Goal: Transaction & Acquisition: Book appointment/travel/reservation

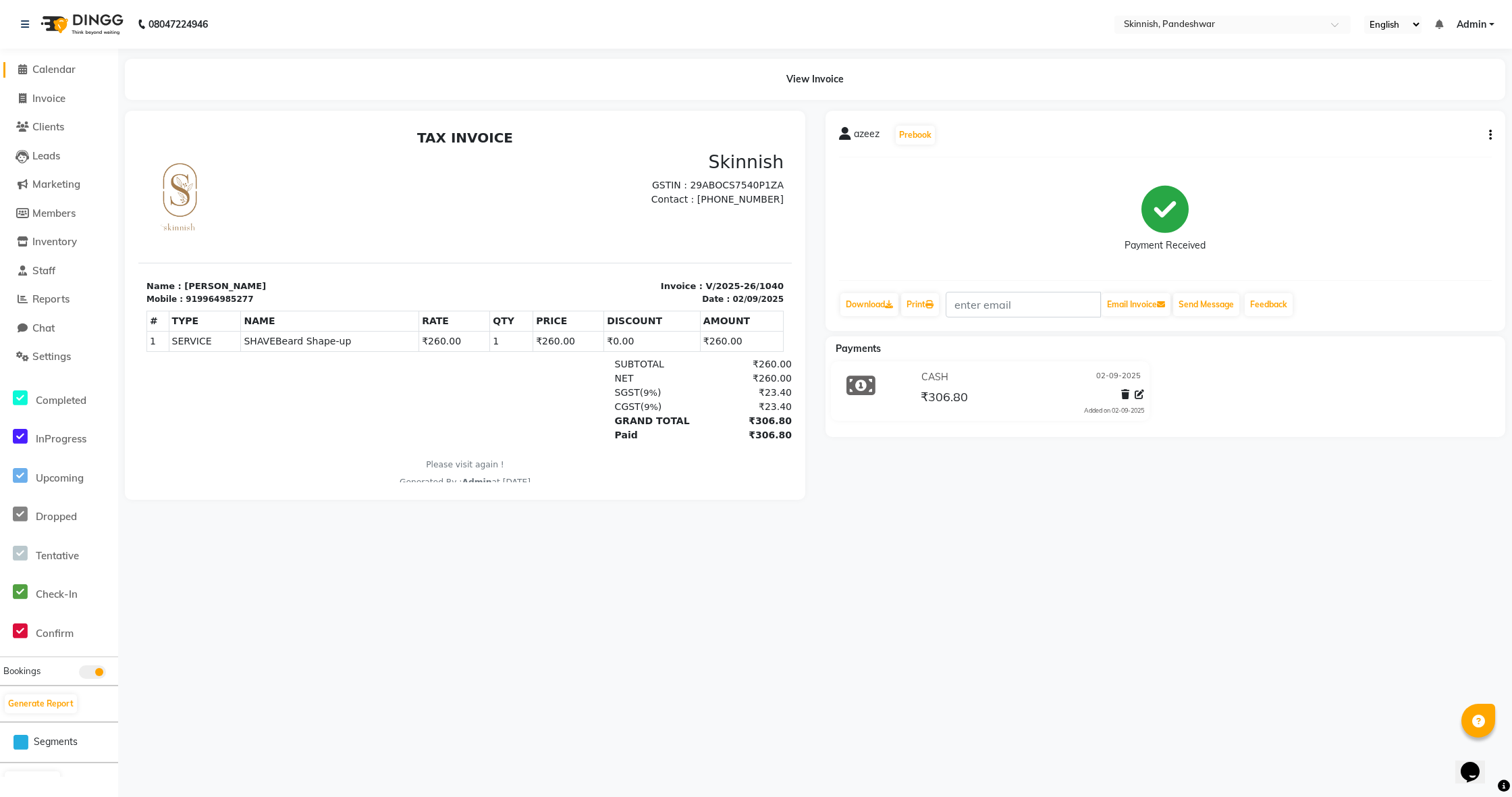
click at [55, 71] on span "Calendar" at bounding box center [54, 70] width 43 height 13
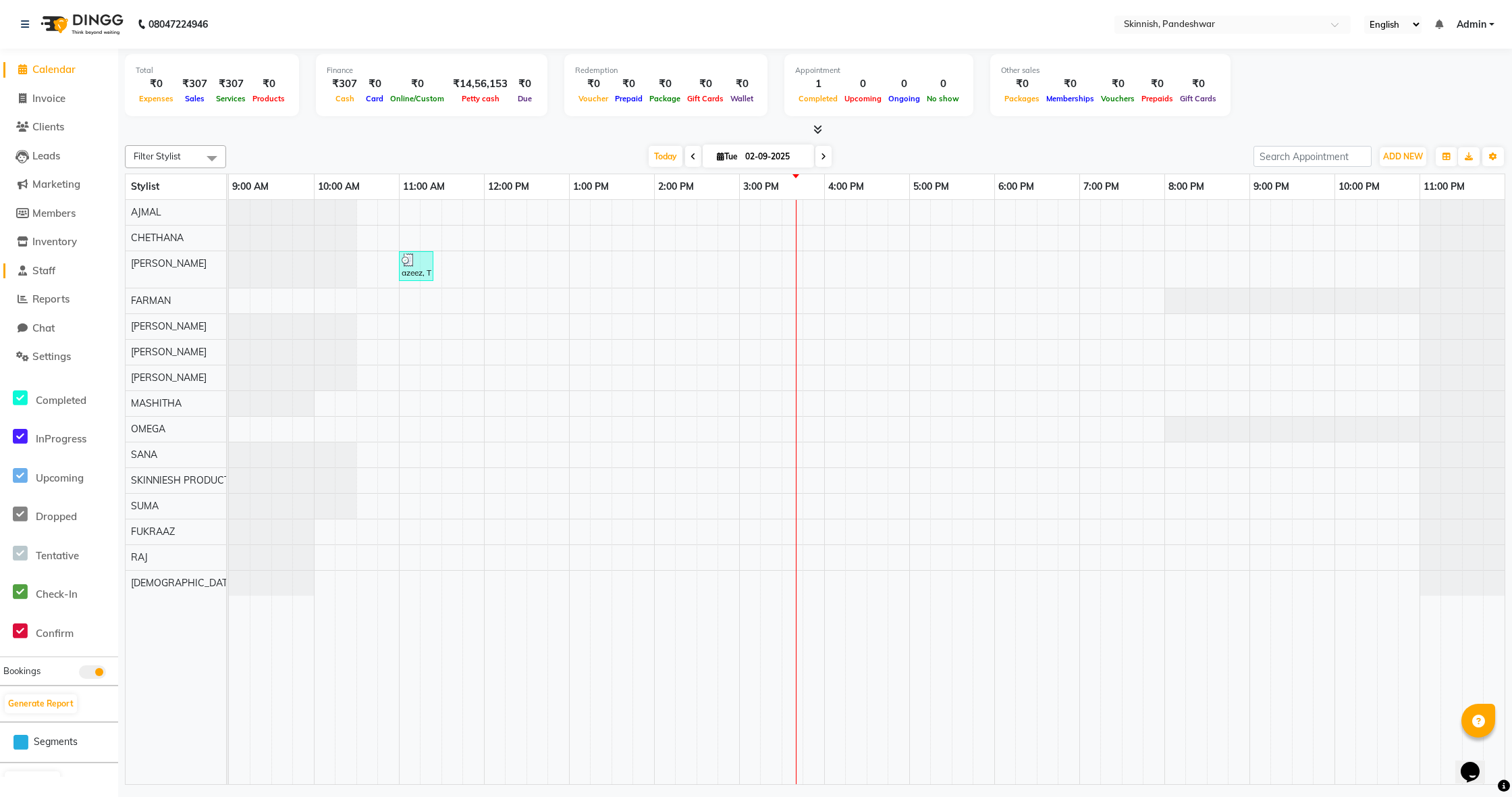
click at [62, 266] on link "Staff" at bounding box center [59, 271] width 112 height 16
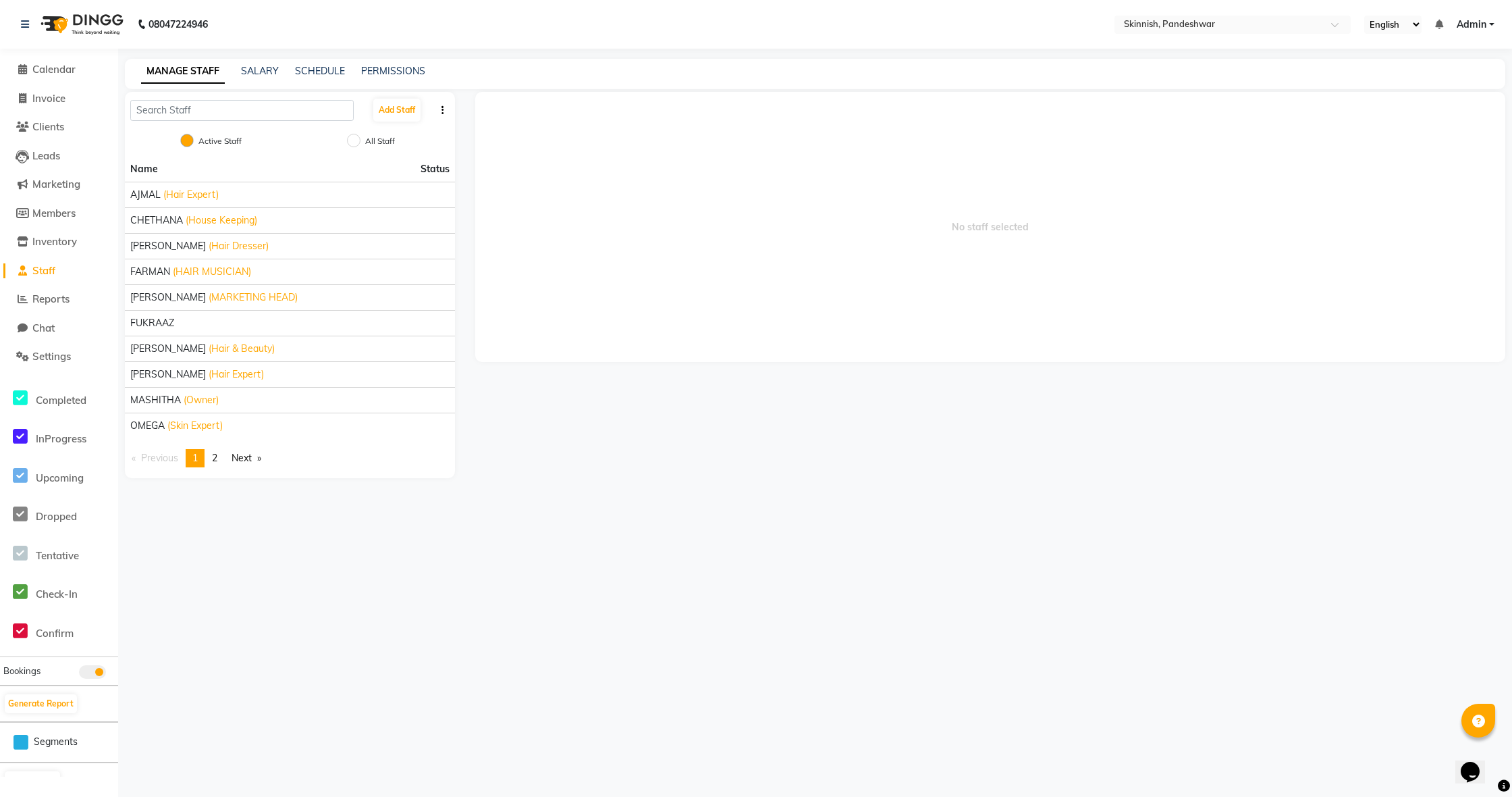
scroll to position [1, 0]
click at [409, 108] on button "Add Staff" at bounding box center [396, 110] width 47 height 23
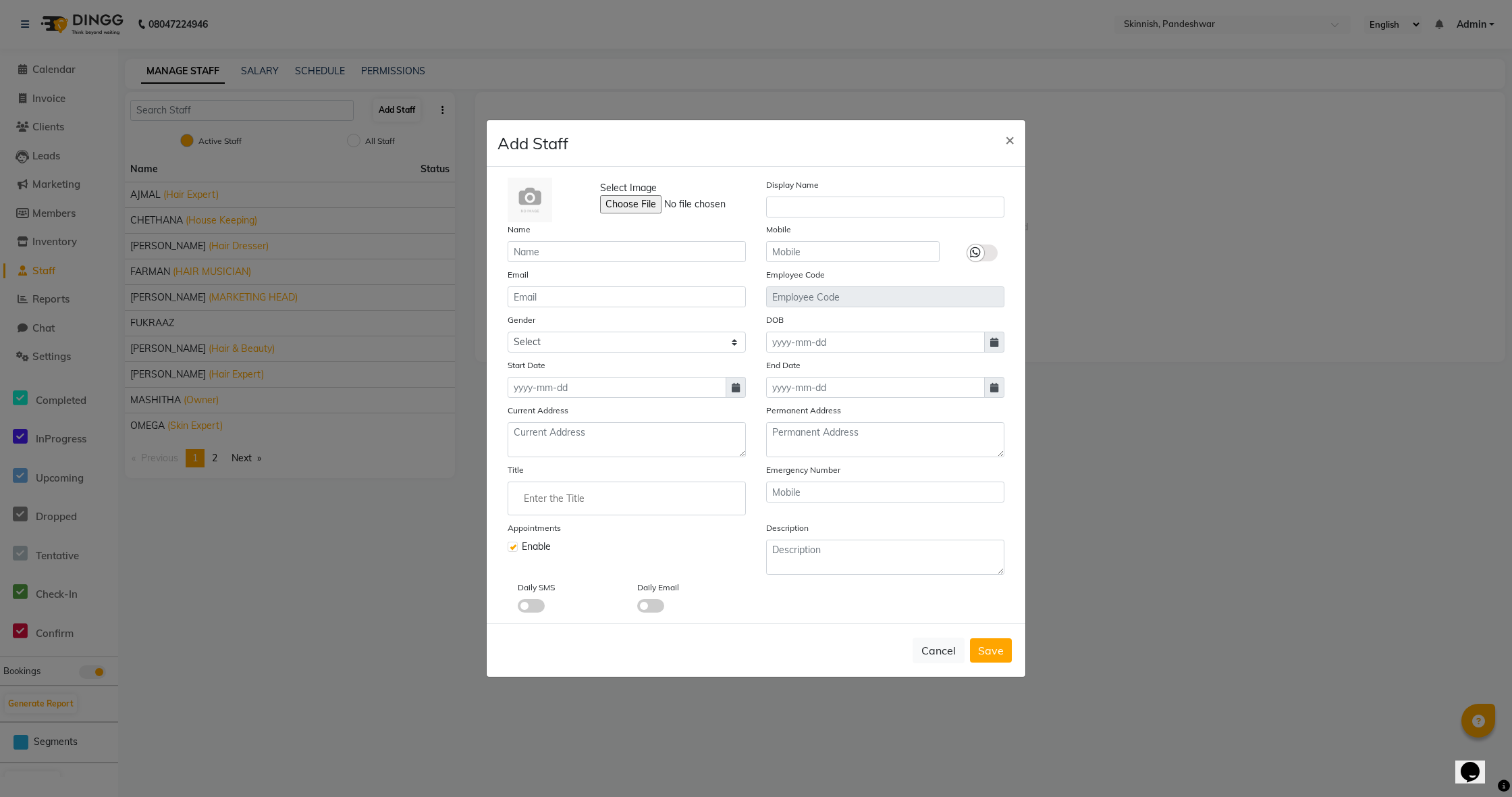
scroll to position [0, 0]
type input "prmila"
select select "female"
click at [567, 392] on input at bounding box center [617, 386] width 218 height 21
select select "9"
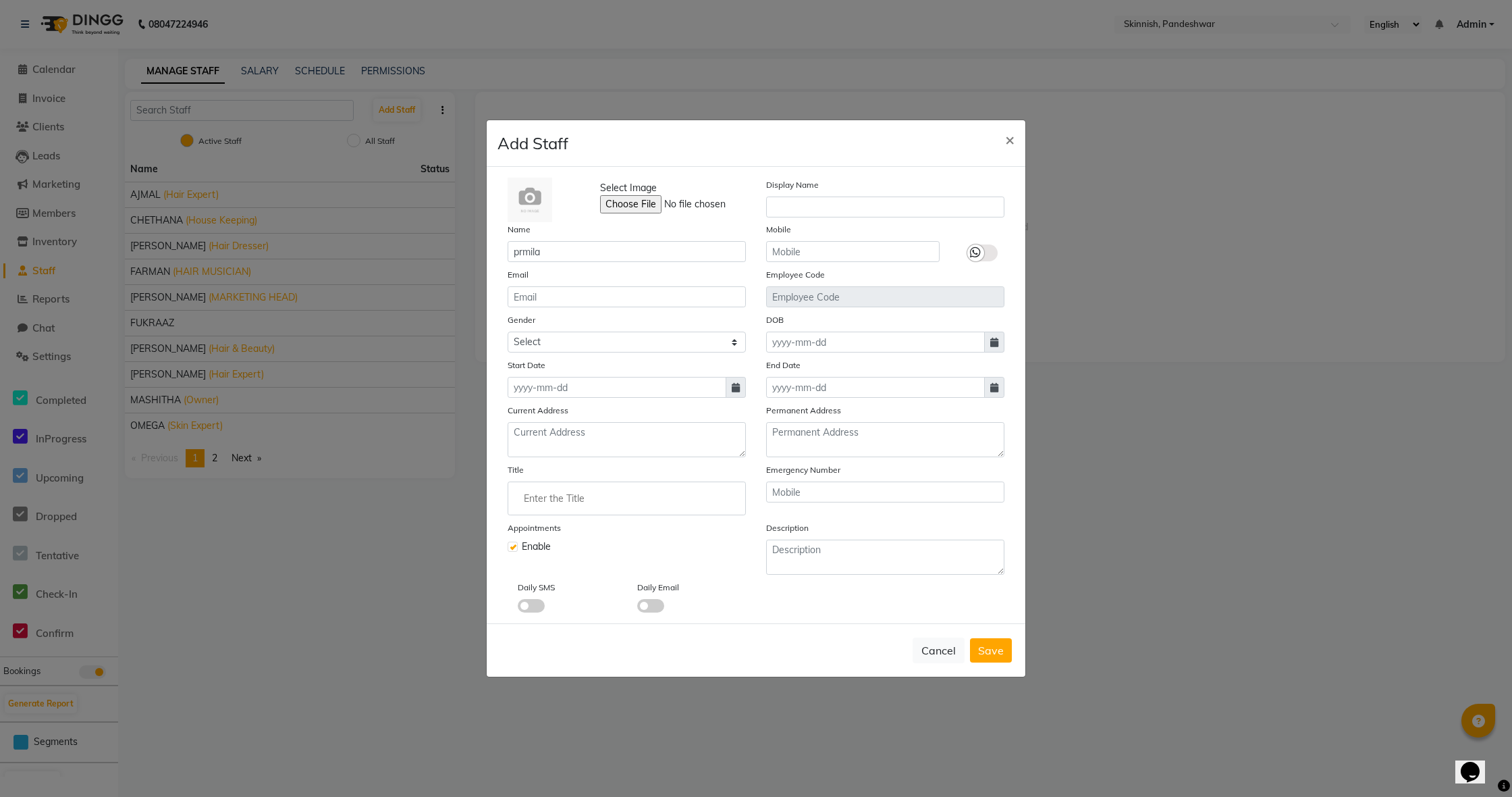
select select "2025"
click at [529, 454] on div "1" at bounding box center [522, 458] width 22 height 22
type input "01-09-2025"
click at [639, 502] on input "Enter the Title" at bounding box center [626, 498] width 226 height 27
click at [627, 598] on link "Beautician" at bounding box center [626, 590] width 226 height 35
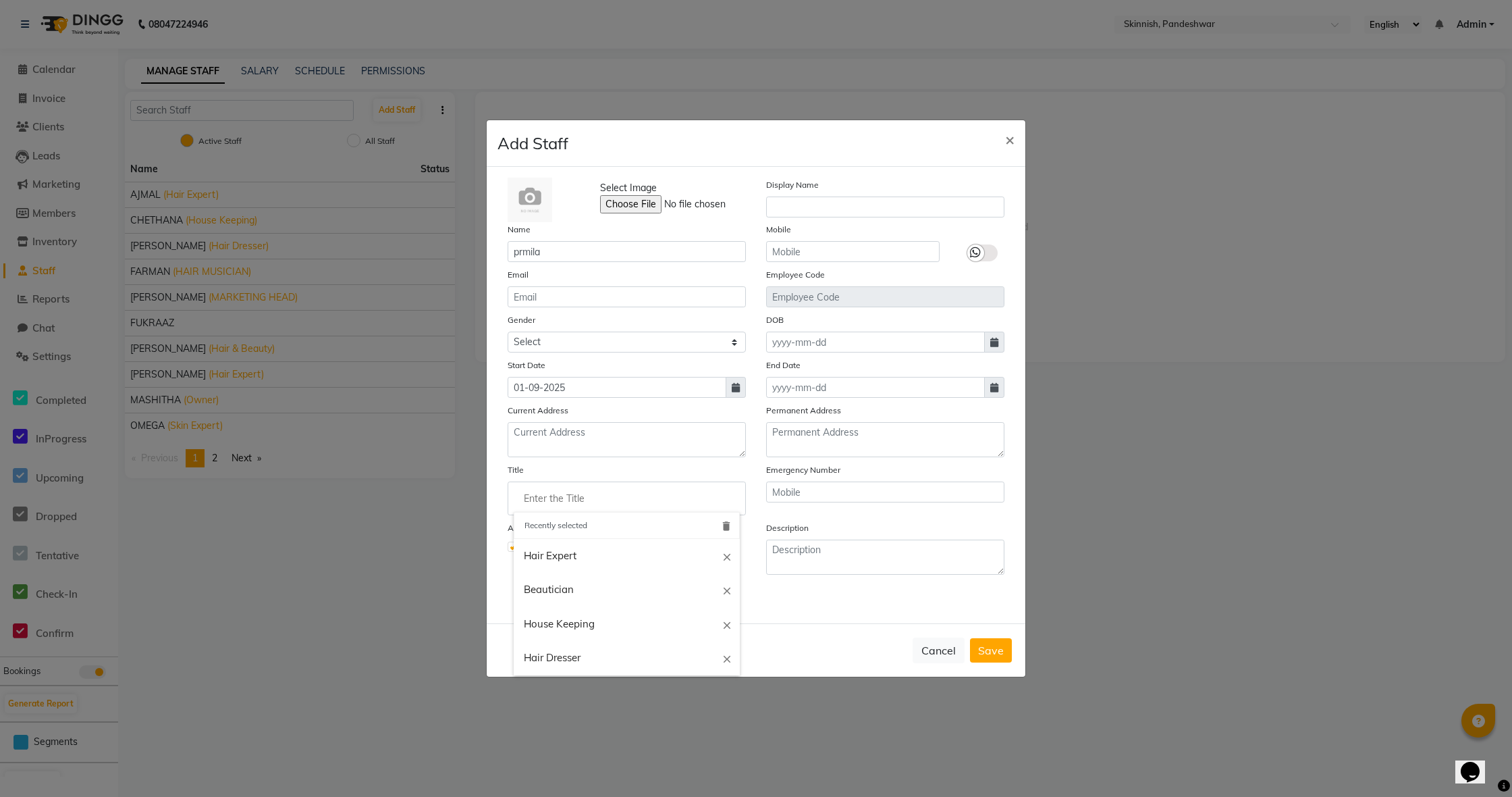
type input "Beautician"
click at [991, 644] on span "Save" at bounding box center [991, 651] width 26 height 13
select select
checkbox input "false"
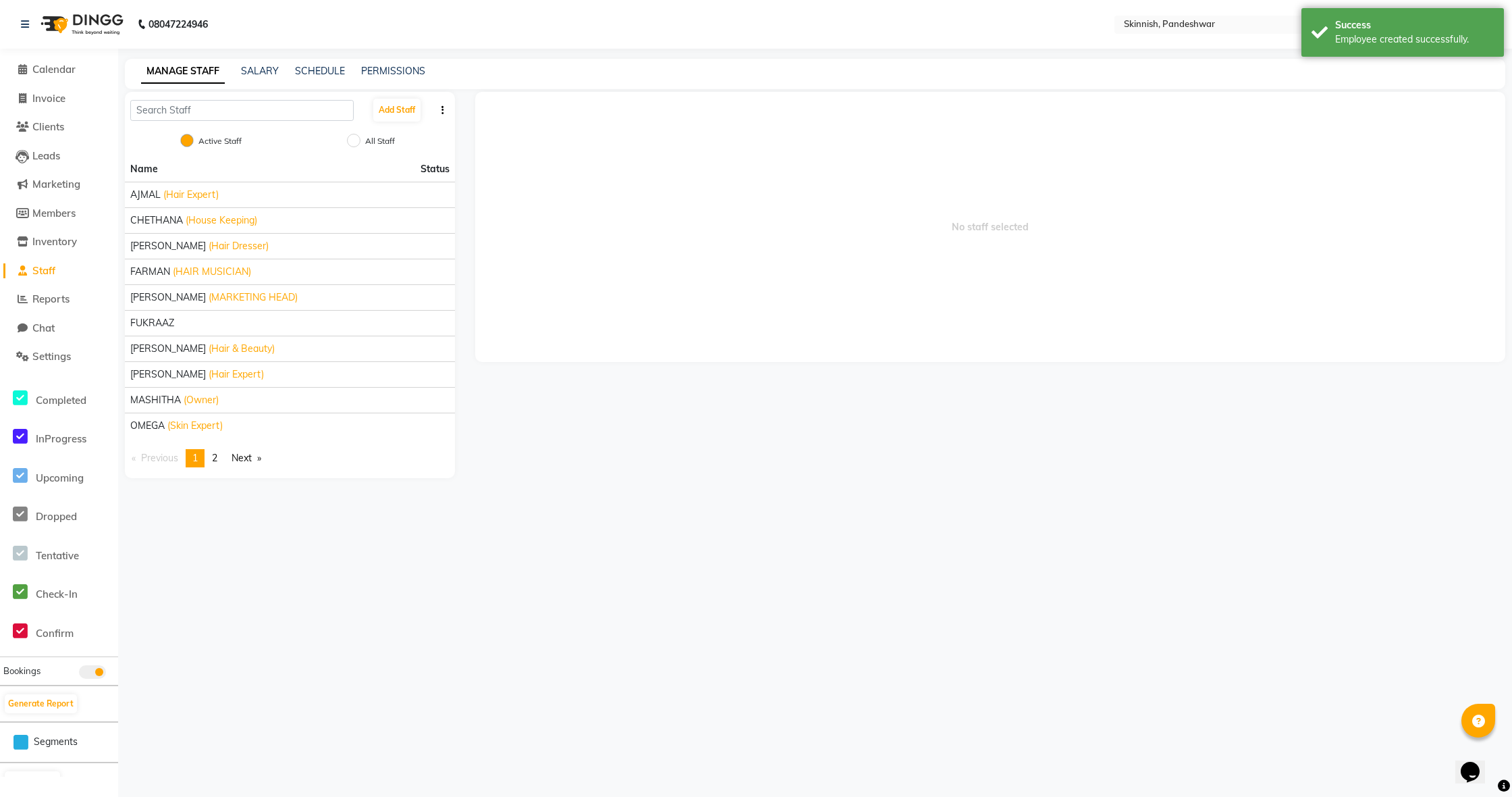
click at [351, 141] on input "All Staff" at bounding box center [354, 141] width 13 height 13
radio input "true"
radio input "false"
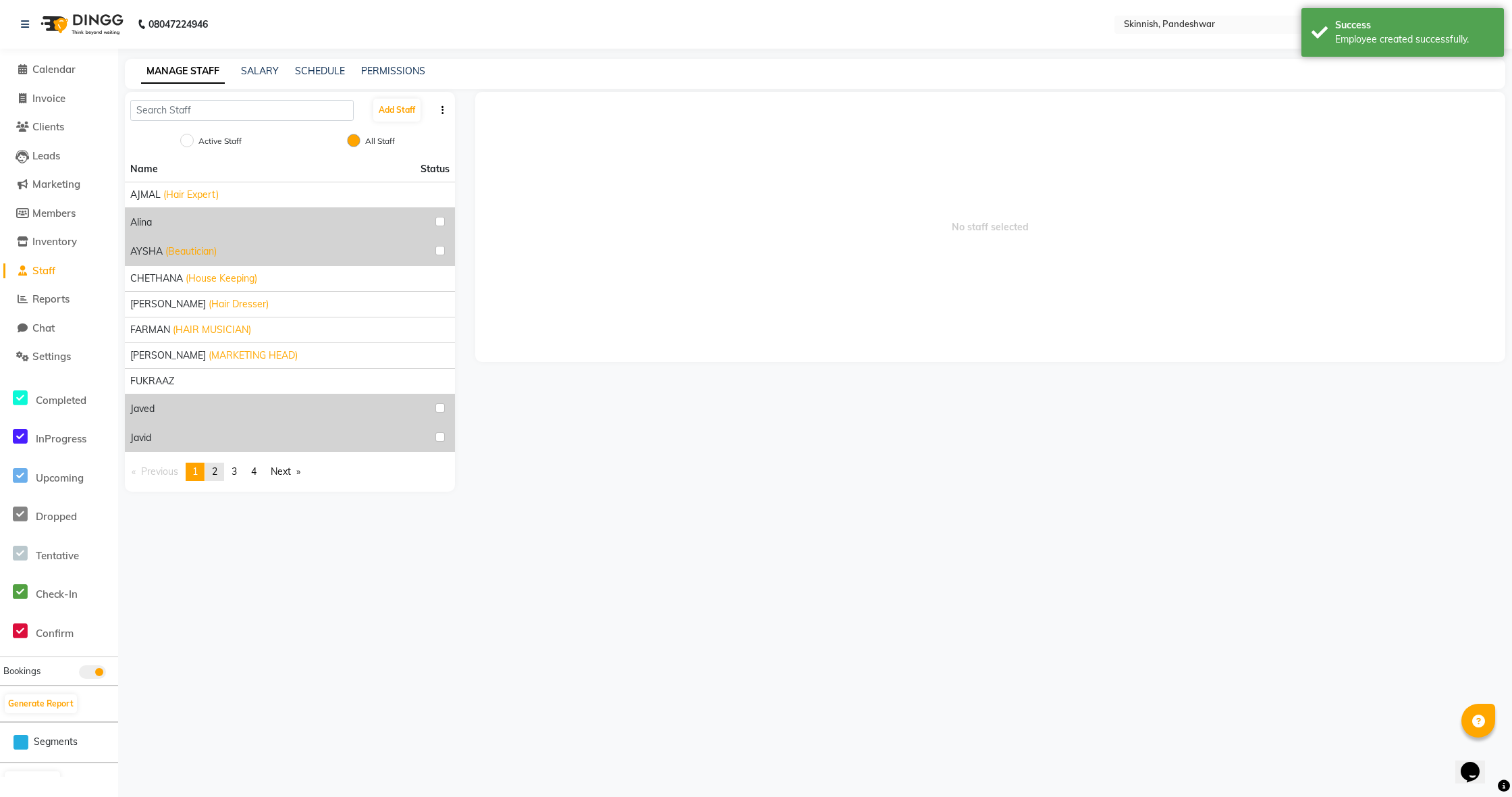
click at [216, 476] on span "2" at bounding box center [214, 471] width 6 height 12
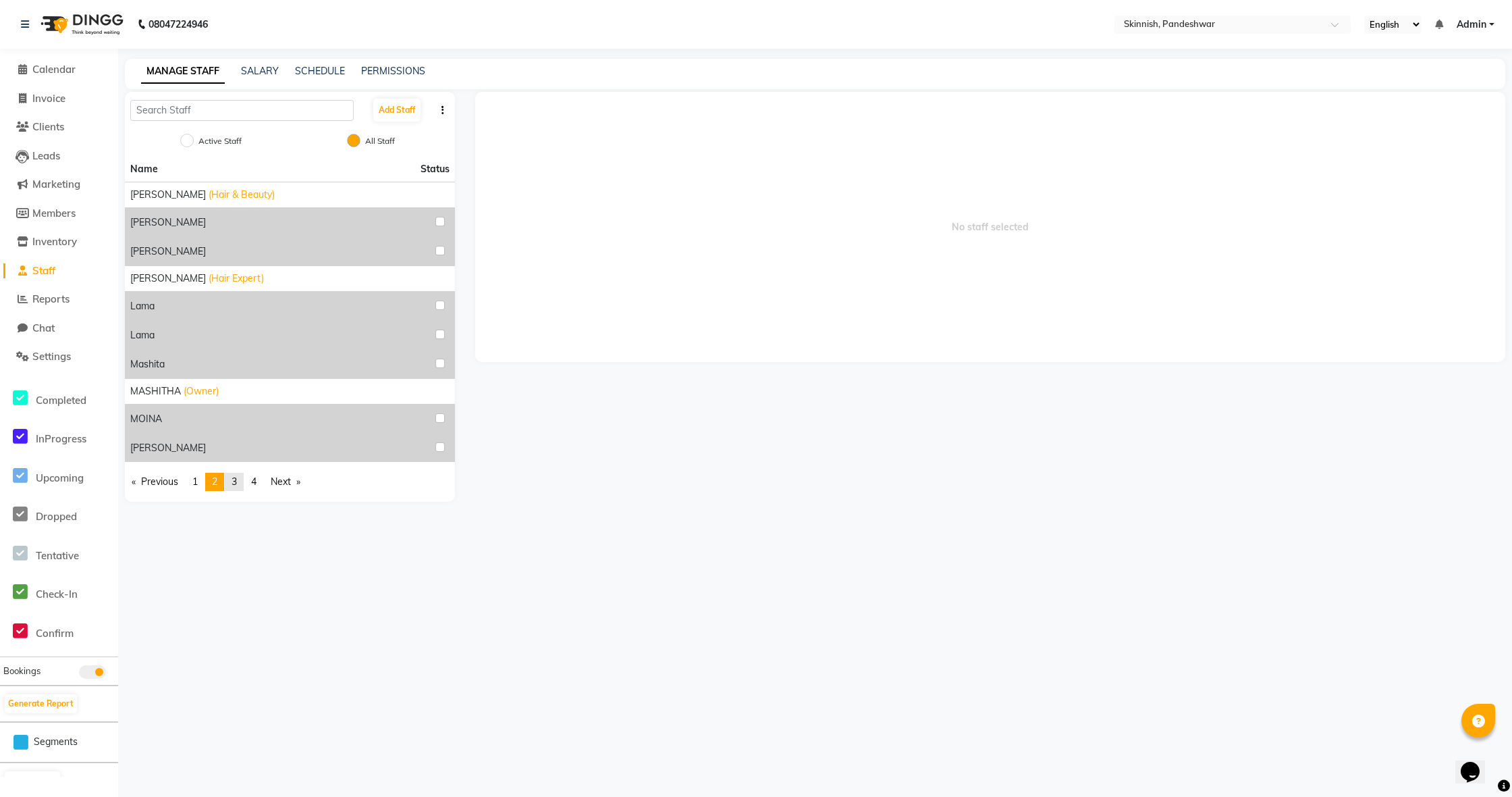
click at [237, 479] on span "3" at bounding box center [234, 482] width 6 height 12
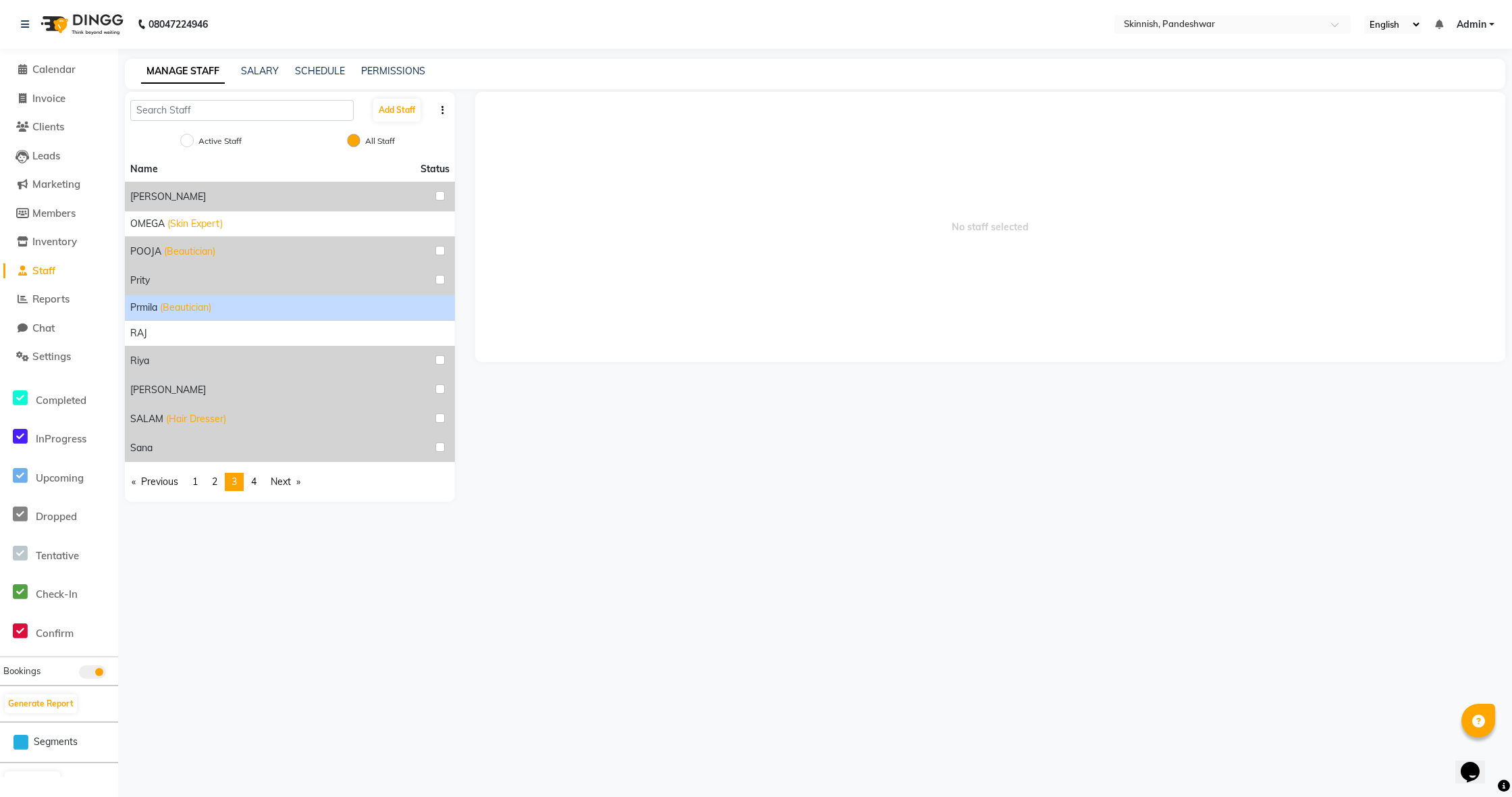
click at [249, 310] on div "prmila (Beautician)" at bounding box center [290, 307] width 319 height 14
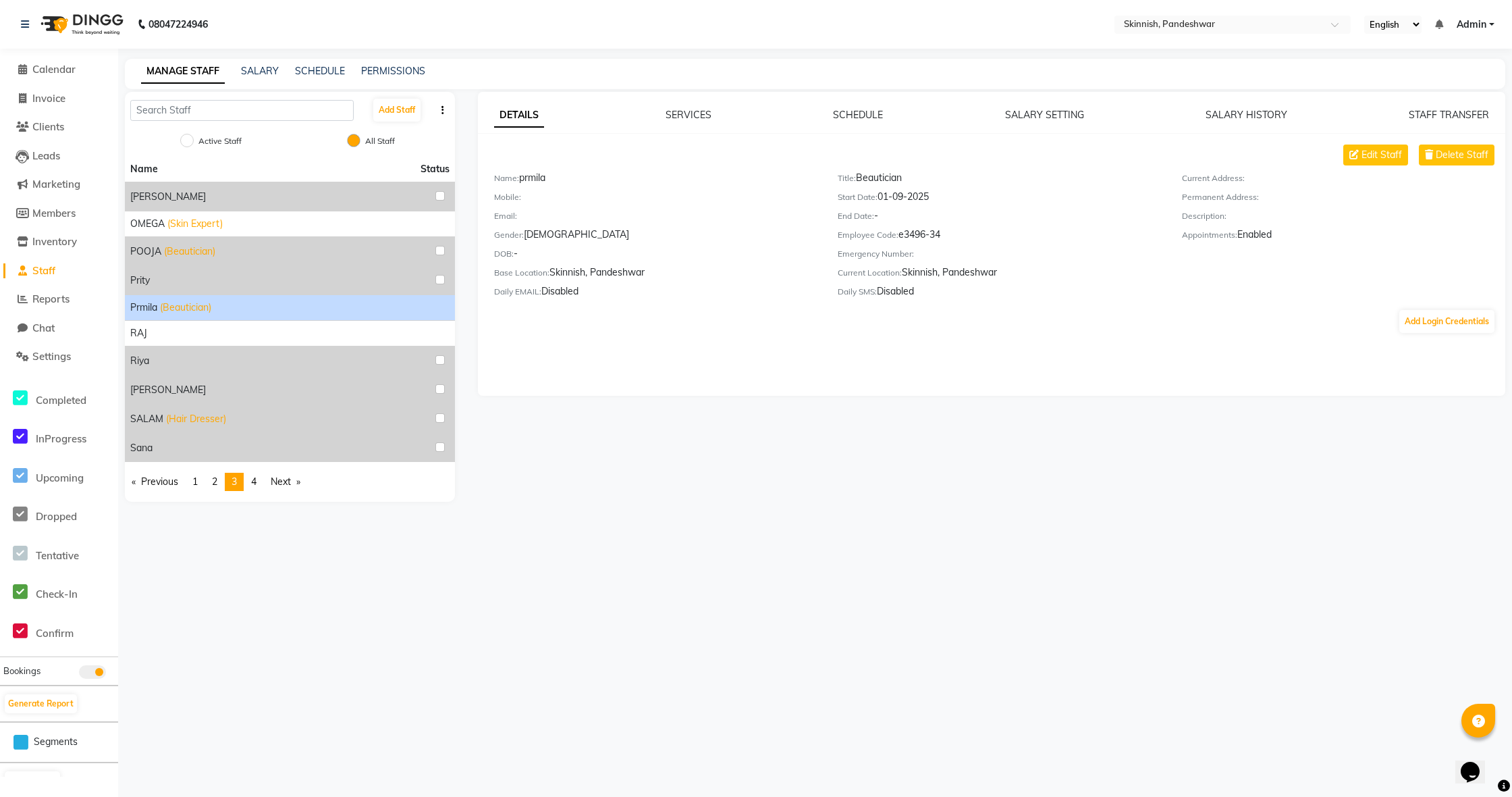
drag, startPoint x: 538, startPoint y: 502, endPoint x: 490, endPoint y: 483, distance: 51.6
click at [534, 501] on div "DETAILS SERVICES SCHEDULE SALARY SETTING SALARY HISTORY STAFF TRANSFER Edit Sta…" at bounding box center [990, 296] width 1050 height 410
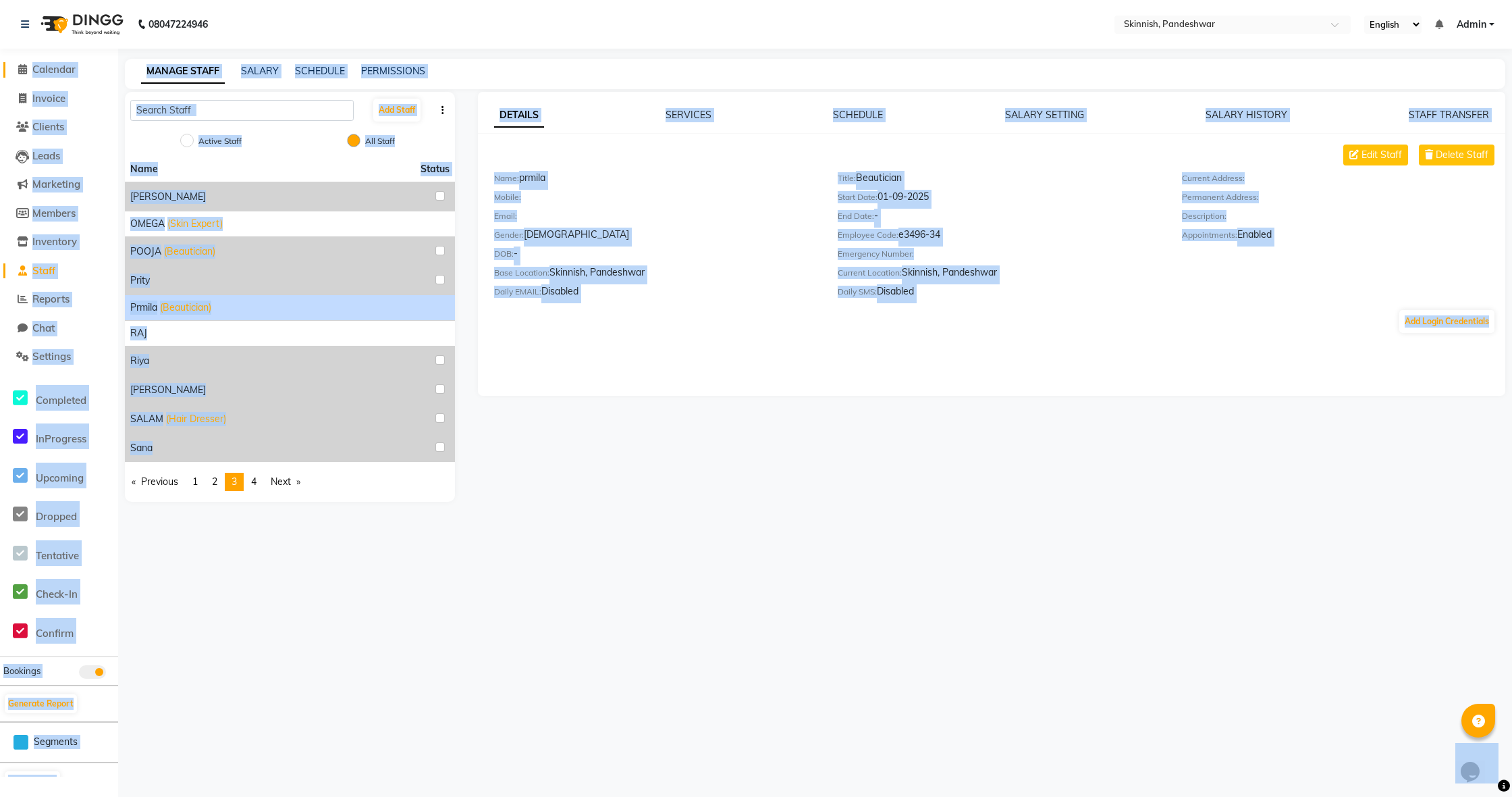
click at [31, 65] on body "08047224946 Select Location × Skinnish, Pandeshwar English ENGLISH Español العر…" at bounding box center [756, 398] width 1512 height 797
click at [549, 653] on div "08047224946 Select Location × Skinnish, Pandeshwar English ENGLISH Español العر…" at bounding box center [756, 398] width 1512 height 797
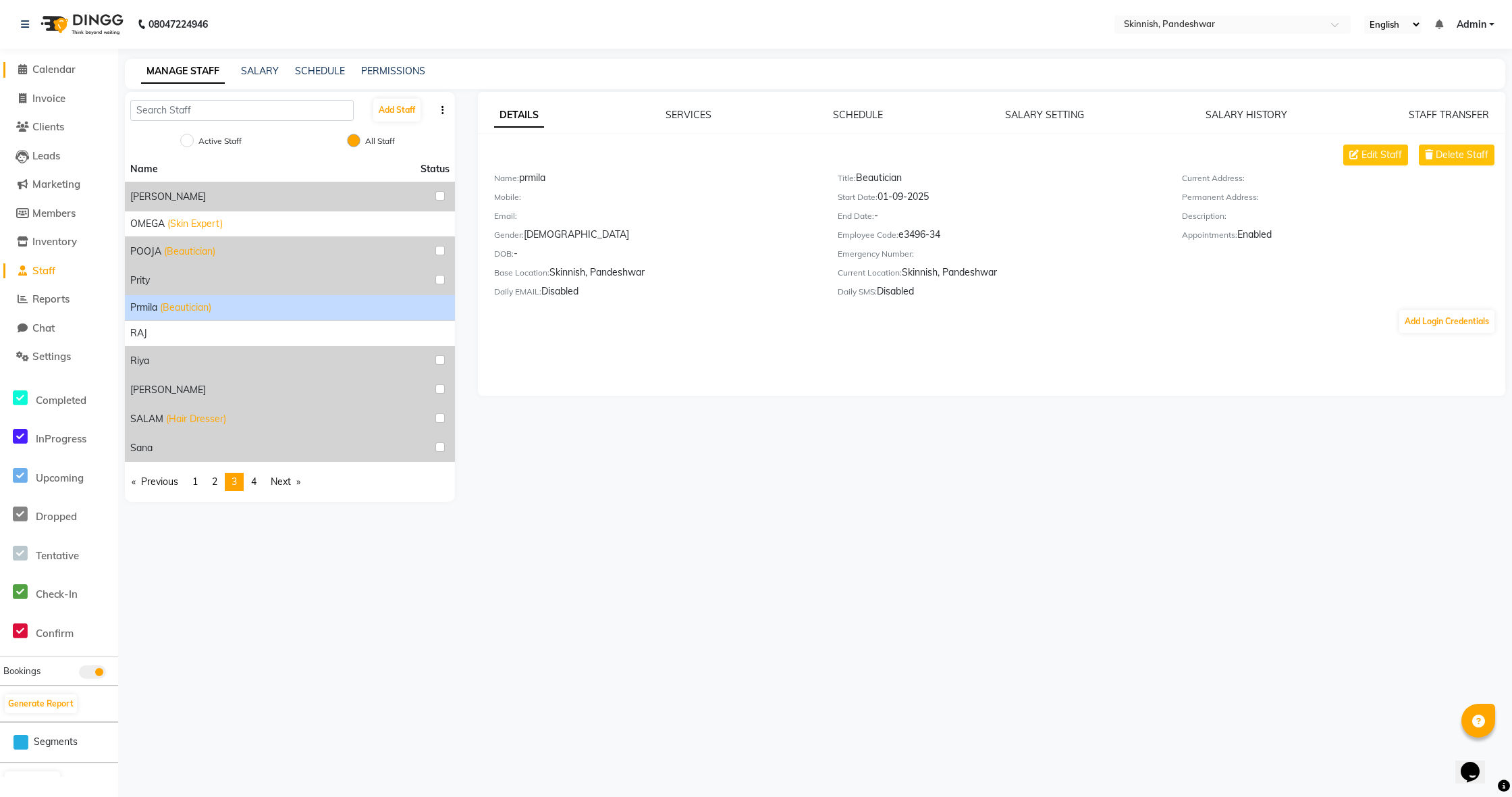
click at [75, 65] on span "Calendar" at bounding box center [54, 70] width 43 height 13
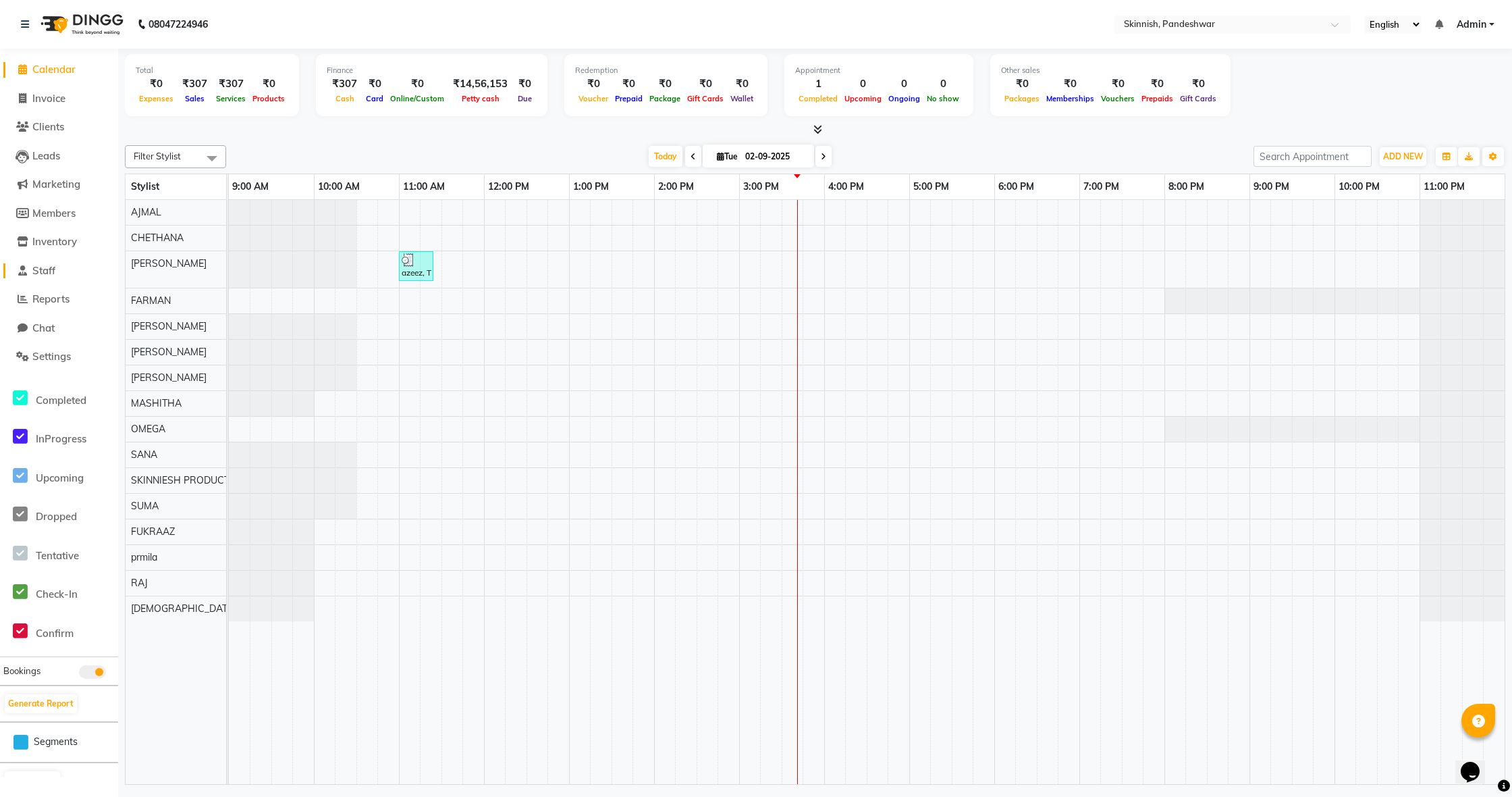
click at [37, 267] on span "Staff" at bounding box center [44, 271] width 23 height 13
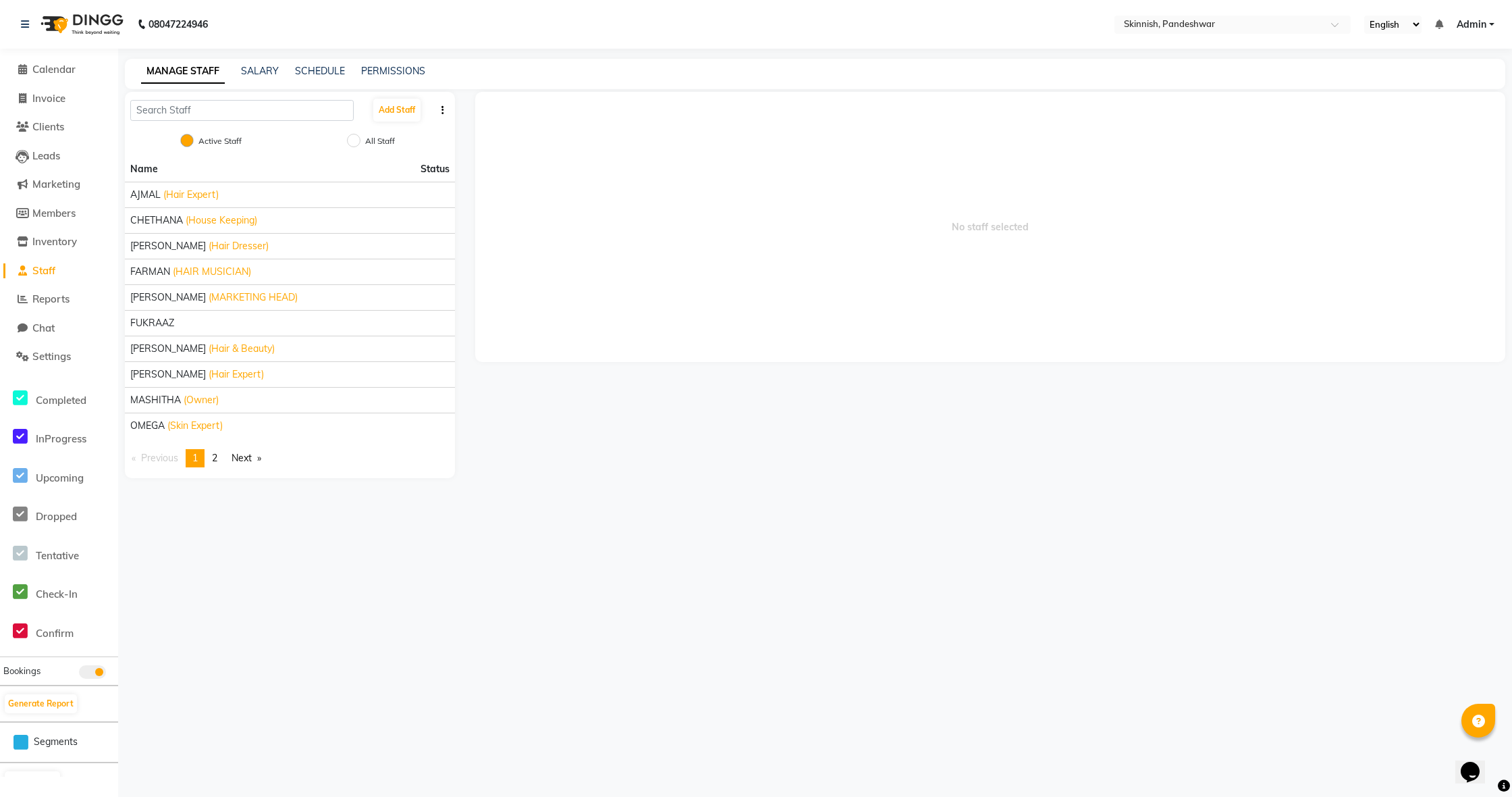
click at [224, 459] on link "page 2" at bounding box center [214, 459] width 19 height 18
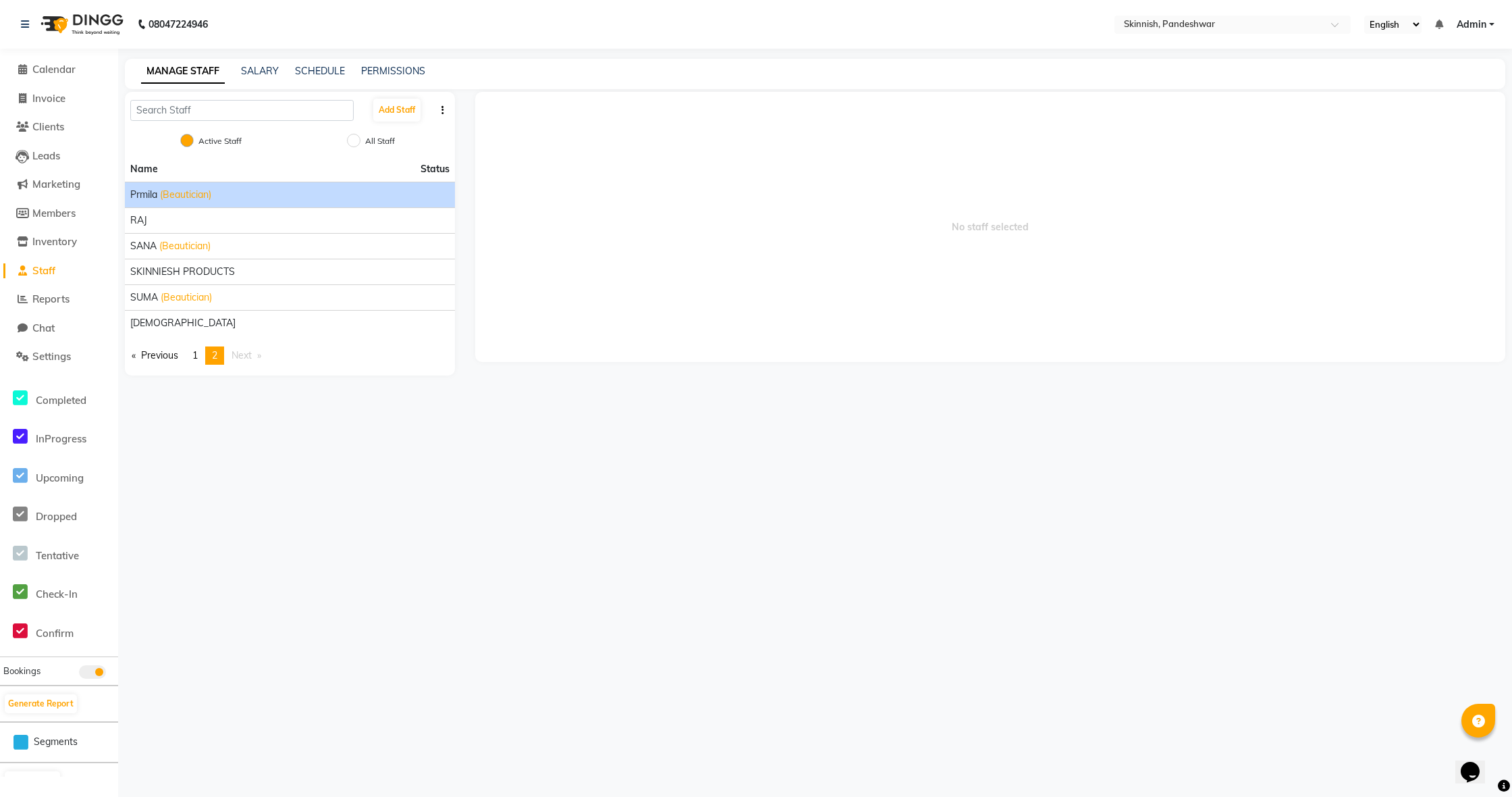
click at [247, 190] on div "prmila (Beautician)" at bounding box center [290, 194] width 319 height 14
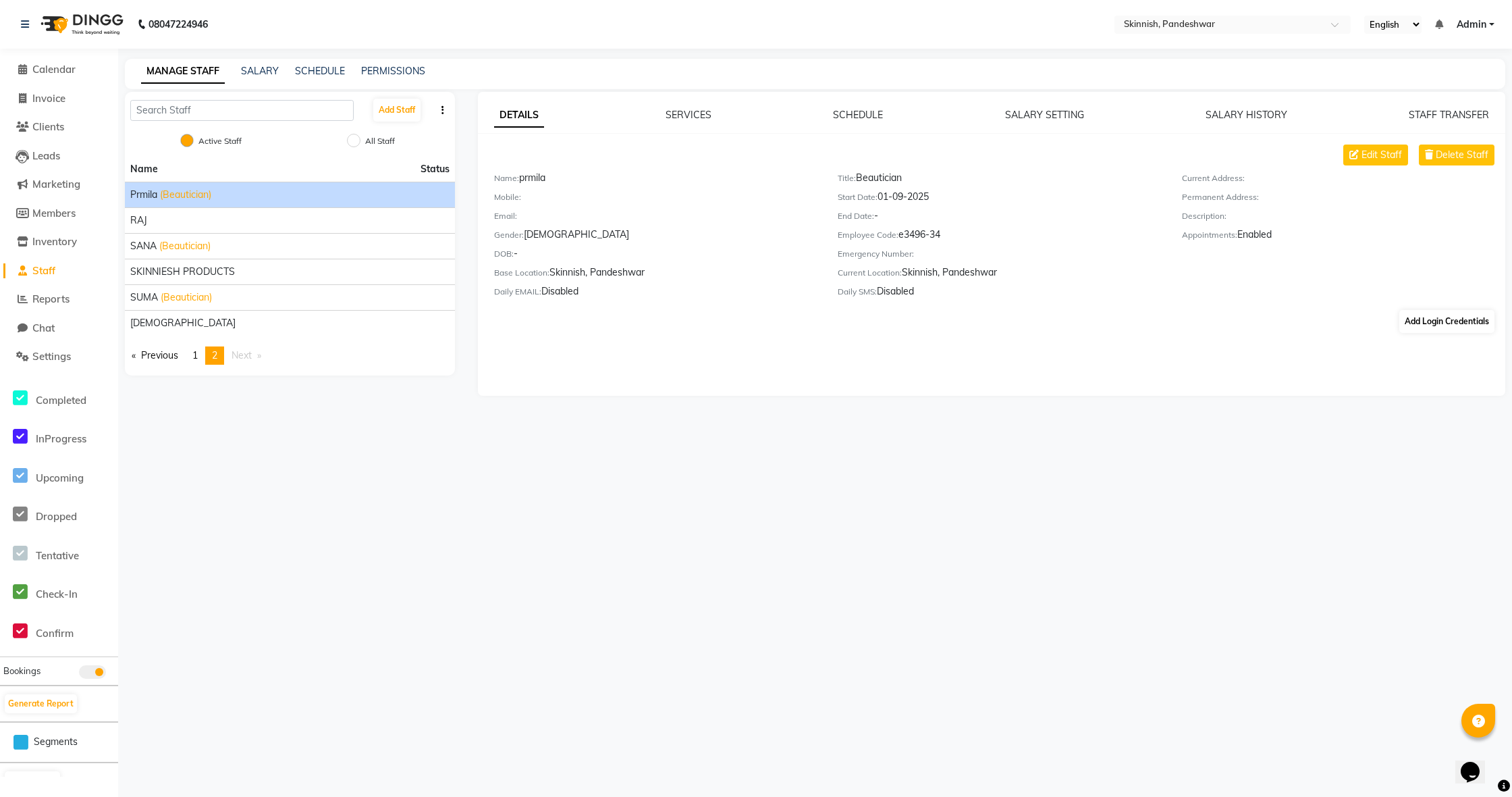
click at [1418, 324] on button "Add Login Credentials" at bounding box center [1447, 322] width 95 height 23
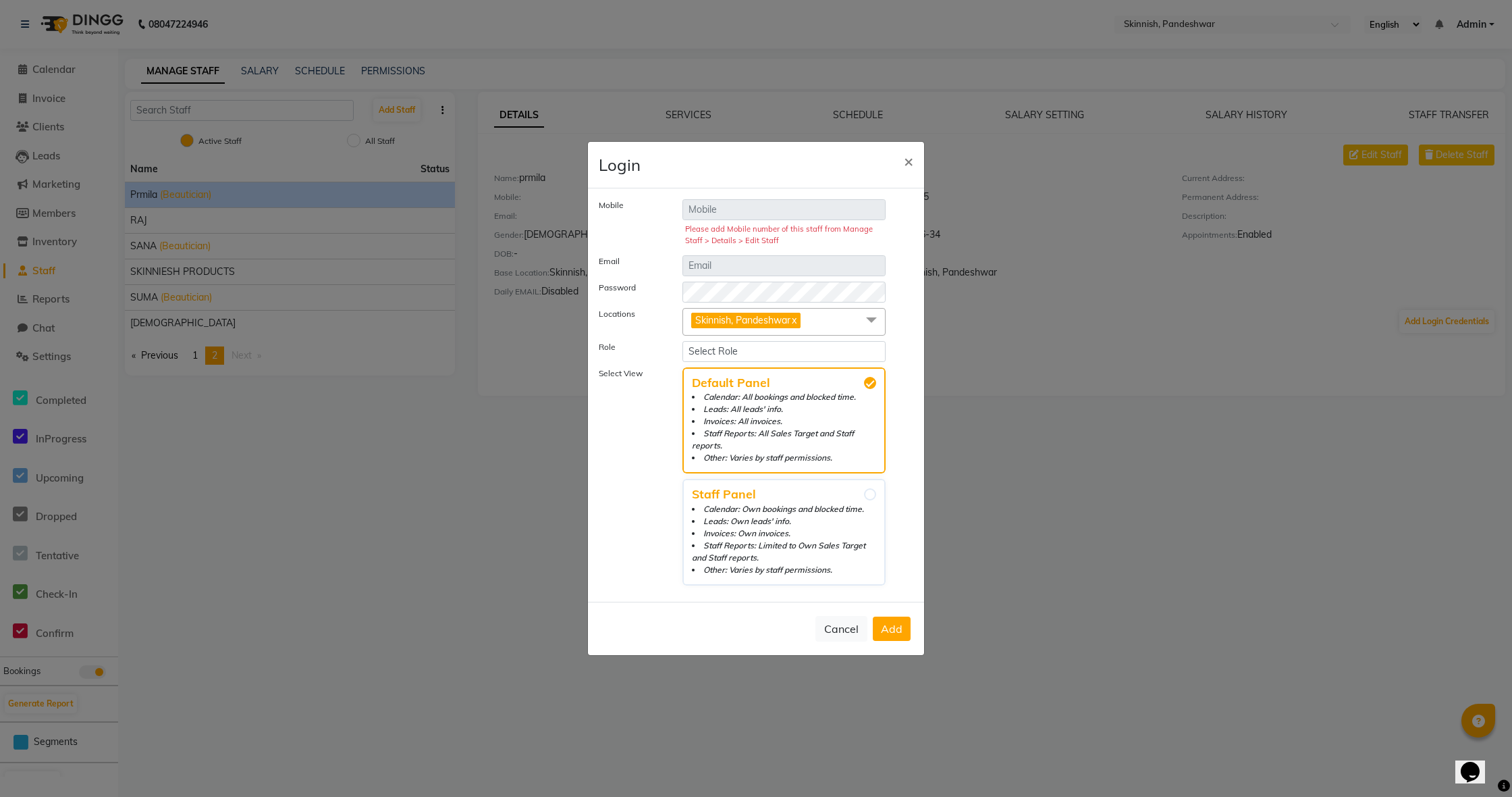
click at [845, 631] on button "Cancel" at bounding box center [841, 628] width 52 height 26
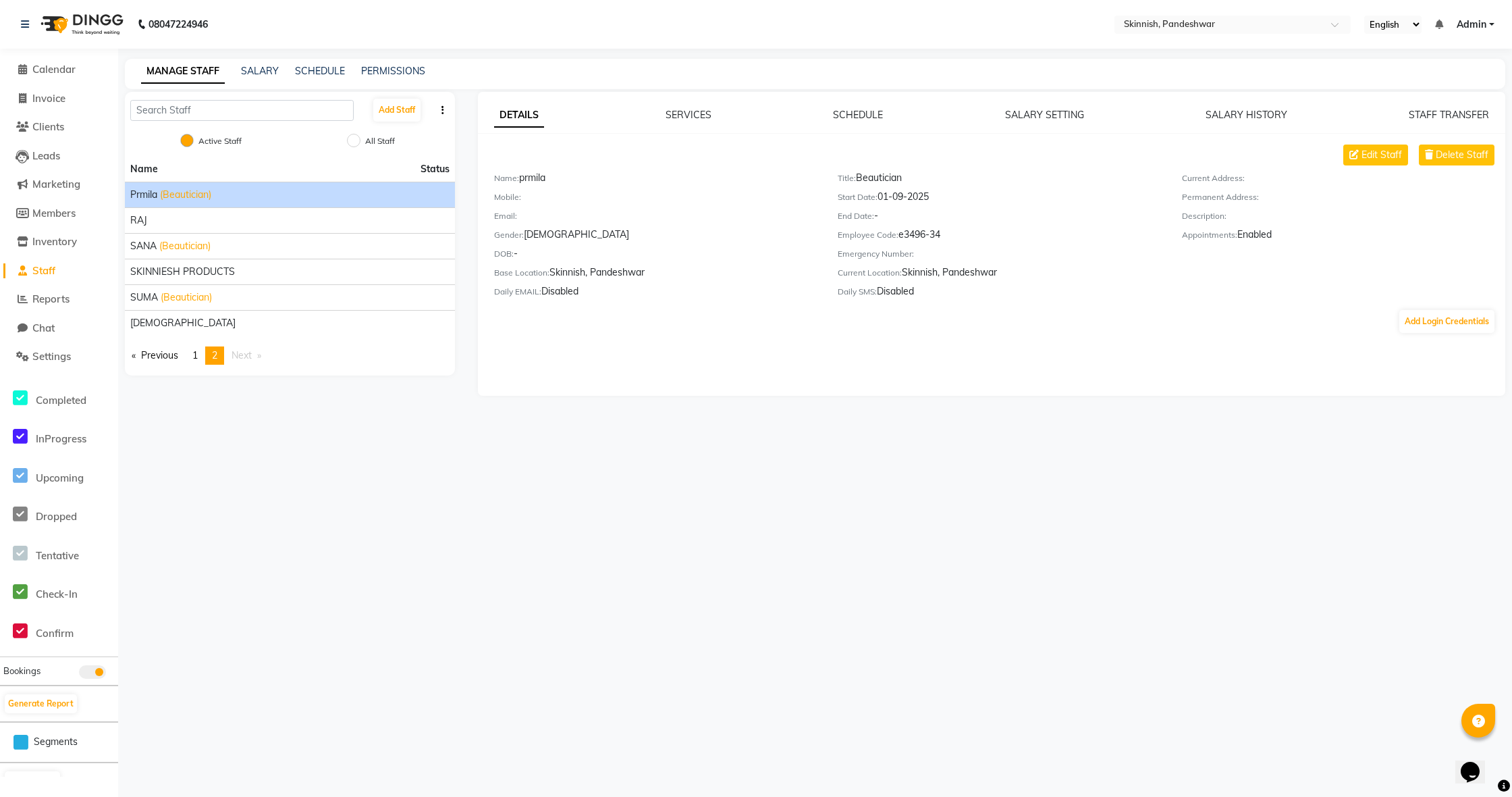
scroll to position [0, 1]
click at [432, 197] on div "prmila (Beautician)" at bounding box center [290, 194] width 319 height 14
click at [353, 138] on input "All Staff" at bounding box center [354, 141] width 13 height 13
radio input "true"
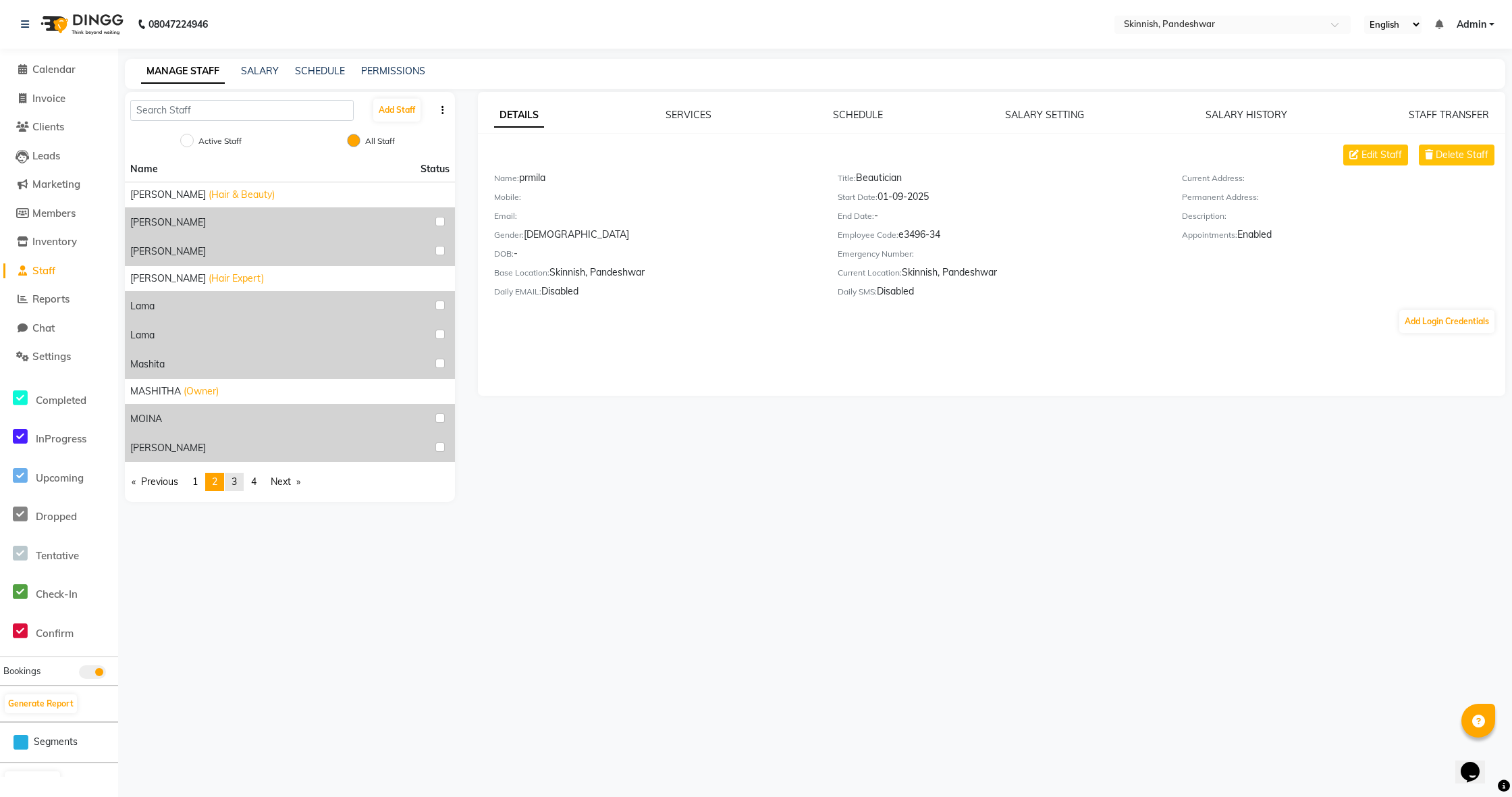
click at [244, 486] on link "page 3" at bounding box center [234, 482] width 19 height 18
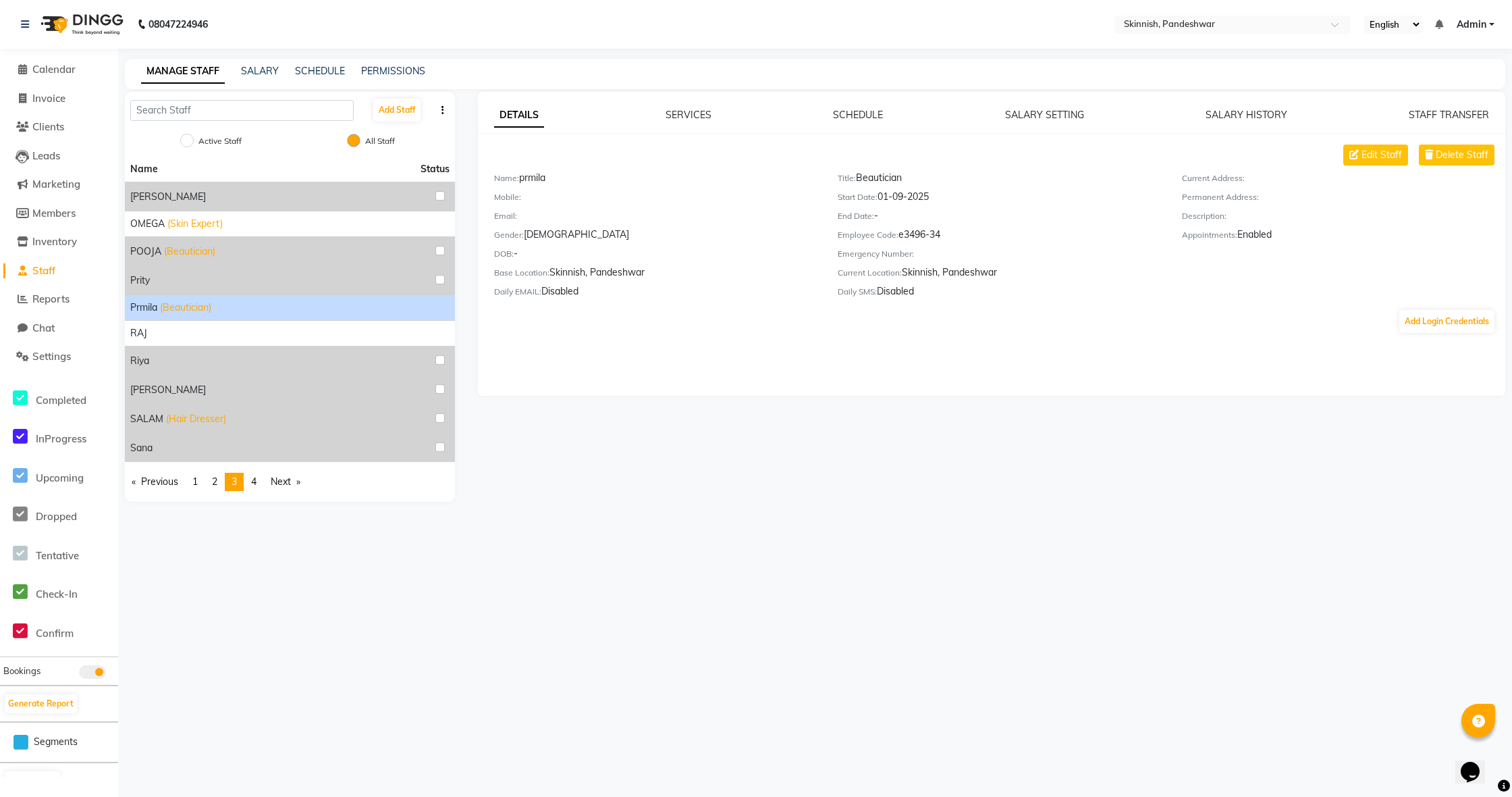
click at [193, 143] on input "Active Staff" at bounding box center [187, 141] width 13 height 13
radio input "true"
radio input "false"
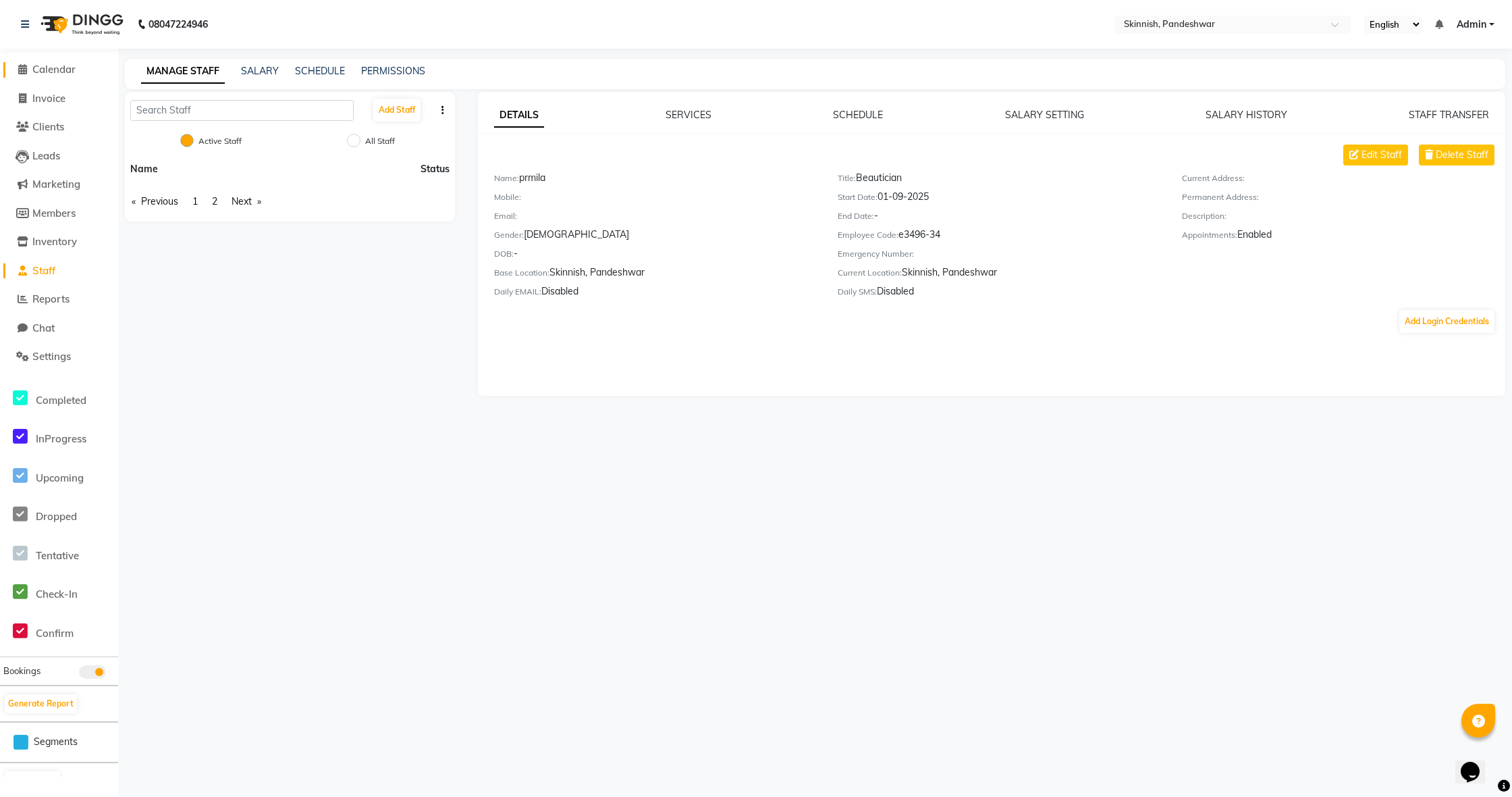
click at [57, 67] on span "Calendar" at bounding box center [54, 70] width 43 height 13
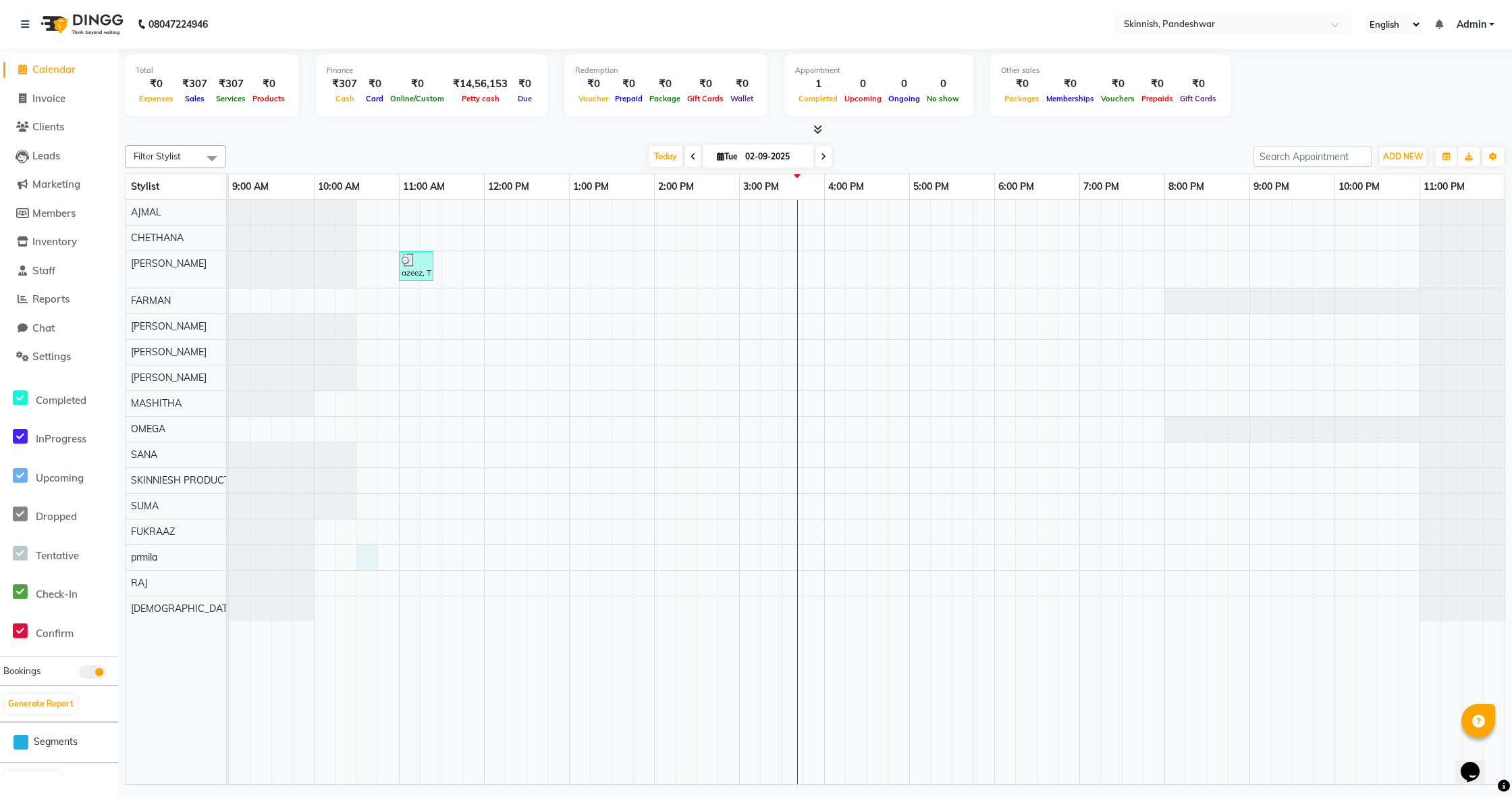
click at [366, 557] on div "azeez, TK01, 11:00 AM-11:25 AM, SHAVEBeard Shape-up" at bounding box center [867, 492] width 1276 height 584
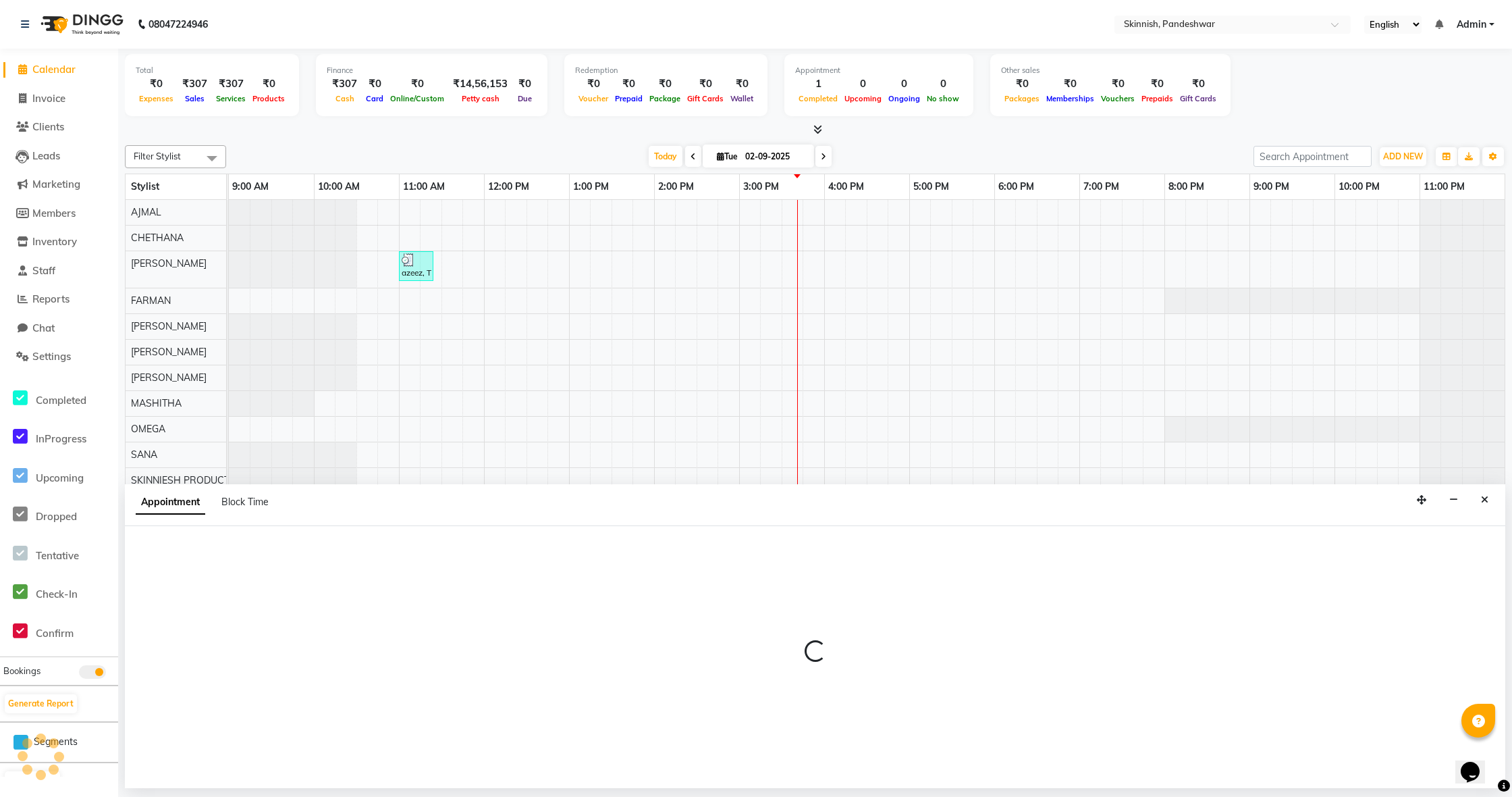
select select "90616"
select select "630"
select select "tentative"
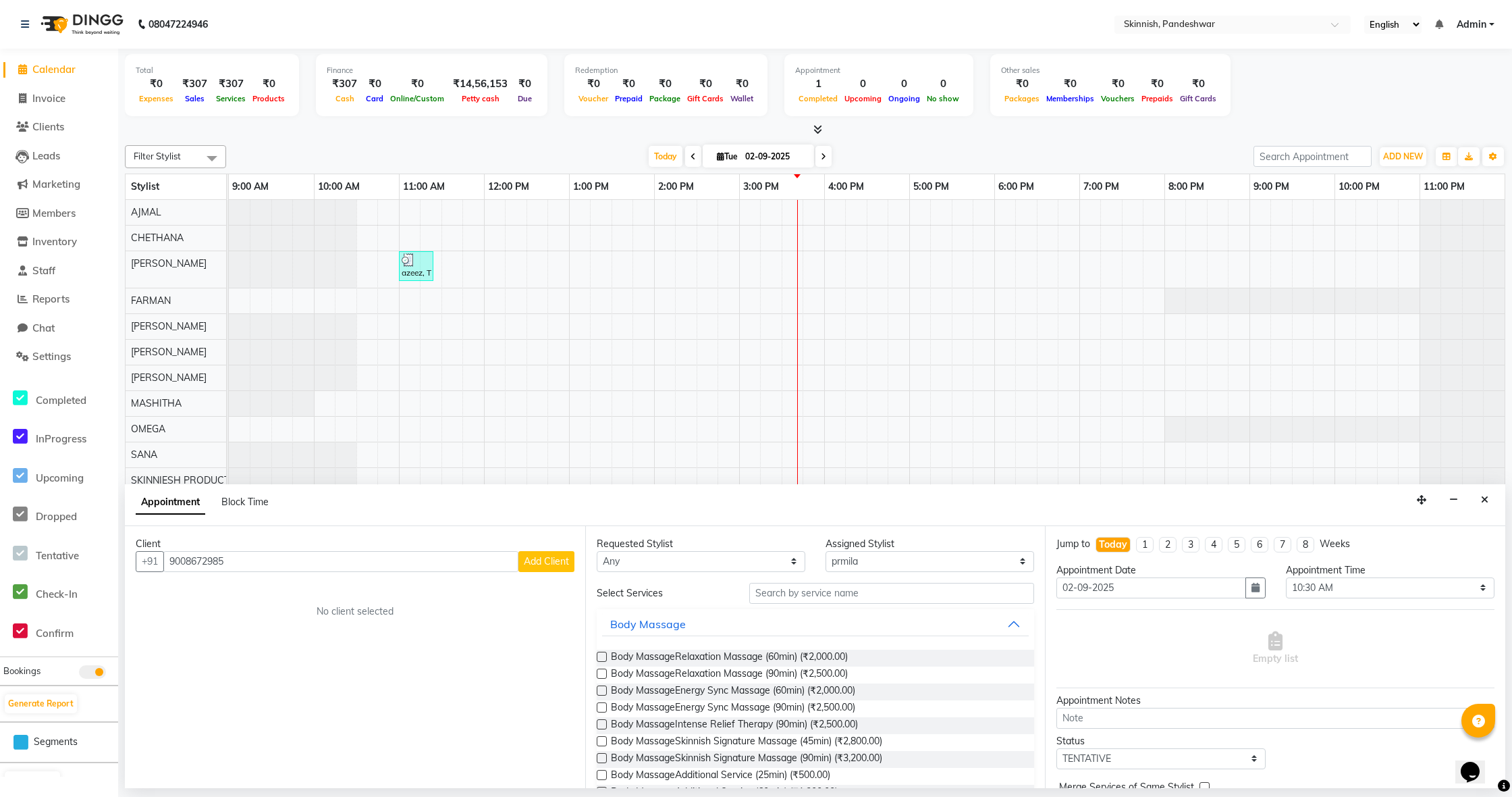
type input "9008672985"
click at [546, 559] on span "Add Client" at bounding box center [546, 561] width 45 height 12
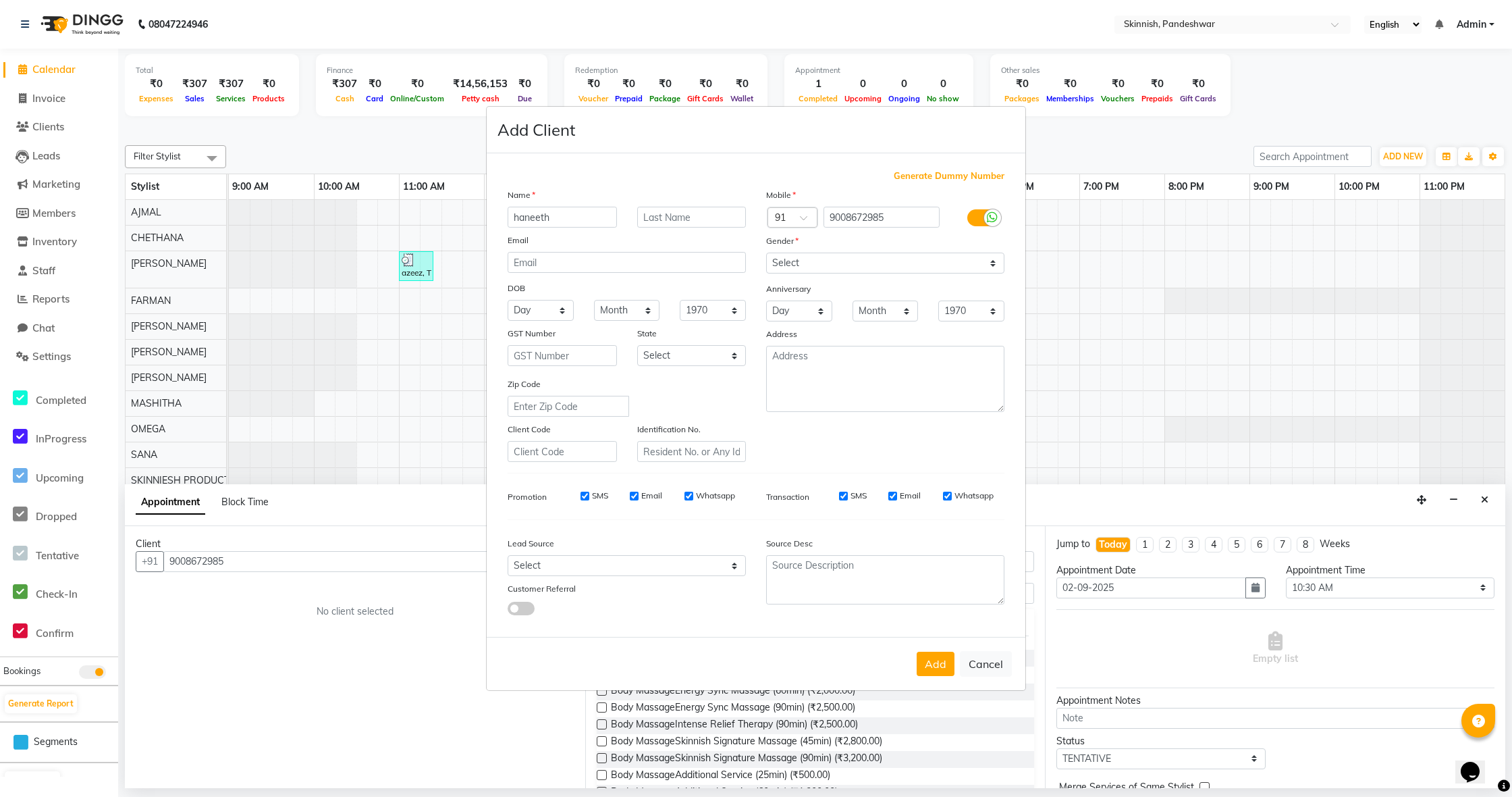
type input "haneeth"
select select "female"
click at [942, 668] on button "Add" at bounding box center [935, 664] width 38 height 24
select select
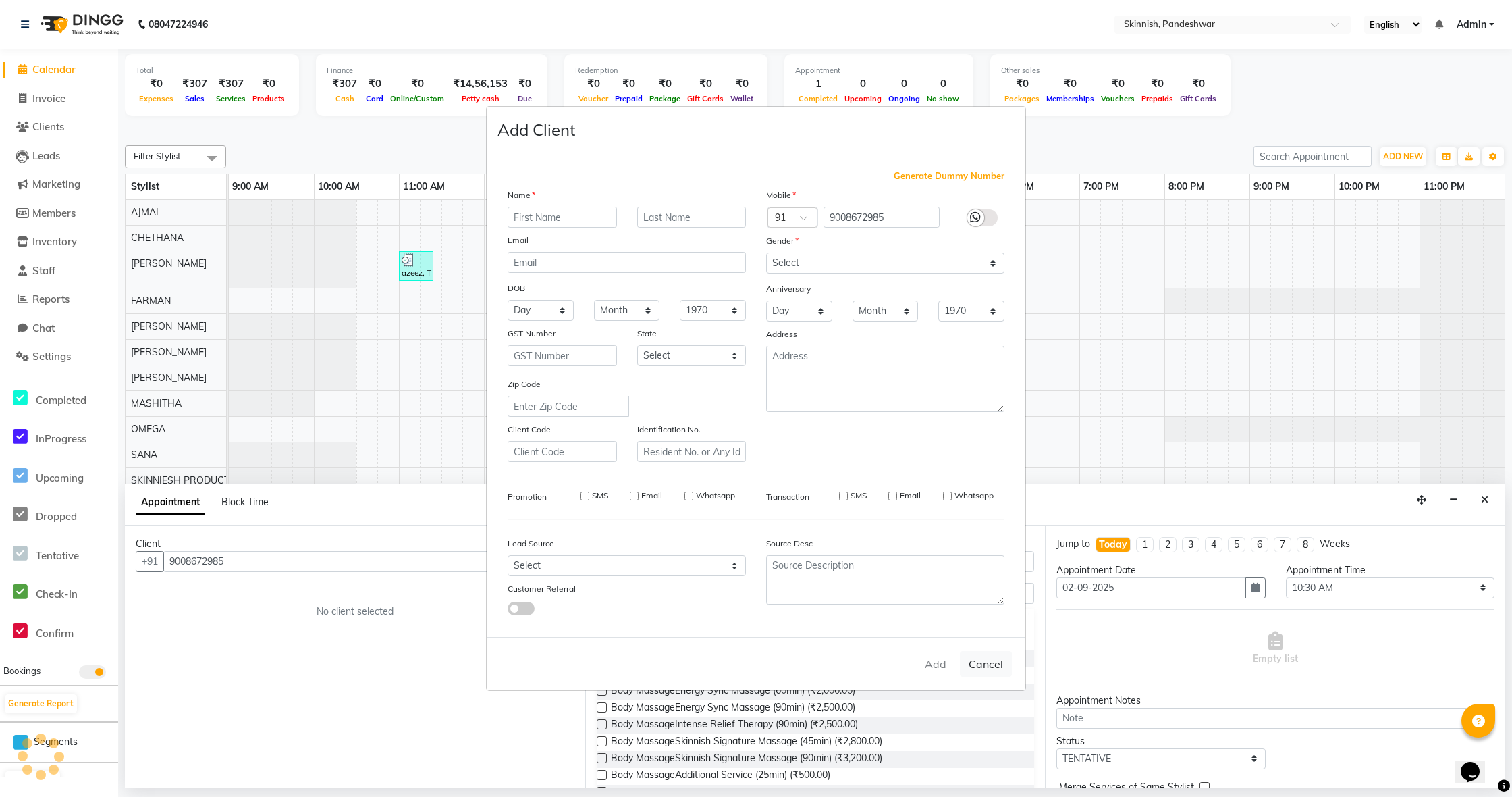
select select
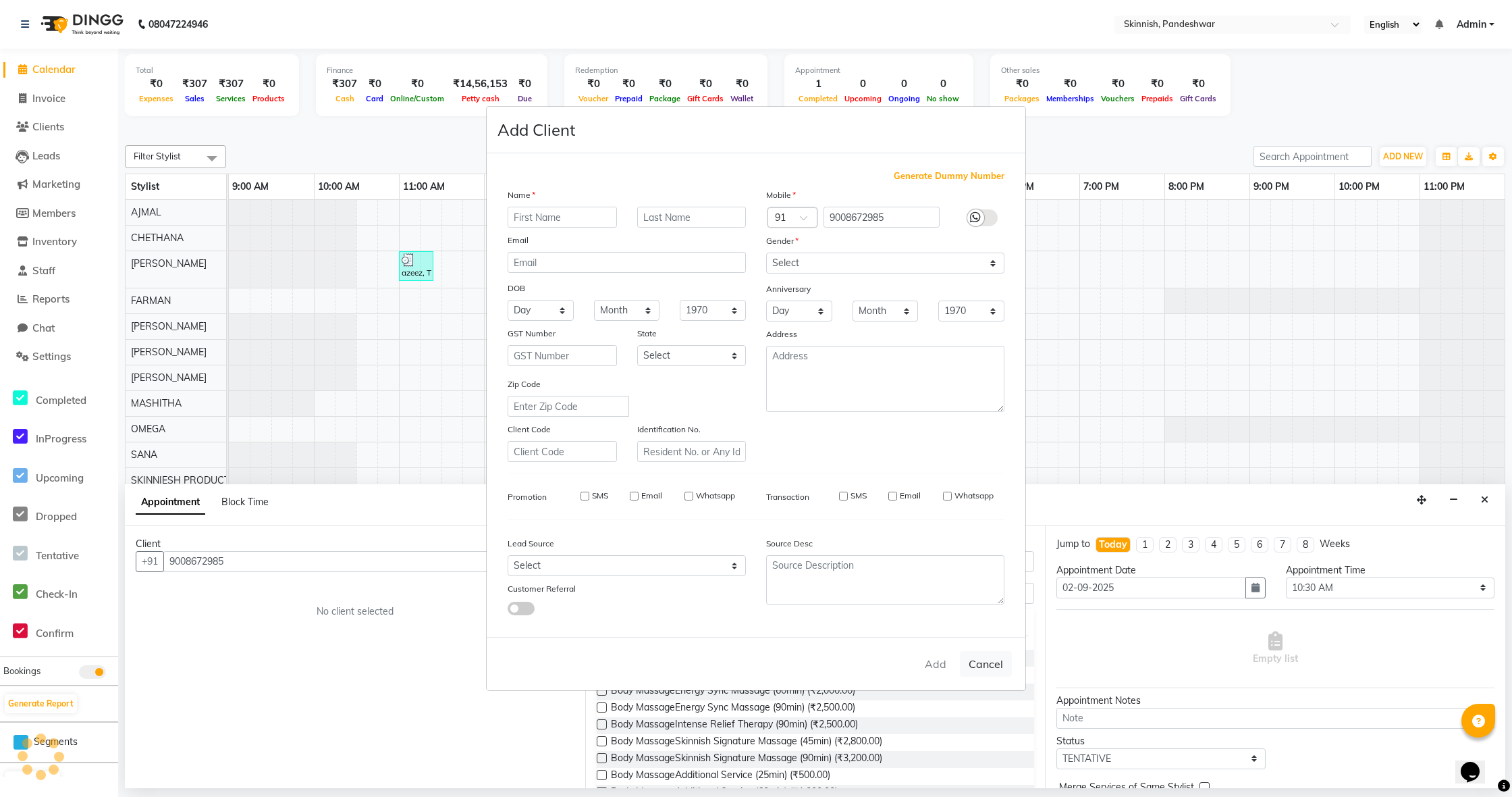
checkbox input "false"
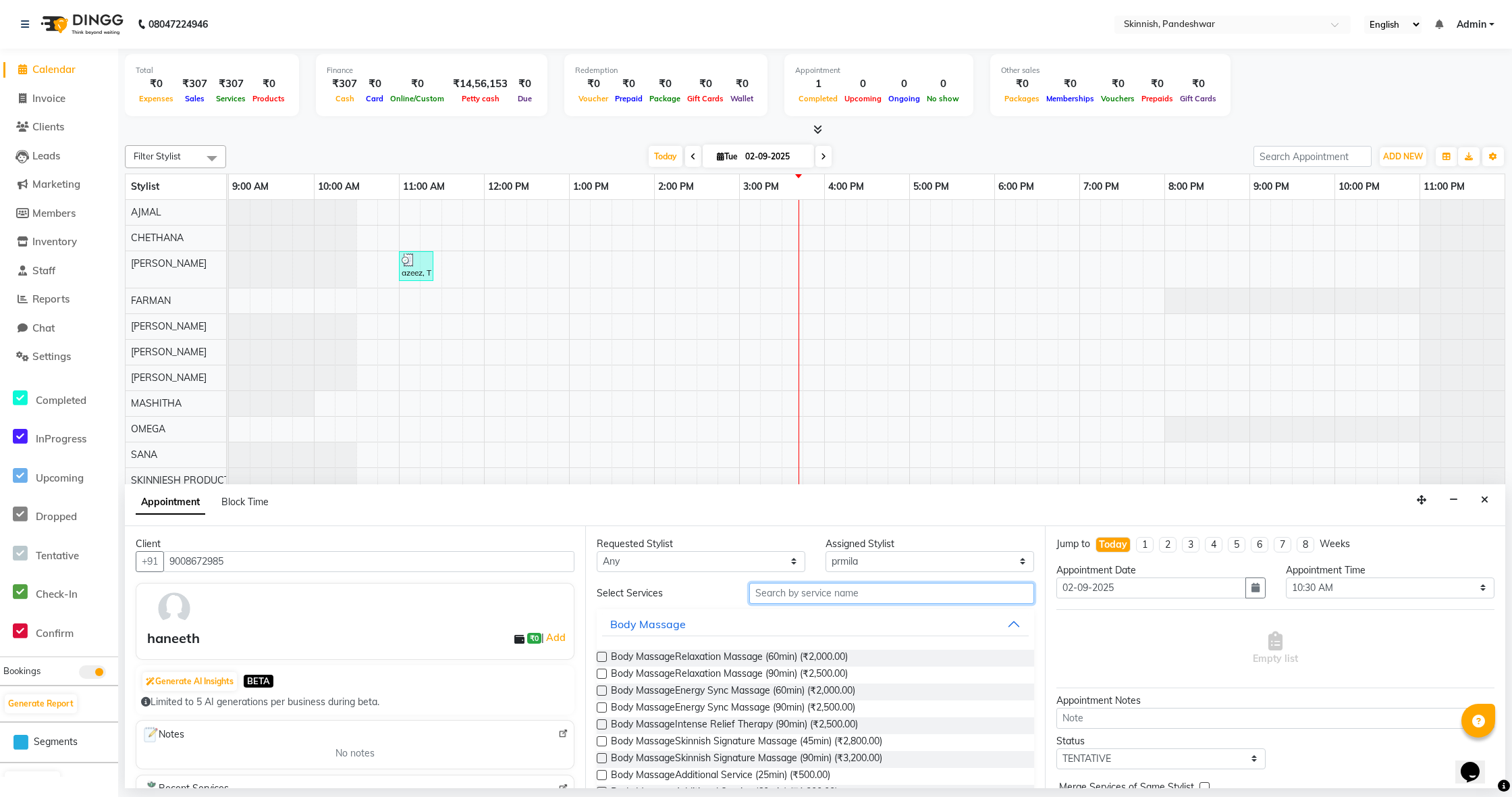
click at [840, 591] on input "text" at bounding box center [892, 593] width 285 height 21
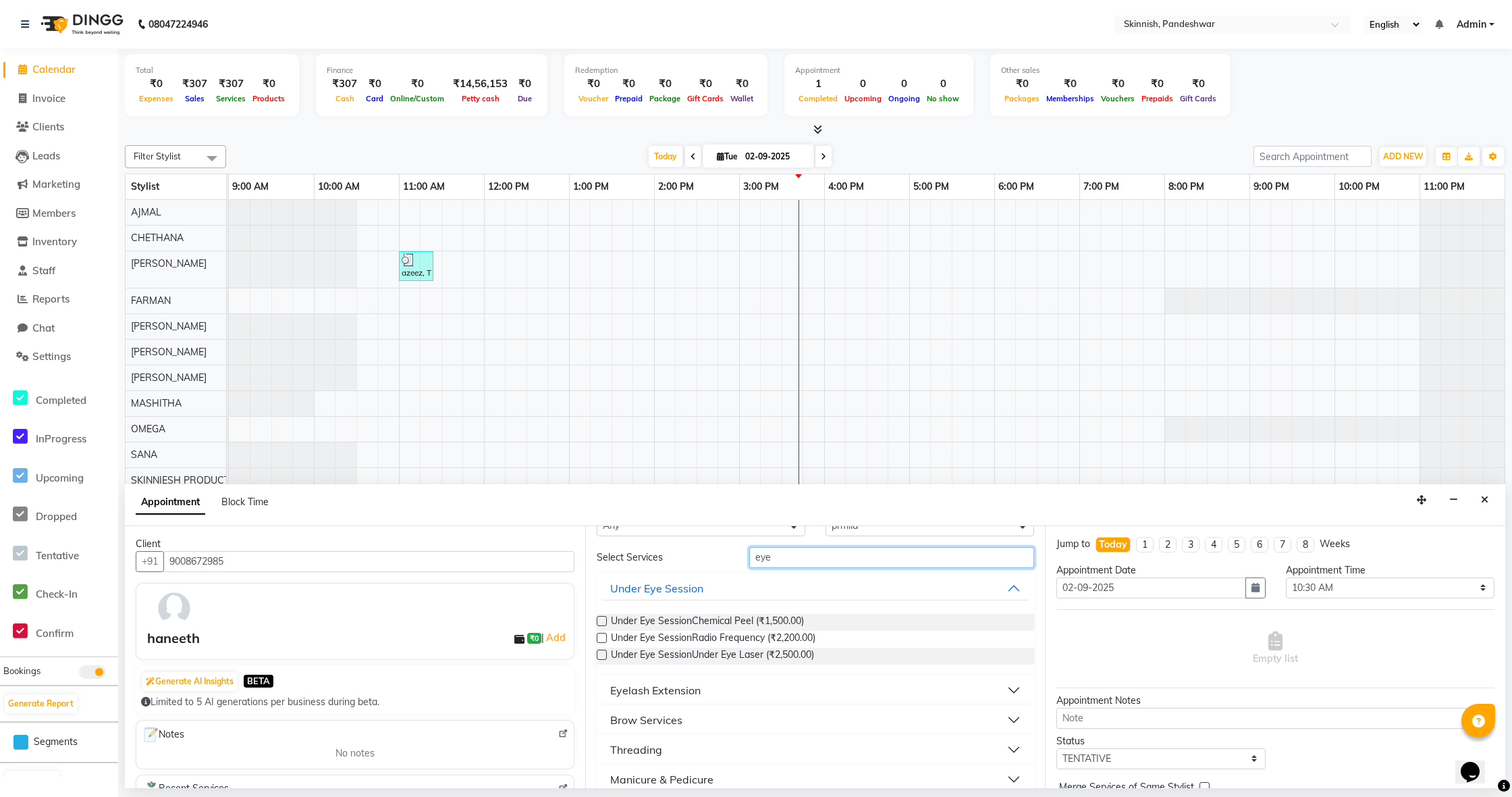
scroll to position [46, 0]
type input "eye"
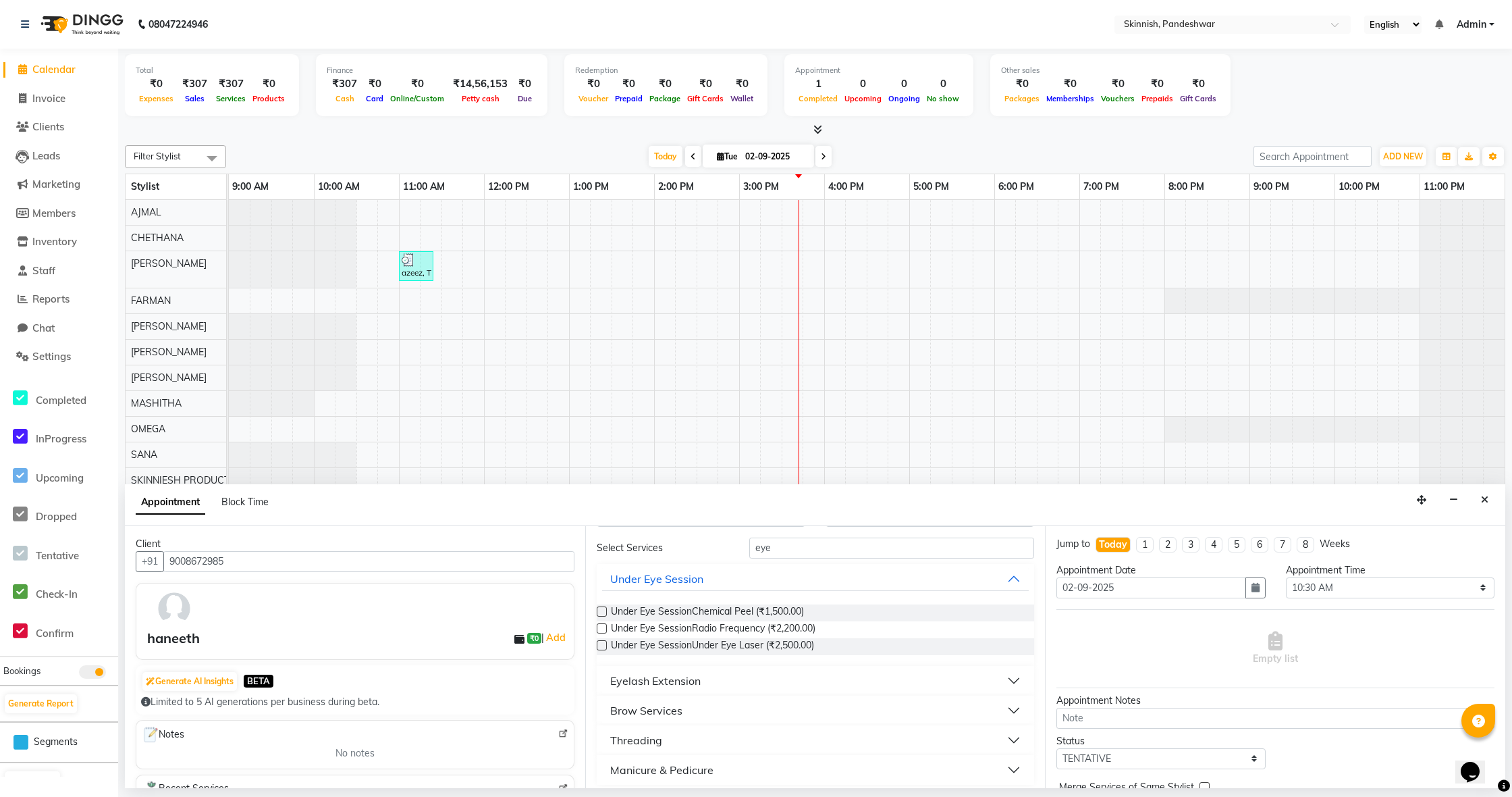
click at [796, 706] on button "Brow Services" at bounding box center [816, 710] width 428 height 24
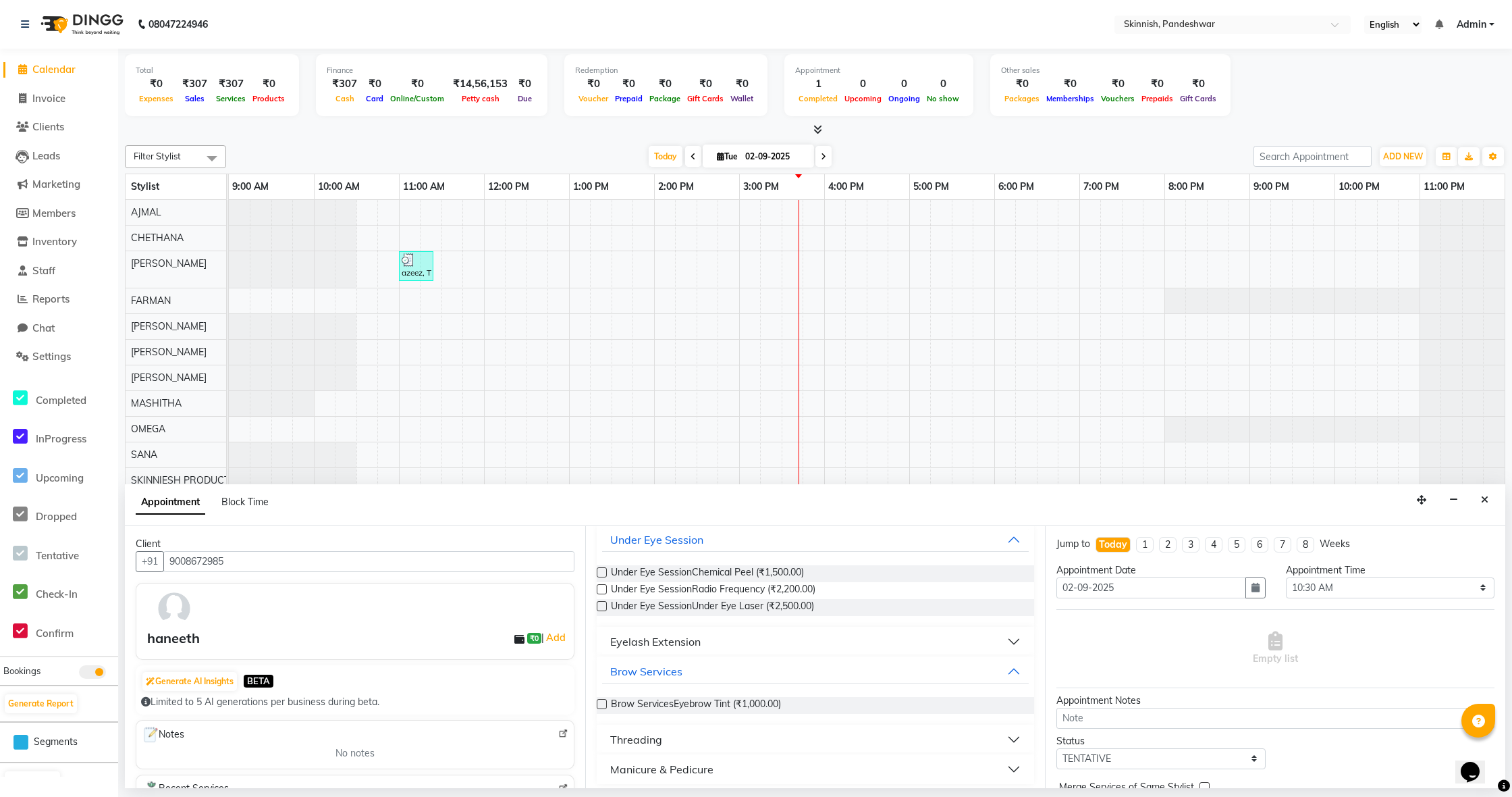
scroll to position [85, 0]
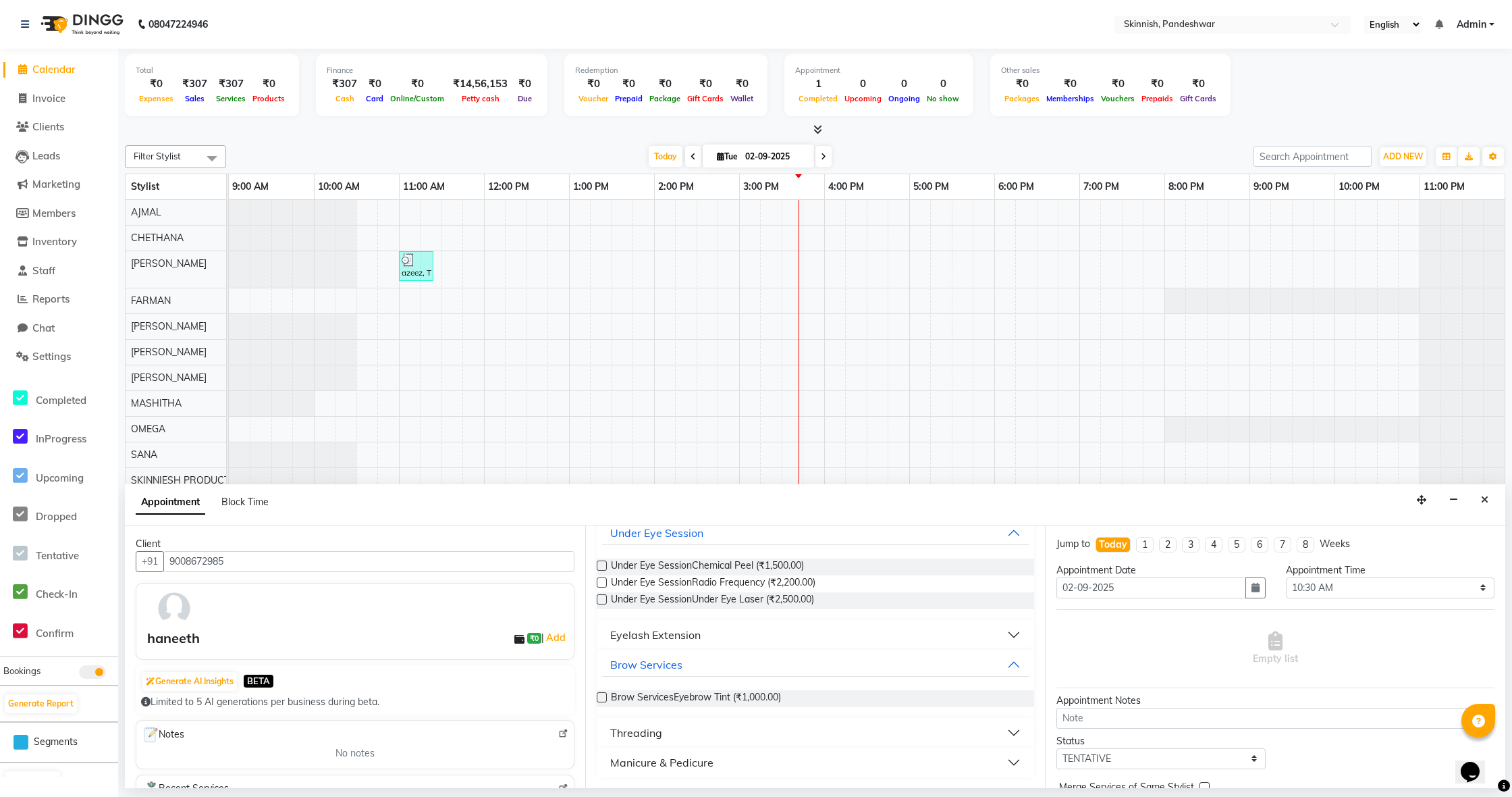
click at [772, 726] on button "Threading" at bounding box center [816, 732] width 428 height 24
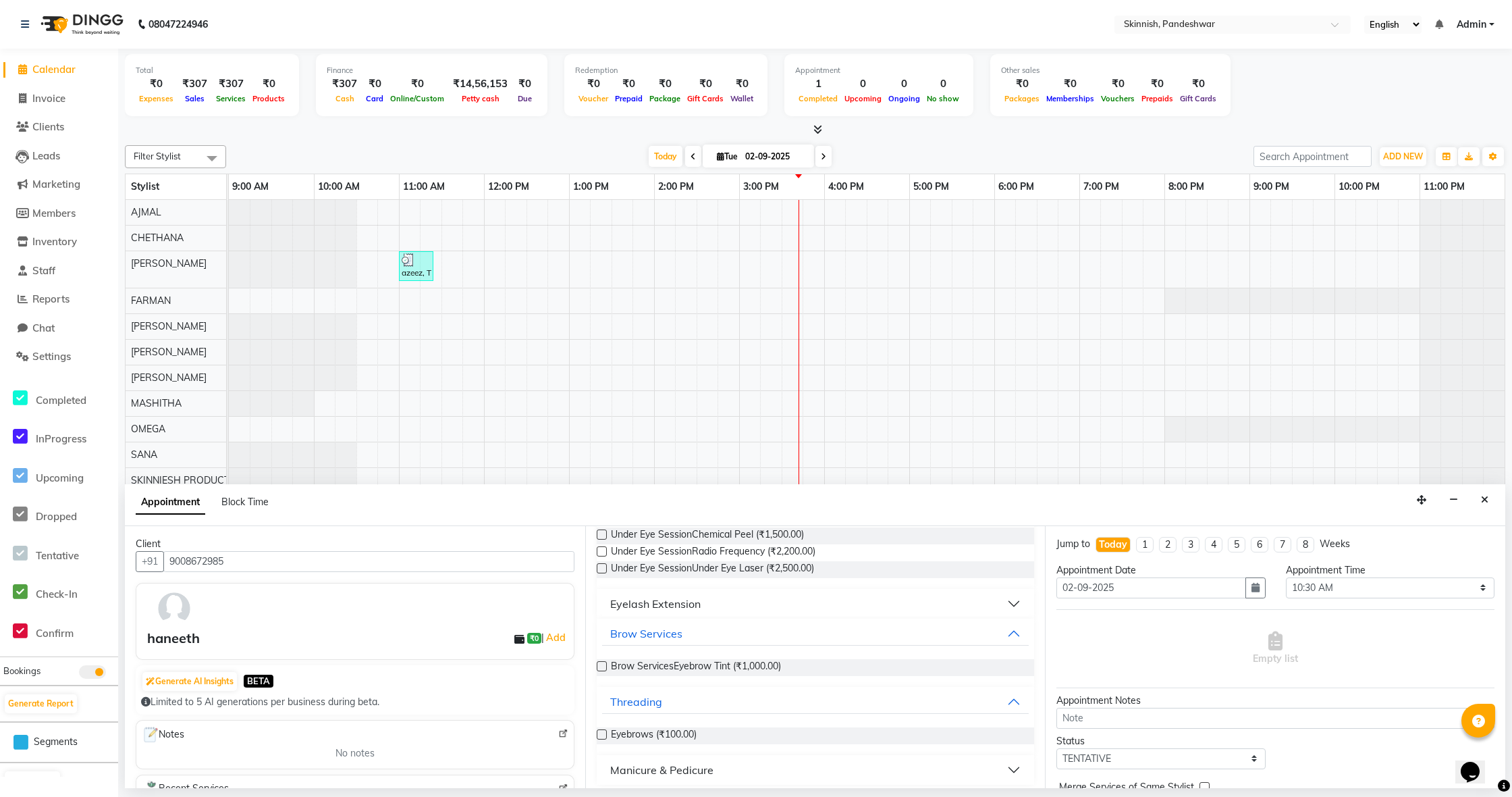
scroll to position [128, 0]
click at [600, 730] on label at bounding box center [602, 728] width 10 height 10
click at [600, 730] on input "checkbox" at bounding box center [601, 730] width 9 height 9
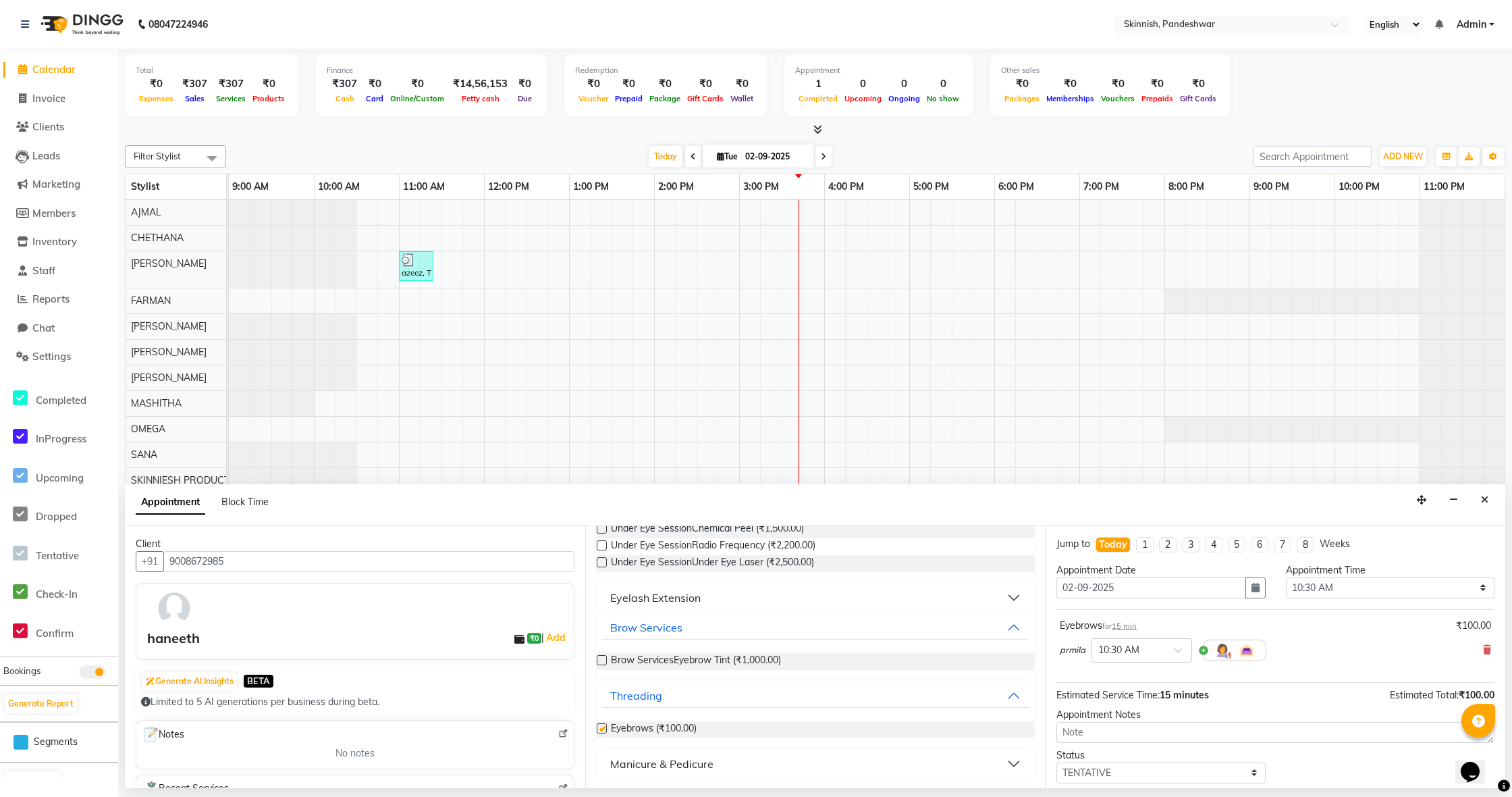
checkbox input "false"
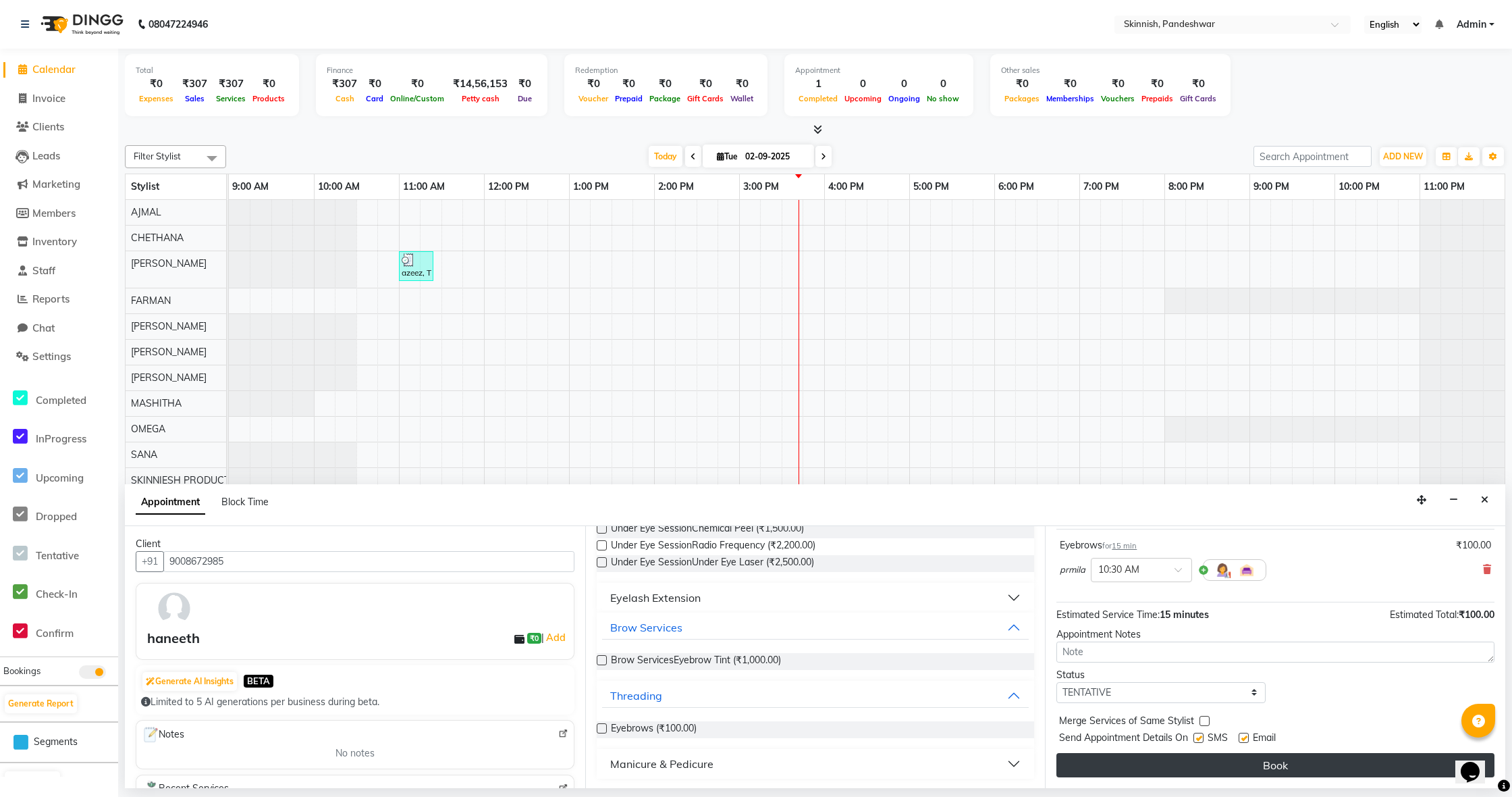
scroll to position [80, 0]
click at [1225, 757] on button "Book" at bounding box center [1275, 765] width 438 height 24
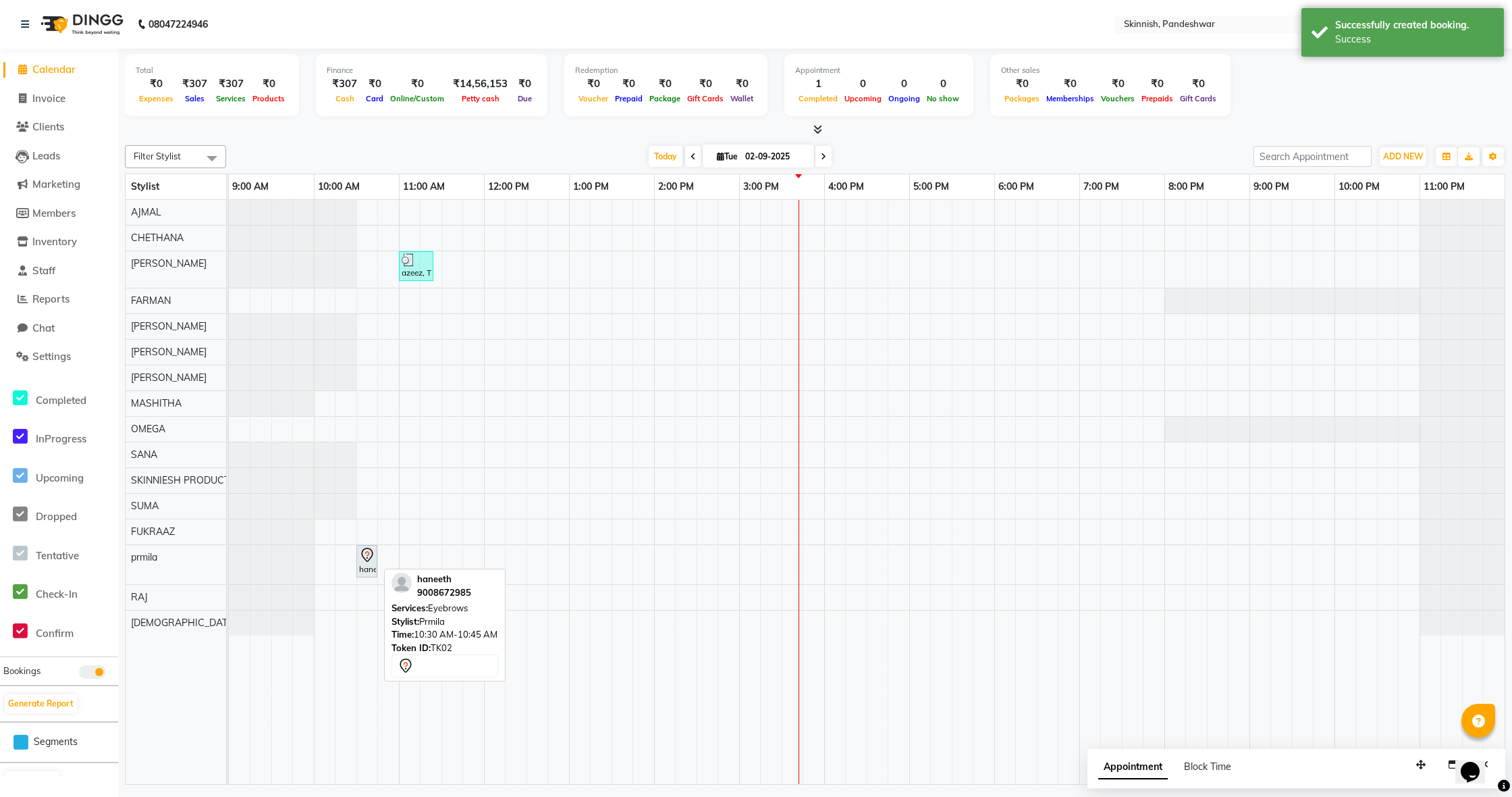
click at [366, 560] on icon at bounding box center [367, 555] width 12 height 14
select select "7"
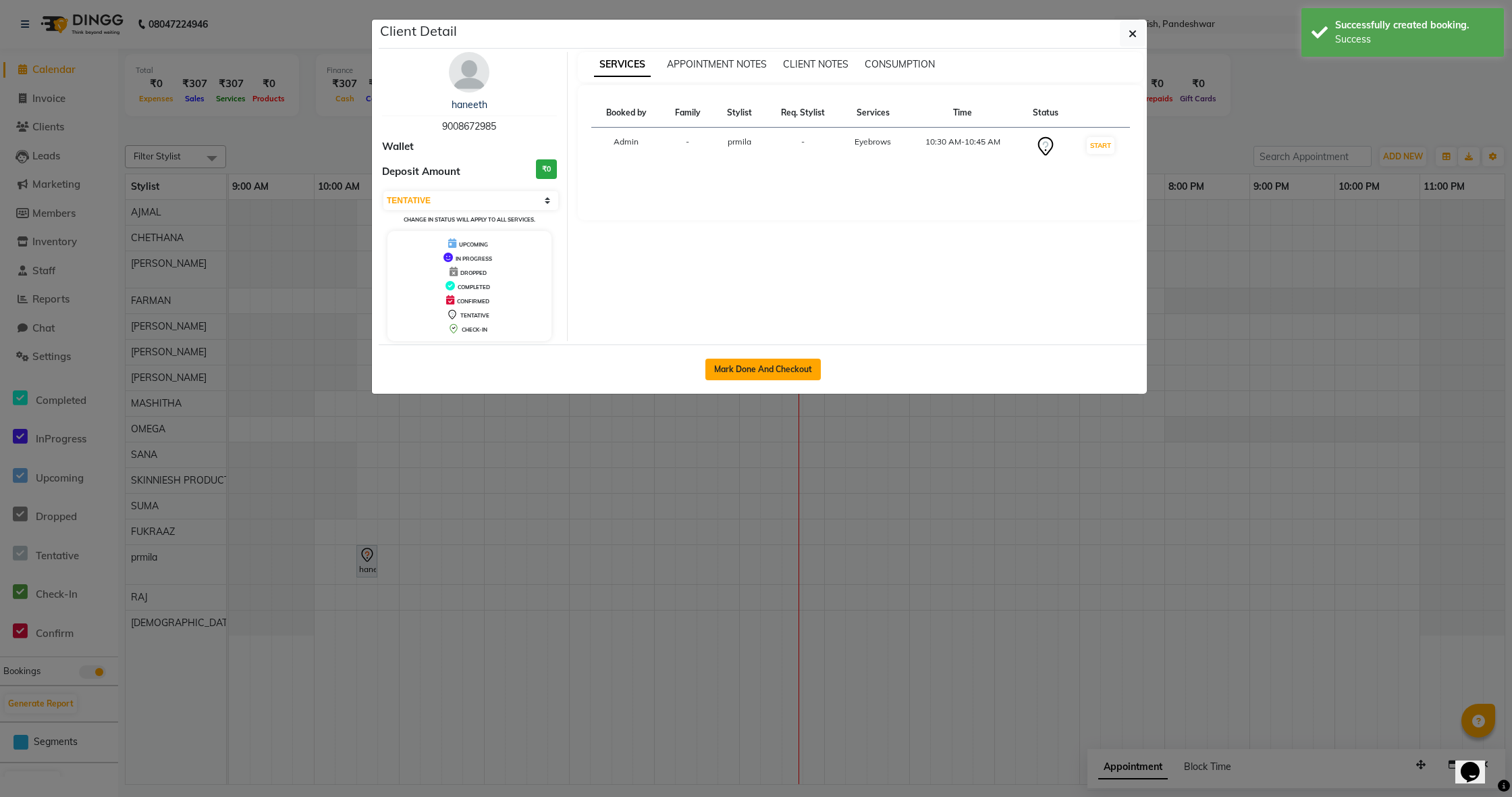
click at [720, 366] on button "Mark Done And Checkout" at bounding box center [763, 369] width 116 height 22
select select "7886"
select select "service"
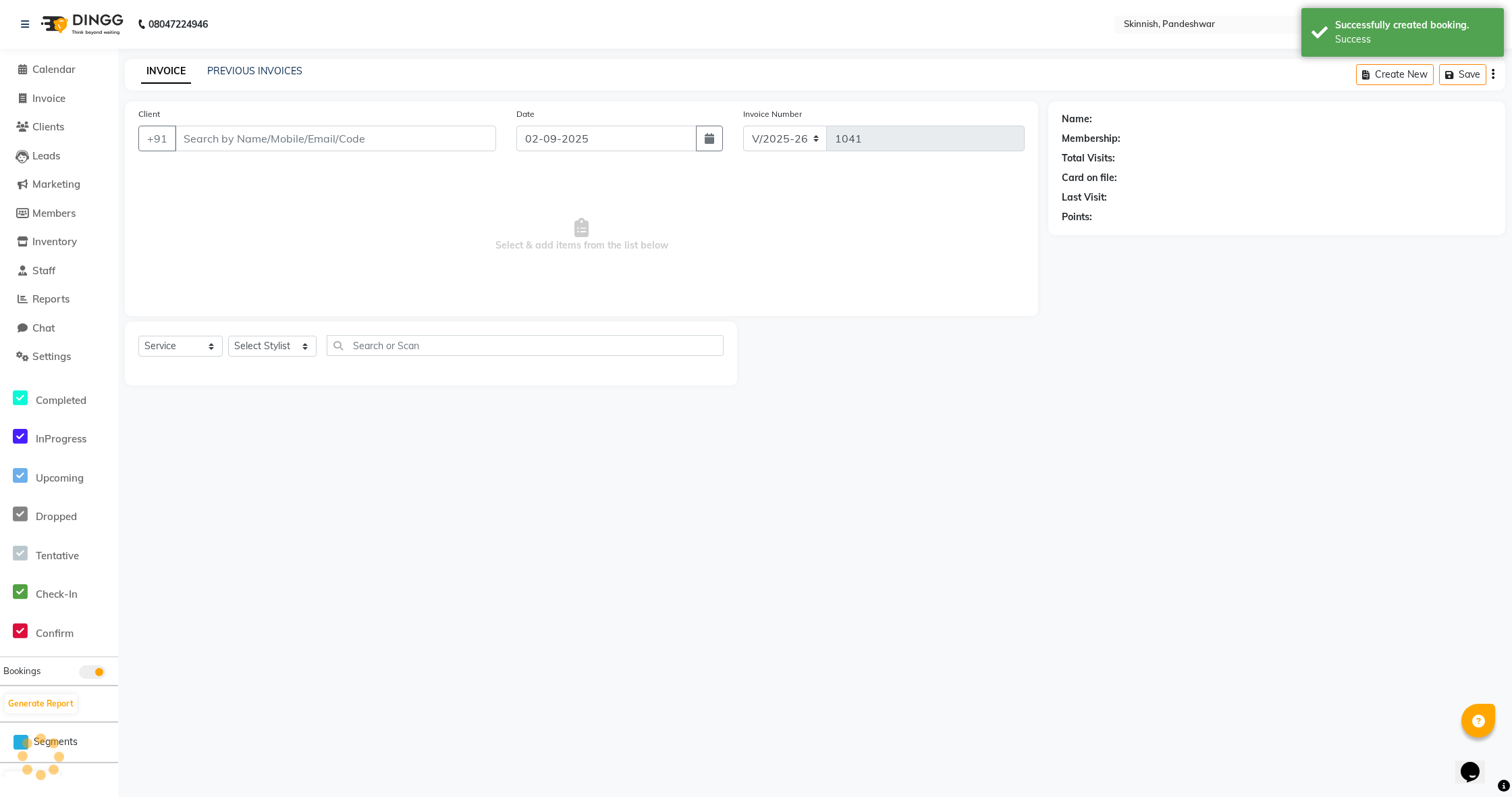
type input "9008672985"
select select "90616"
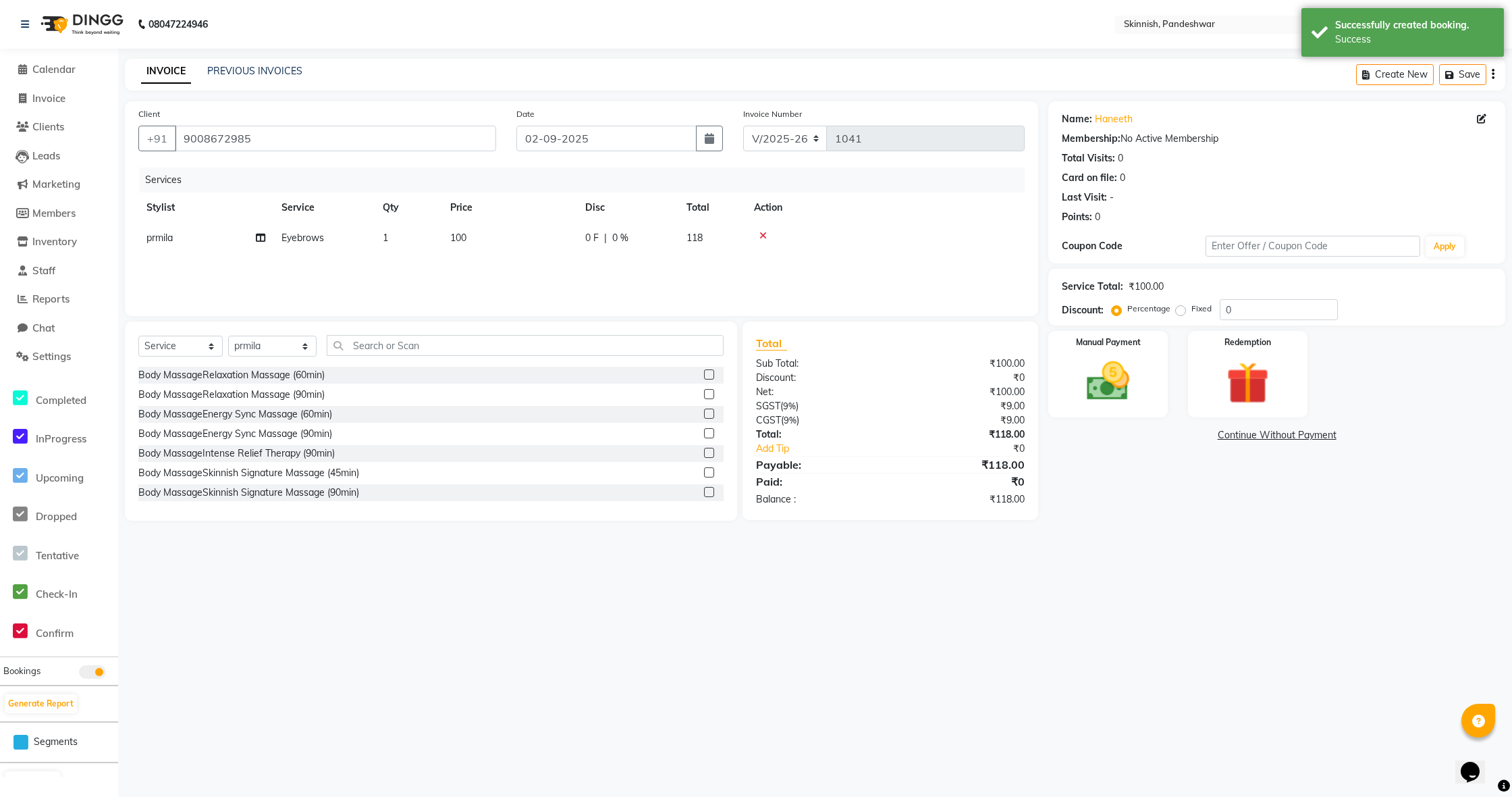
click at [1192, 313] on label "Fixed" at bounding box center [1202, 309] width 20 height 12
click at [1184, 313] on input "Fixed" at bounding box center [1183, 308] width 9 height 9
radio input "true"
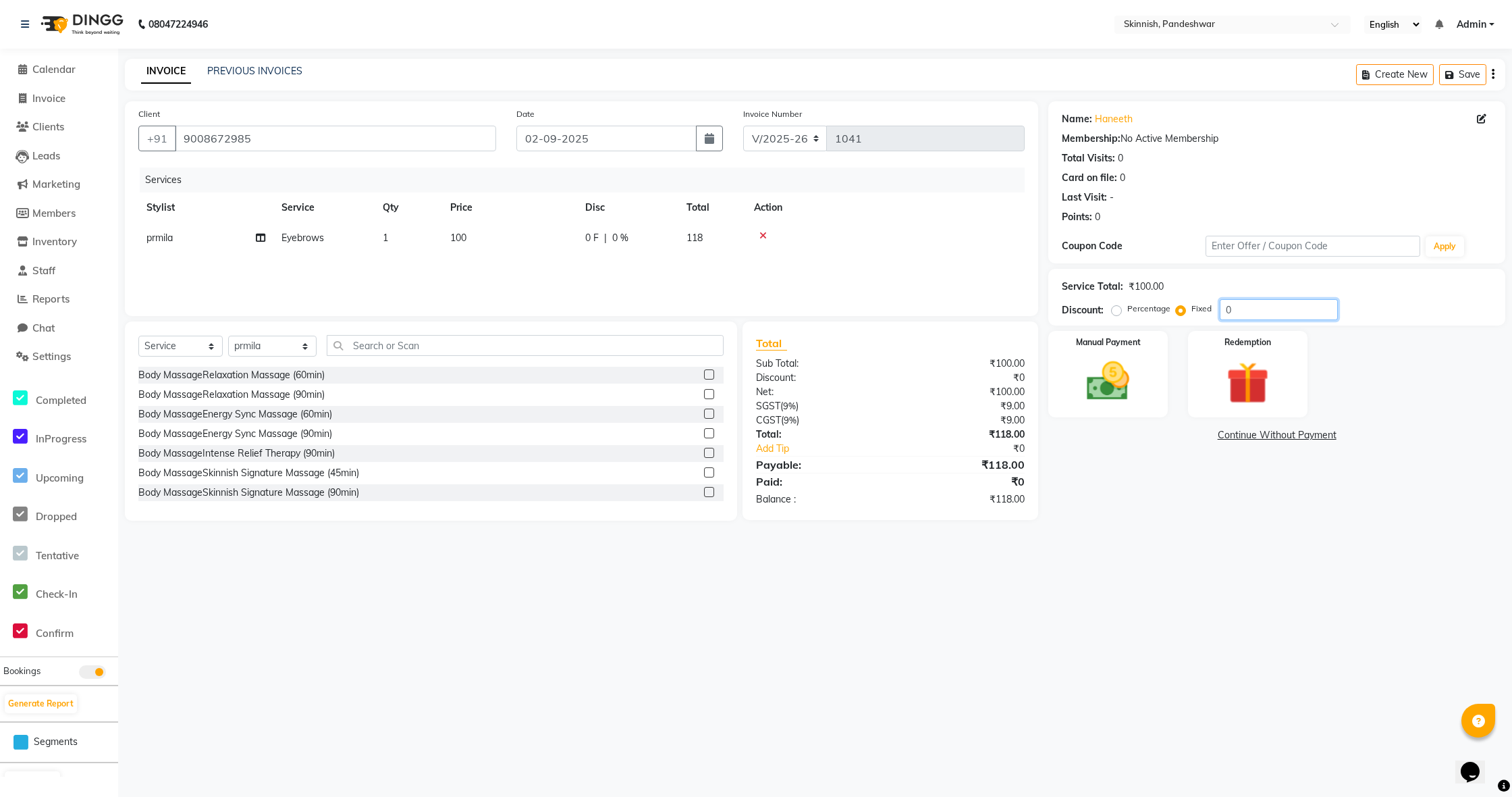
click at [1239, 310] on input "0" at bounding box center [1279, 310] width 118 height 21
type input "38"
click at [1100, 366] on img at bounding box center [1108, 382] width 72 height 51
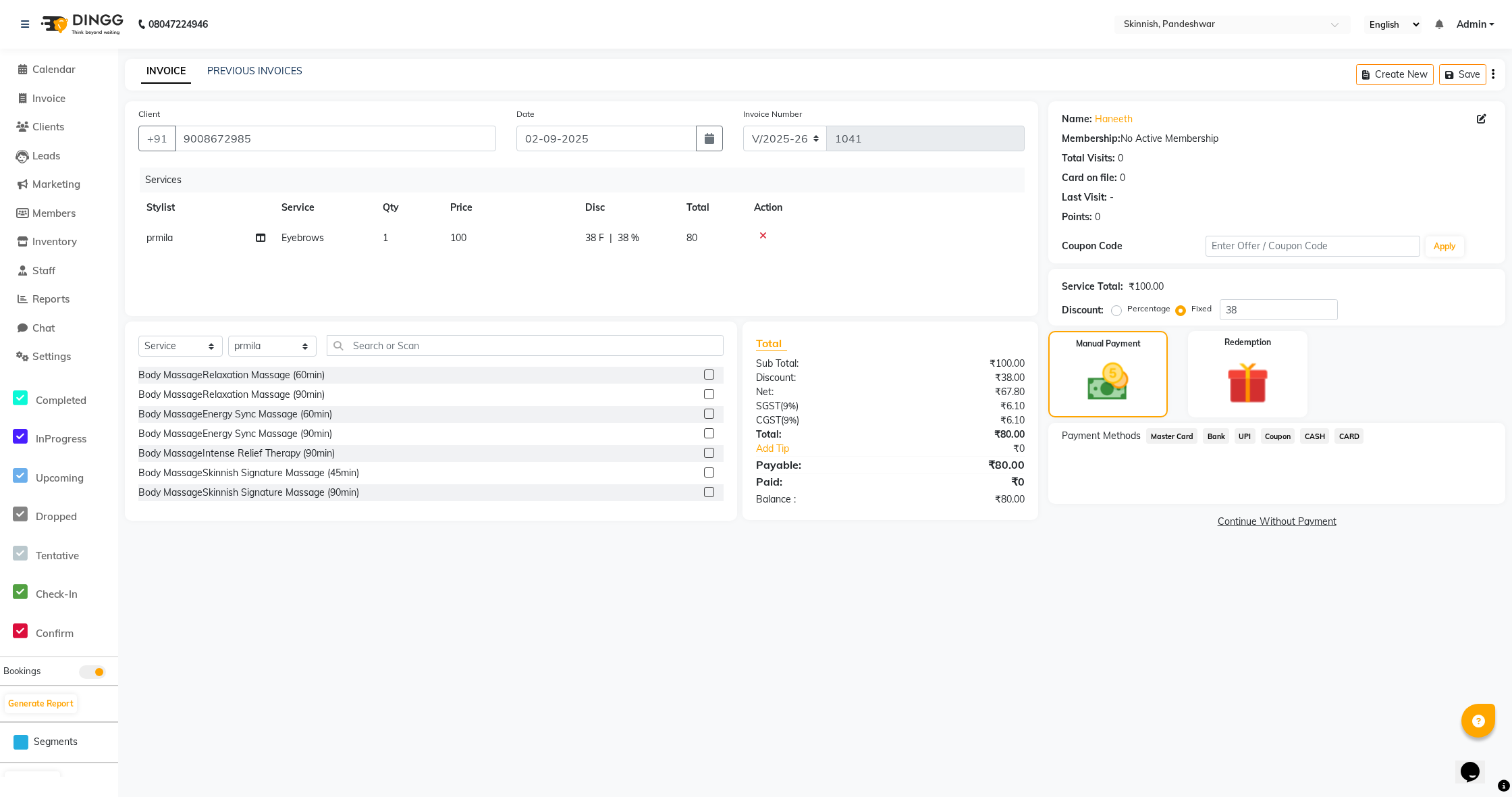
click at [1240, 441] on span "UPI" at bounding box center [1245, 435] width 21 height 16
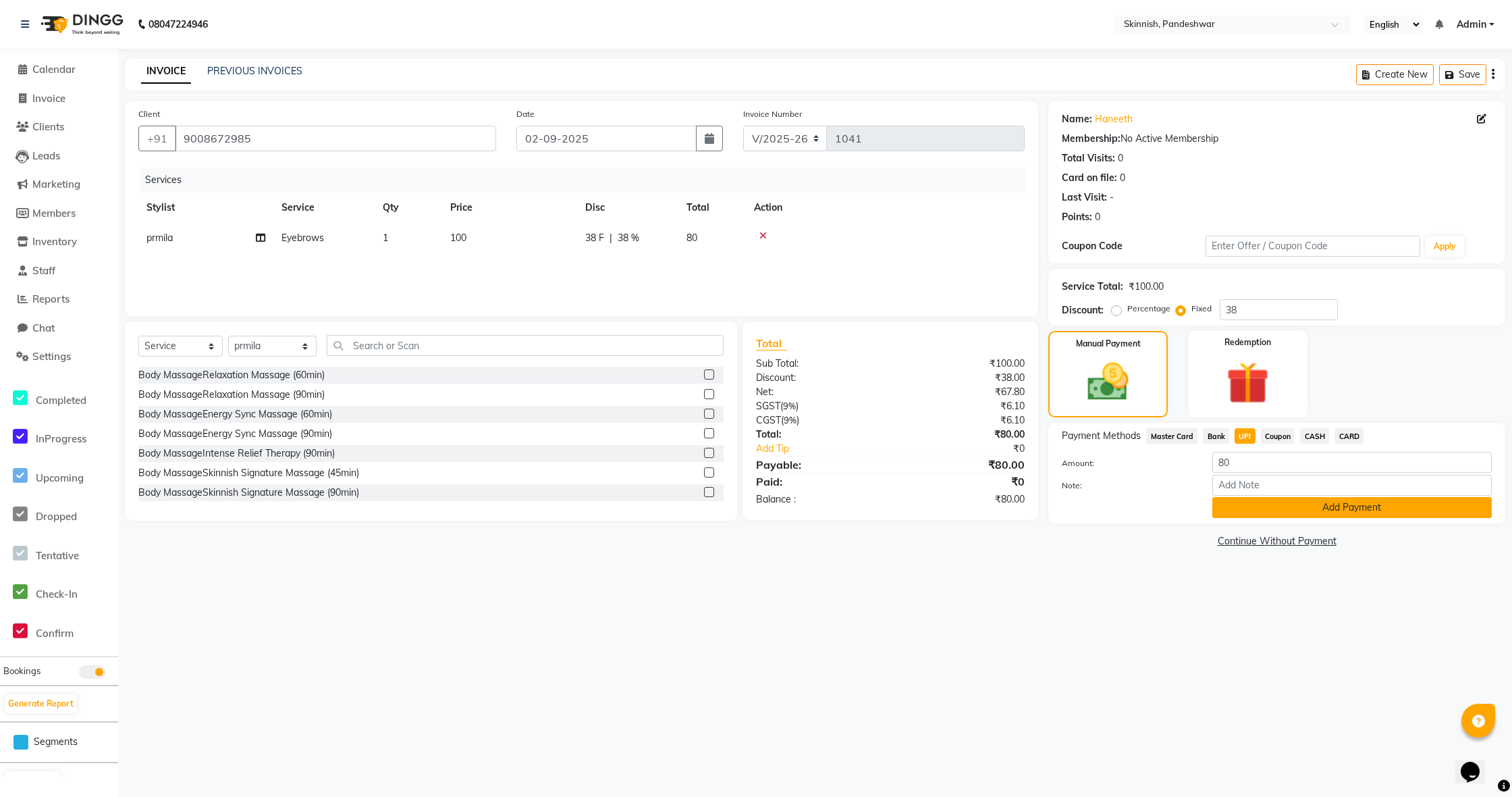
click at [1251, 511] on button "Add Payment" at bounding box center [1352, 507] width 280 height 21
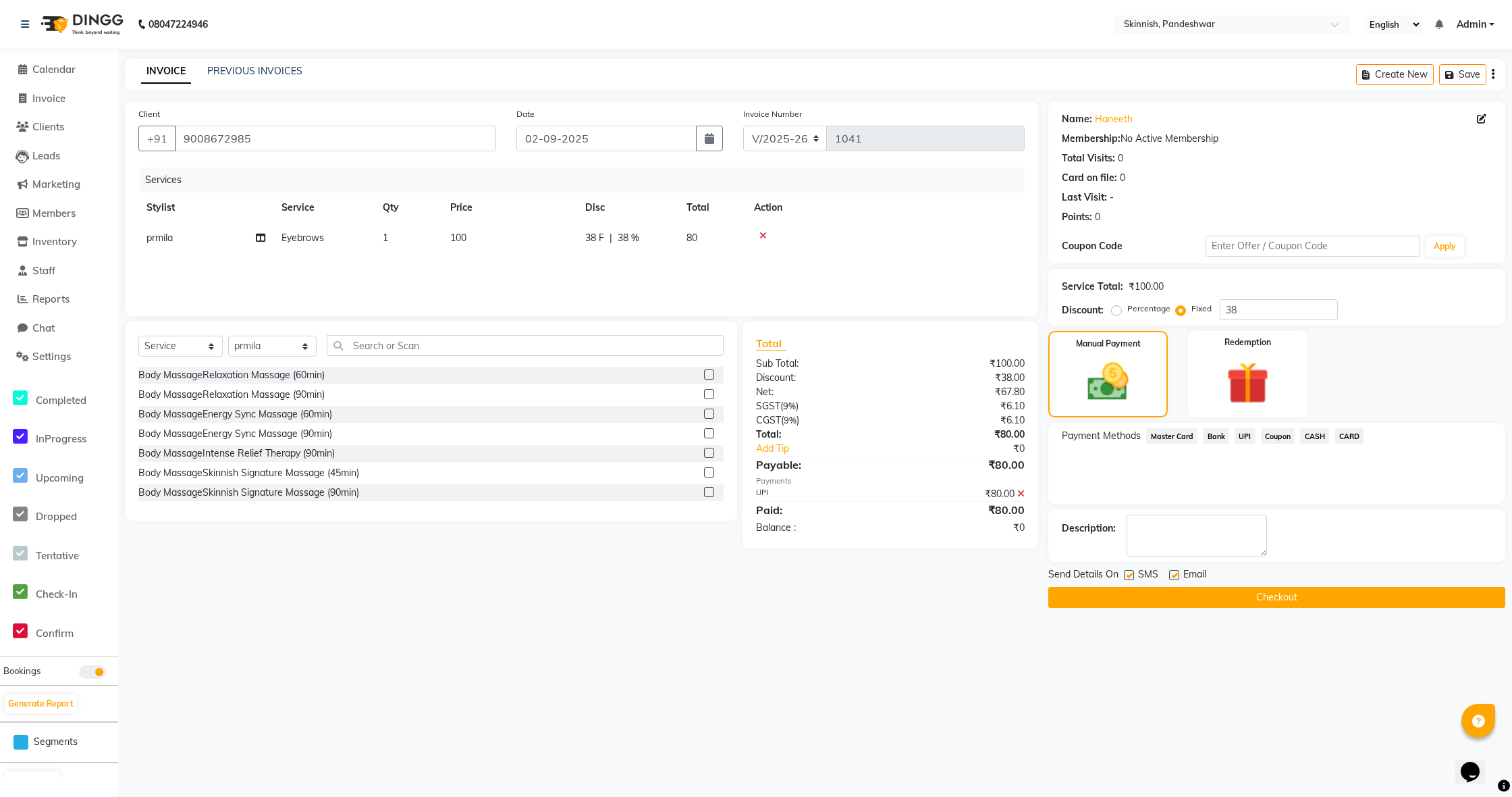
scroll to position [1, 0]
click at [50, 265] on span "Staff" at bounding box center [44, 270] width 23 height 13
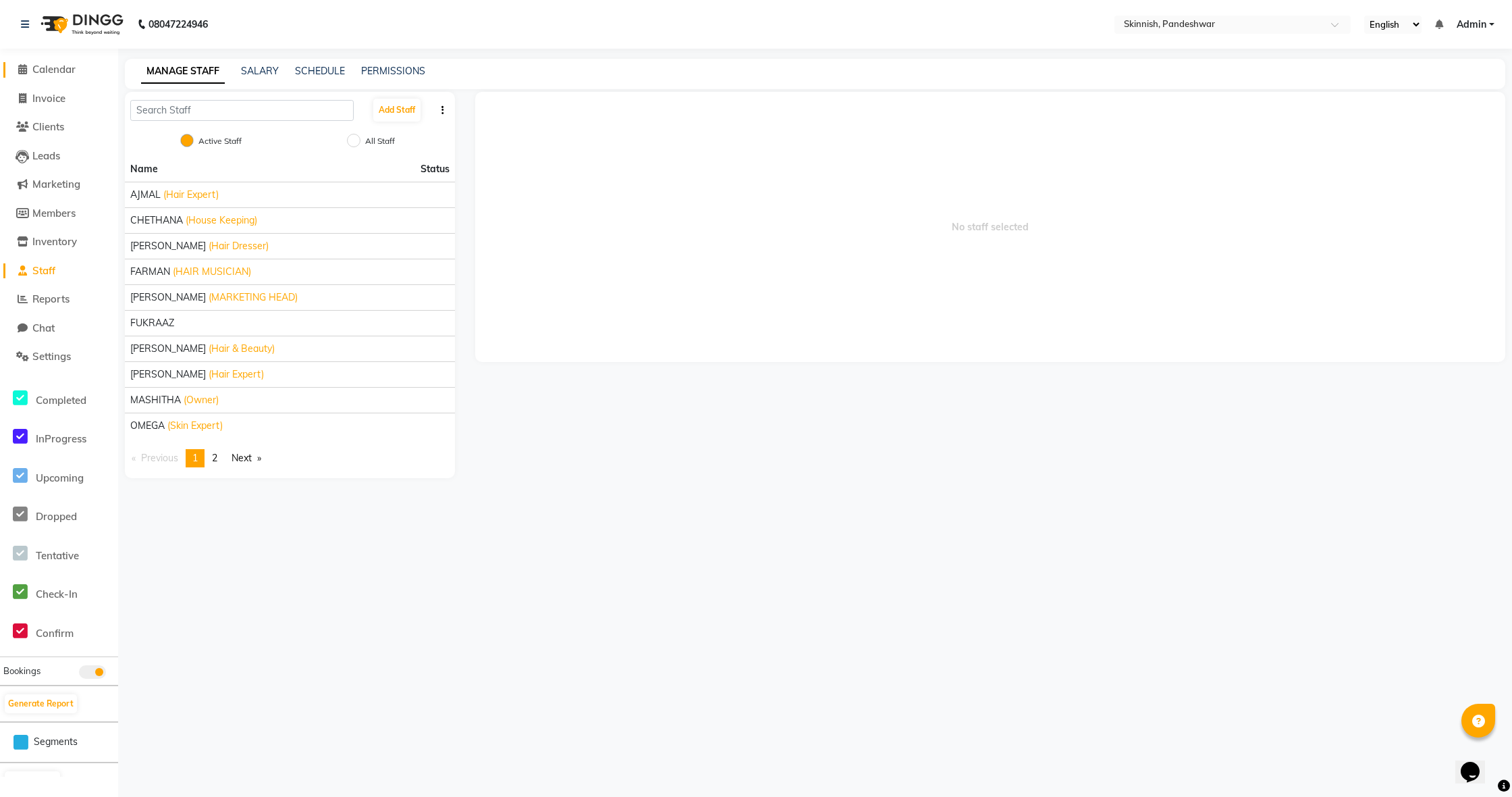
click at [44, 70] on span "Calendar" at bounding box center [54, 70] width 43 height 13
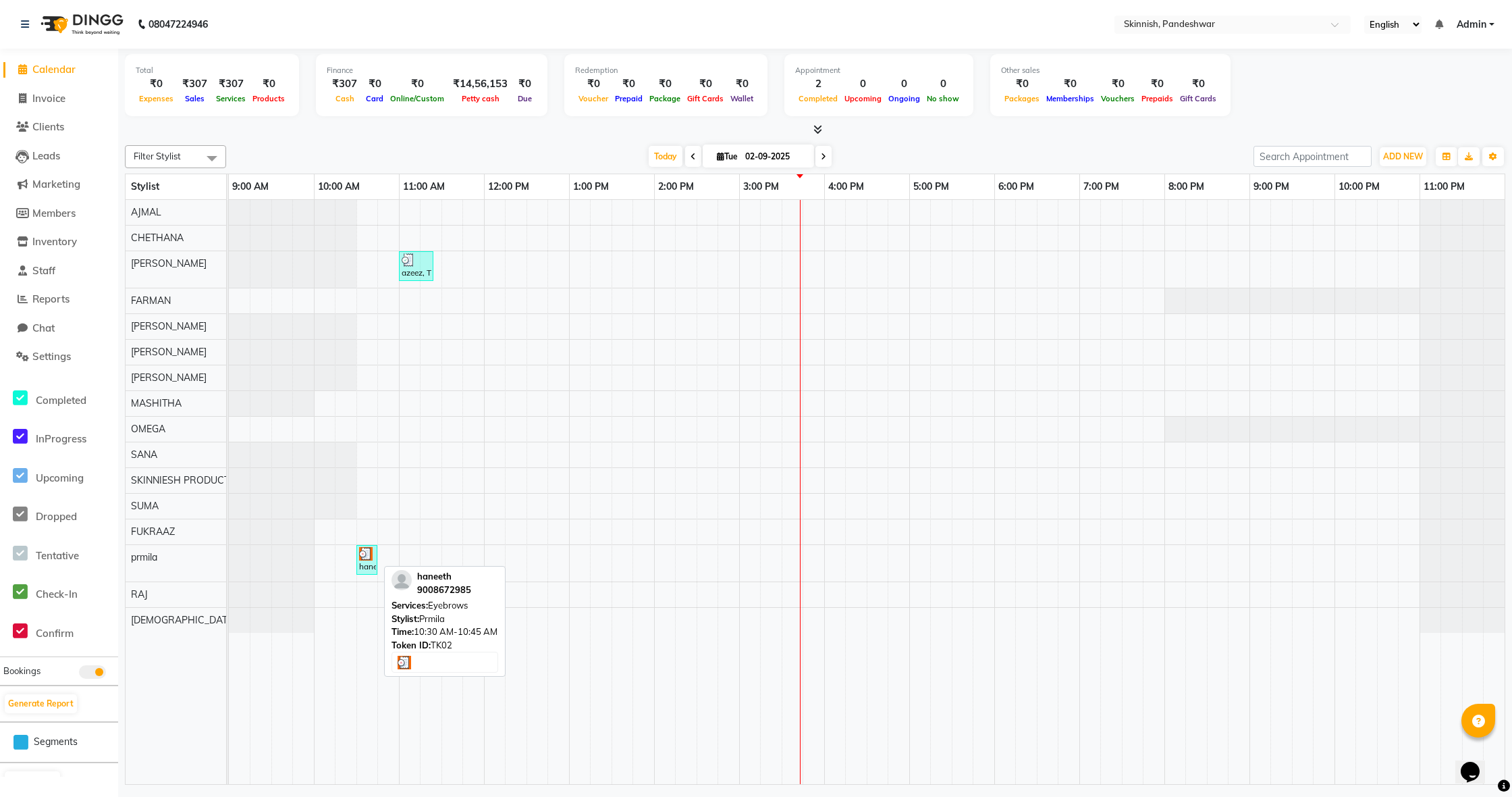
click at [371, 555] on div at bounding box center [366, 554] width 16 height 13
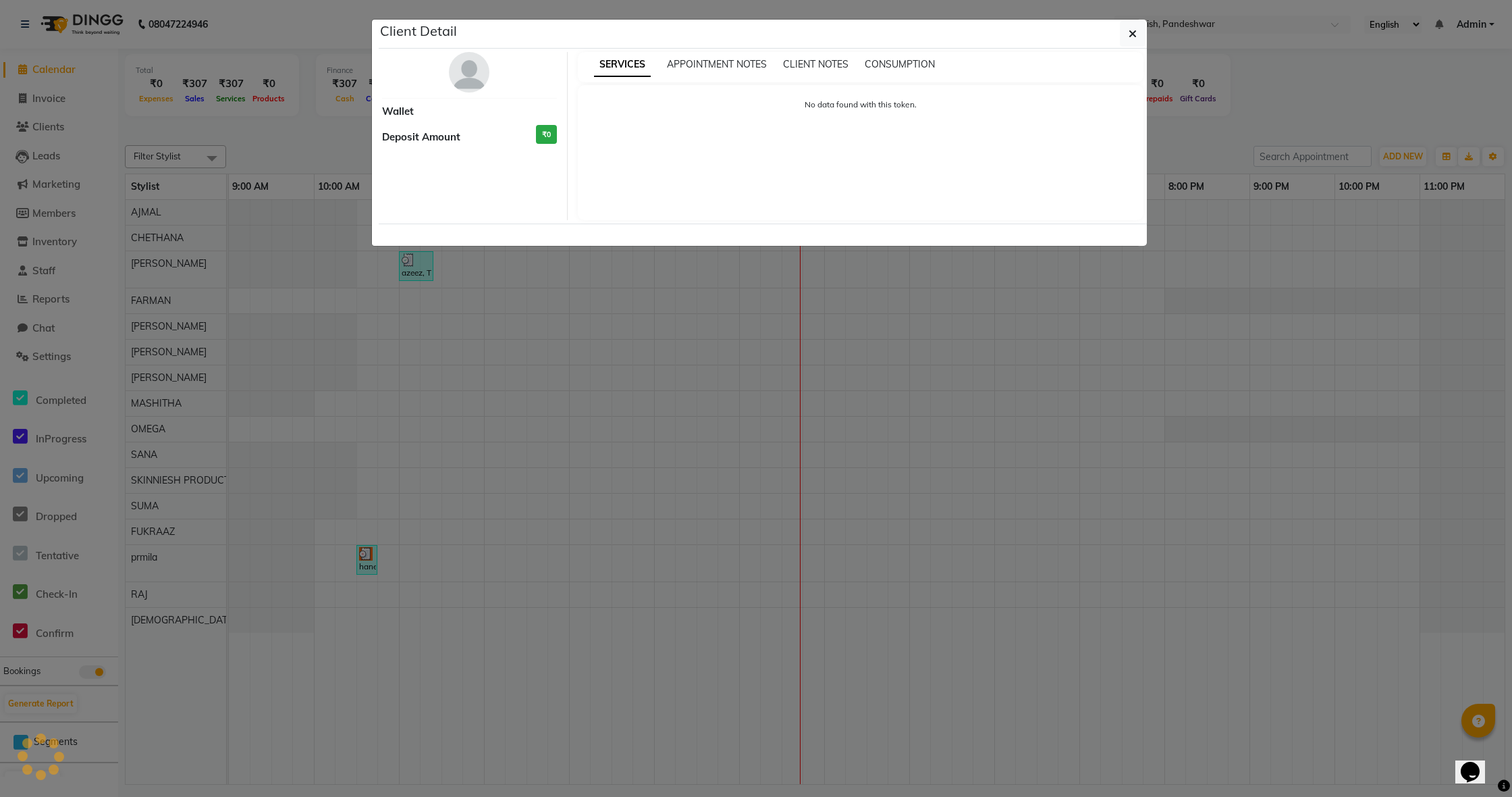
select select "3"
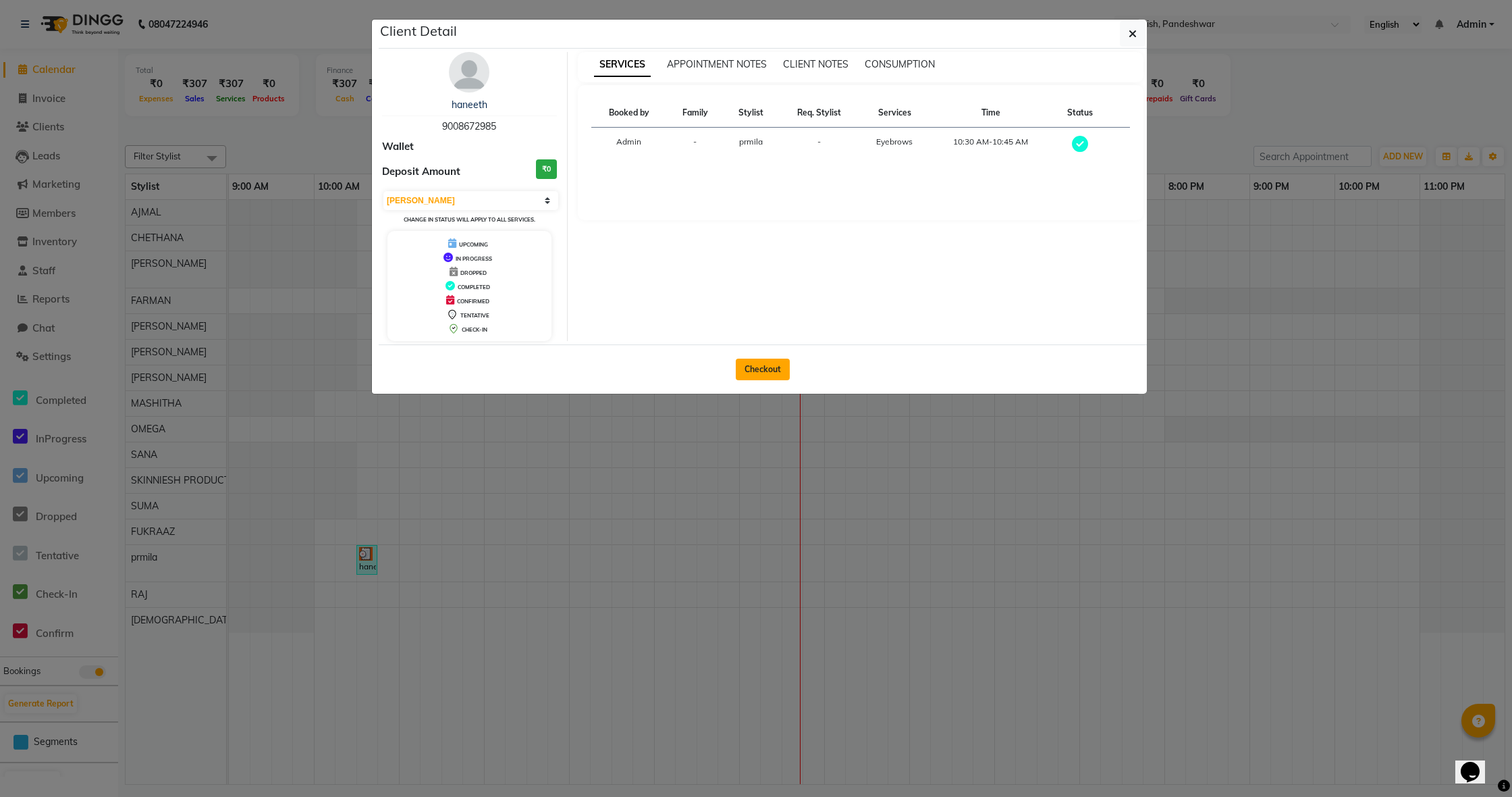
click at [756, 370] on button "Checkout" at bounding box center [763, 369] width 54 height 22
select select "service"
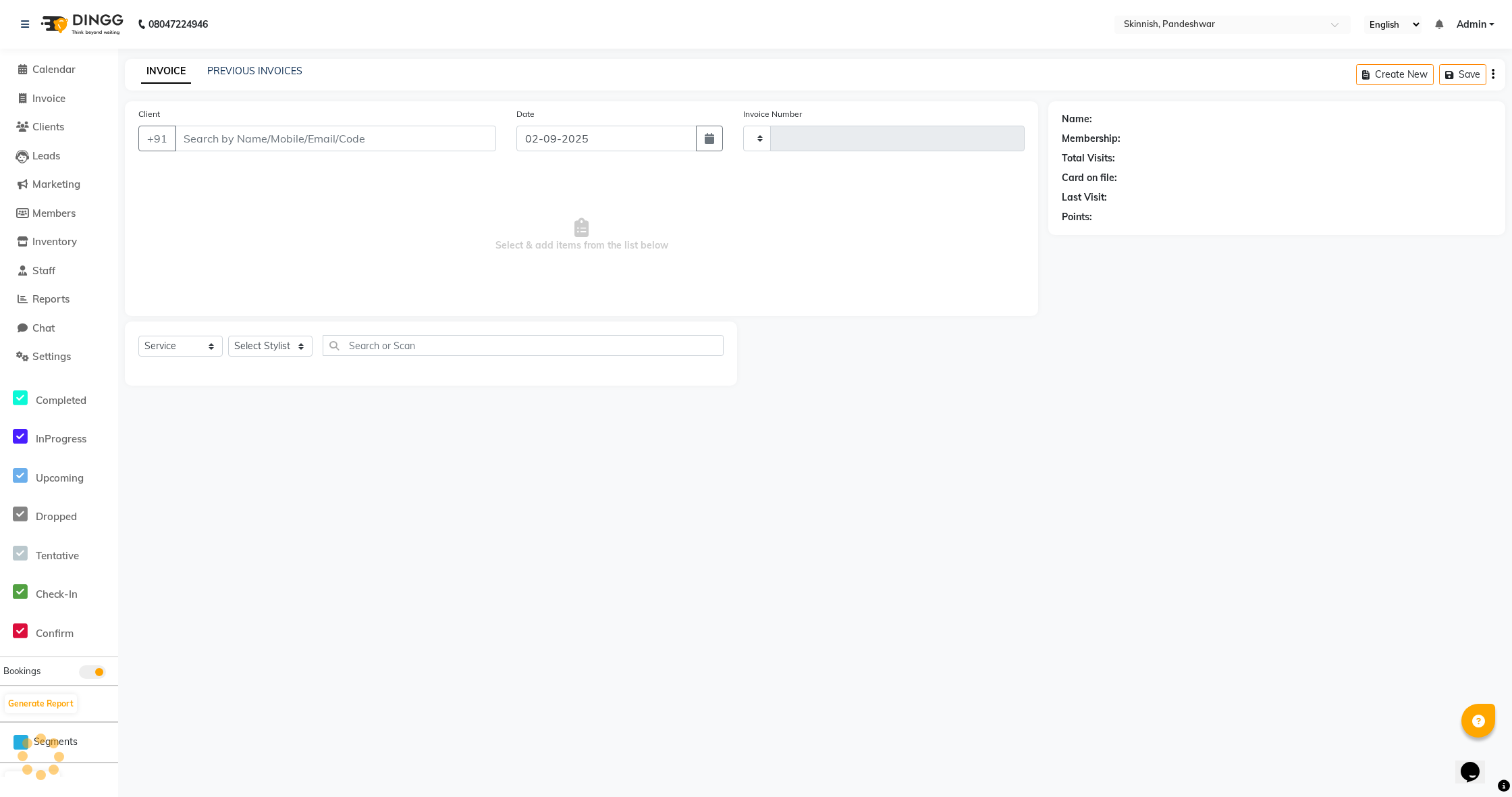
type input "1041"
select select "7886"
type input "9008672985"
select select "90616"
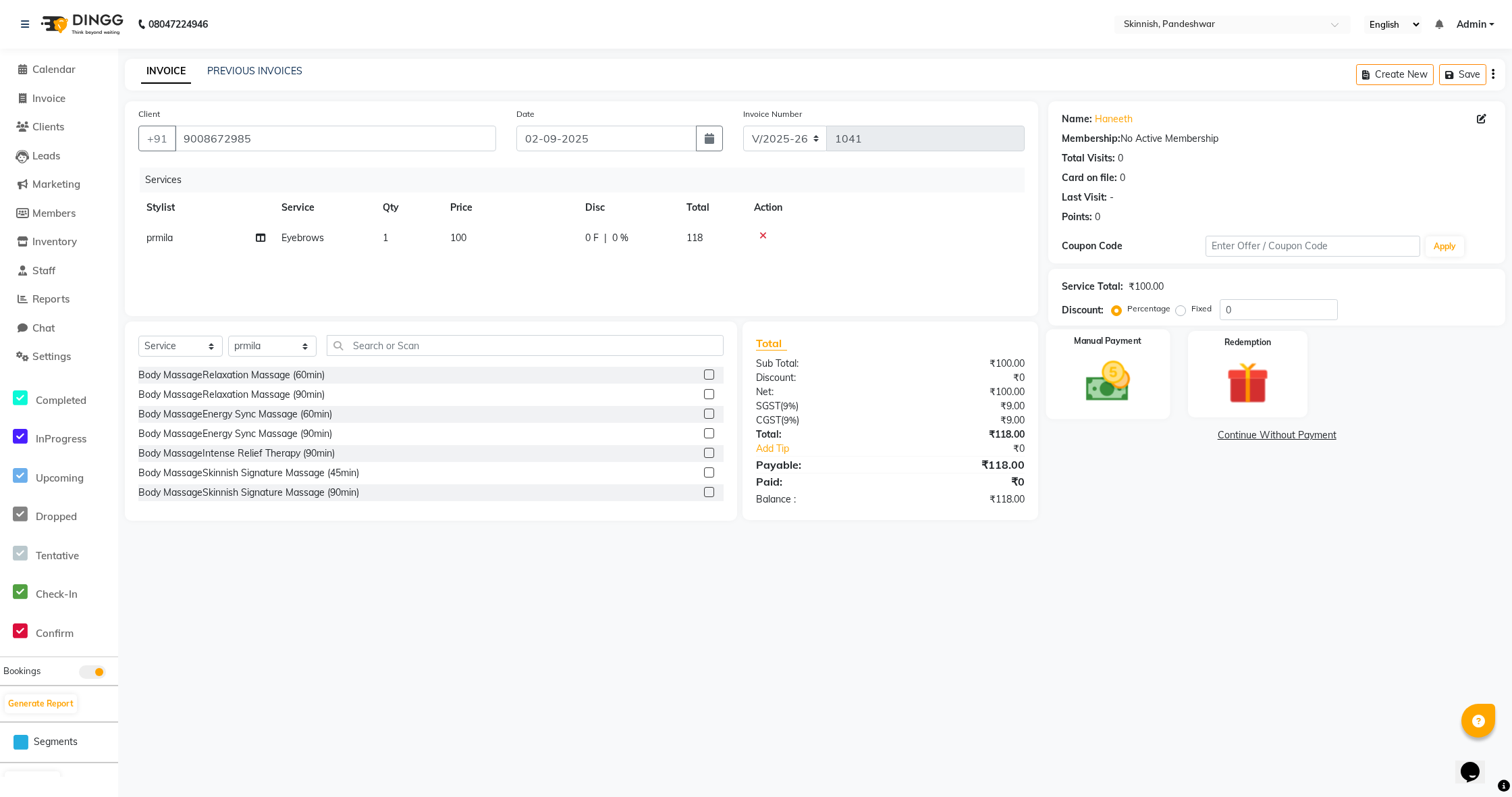
click at [1127, 388] on img at bounding box center [1108, 382] width 72 height 51
click at [1246, 439] on span "UPI" at bounding box center [1245, 435] width 21 height 16
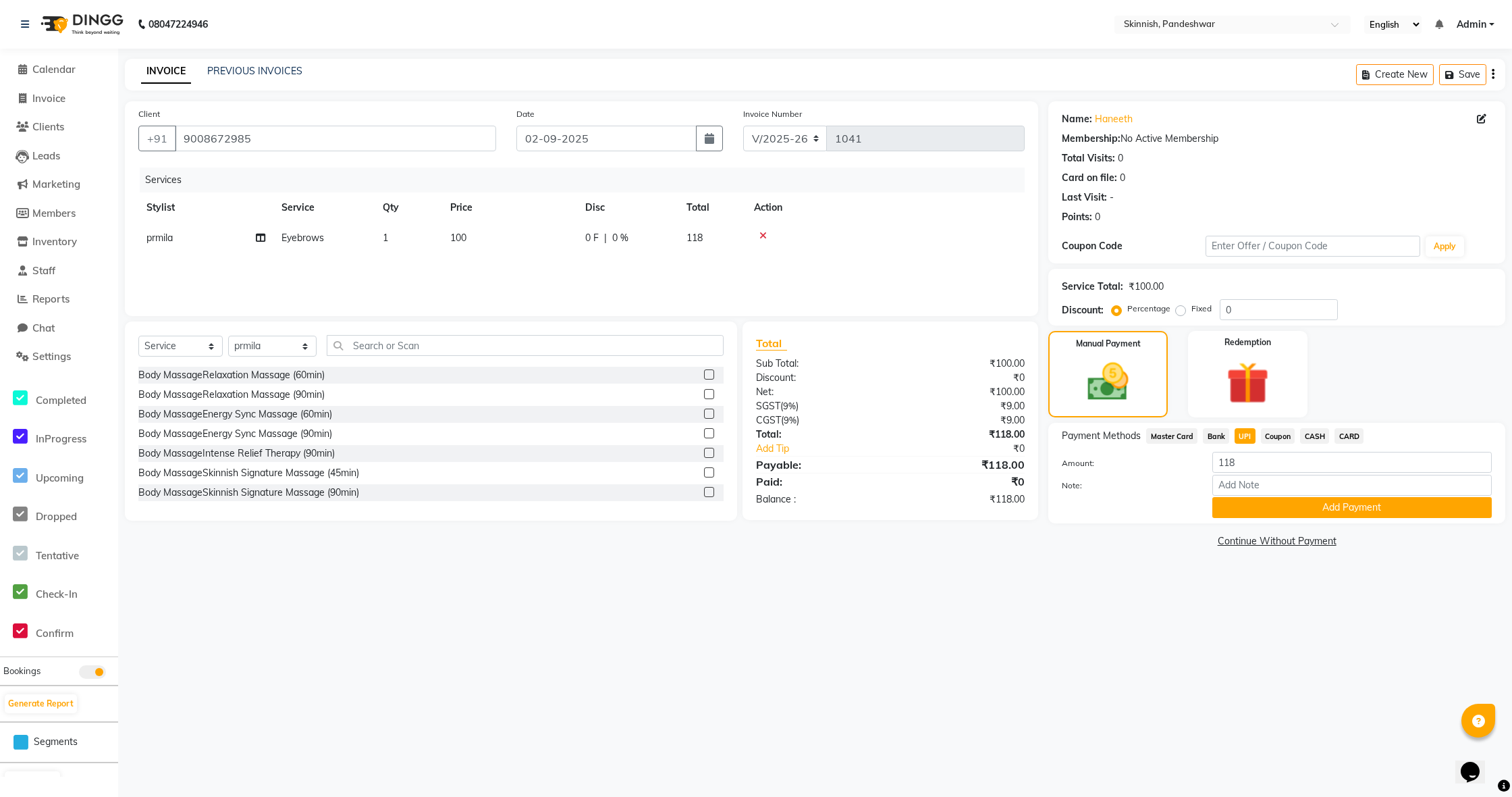
click at [1256, 509] on button "Add Payment" at bounding box center [1352, 507] width 280 height 21
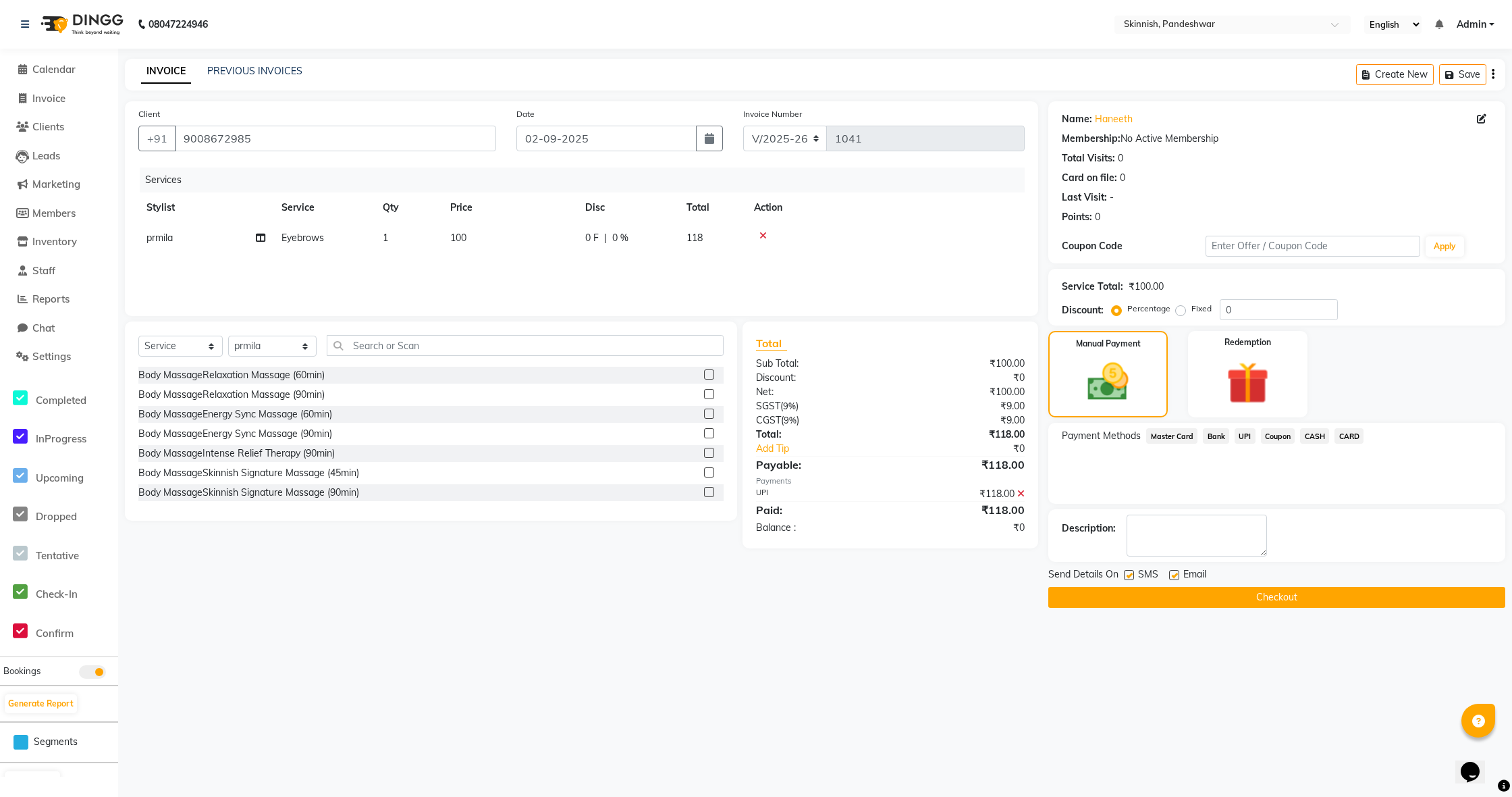
click at [1252, 598] on button "Checkout" at bounding box center [1277, 597] width 457 height 21
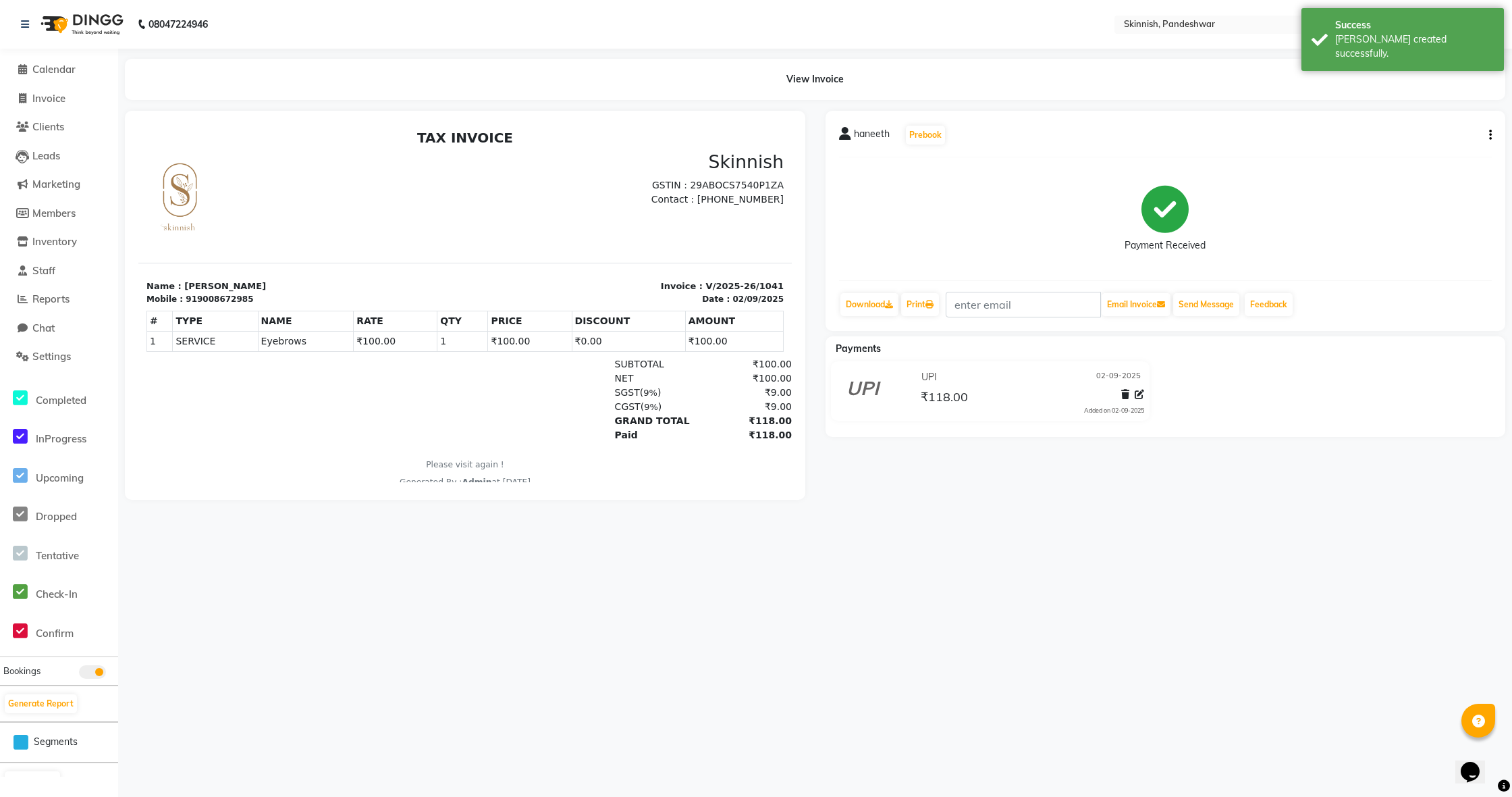
scroll to position [0, 1]
click at [49, 274] on span "Staff" at bounding box center [44, 271] width 23 height 13
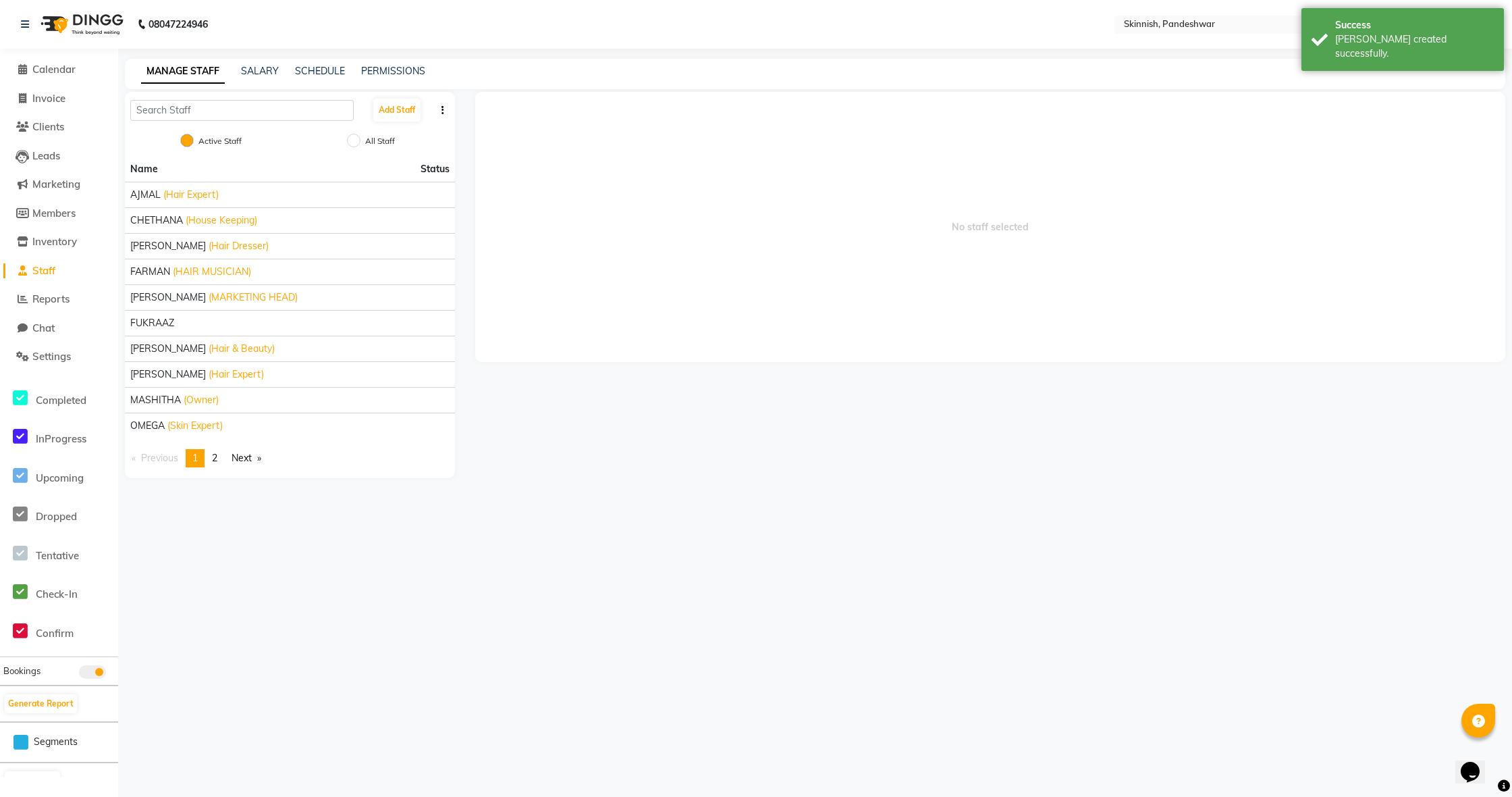
click at [215, 459] on span "2" at bounding box center [214, 458] width 6 height 12
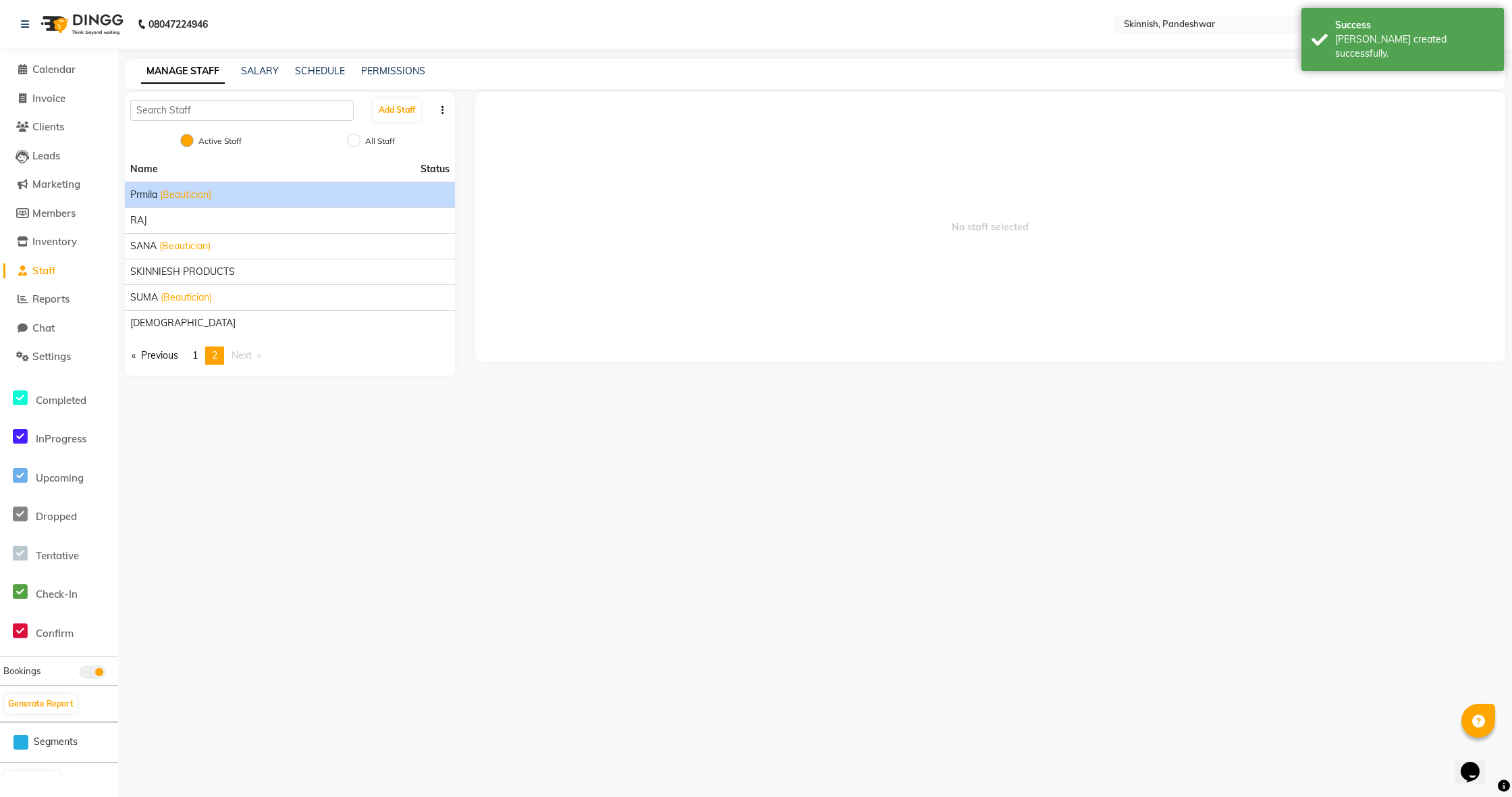
click at [207, 199] on span "(Beautician)" at bounding box center [185, 194] width 51 height 14
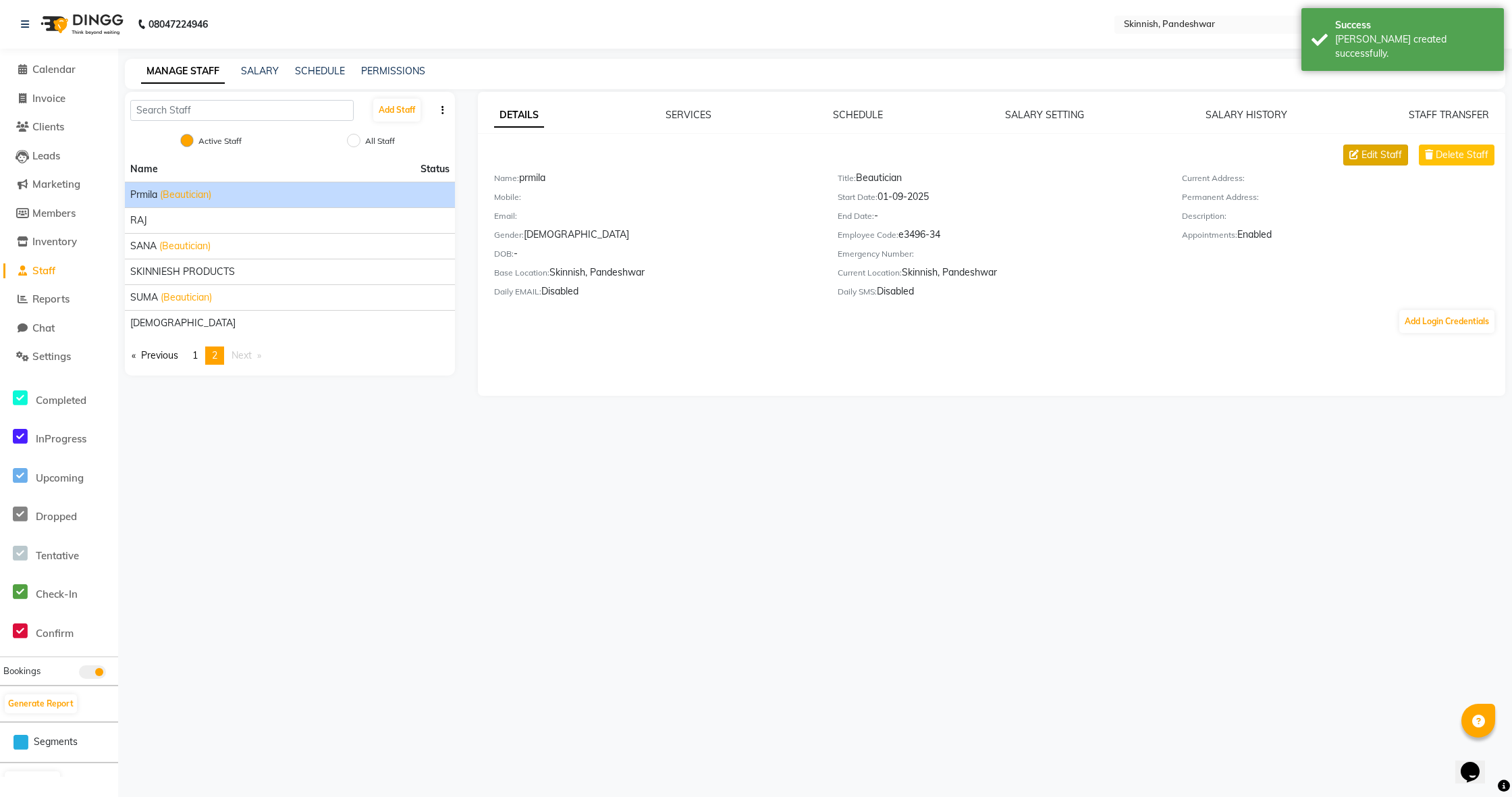
click at [1378, 151] on span "Edit Staff" at bounding box center [1381, 155] width 41 height 14
select select "female"
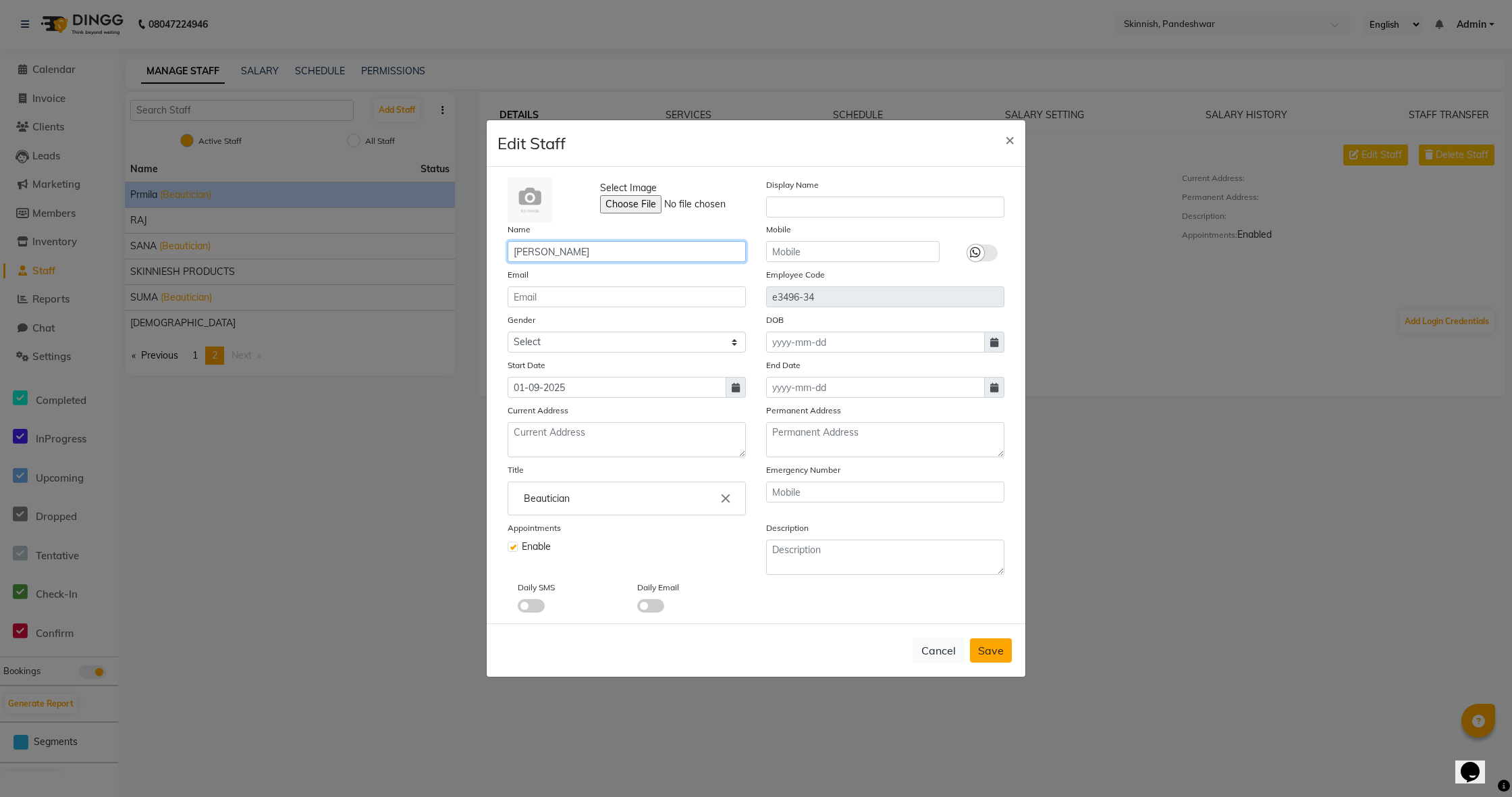
type input "[PERSON_NAME]"
click at [998, 655] on span "Save" at bounding box center [991, 651] width 26 height 13
select select
checkbox input "false"
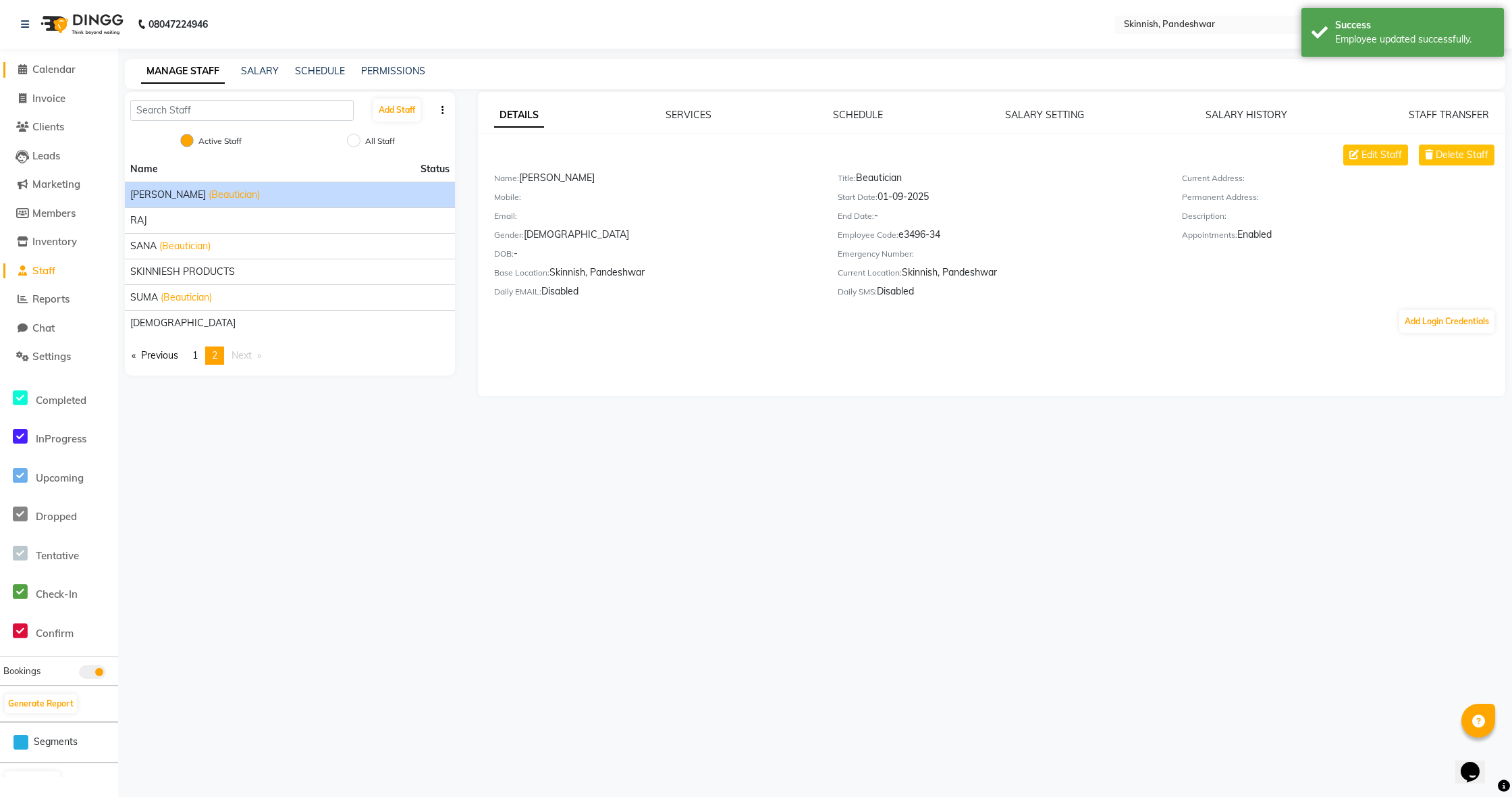
click at [57, 65] on span "Calendar" at bounding box center [54, 70] width 43 height 13
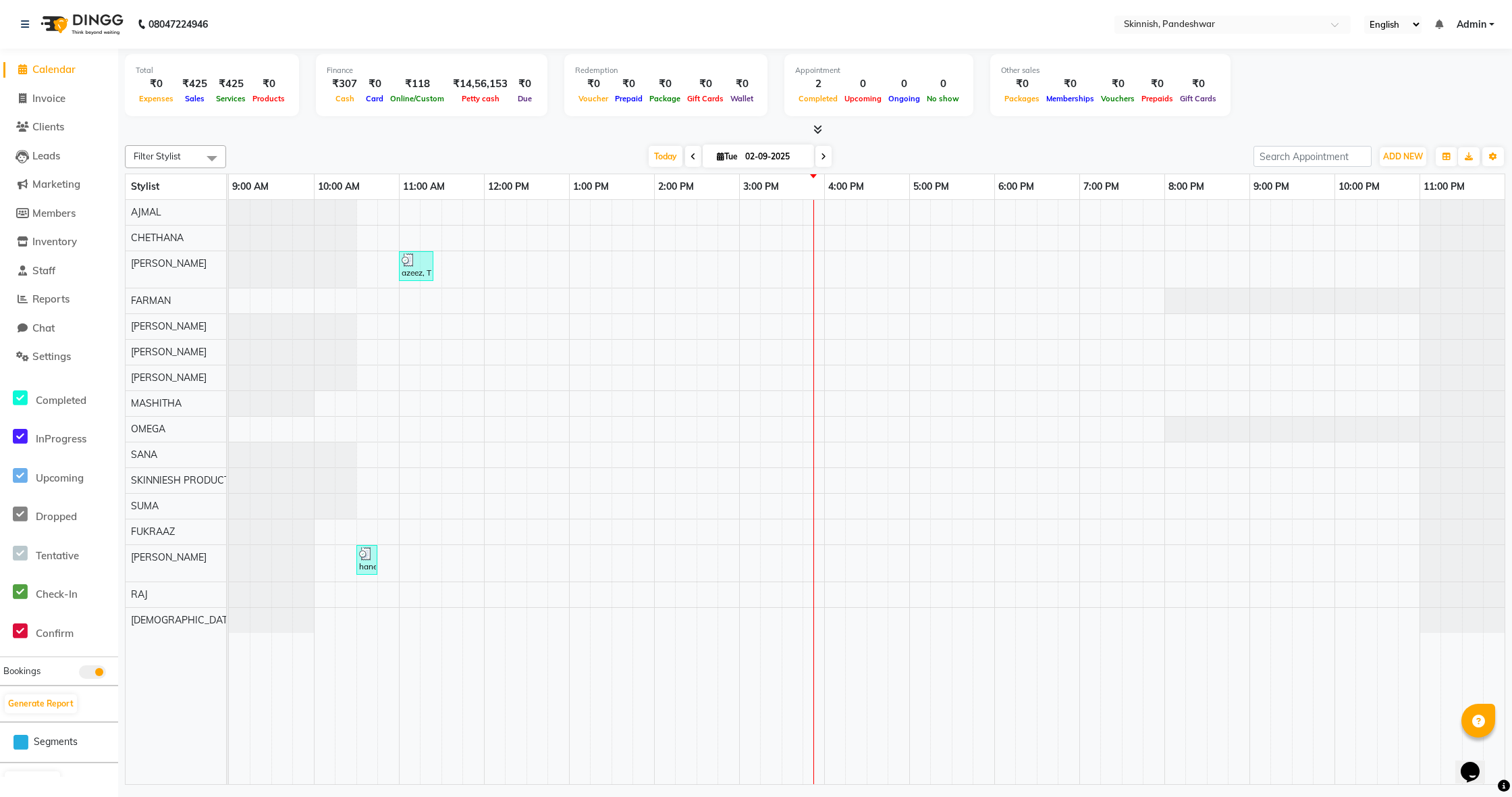
scroll to position [1, 0]
click at [1141, 3] on nav "08047224946 Select Location × Skinnish, Pandeshwar English ENGLISH Español العر…" at bounding box center [756, 24] width 1512 height 49
click at [374, 430] on div "azeez, TK01, 11:00 AM-11:25 AM, SHAVEBeard Shape-up haneeth, TK02, 10:30 AM-10:…" at bounding box center [867, 492] width 1276 height 584
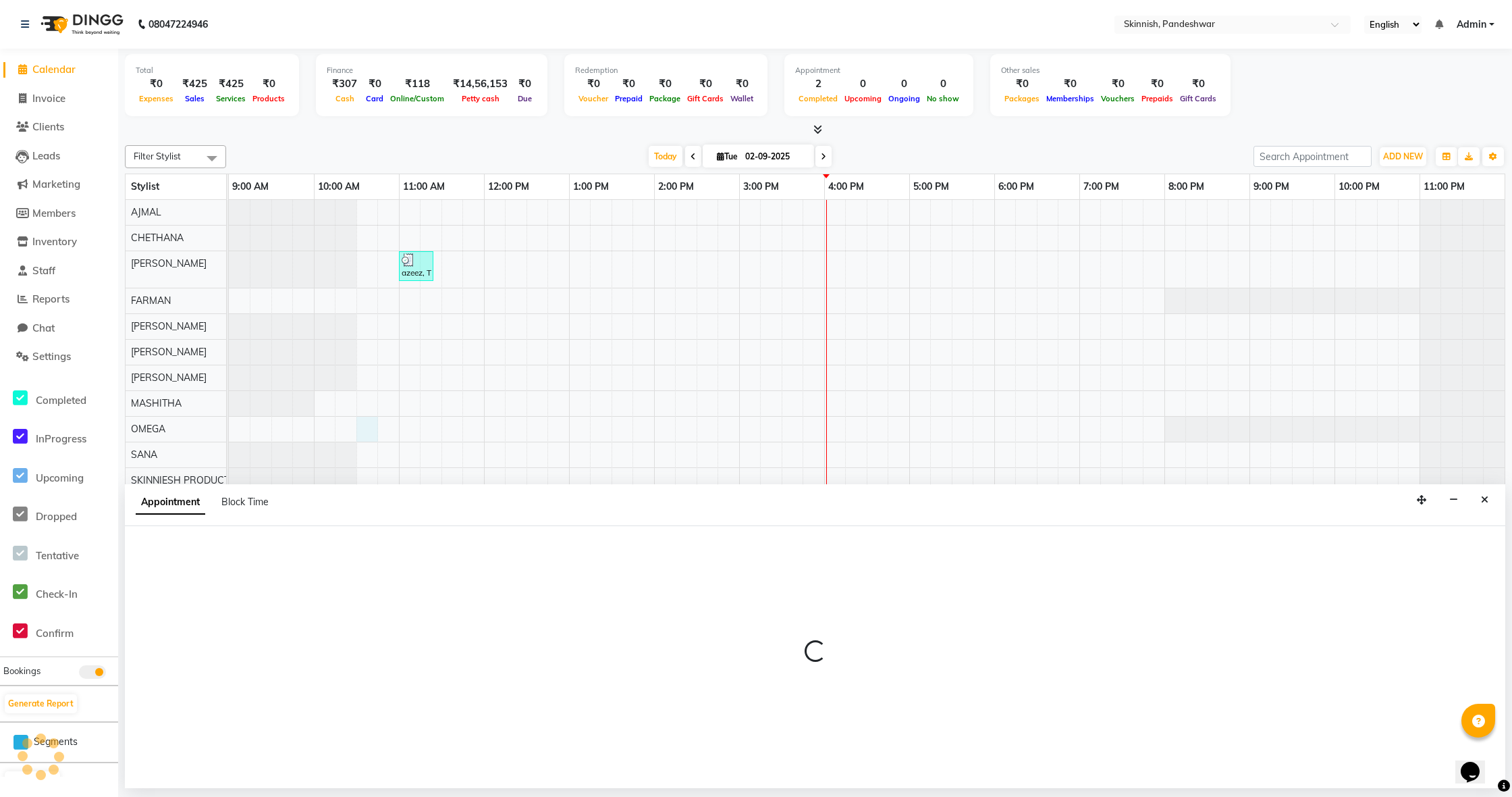
select select "70532"
select select "tentative"
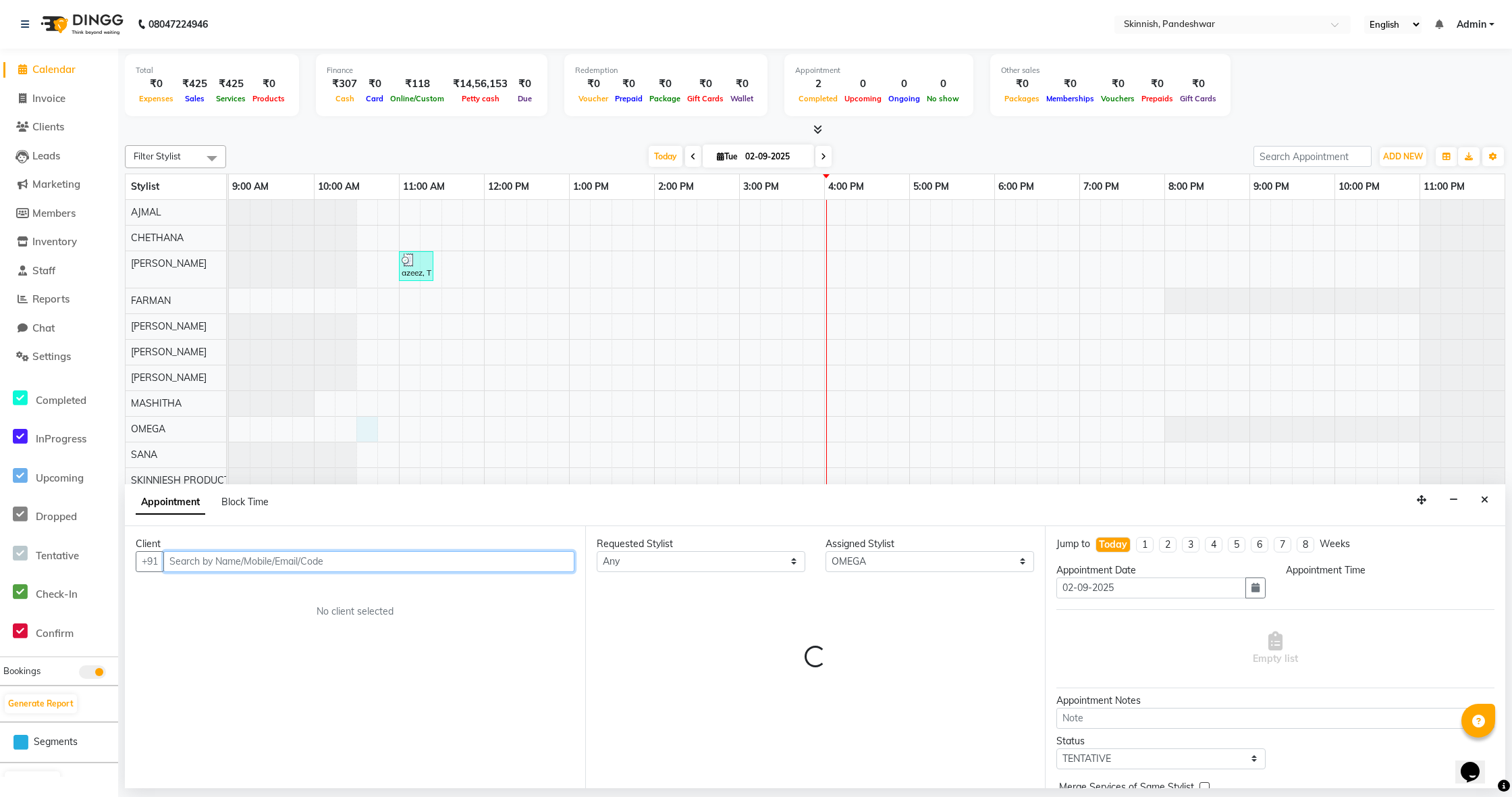
select select "630"
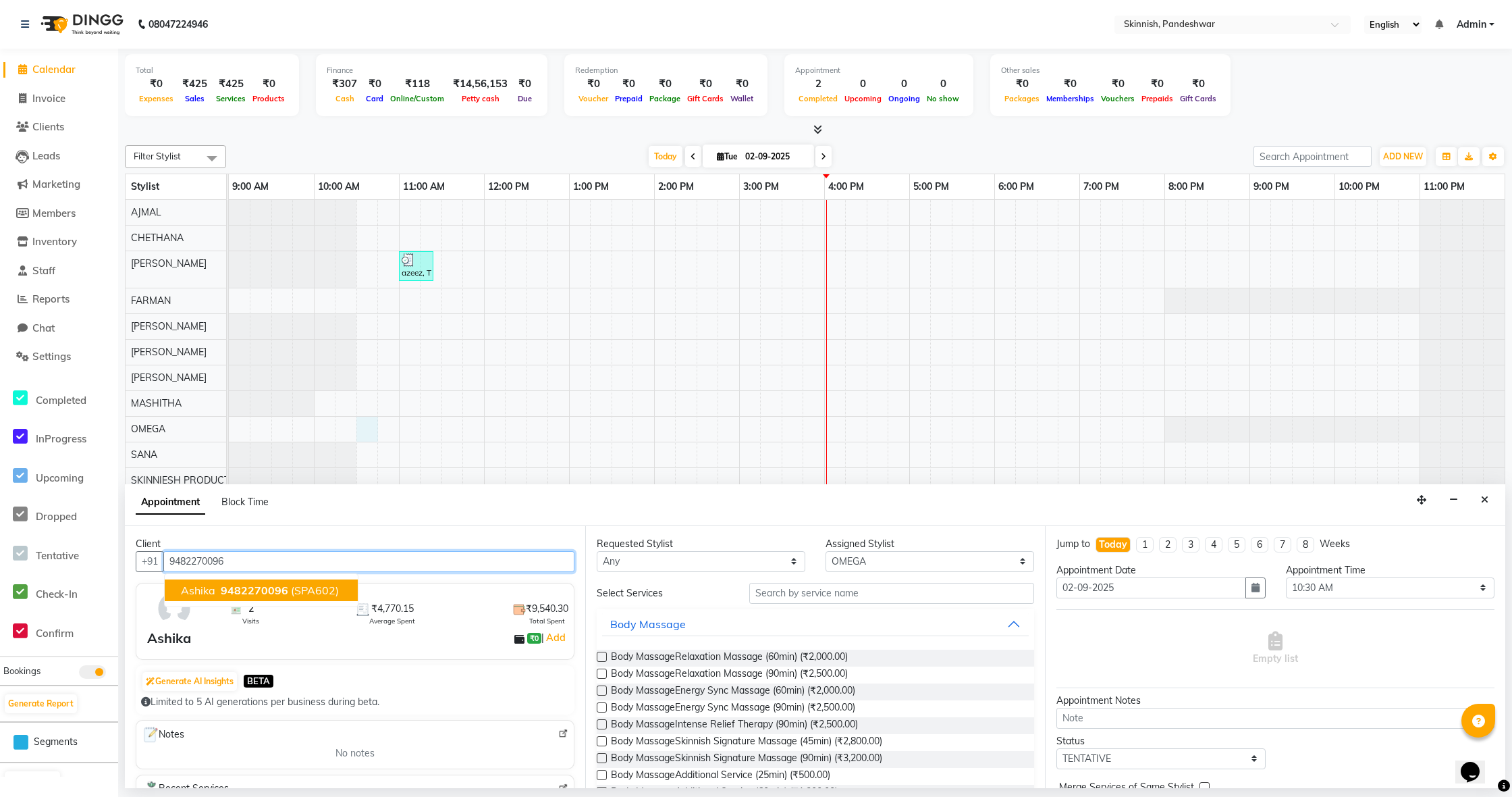
click at [296, 589] on span "(SPA602)" at bounding box center [315, 590] width 48 height 13
type input "9482270096"
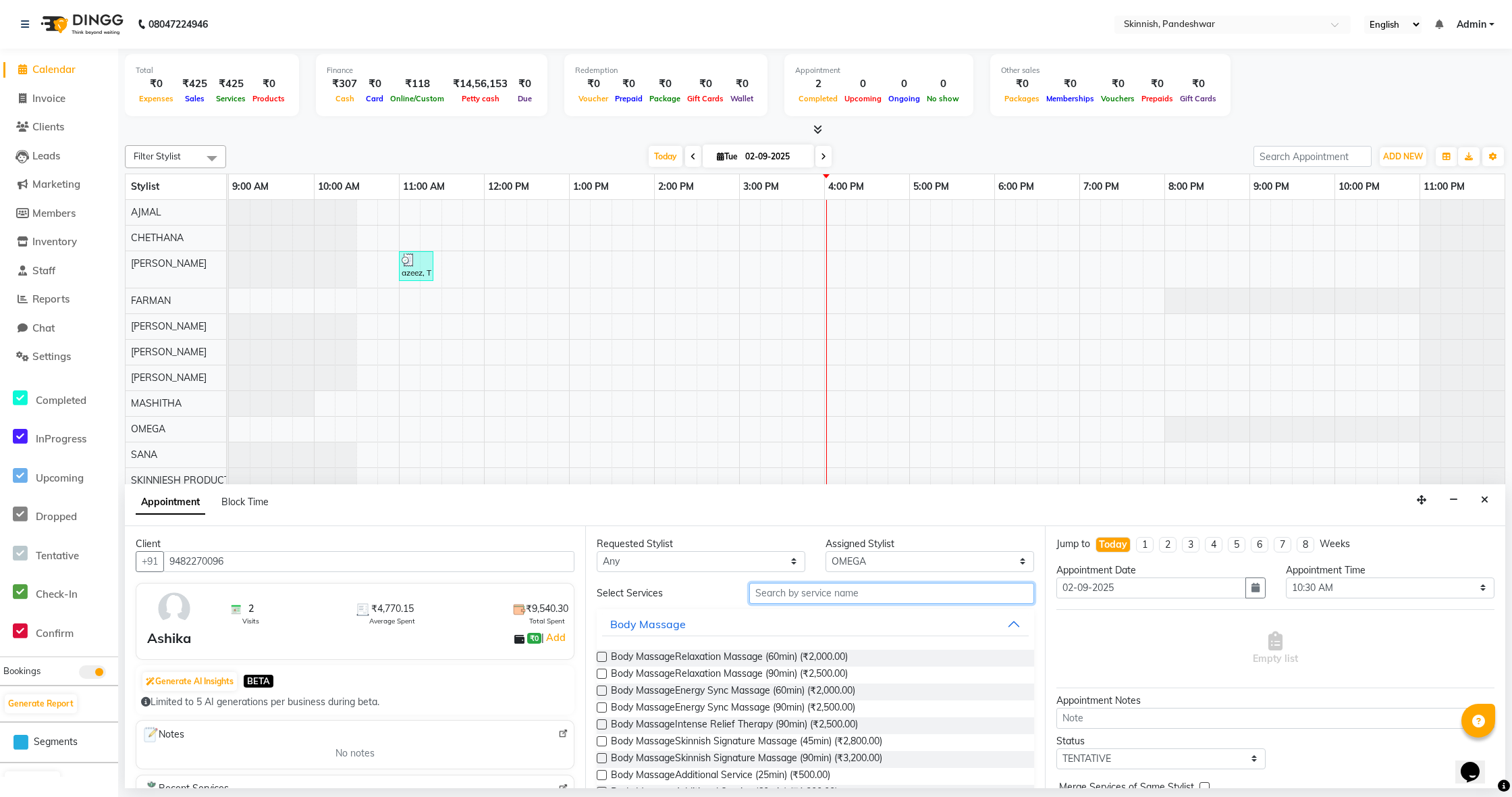
click at [762, 595] on input "text" at bounding box center [892, 593] width 285 height 21
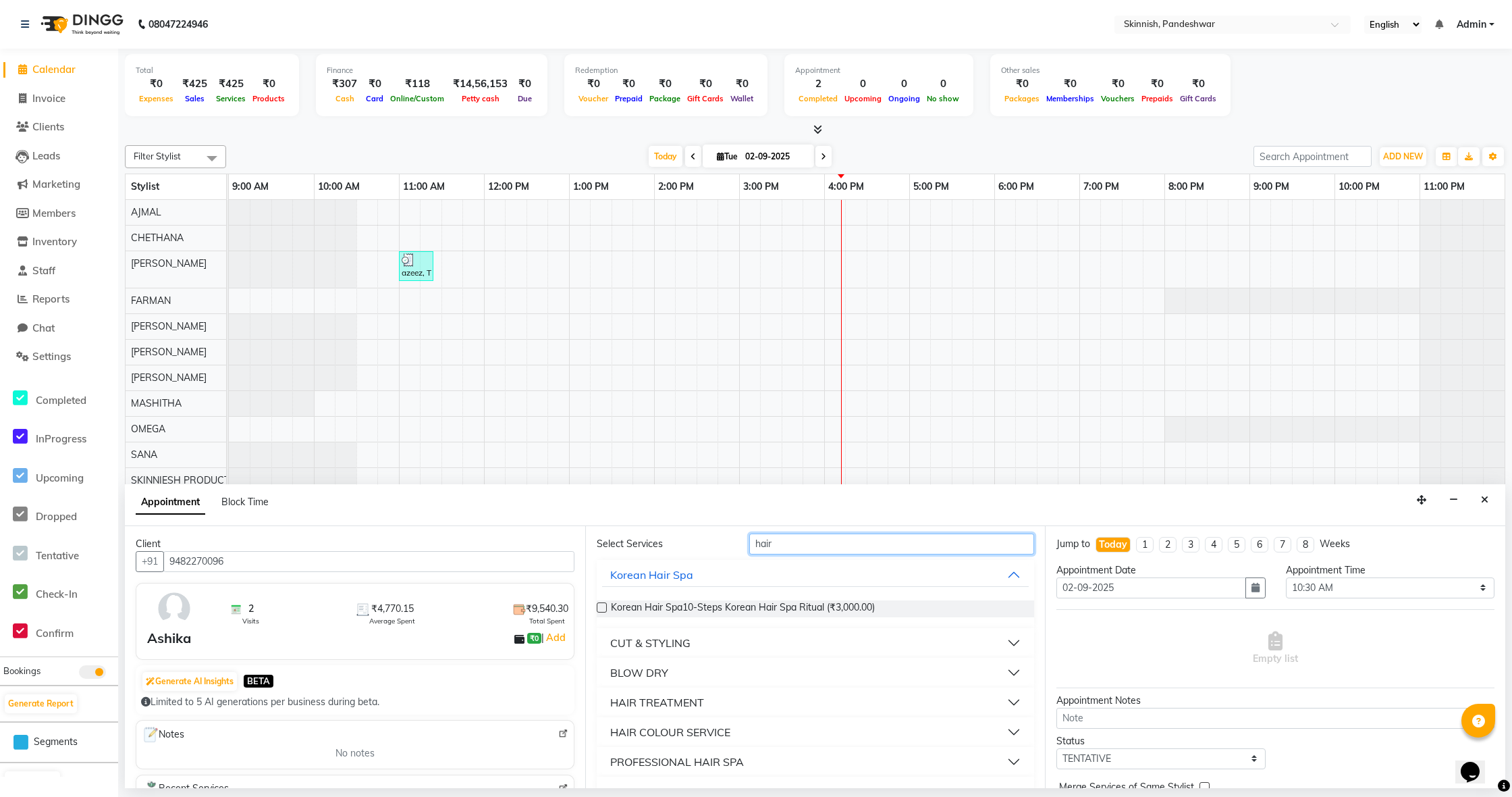
scroll to position [50, 0]
type input "hair"
click at [682, 641] on div "CUT & STYLING" at bounding box center [650, 642] width 80 height 17
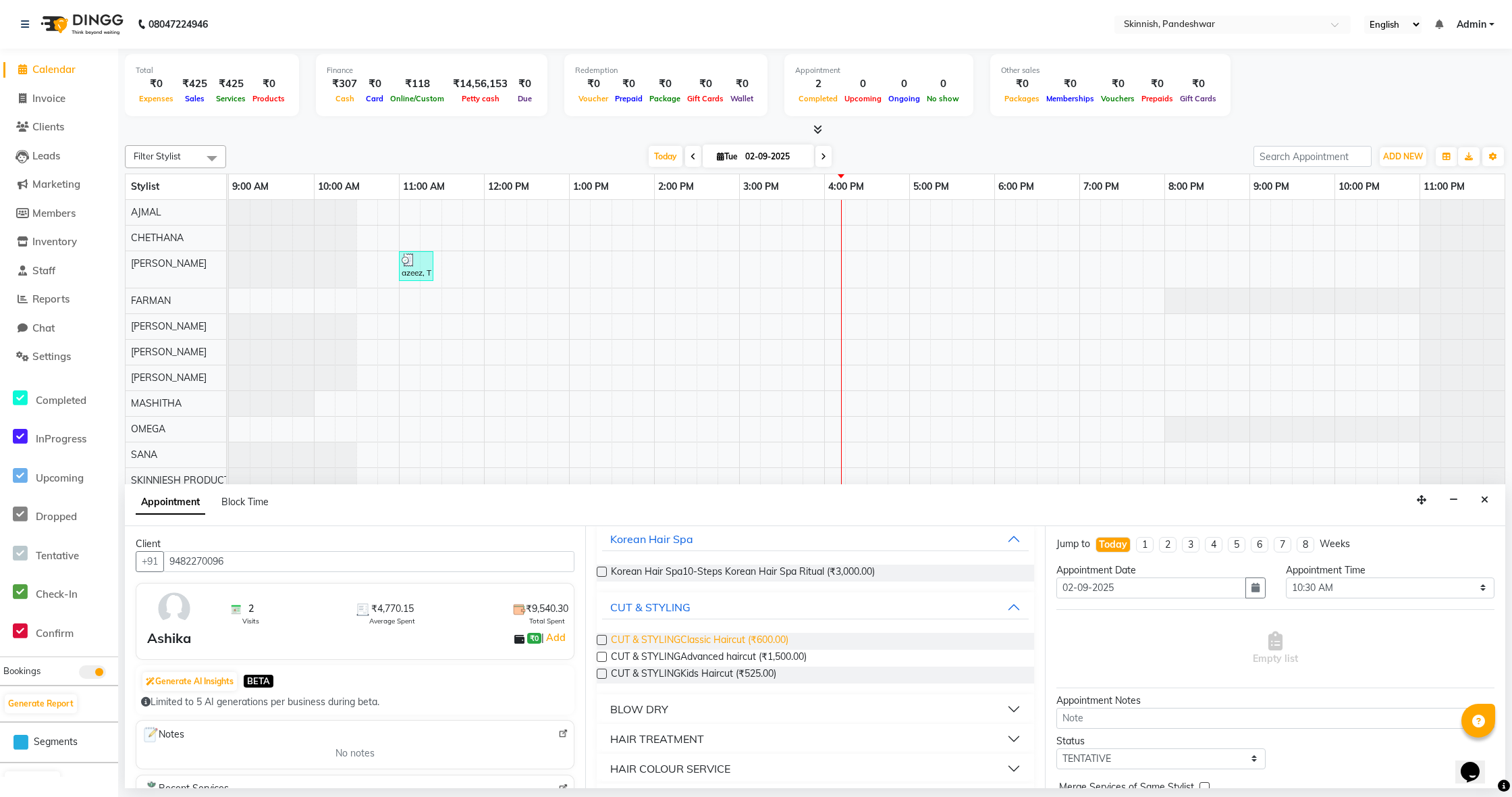
scroll to position [89, 0]
click at [603, 638] on label at bounding box center [602, 636] width 10 height 10
click at [603, 638] on input "checkbox" at bounding box center [601, 638] width 9 height 9
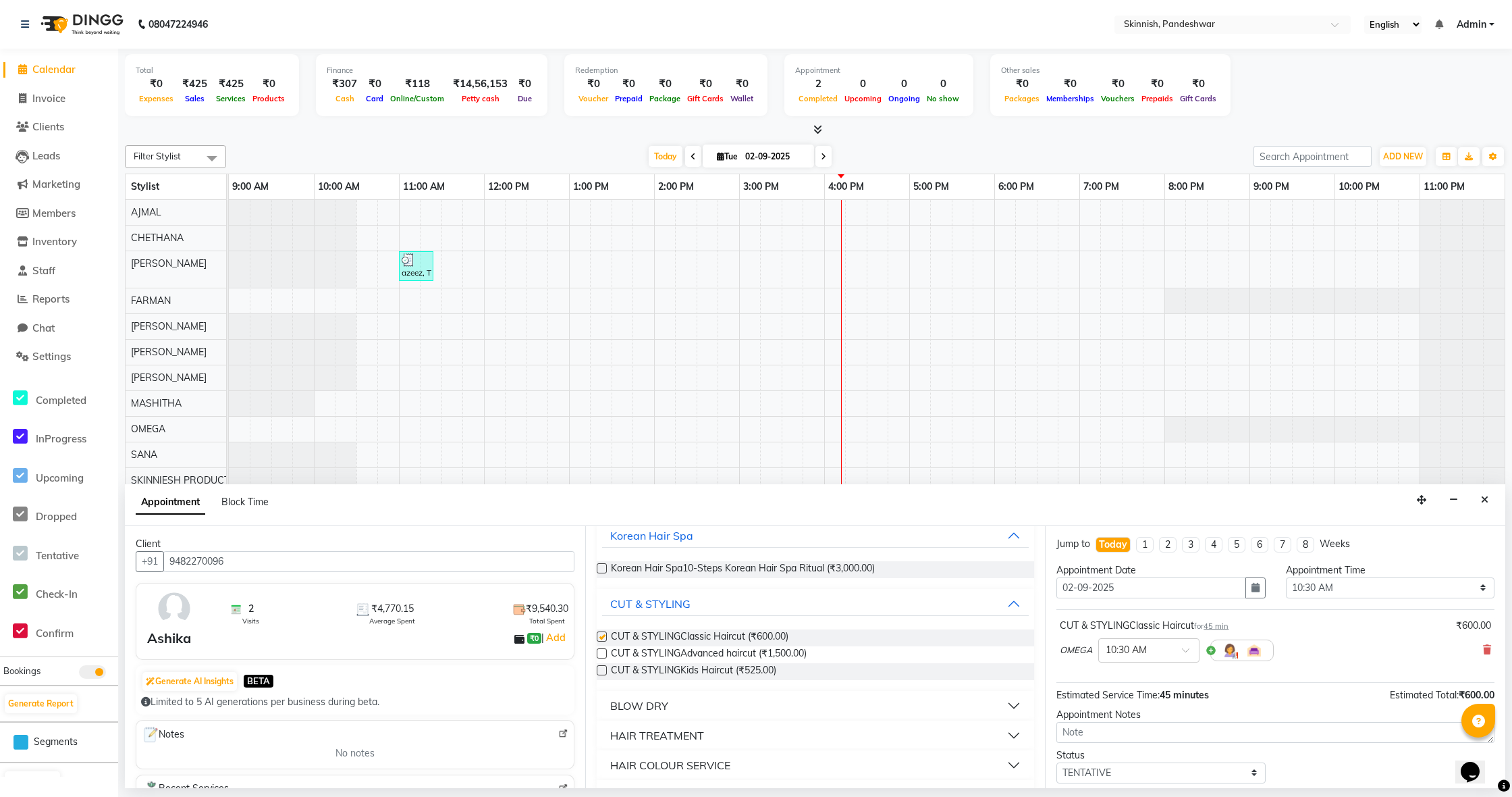
checkbox input "false"
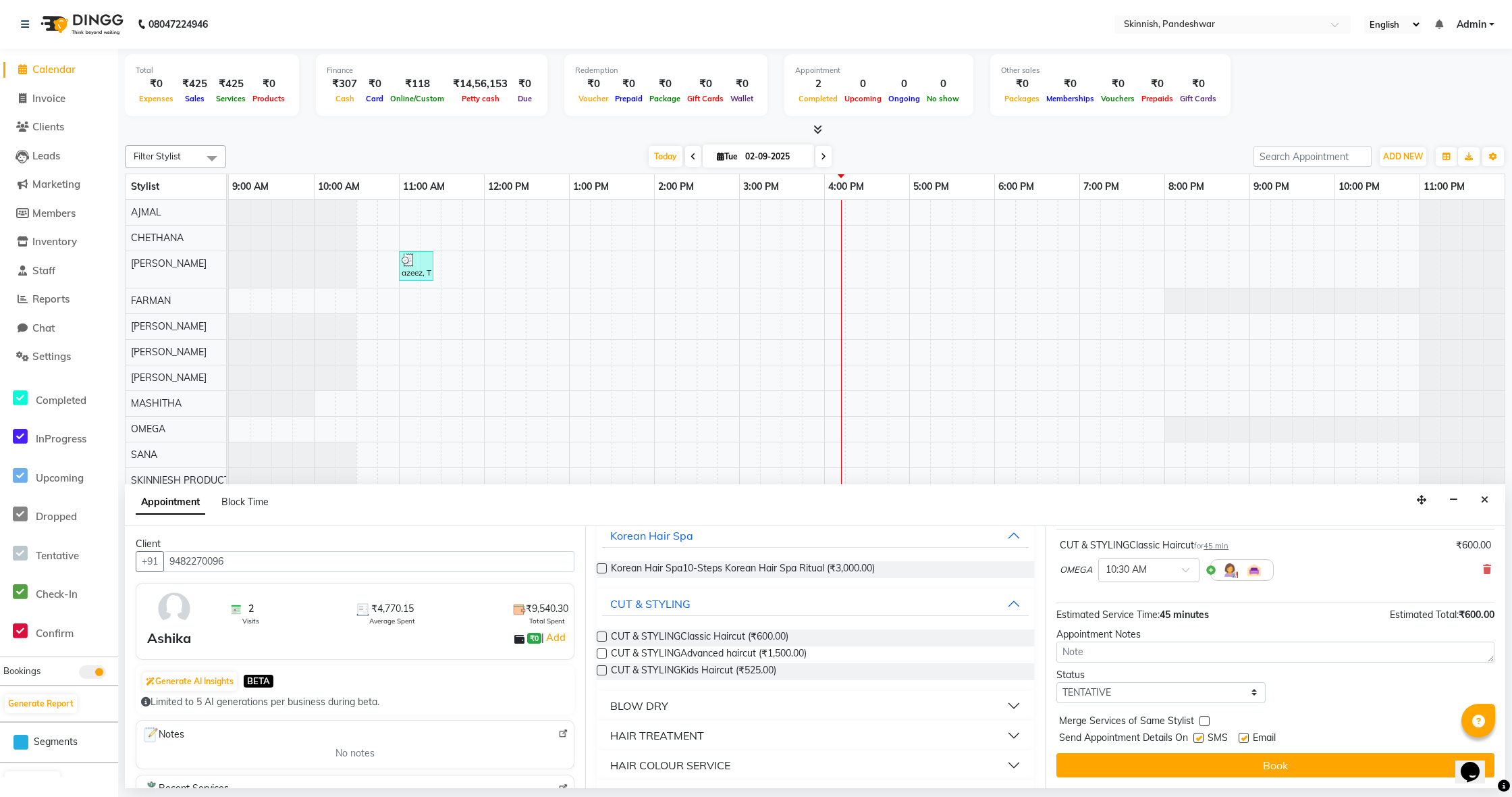
scroll to position [80, 0]
click at [1137, 774] on button "Book" at bounding box center [1275, 765] width 438 height 24
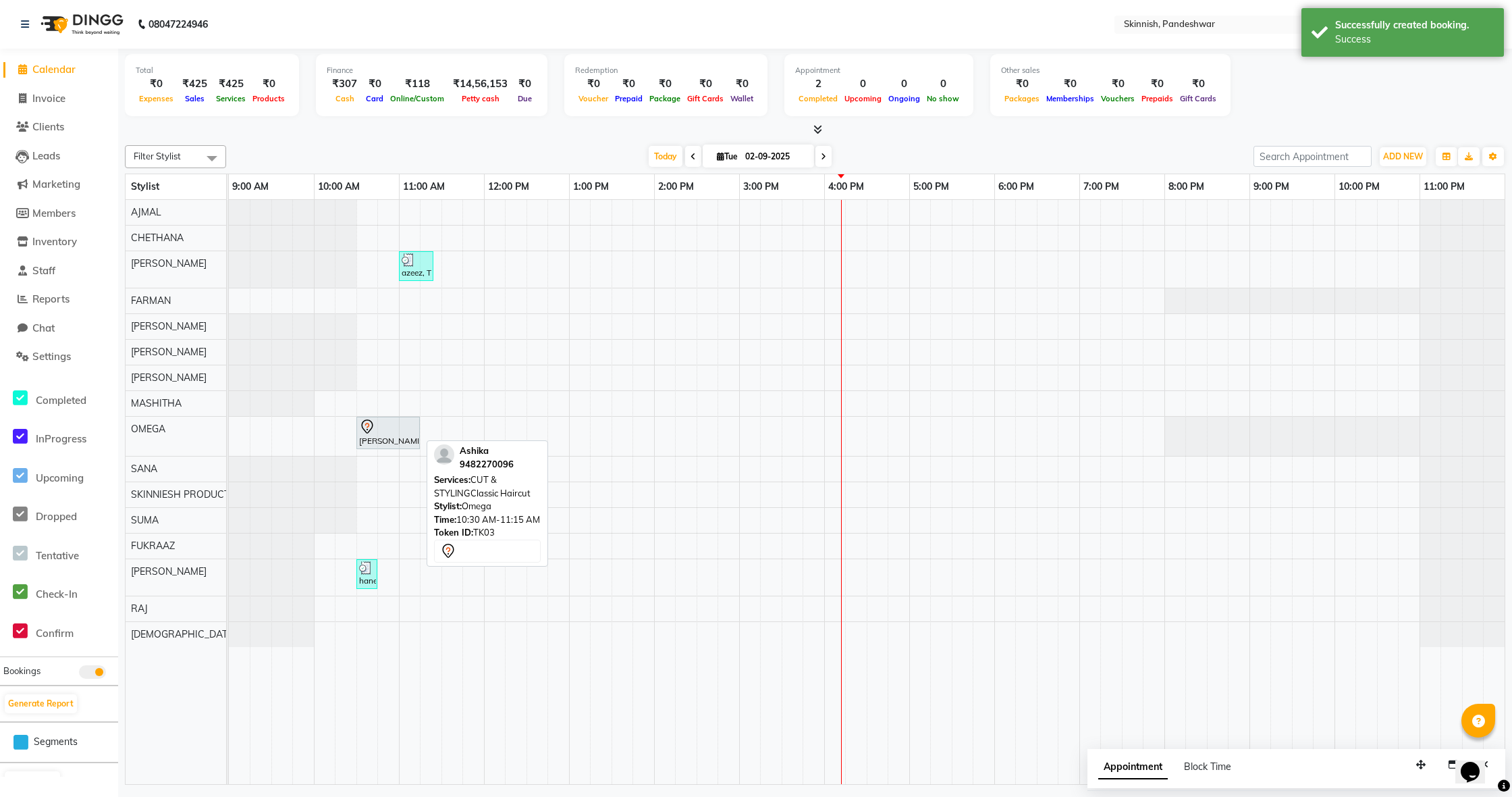
click at [381, 429] on div at bounding box center [388, 427] width 58 height 17
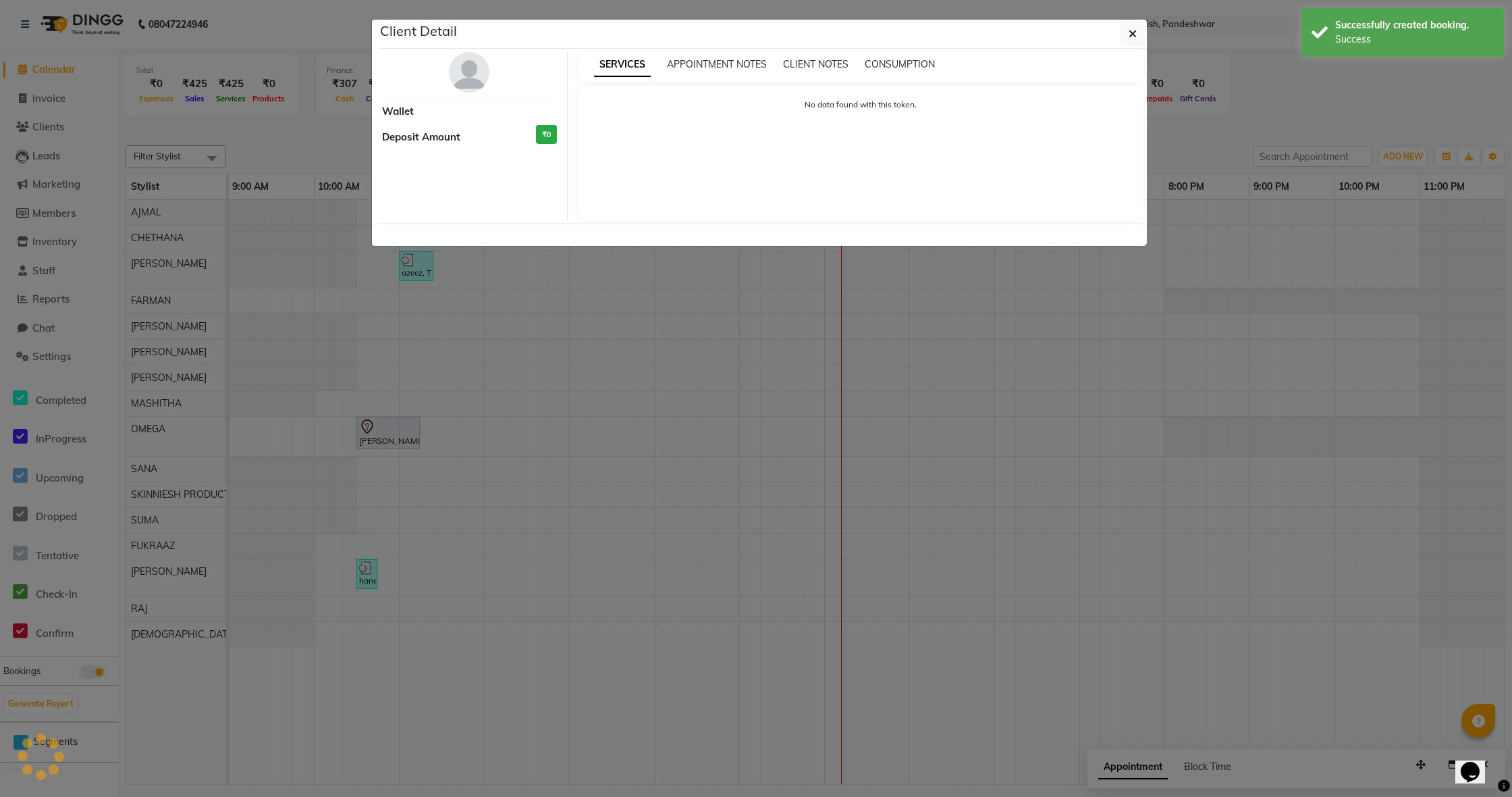
select select "7"
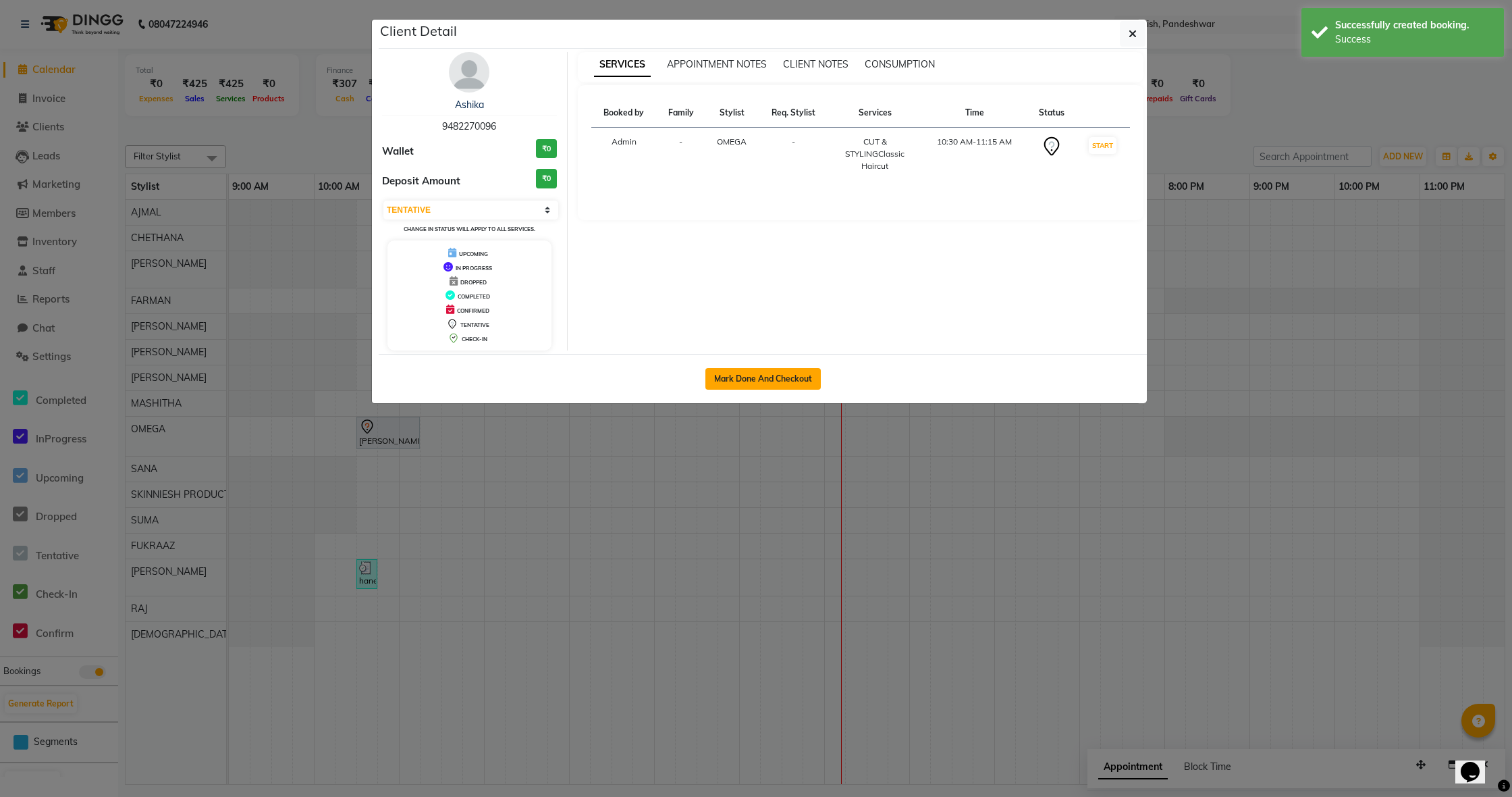
click at [774, 372] on button "Mark Done And Checkout" at bounding box center [763, 379] width 116 height 22
select select "7886"
select select "service"
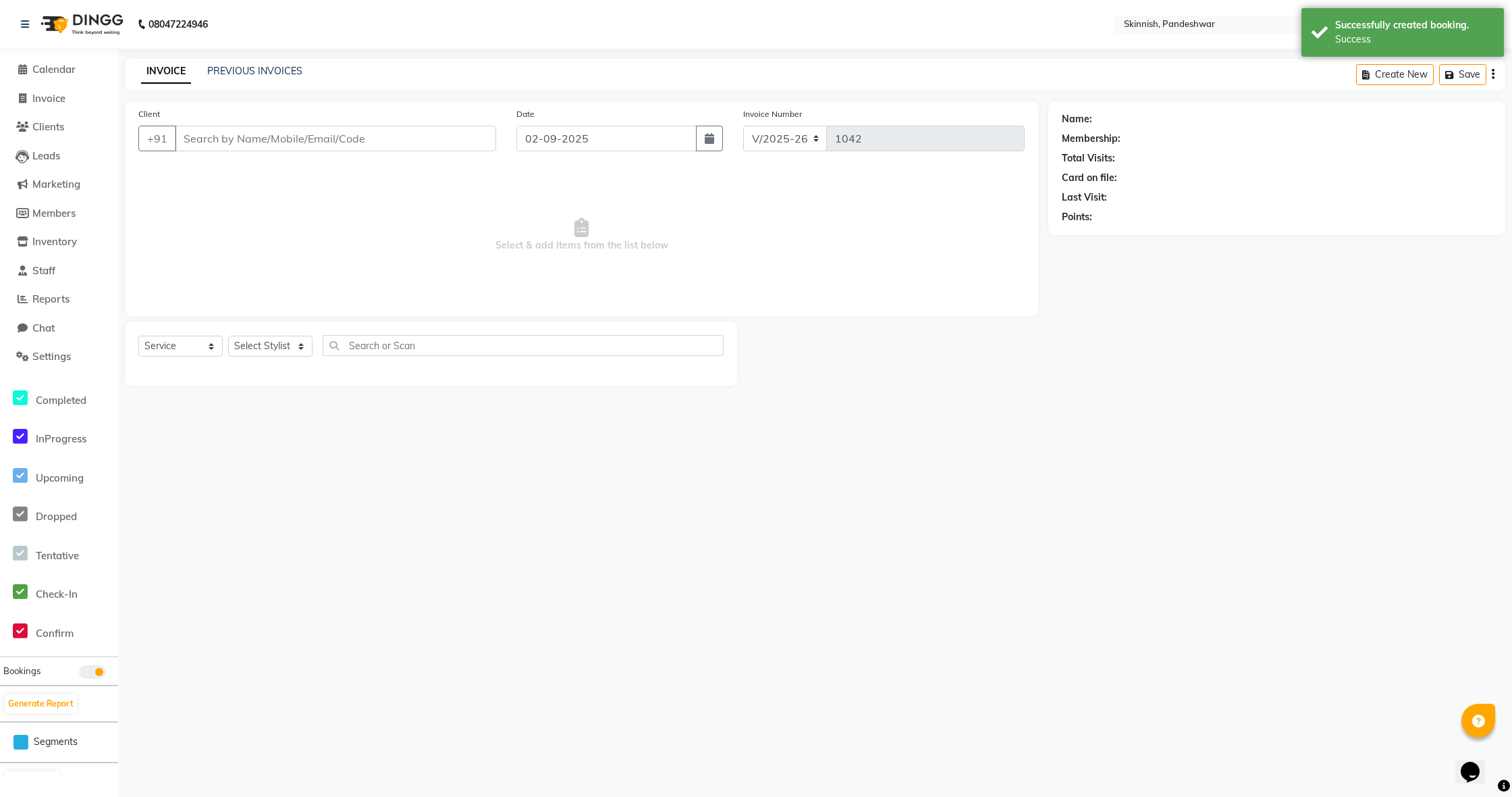
select select "3"
type input "9482270096"
select select "70532"
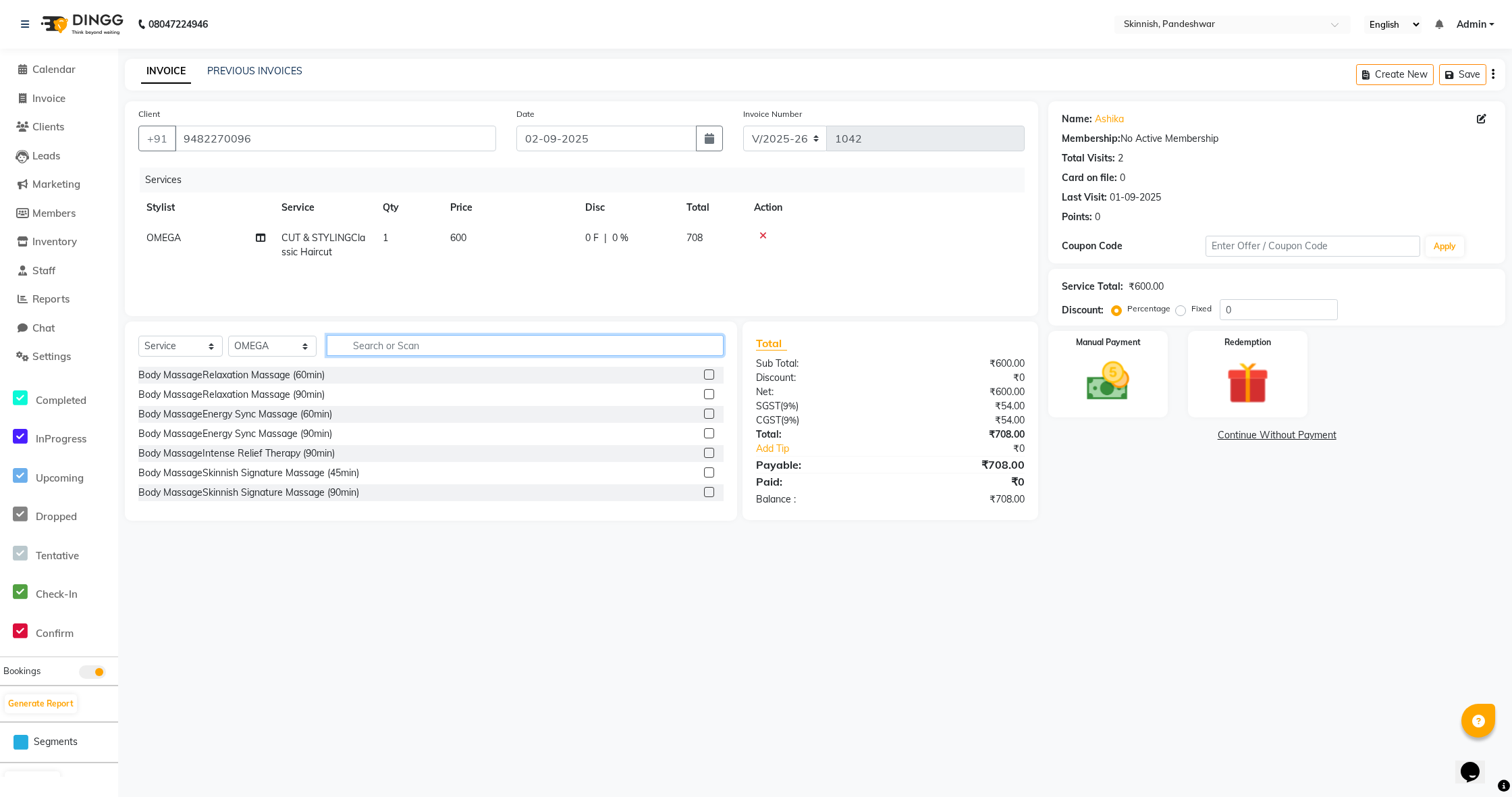
click at [592, 343] on input "text" at bounding box center [525, 345] width 397 height 21
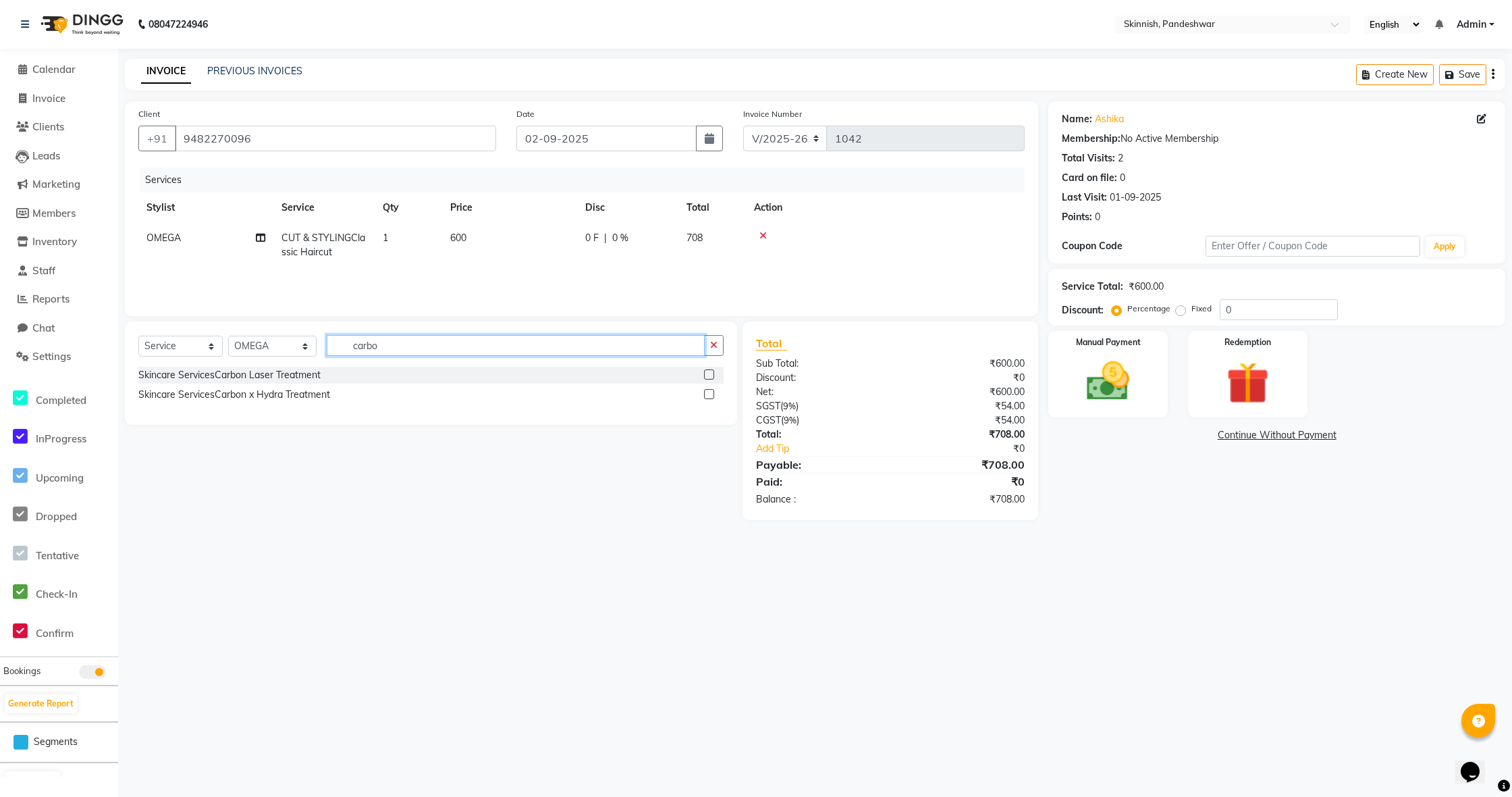
type input "carbo"
click at [709, 374] on label at bounding box center [709, 374] width 10 height 10
click at [709, 374] on input "checkbox" at bounding box center [708, 375] width 9 height 9
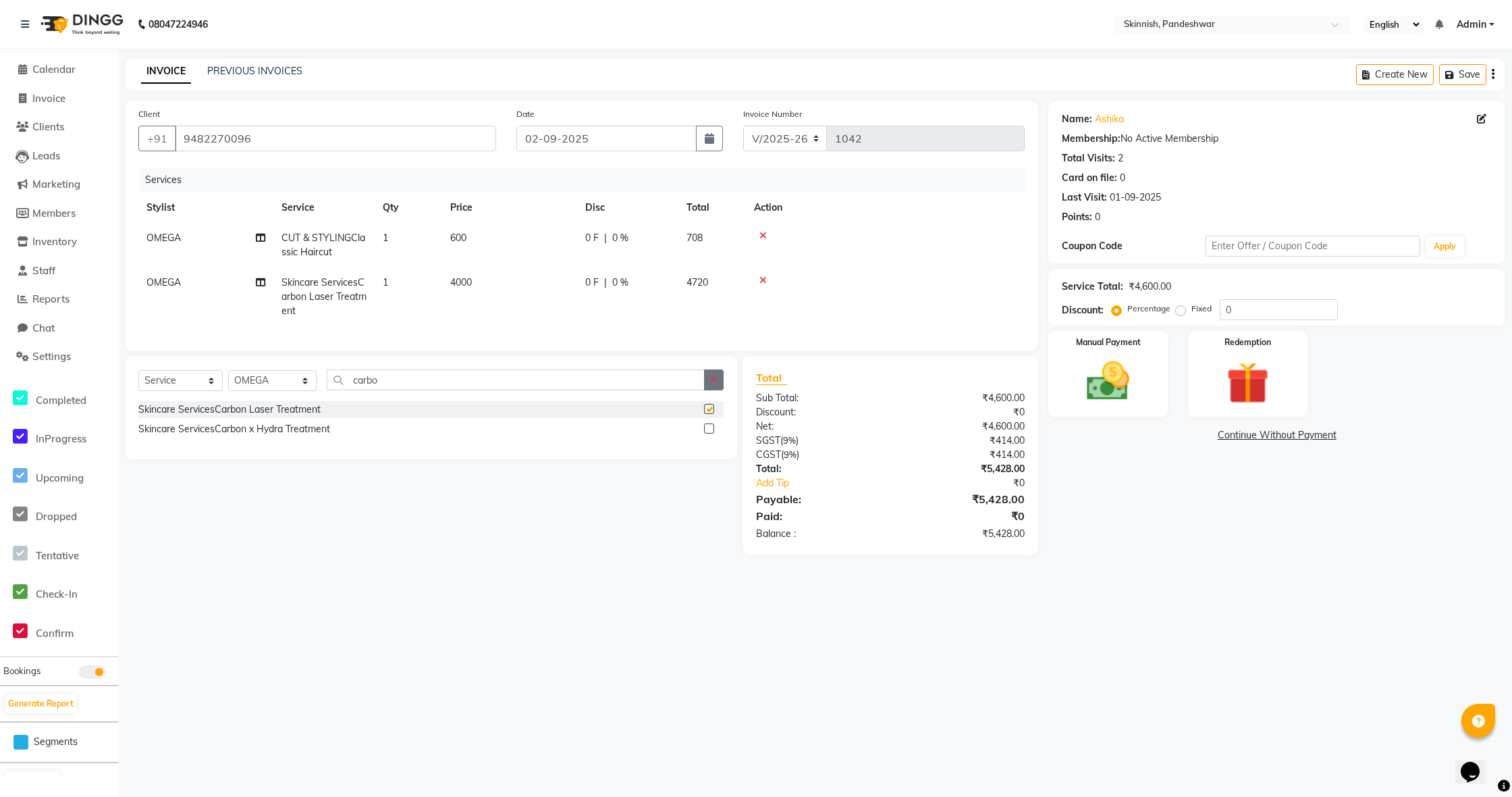
checkbox input "false"
click at [1255, 309] on input "0" at bounding box center [1279, 310] width 118 height 21
type input "15"
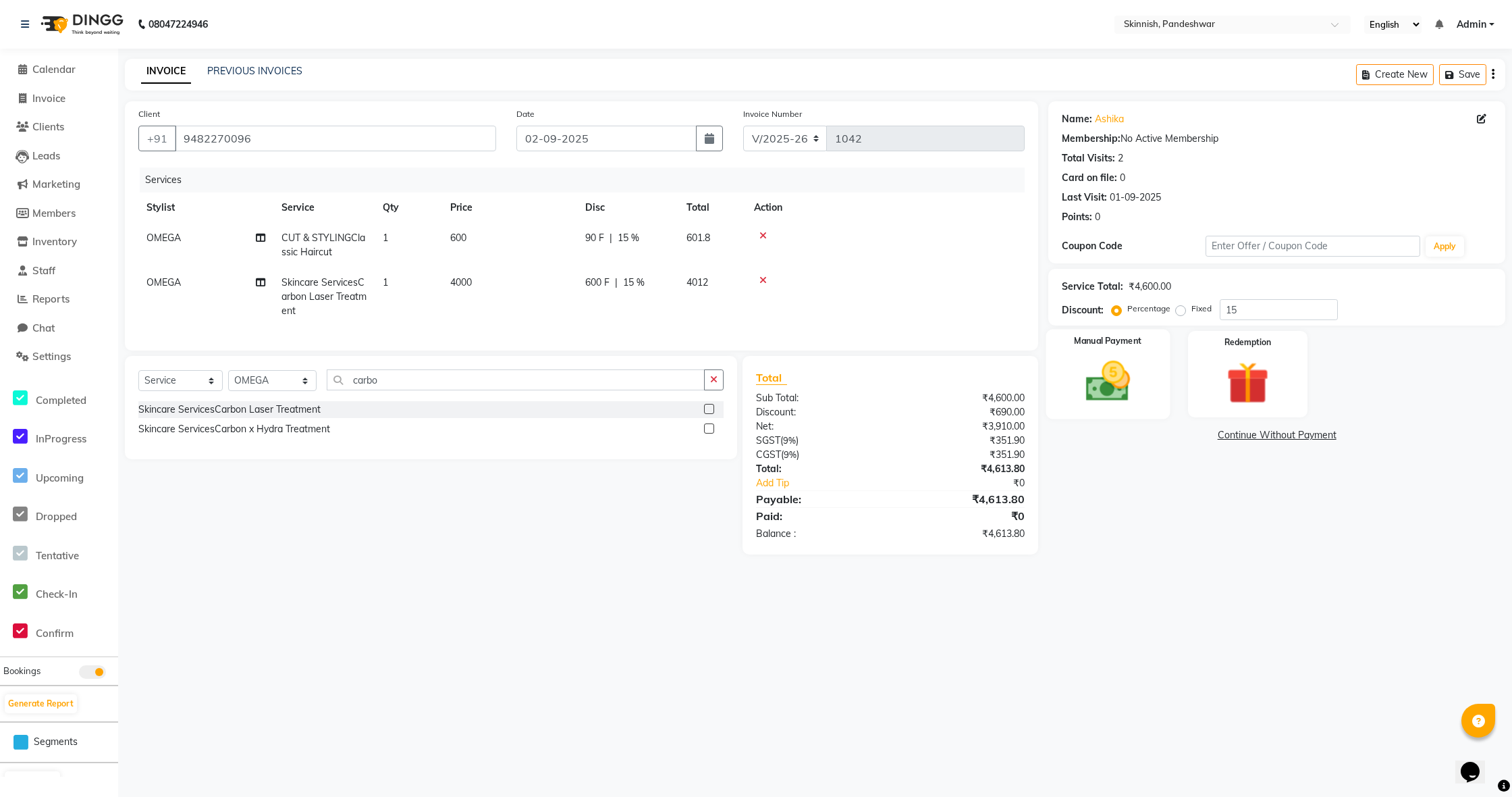
click at [1136, 396] on img at bounding box center [1108, 382] width 72 height 51
click at [1246, 440] on span "UPI" at bounding box center [1245, 435] width 21 height 16
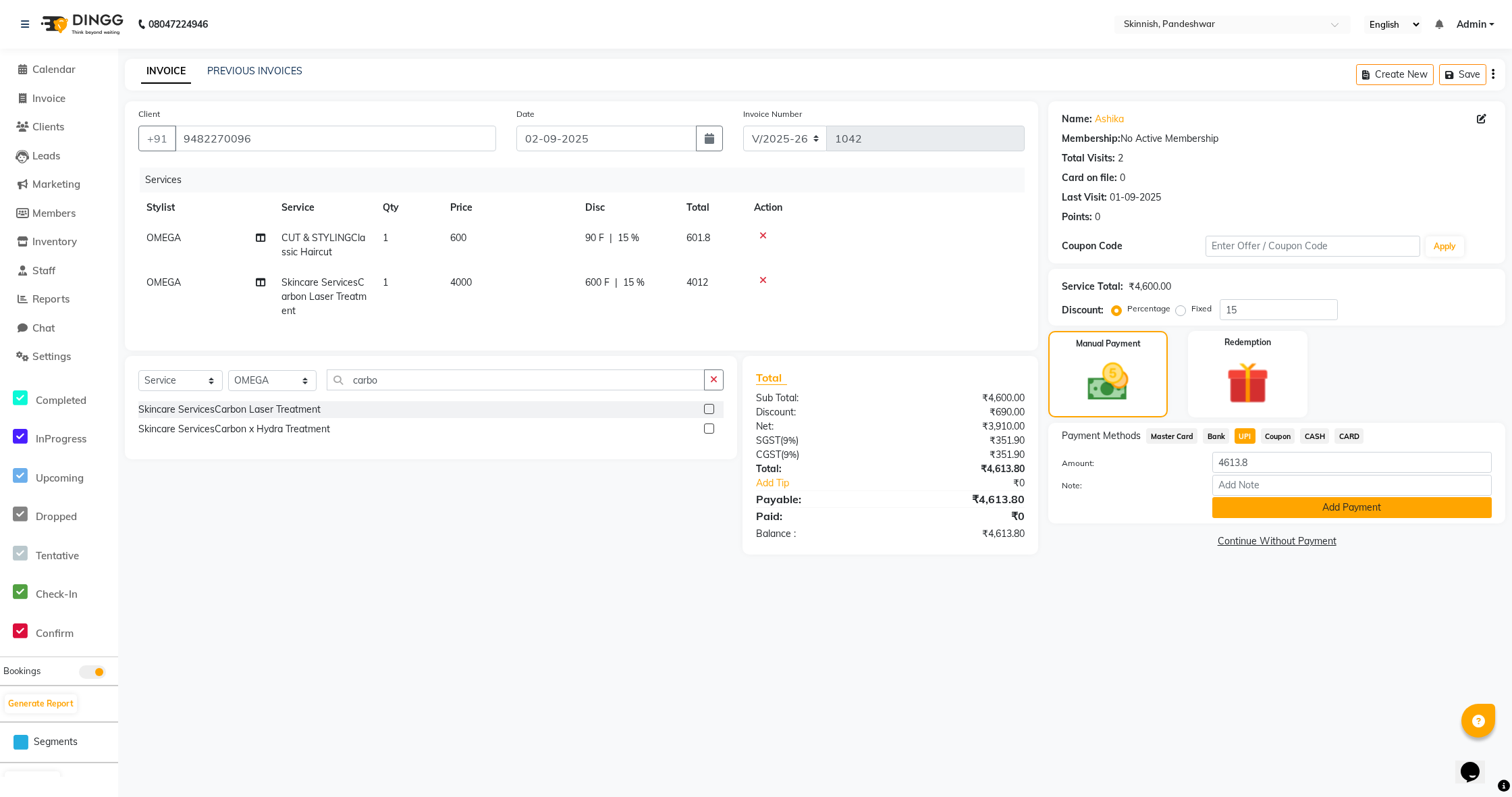
click at [1251, 502] on button "Add Payment" at bounding box center [1352, 507] width 280 height 21
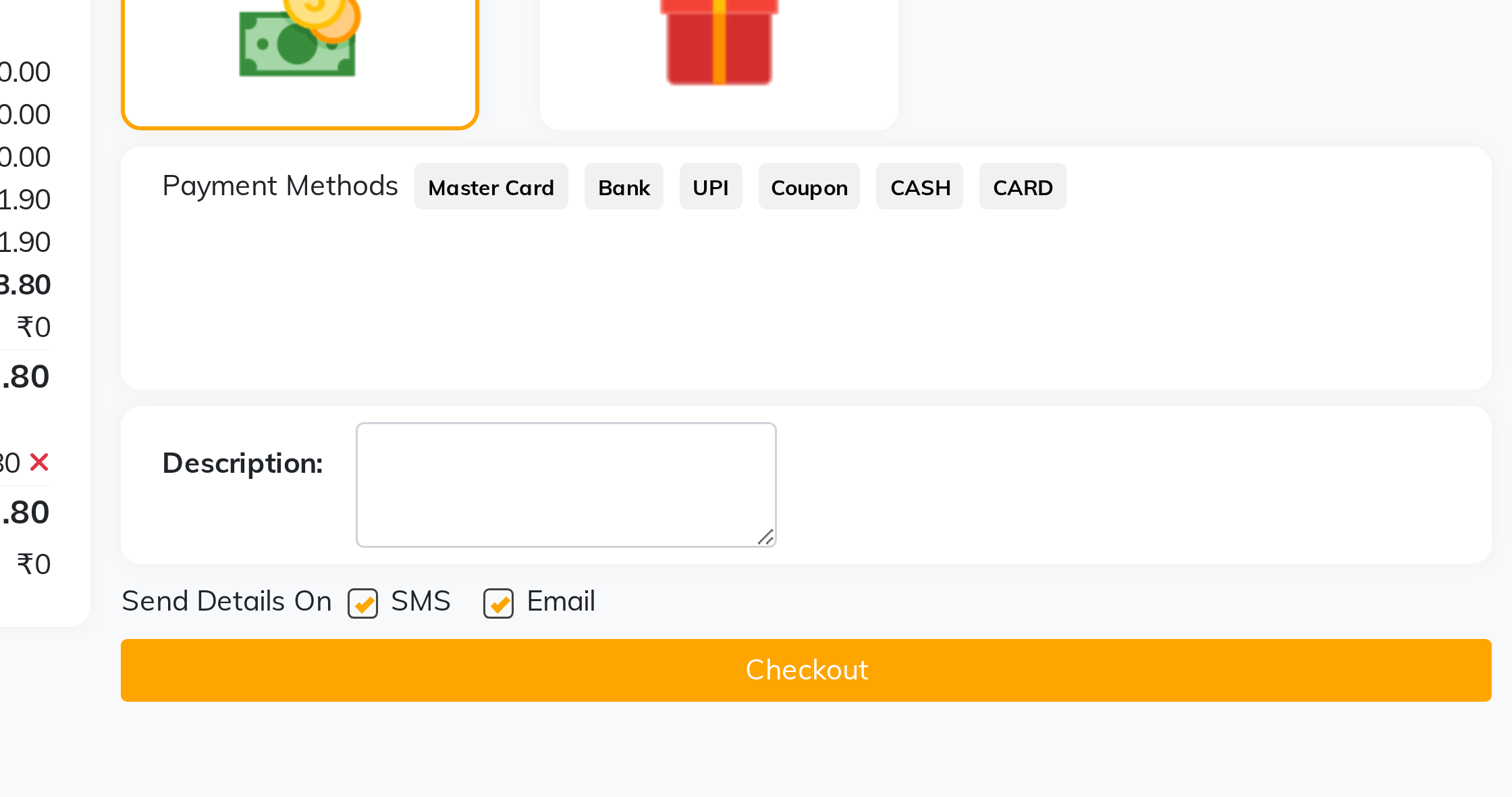
click at [1049, 587] on button "Checkout" at bounding box center [1277, 597] width 457 height 21
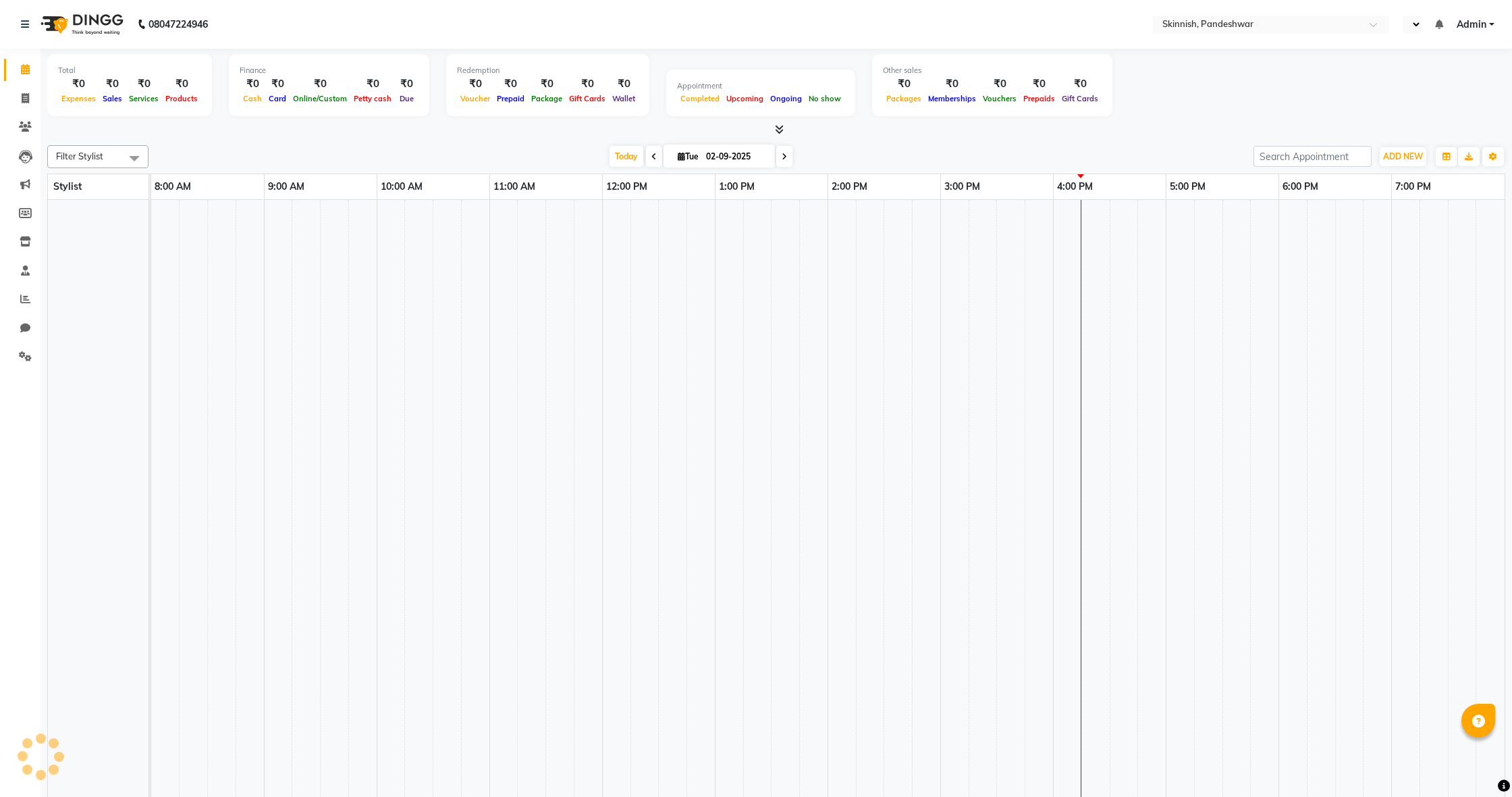
select select "en"
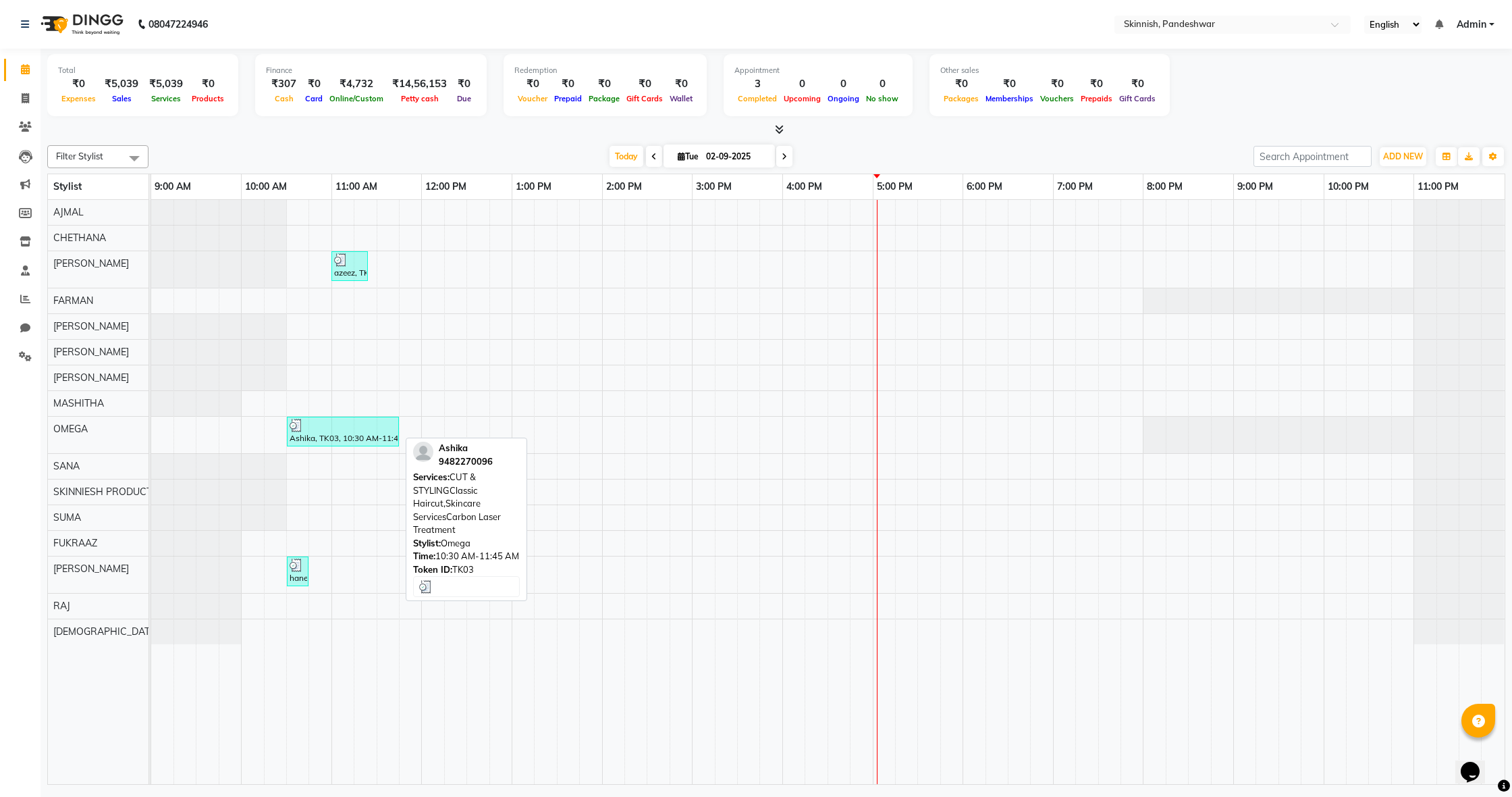
click at [391, 430] on div at bounding box center [342, 425] width 107 height 13
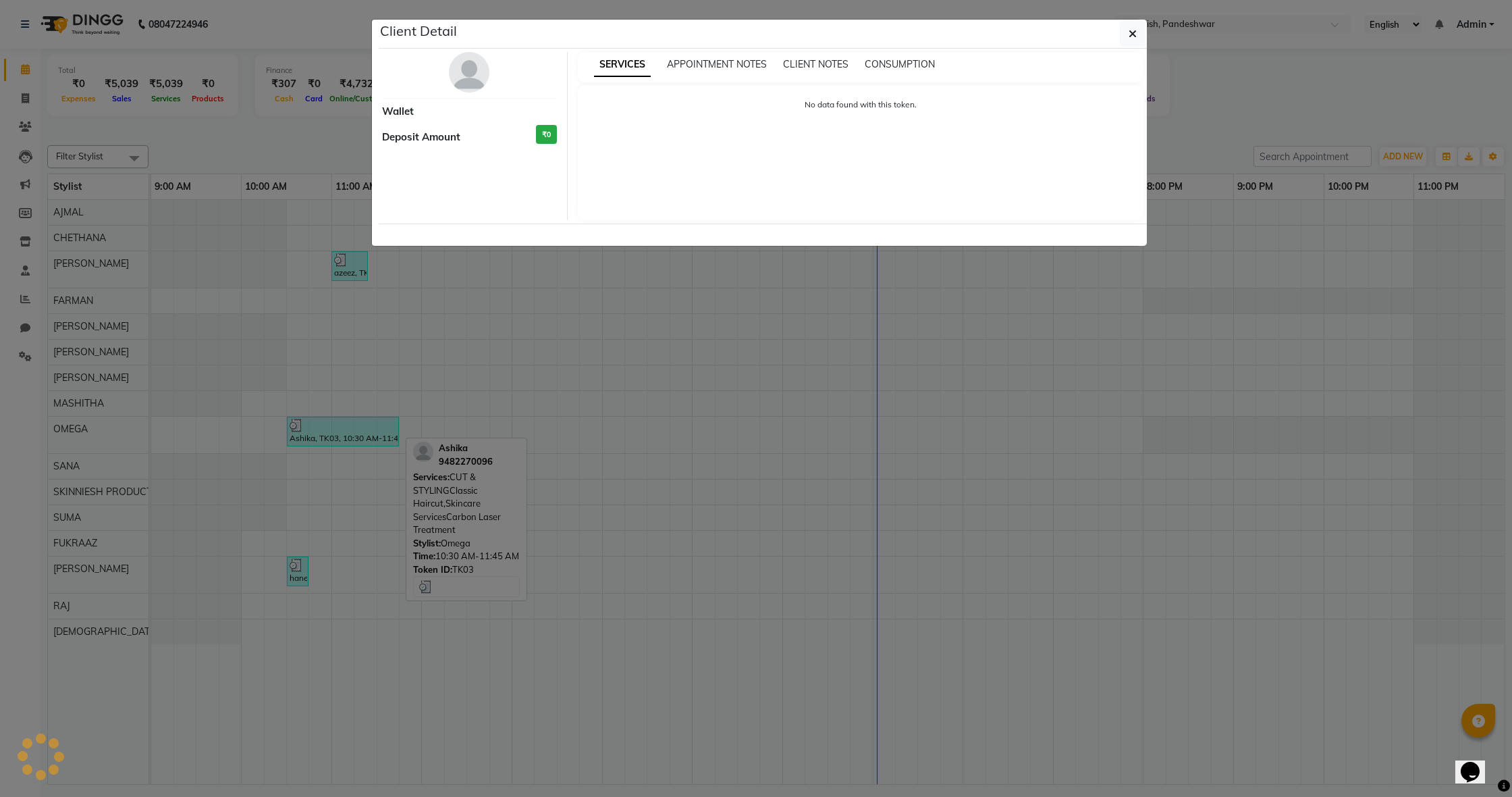
select select "3"
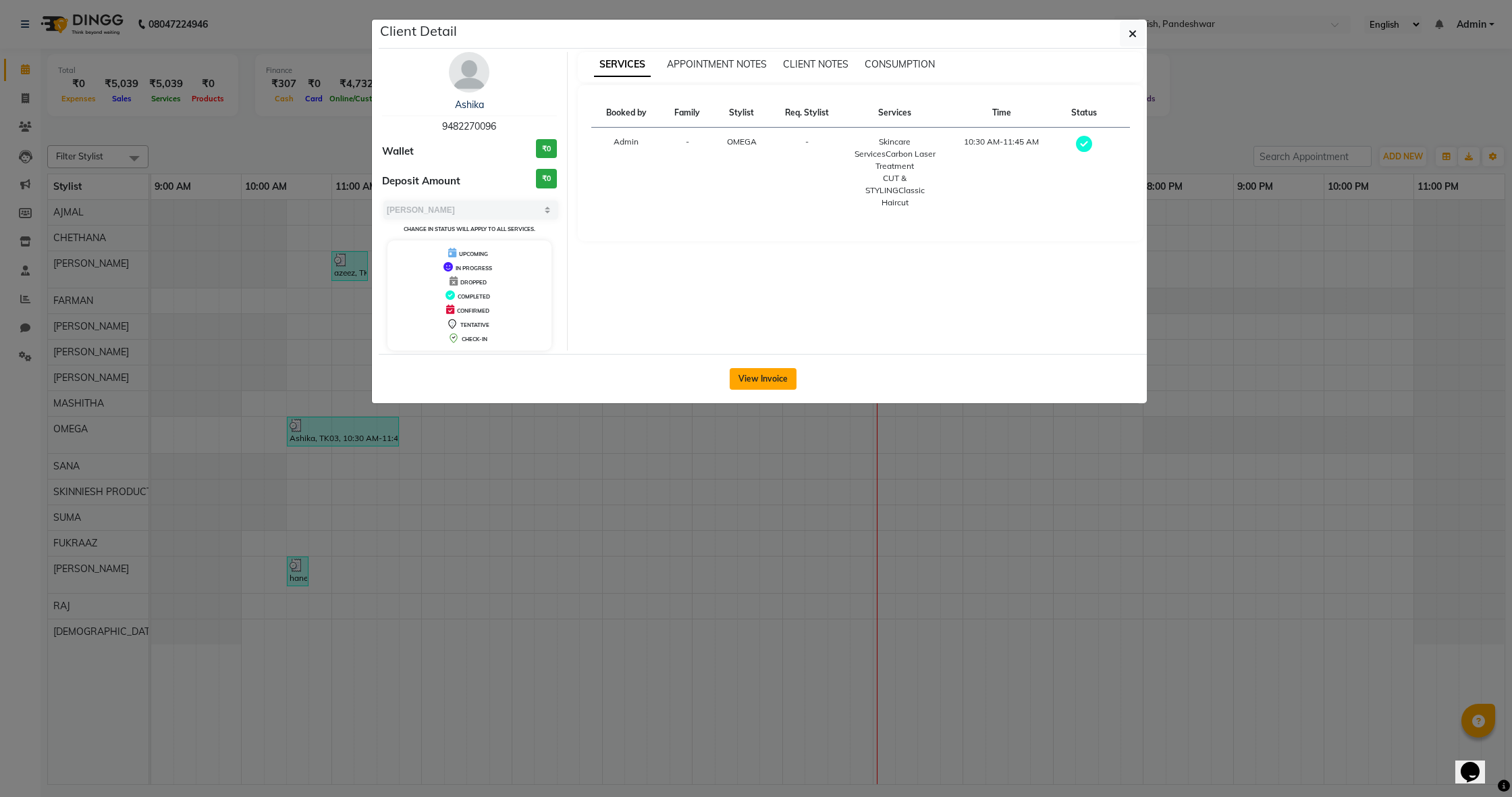
click at [746, 369] on button "View Invoice" at bounding box center [763, 379] width 67 height 22
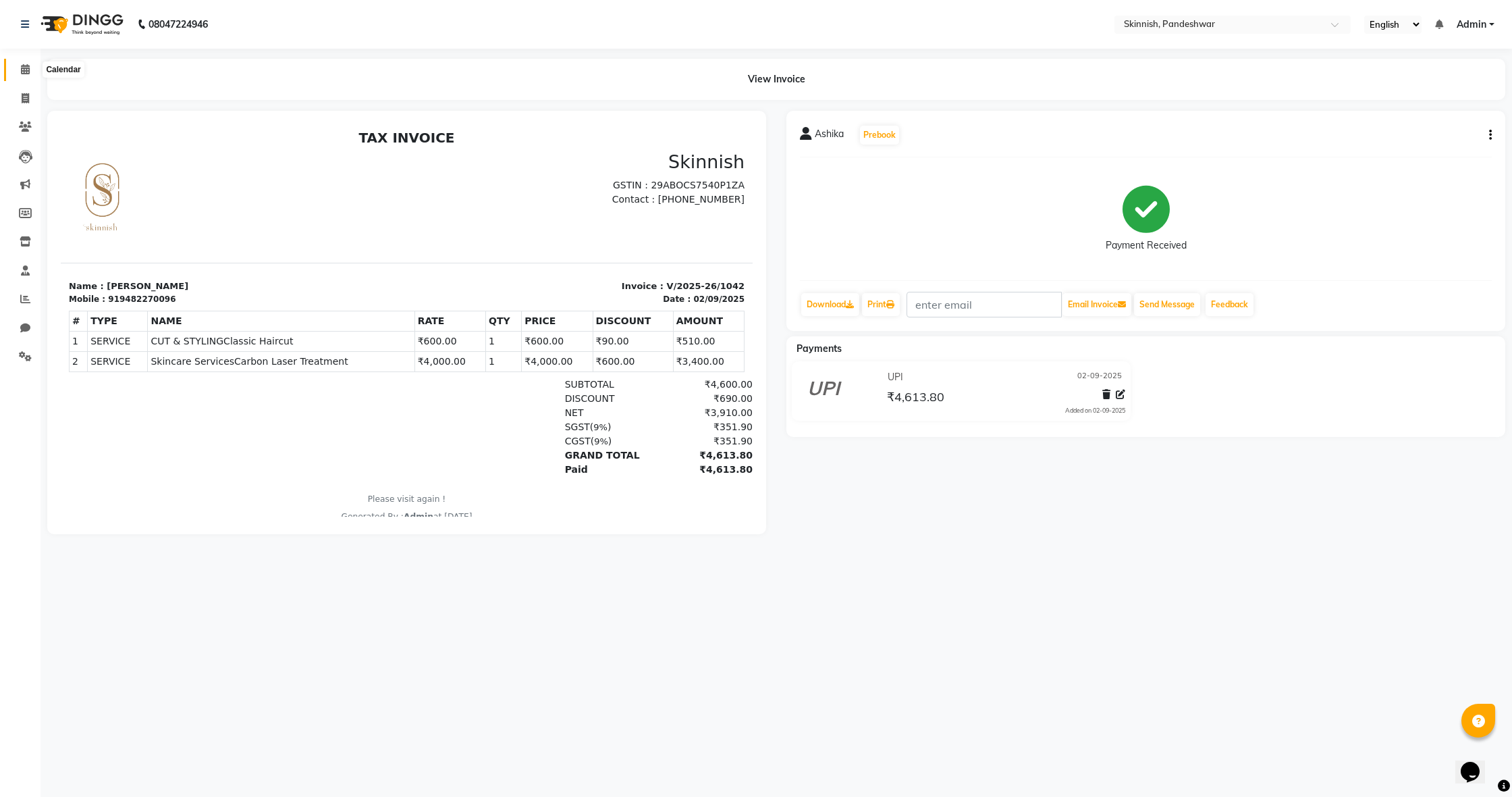
click at [25, 67] on icon at bounding box center [25, 70] width 9 height 10
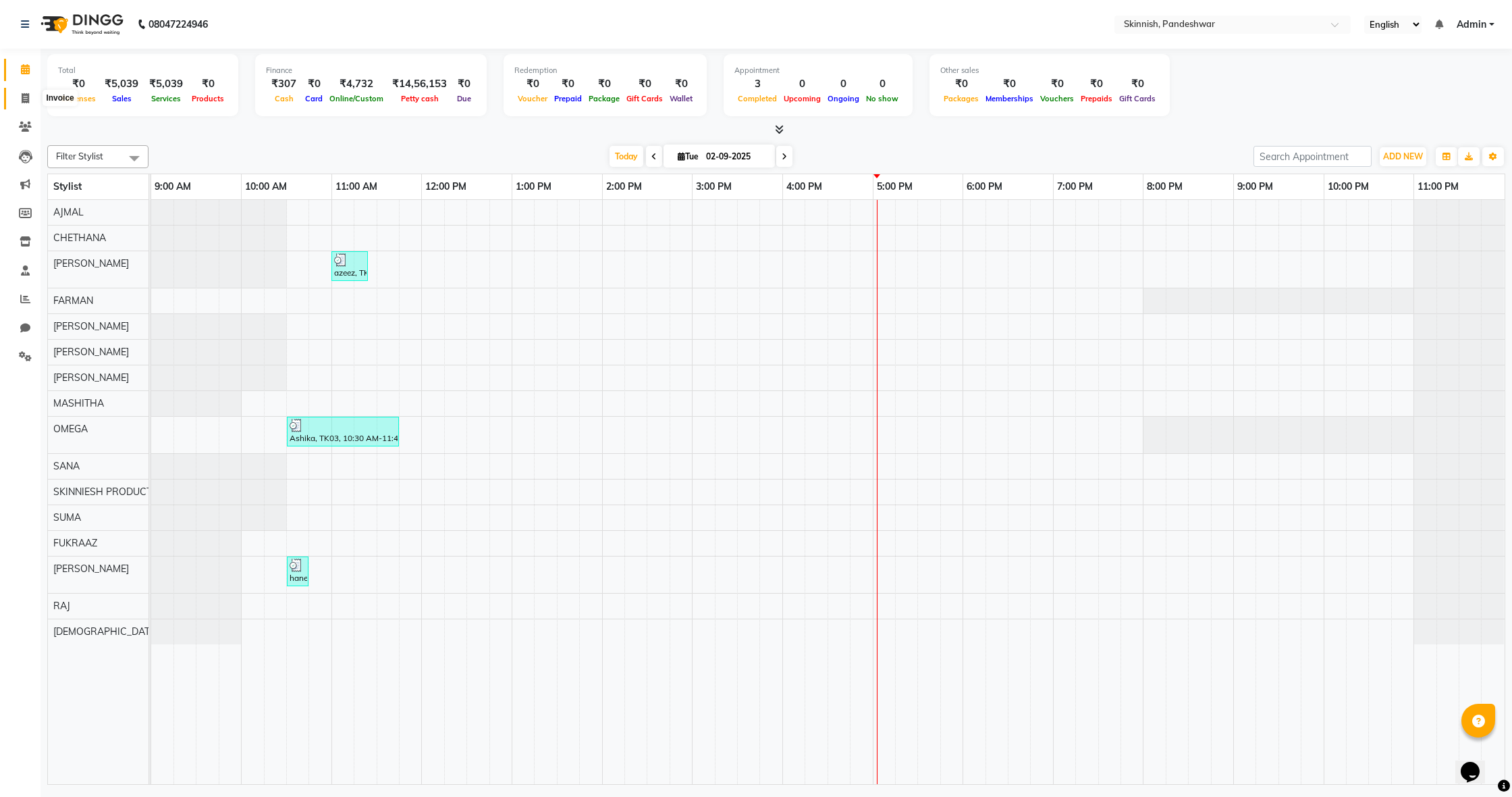
click at [22, 94] on icon at bounding box center [25, 98] width 7 height 10
select select "7886"
select select "service"
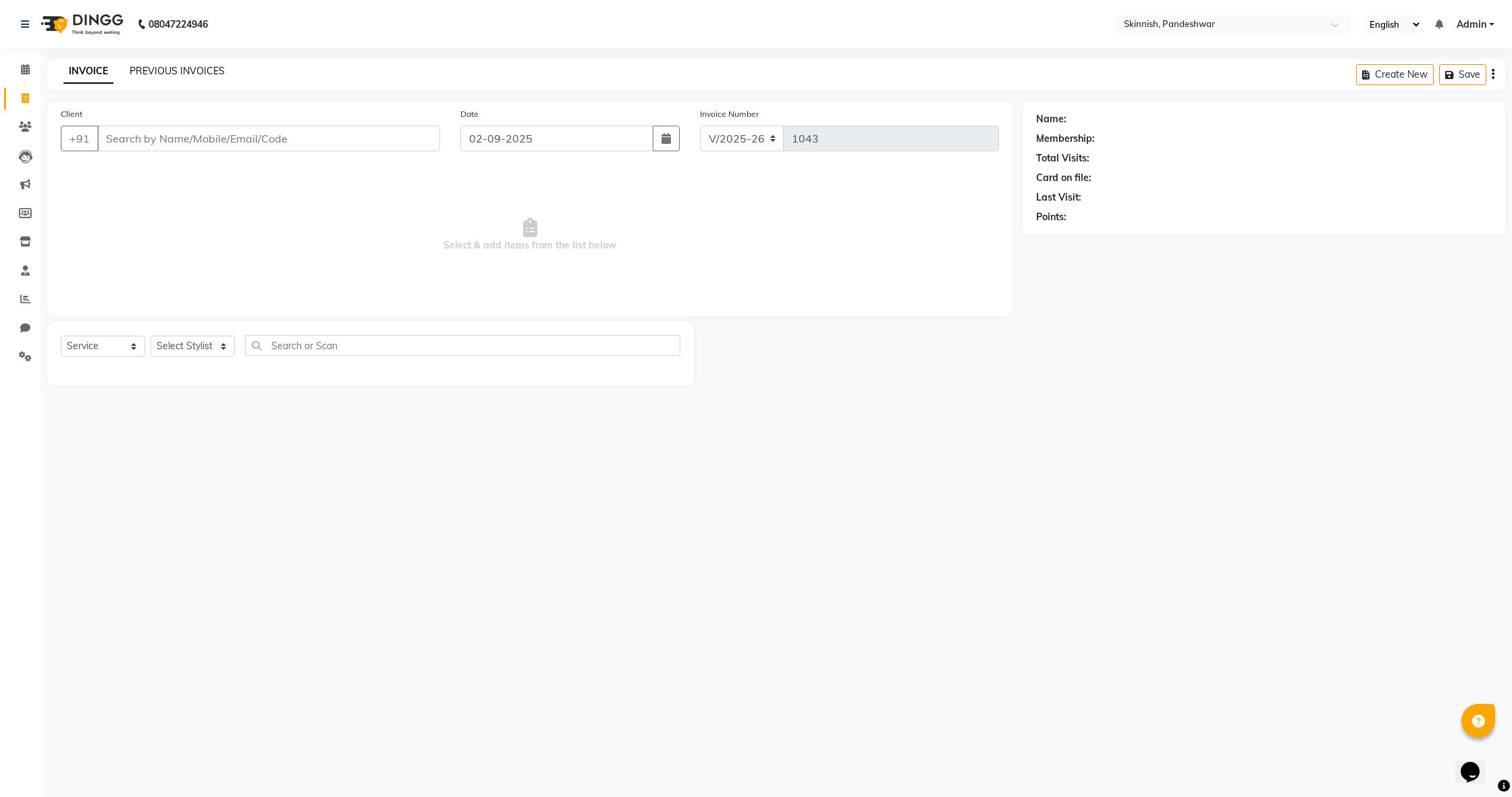
click at [160, 70] on link "PREVIOUS INVOICES" at bounding box center [177, 70] width 95 height 12
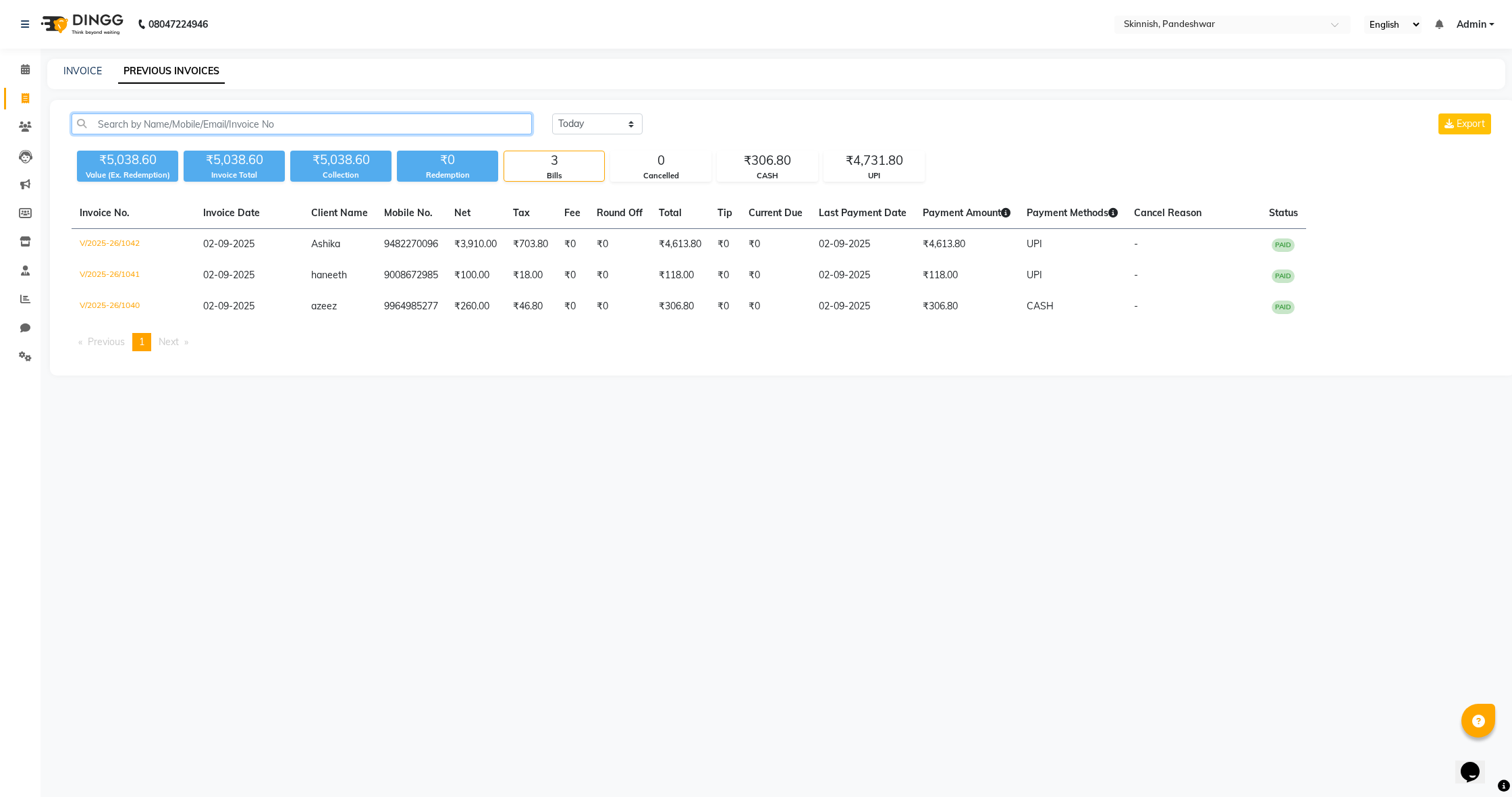
click at [164, 122] on input "text" at bounding box center [302, 123] width 461 height 21
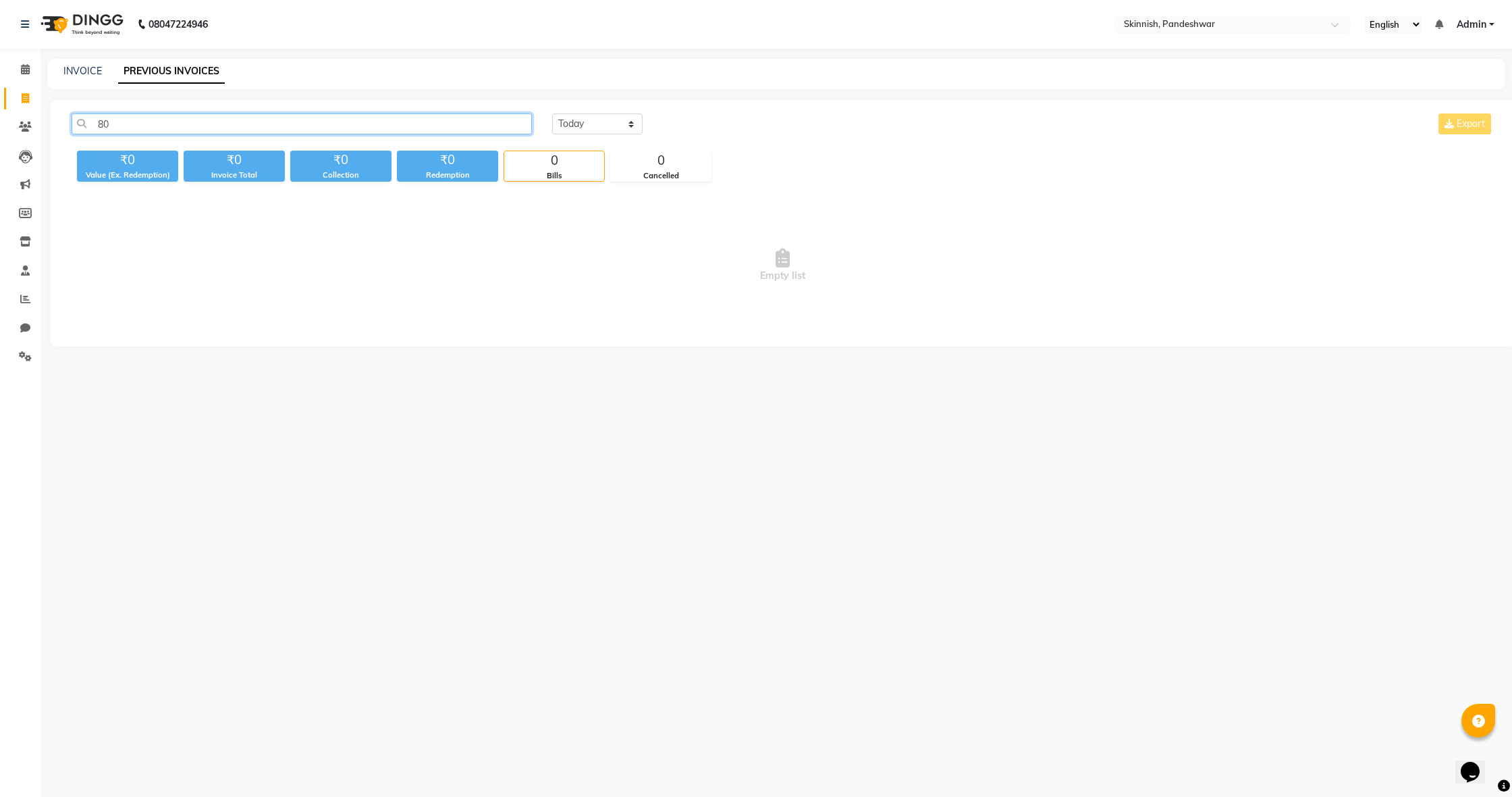
type input "8"
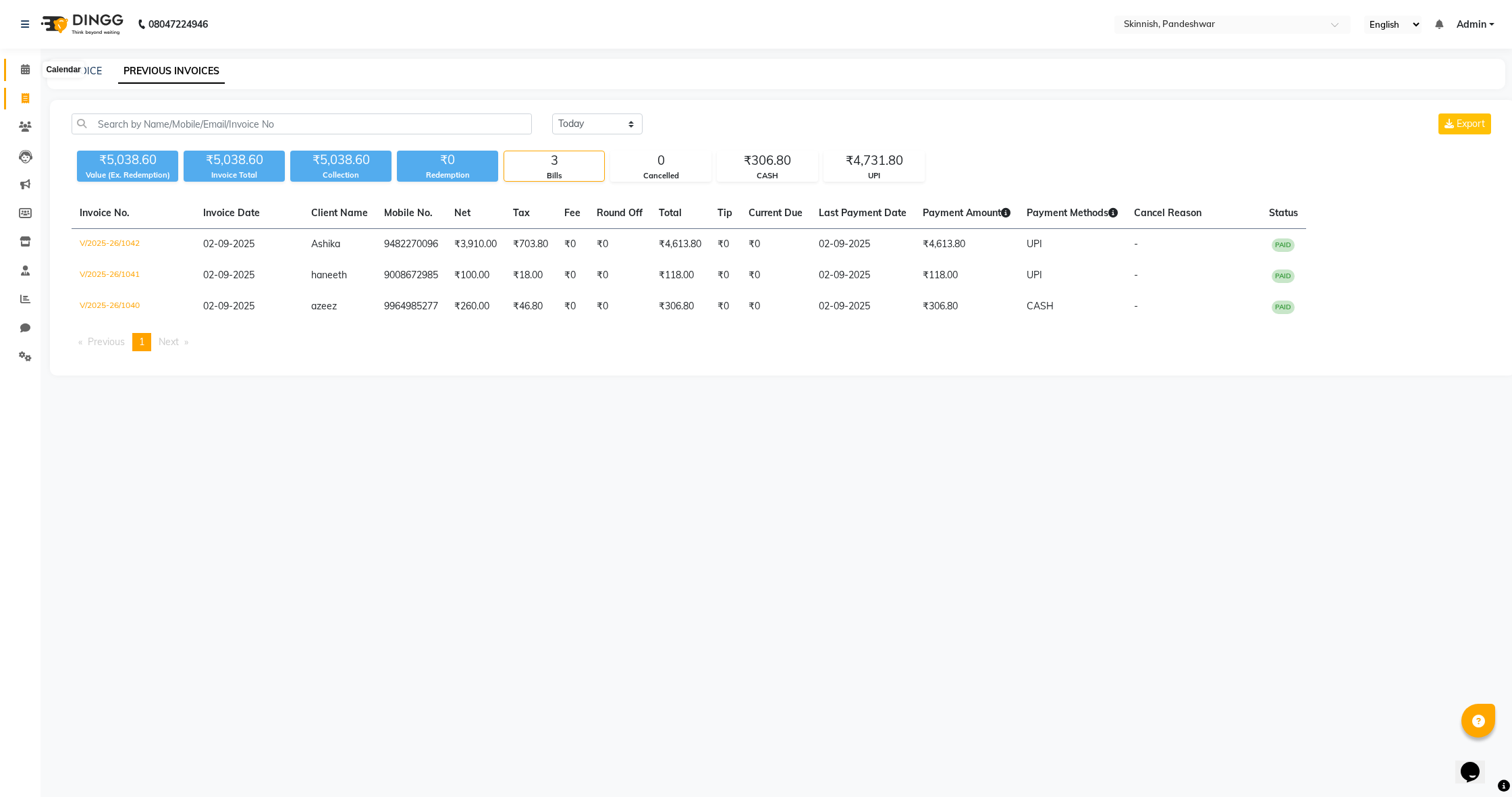
click at [24, 67] on icon at bounding box center [25, 70] width 9 height 10
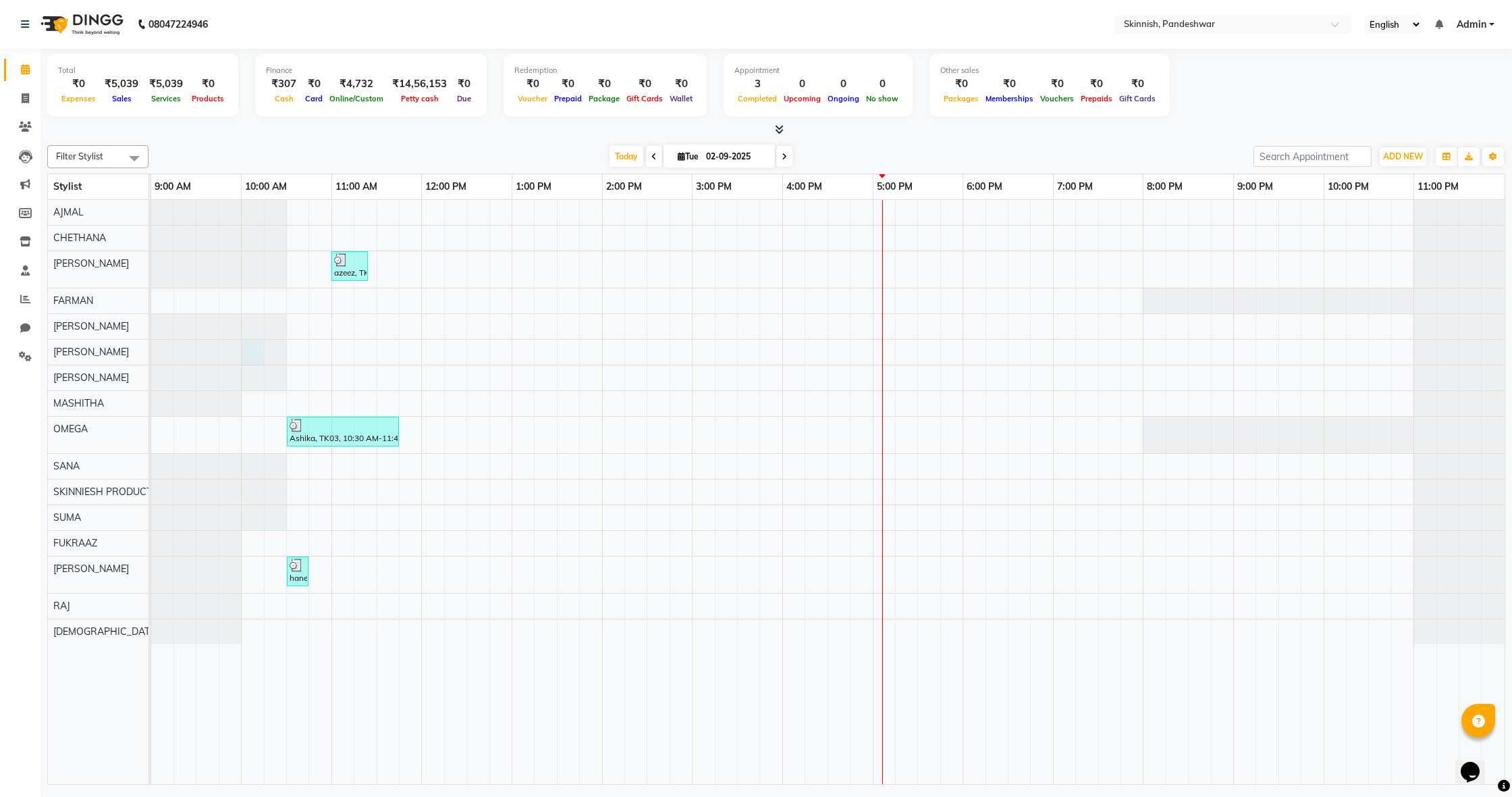
click at [151, 357] on div at bounding box center [151, 353] width 0 height 25
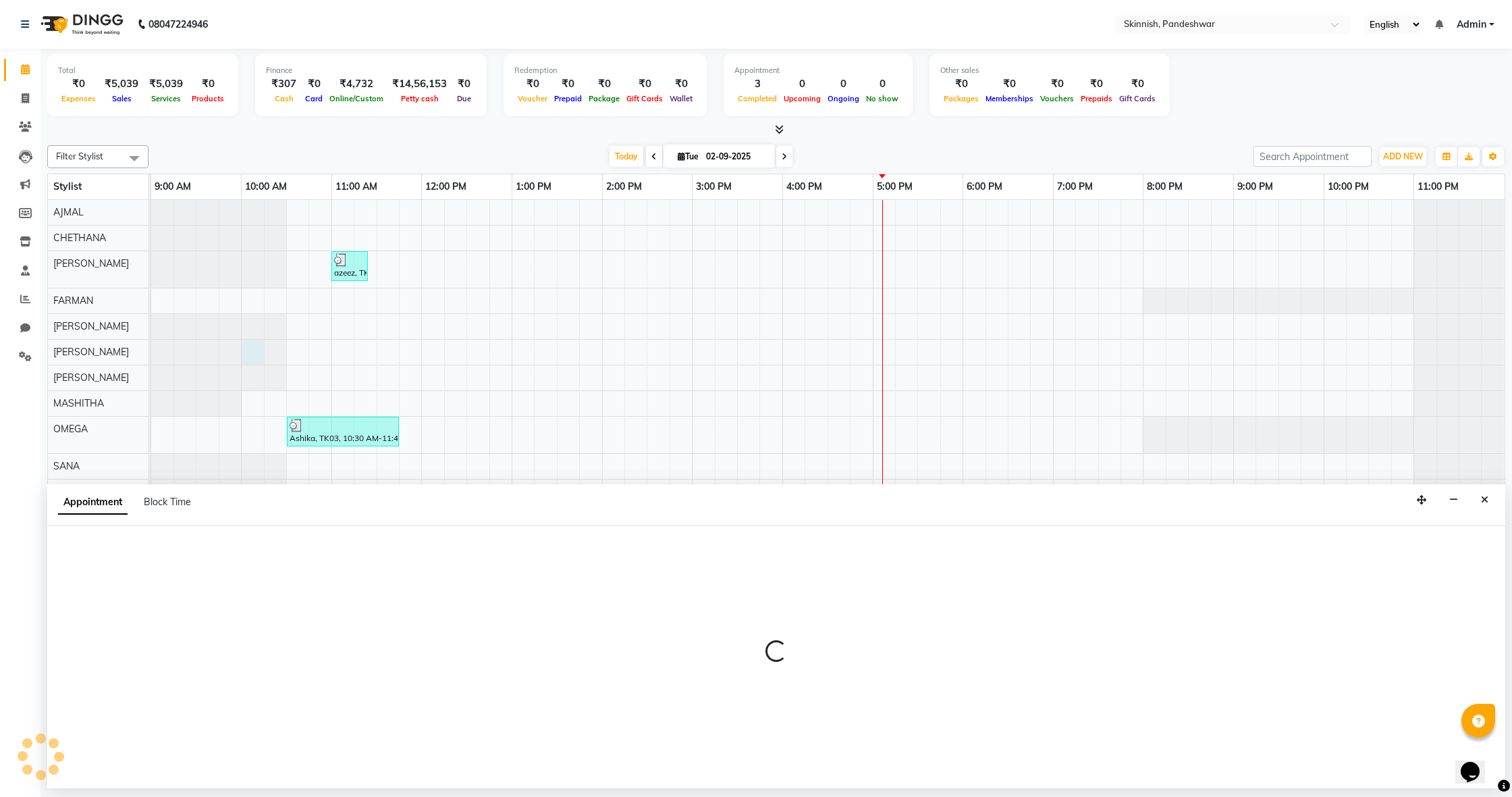
select select "71296"
select select "tentative"
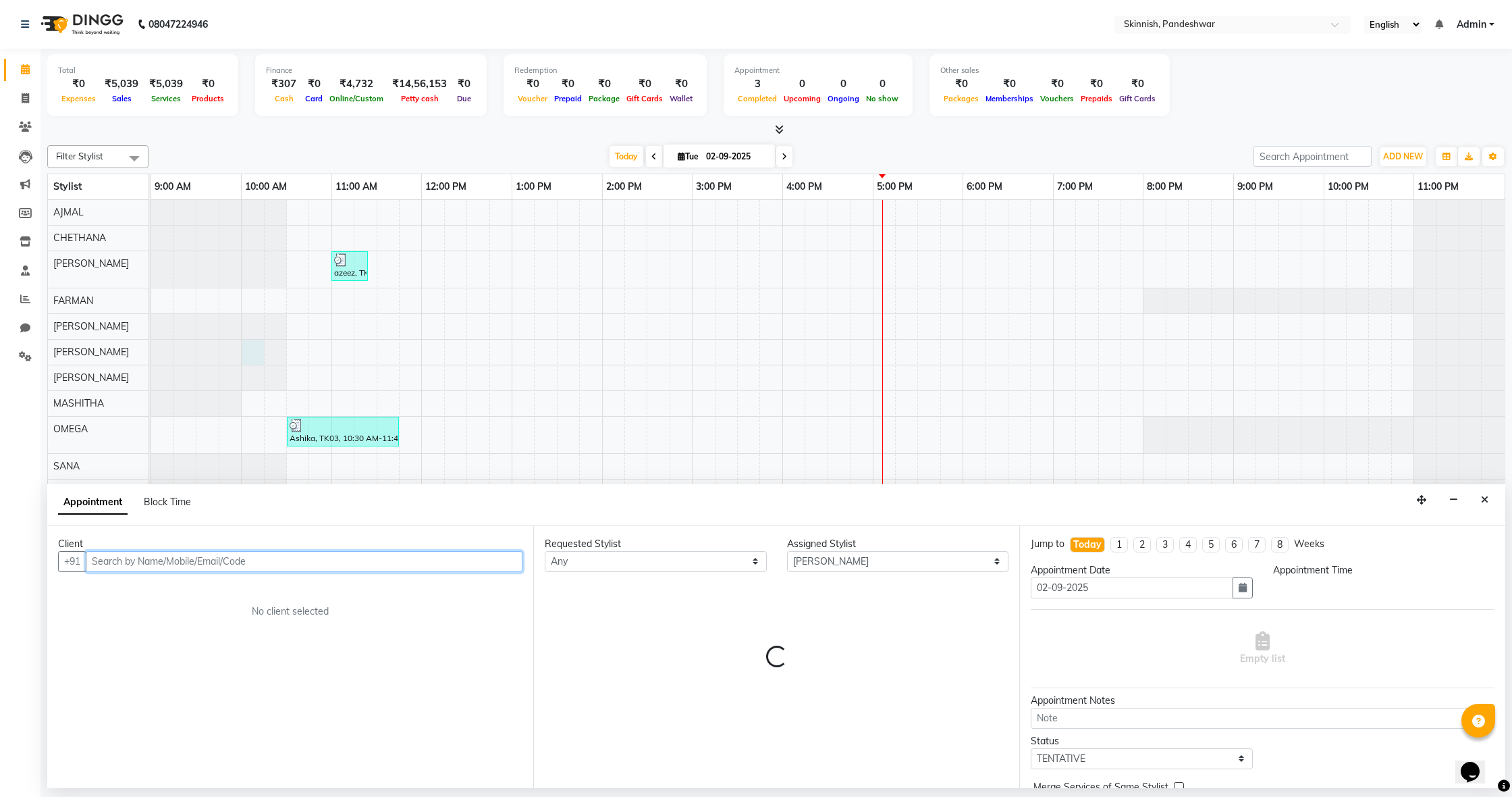
select select "600"
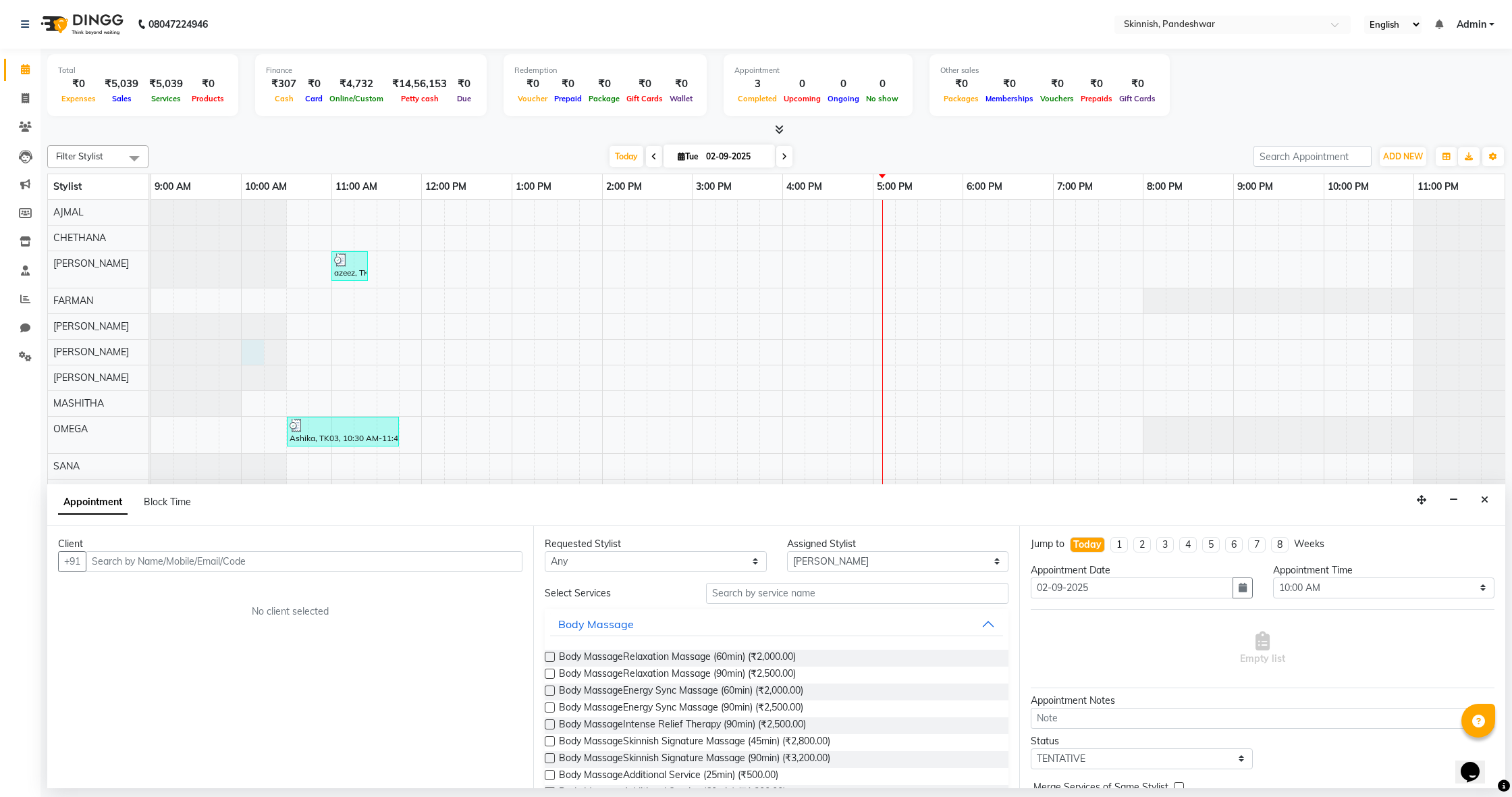
click at [1486, 497] on icon "Close" at bounding box center [1485, 499] width 7 height 9
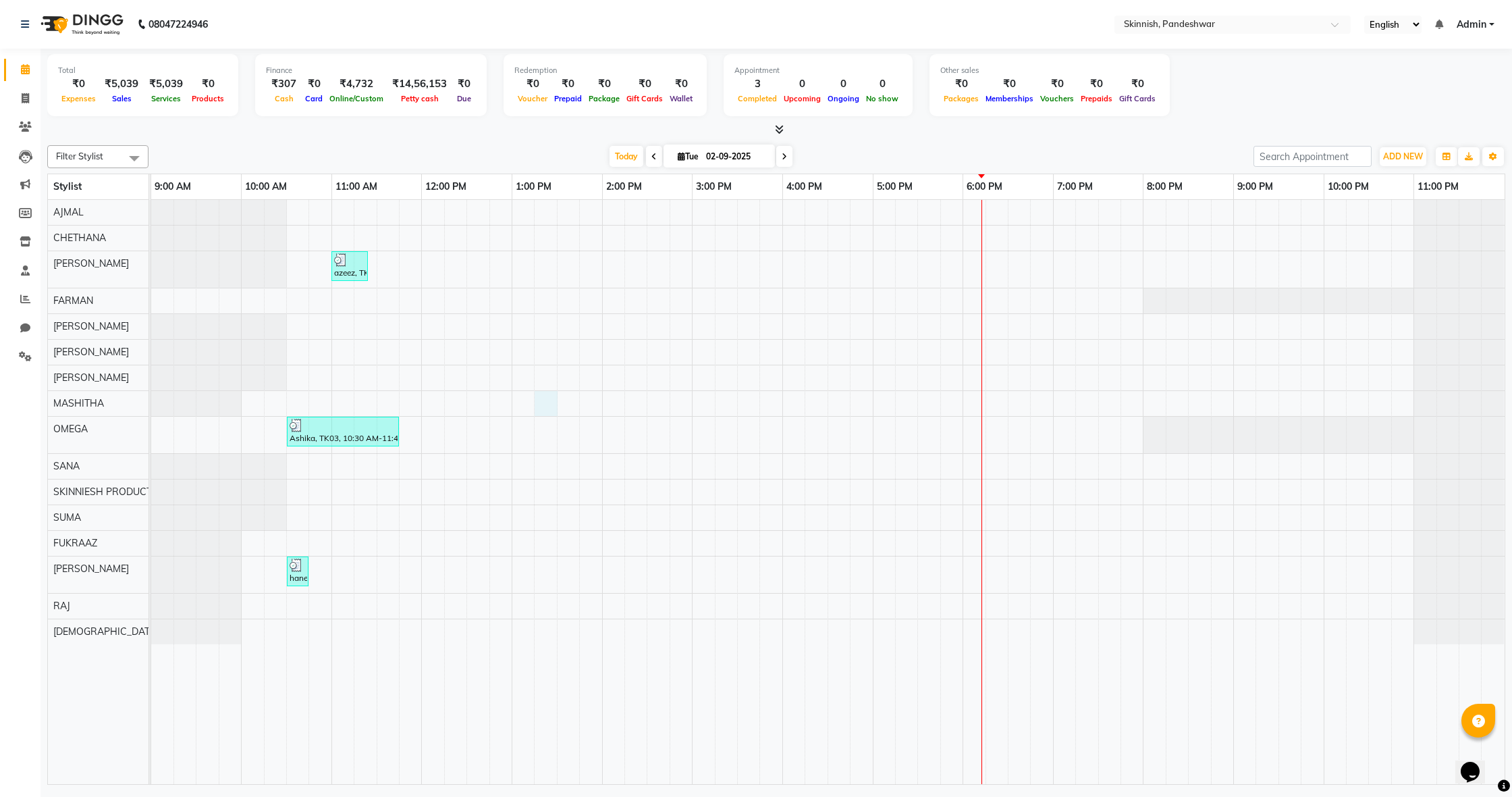
click at [539, 399] on div "azeez, TK01, 11:00 AM-11:25 AM, SHAVEBeard Shape-up Ashika, TK03, 10:30 AM-11:4…" at bounding box center [828, 492] width 1354 height 584
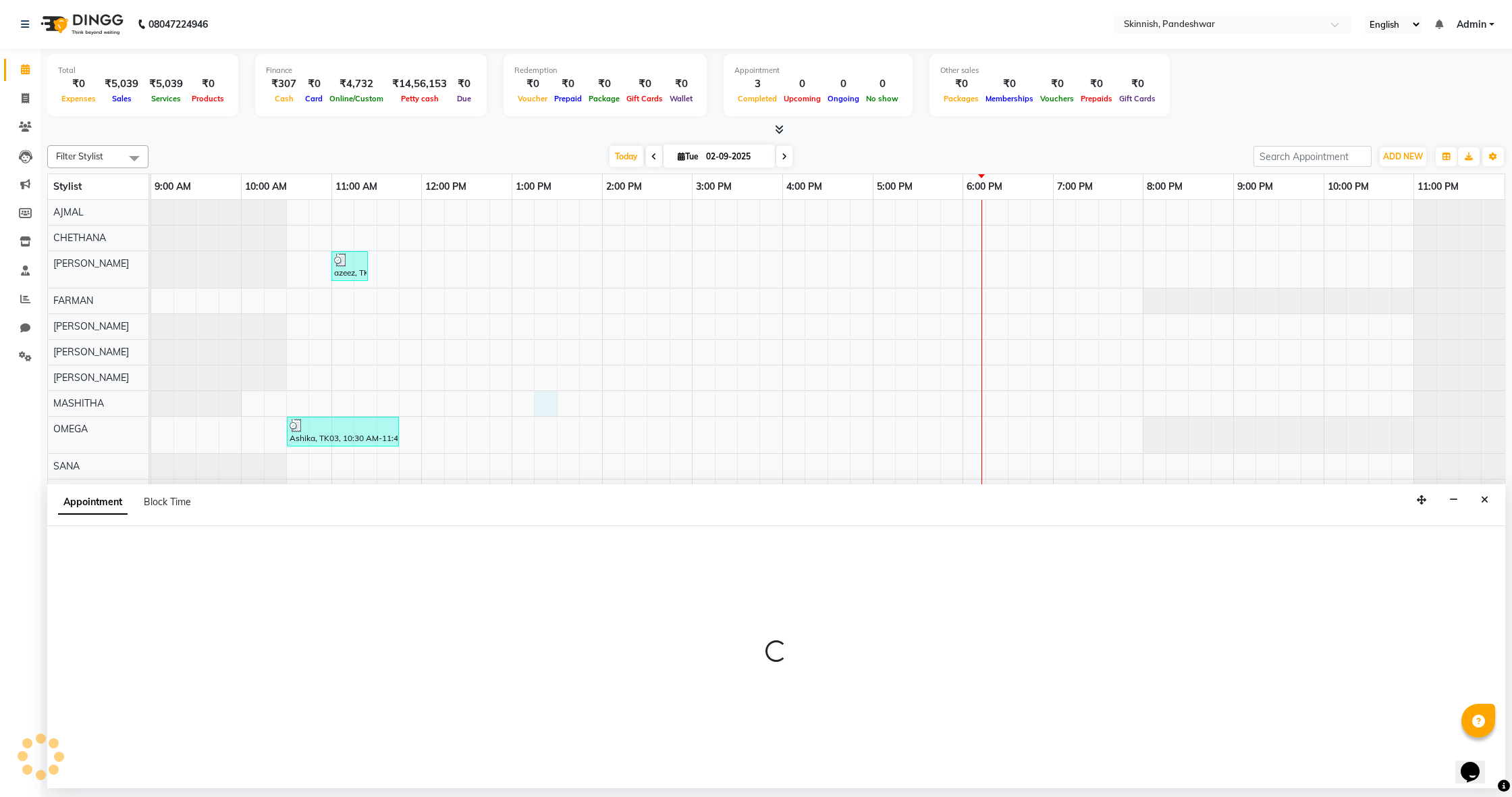
select select "79107"
select select "795"
select select "tentative"
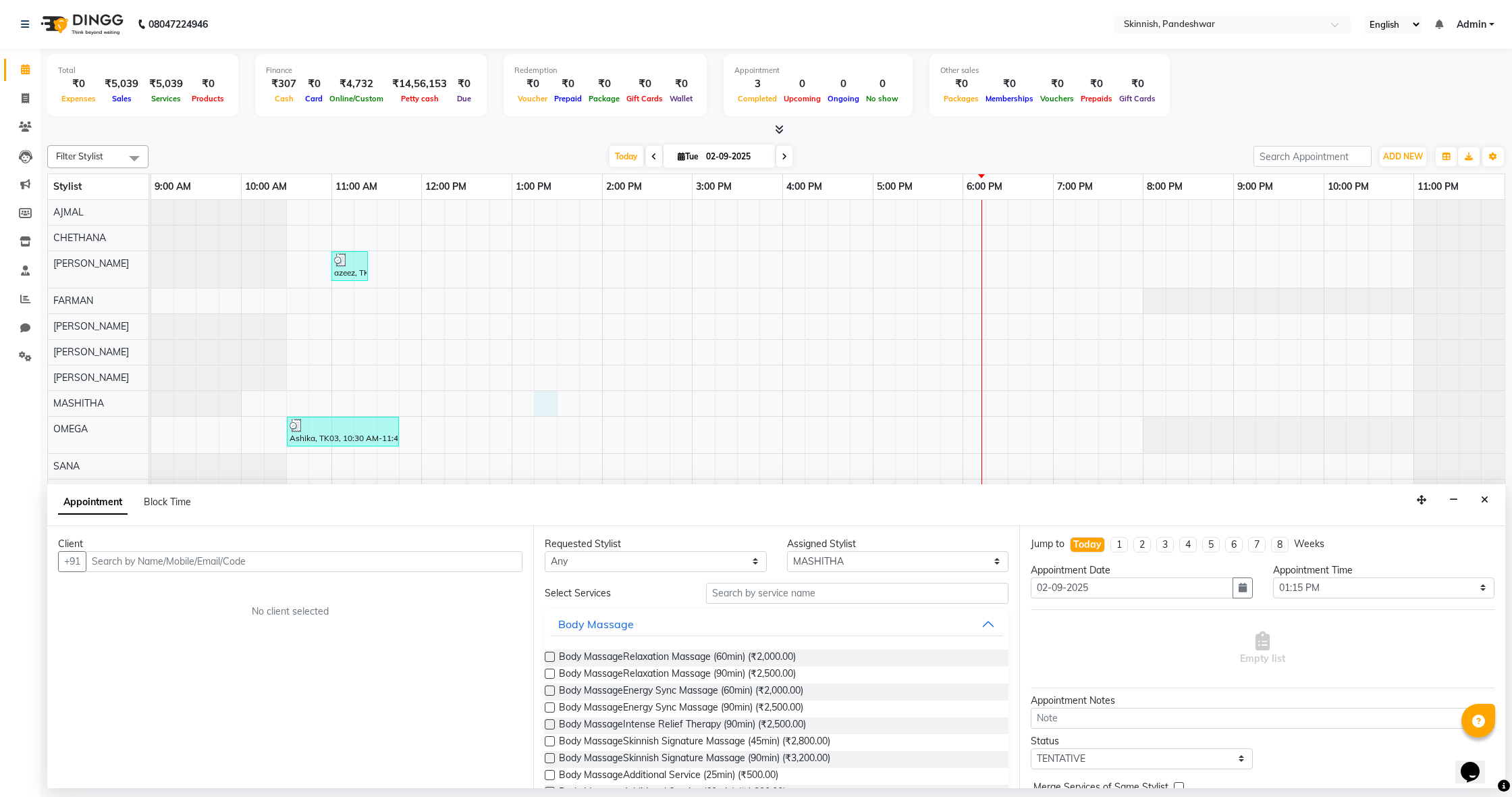
click at [270, 560] on input "text" at bounding box center [304, 561] width 437 height 21
type input "9945358316"
click at [480, 562] on span "Add Client" at bounding box center [495, 561] width 45 height 12
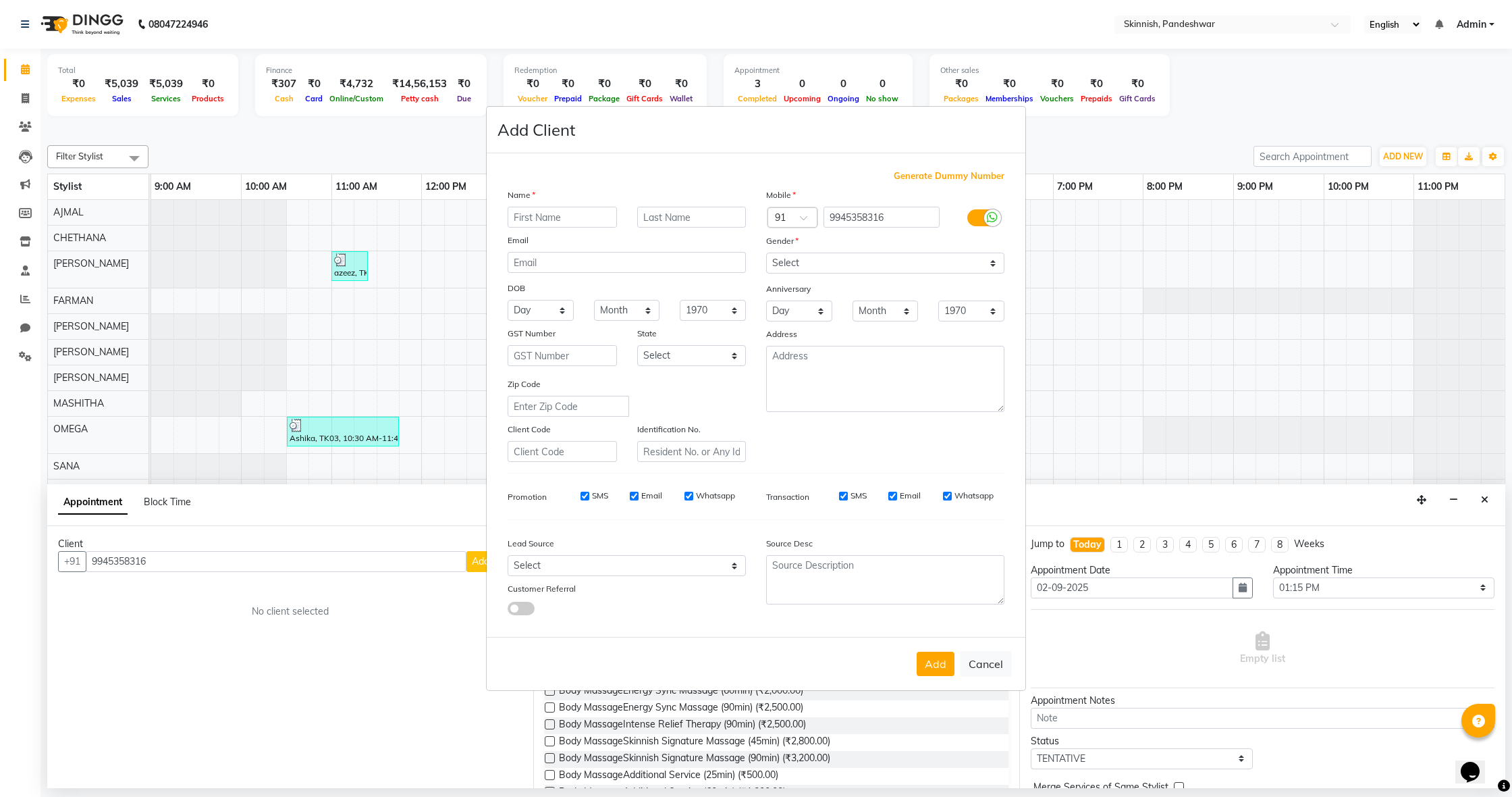
click at [550, 212] on input "text" at bounding box center [562, 217] width 109 height 21
type input "imran"
select select "male"
click at [934, 667] on button "Add" at bounding box center [935, 664] width 38 height 24
select select
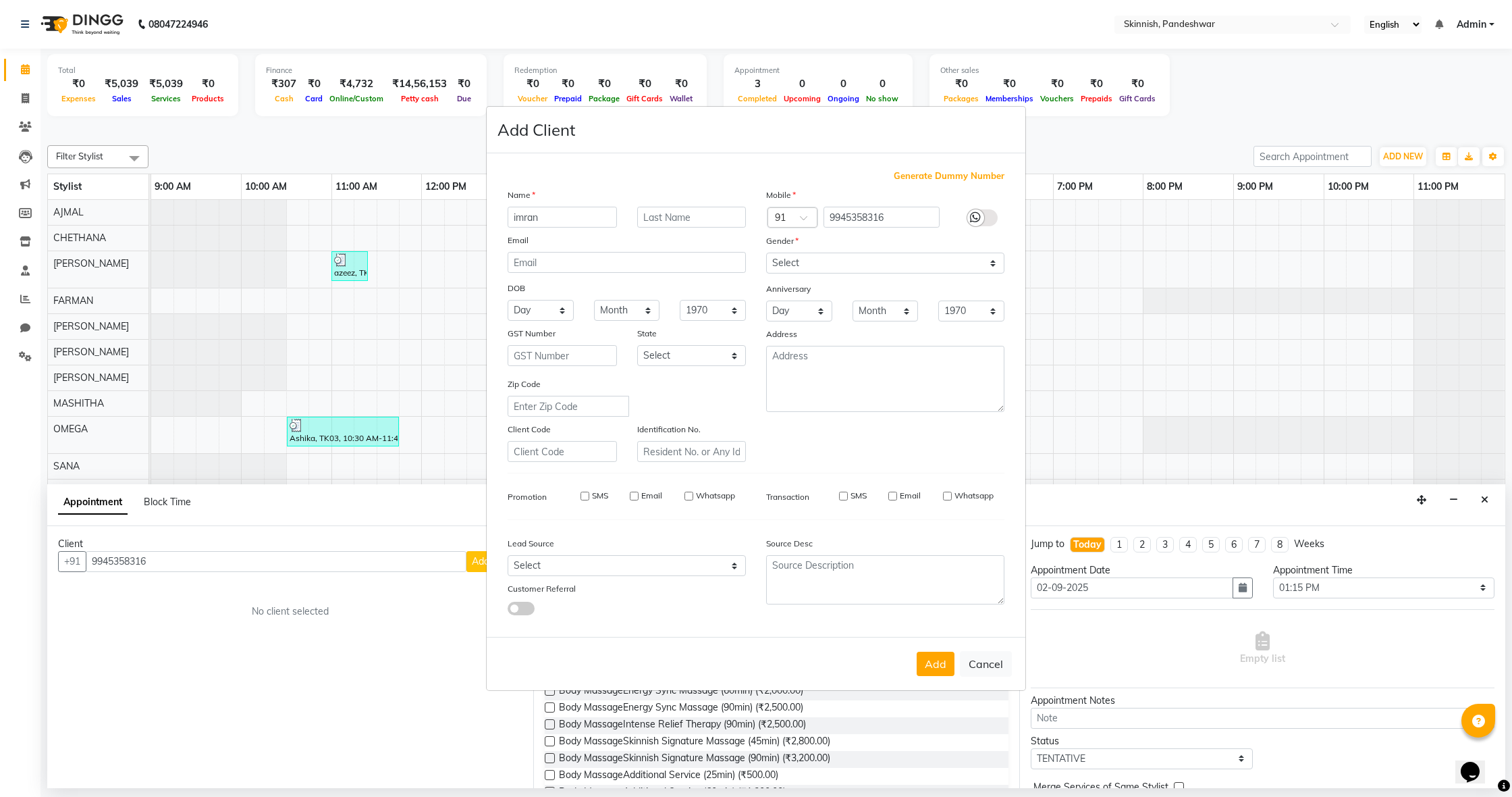
select select
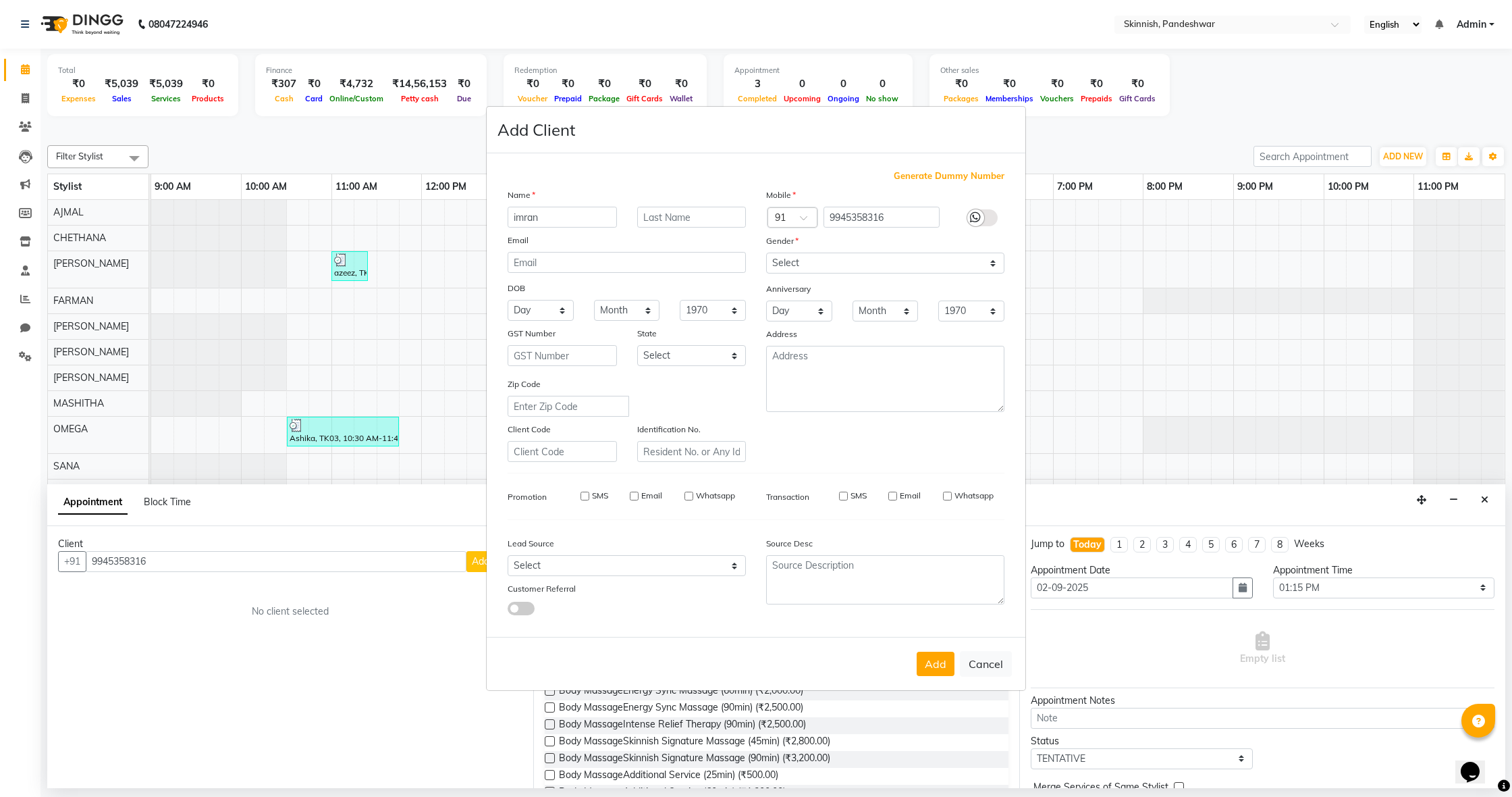
select select
checkbox input "false"
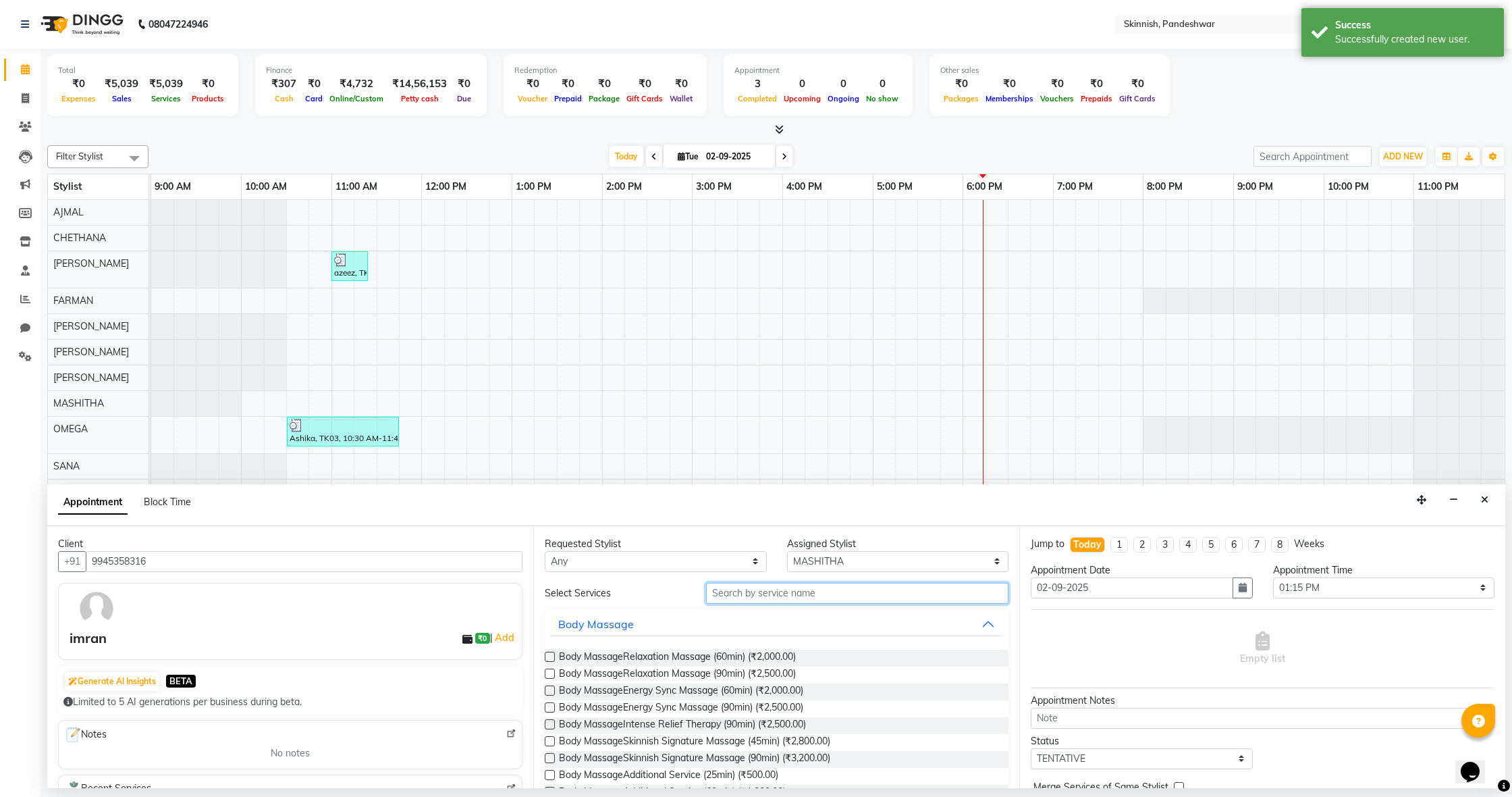
click at [830, 593] on input "text" at bounding box center [858, 593] width 303 height 21
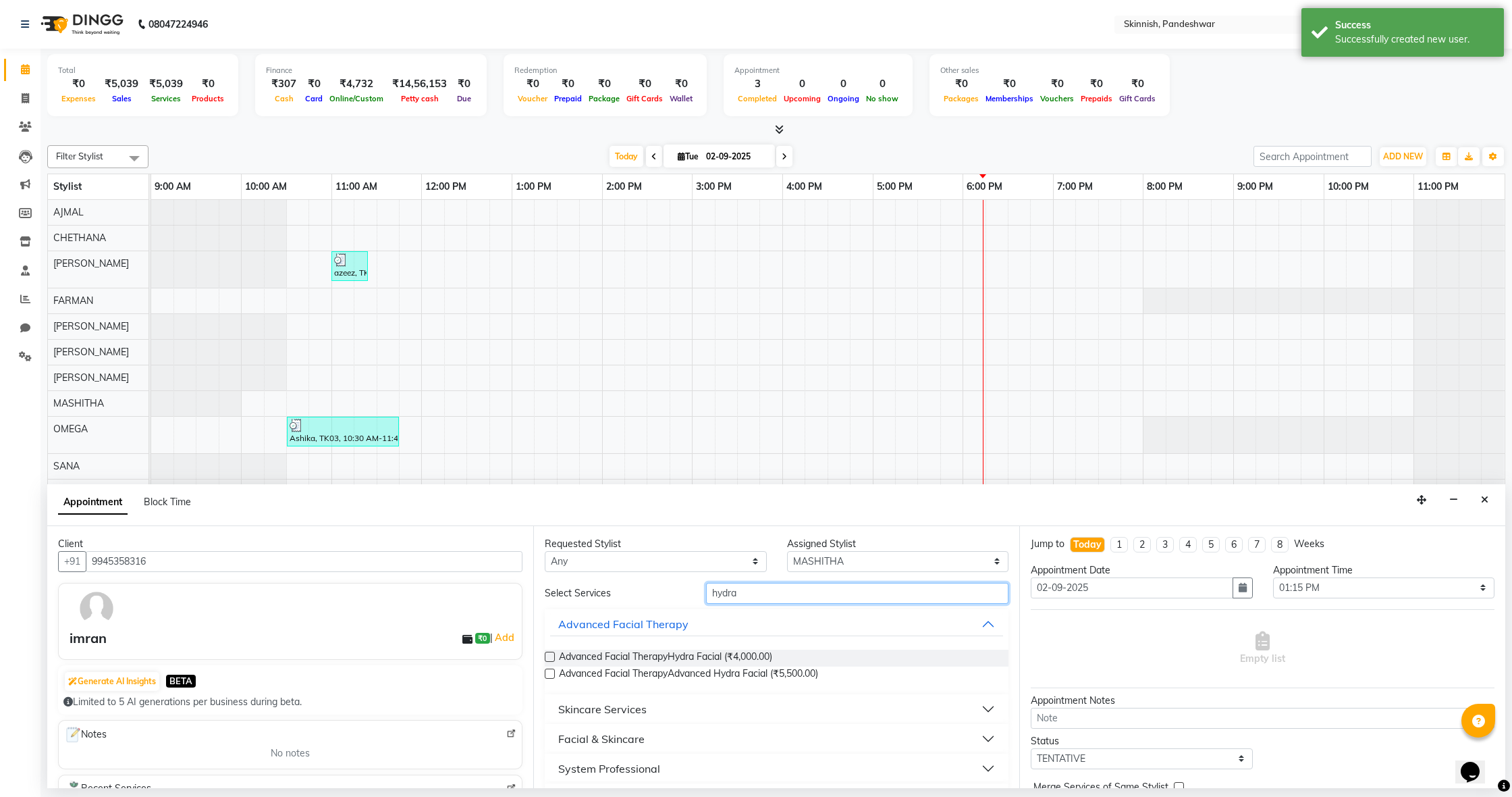
type input "hydra"
click at [549, 653] on label at bounding box center [550, 657] width 10 height 10
click at [549, 654] on input "checkbox" at bounding box center [549, 658] width 9 height 9
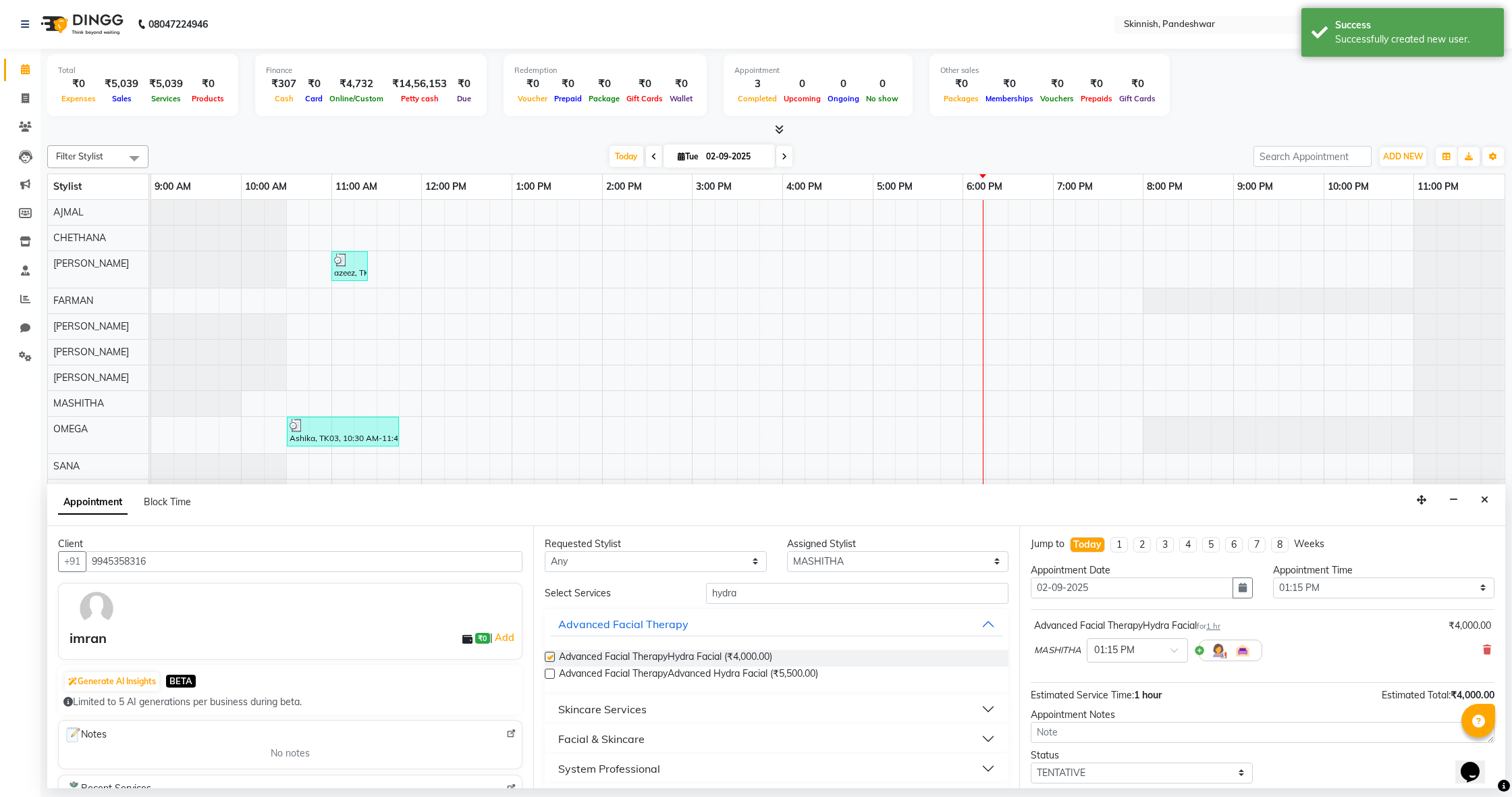
checkbox input "false"
click at [821, 590] on input "hydra" at bounding box center [858, 593] width 303 height 21
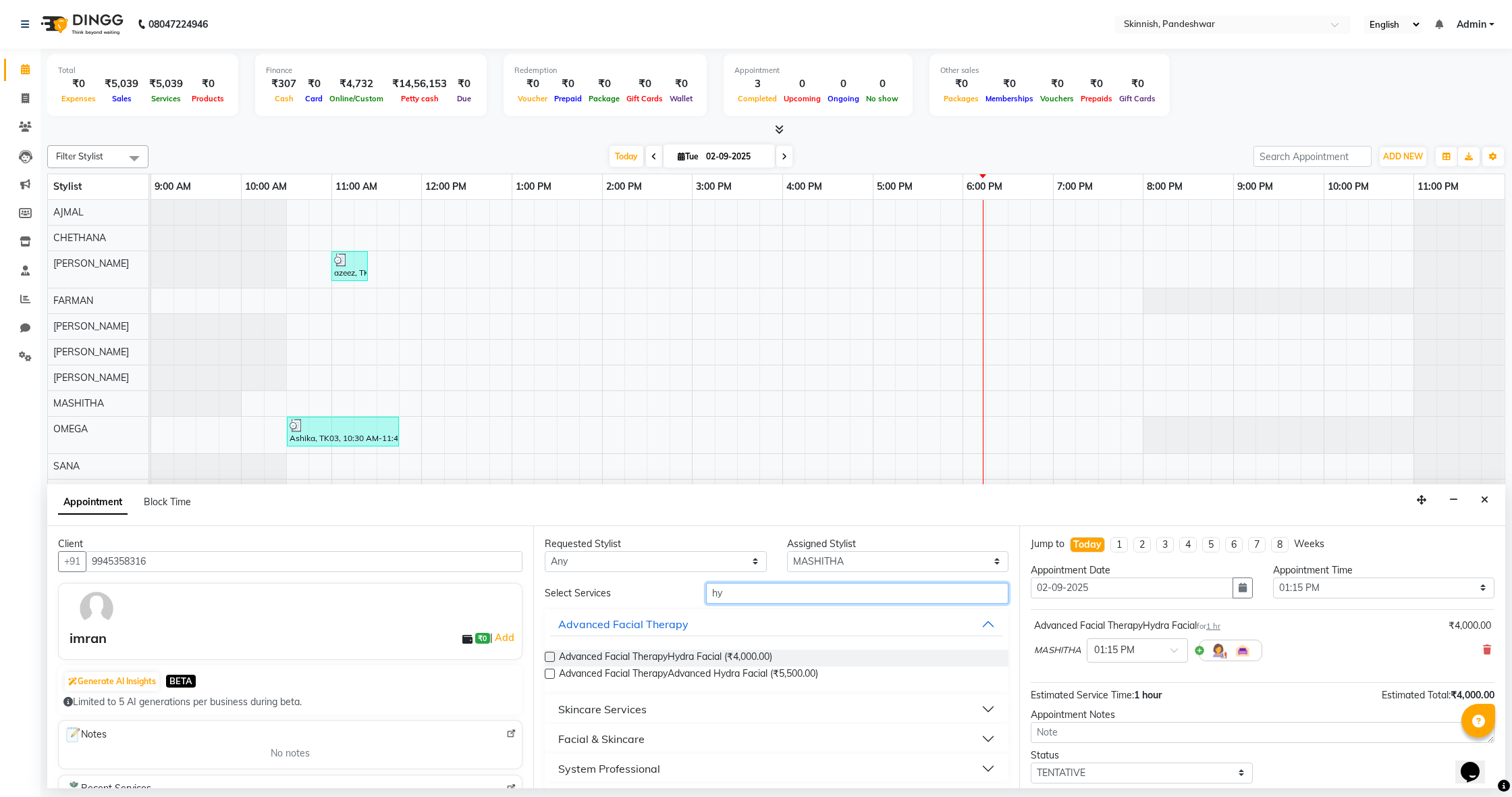
type input "h"
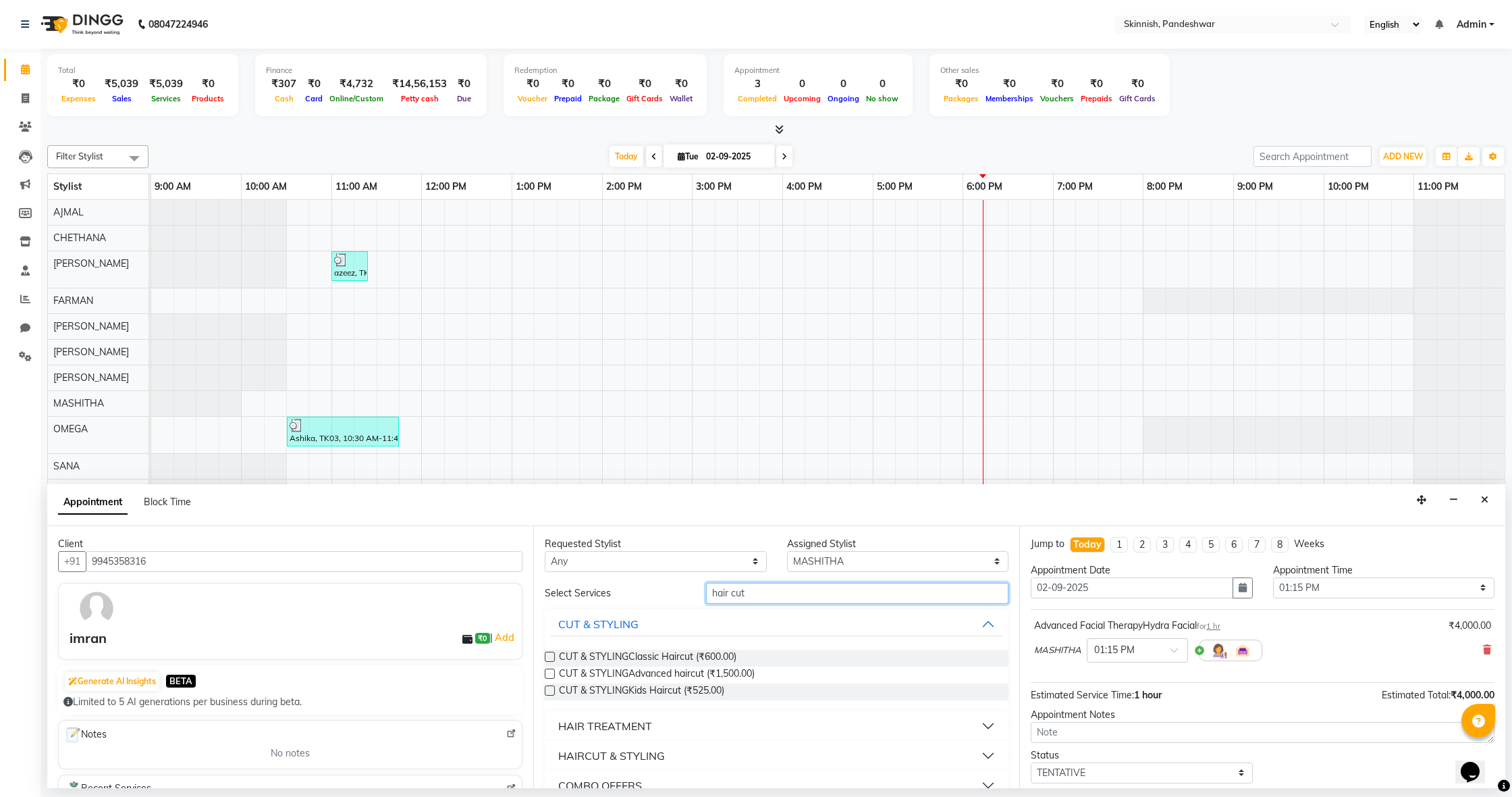
type input "hair cut"
click at [549, 656] on label at bounding box center [550, 657] width 10 height 10
click at [549, 656] on input "checkbox" at bounding box center [549, 658] width 9 height 9
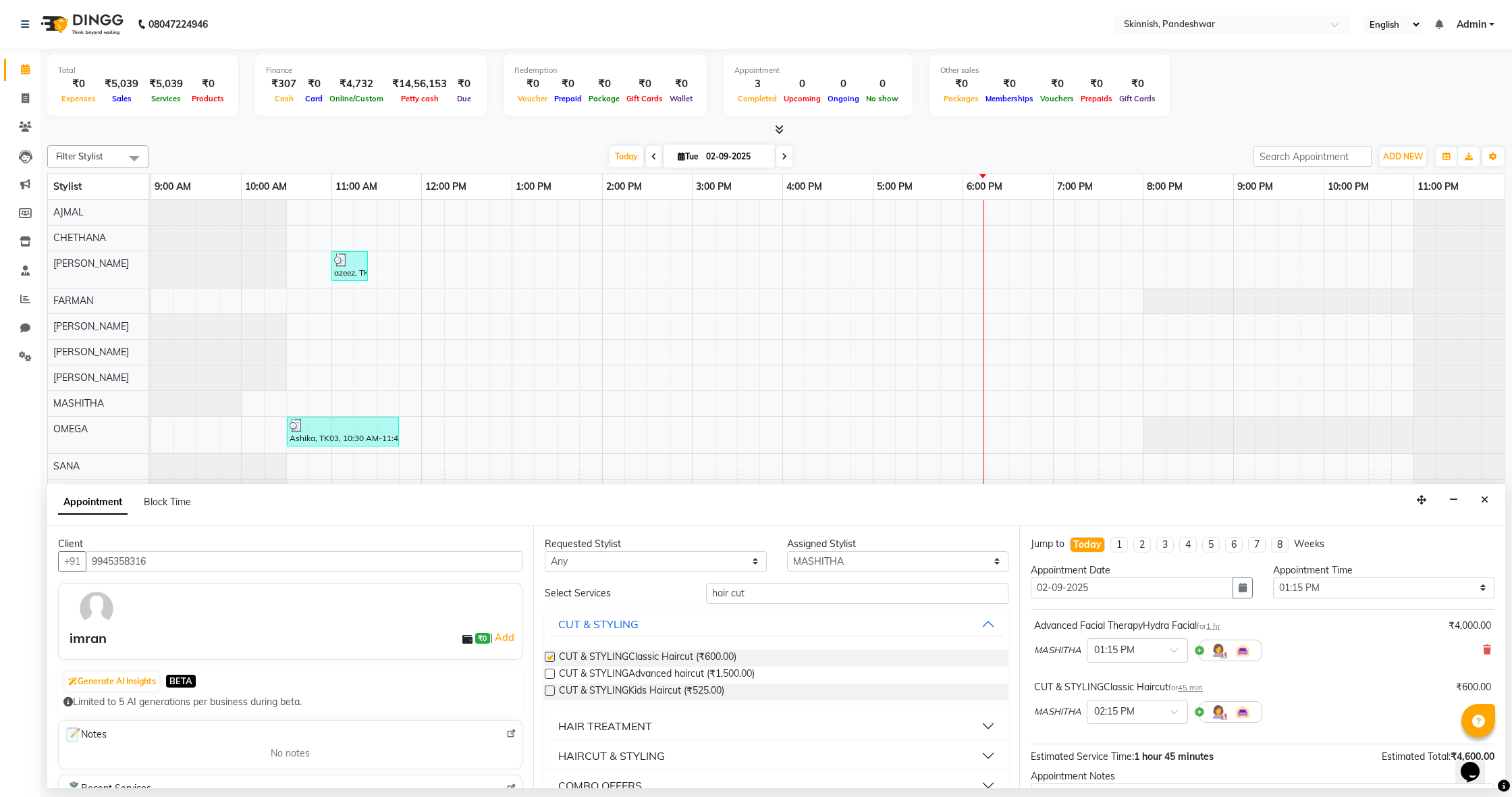
checkbox input "false"
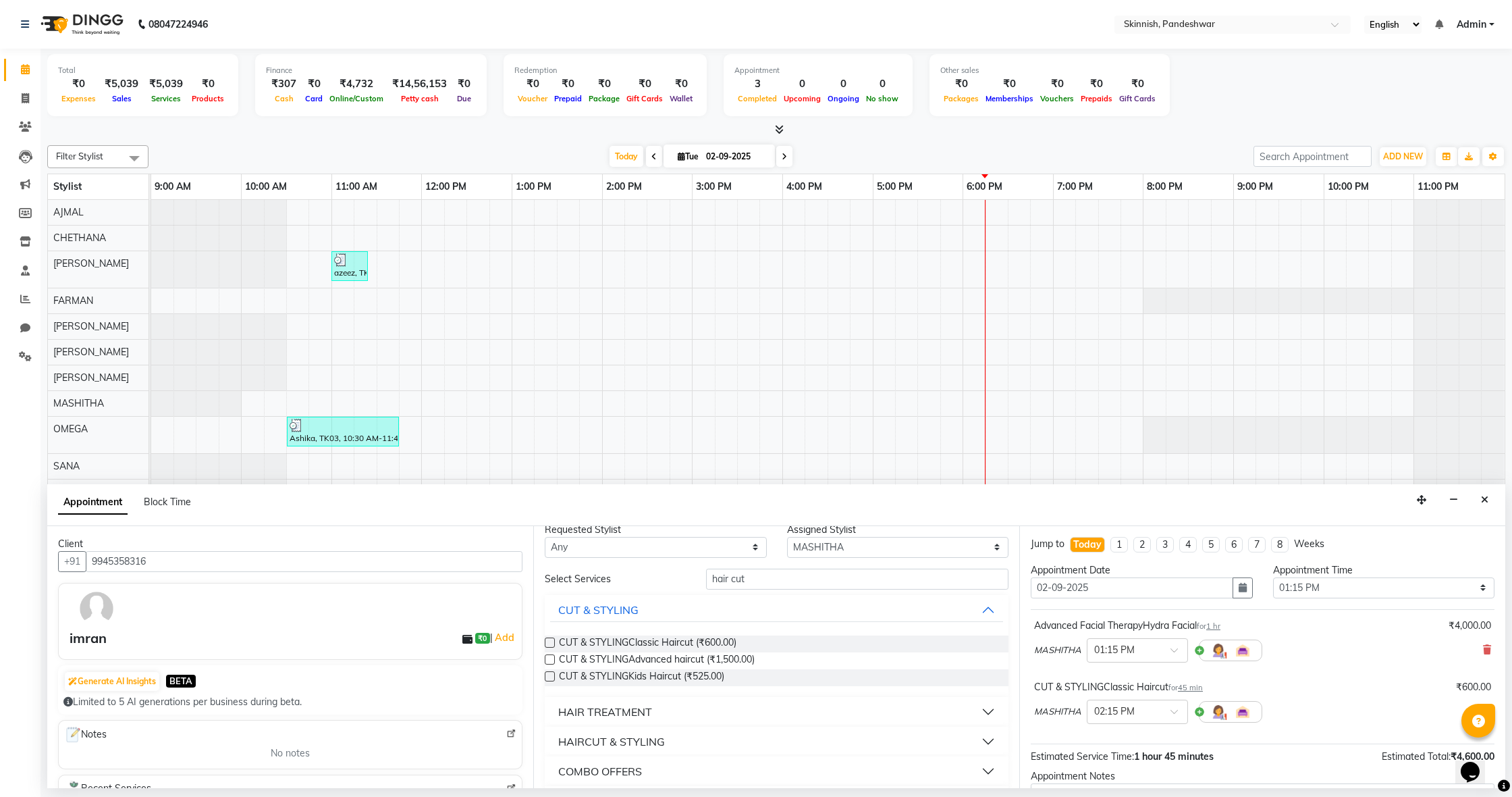
scroll to position [2, 0]
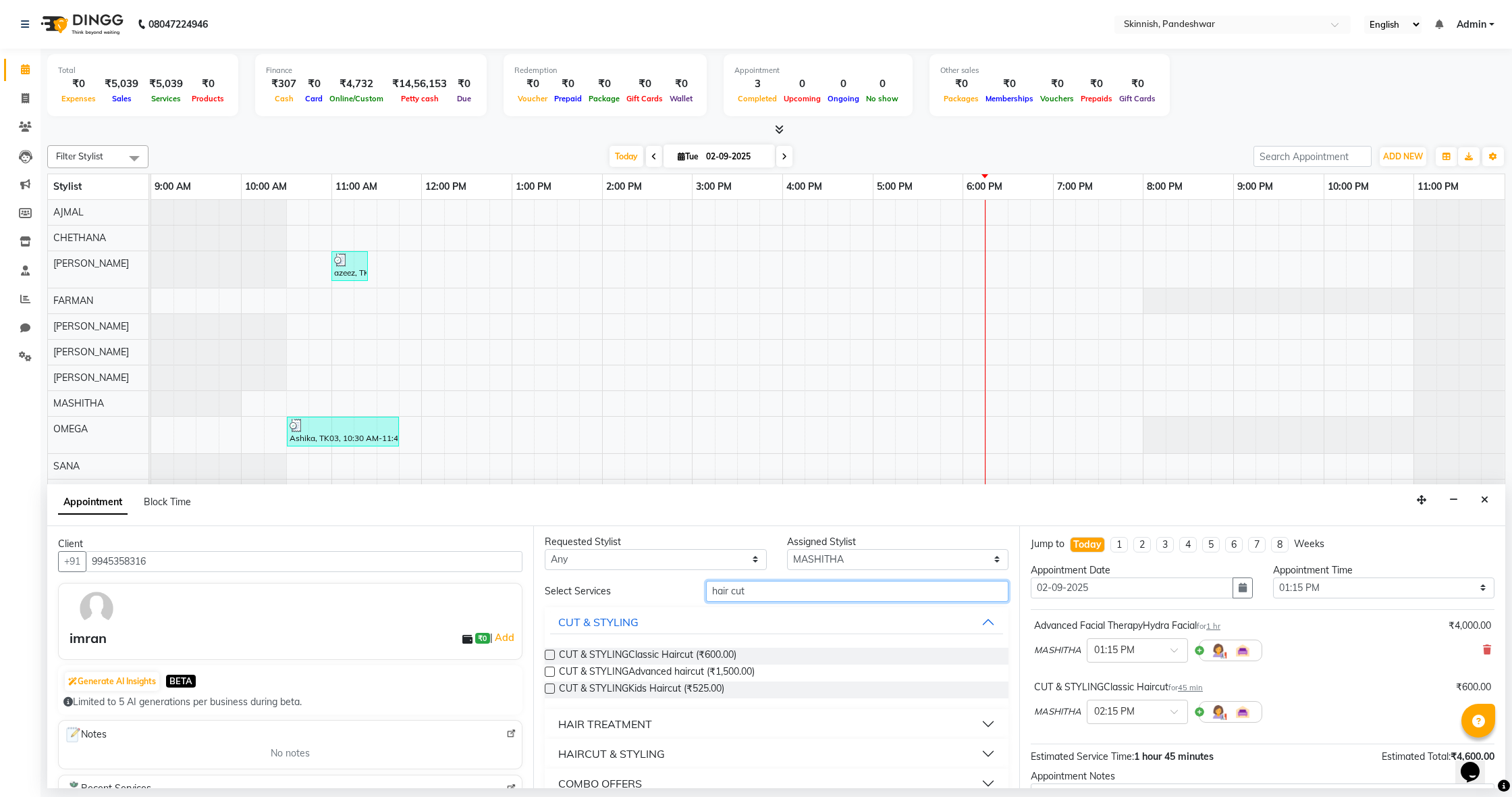
click at [897, 590] on input "hair cut" at bounding box center [858, 591] width 303 height 21
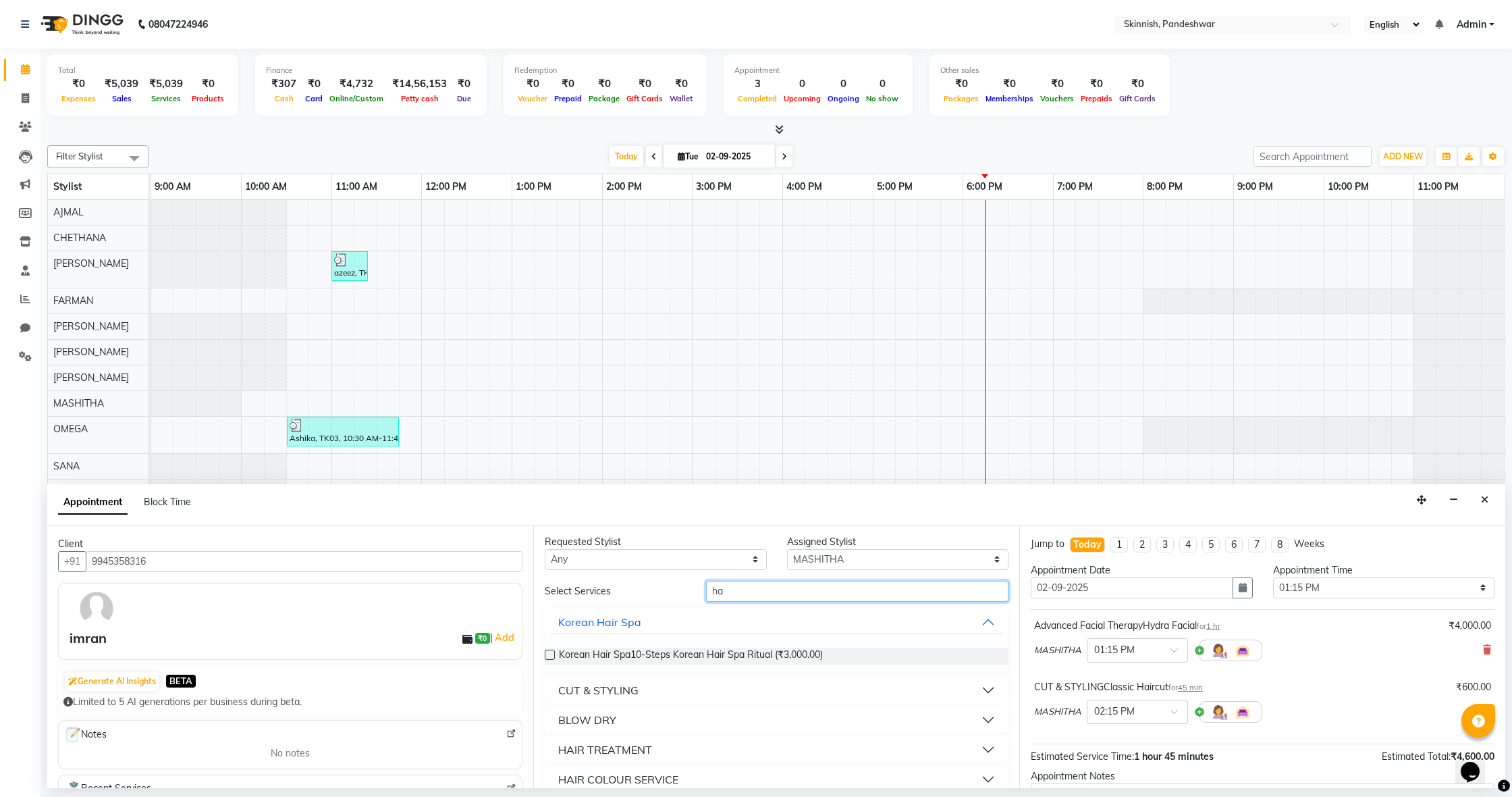
type input "h"
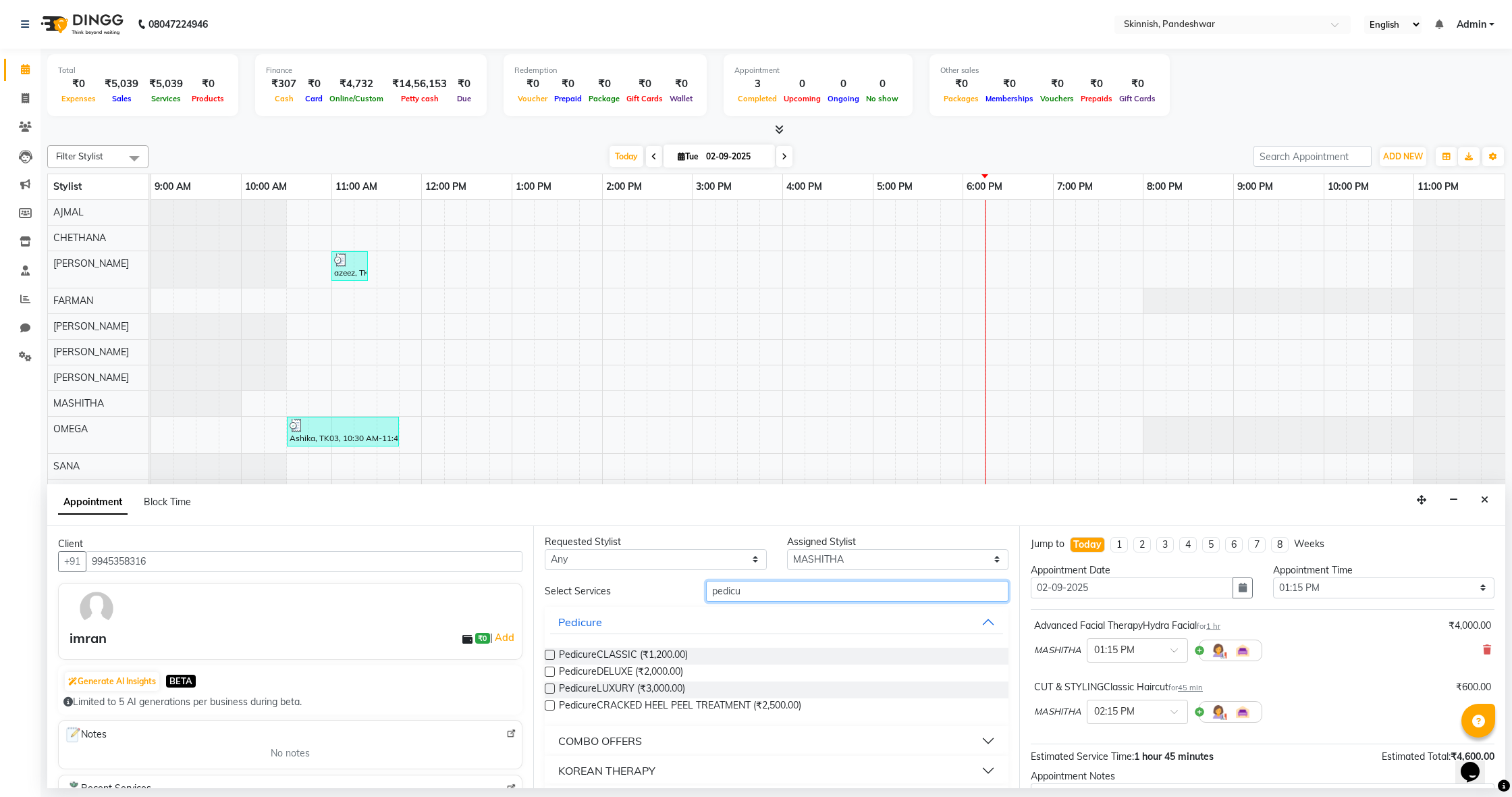
type input "pedicure"
drag, startPoint x: 897, startPoint y: 590, endPoint x: 550, endPoint y: 668, distance: 355.7
click at [550, 668] on label at bounding box center [550, 672] width 10 height 10
click at [550, 669] on input "checkbox" at bounding box center [549, 673] width 9 height 9
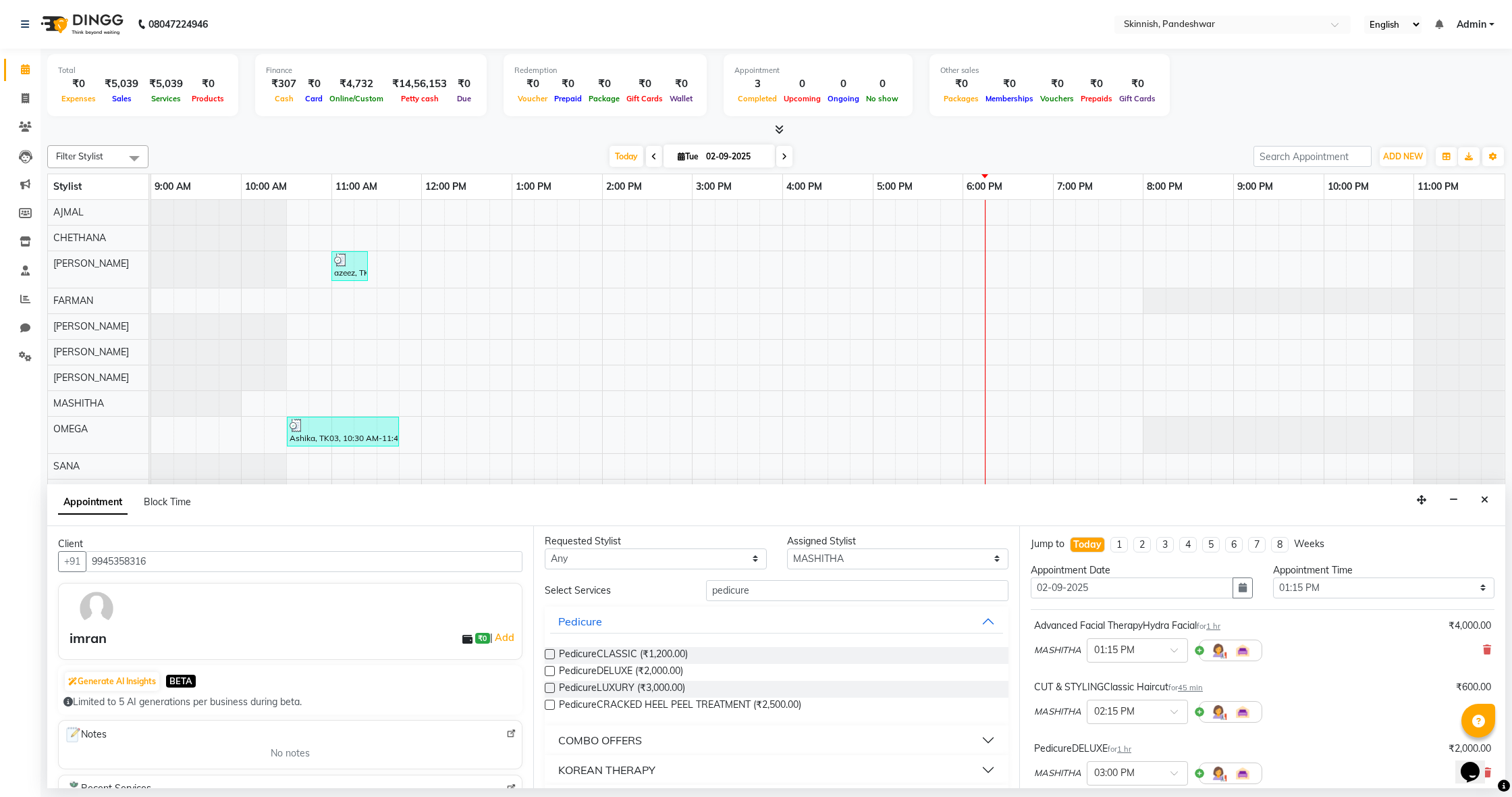
checkbox input "false"
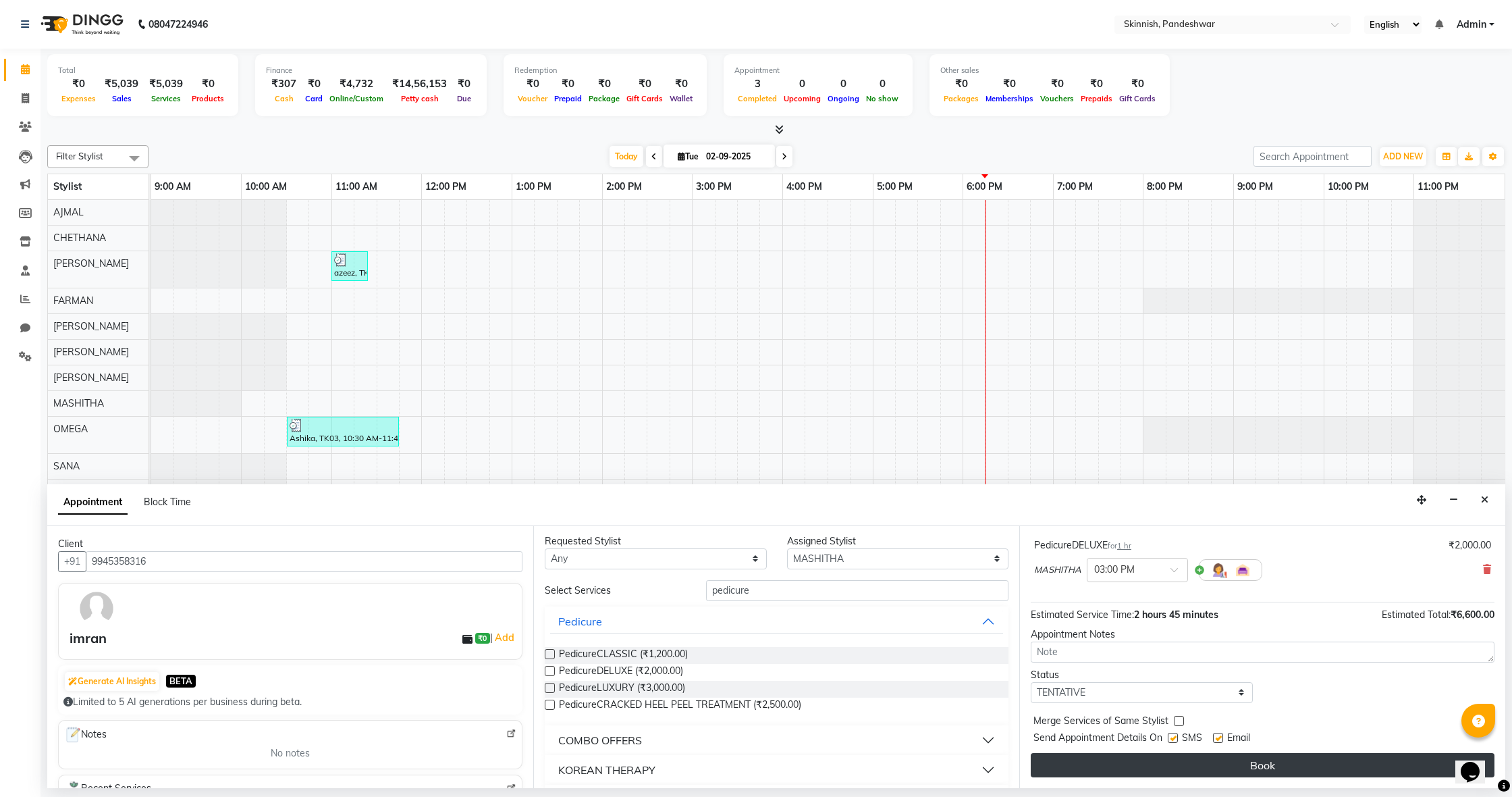
scroll to position [204, 0]
click at [1224, 762] on button "Book" at bounding box center [1262, 765] width 464 height 24
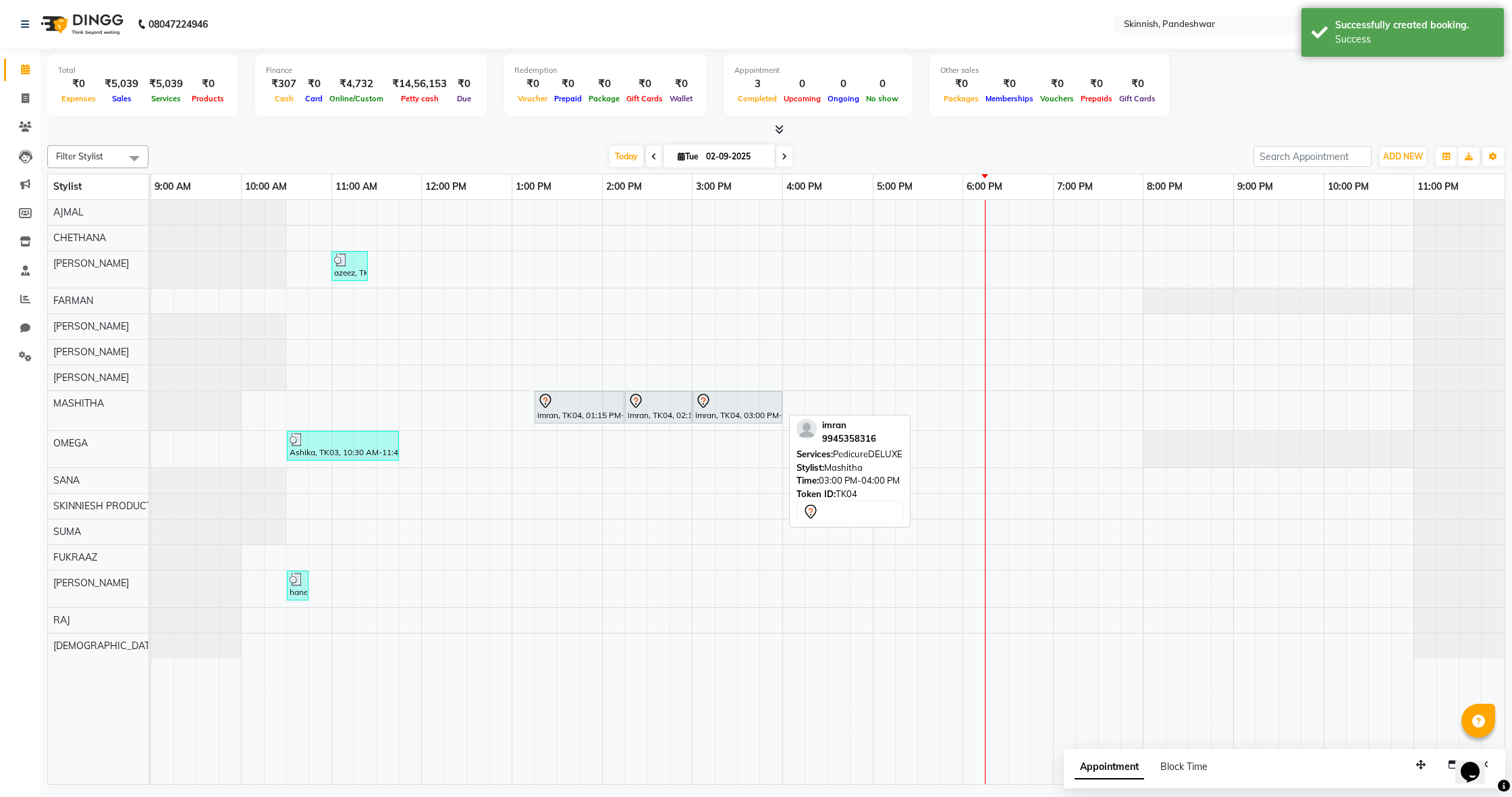
click at [746, 401] on div at bounding box center [738, 401] width 84 height 17
select select "7"
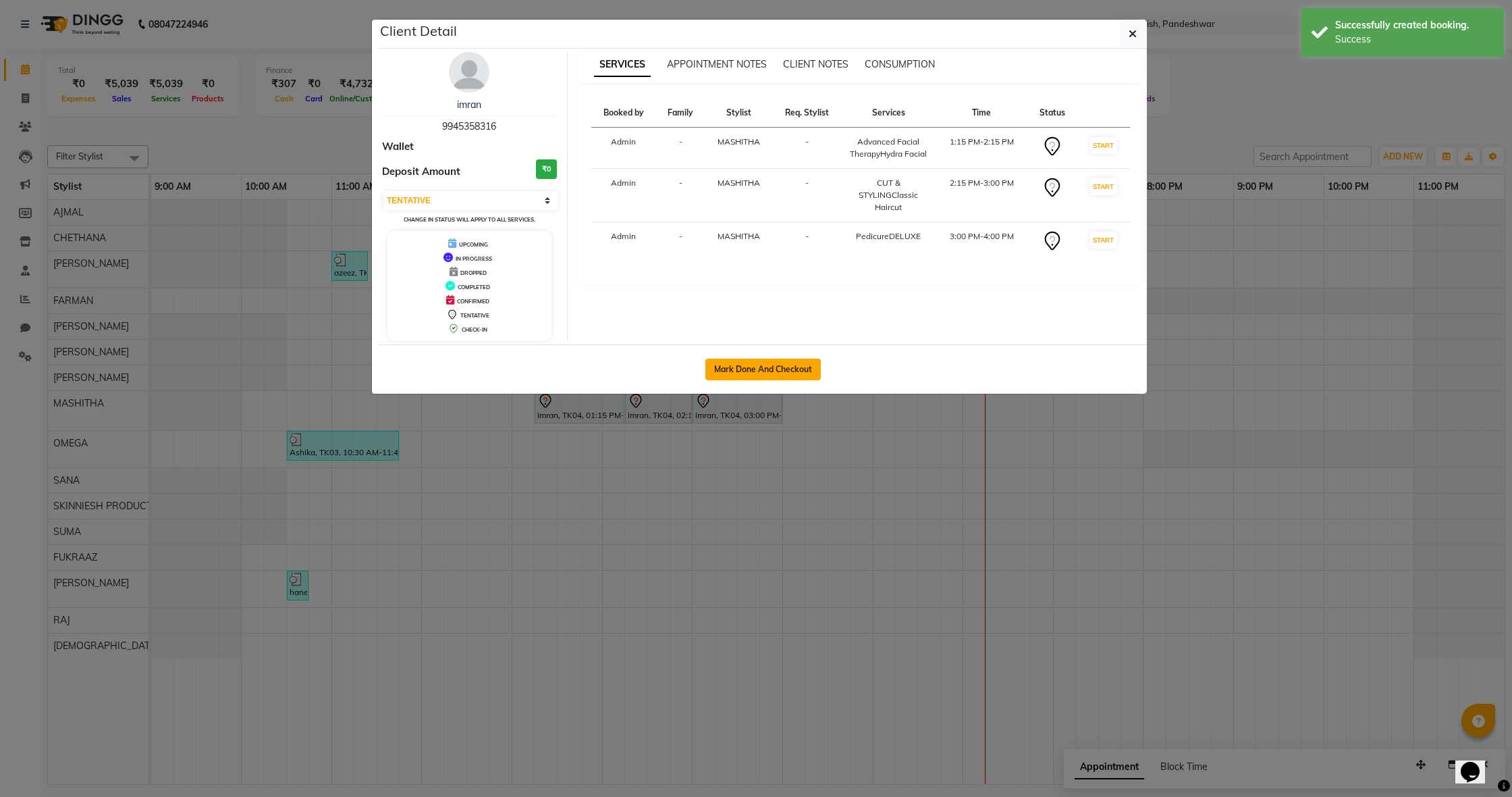
click at [758, 371] on button "Mark Done And Checkout" at bounding box center [763, 369] width 116 height 22
select select "7886"
select select "service"
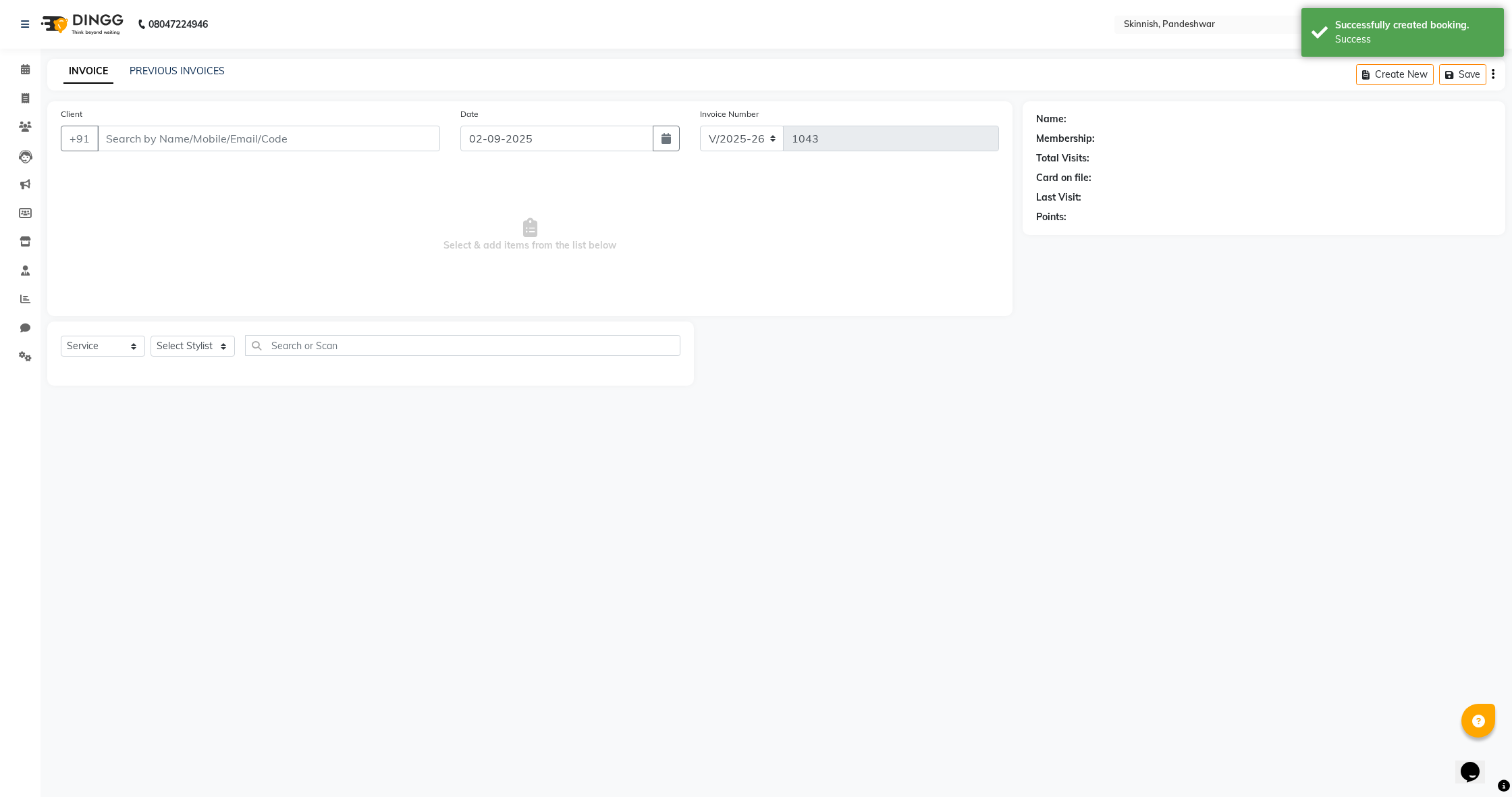
select select "select"
type input "9945358316"
select select "79107"
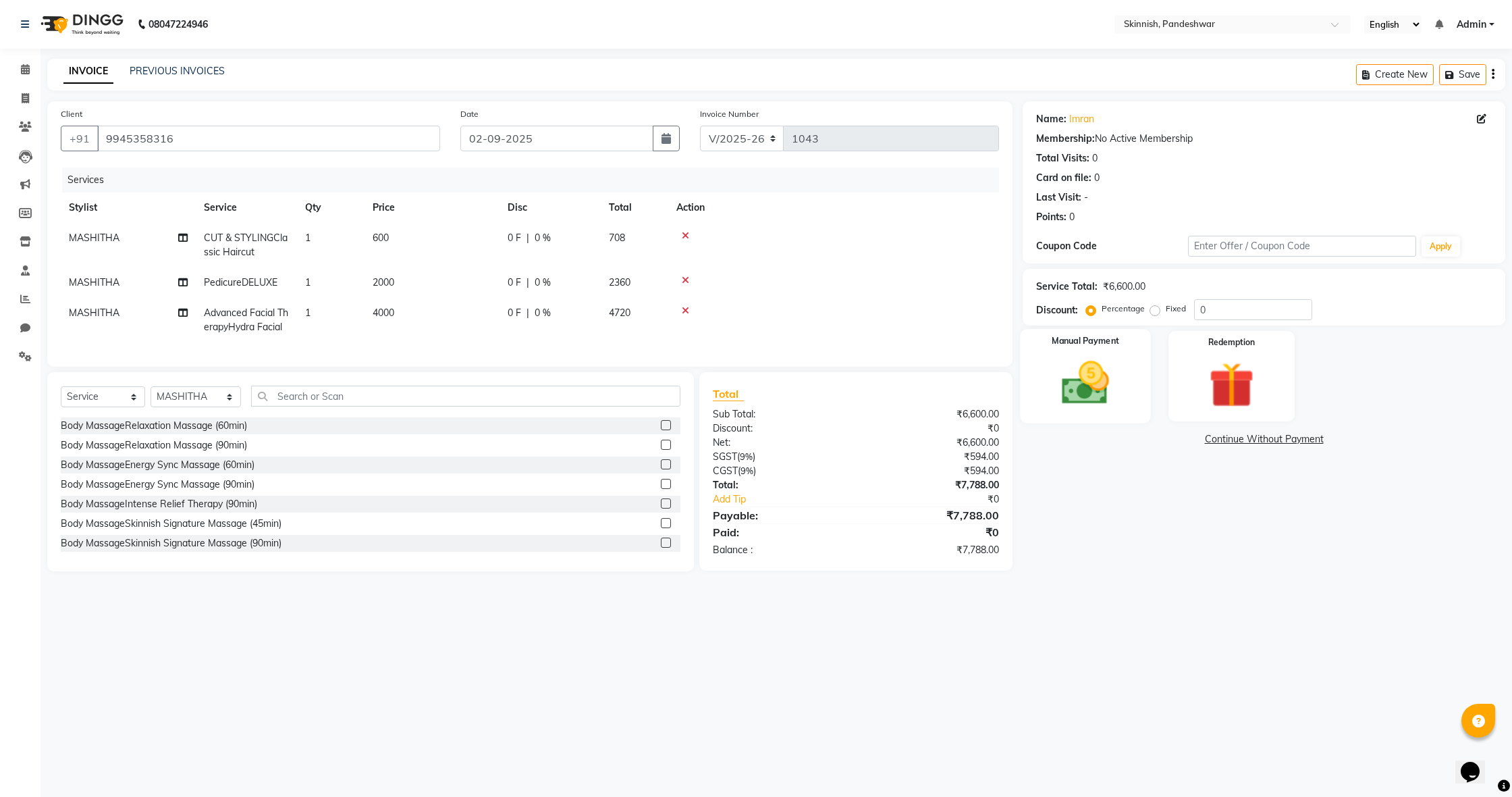
click at [1122, 374] on img at bounding box center [1085, 383] width 77 height 55
click at [26, 67] on icon at bounding box center [25, 70] width 9 height 10
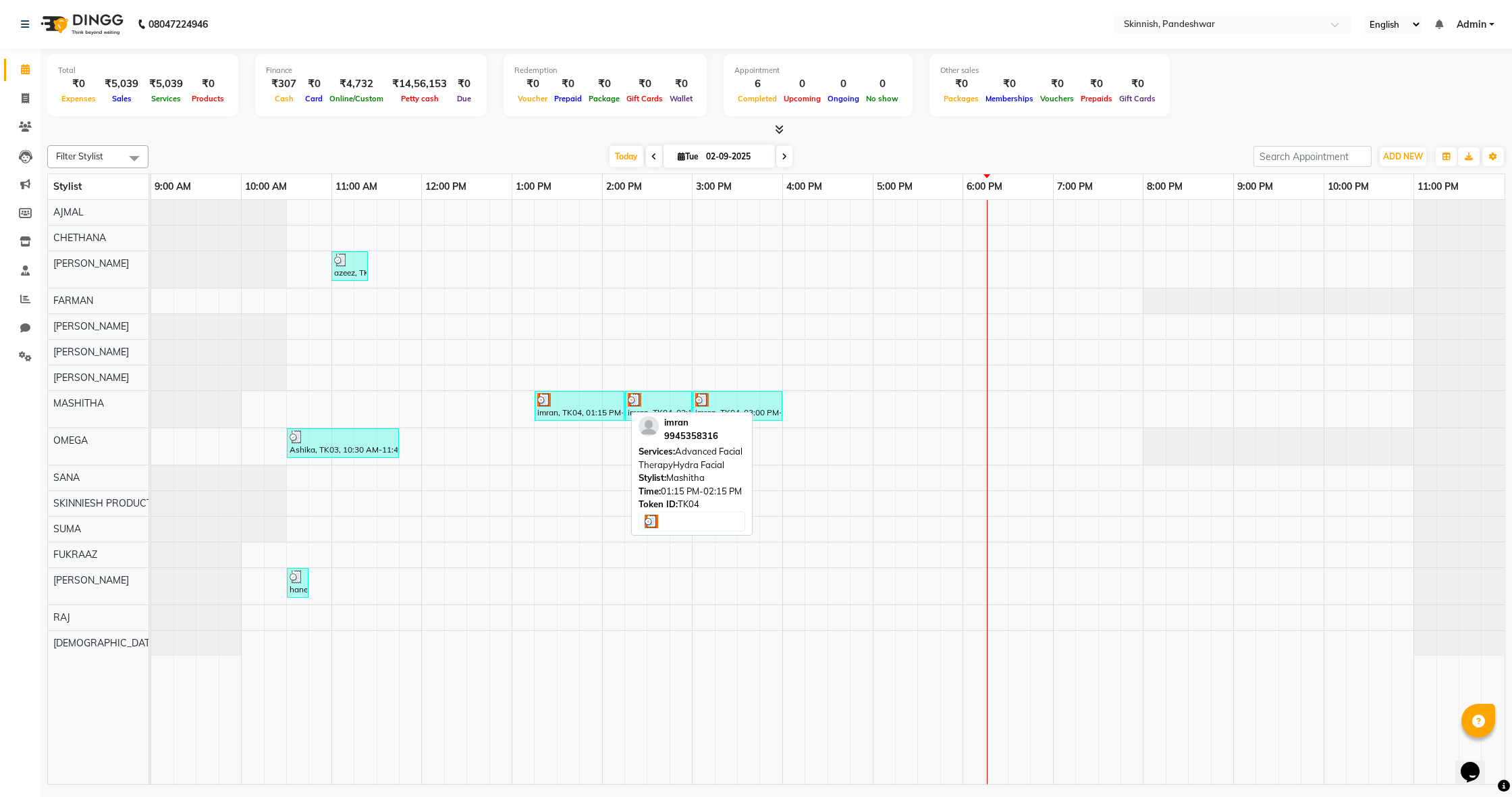
click at [621, 401] on div at bounding box center [580, 400] width 84 height 13
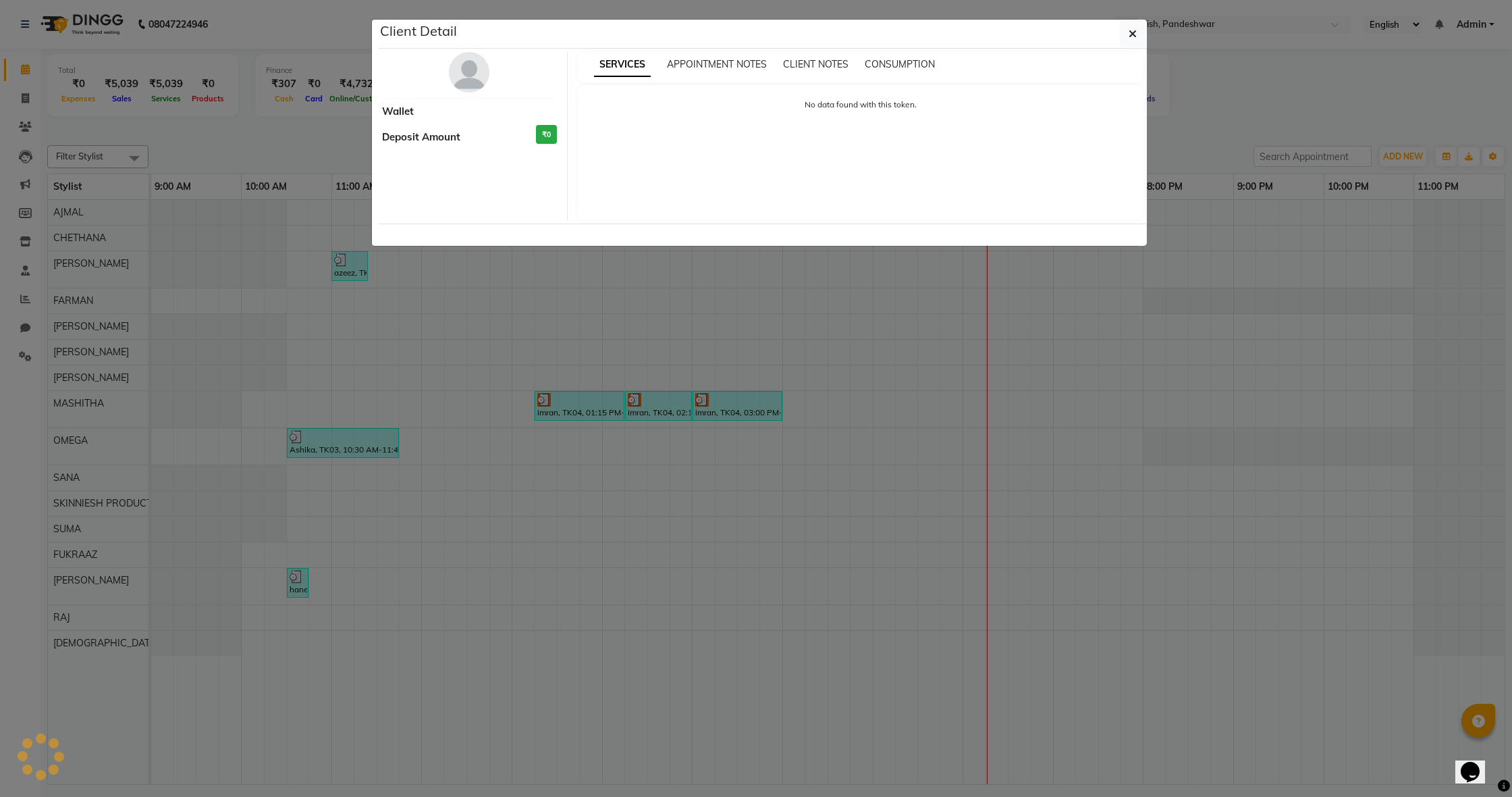
select select "3"
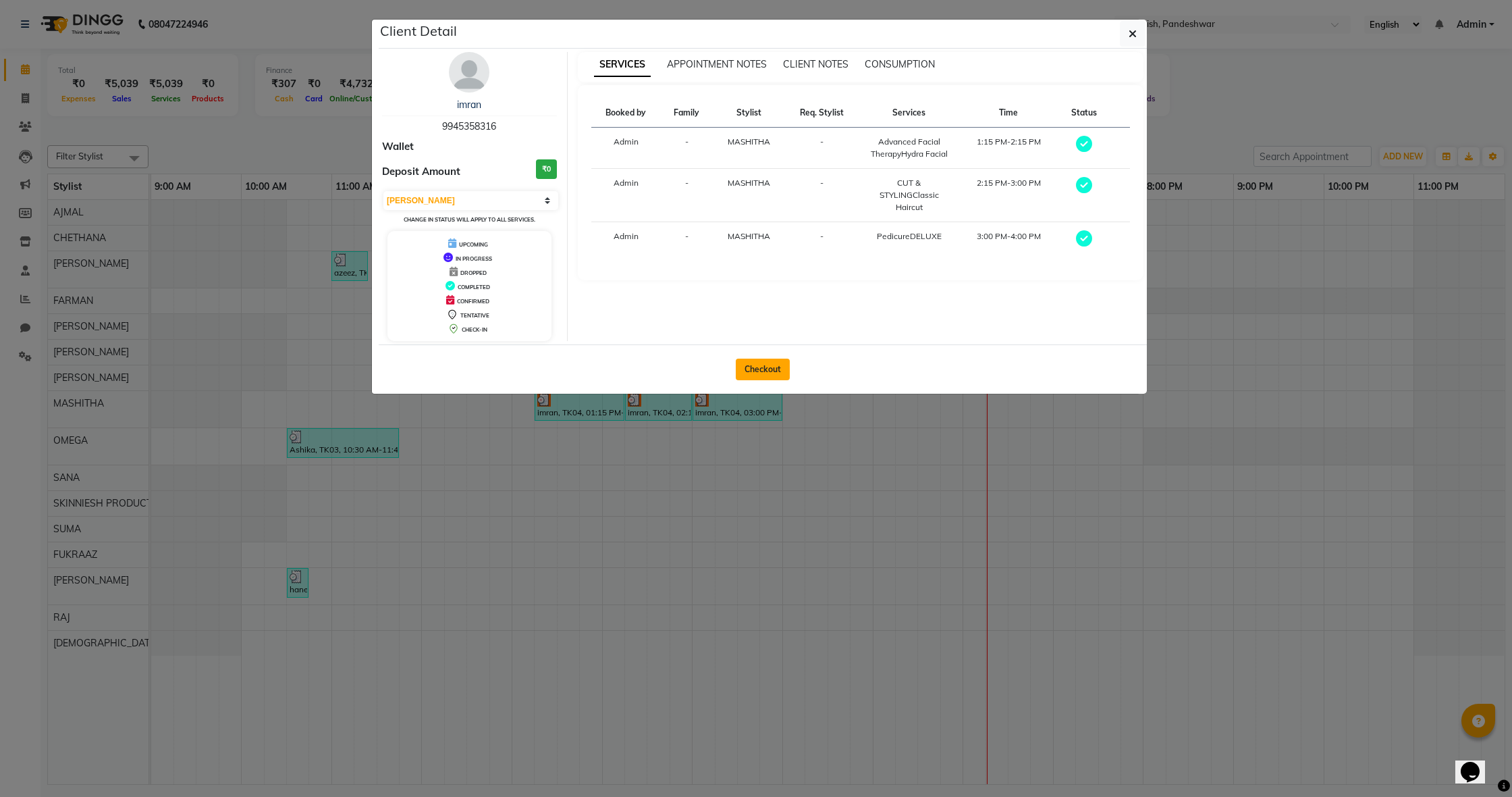
click at [755, 367] on button "Checkout" at bounding box center [763, 369] width 54 height 22
select select "7886"
select select "service"
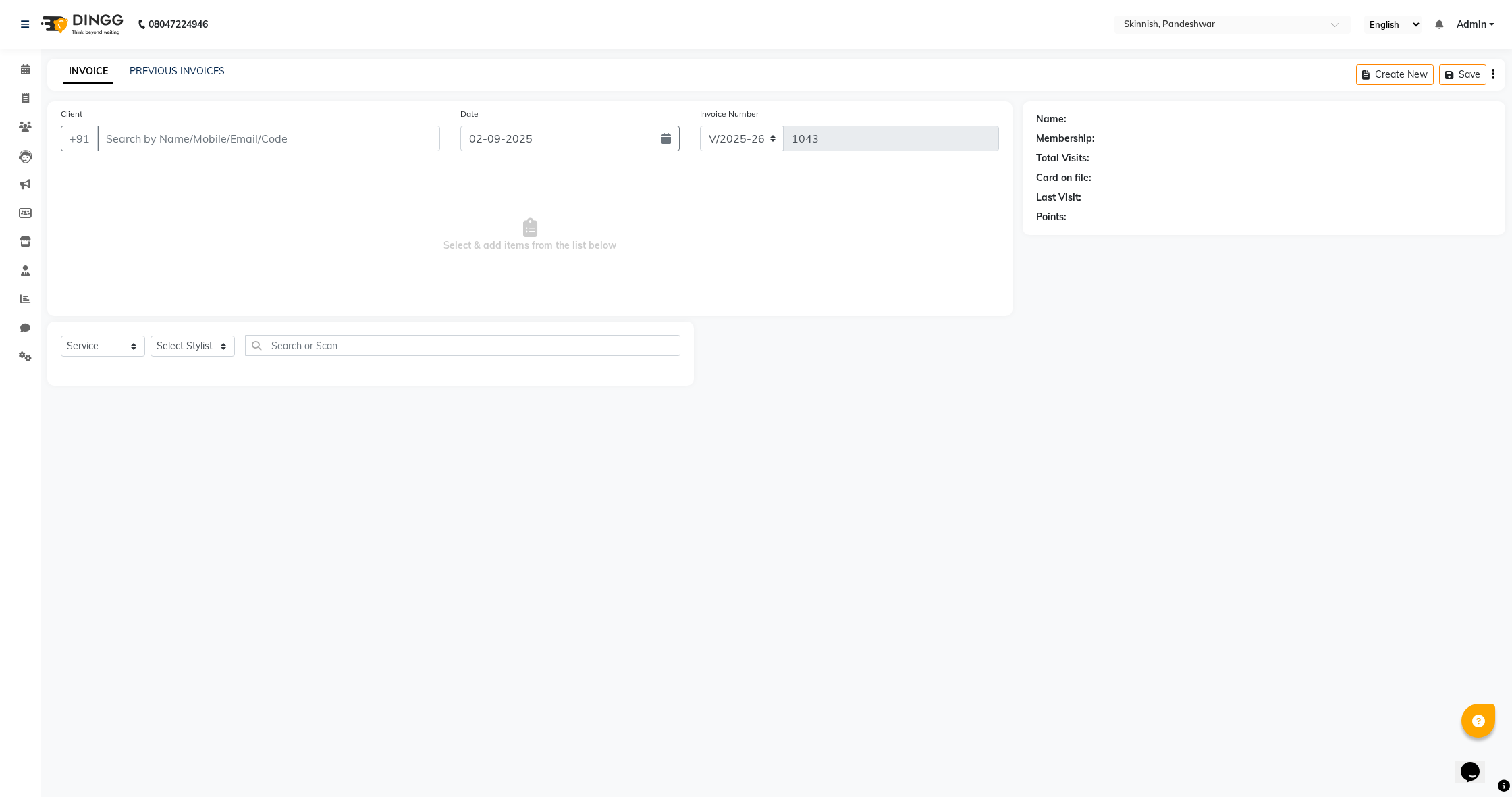
type input "9945358316"
select select "79107"
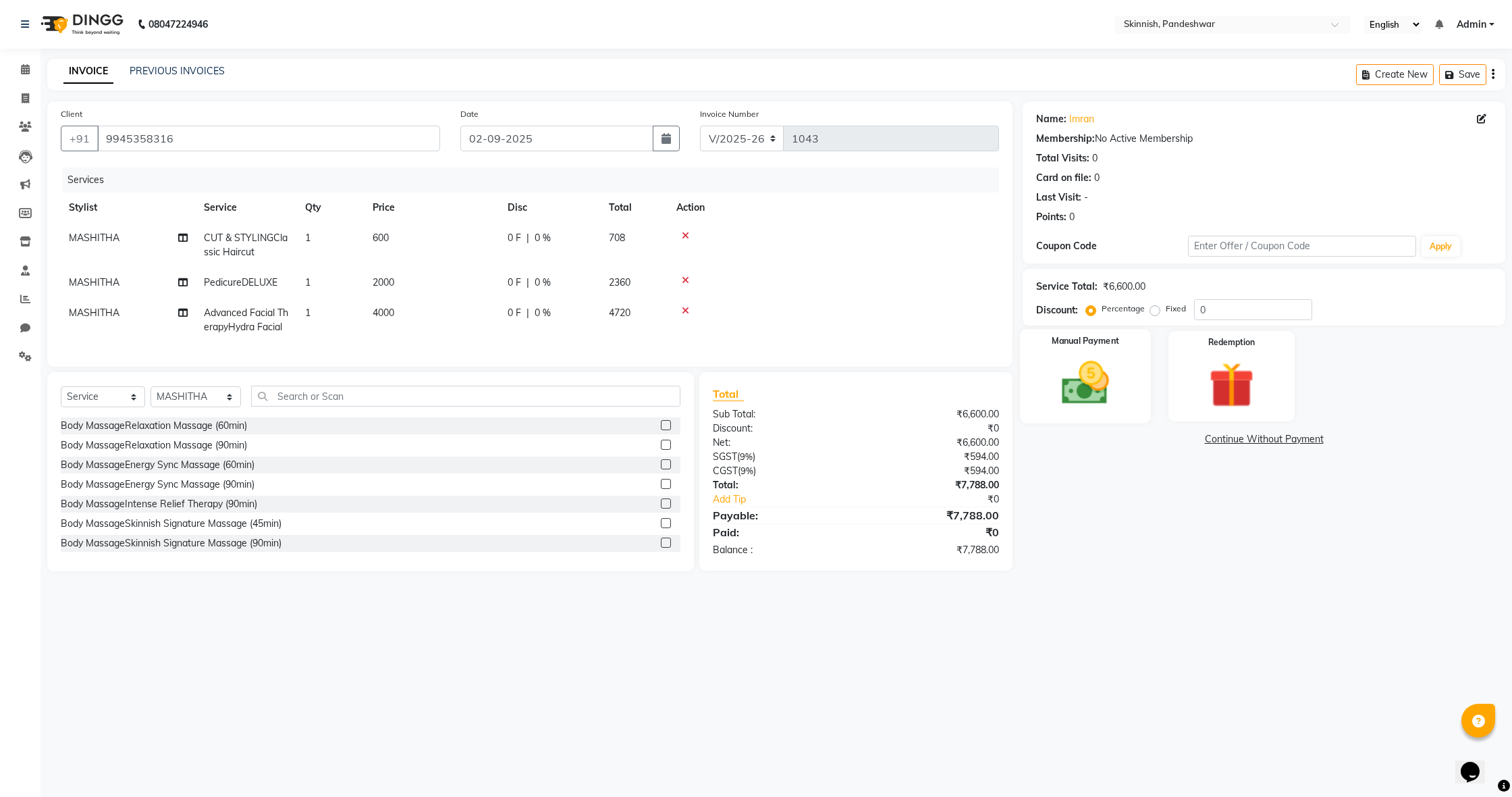
drag, startPoint x: 1077, startPoint y: 382, endPoint x: 1106, endPoint y: 411, distance: 41.0
click at [1078, 384] on img at bounding box center [1085, 383] width 77 height 55
click at [1221, 443] on span "UPI" at bounding box center [1219, 439] width 21 height 16
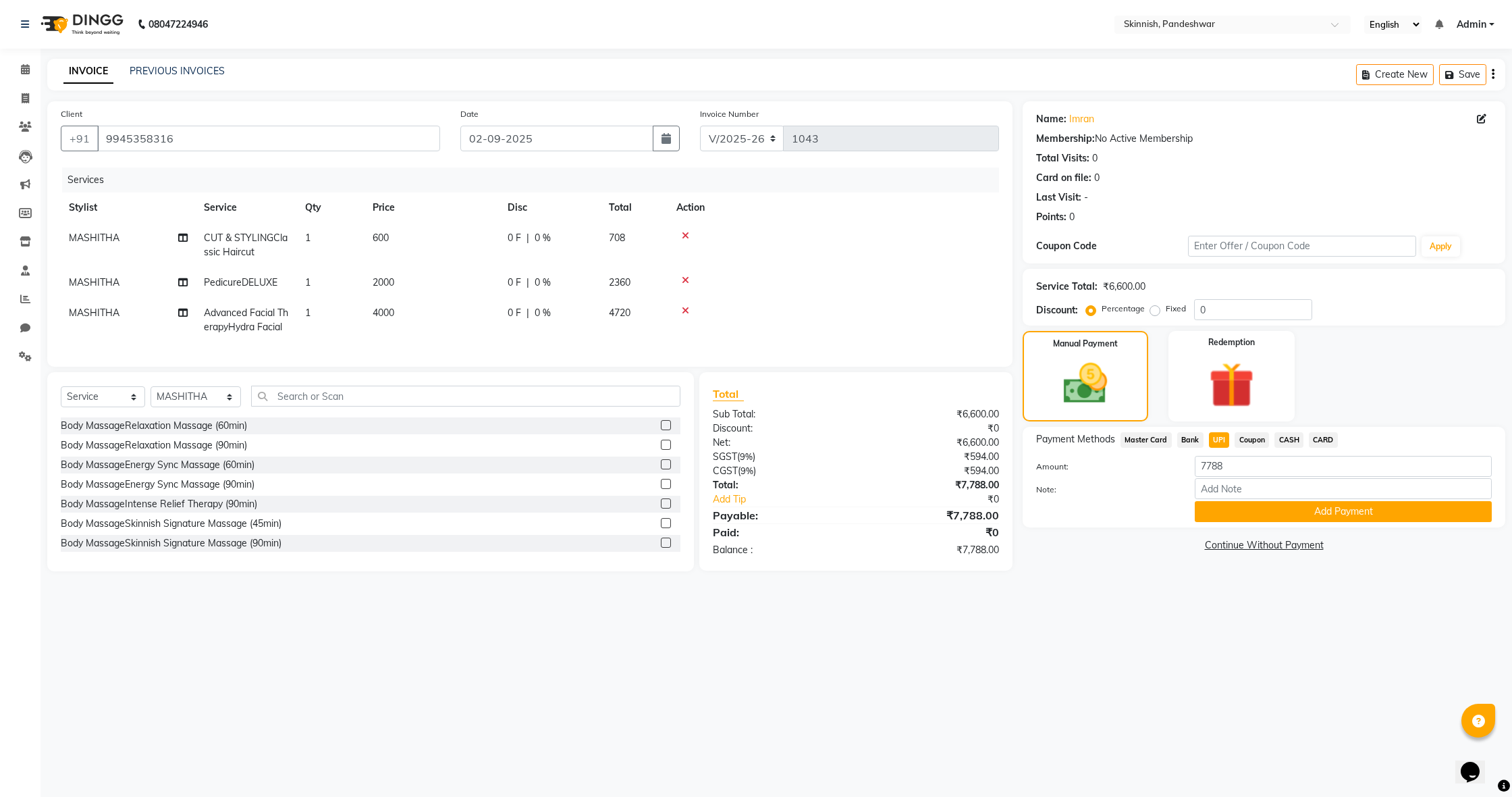
click at [1247, 504] on button "Add Payment" at bounding box center [1343, 511] width 297 height 21
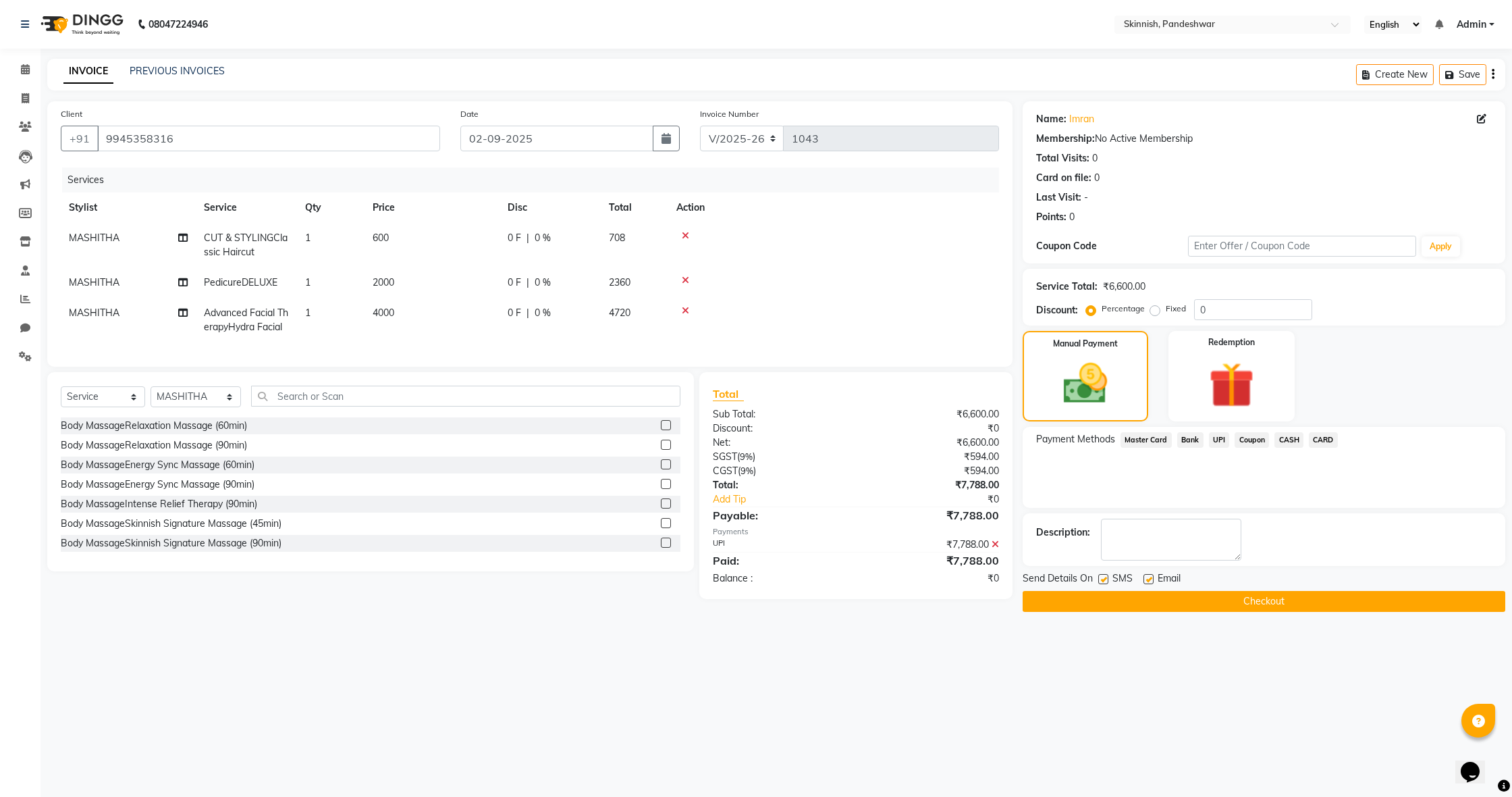
click at [1251, 601] on button "Checkout" at bounding box center [1265, 601] width 483 height 21
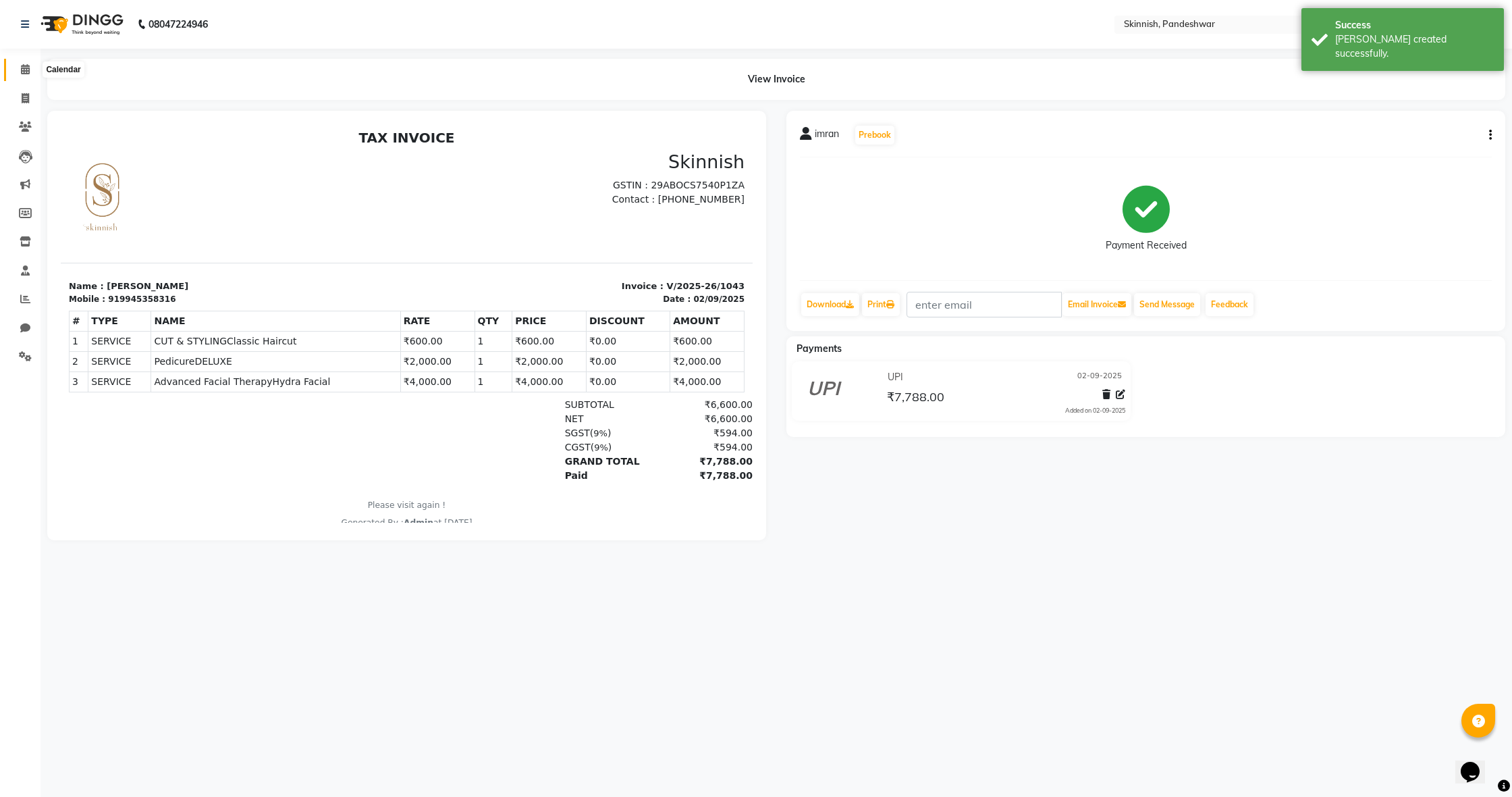
click at [31, 67] on span at bounding box center [25, 70] width 24 height 16
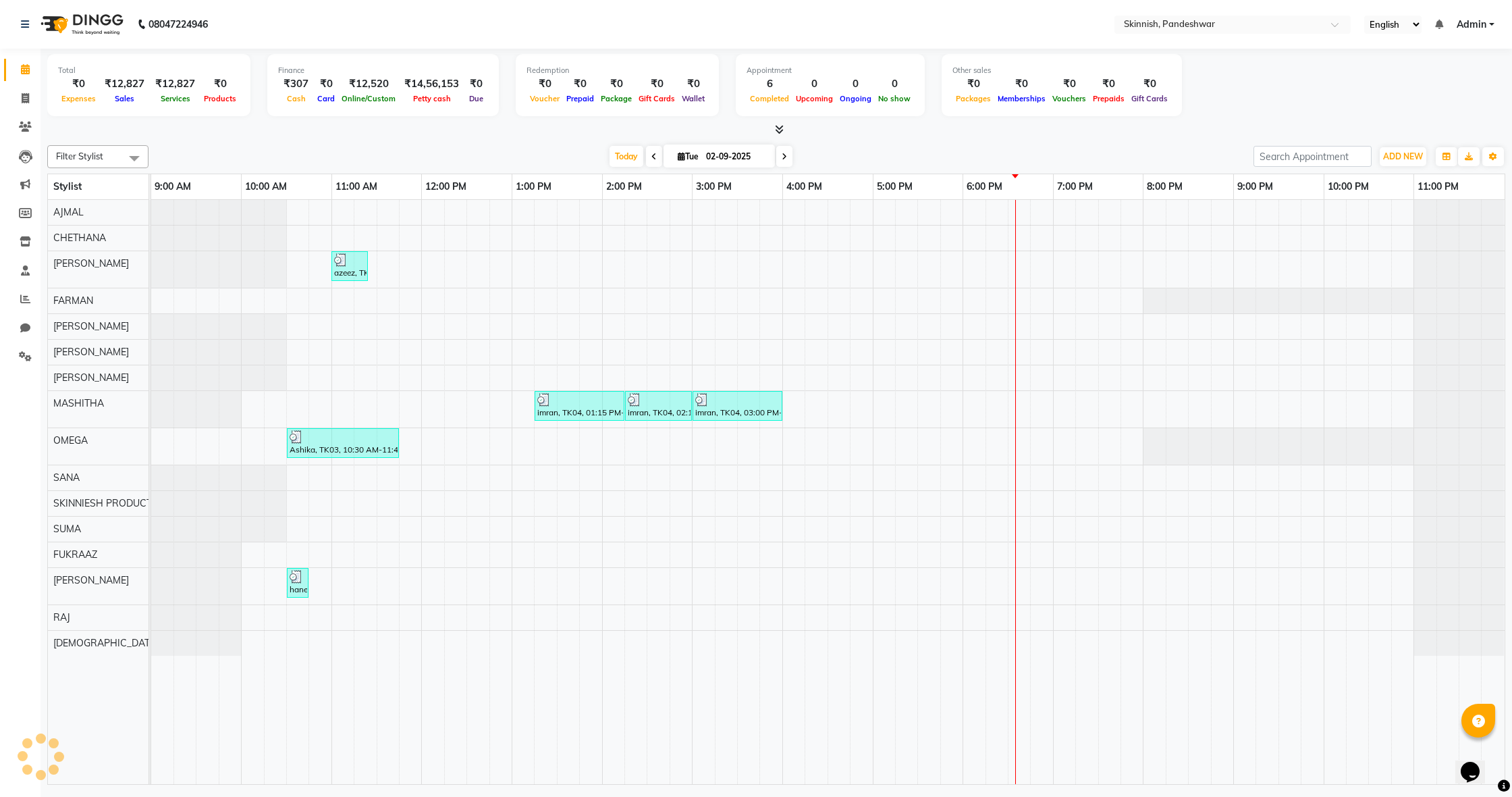
click at [744, 575] on div "azeez, TK01, 11:00 AM-11:25 AM, SHAVEBeard Shape-up imran, TK04, 01:15 PM-02:15…" at bounding box center [828, 492] width 1354 height 584
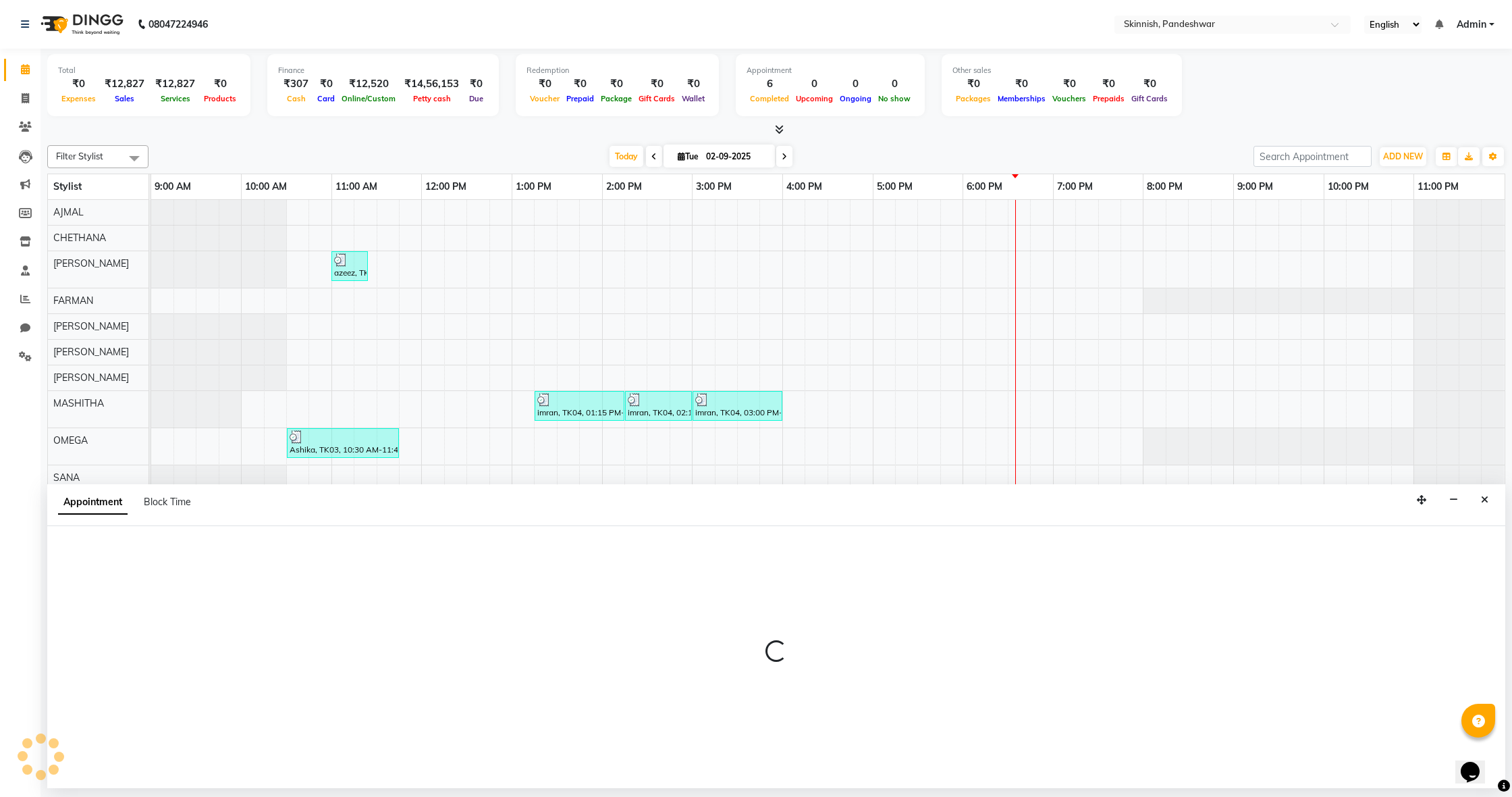
select select "90616"
select select "930"
select select "tentative"
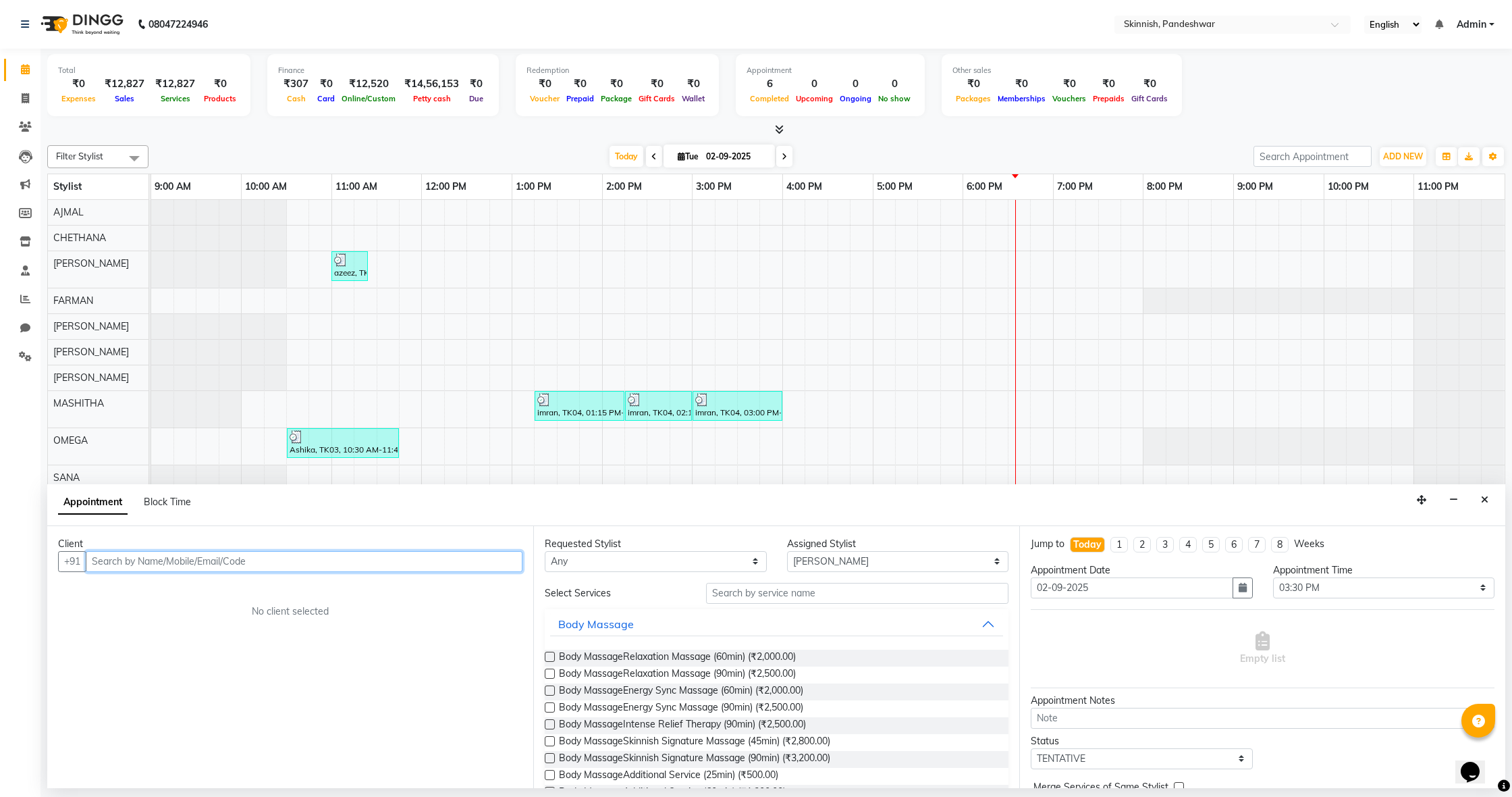
click at [351, 558] on input "text" at bounding box center [304, 561] width 437 height 21
type input "9606317884"
click at [520, 555] on button "Add Client" at bounding box center [495, 561] width 56 height 21
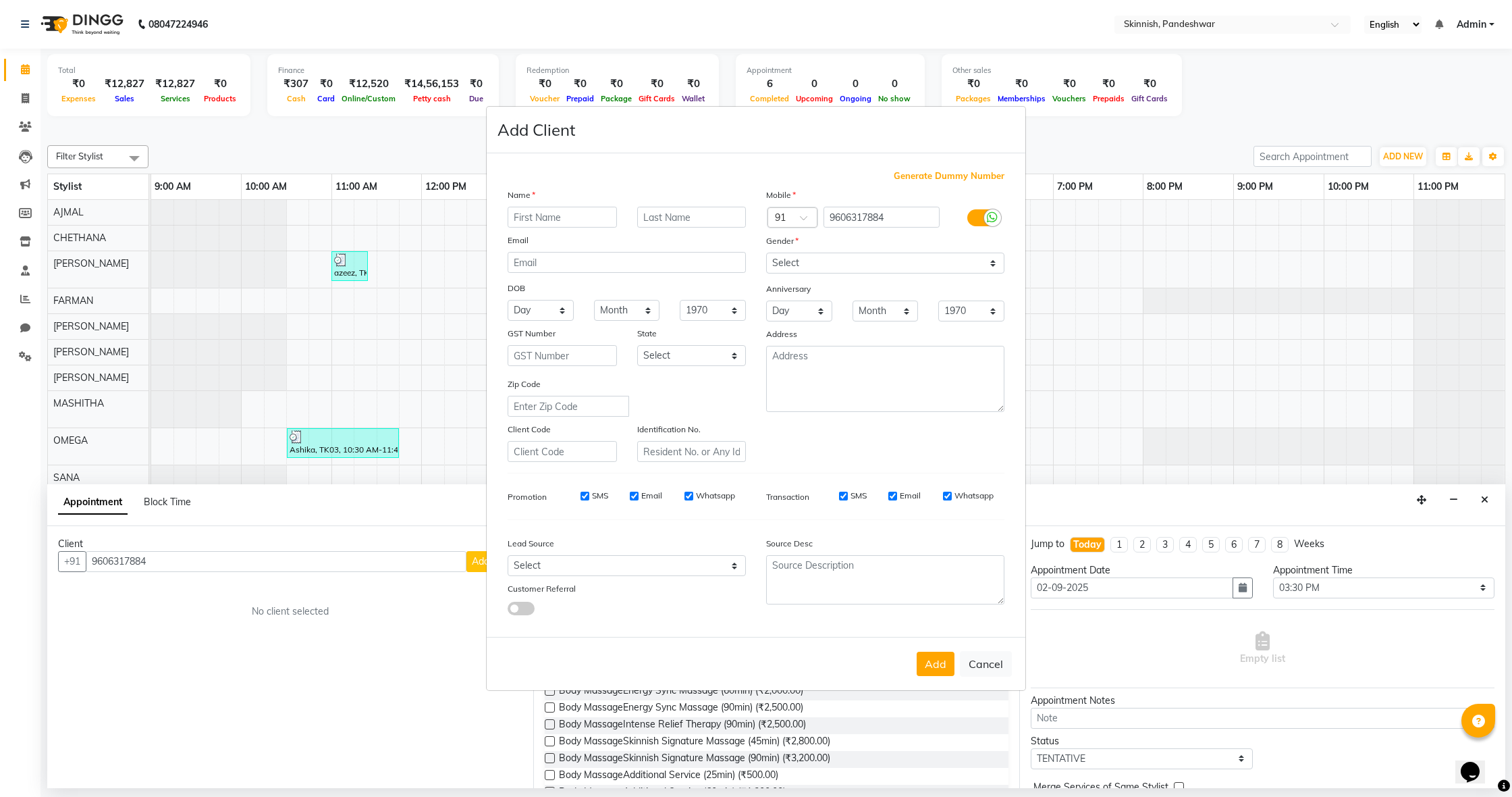
click at [549, 218] on input "text" at bounding box center [562, 217] width 109 height 21
type input "aysha"
select select "female"
drag, startPoint x: 917, startPoint y: 652, endPoint x: 931, endPoint y: 653, distance: 14.0
click at [921, 652] on div "Add Cancel" at bounding box center [756, 664] width 538 height 53
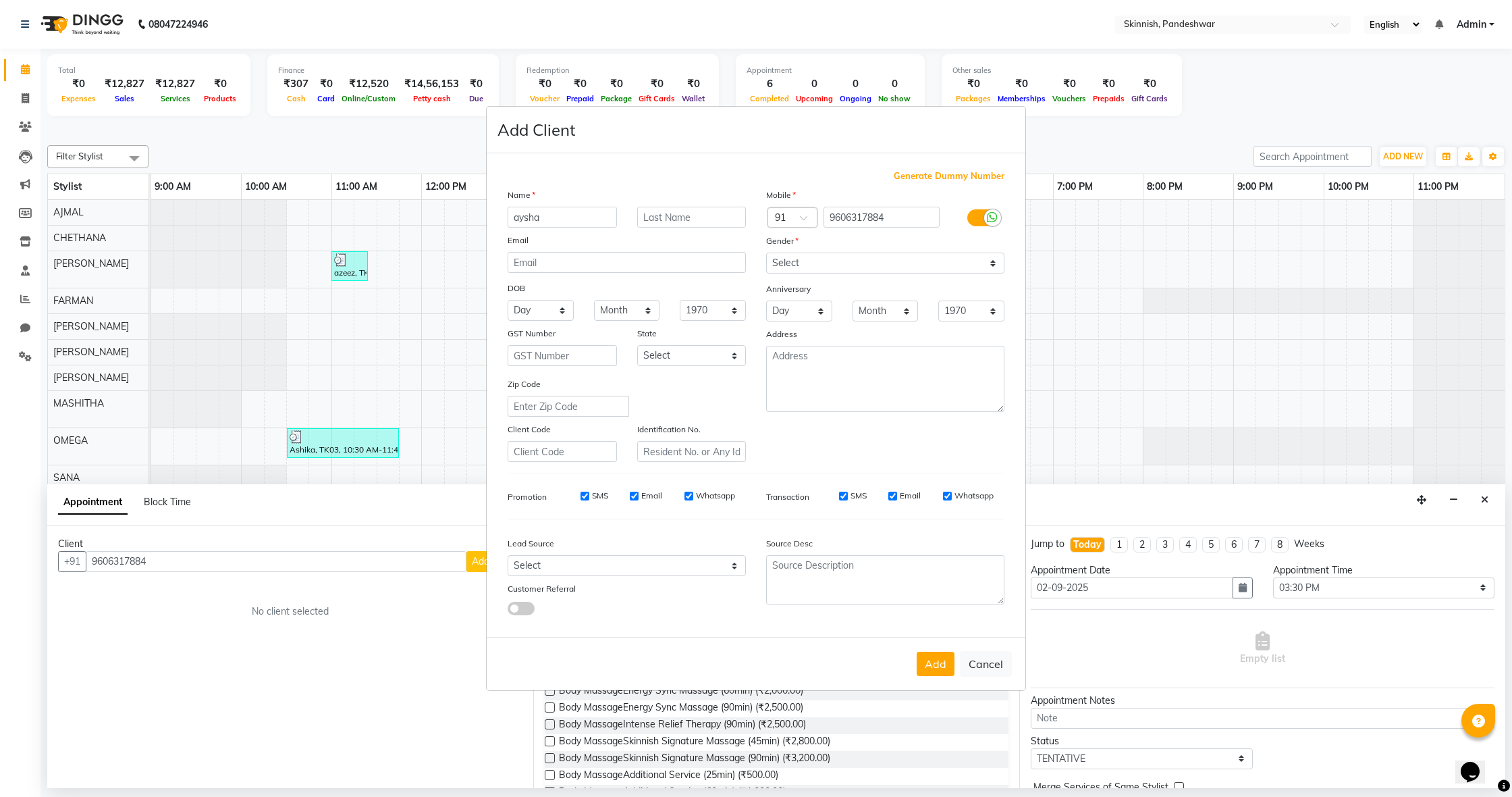
click at [931, 655] on button "Add" at bounding box center [935, 664] width 38 height 24
select select
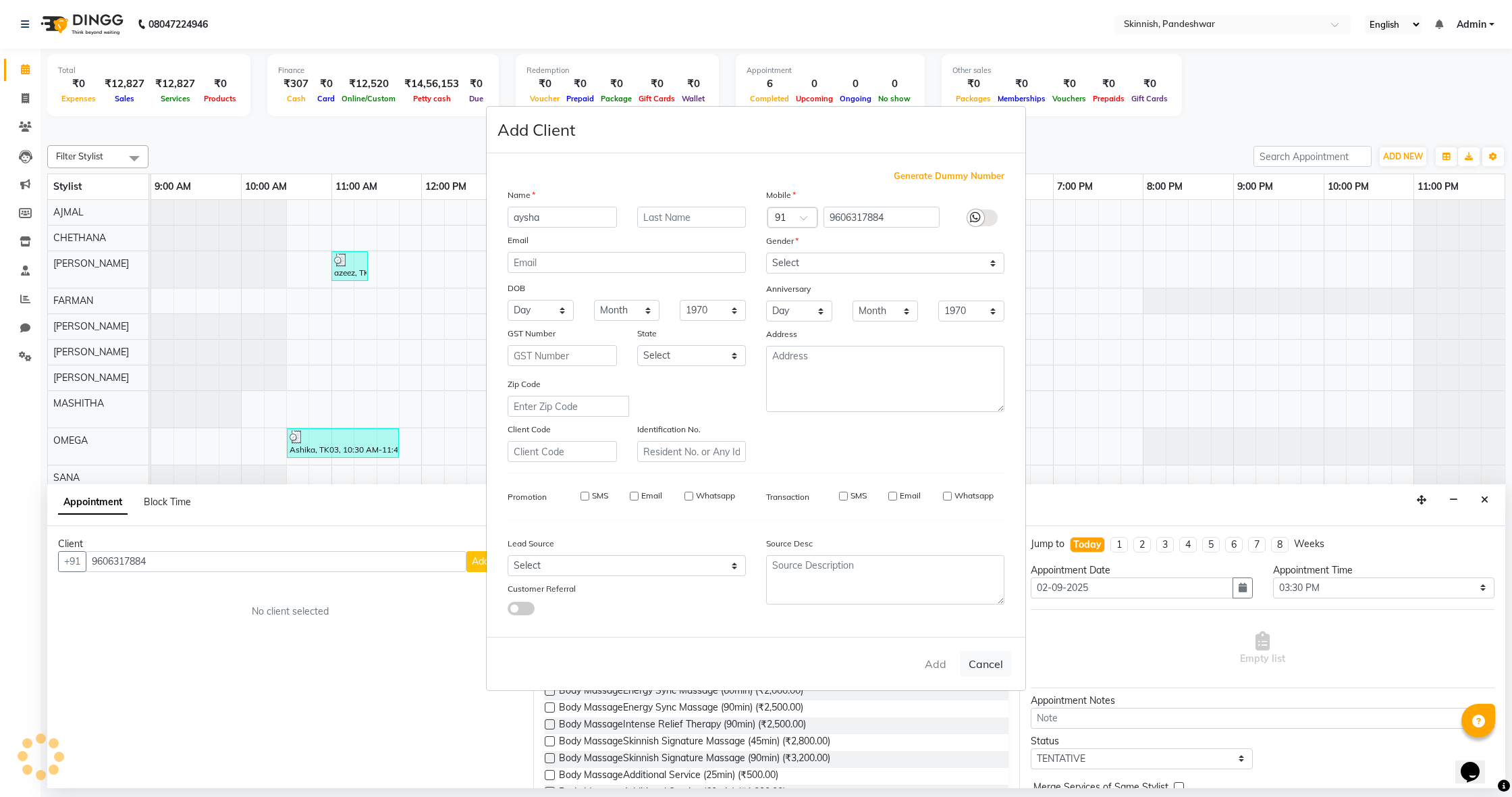
select select
checkbox input "false"
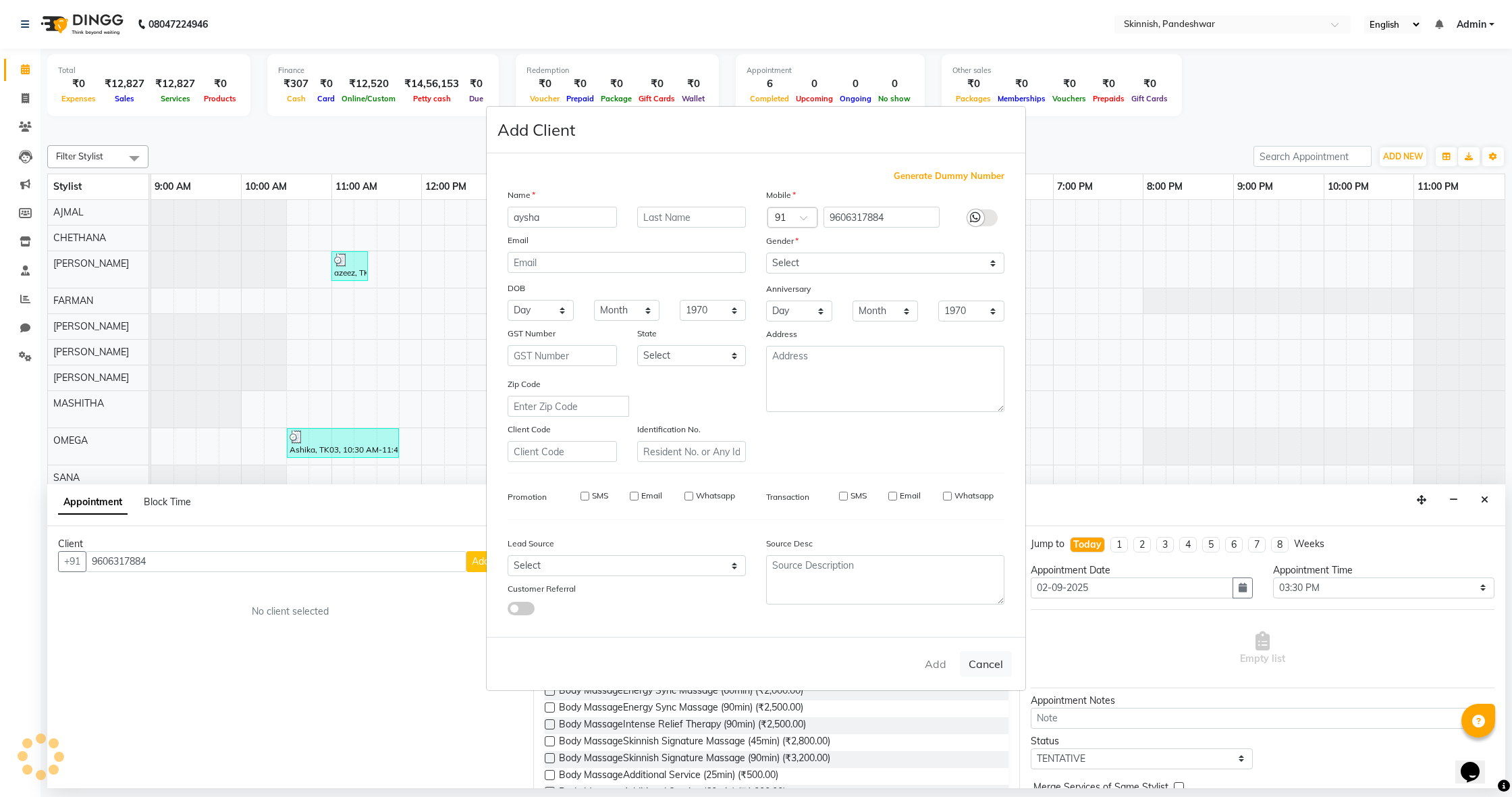
checkbox input "false"
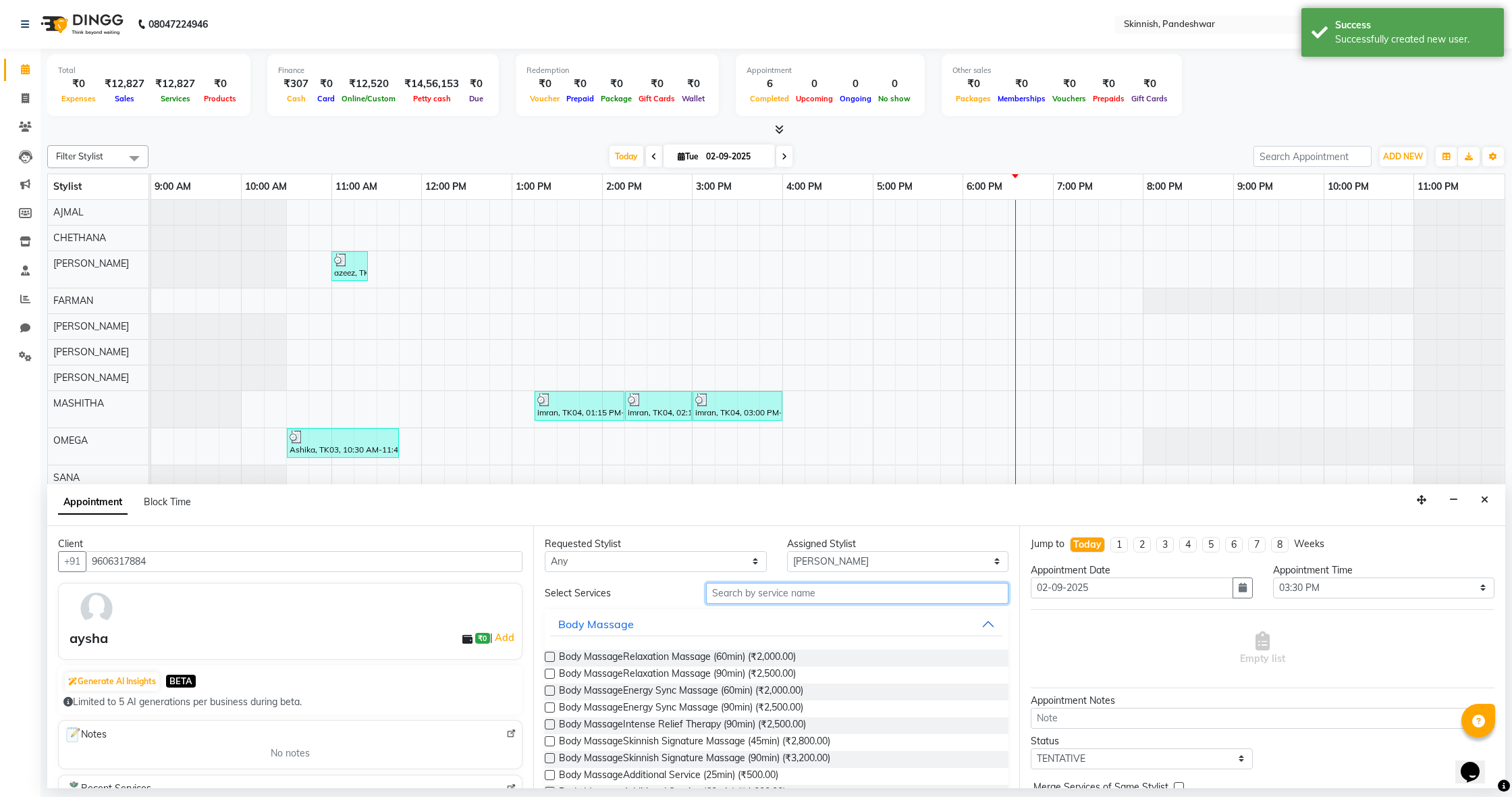
click at [850, 597] on input "text" at bounding box center [858, 593] width 303 height 21
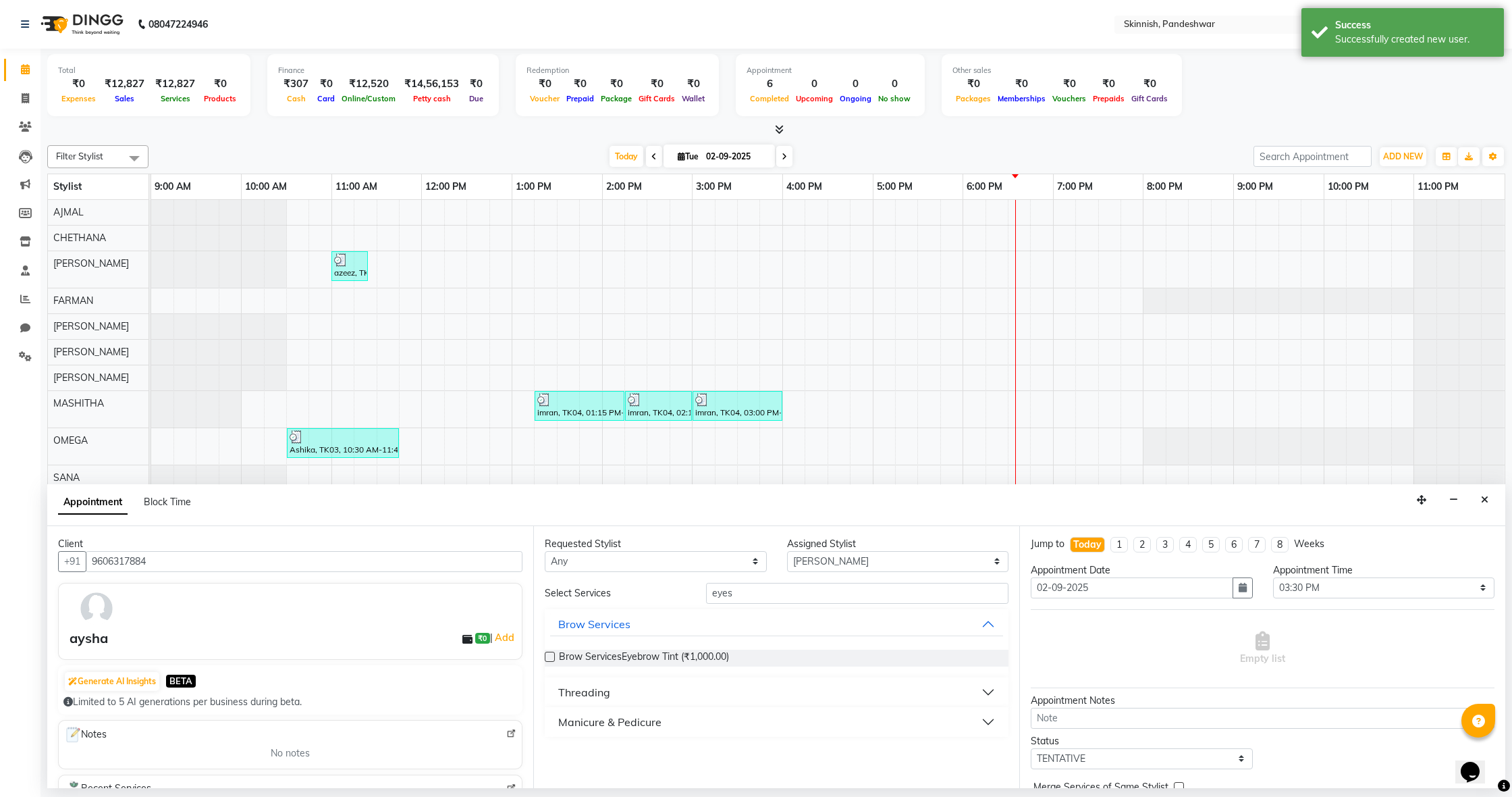
drag, startPoint x: 850, startPoint y: 596, endPoint x: 620, endPoint y: 737, distance: 269.8
click at [621, 737] on div "Requested Stylist Any AJMAL CHETHANA FAIZAN FARMAN FIZZA SAYEED FUKRAAZ JENNY J…" at bounding box center [777, 657] width 486 height 262
click at [782, 592] on input "eyes" at bounding box center [858, 593] width 303 height 21
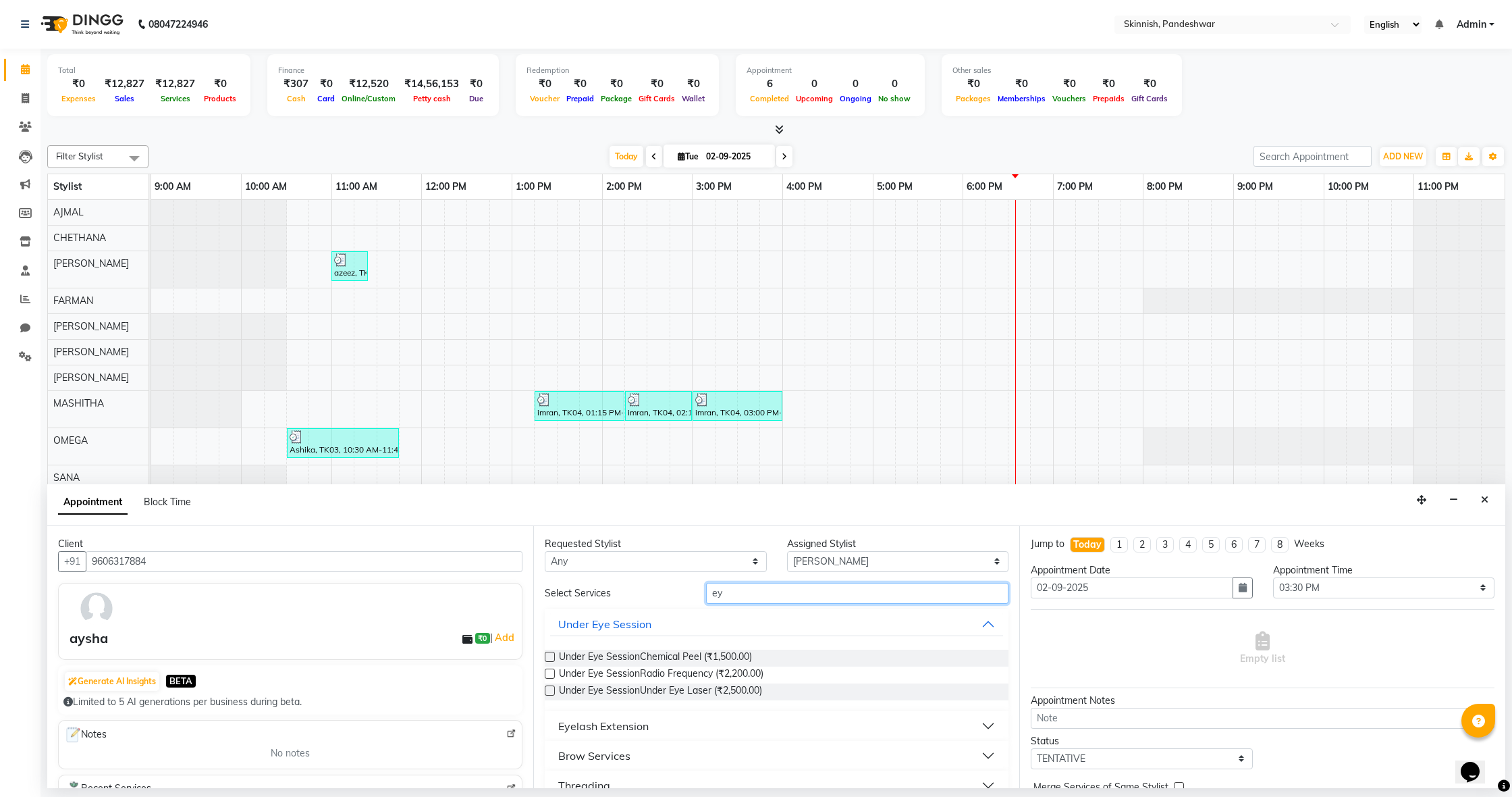
type input "e"
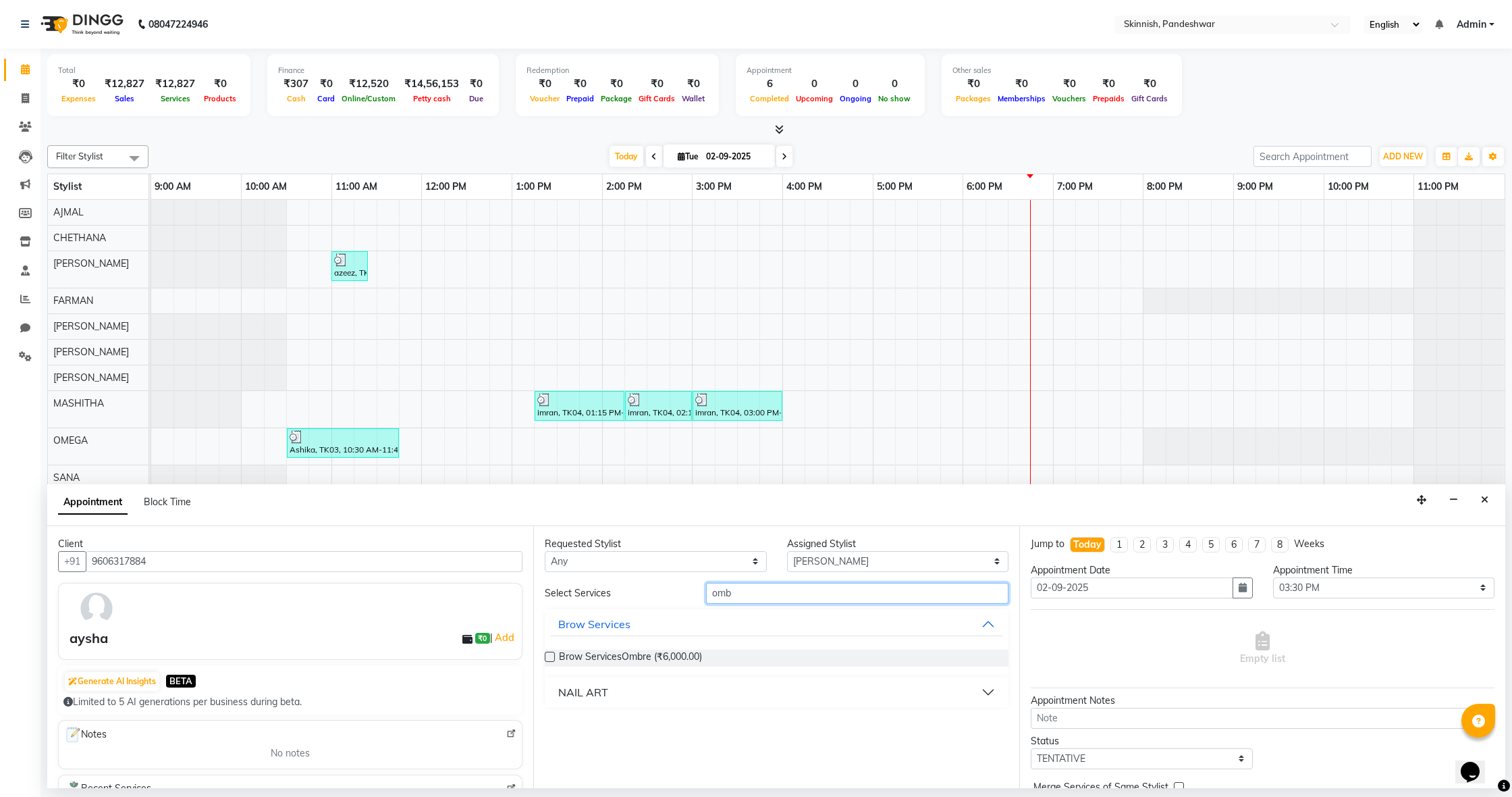
type input "omb"
click at [553, 658] on label at bounding box center [550, 657] width 10 height 10
click at [553, 658] on input "checkbox" at bounding box center [549, 658] width 9 height 9
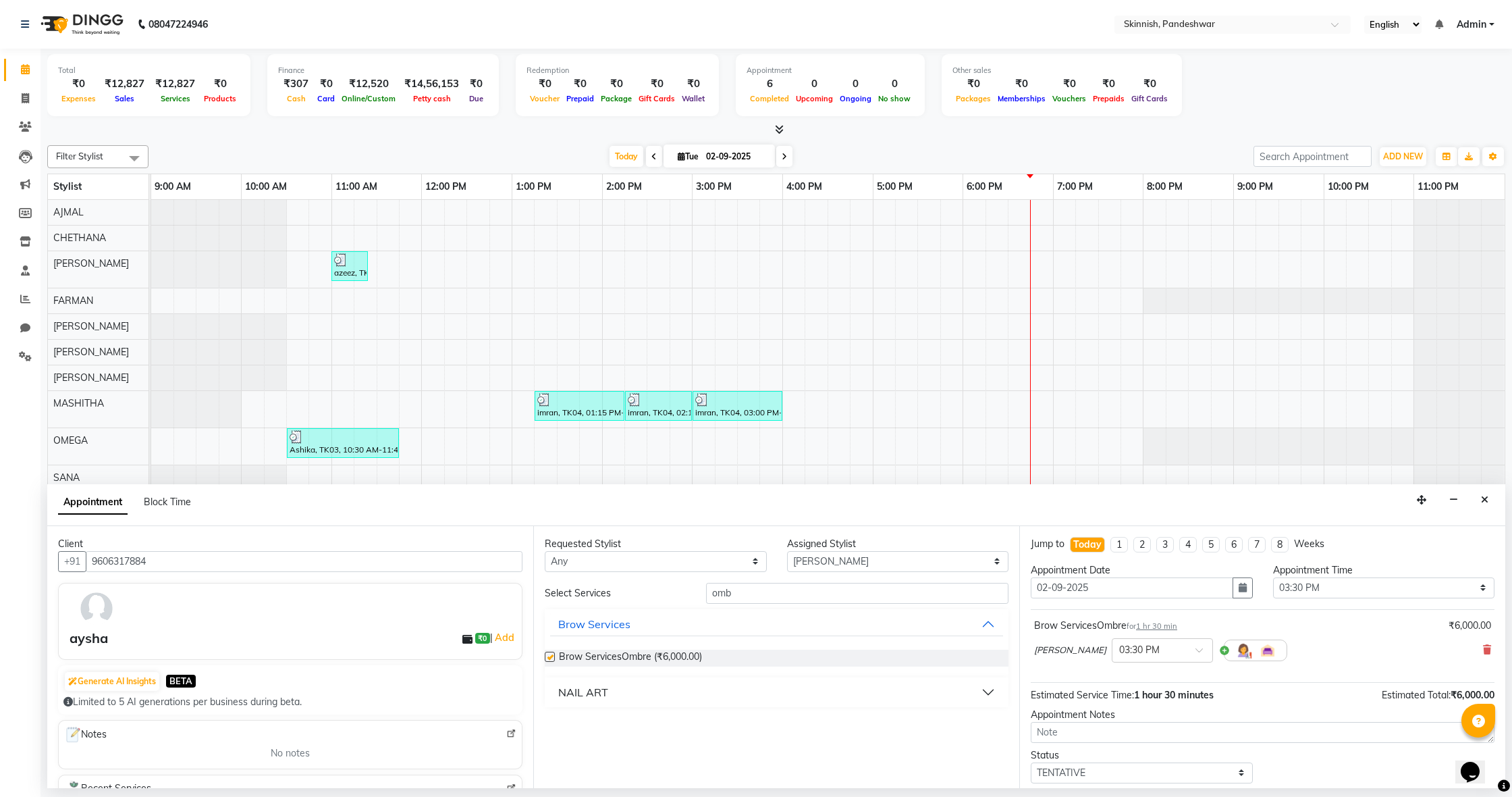
checkbox input "false"
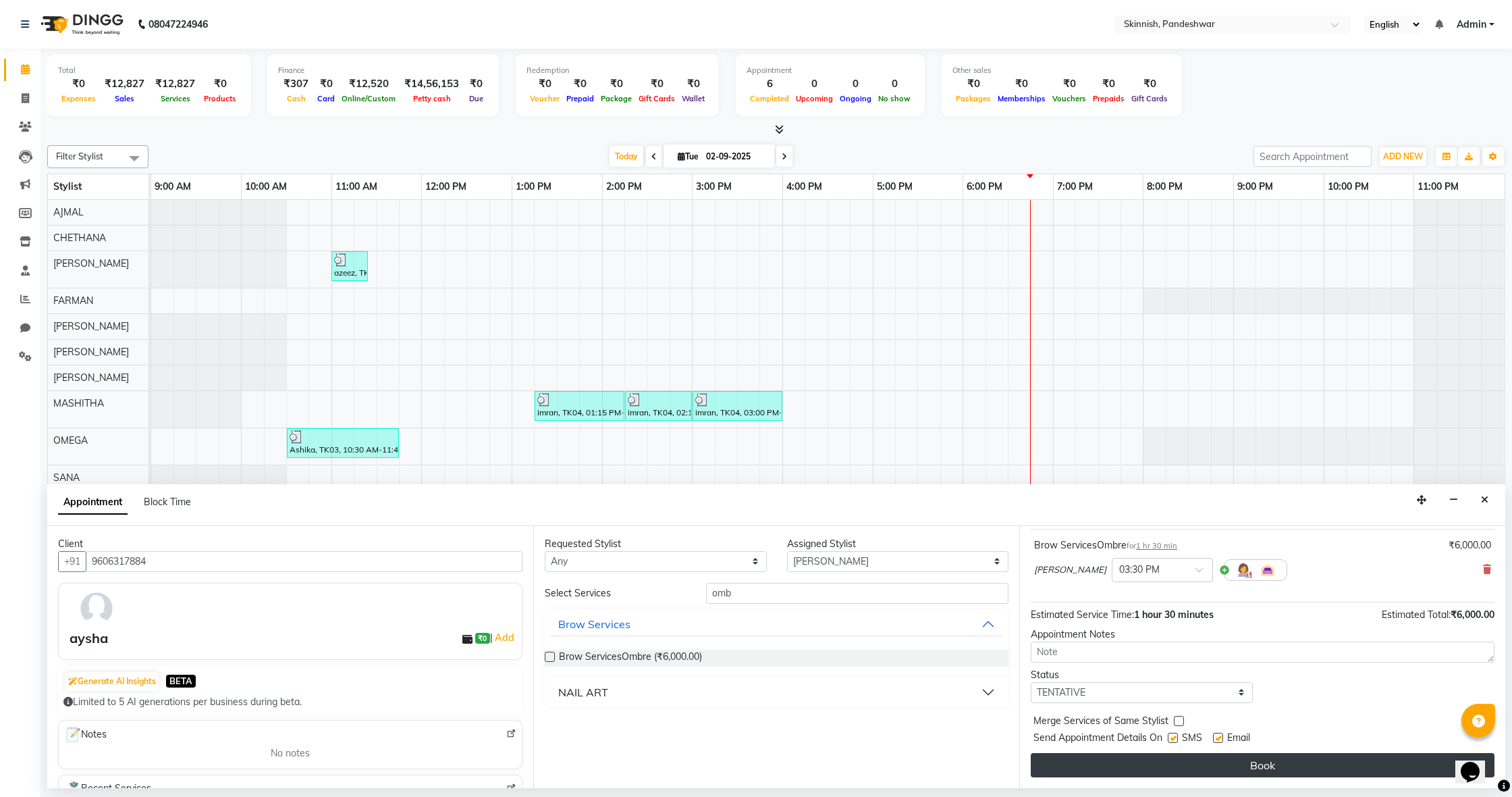
scroll to position [80, 0]
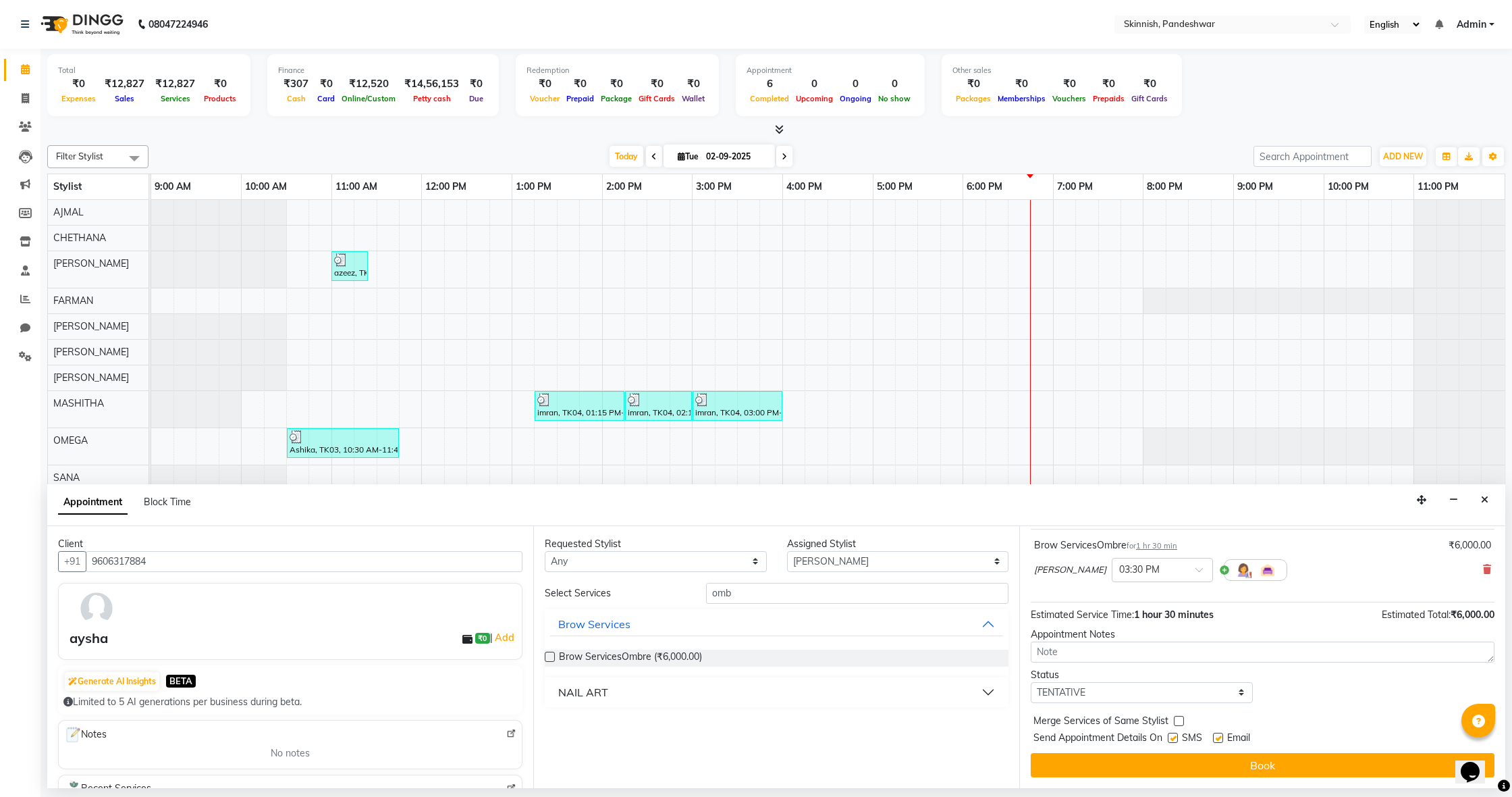
click at [1291, 771] on button "Book" at bounding box center [1262, 765] width 464 height 24
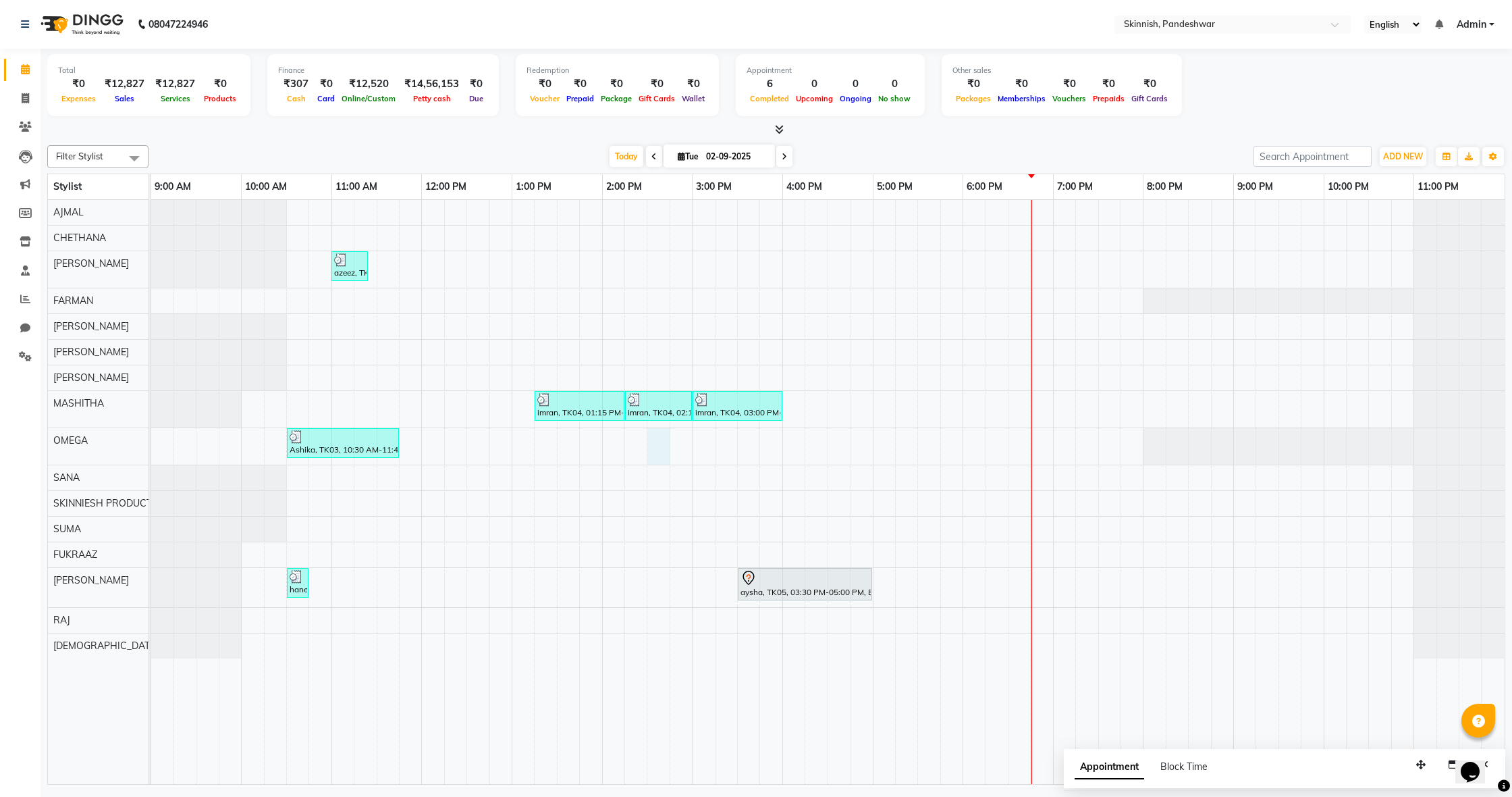
click at [658, 450] on div "azeez, TK01, 11:00 AM-11:25 AM, SHAVEBeard Shape-up imran, TK04, 01:15 PM-02:15…" at bounding box center [828, 492] width 1354 height 584
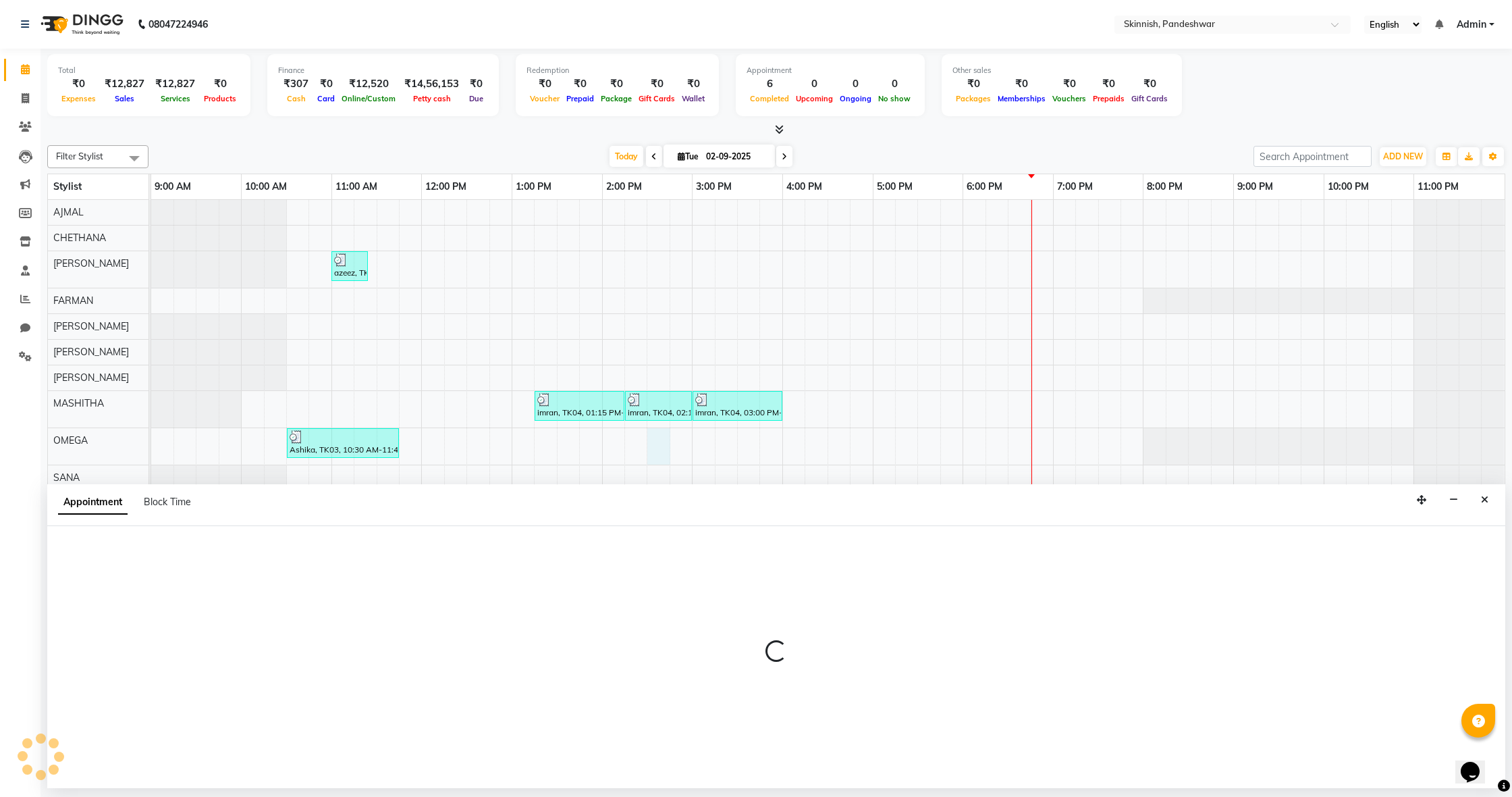
select select "70532"
select select "870"
select select "tentative"
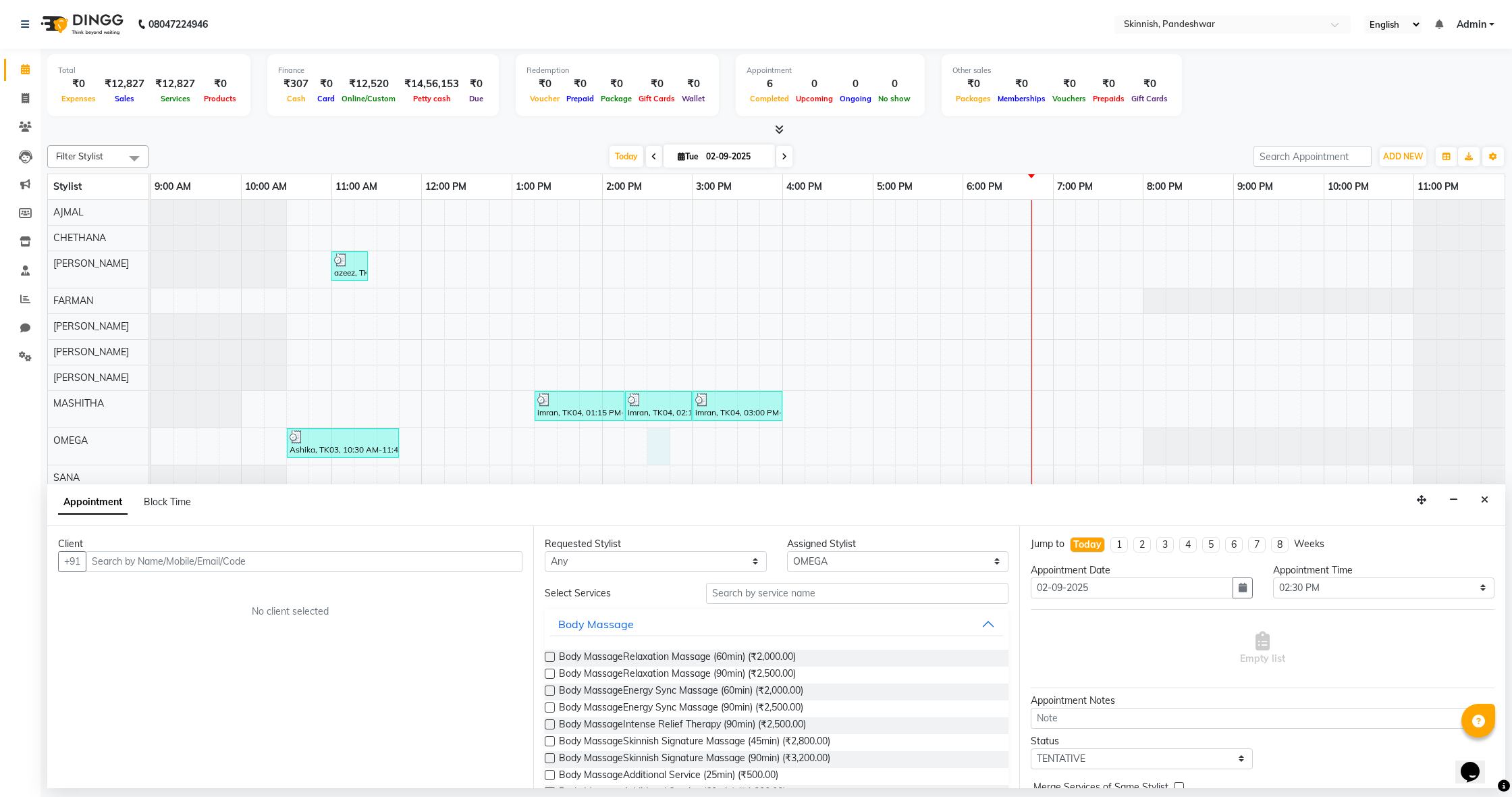
click at [266, 559] on input "text" at bounding box center [304, 561] width 437 height 21
type input "7022194471"
click at [506, 557] on span "Add Client" at bounding box center [495, 561] width 45 height 12
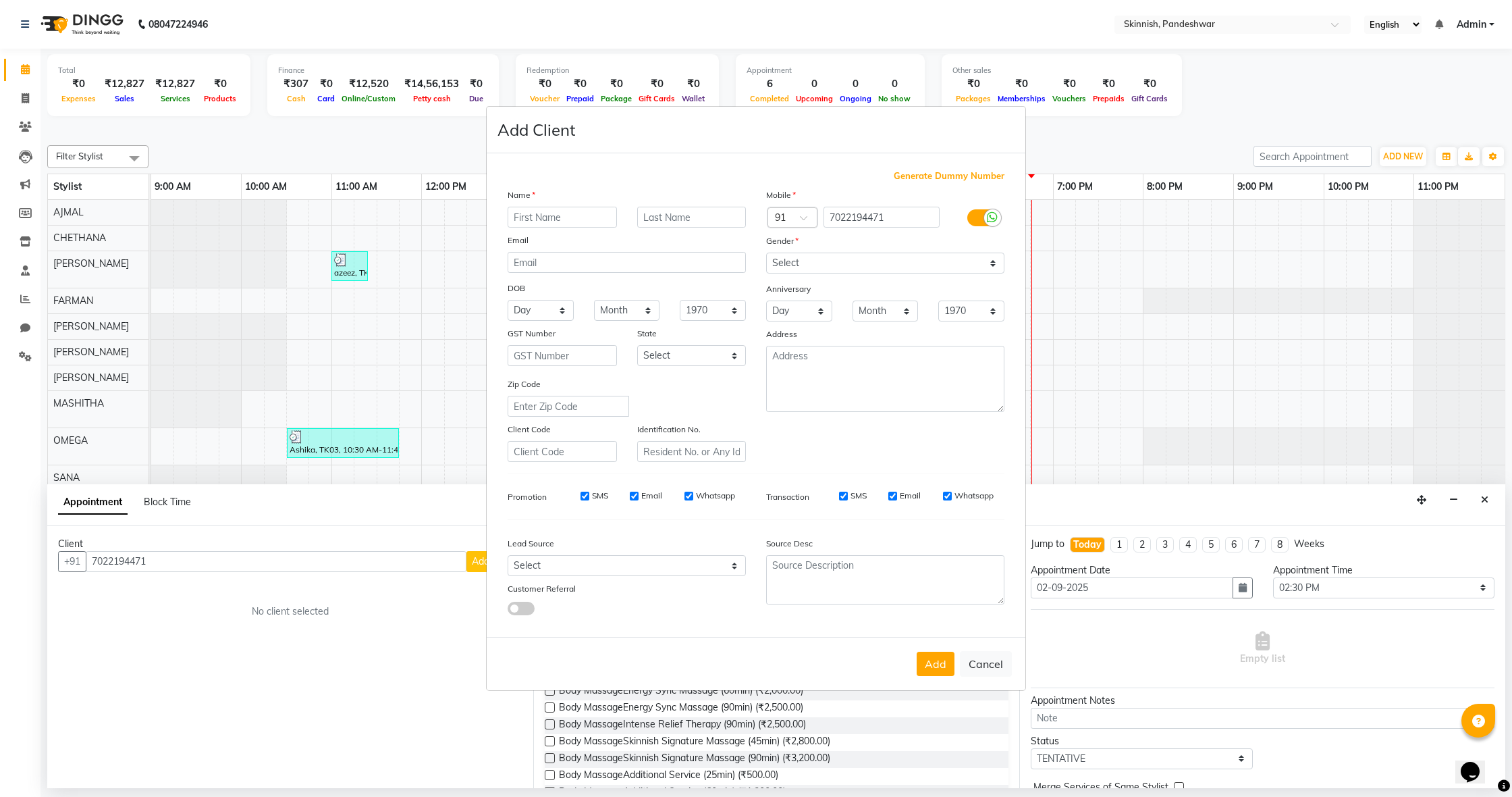
click at [572, 218] on input "text" at bounding box center [562, 217] width 109 height 21
type input "parveen"
select select "female"
click at [925, 667] on button "Add" at bounding box center [935, 664] width 38 height 24
select select
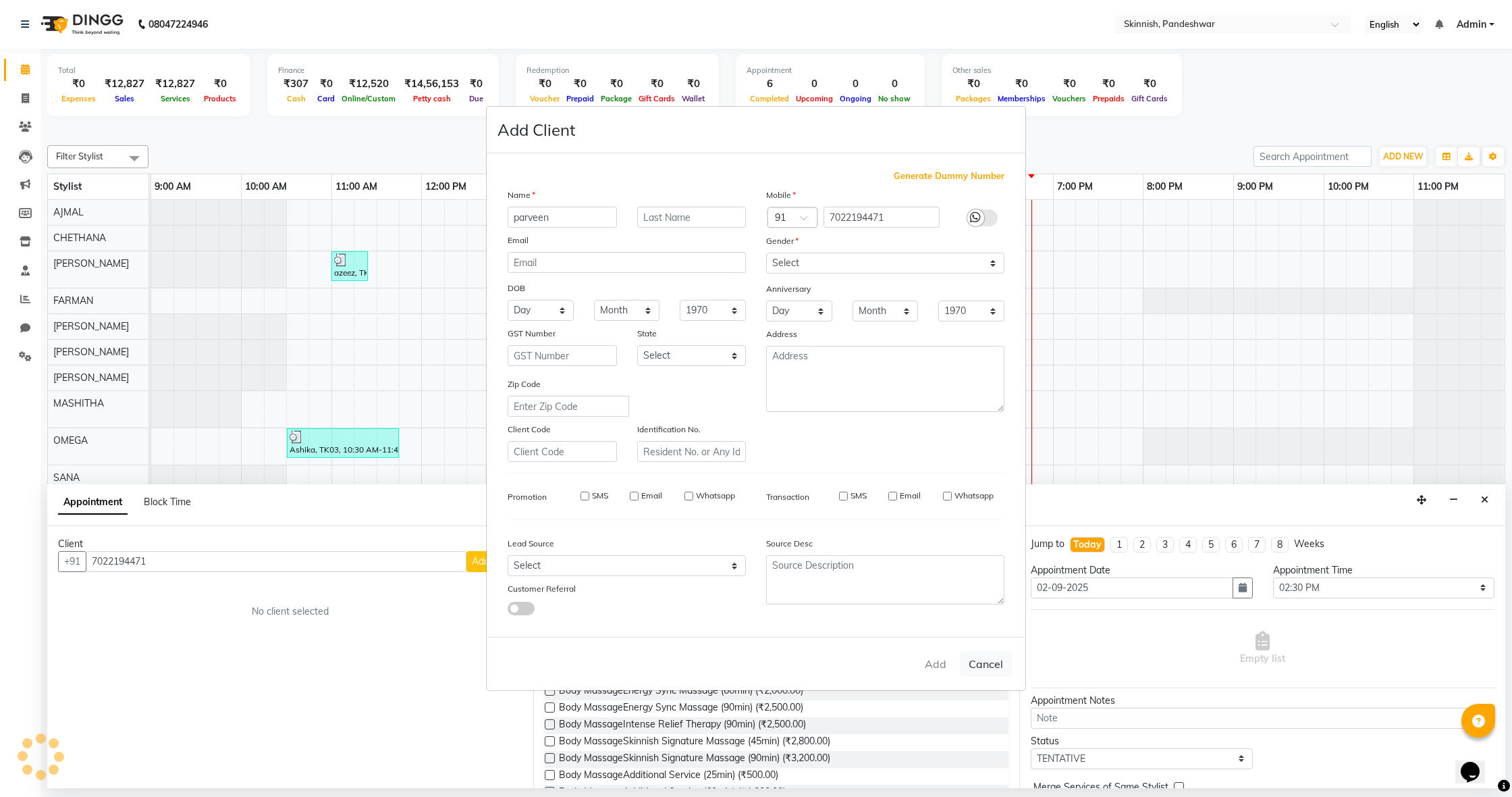
select select
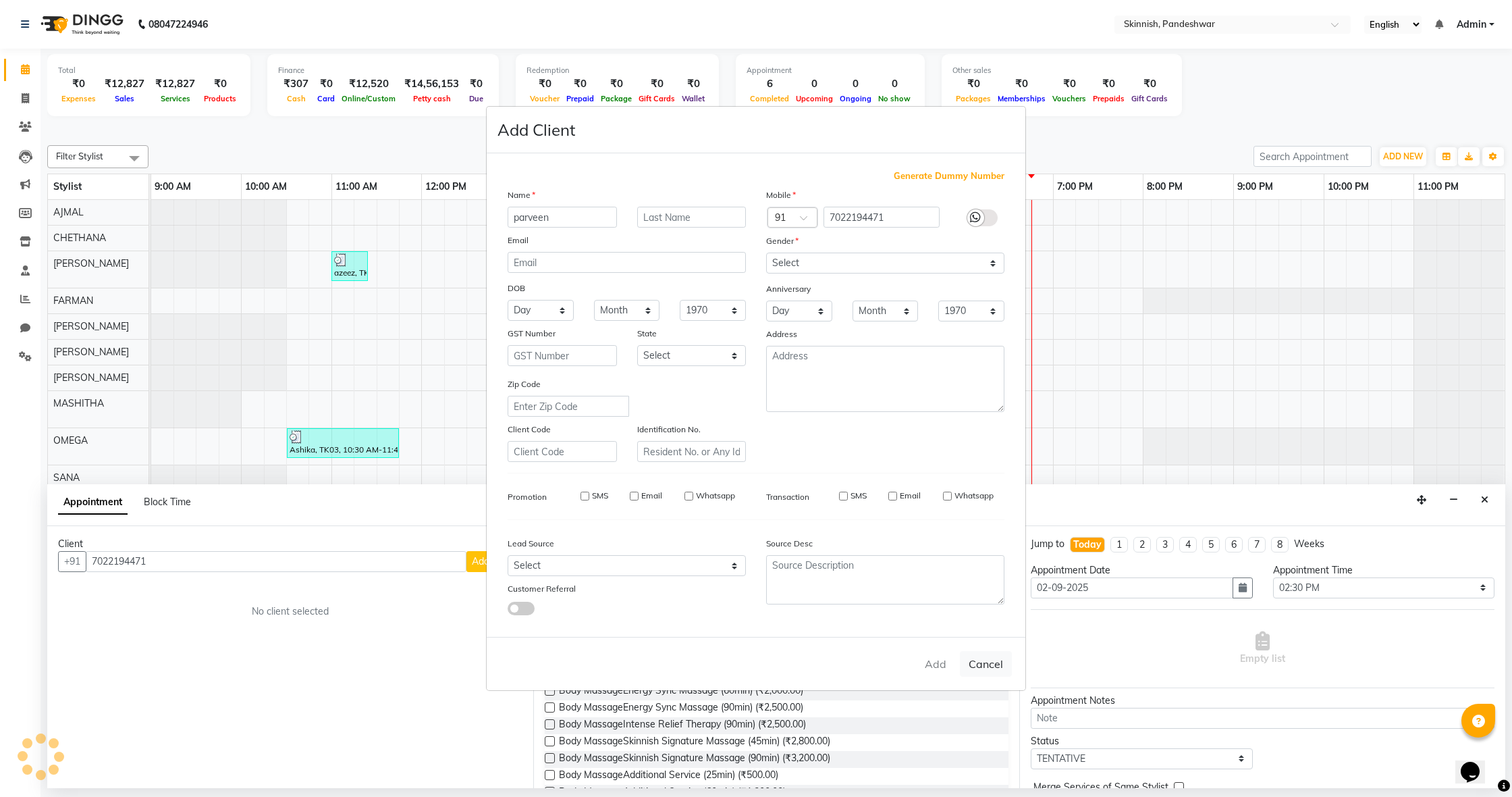
select select
checkbox input "false"
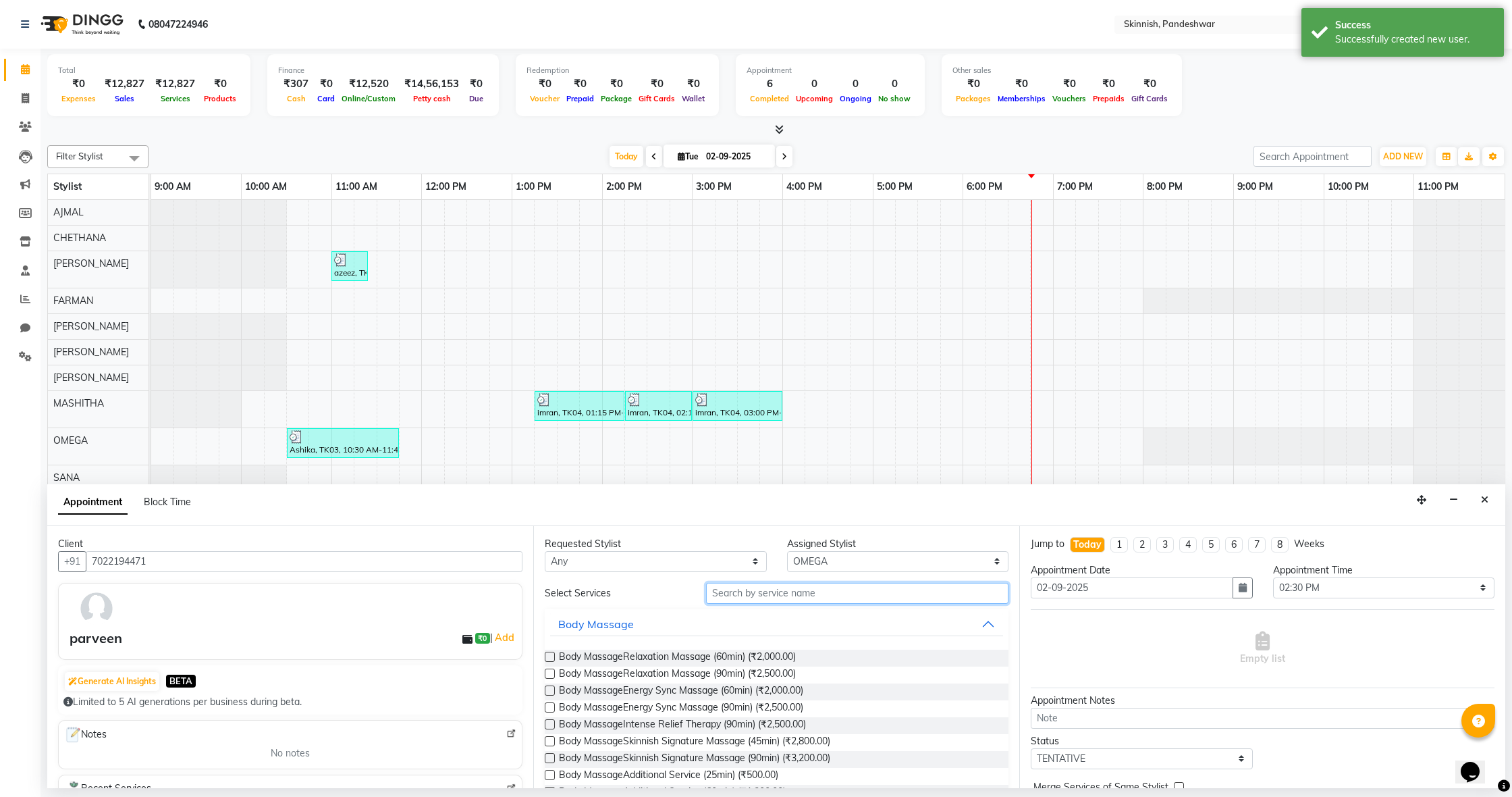
click at [865, 593] on input "text" at bounding box center [858, 593] width 303 height 21
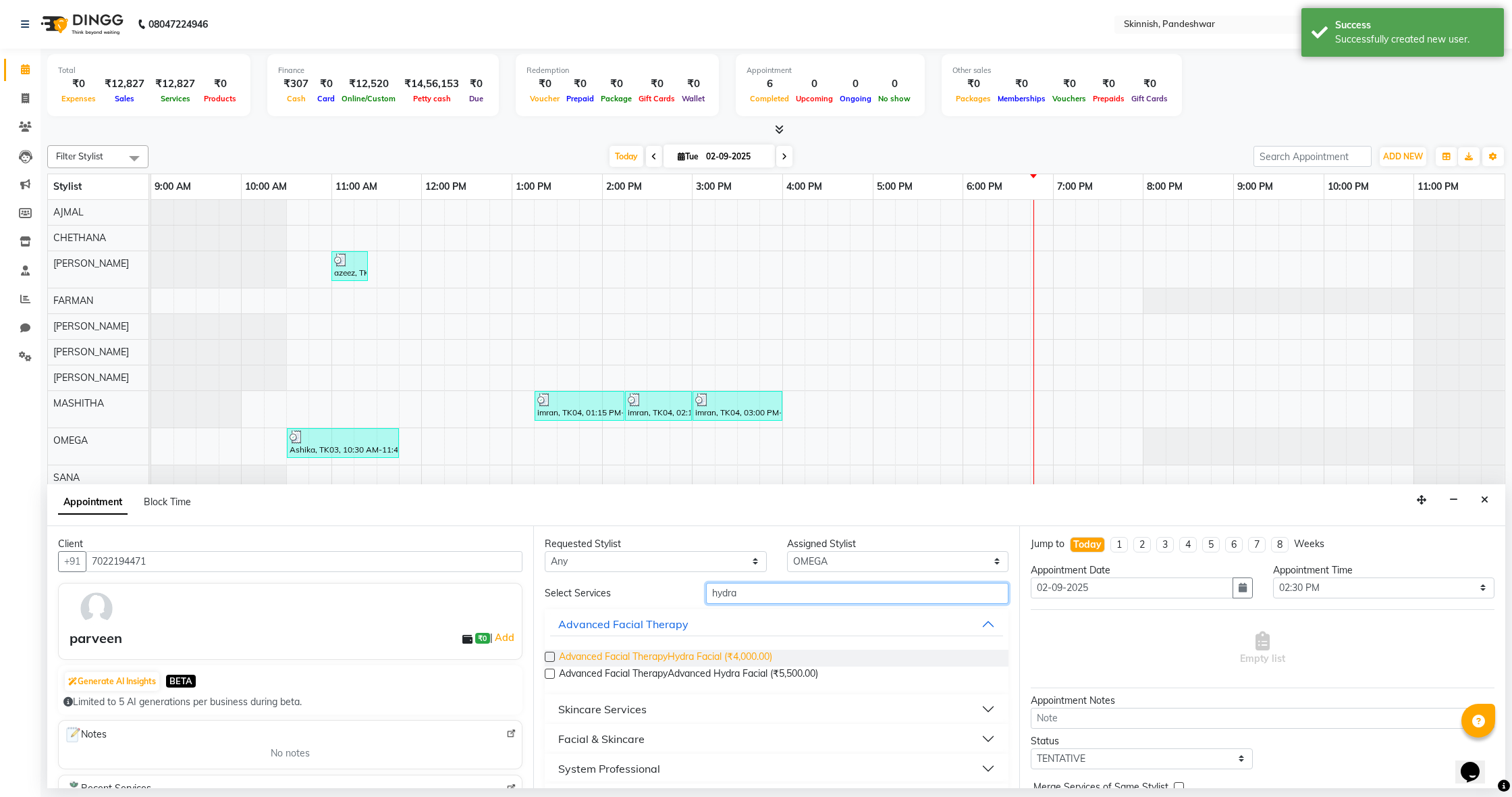
type input "hydra"
click at [559, 655] on span "Advanced Facial TherapyHydra Facial (₹4,000.00)" at bounding box center [666, 658] width 213 height 17
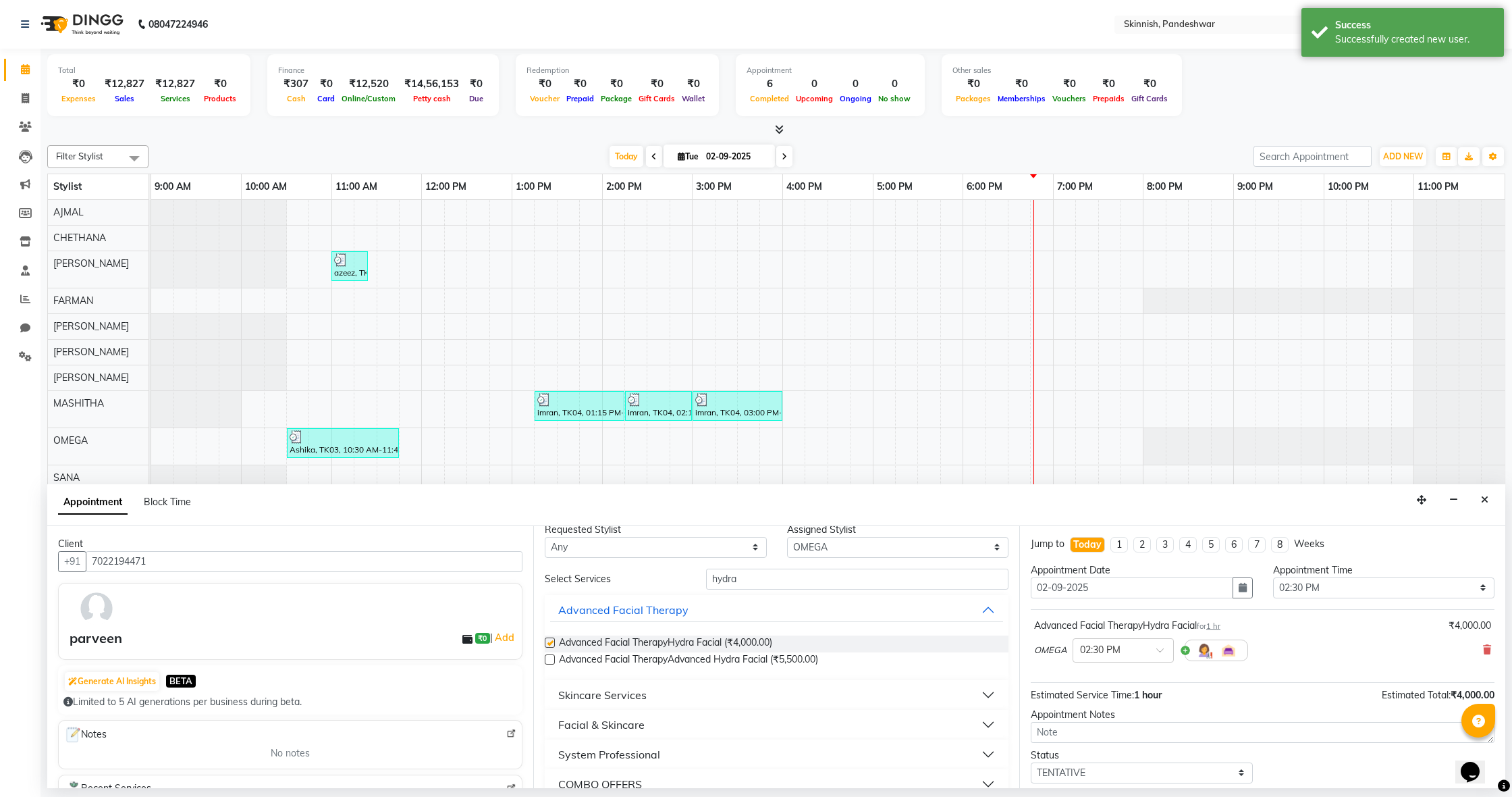
checkbox input "false"
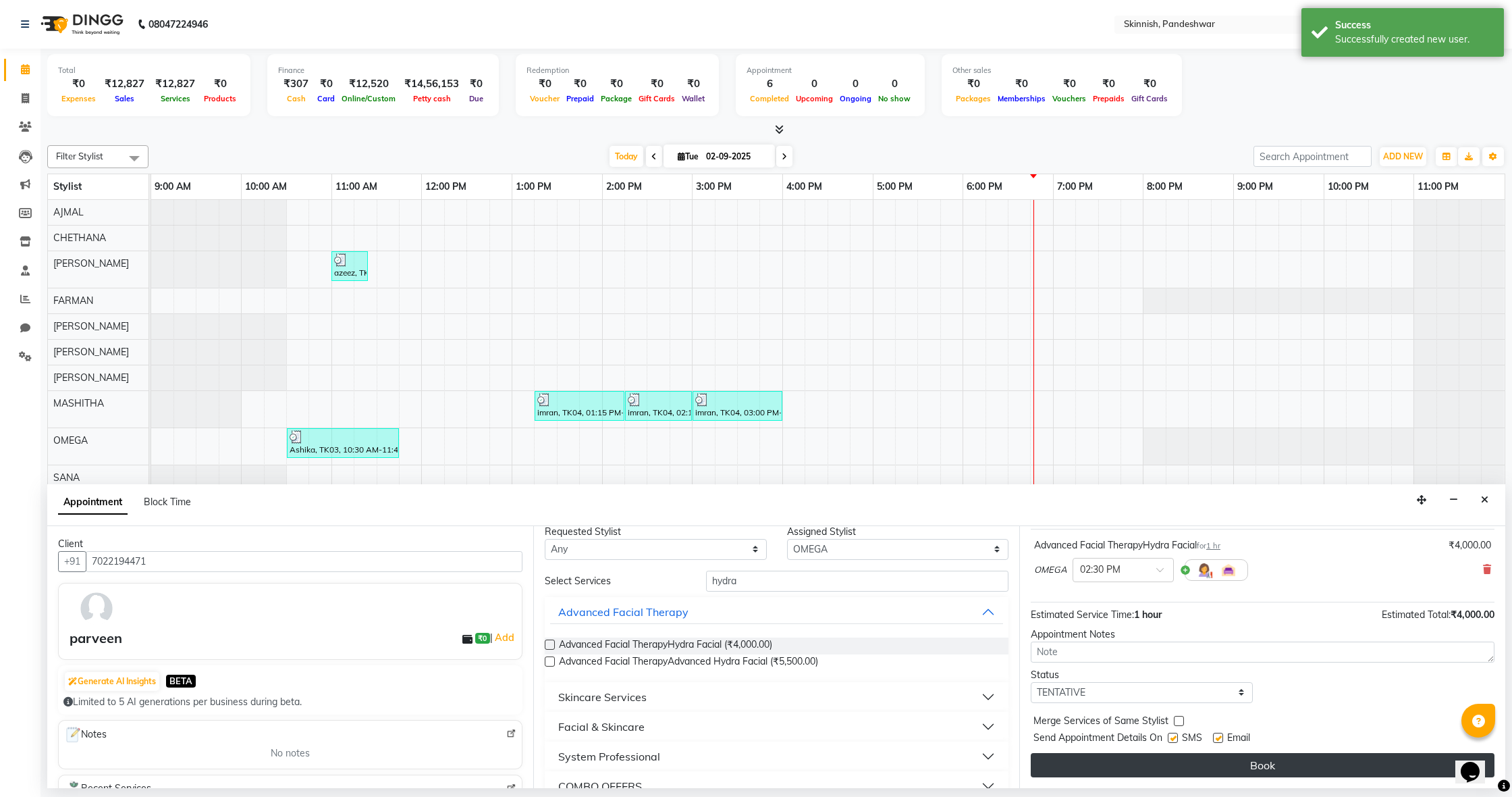
scroll to position [1, 0]
click at [1165, 766] on button "Book" at bounding box center [1262, 765] width 464 height 24
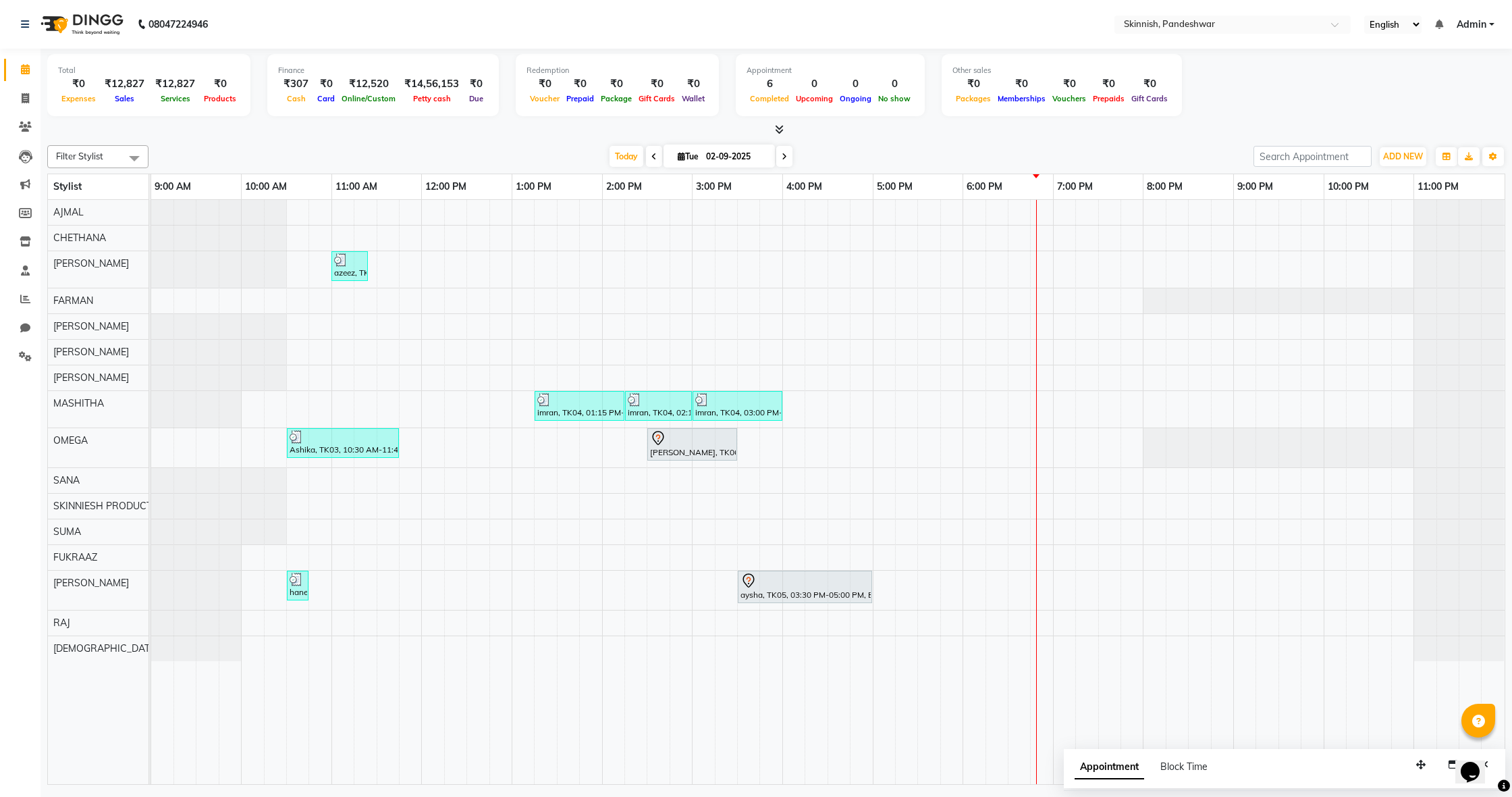
scroll to position [0, 0]
drag, startPoint x: 742, startPoint y: 468, endPoint x: 773, endPoint y: 522, distance: 62.3
click at [742, 468] on div "azeez, TK01, 11:00 AM-11:25 AM, SHAVEBeard Shape-up imran, TK04, 01:15 PM-02:15…" at bounding box center [828, 492] width 1354 height 584
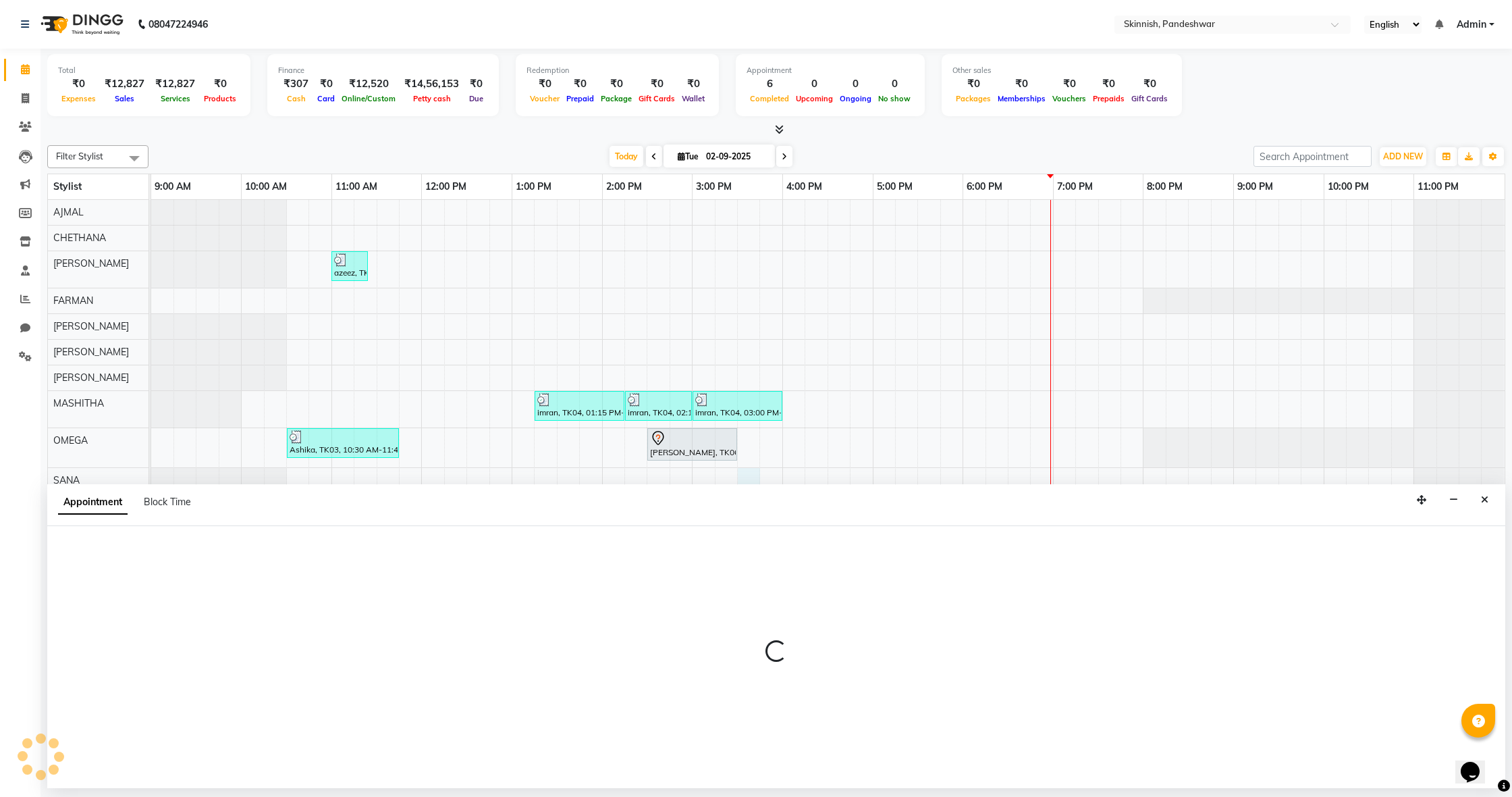
select select "77914"
select select "930"
select select "tentative"
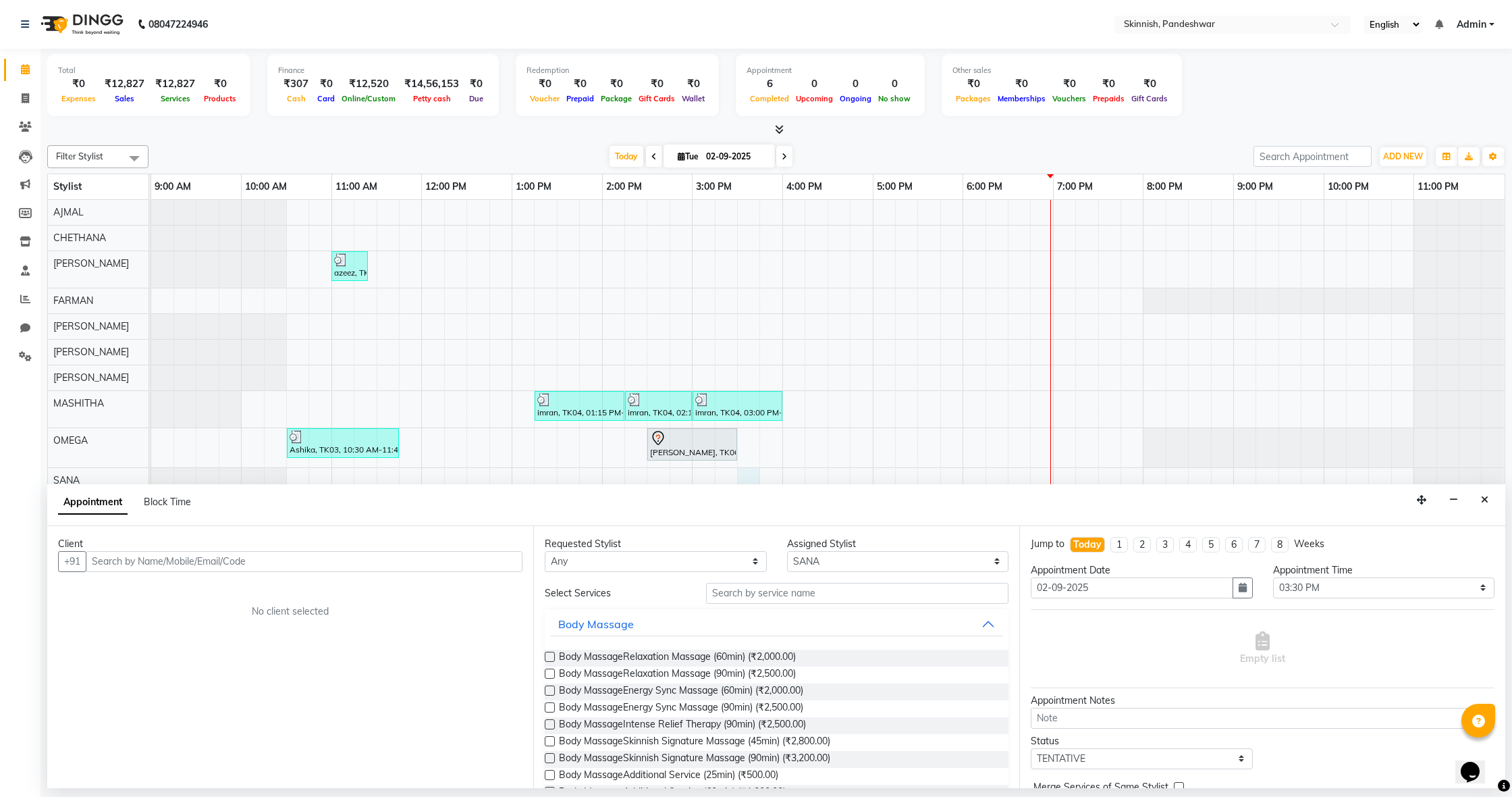
click at [1487, 499] on icon "Close" at bounding box center [1485, 499] width 7 height 9
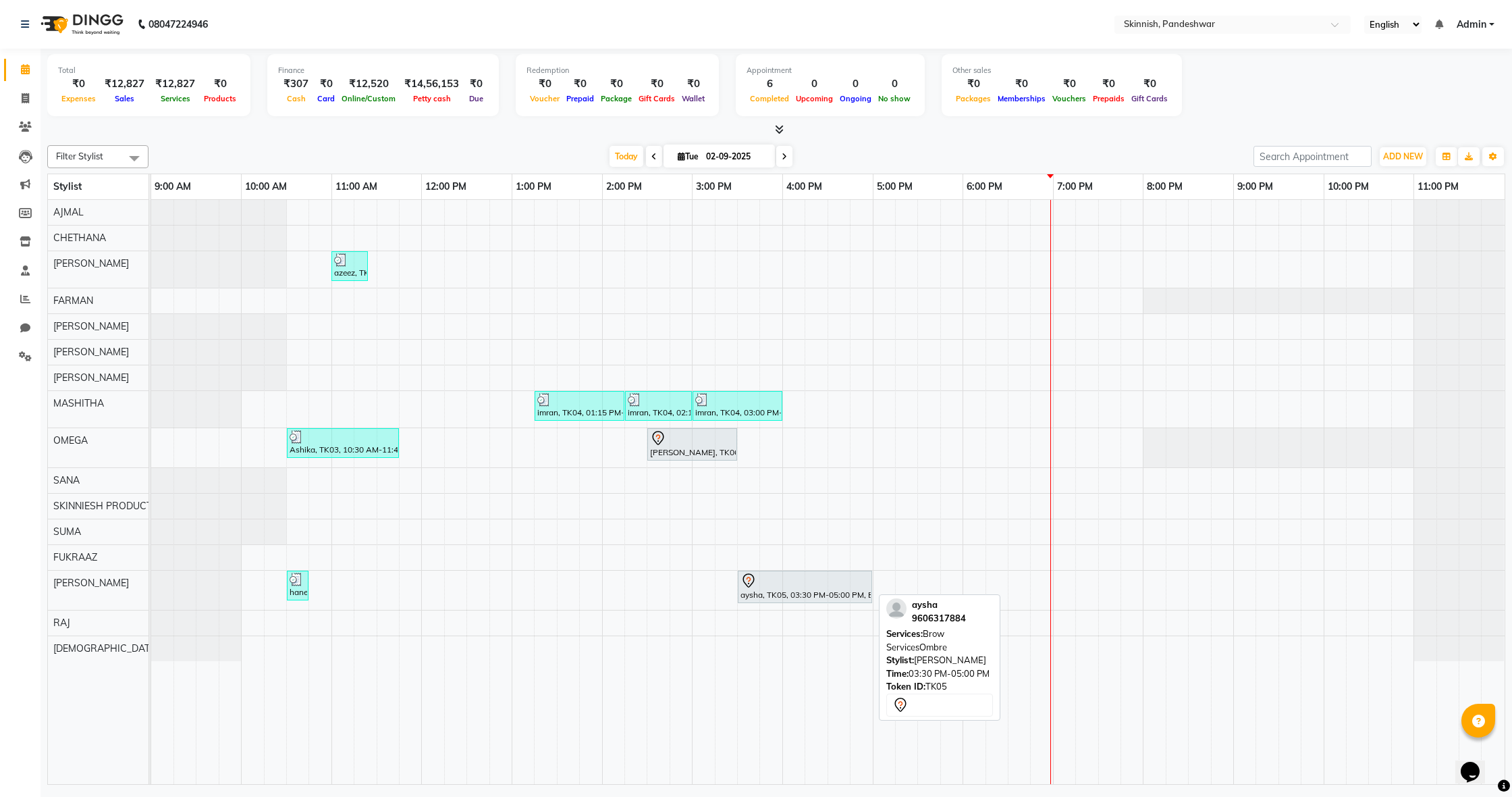
click at [835, 582] on div at bounding box center [805, 581] width 129 height 17
select select "7"
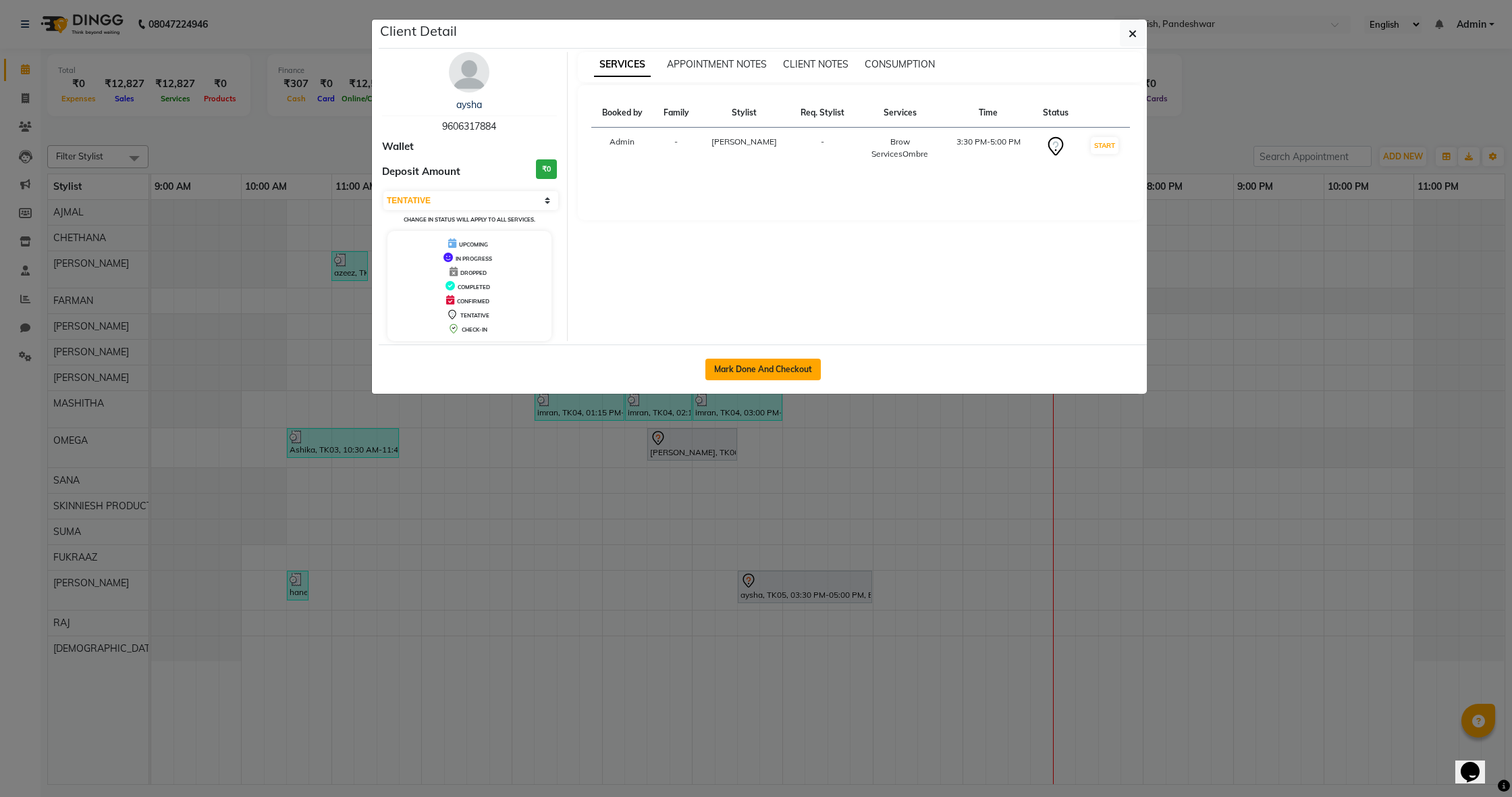
click at [793, 367] on button "Mark Done And Checkout" at bounding box center [763, 369] width 116 height 22
select select "service"
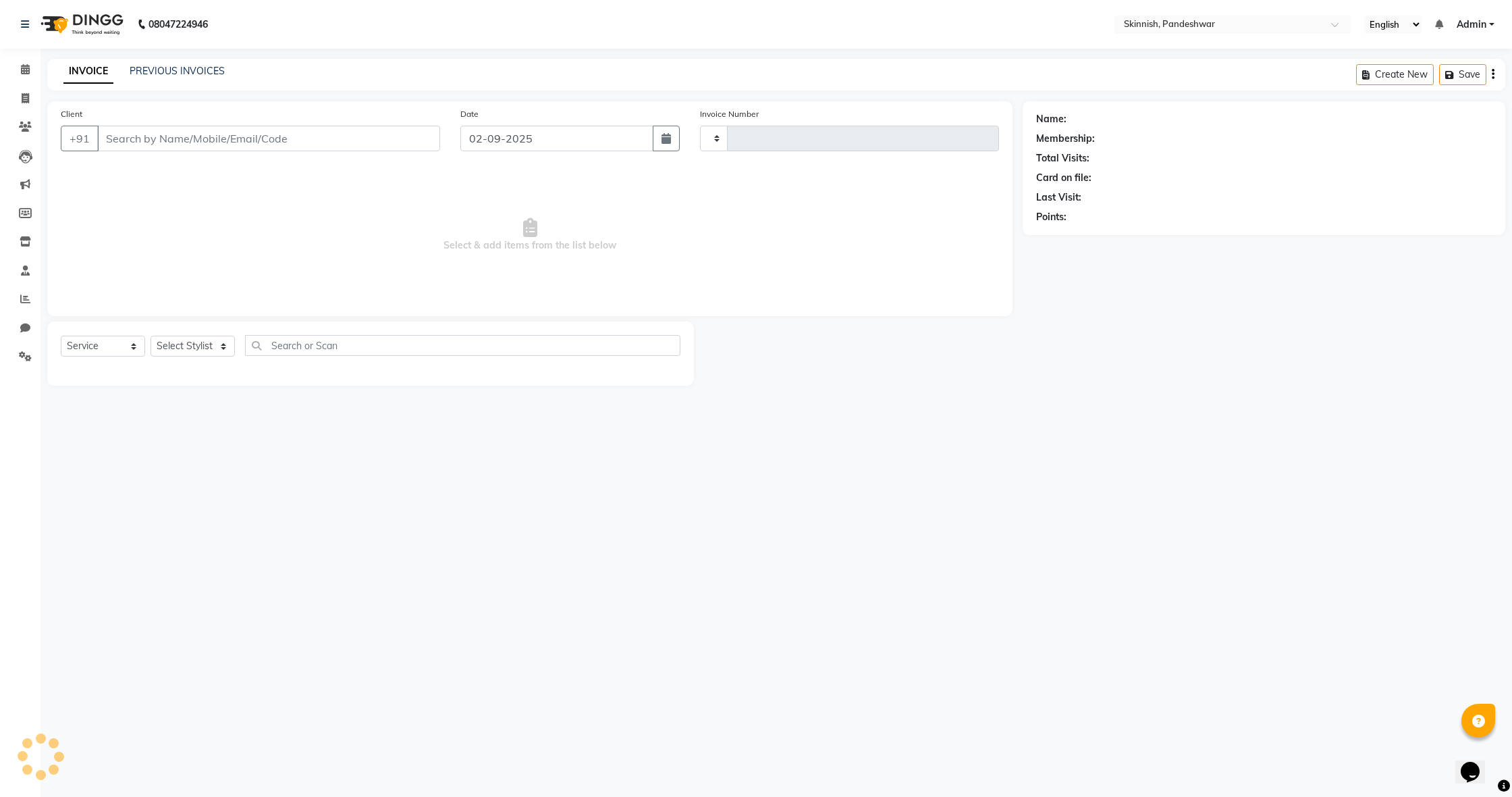
type input "1044"
select select "3"
select select "7886"
type input "9606317884"
select select "90616"
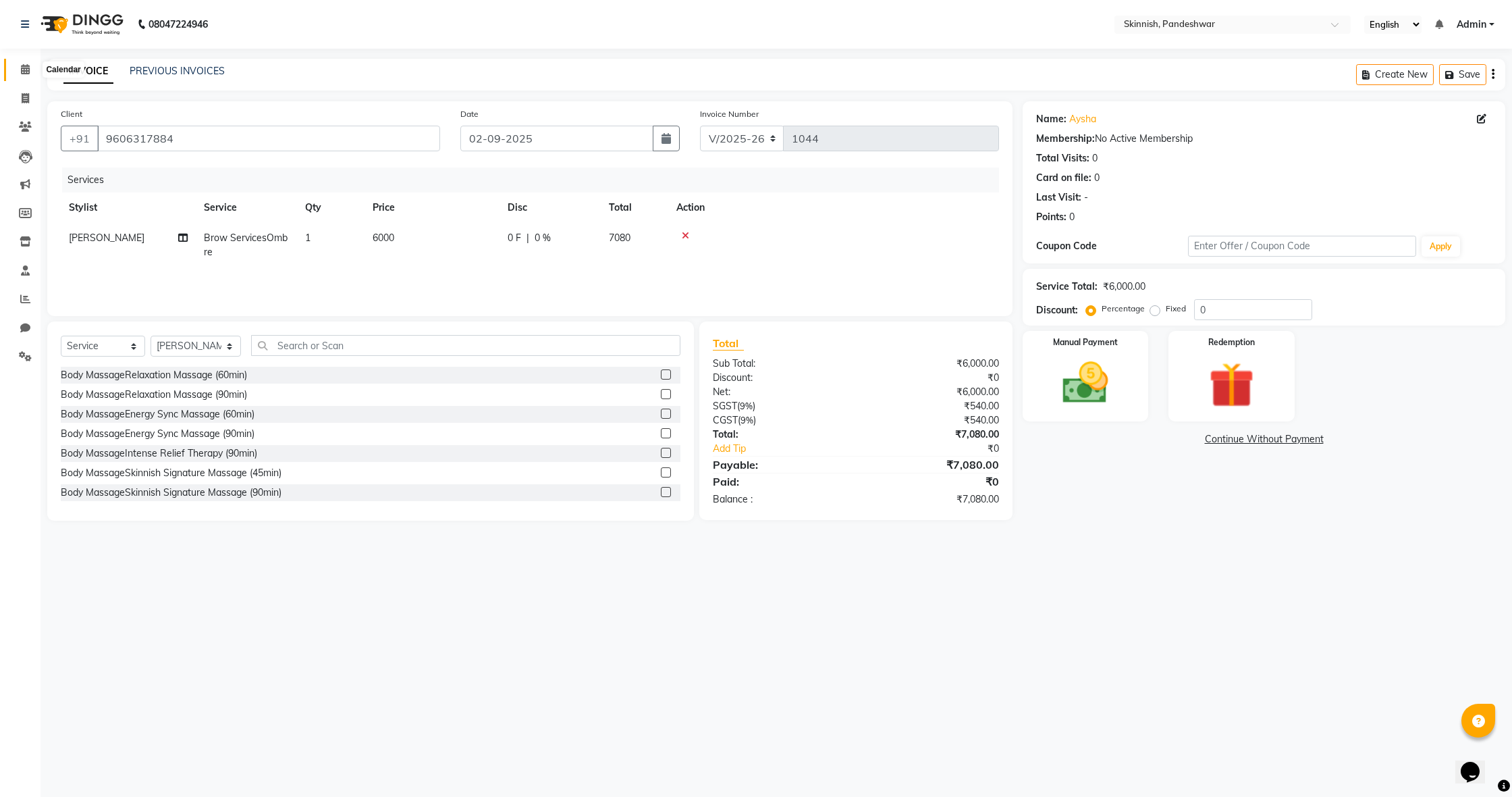
click at [21, 70] on icon at bounding box center [25, 70] width 9 height 10
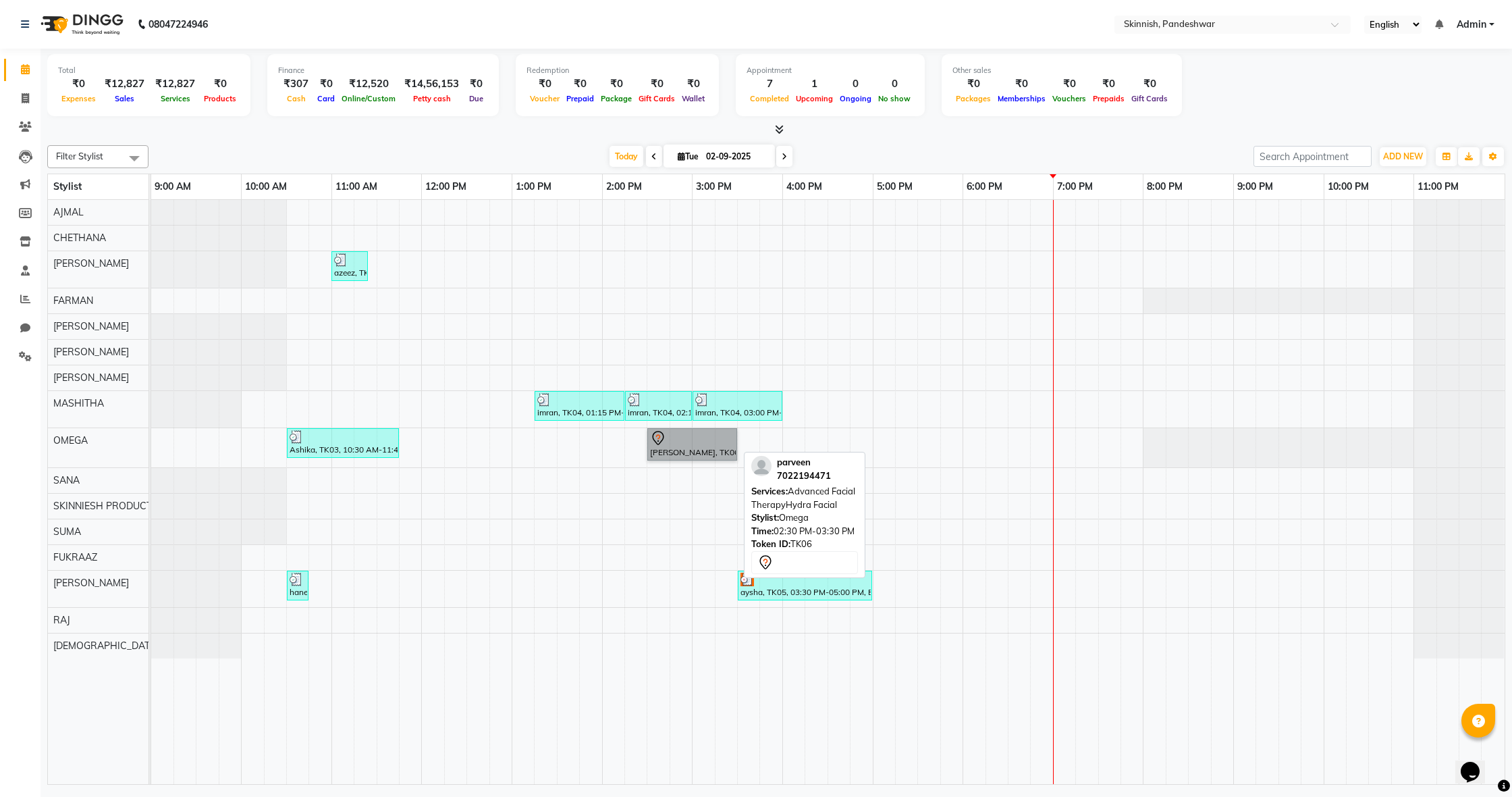
click at [707, 432] on link "[PERSON_NAME], TK06, 02:30 PM-03:30 PM, Advanced Facial TherapyHydra Facial" at bounding box center [692, 444] width 90 height 32
select select "7"
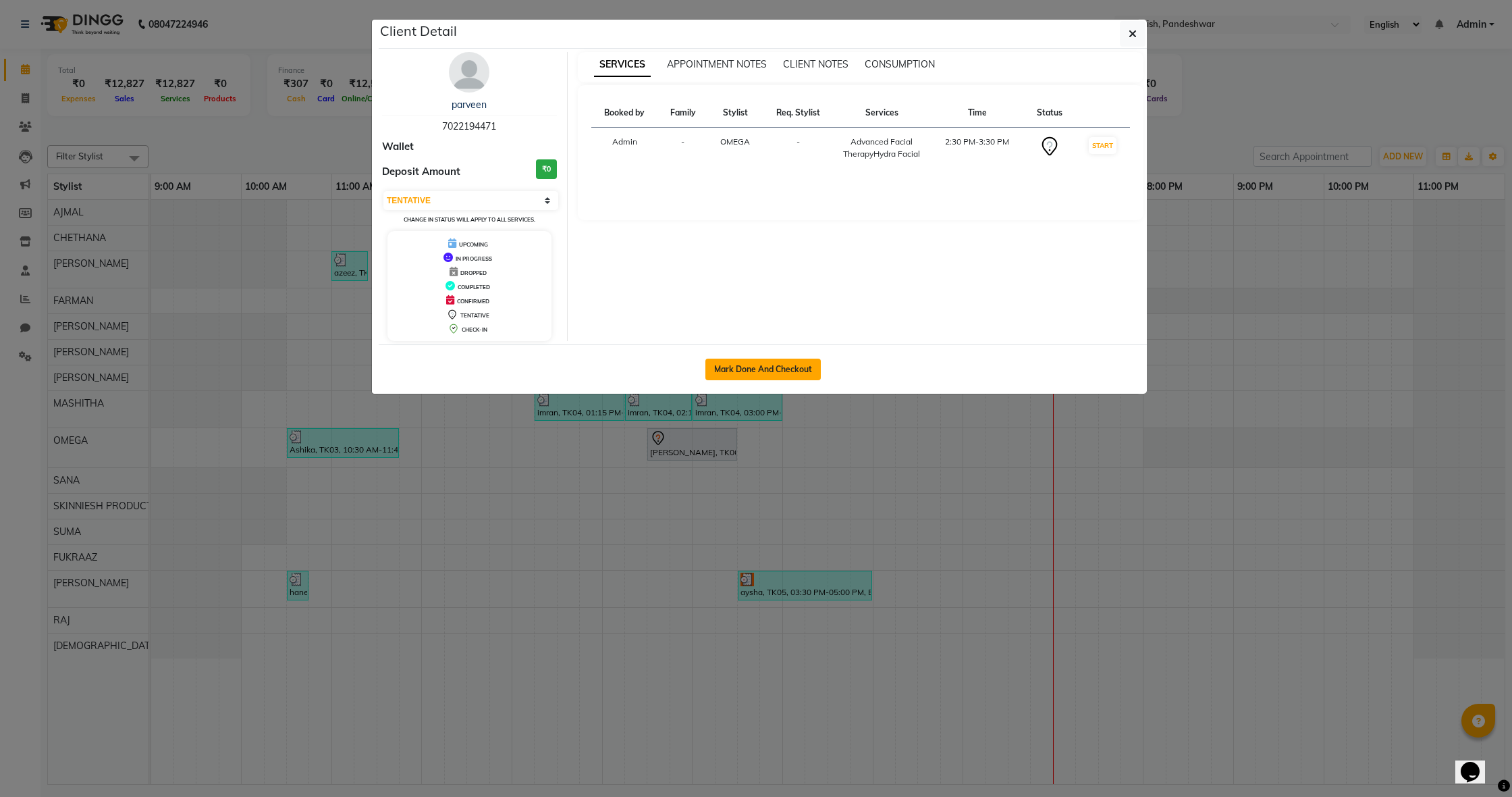
click at [784, 367] on button "Mark Done And Checkout" at bounding box center [763, 369] width 116 height 22
select select "7886"
select select "service"
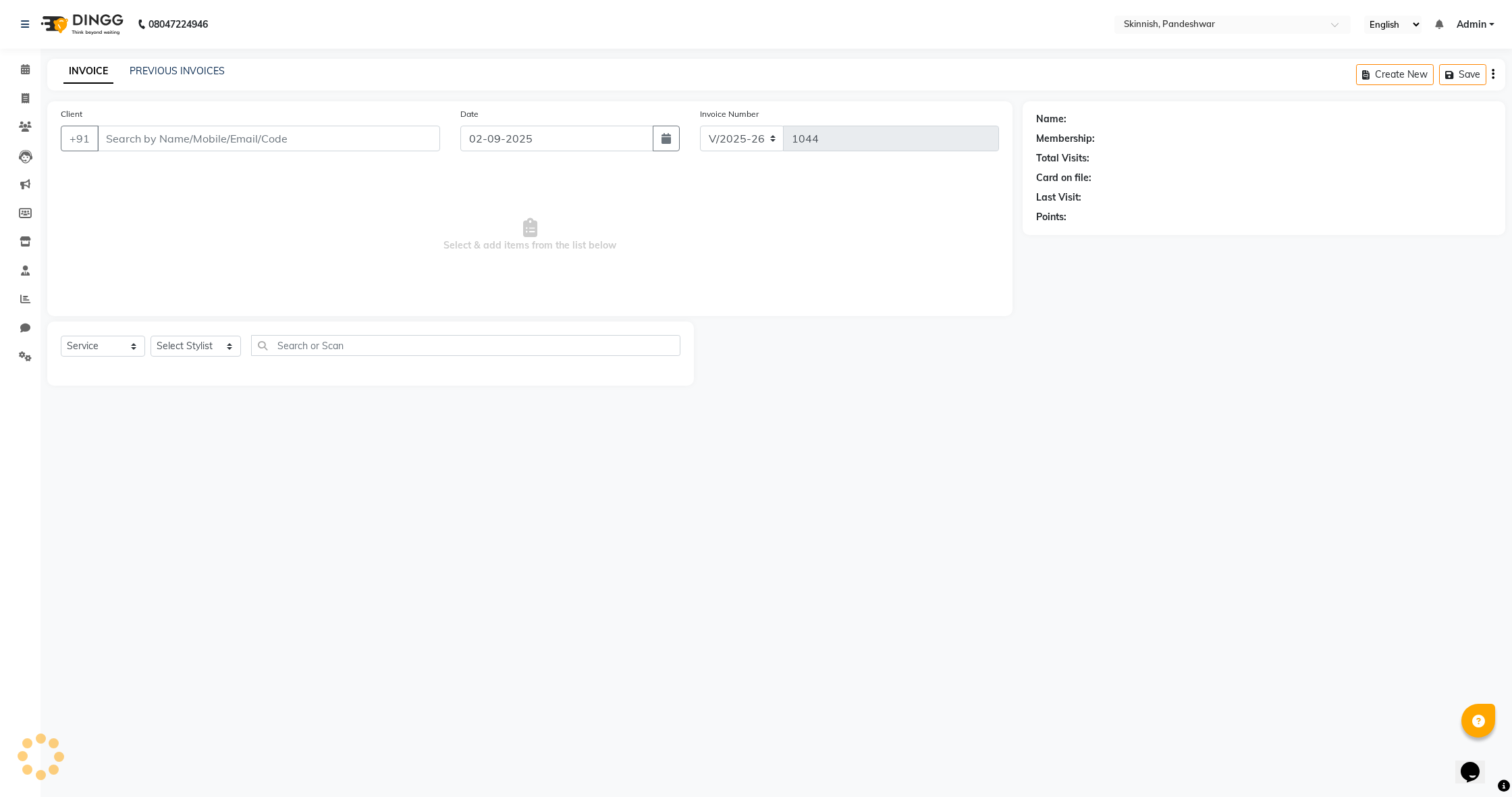
type input "7022194471"
select select "70532"
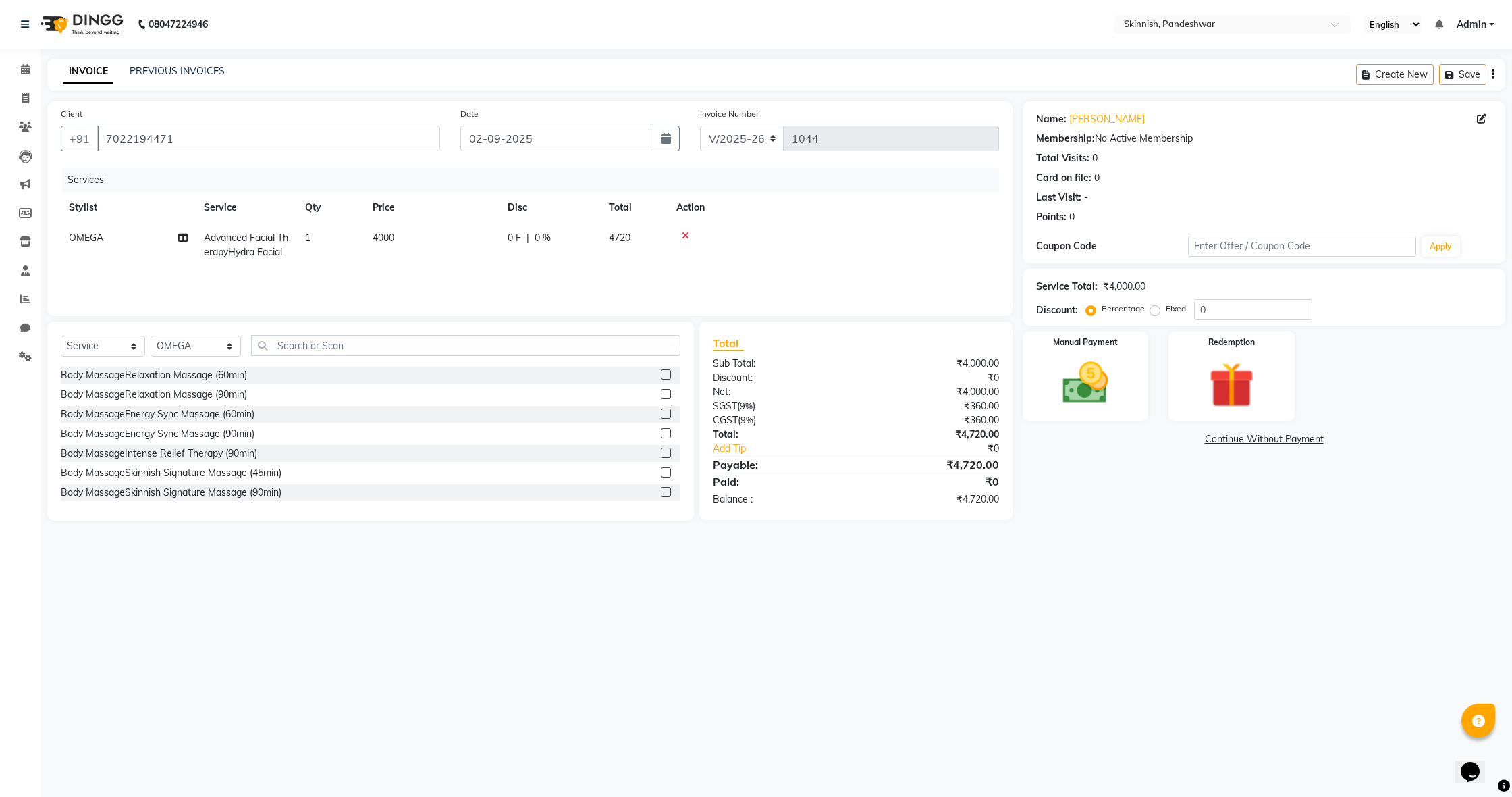
click at [313, 241] on td "1" at bounding box center [331, 245] width 68 height 45
select select "70532"
click at [399, 233] on input "1" at bounding box center [395, 241] width 51 height 21
drag, startPoint x: 311, startPoint y: 238, endPoint x: 318, endPoint y: 246, distance: 10.6
click at [318, 246] on td "1" at bounding box center [331, 245] width 68 height 45
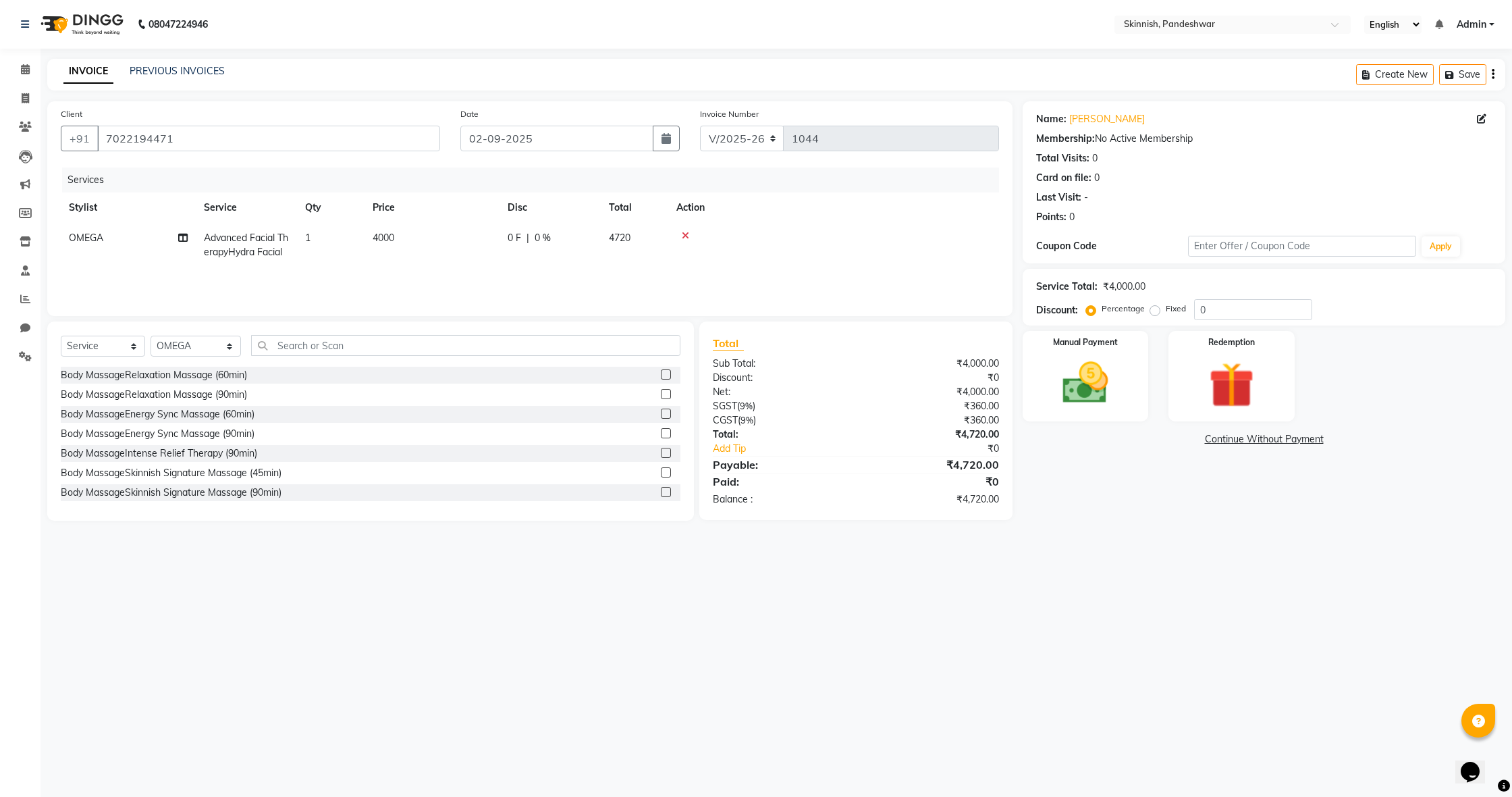
select select "70532"
drag, startPoint x: 380, startPoint y: 238, endPoint x: 384, endPoint y: 256, distance: 18.4
click at [382, 252] on td "1" at bounding box center [395, 251] width 68 height 57
type input "2"
click at [458, 617] on div "08047224946 Select Location × Skinnish, Pandeshwar English ENGLISH Español العر…" at bounding box center [756, 398] width 1512 height 797
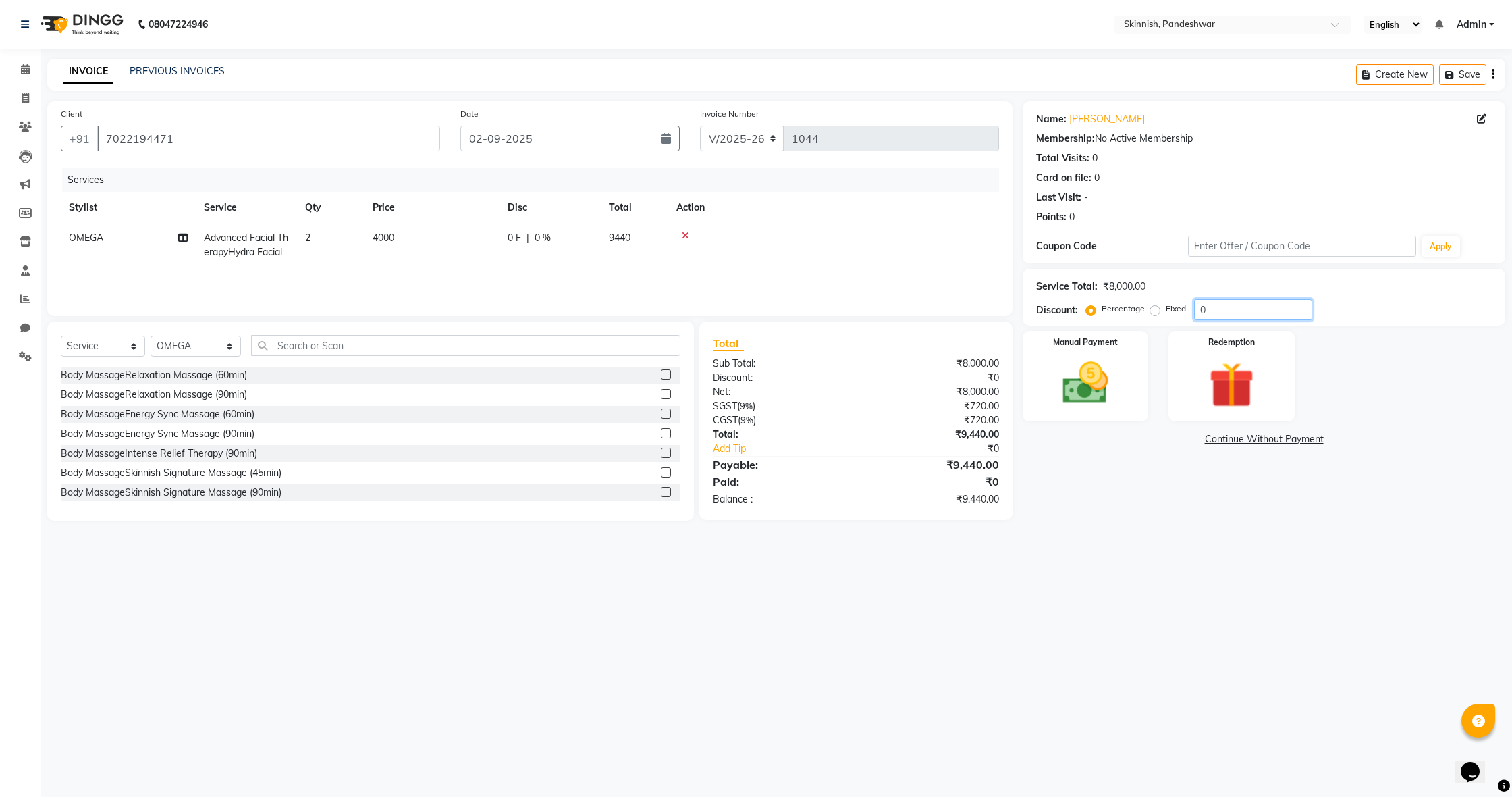
click at [1231, 314] on input "0" at bounding box center [1253, 310] width 118 height 21
type input "10"
click at [1213, 452] on div "Name: Parveen Membership: No Active Membership Total Visits: 0 Card on file: 0 …" at bounding box center [1270, 310] width 493 height 420
click at [1192, 470] on div "Name: Parveen Membership: No Active Membership Total Visits: 0 Card on file: 0 …" at bounding box center [1270, 310] width 493 height 420
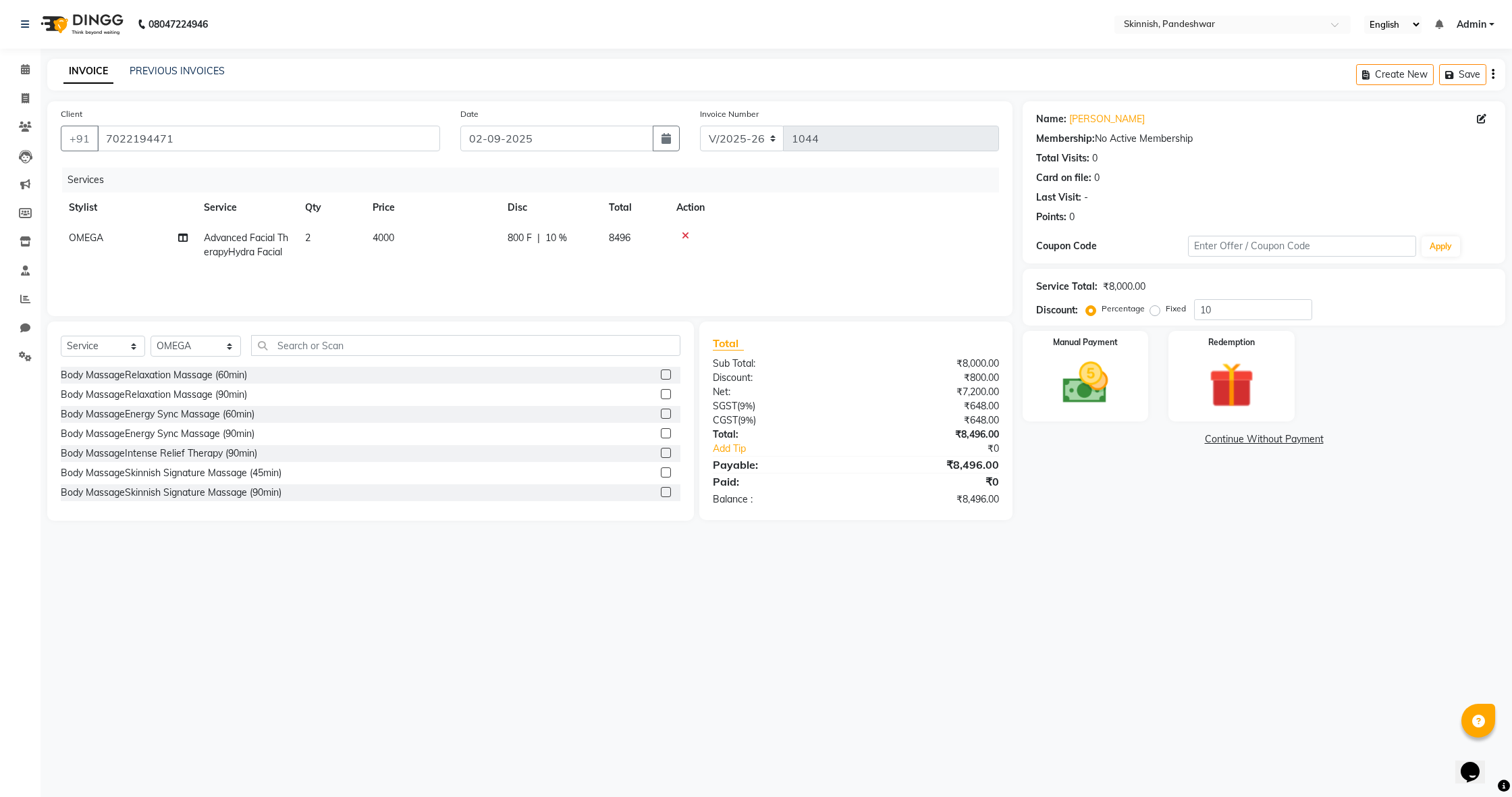
scroll to position [0, 0]
click at [1141, 505] on div "Name: Parveen Membership: No Active Membership Total Visits: 0 Card on file: 0 …" at bounding box center [1270, 310] width 493 height 420
click at [1086, 382] on img at bounding box center [1085, 383] width 77 height 55
click at [23, 69] on icon at bounding box center [25, 70] width 9 height 10
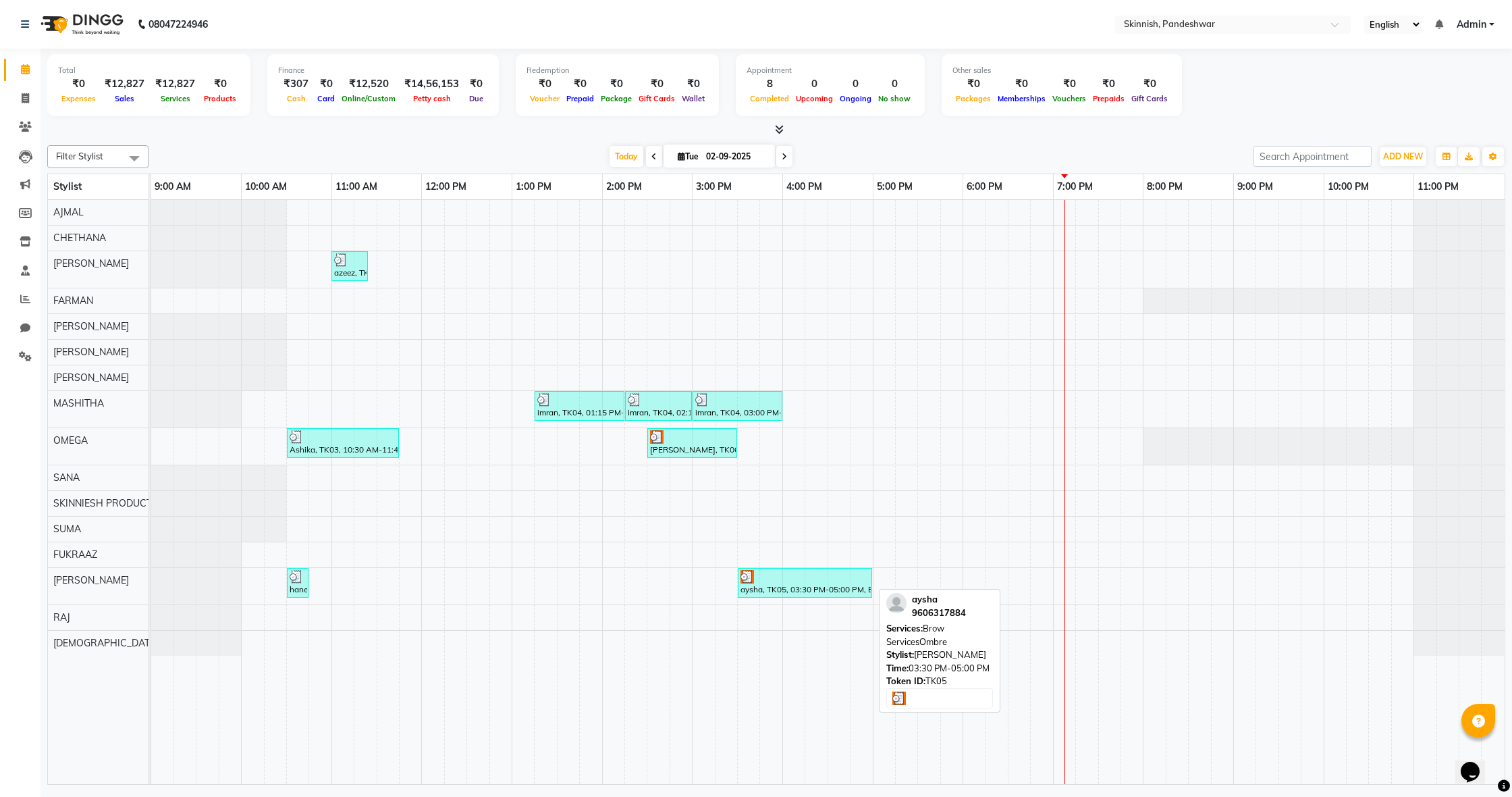
click at [806, 572] on div at bounding box center [805, 577] width 129 height 13
select select "3"
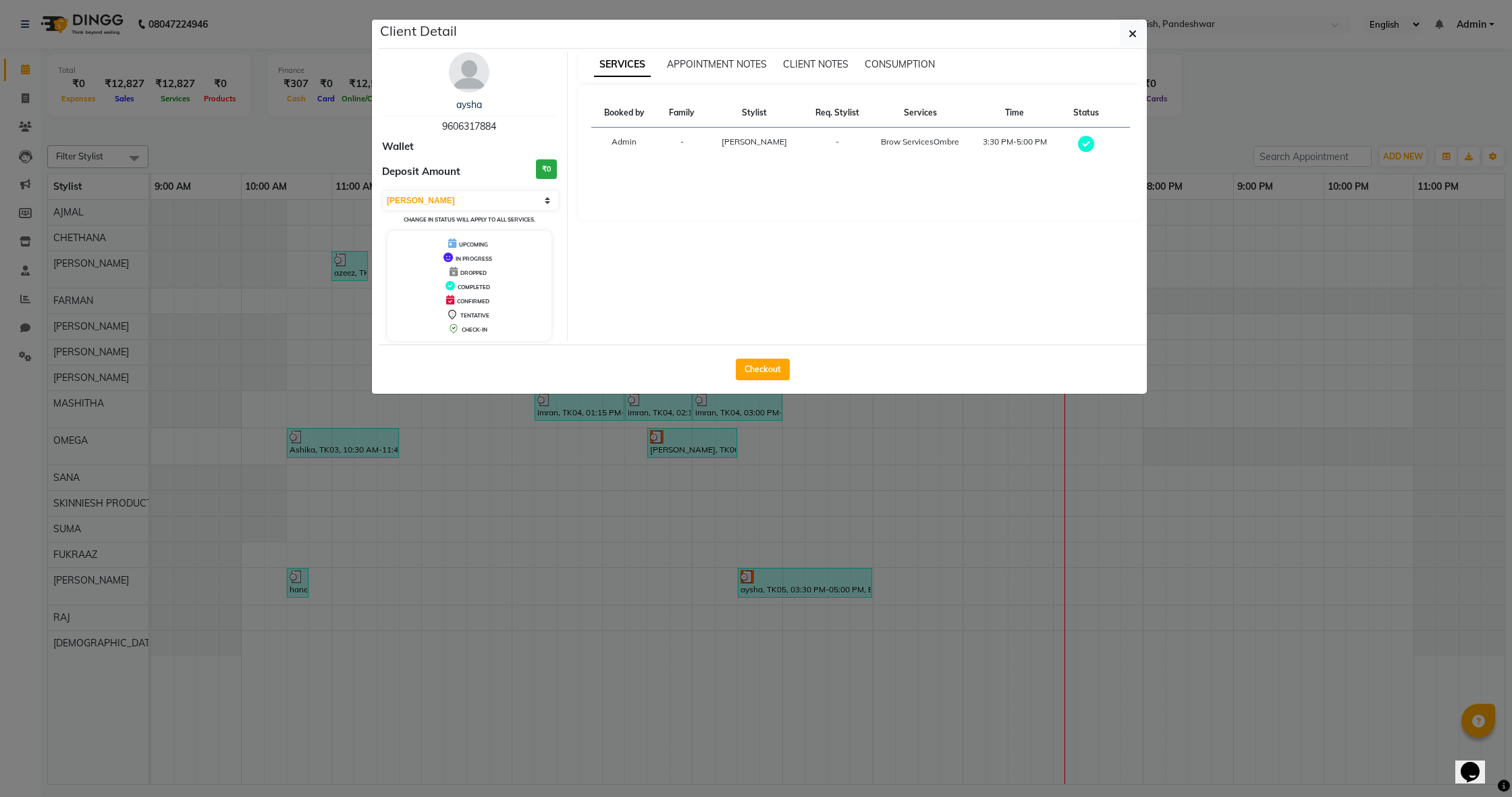
click at [285, 379] on ngb-modal-window "Client Detail aysha 9606317884 Wallet Deposit Amount ₹0 Select MARK DONE UPCOMI…" at bounding box center [756, 398] width 1512 height 797
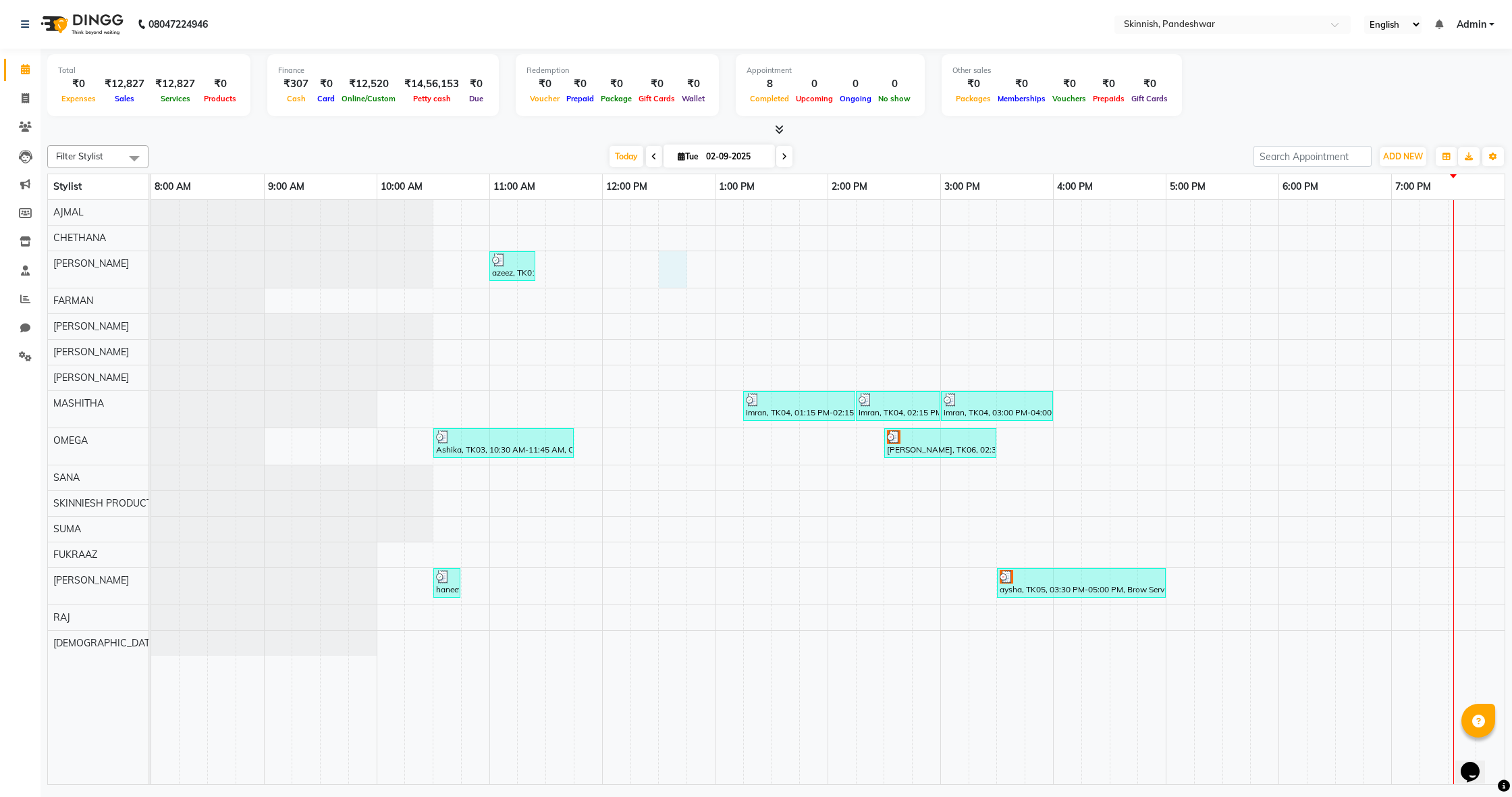
click at [680, 255] on div "azeez, TK01, 11:00 AM-11:25 AM, SHAVEBeard Shape-up imran, TK04, 01:15 PM-02:15…" at bounding box center [828, 492] width 1354 height 584
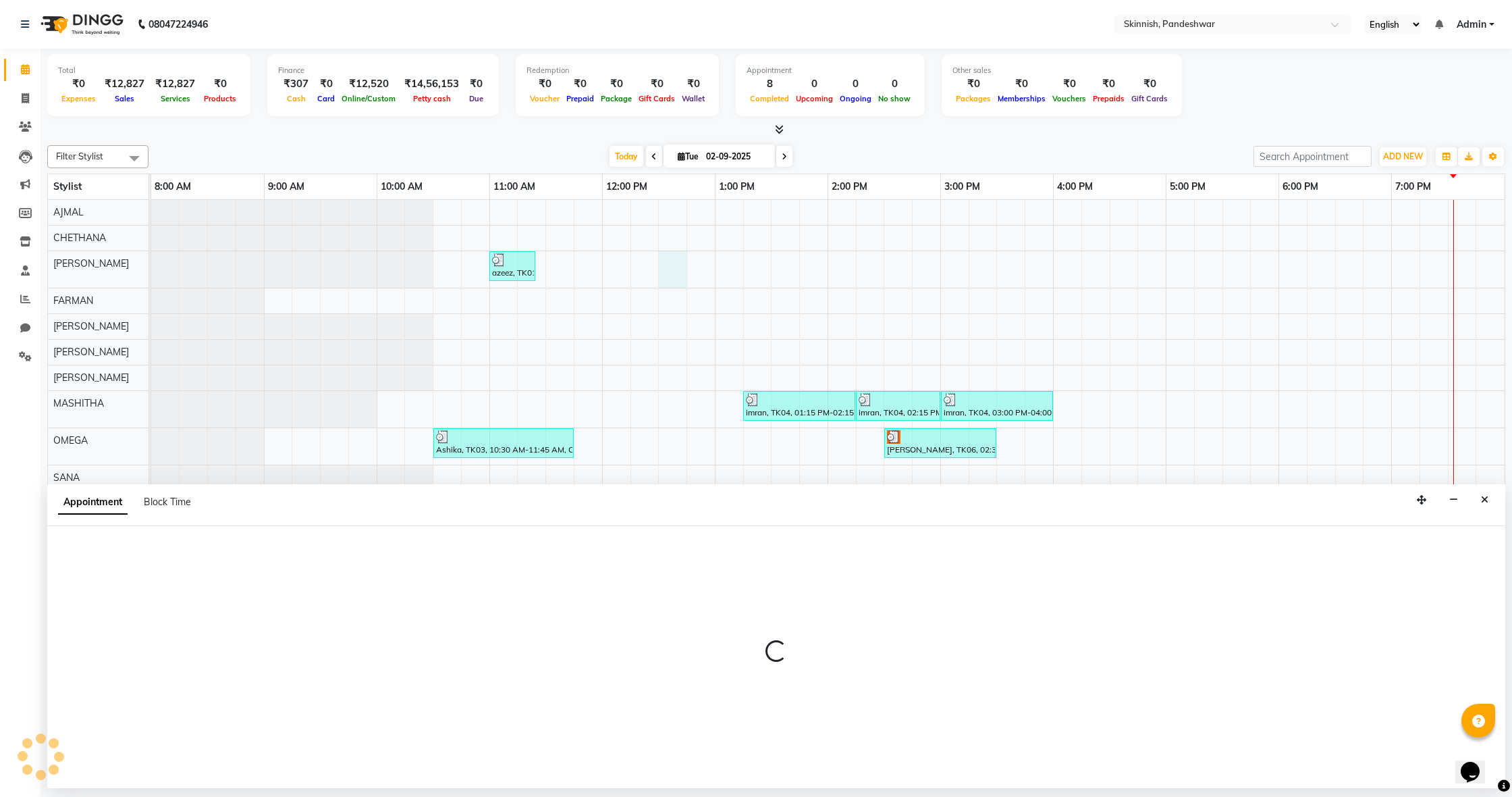
select select "70624"
select select "tentative"
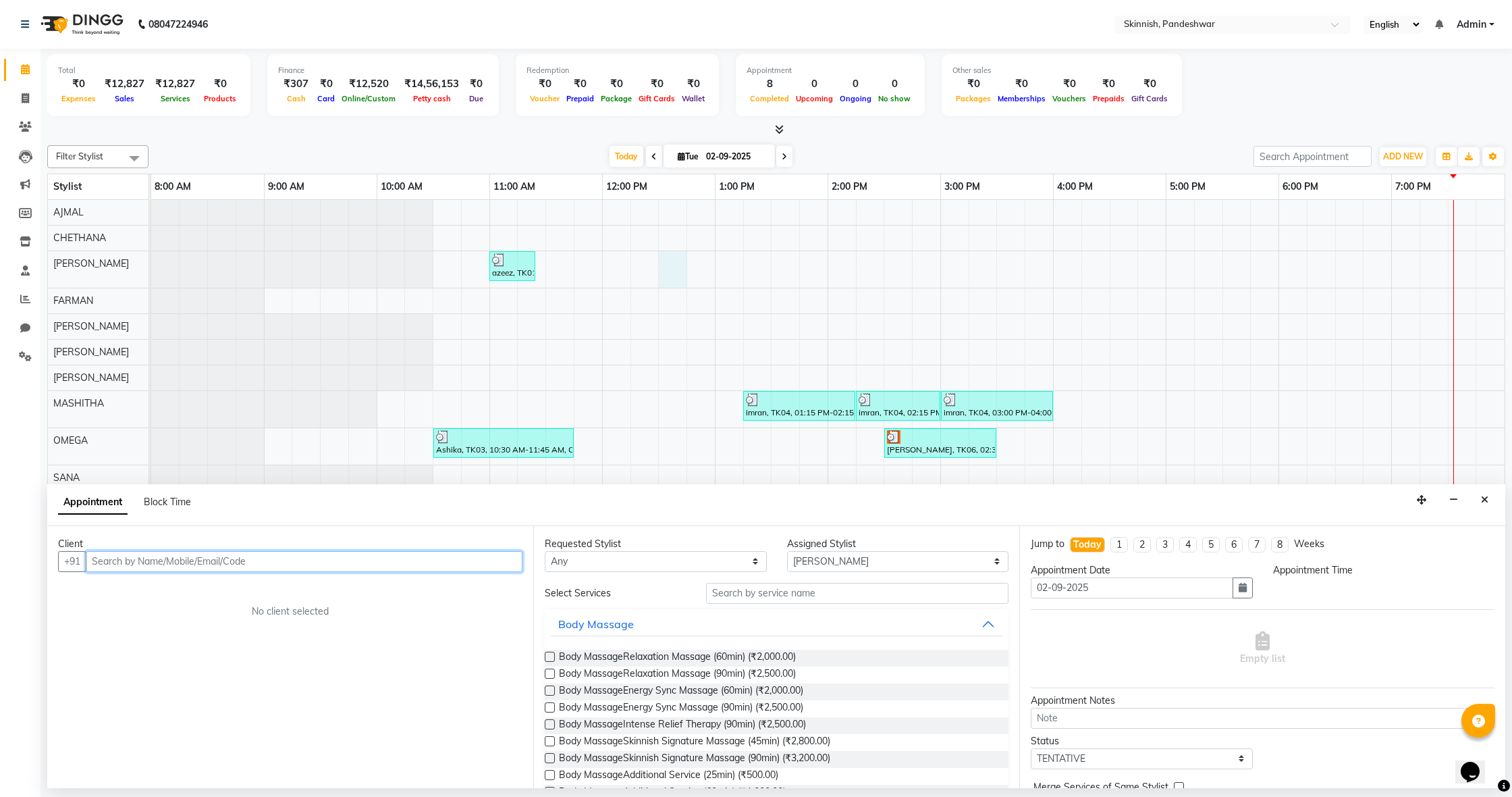
paste input "8792834139"
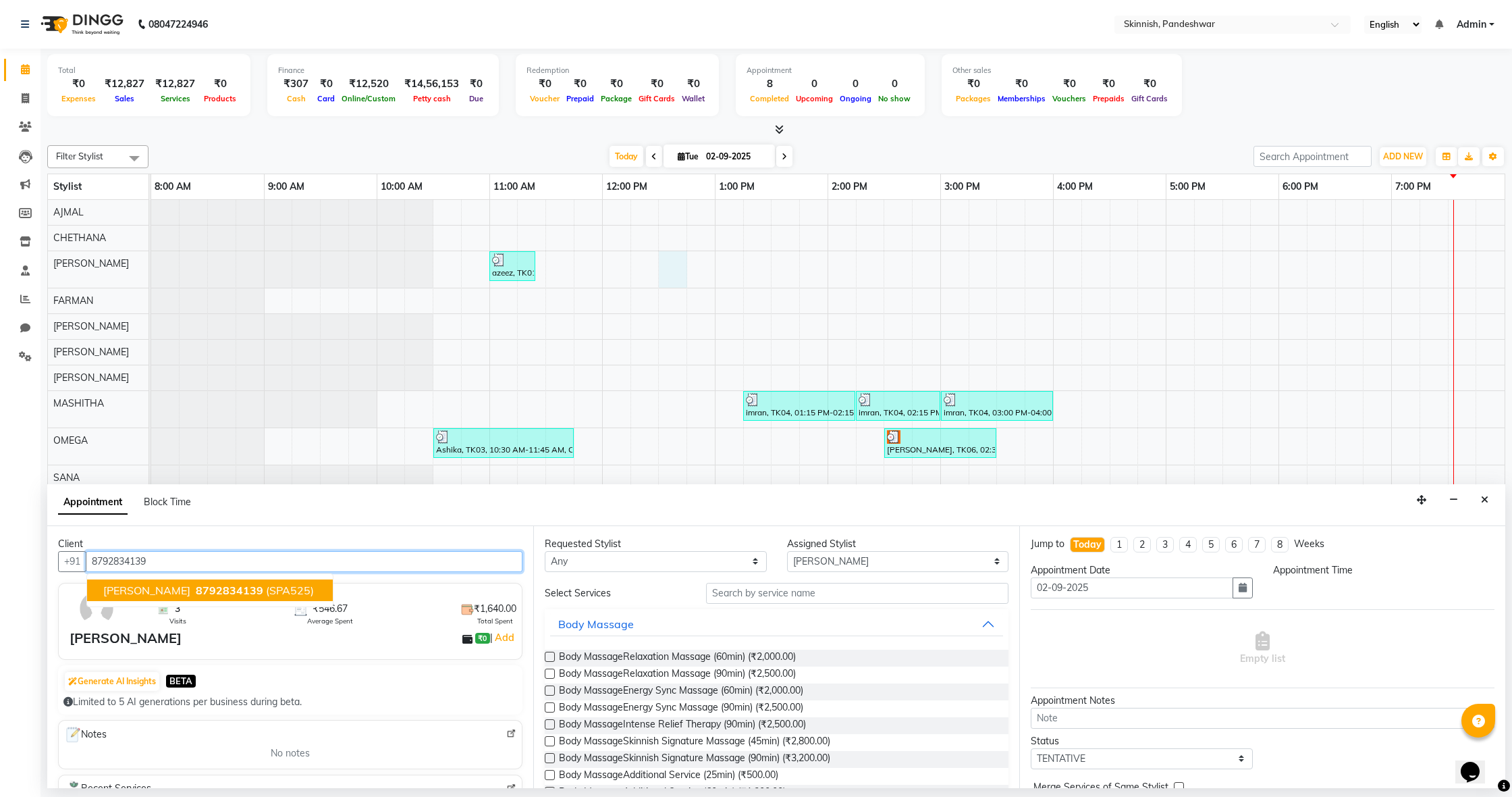
type input "8792834139"
click at [117, 628] on div "[PERSON_NAME] ₹0 | Add" at bounding box center [293, 638] width 447 height 20
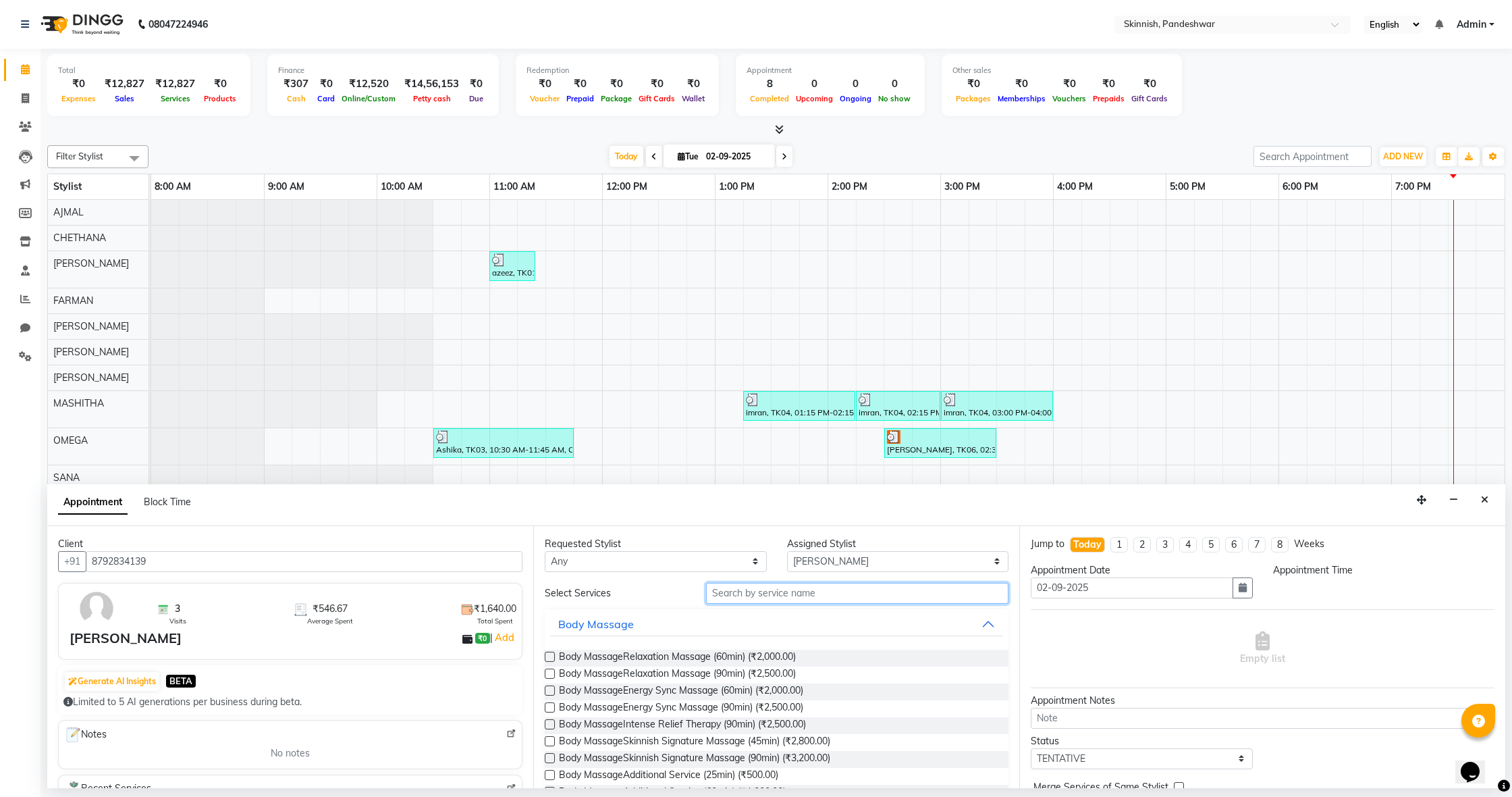
click at [841, 593] on input "text" at bounding box center [858, 593] width 303 height 21
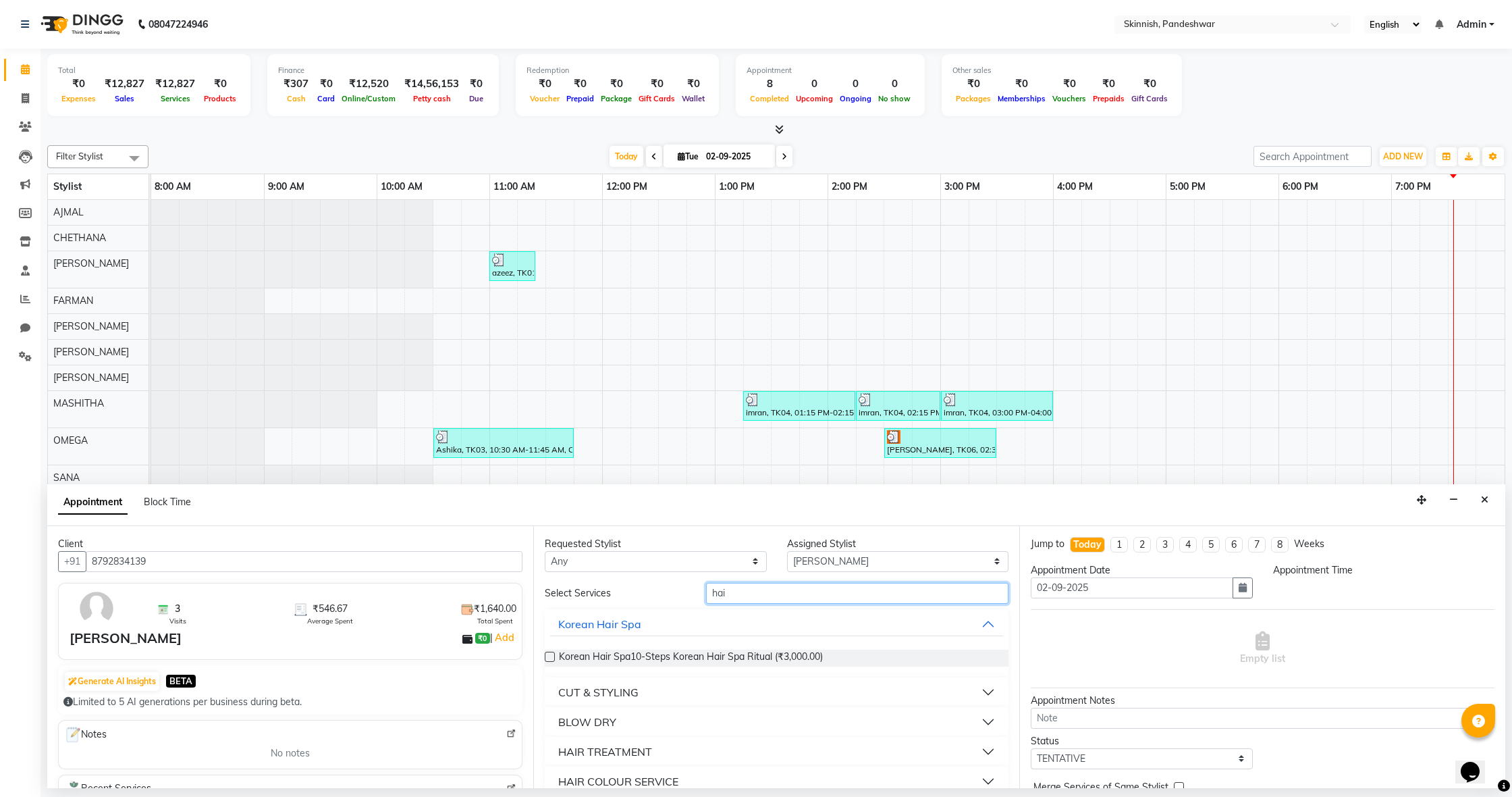
type input "hai"
click at [751, 694] on button "CUT & STYLING" at bounding box center [777, 692] width 453 height 24
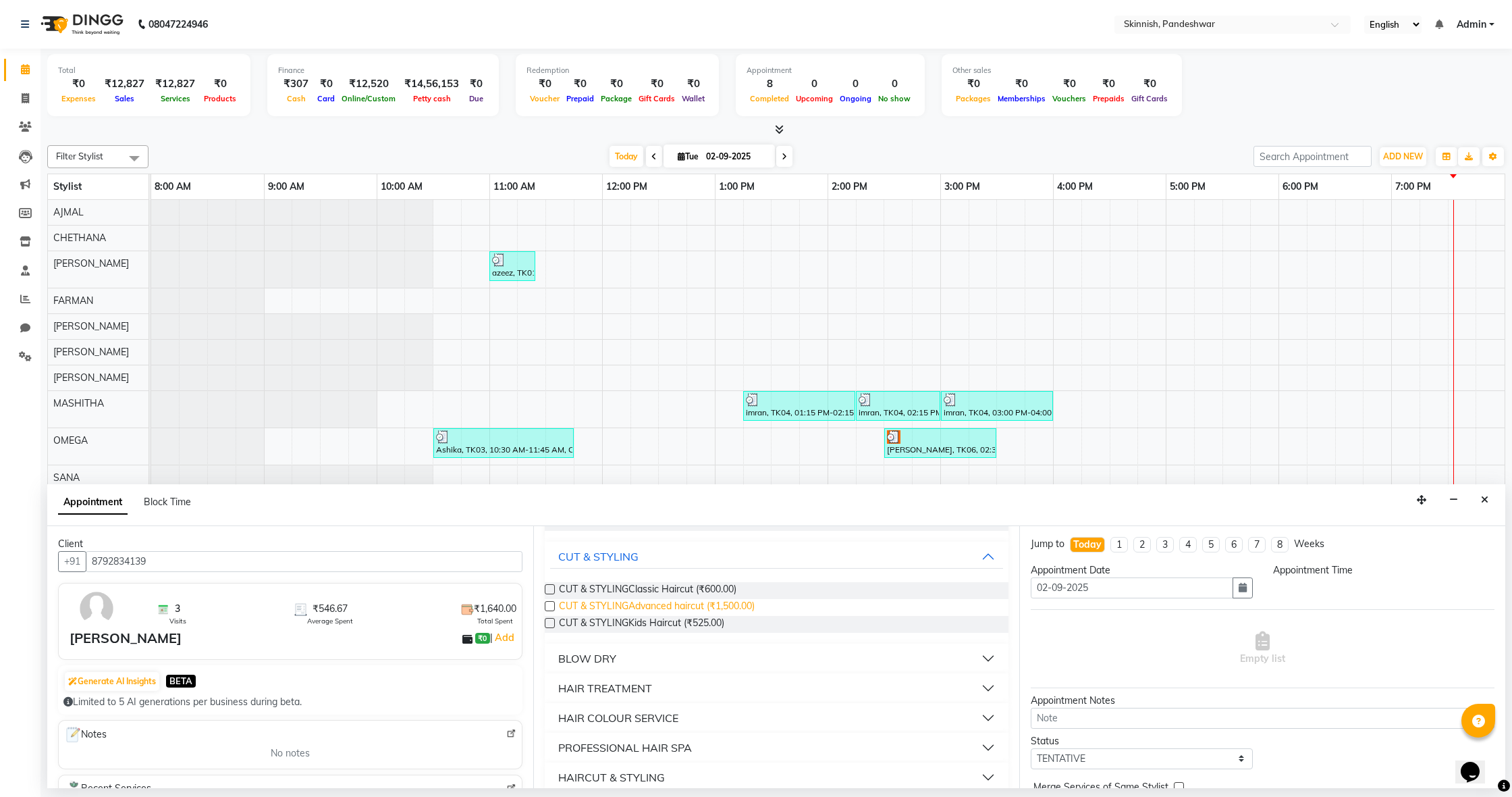
scroll to position [137, 0]
click at [550, 588] on label at bounding box center [550, 588] width 10 height 10
click at [550, 588] on input "checkbox" at bounding box center [549, 589] width 9 height 9
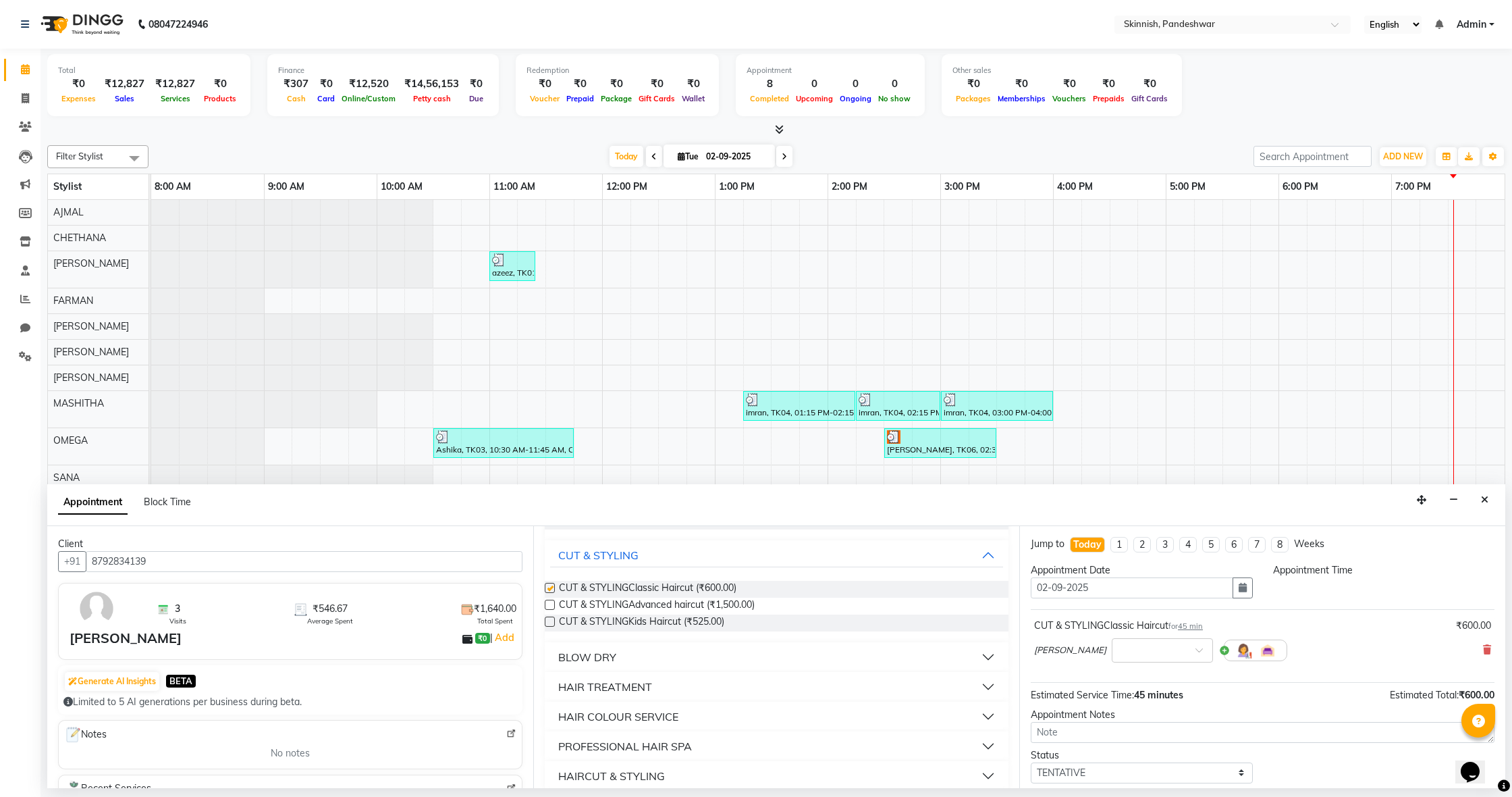
checkbox input "false"
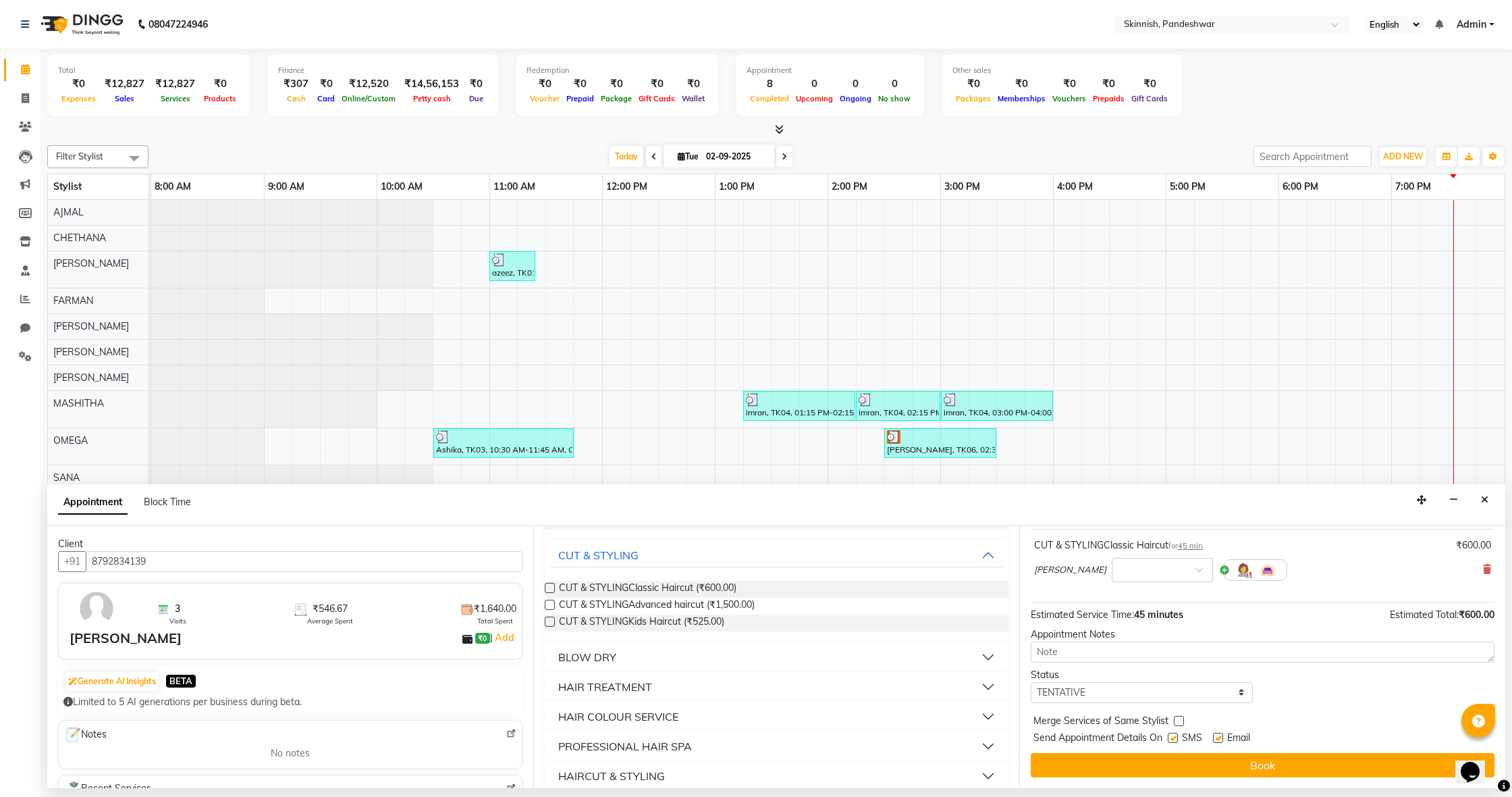
scroll to position [80, 0]
click at [1203, 764] on button "Book" at bounding box center [1262, 765] width 464 height 24
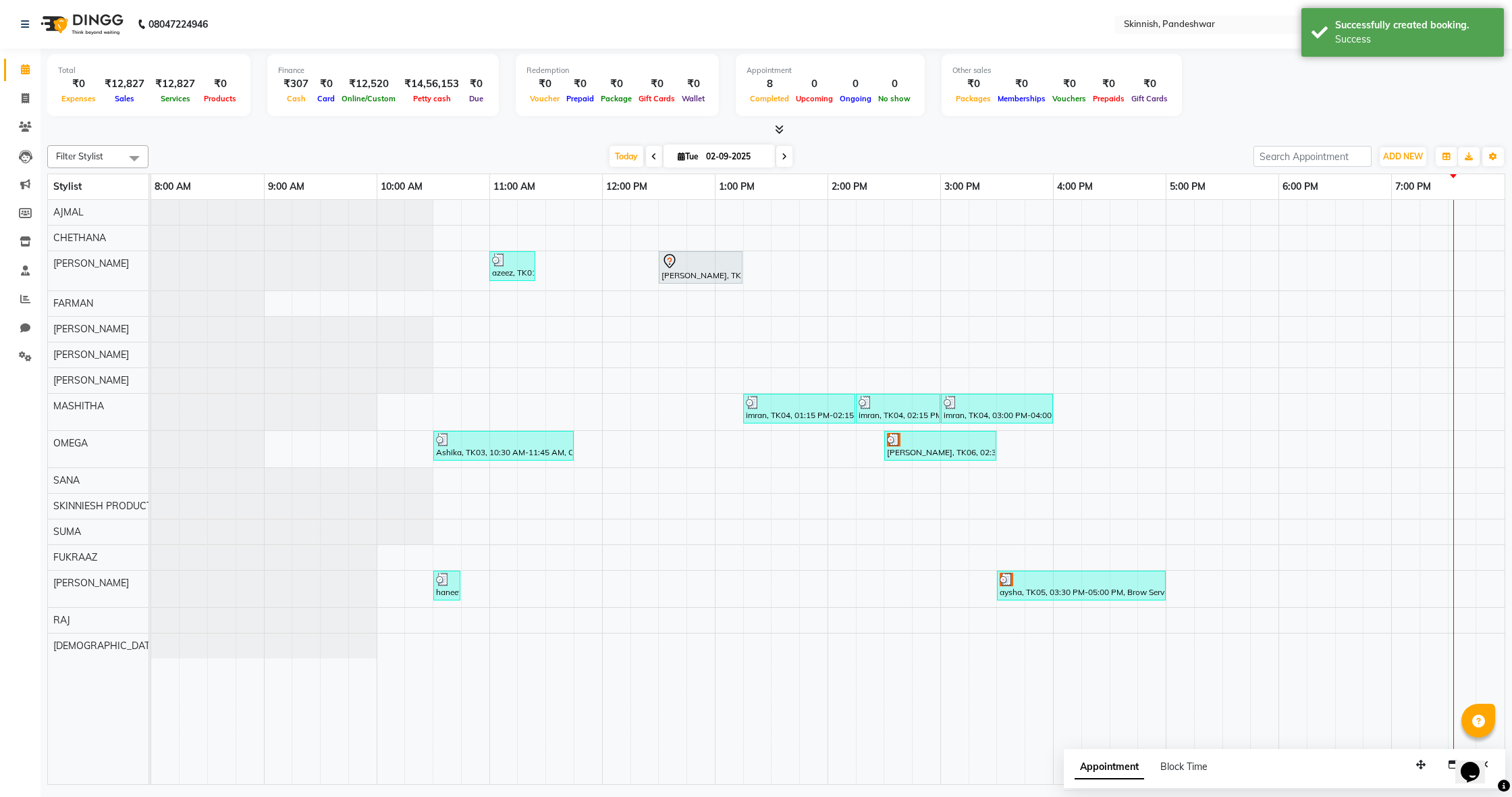
scroll to position [0, 0]
click at [695, 263] on div at bounding box center [701, 262] width 79 height 17
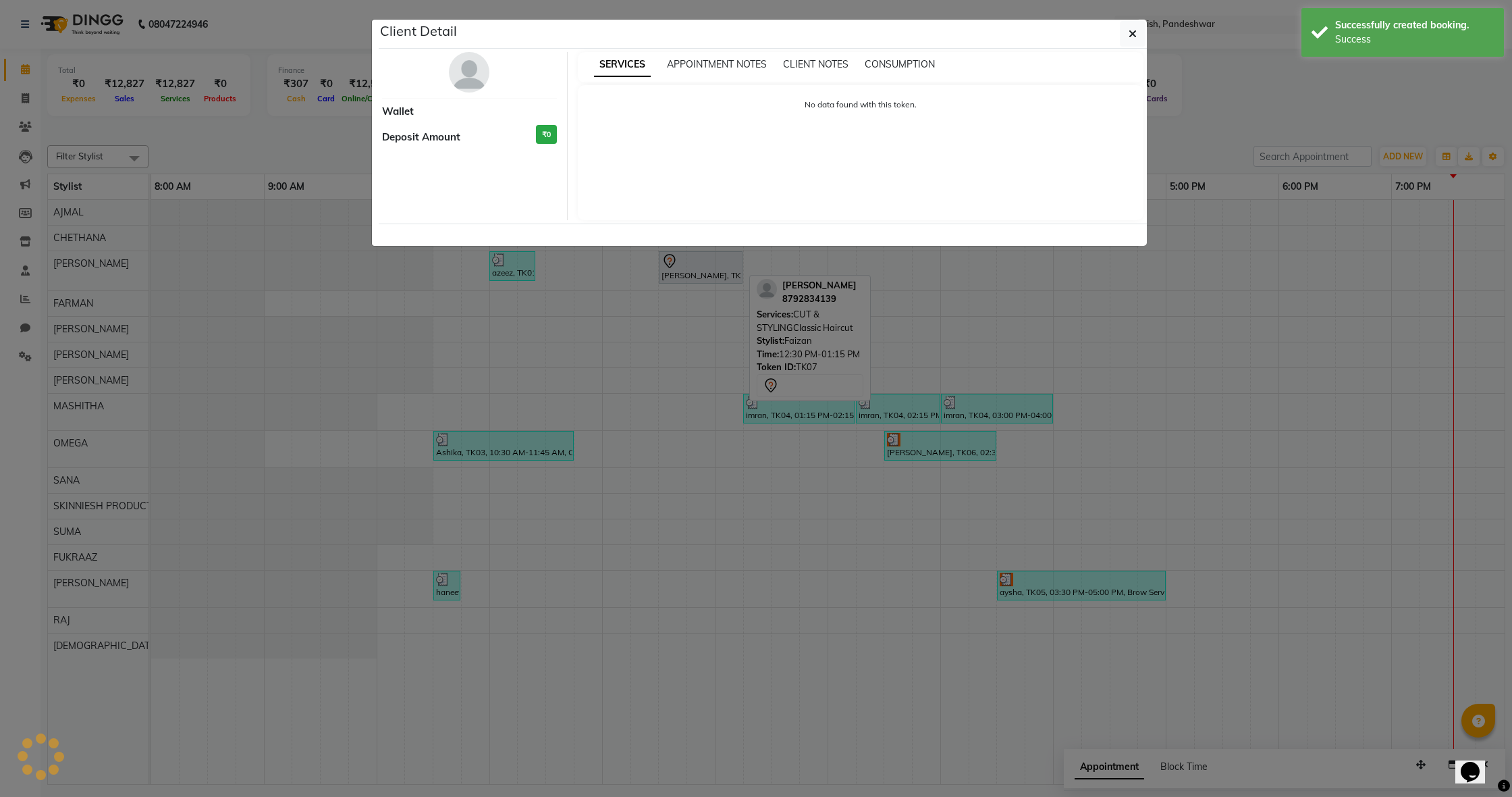
select select "7"
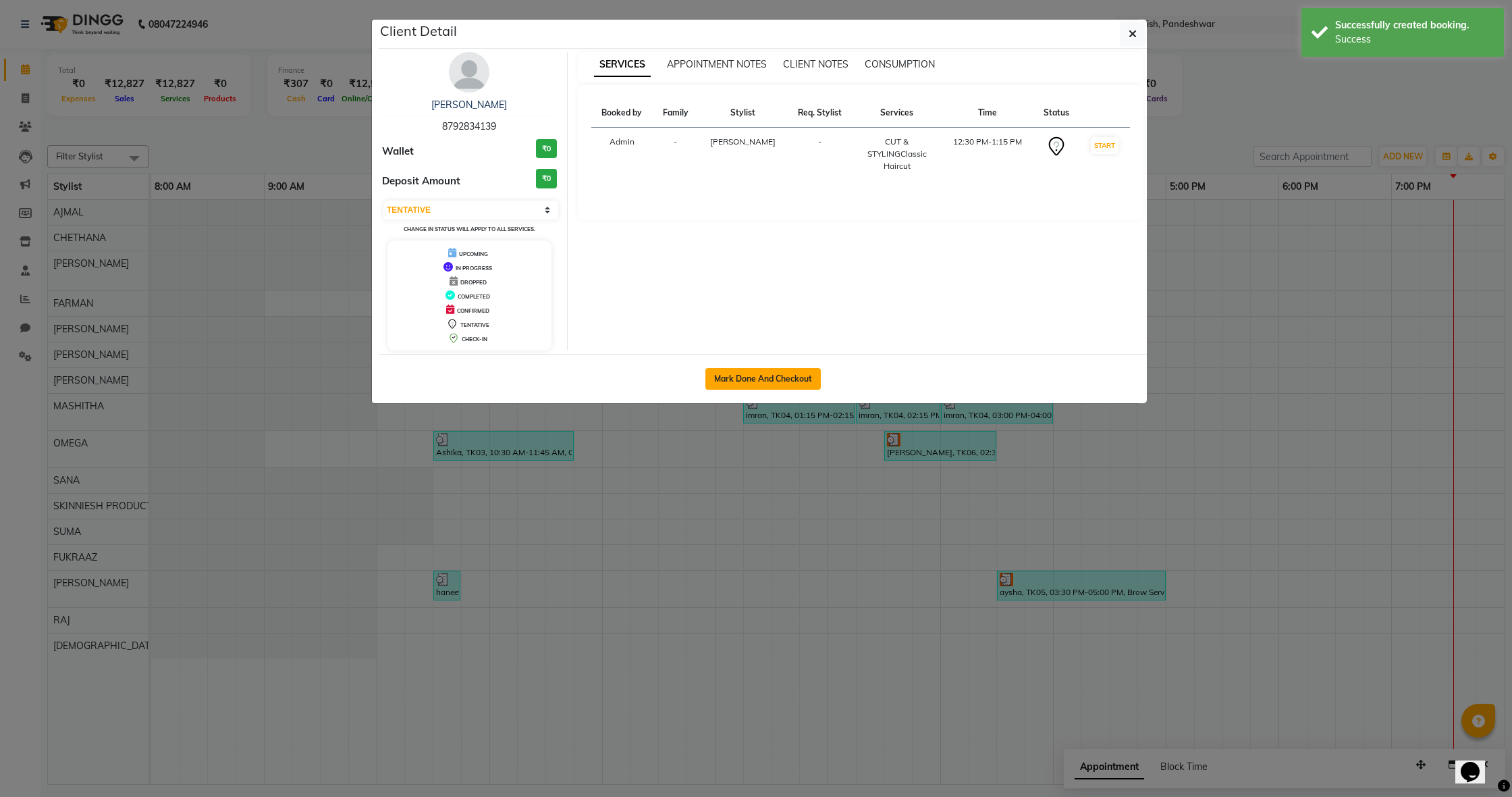
click at [725, 369] on button "Mark Done And Checkout" at bounding box center [763, 379] width 116 height 22
select select "7886"
select select "service"
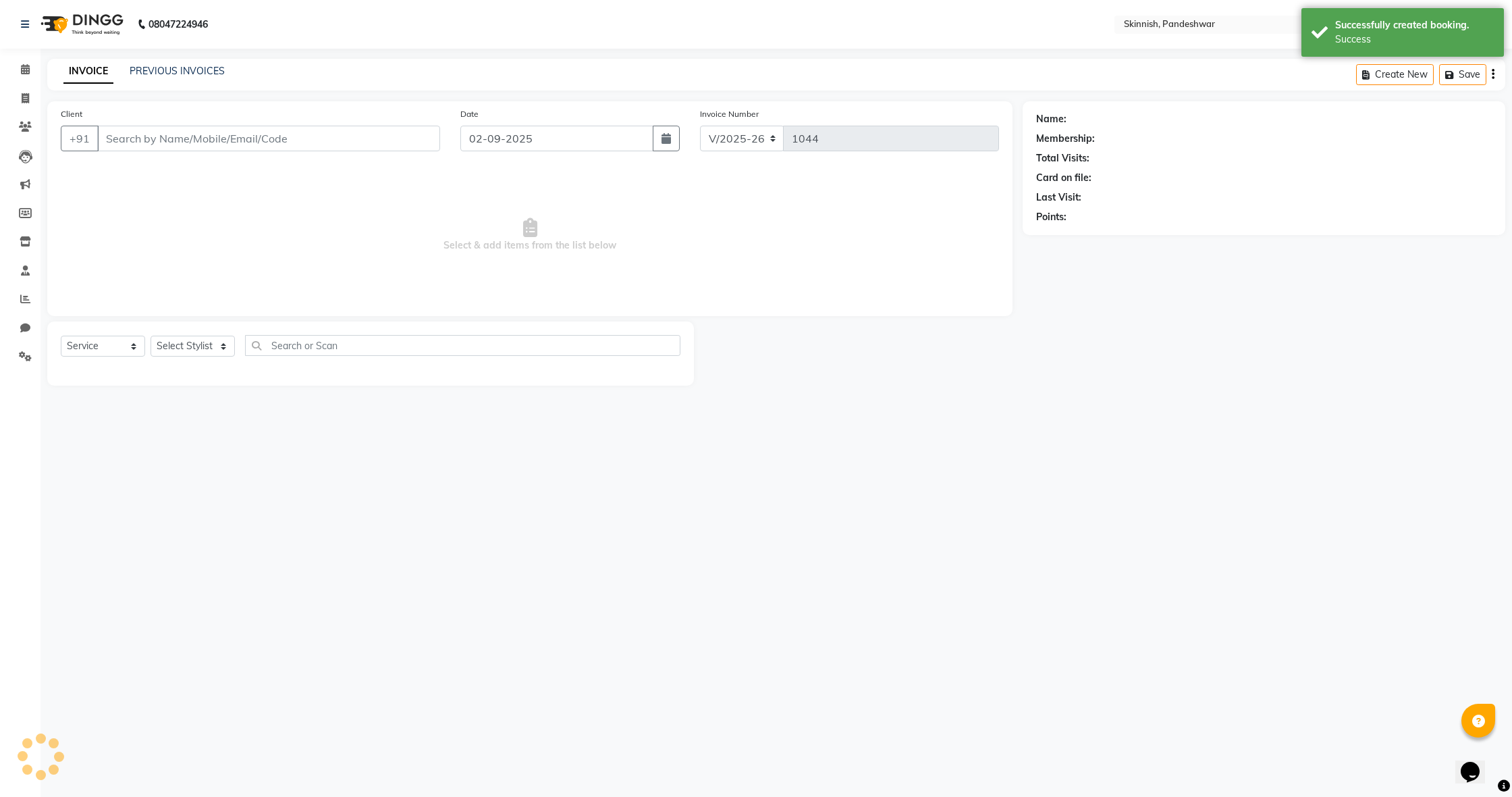
type input "8792834139"
select select "70624"
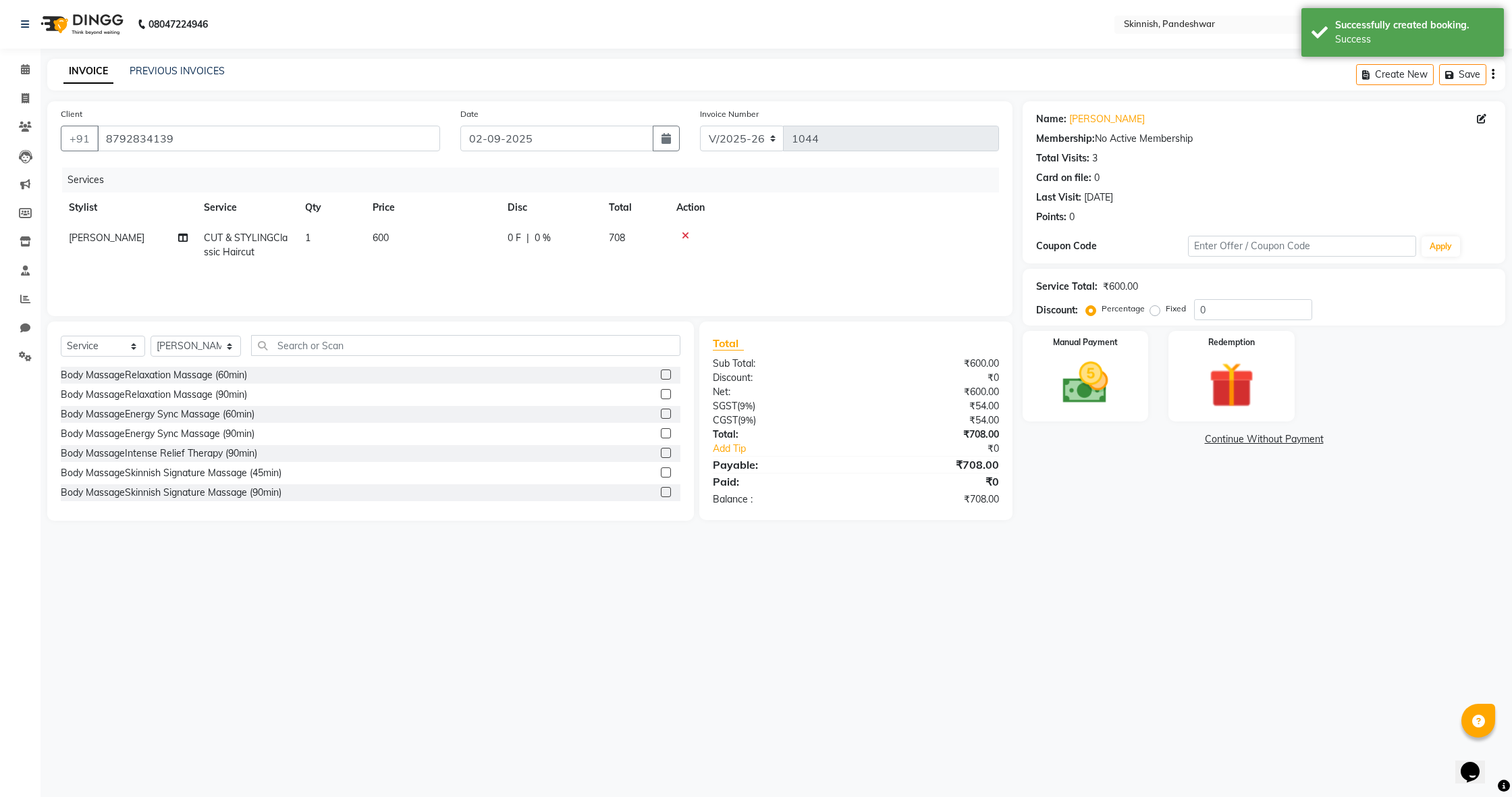
scroll to position [0, 1]
drag, startPoint x: 1157, startPoint y: 312, endPoint x: 1177, endPoint y: 310, distance: 20.1
click at [1166, 312] on label "Fixed" at bounding box center [1176, 309] width 20 height 12
click at [1156, 312] on input "Fixed" at bounding box center [1157, 308] width 9 height 9
radio input "true"
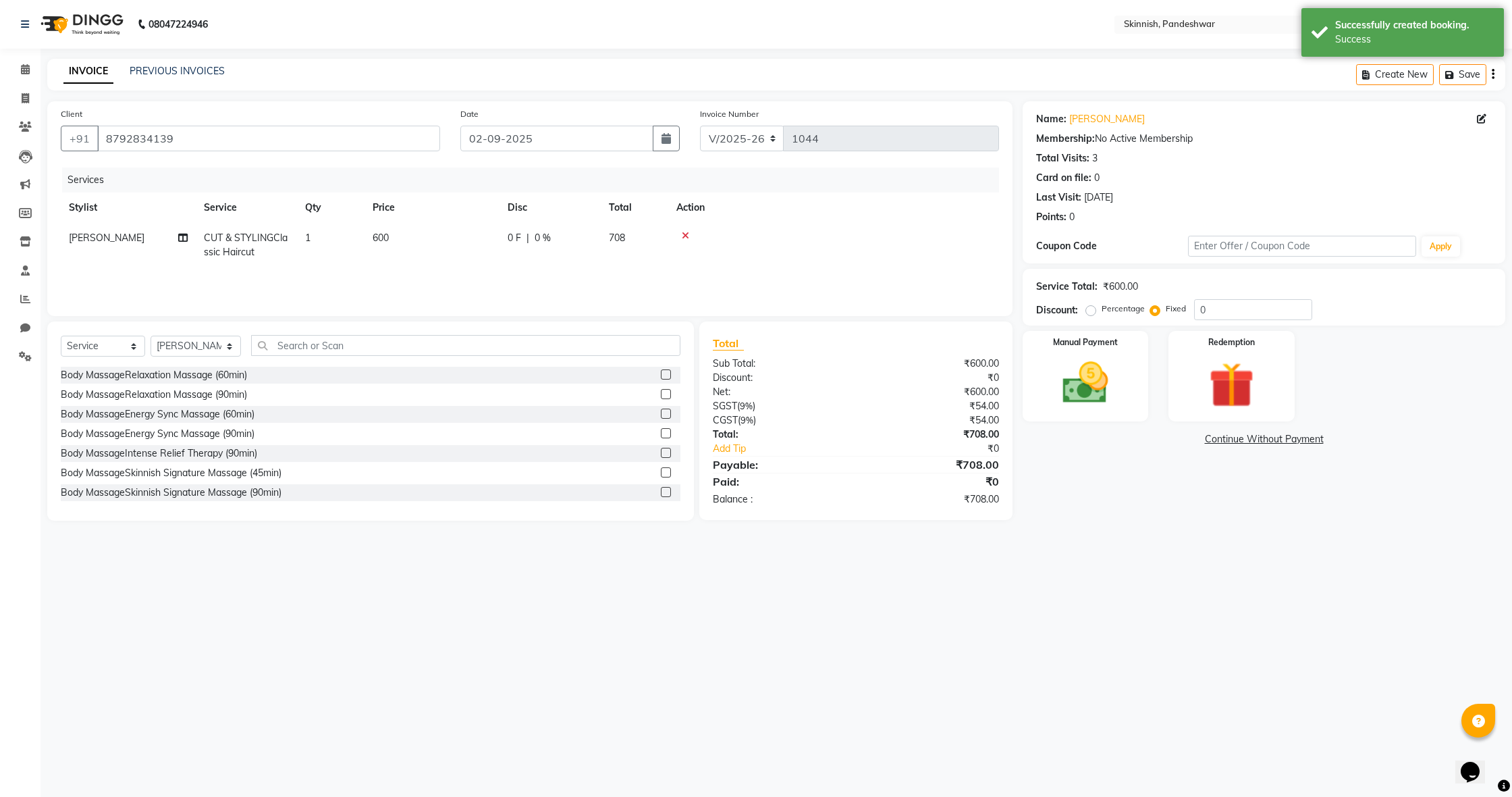
scroll to position [0, 0]
click at [1205, 309] on input "0" at bounding box center [1253, 310] width 118 height 21
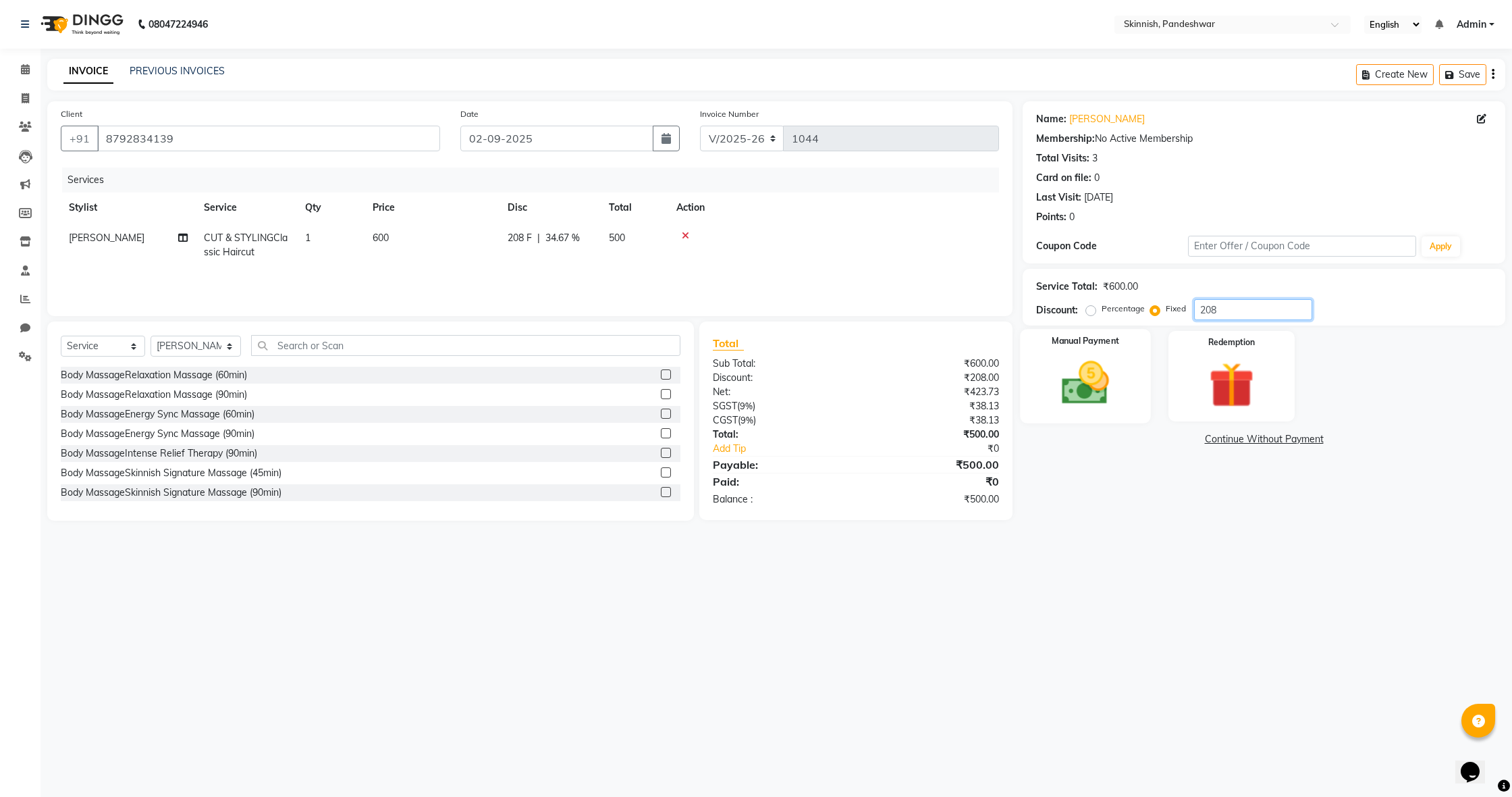
type input "208"
click at [1102, 403] on img at bounding box center [1085, 383] width 77 height 55
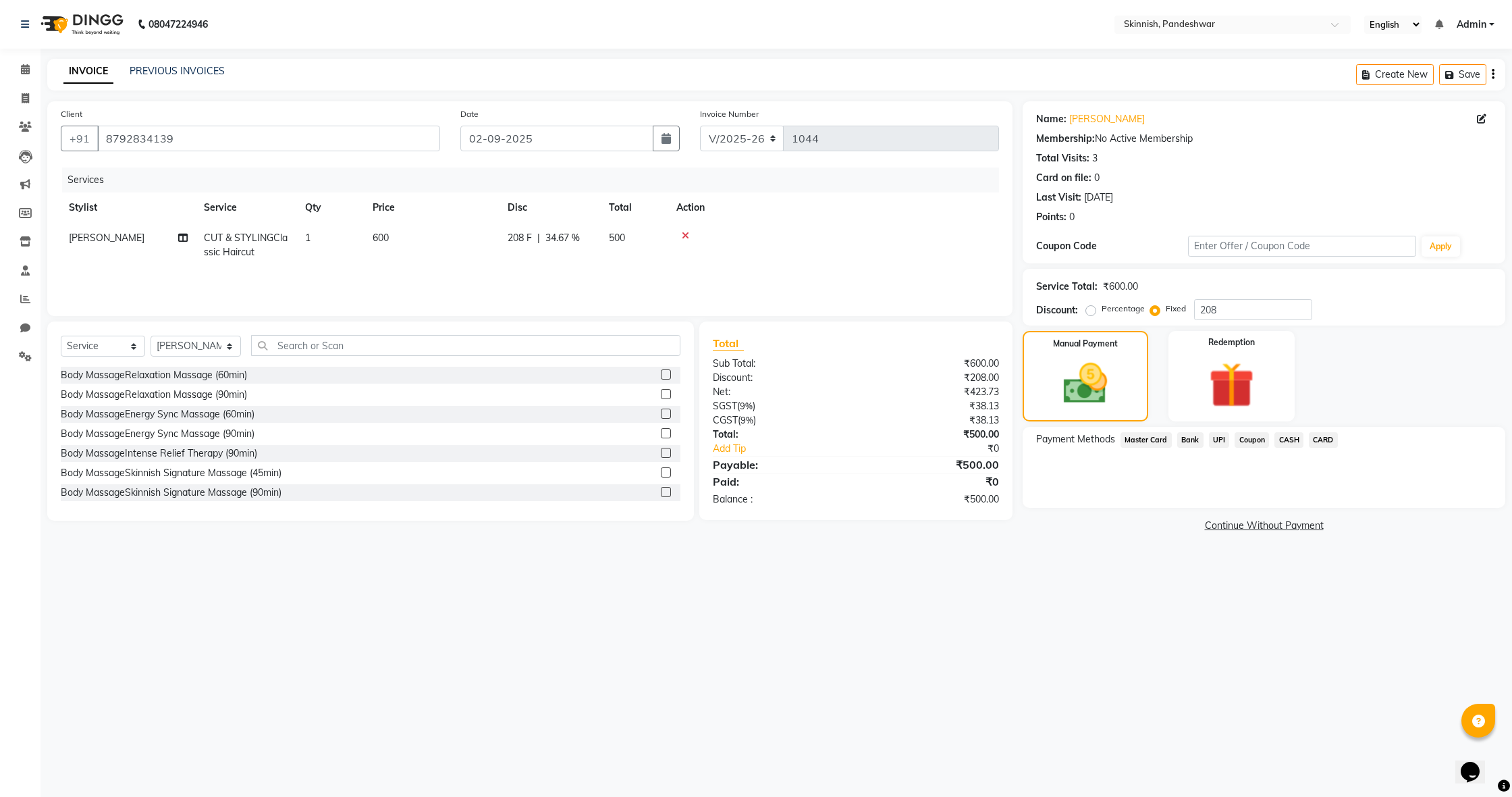
click at [1223, 443] on span "UPI" at bounding box center [1219, 439] width 21 height 16
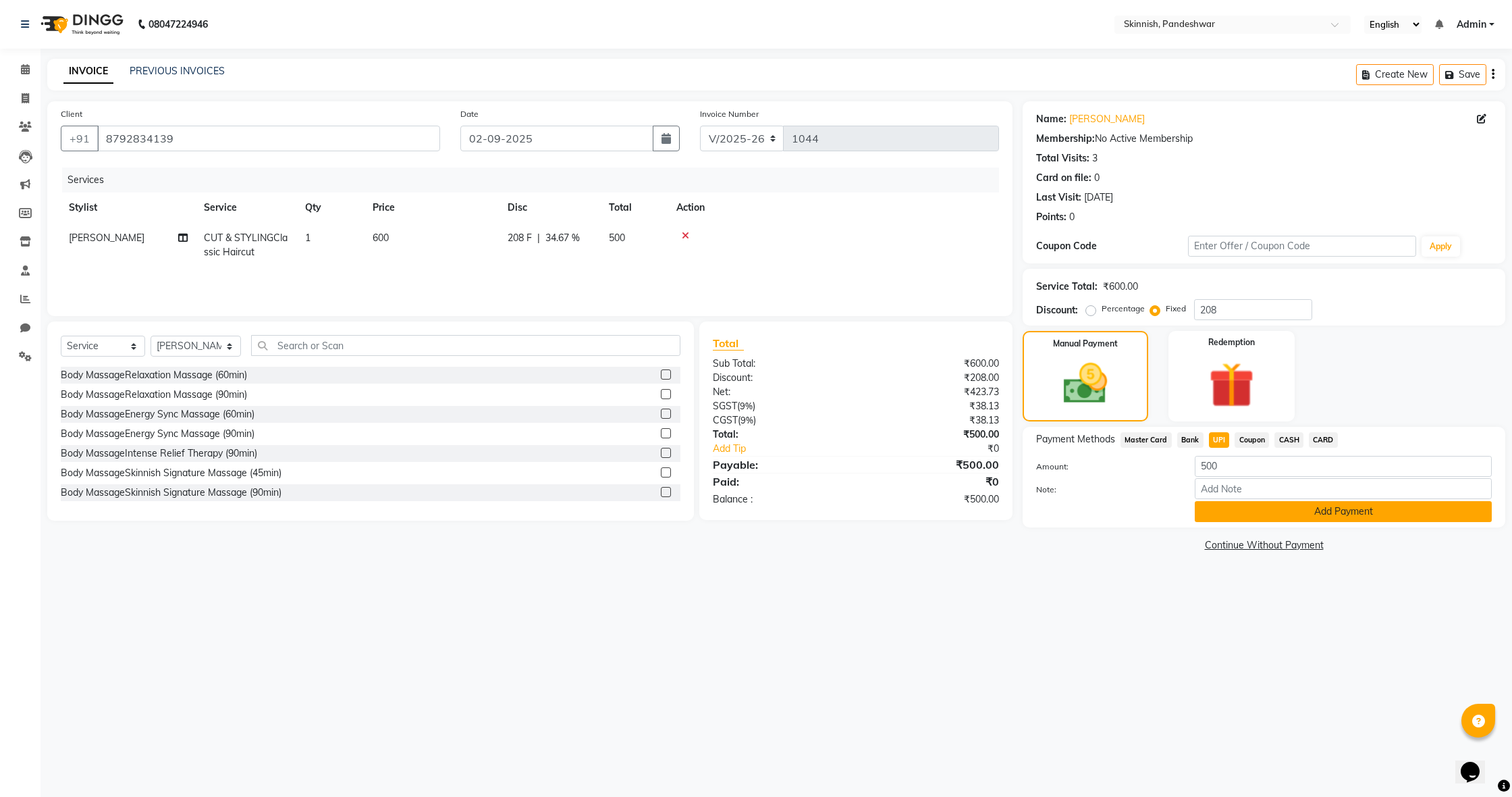
click at [1265, 513] on button "Add Payment" at bounding box center [1343, 511] width 297 height 21
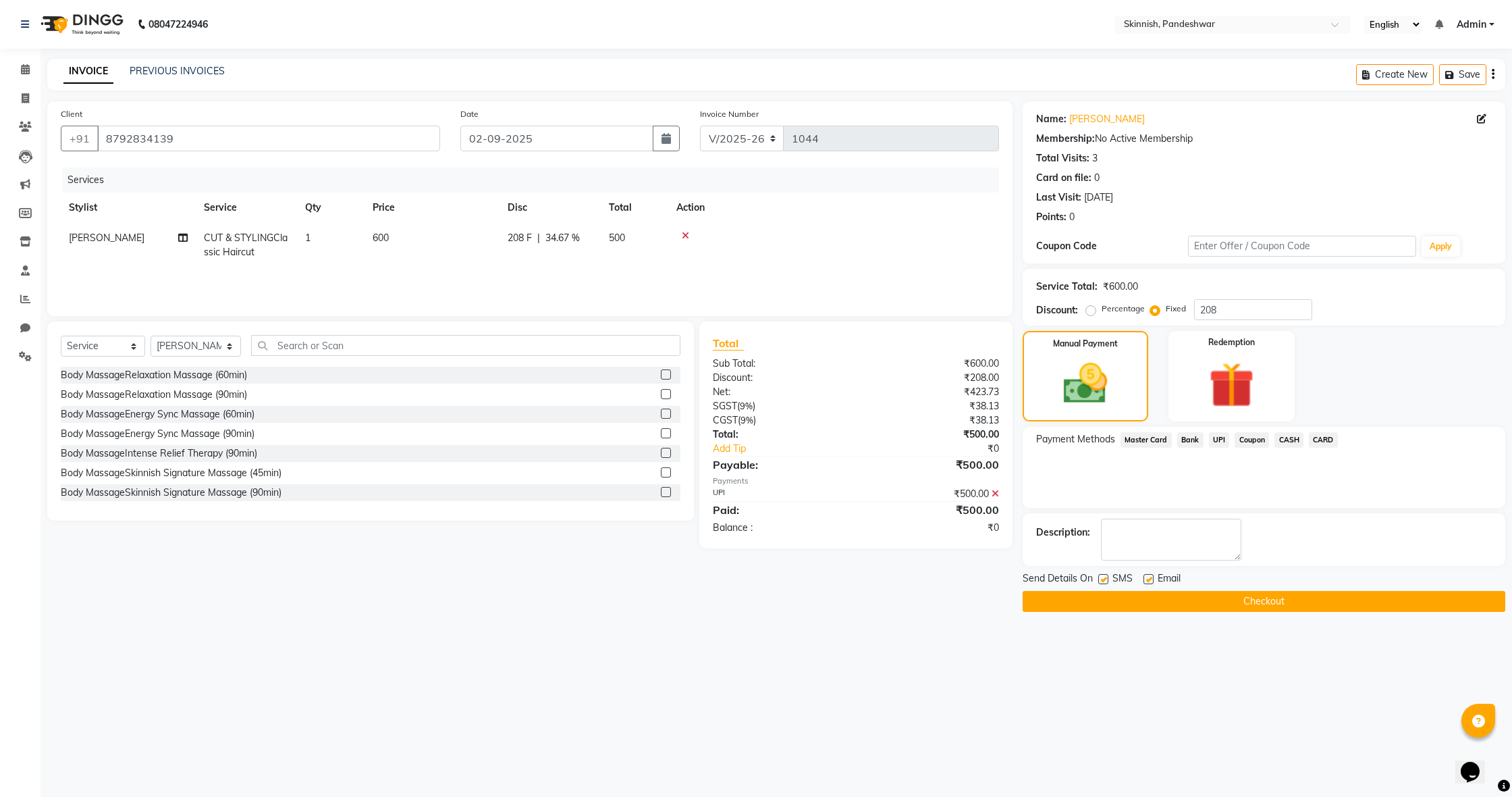
click at [1291, 612] on main "INVOICE PREVIOUS INVOICES Create New Save Client [PHONE_NUMBER] Date [DATE] Inv…" at bounding box center [776, 345] width 1471 height 574
click at [1288, 600] on button "Checkout" at bounding box center [1265, 601] width 483 height 21
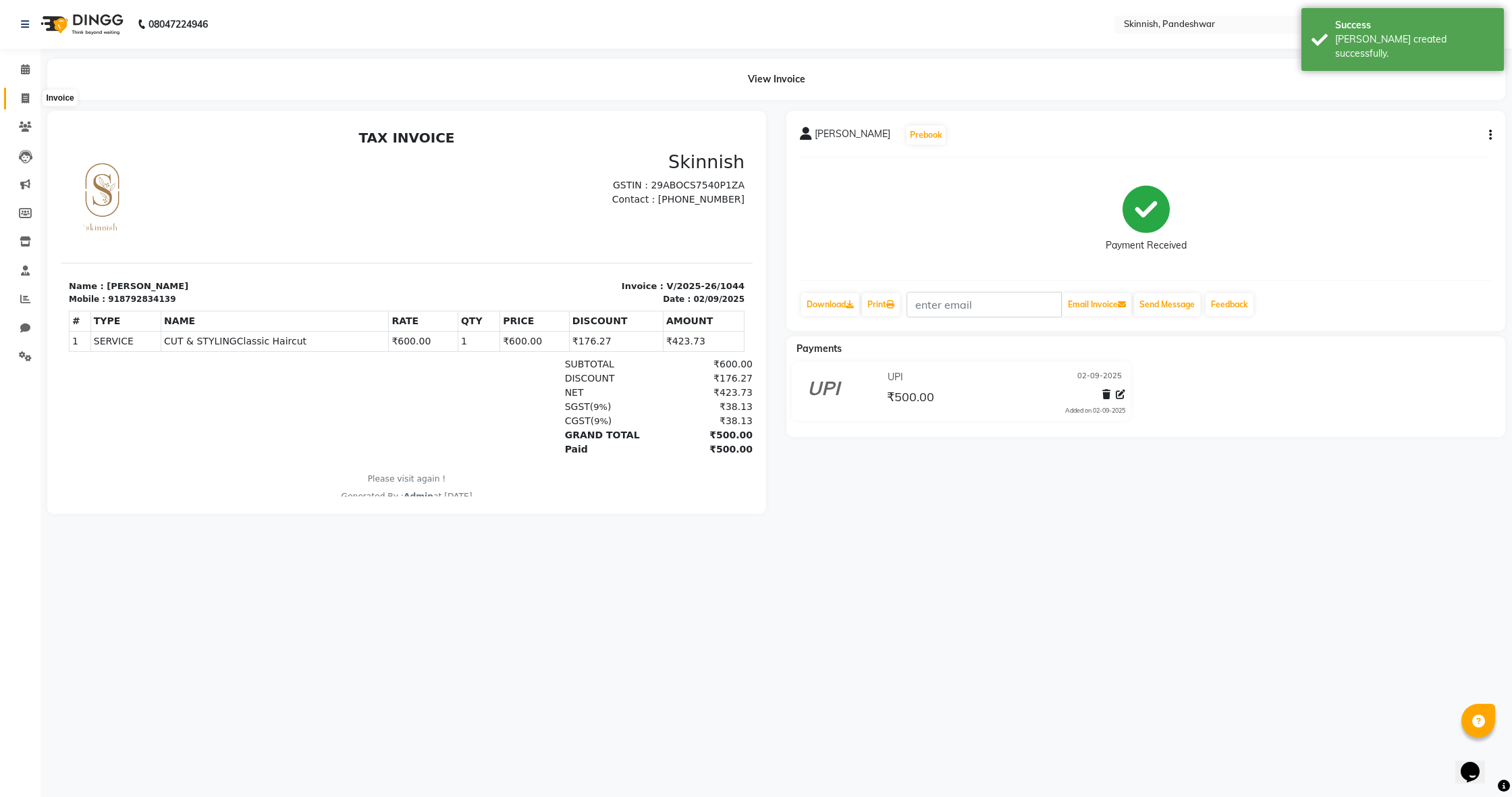
scroll to position [0, 1]
click at [14, 63] on span at bounding box center [25, 70] width 24 height 16
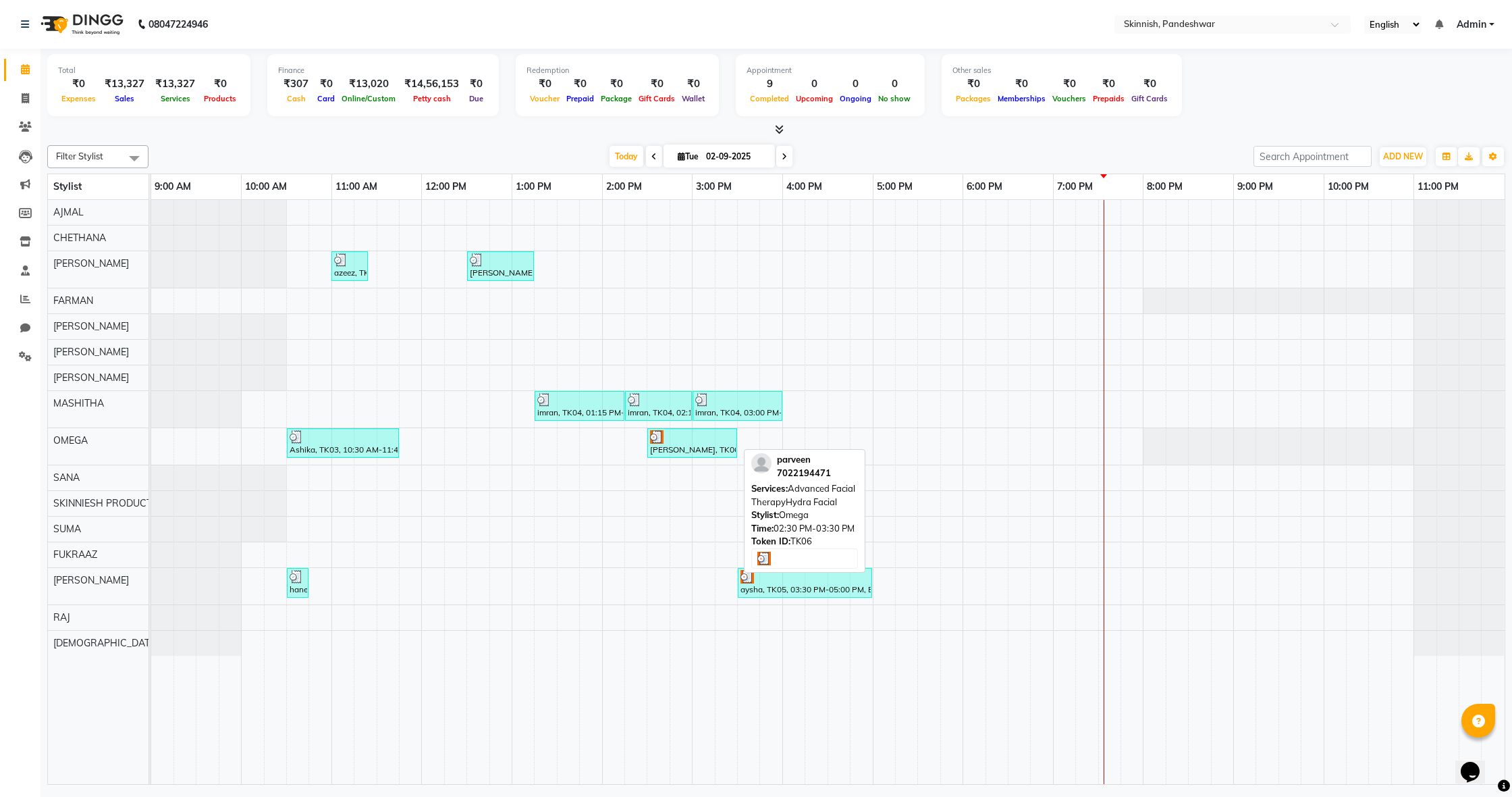
click at [664, 433] on div at bounding box center [692, 437] width 84 height 13
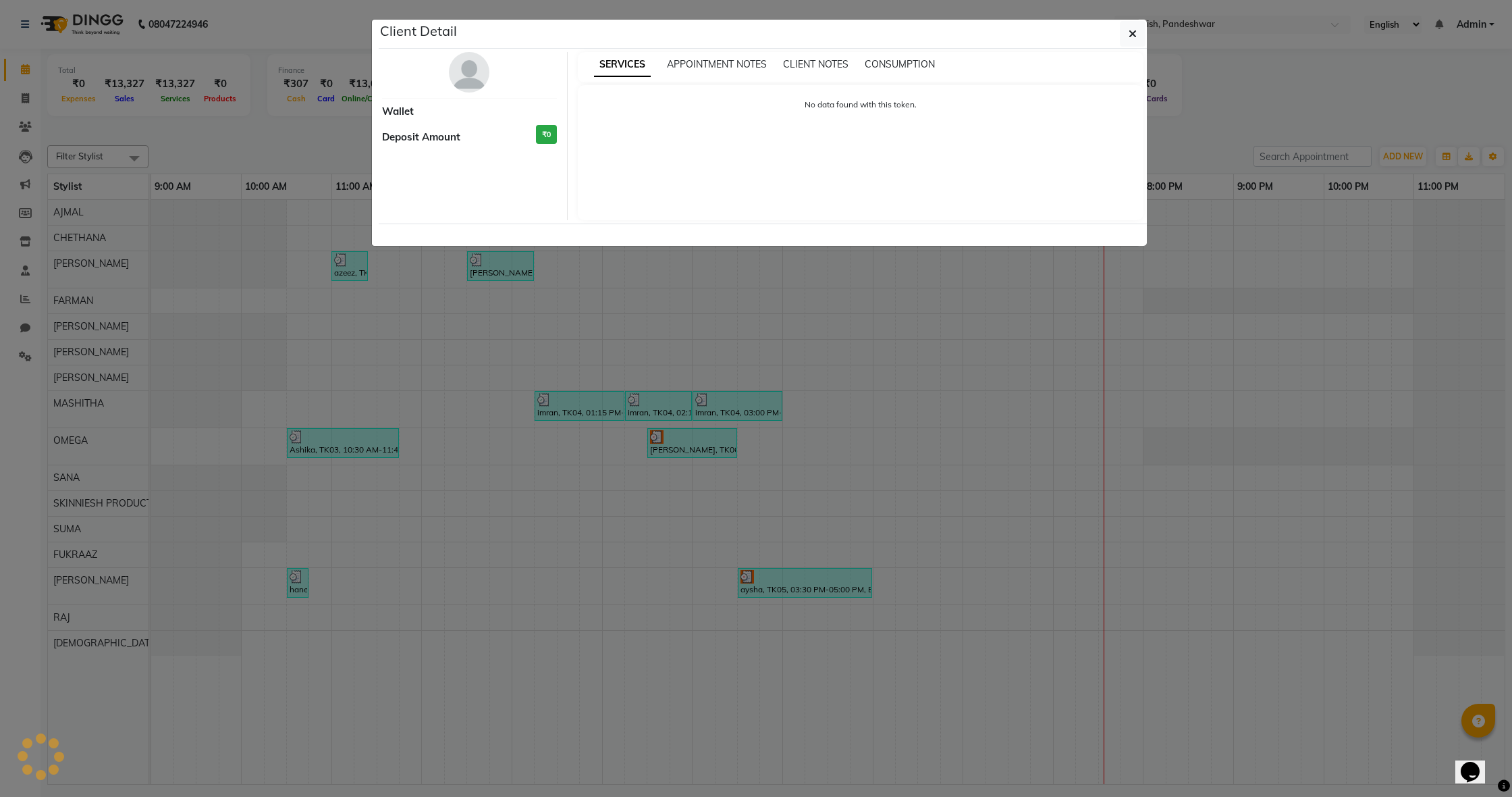
select select "3"
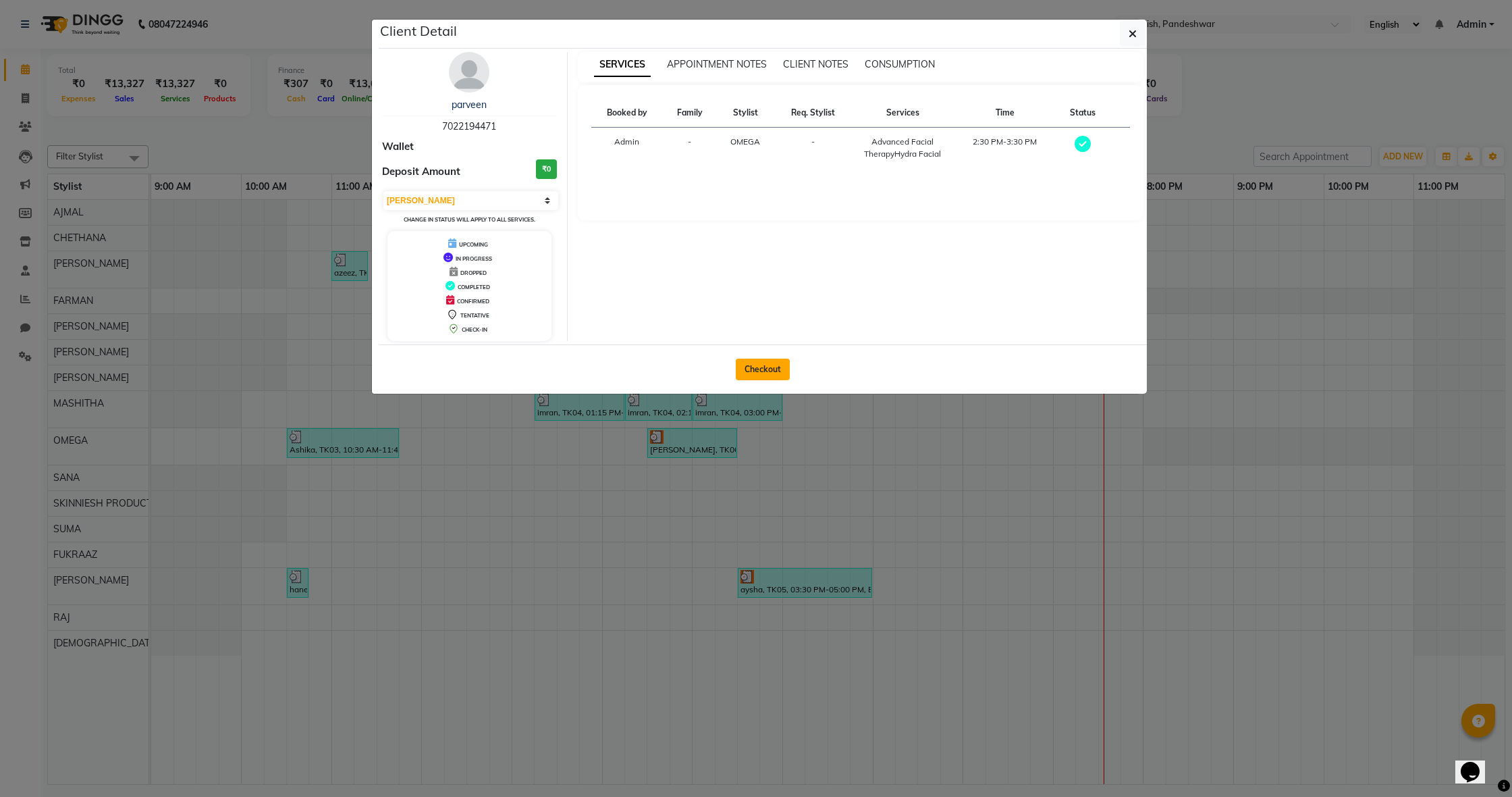
click at [750, 367] on button "Checkout" at bounding box center [763, 369] width 54 height 22
select select "service"
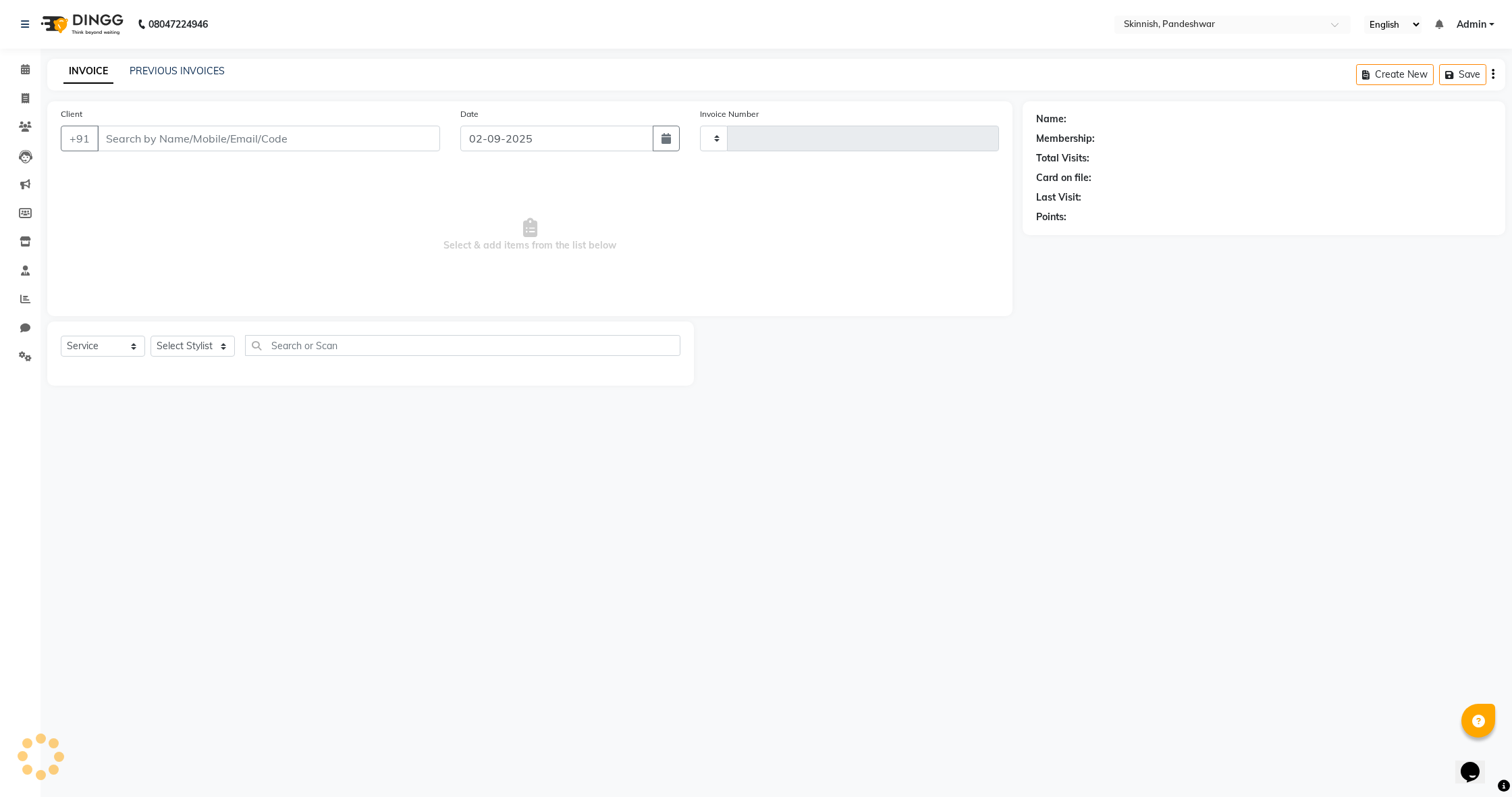
type input "1045"
select select "7886"
type input "7022194471"
select select "70532"
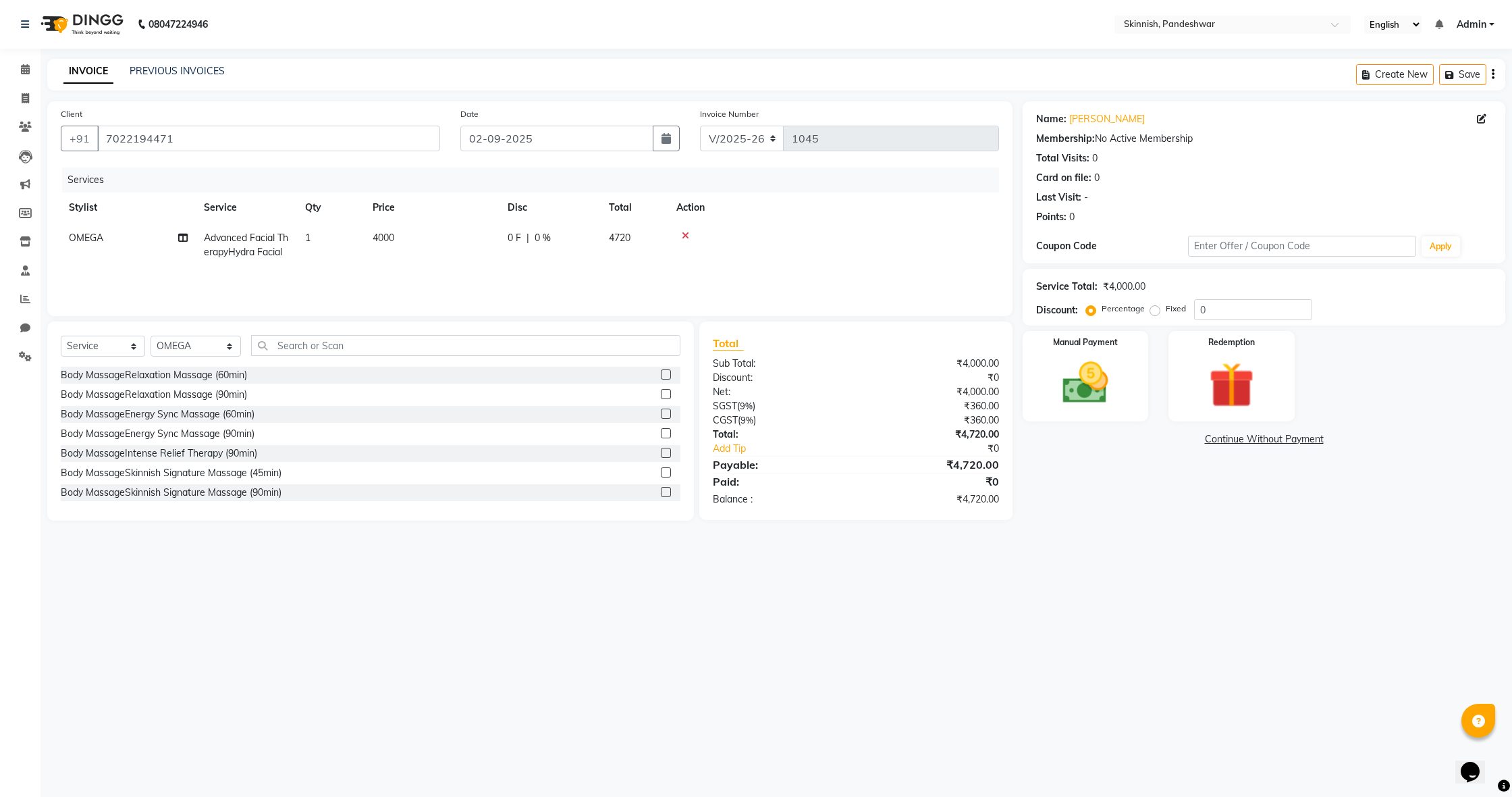
click at [1166, 309] on label "Fixed" at bounding box center [1176, 309] width 20 height 12
click at [1154, 309] on input "Fixed" at bounding box center [1157, 308] width 9 height 9
radio input "true"
click at [1247, 311] on input "0" at bounding box center [1253, 310] width 118 height 21
type input "720"
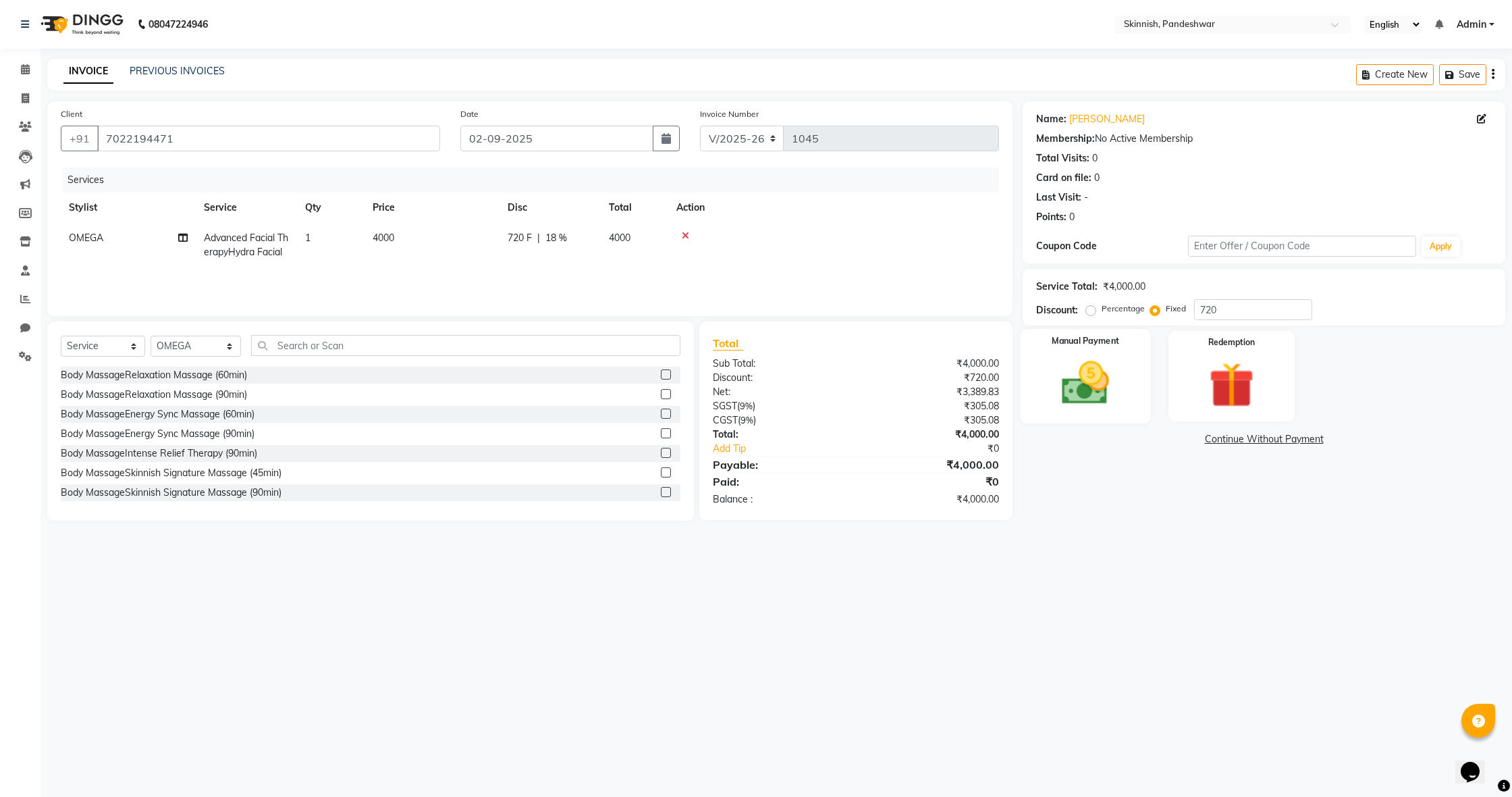
click at [1105, 364] on img at bounding box center [1085, 383] width 77 height 55
click at [1216, 443] on span "UPI" at bounding box center [1219, 439] width 21 height 16
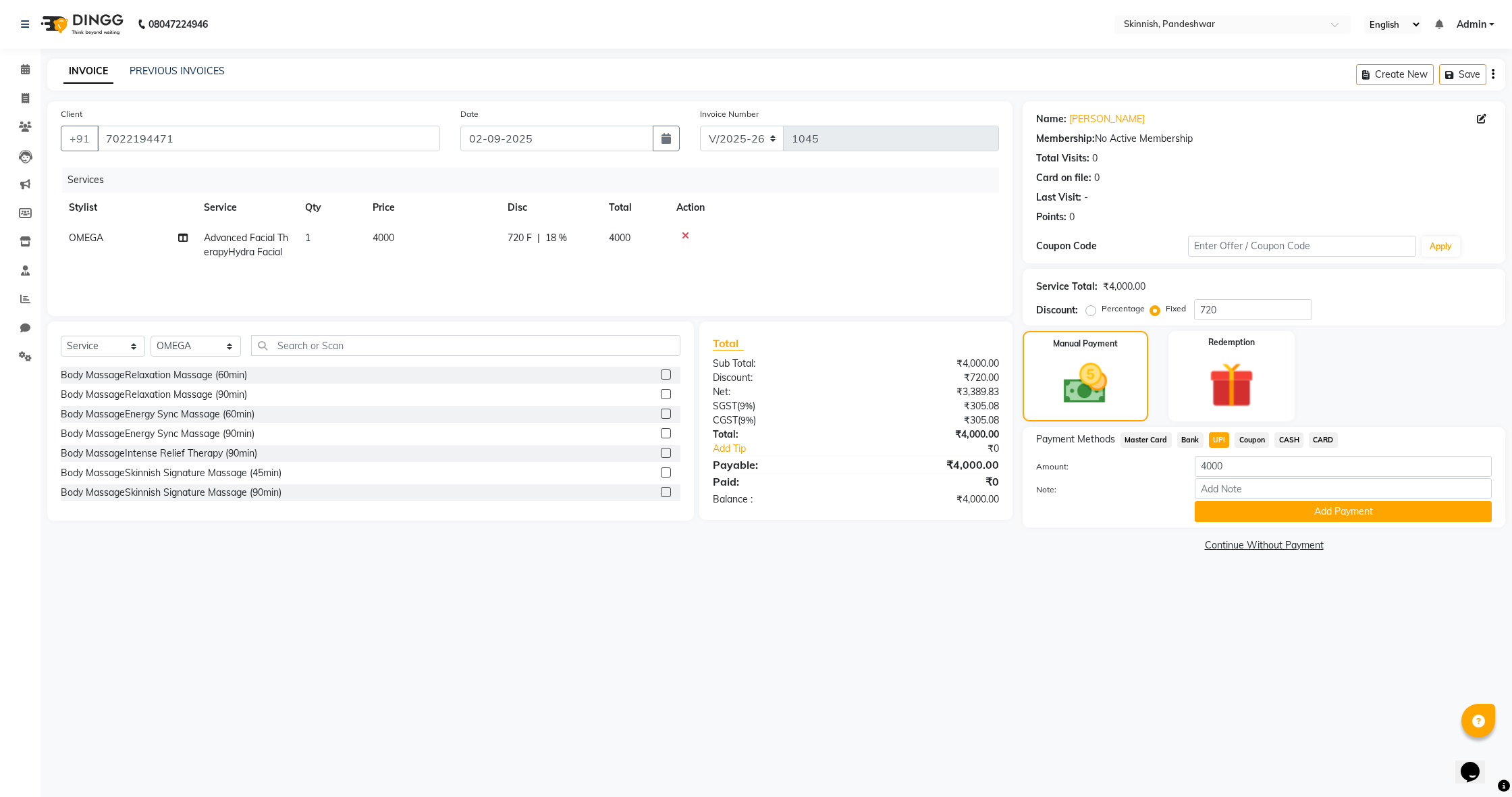
click at [1244, 502] on button "Add Payment" at bounding box center [1343, 511] width 297 height 21
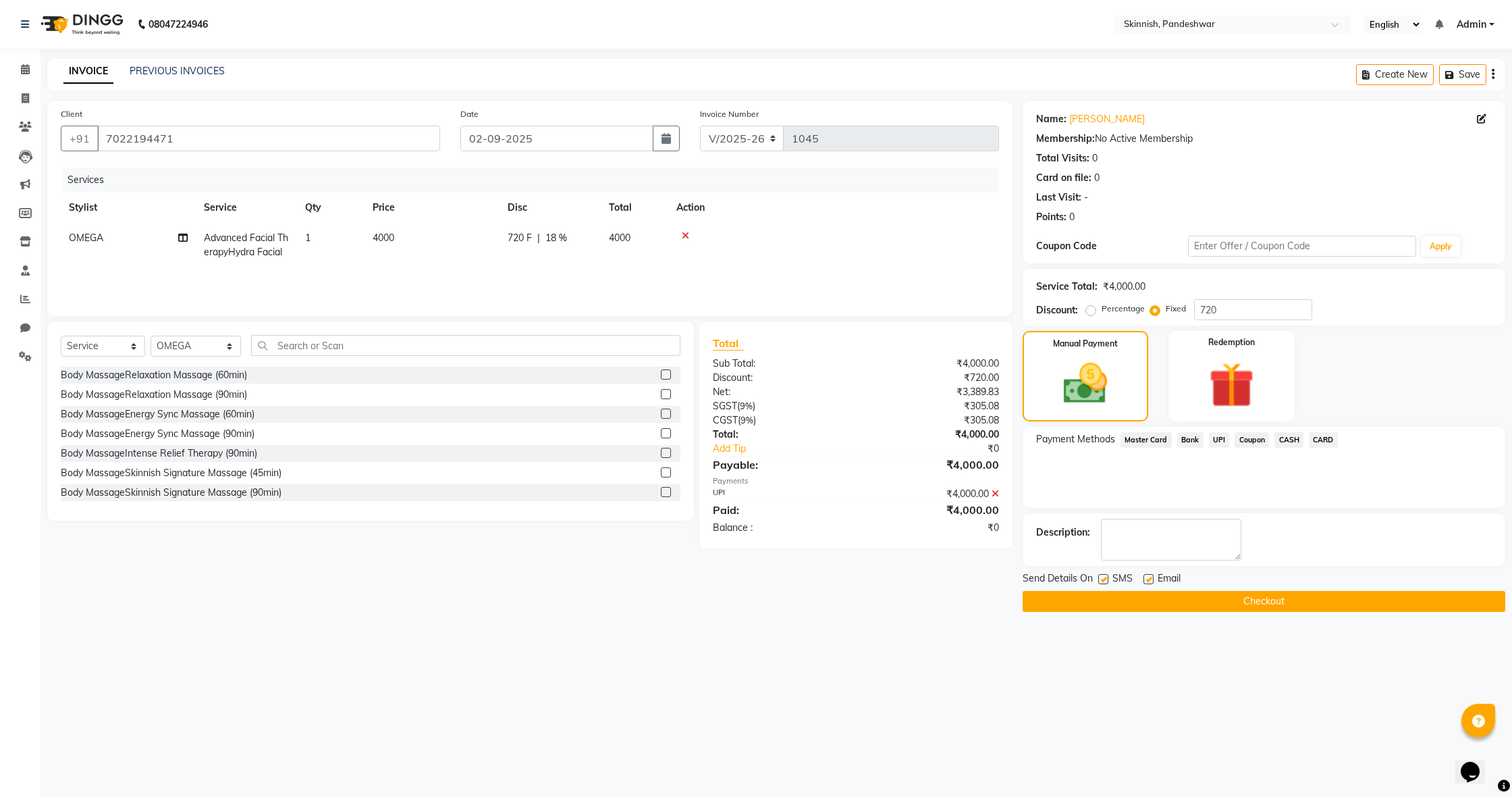
click at [1208, 602] on button "Checkout" at bounding box center [1265, 601] width 483 height 21
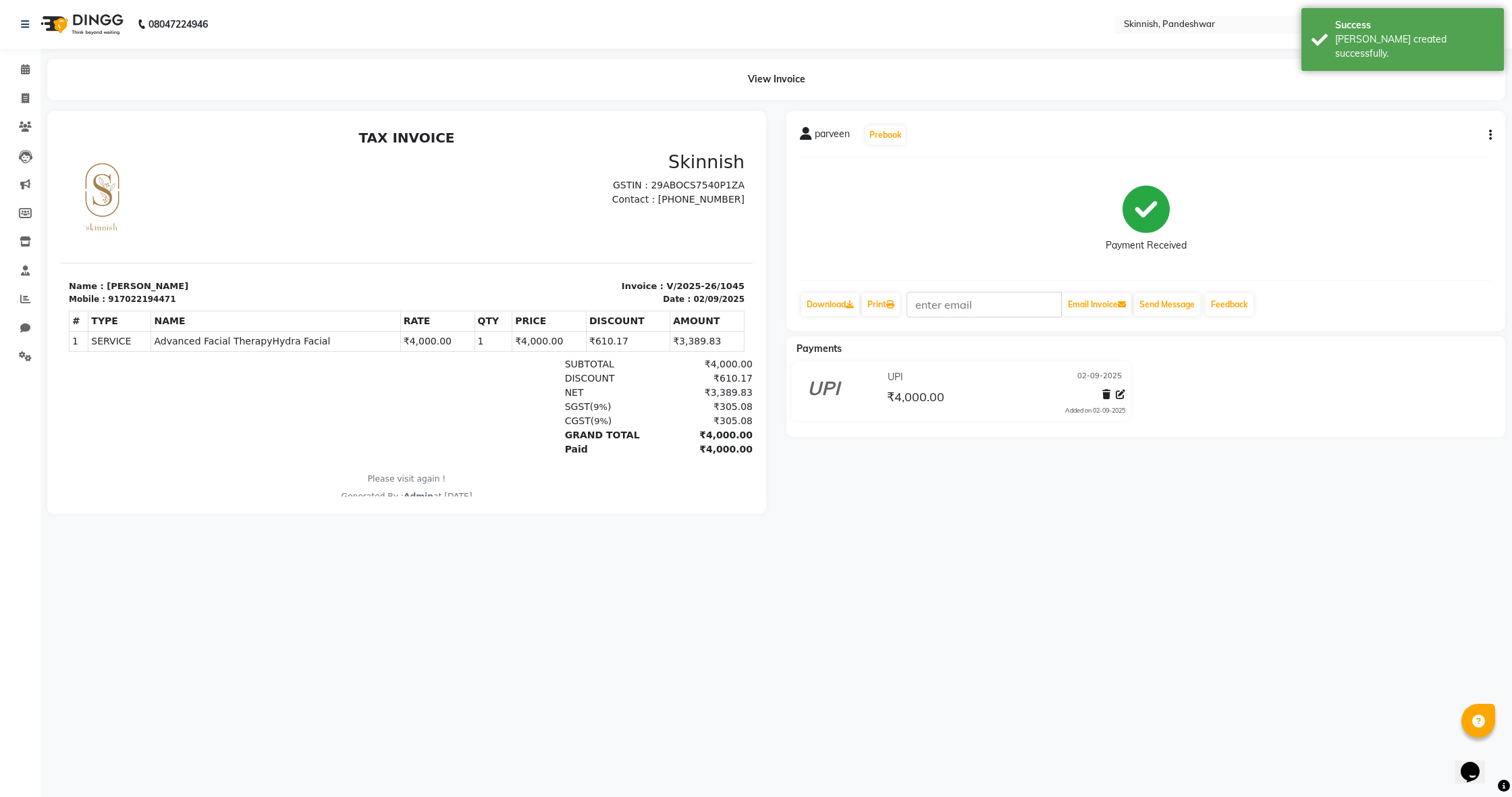
scroll to position [1, 0]
click at [20, 24] on div "08047224946" at bounding box center [114, 25] width 208 height 38
click at [21, 24] on icon at bounding box center [25, 24] width 8 height 9
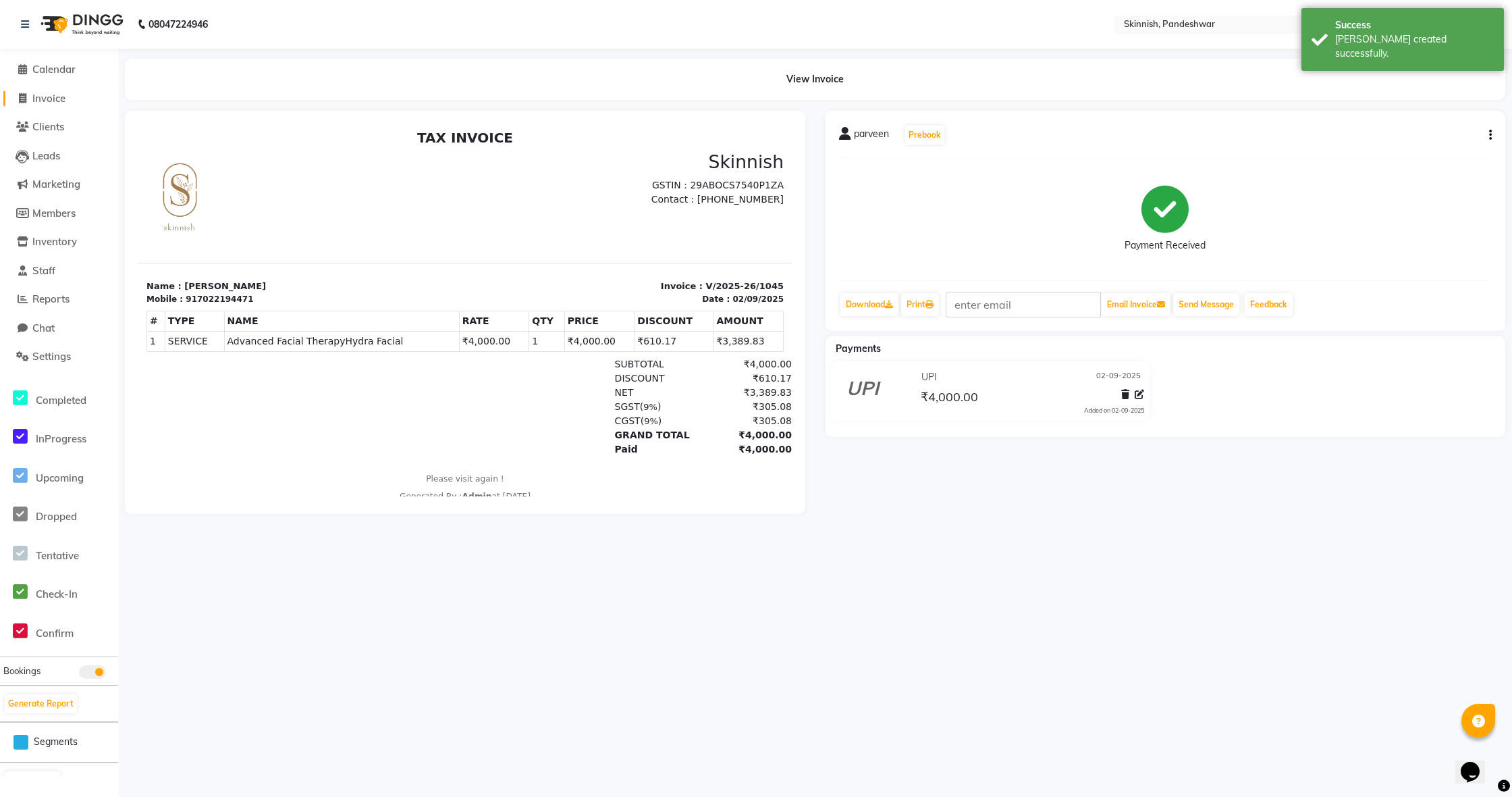
click at [62, 100] on span "Invoice" at bounding box center [49, 98] width 33 height 13
select select "7886"
select select "service"
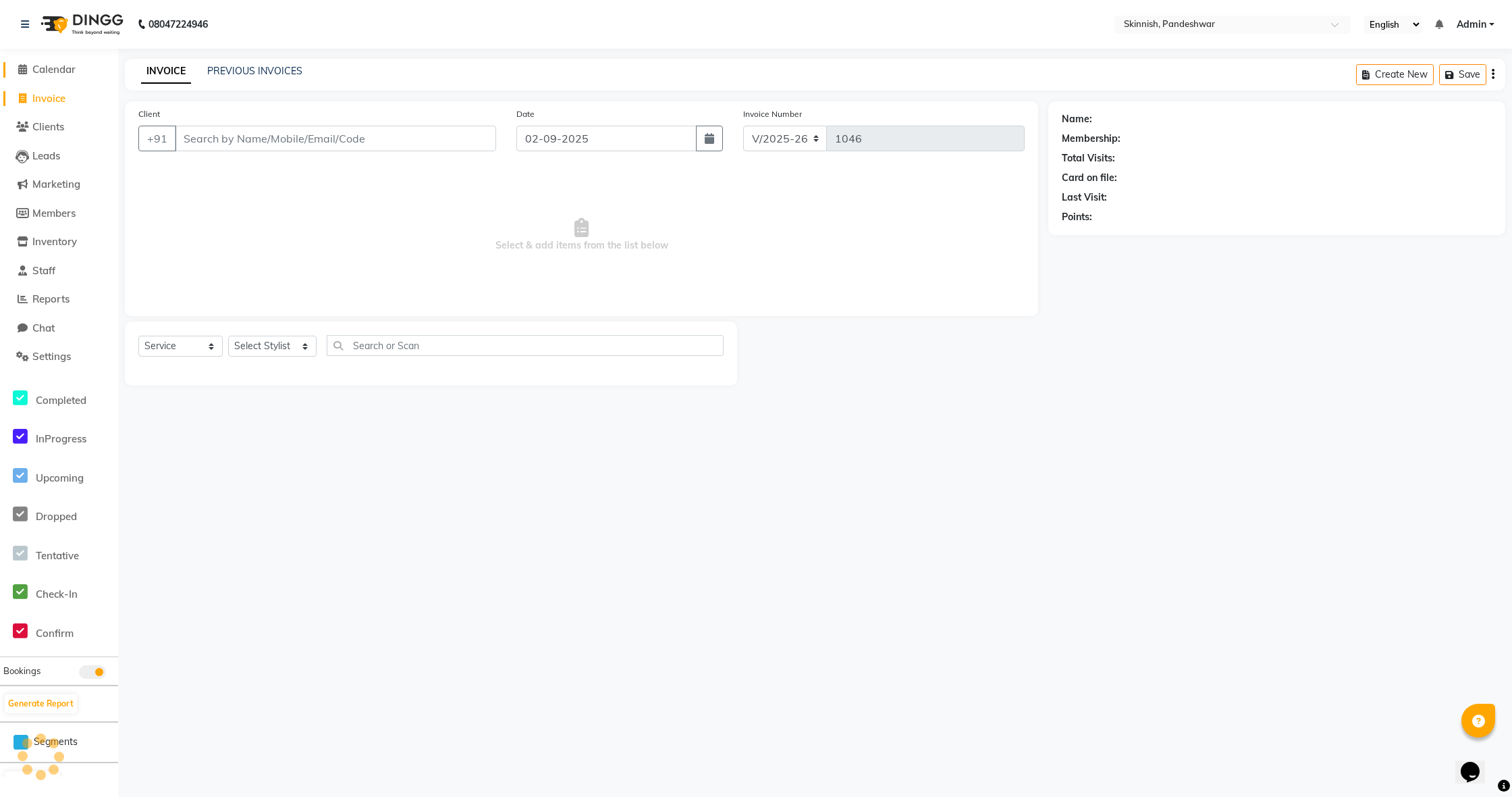
click at [53, 73] on span "Calendar" at bounding box center [54, 70] width 43 height 13
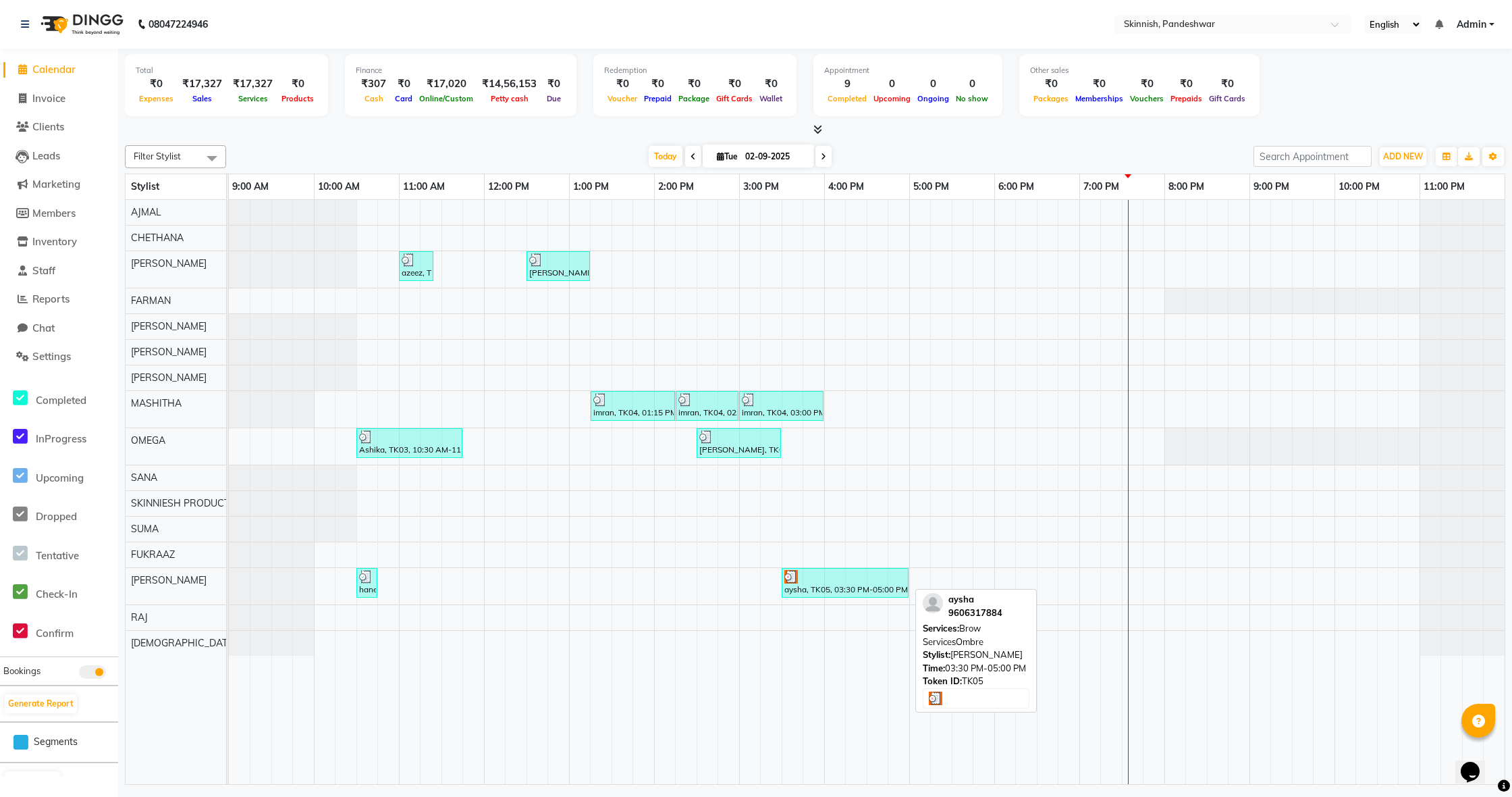
click at [838, 586] on div "aysha, TK05, 03:30 PM-05:00 PM, Brow ServicesOmbre" at bounding box center [845, 583] width 124 height 26
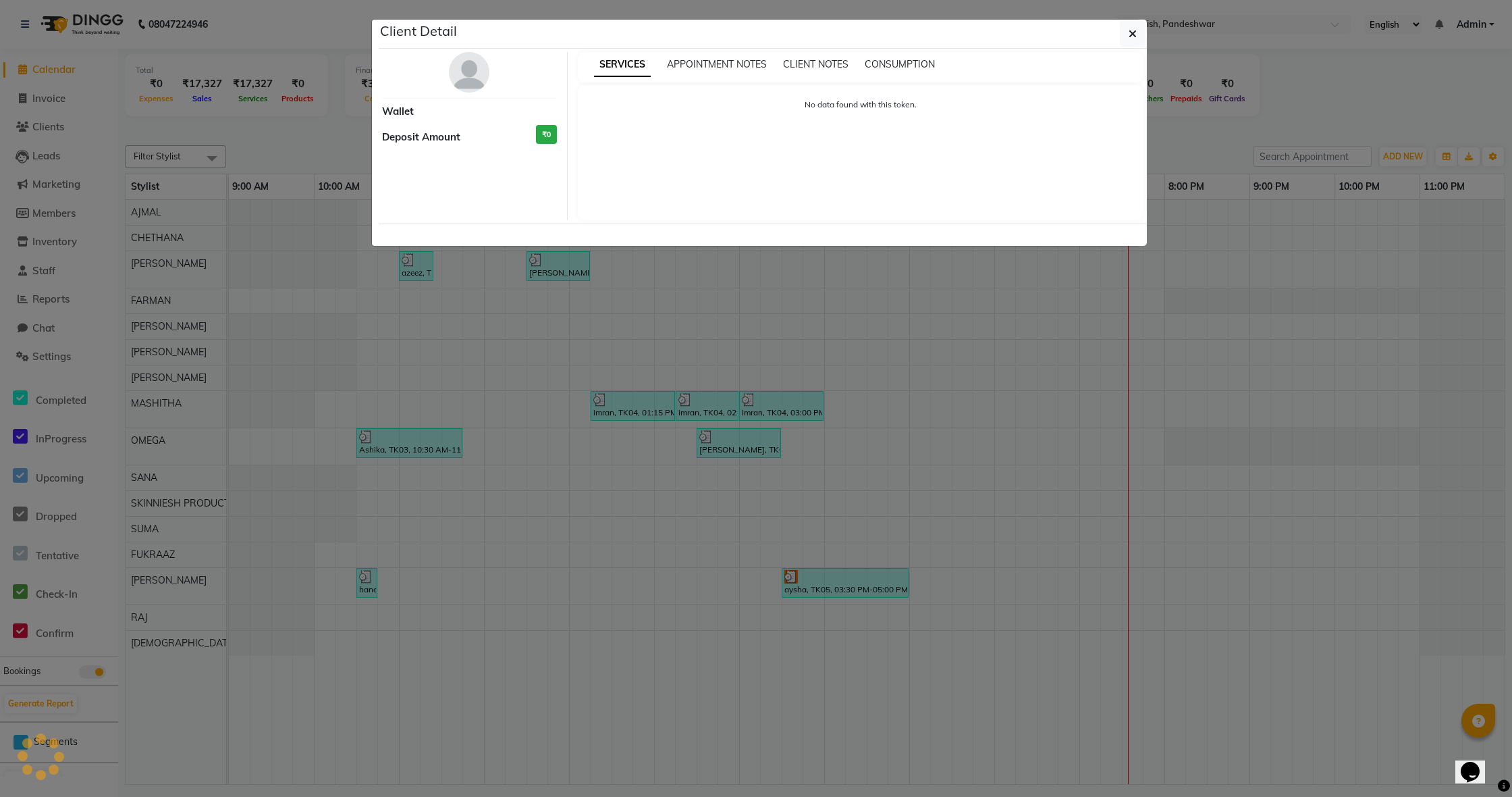
select select "3"
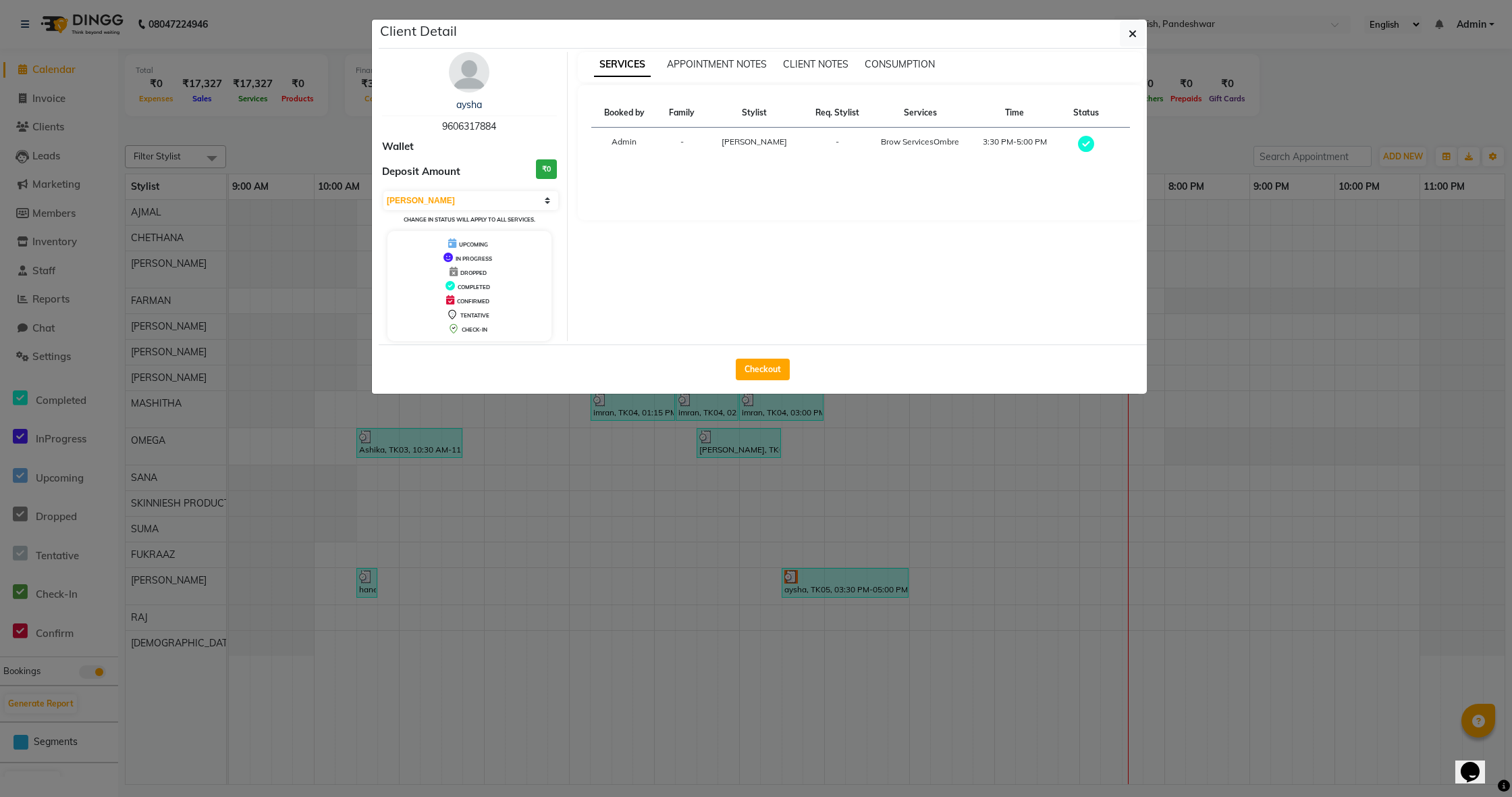
click at [758, 362] on button "Checkout" at bounding box center [763, 369] width 54 height 22
select select "service"
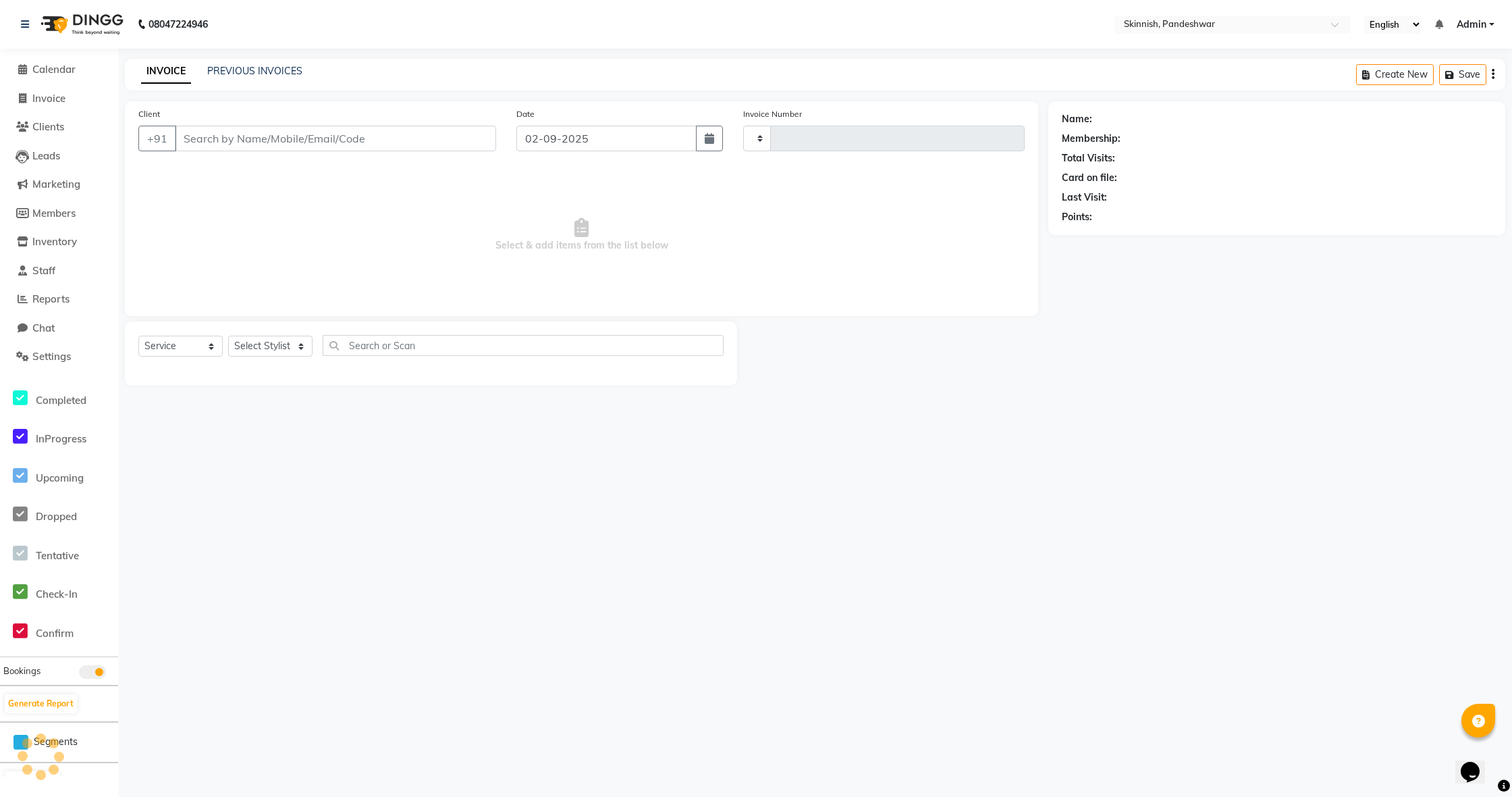
click at [69, 80] on li "Calendar" at bounding box center [59, 70] width 118 height 29
click at [56, 69] on span "Calendar" at bounding box center [54, 70] width 43 height 13
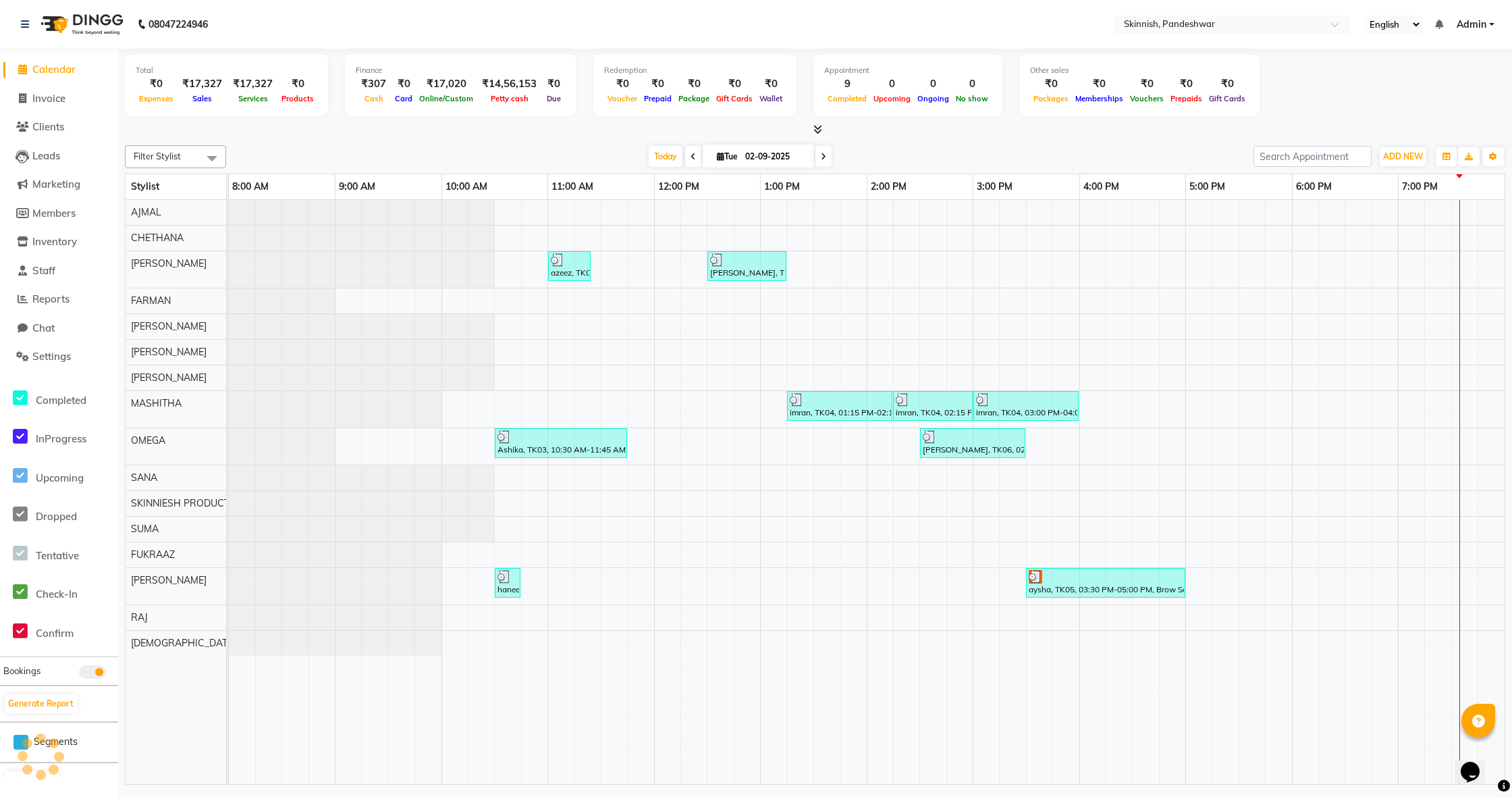
scroll to position [-1, 0]
click at [1124, 579] on div at bounding box center [1106, 577] width 154 height 13
select select "3"
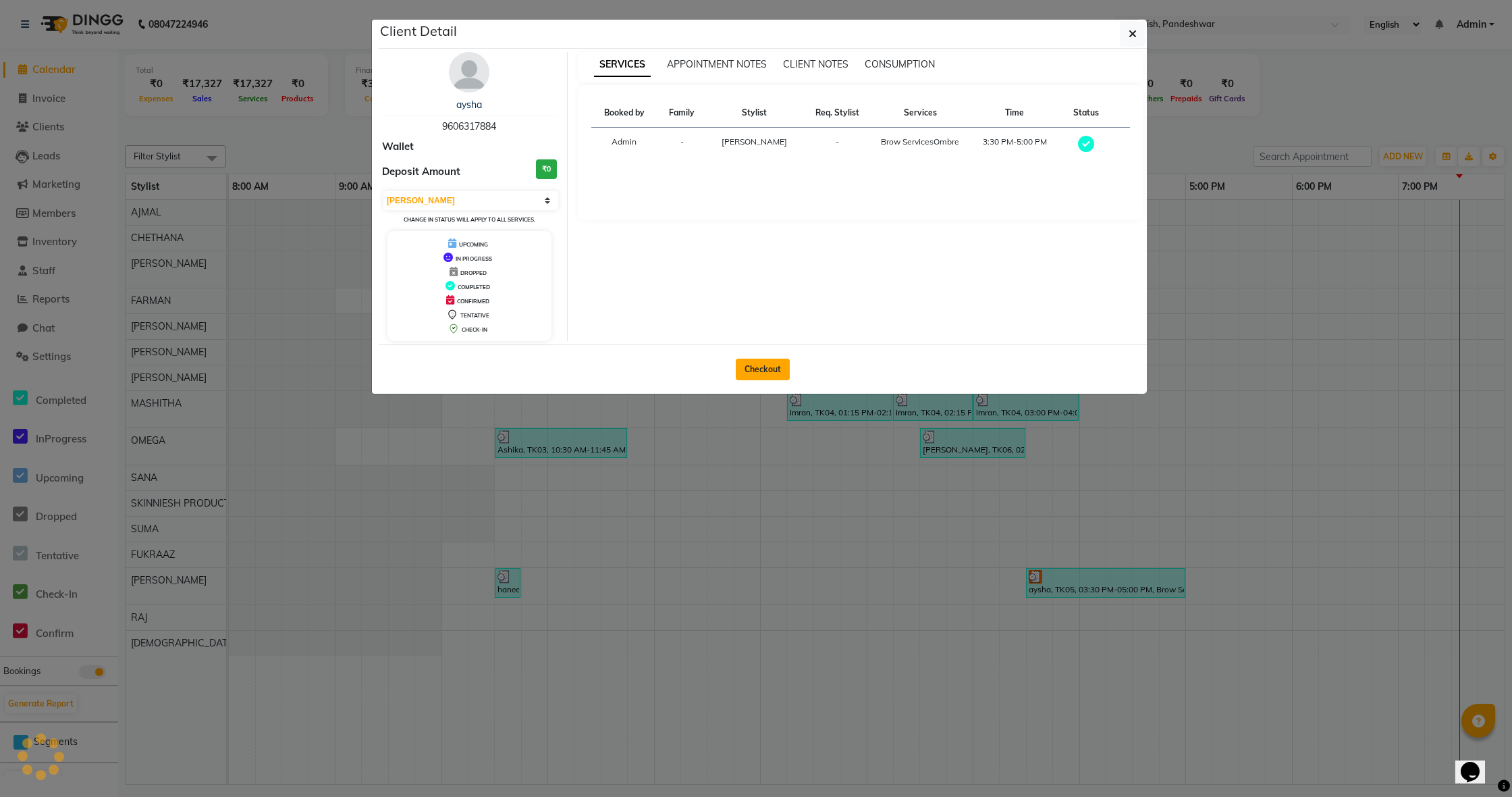
click at [784, 366] on button "Checkout" at bounding box center [763, 369] width 54 height 22
select select "7886"
select select "service"
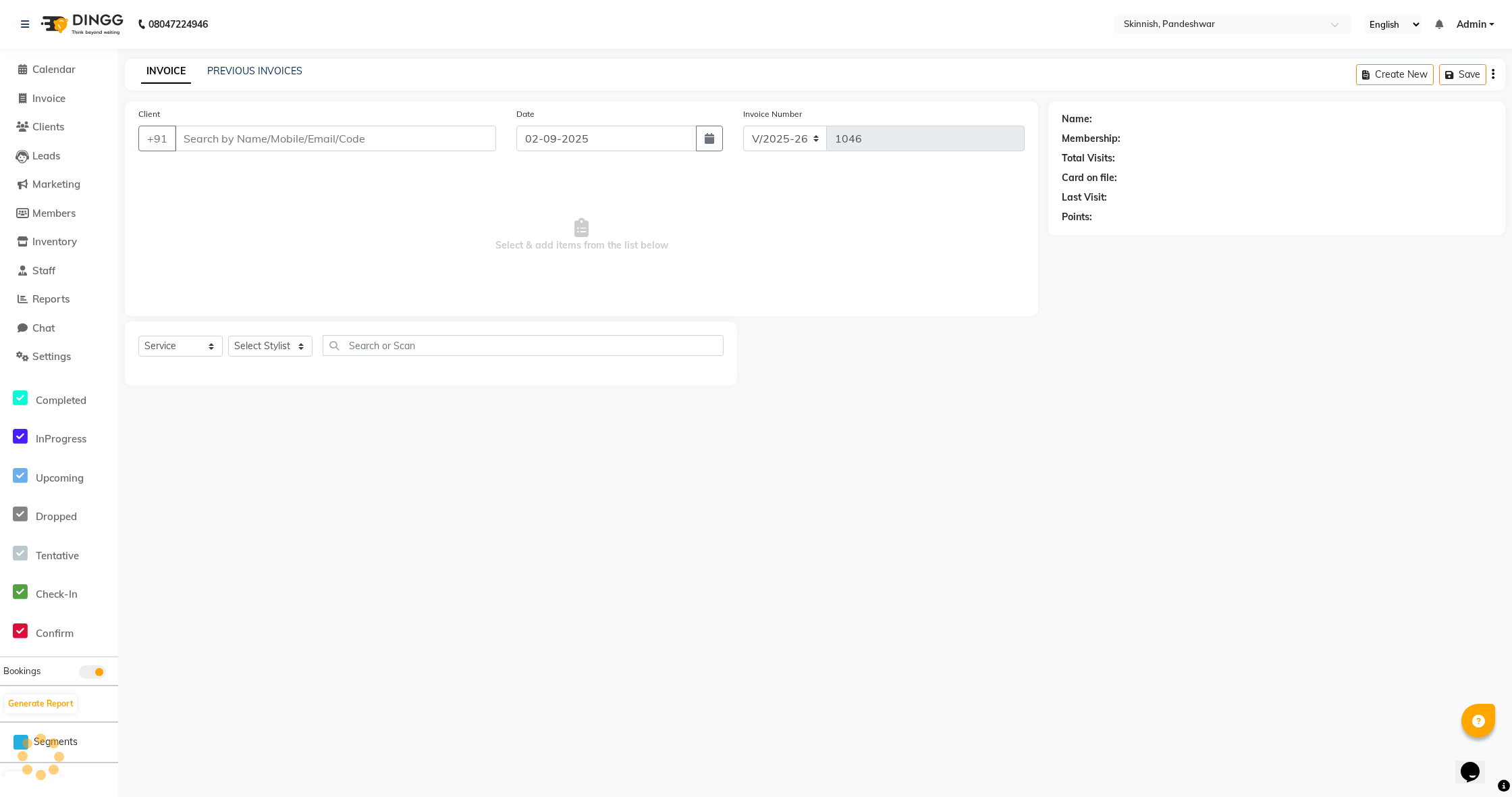
type input "9606317884"
select select "90616"
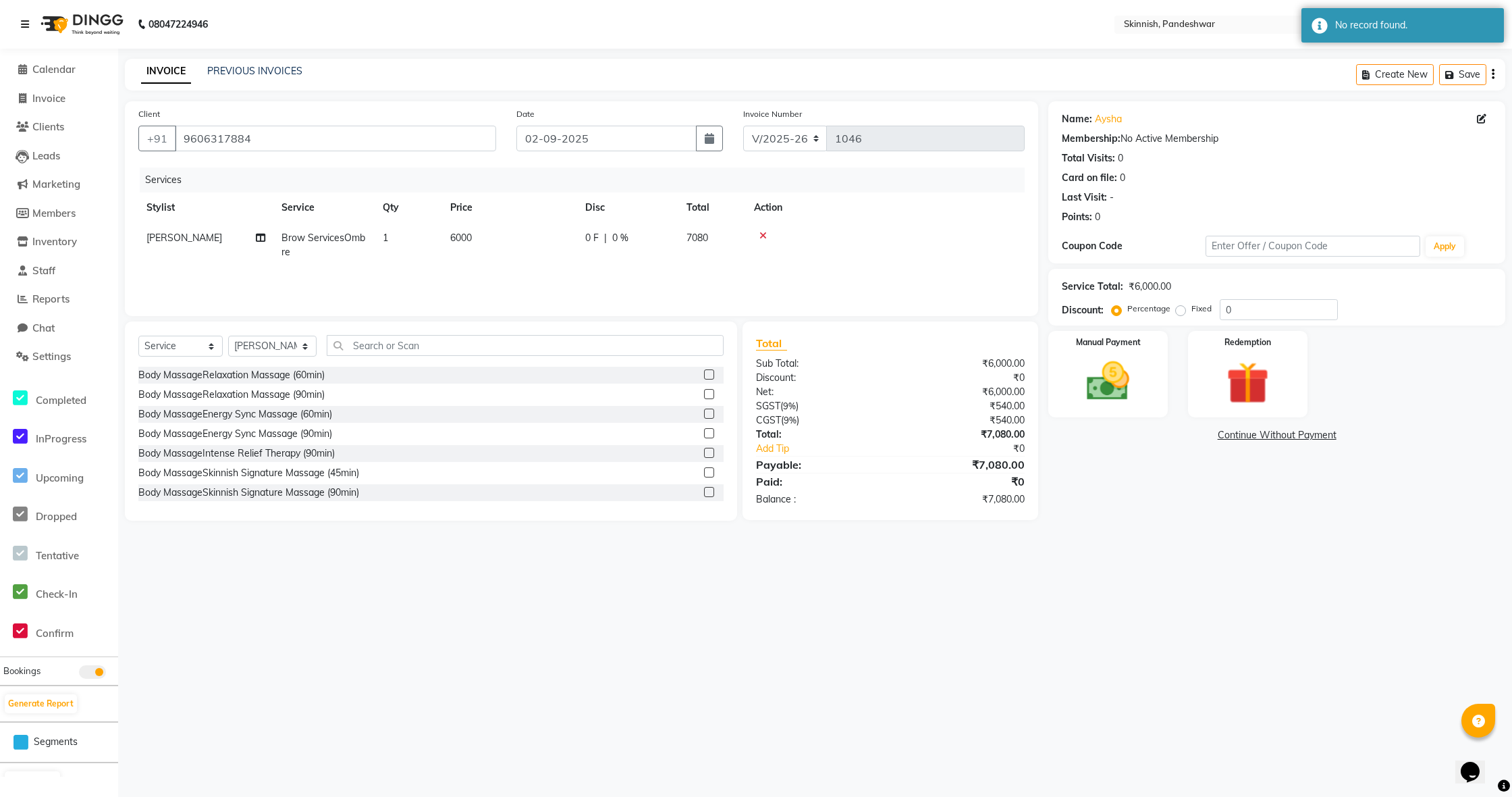
click at [27, 26] on icon at bounding box center [25, 24] width 8 height 9
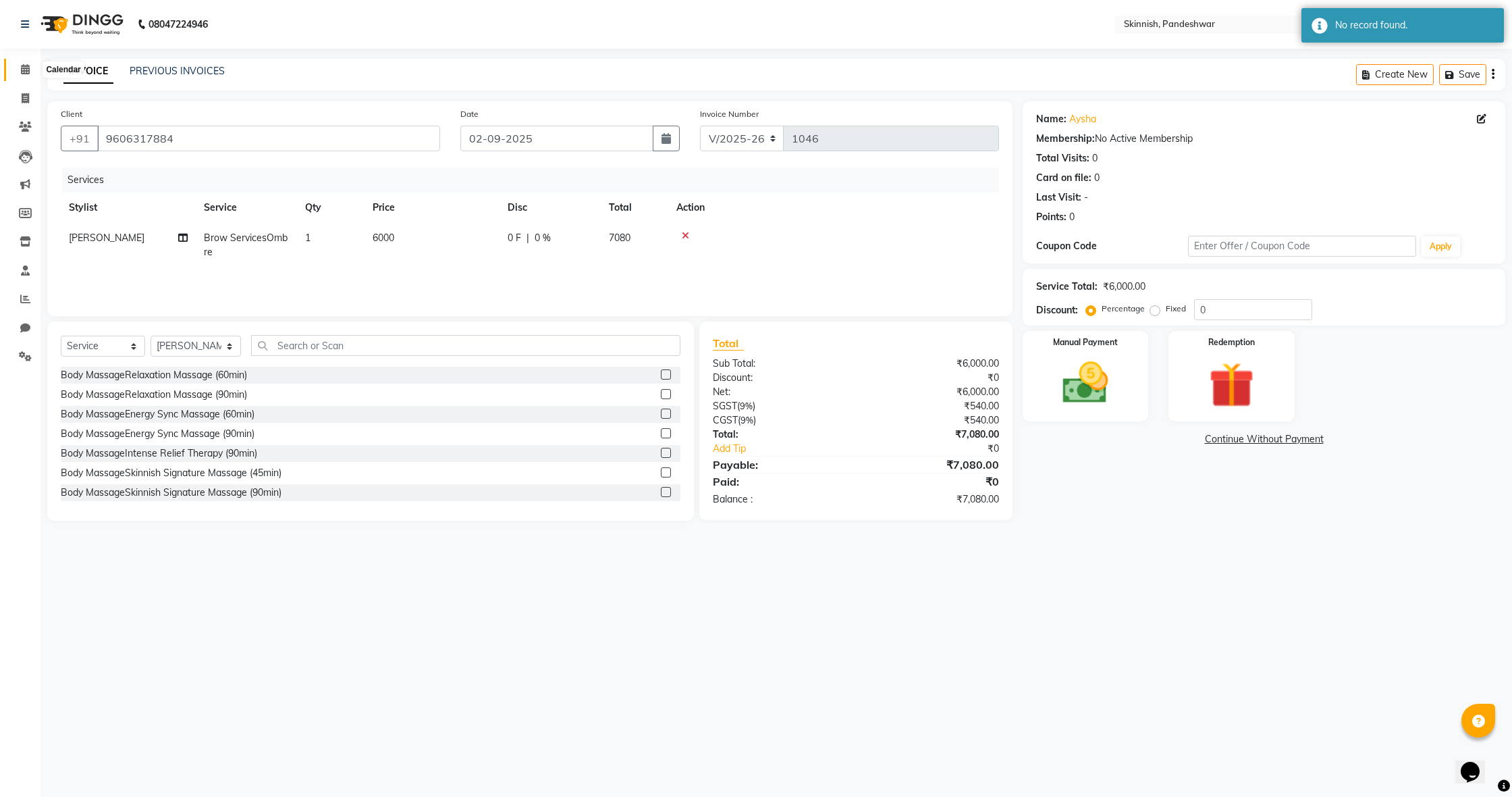
click at [27, 66] on icon at bounding box center [25, 70] width 9 height 10
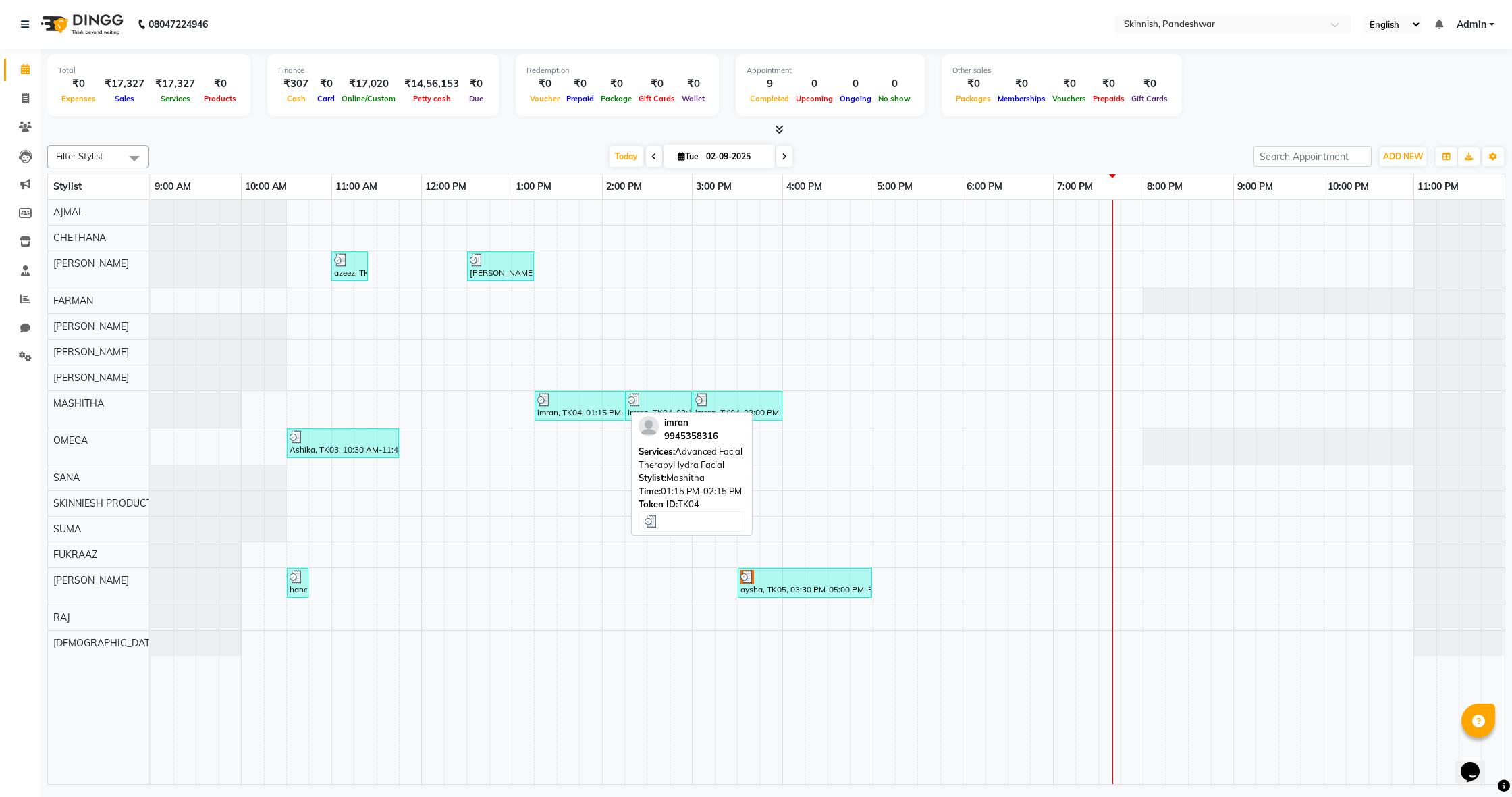
click at [572, 399] on div at bounding box center [580, 400] width 84 height 13
select select "3"
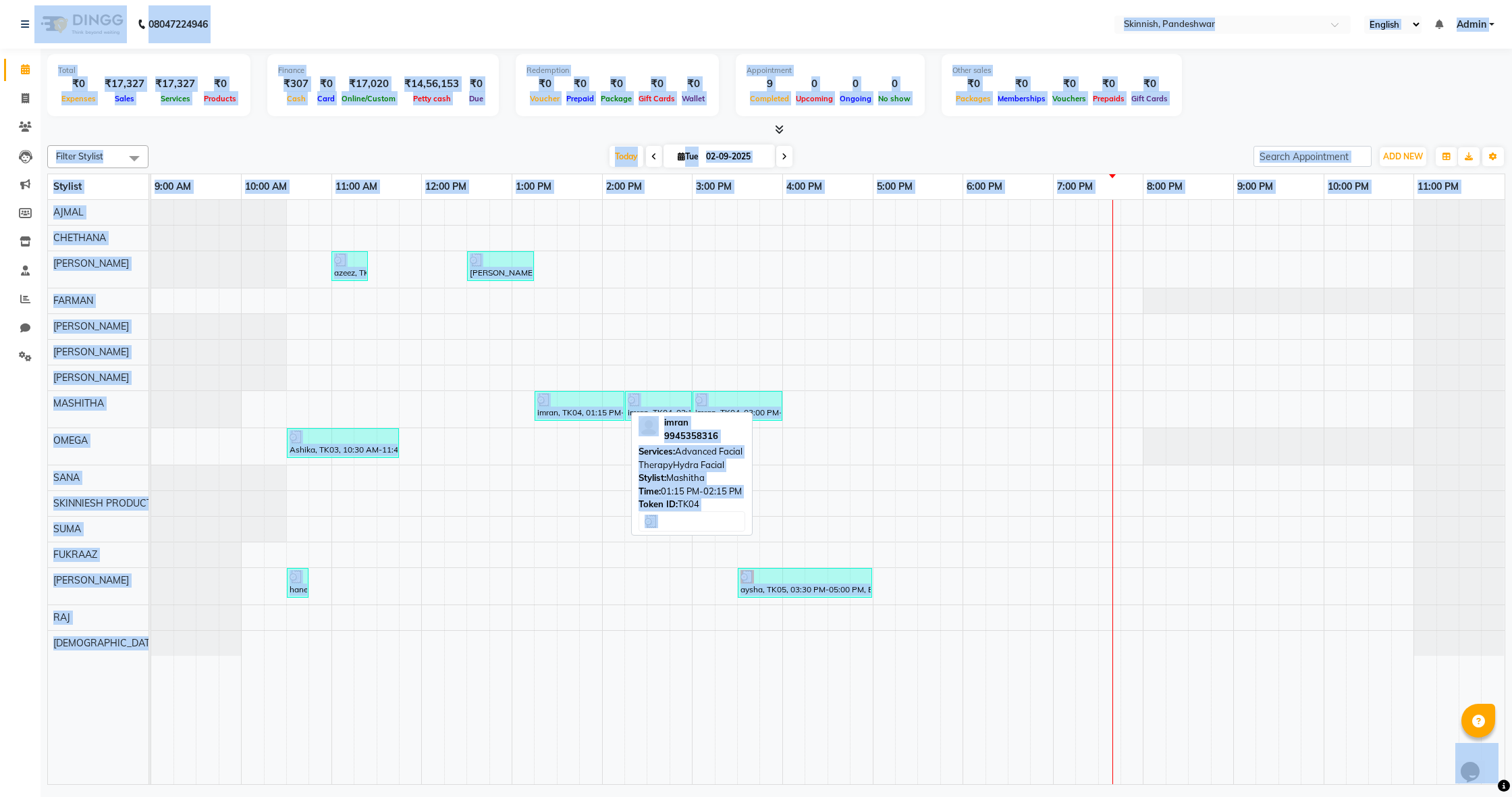
click at [572, 399] on div at bounding box center [580, 400] width 84 height 13
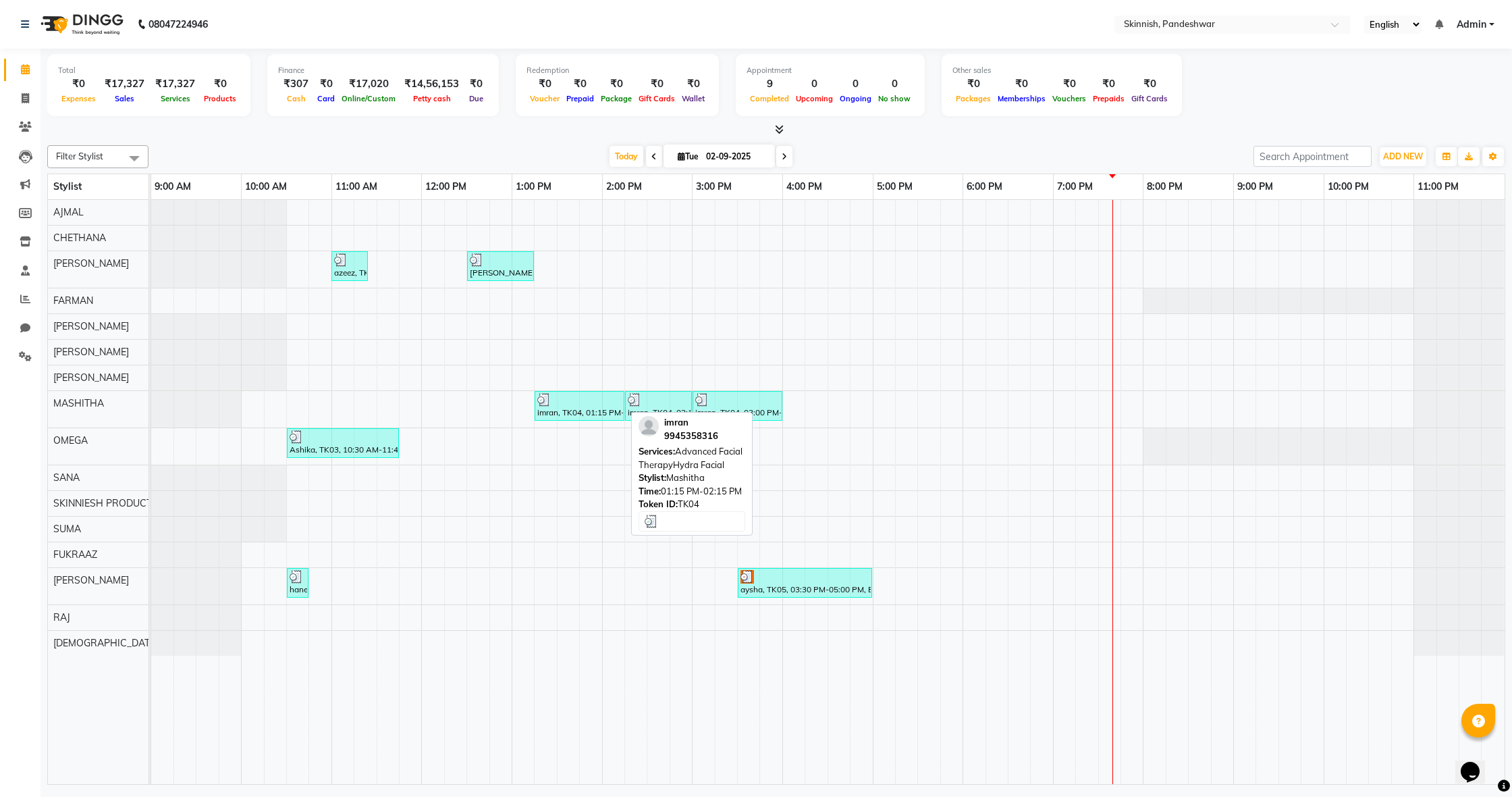
select select "3"
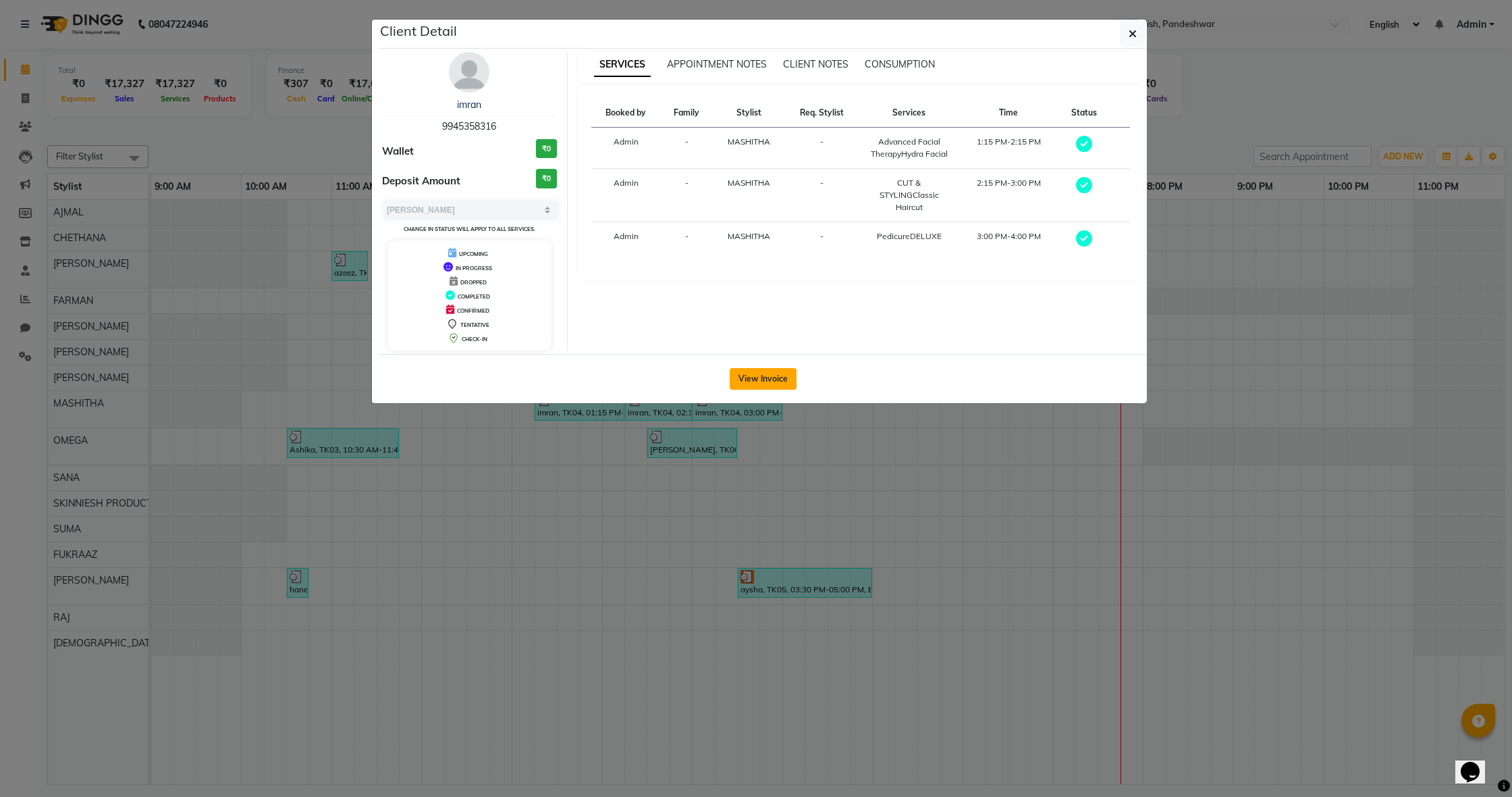
click at [792, 373] on button "View Invoice" at bounding box center [763, 379] width 67 height 22
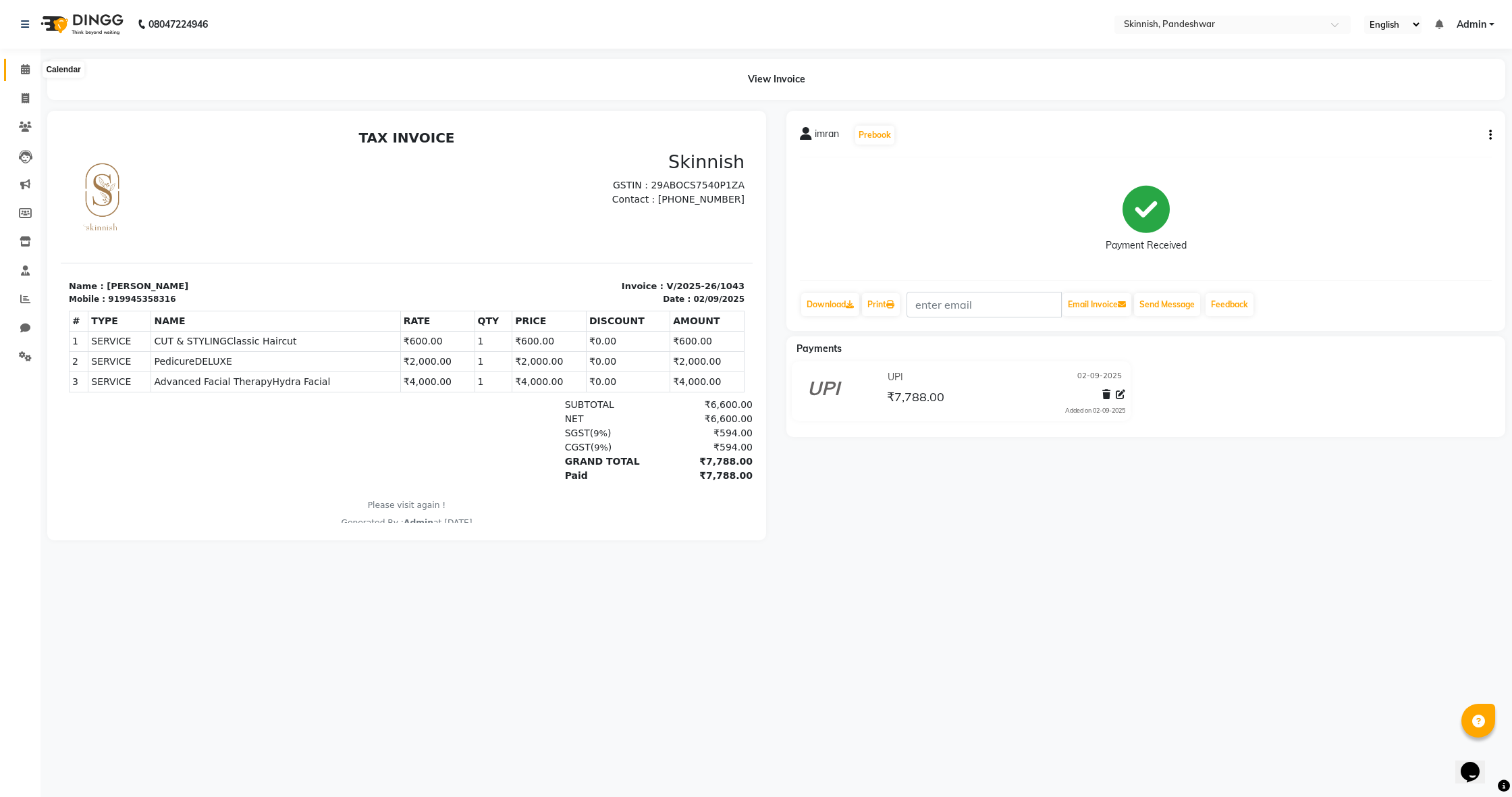
click at [25, 70] on icon at bounding box center [25, 70] width 9 height 10
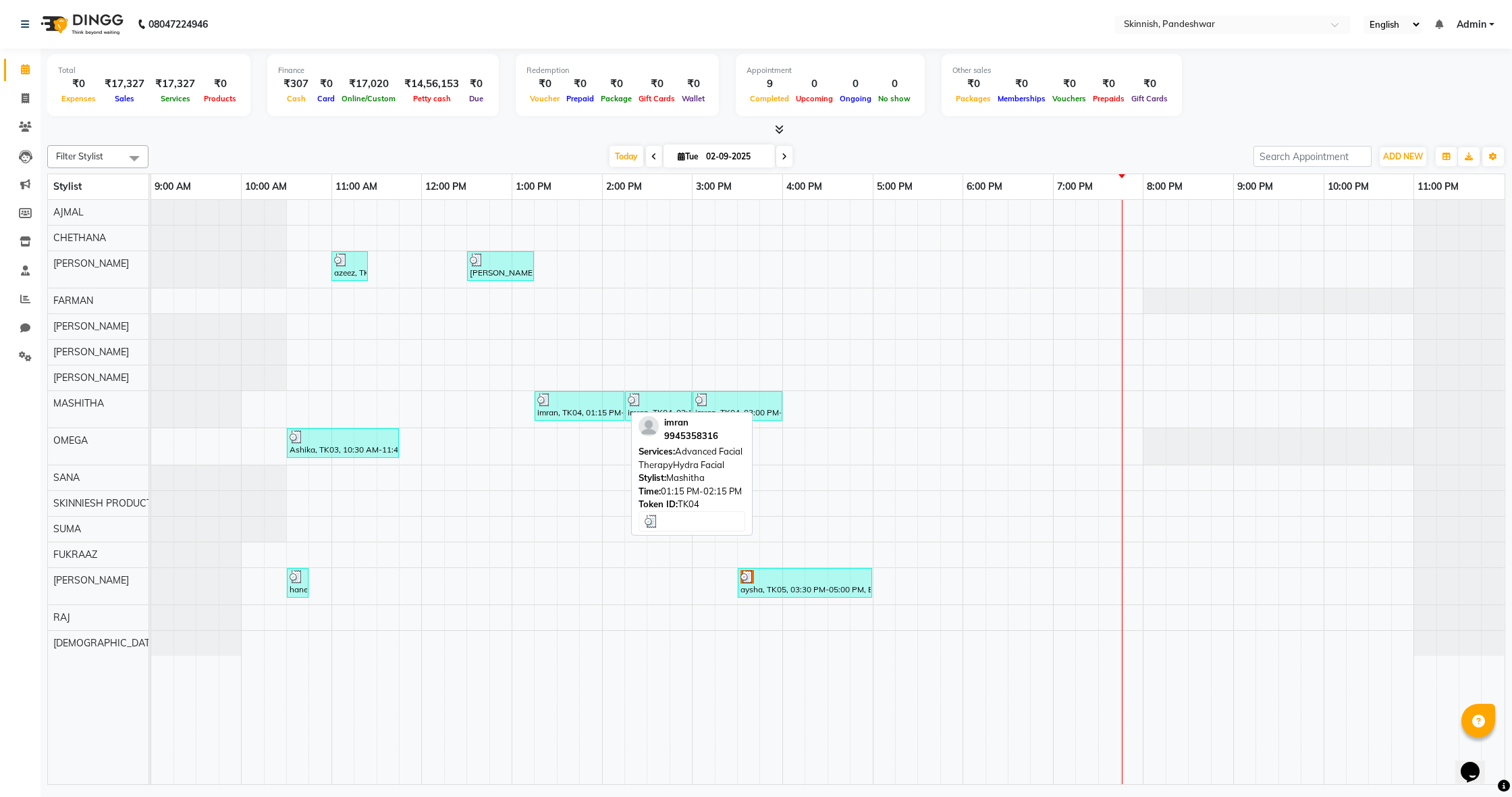
click at [557, 399] on div at bounding box center [580, 400] width 84 height 13
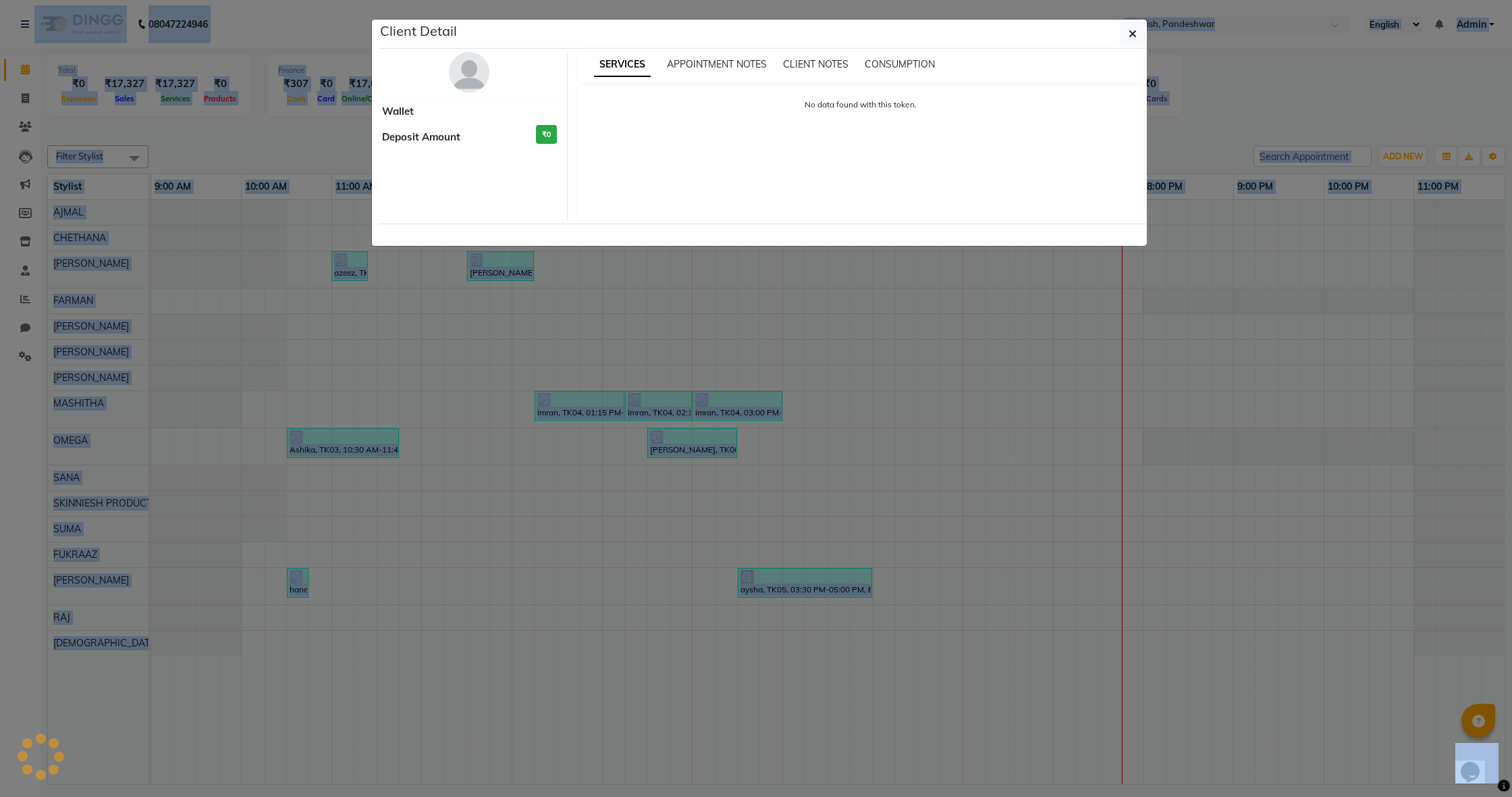
click at [557, 399] on ngb-modal-window "Client Detail Wallet Deposit Amount ₹0 SERVICES APPOINTMENT NOTES CLIENT NOTES …" at bounding box center [756, 398] width 1512 height 797
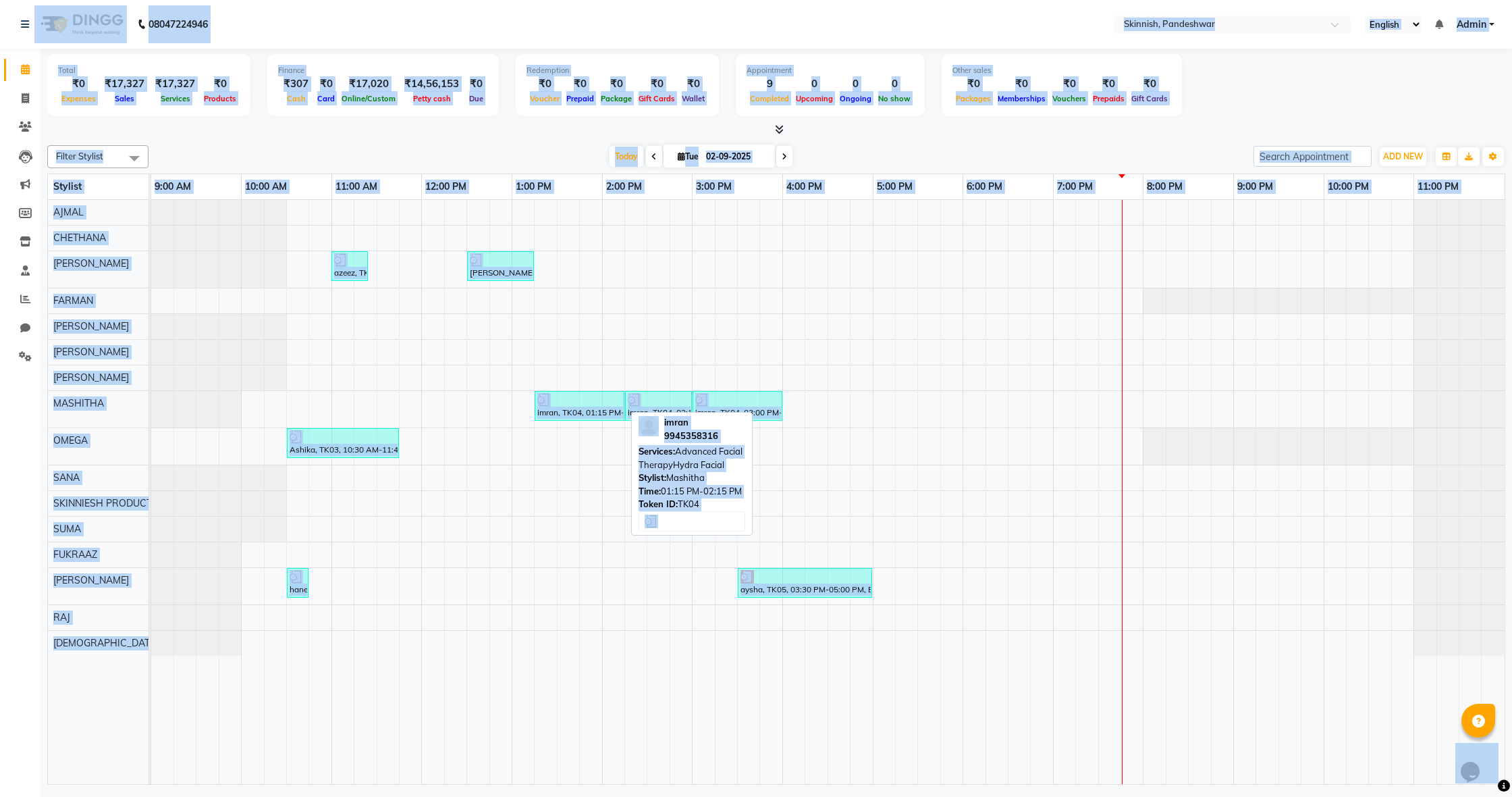
click at [557, 399] on div at bounding box center [580, 400] width 84 height 13
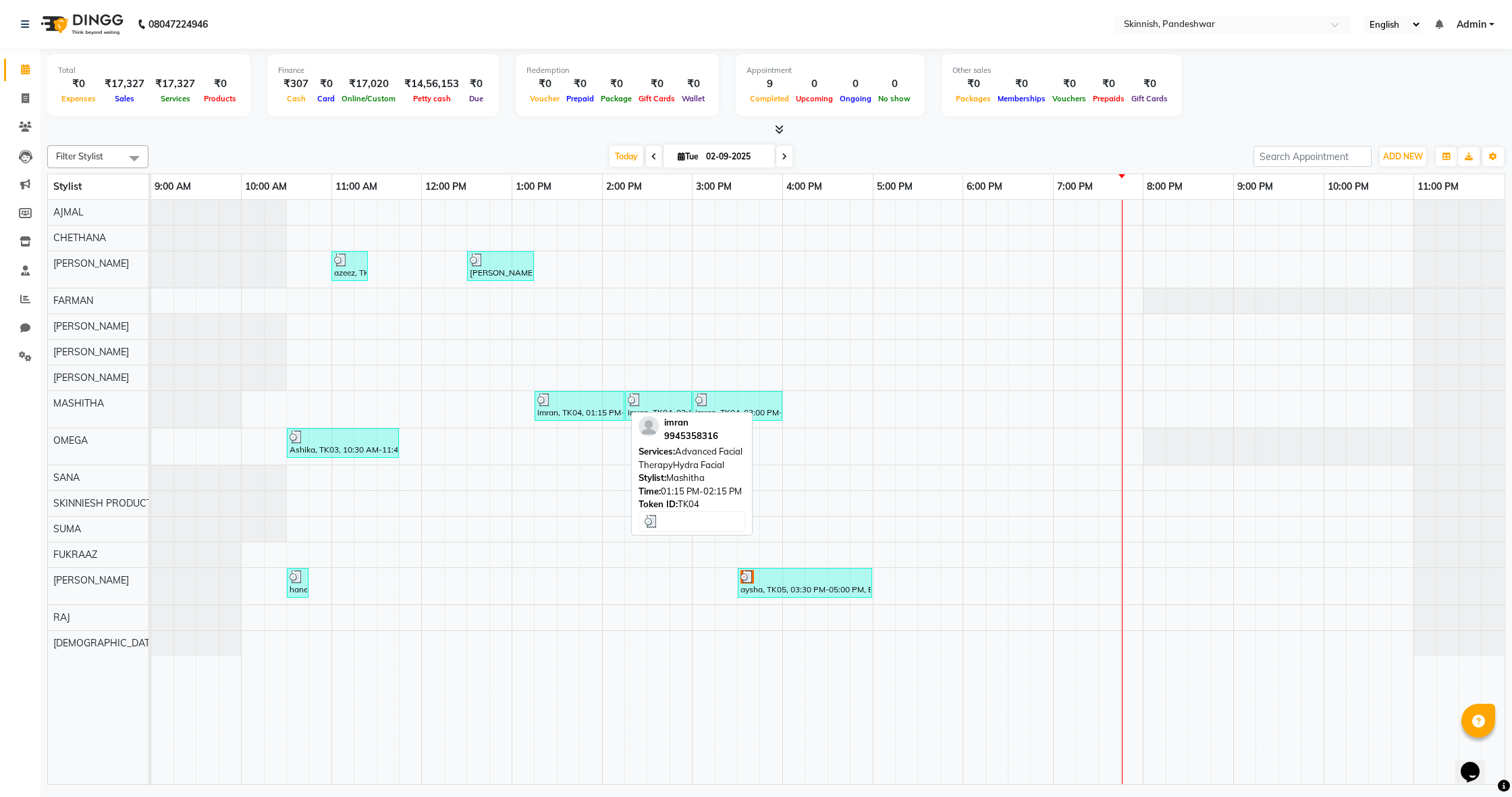
select select "3"
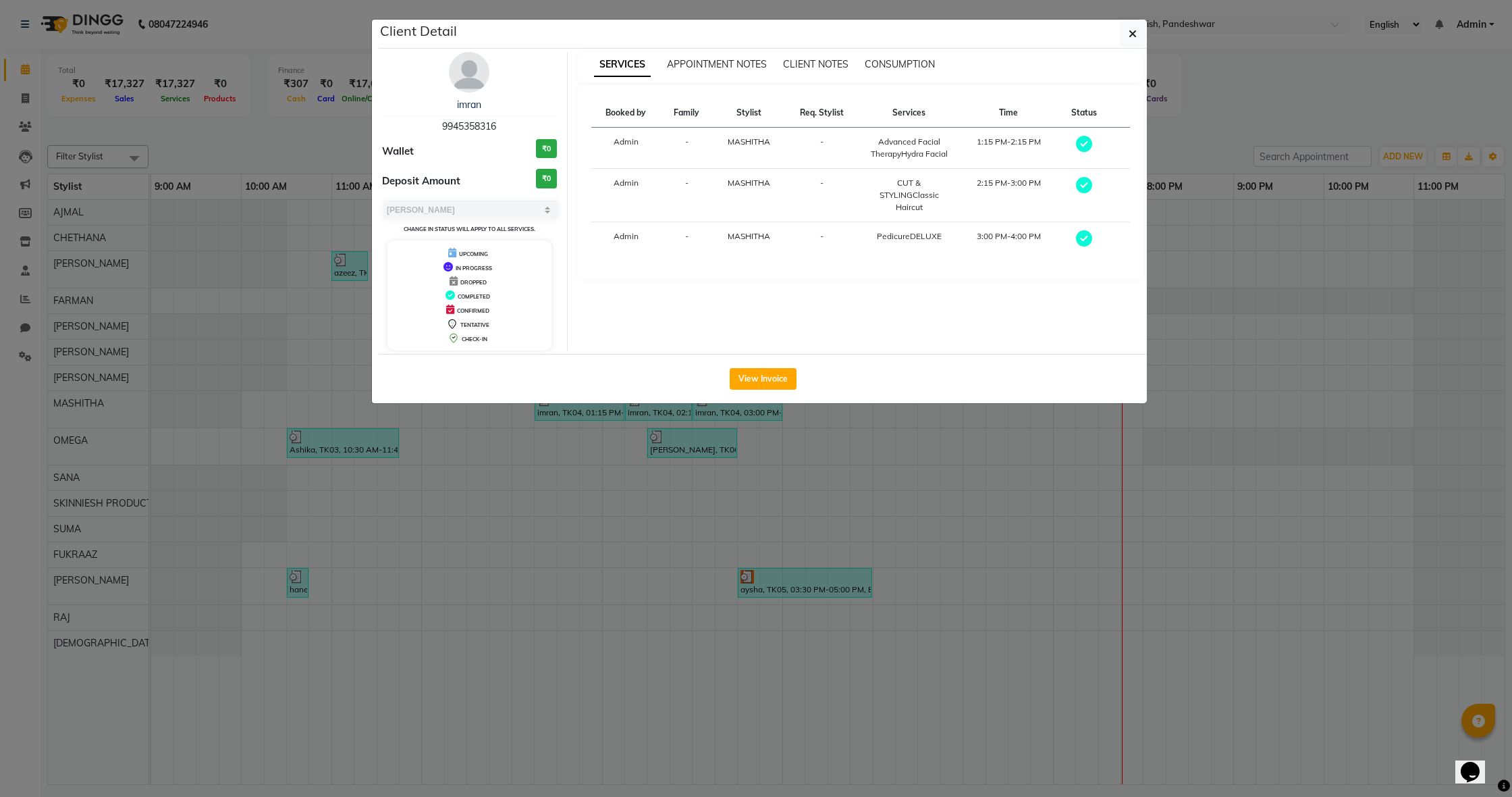
click at [612, 428] on ngb-modal-window "Client Detail imran 9945358316 Wallet ₹0 Deposit Amount ₹0 Select MARK DONE UPC…" at bounding box center [756, 398] width 1512 height 797
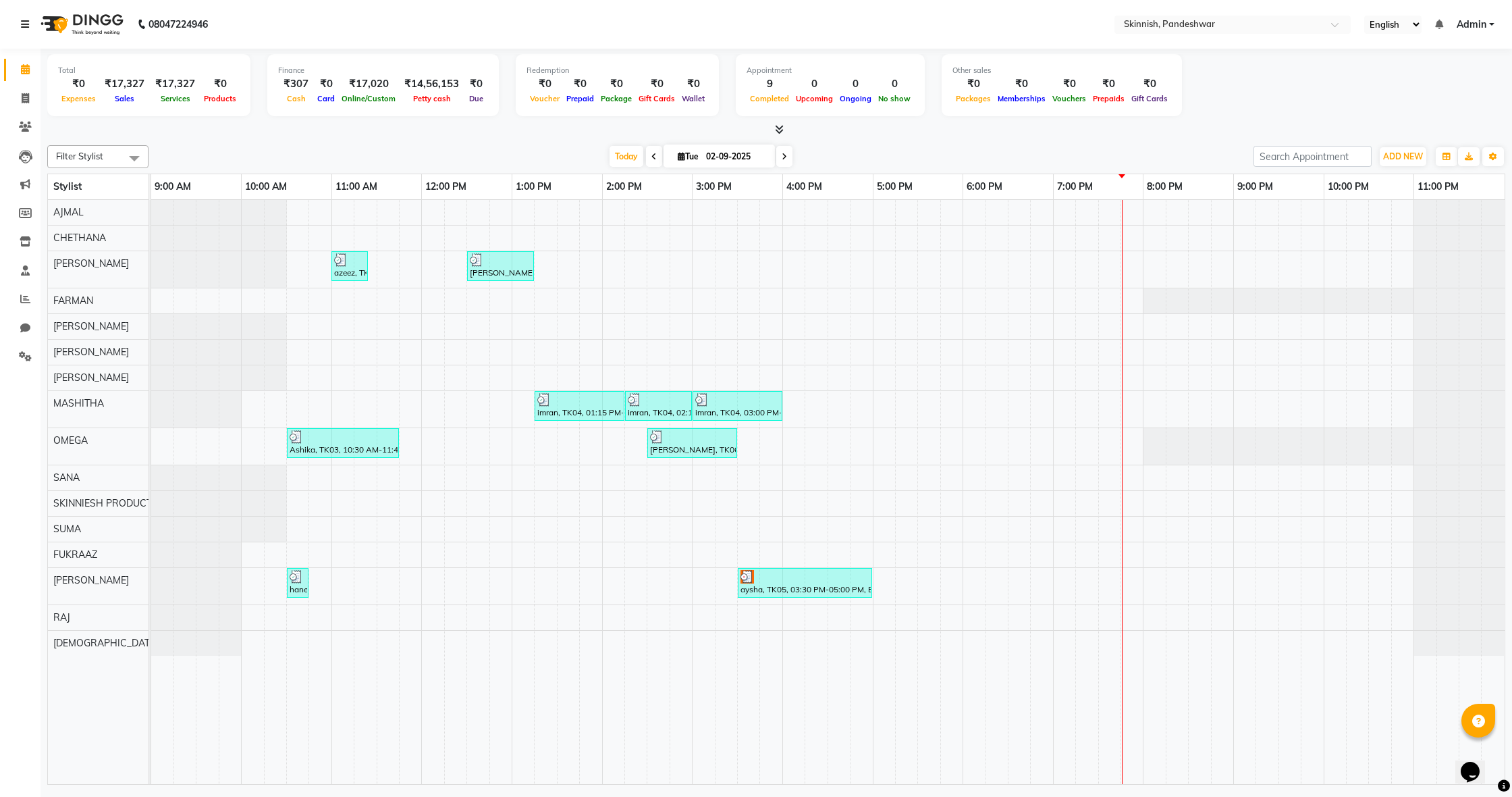
click at [25, 28] on icon at bounding box center [25, 24] width 8 height 9
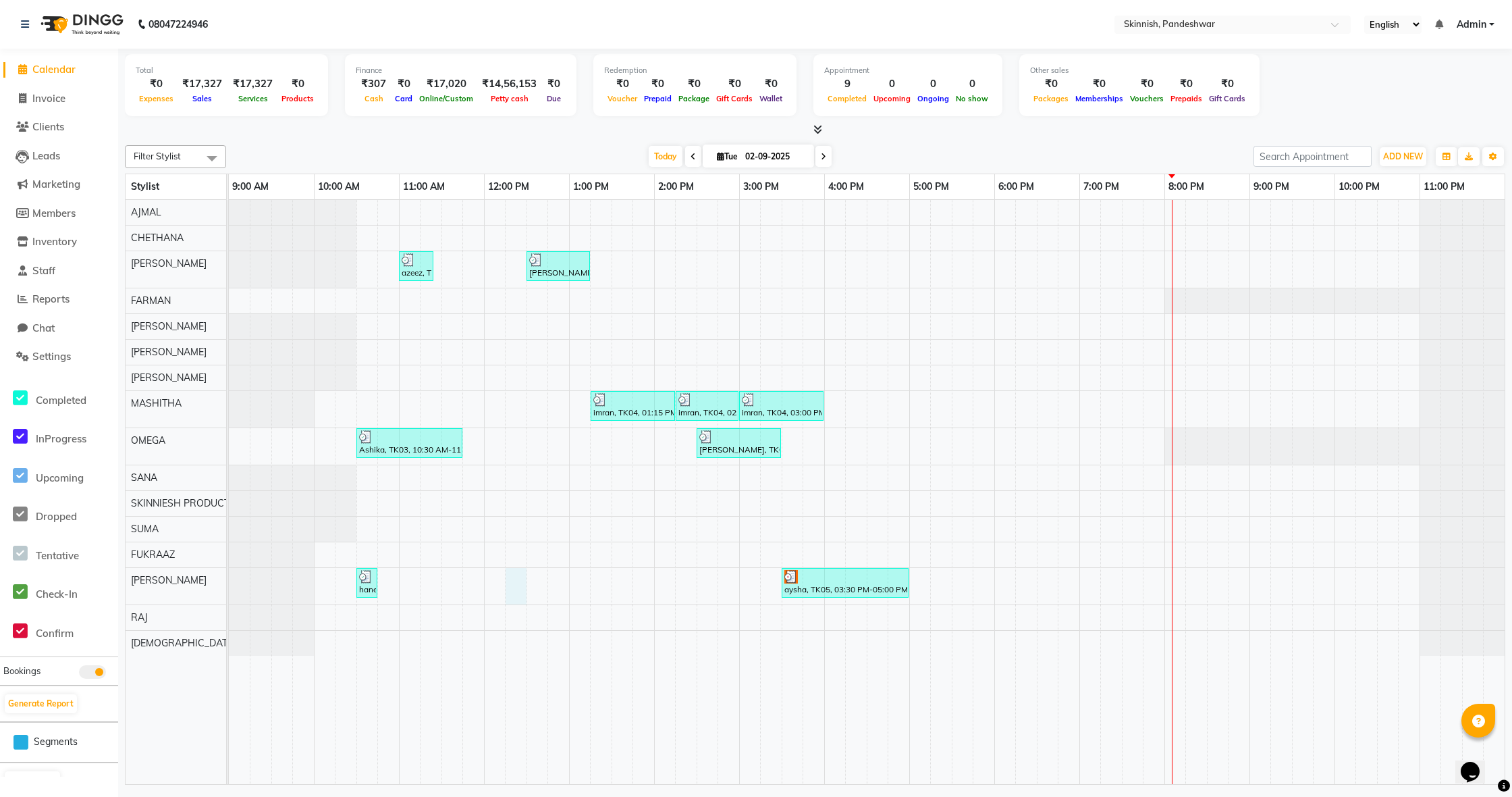
click at [520, 589] on div "azeez, TK01, 11:00 AM-11:25 AM, SHAVEBeard Shape-up [PERSON_NAME], TK07, 12:30 …" at bounding box center [867, 492] width 1276 height 584
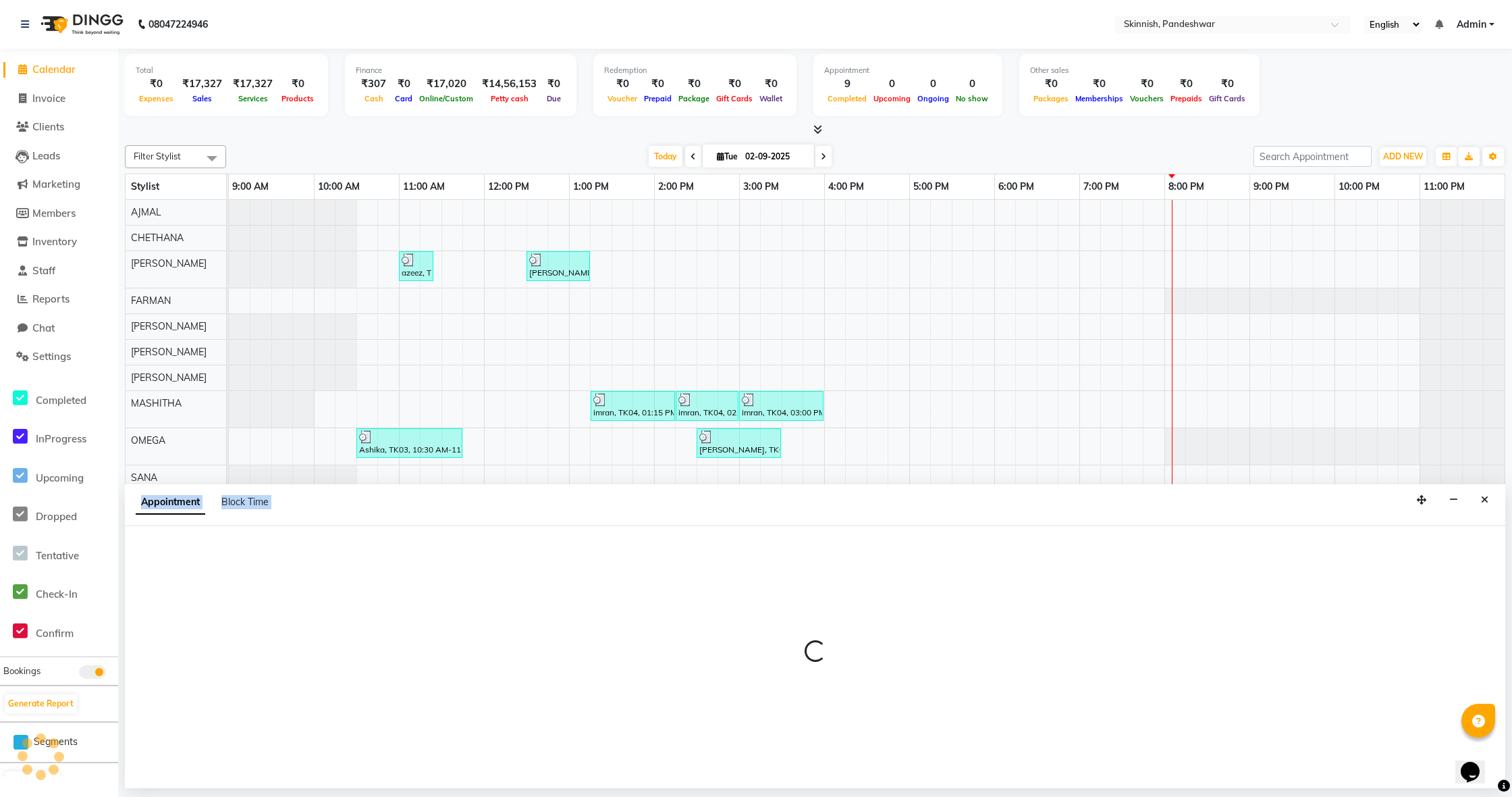
select select "90616"
select select "tentative"
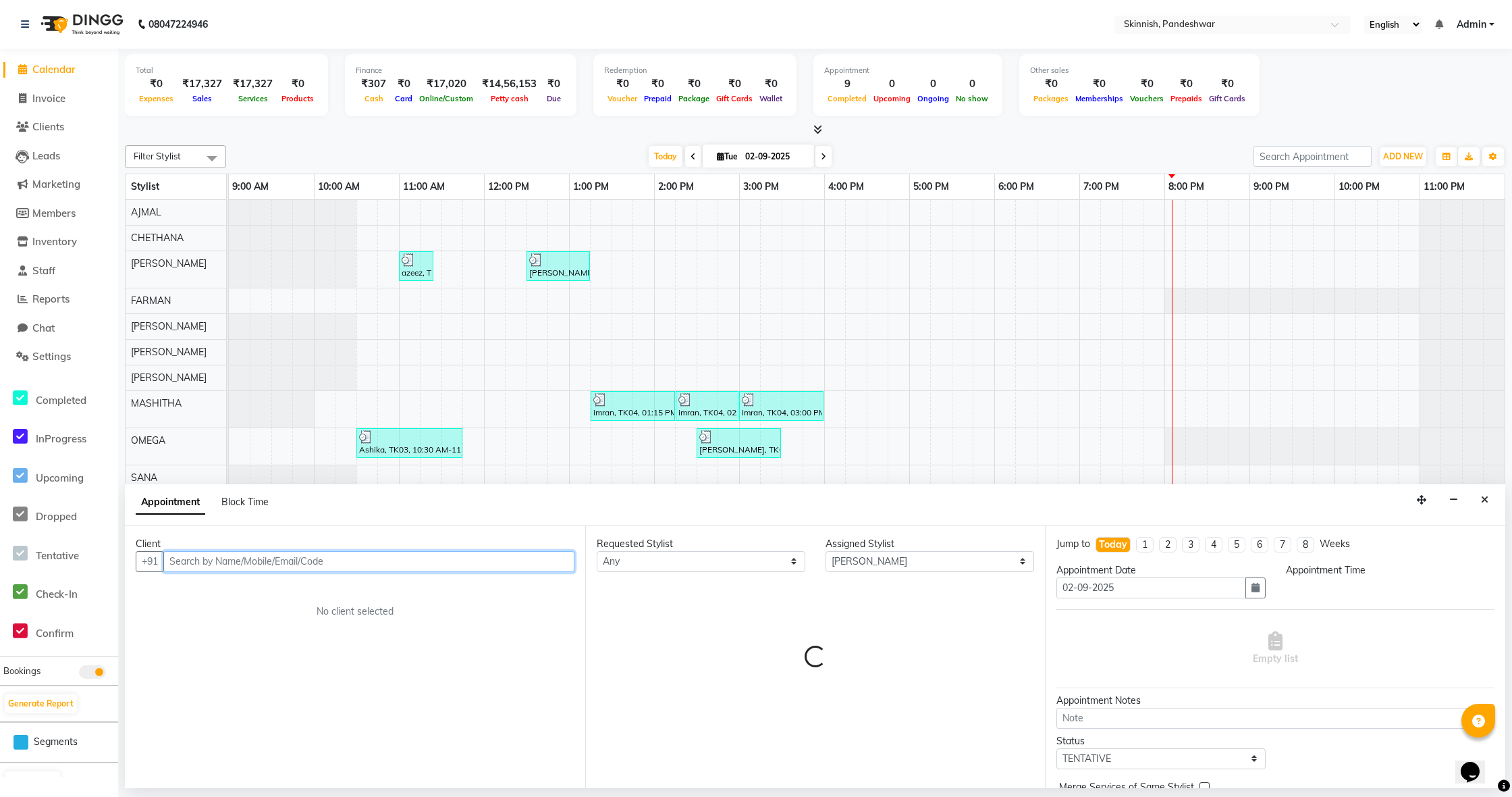
select select "735"
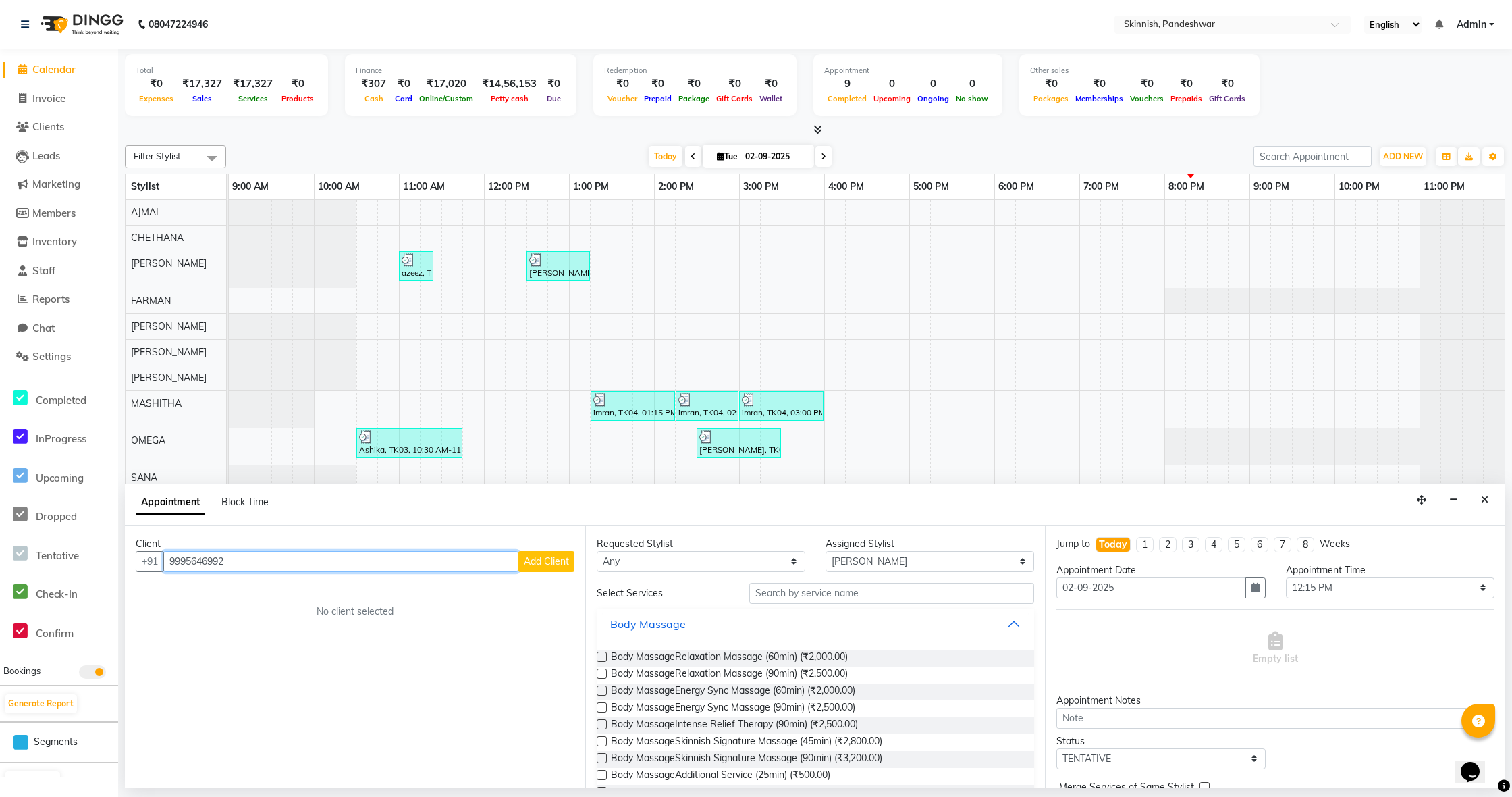
type input "9995646992"
click at [539, 563] on span "Add Client" at bounding box center [546, 561] width 45 height 12
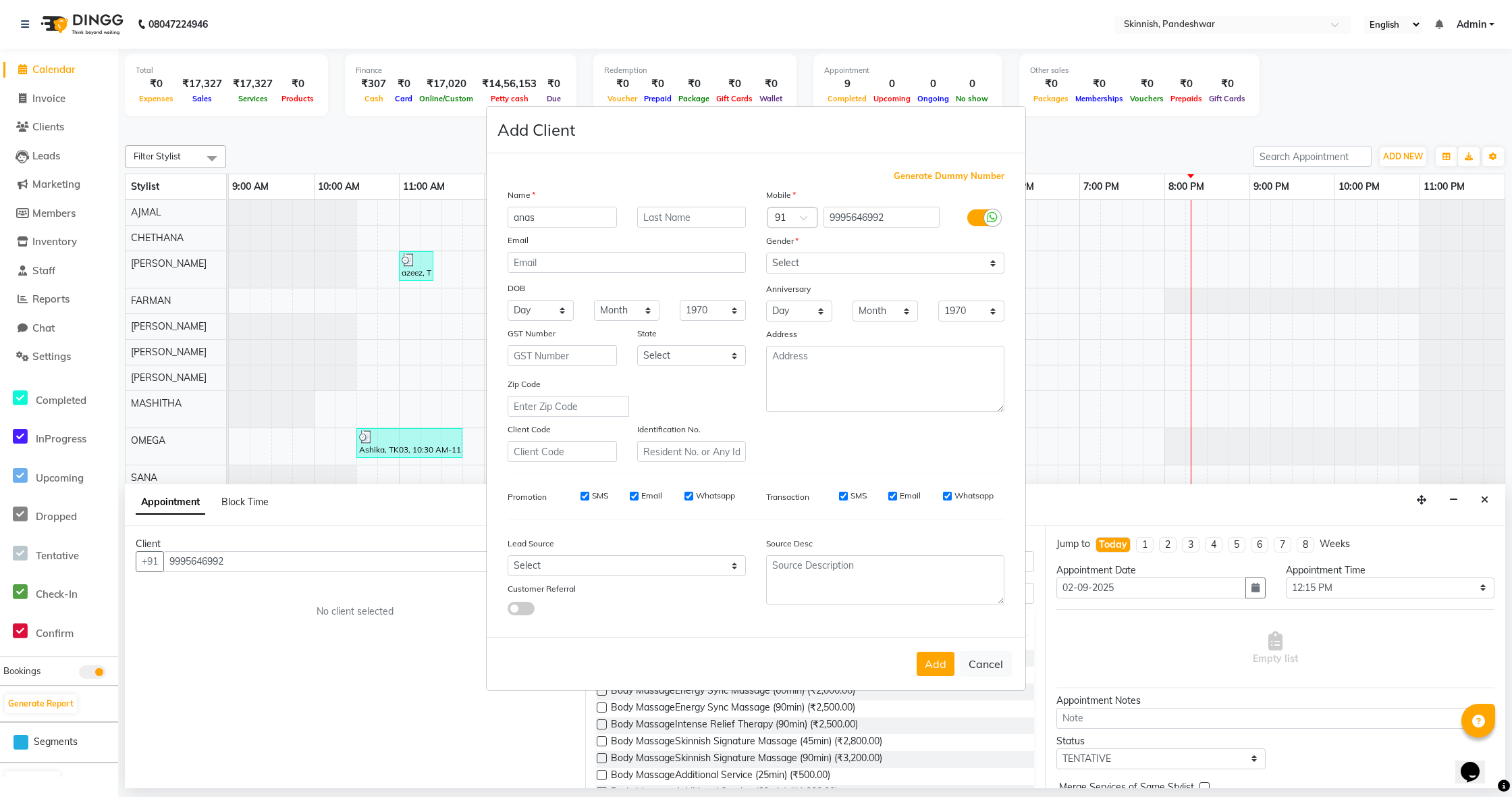
type input "anas"
select select "[DEMOGRAPHIC_DATA]"
click at [932, 658] on button "Add" at bounding box center [935, 664] width 38 height 24
select select
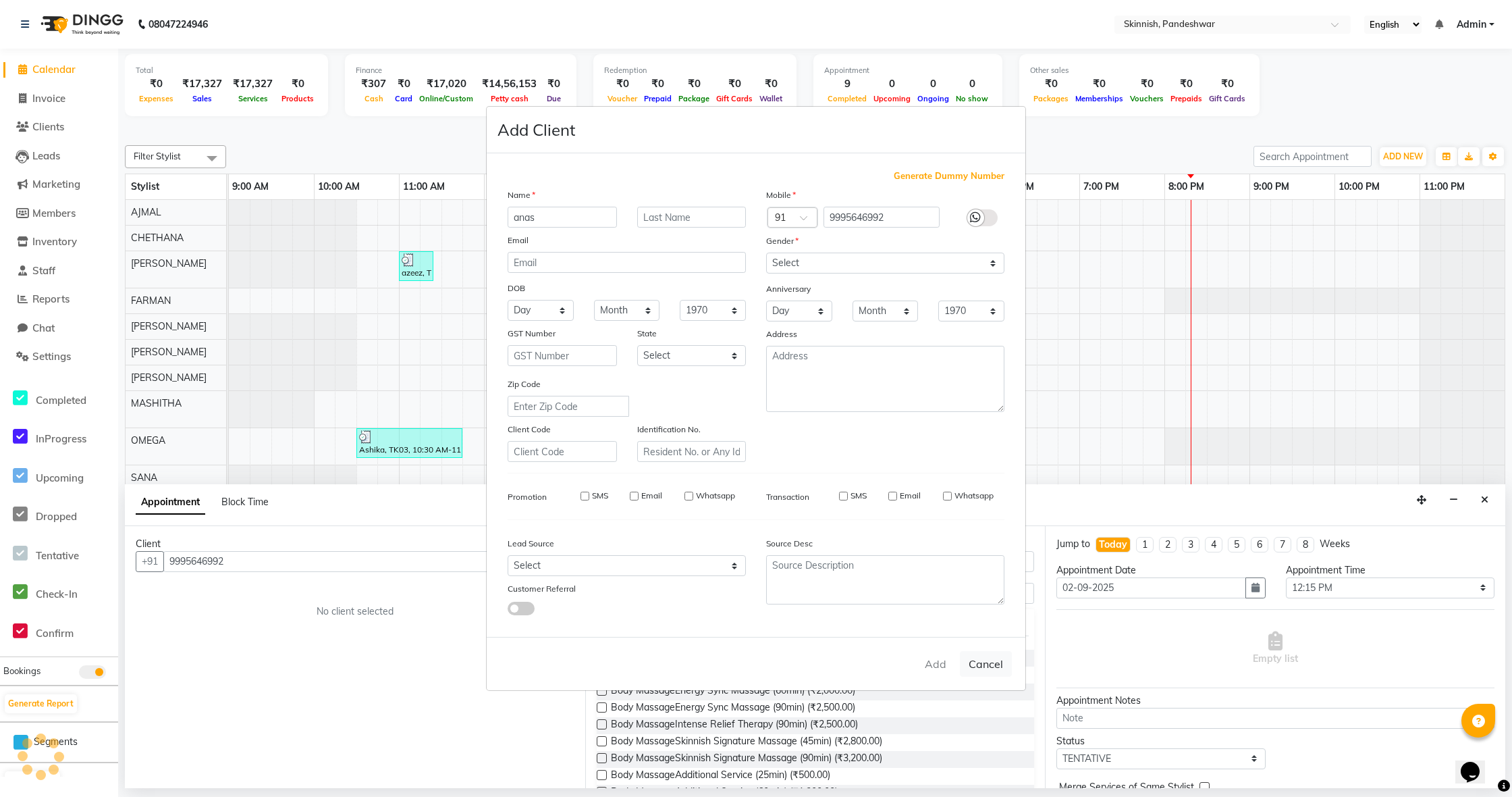
select select
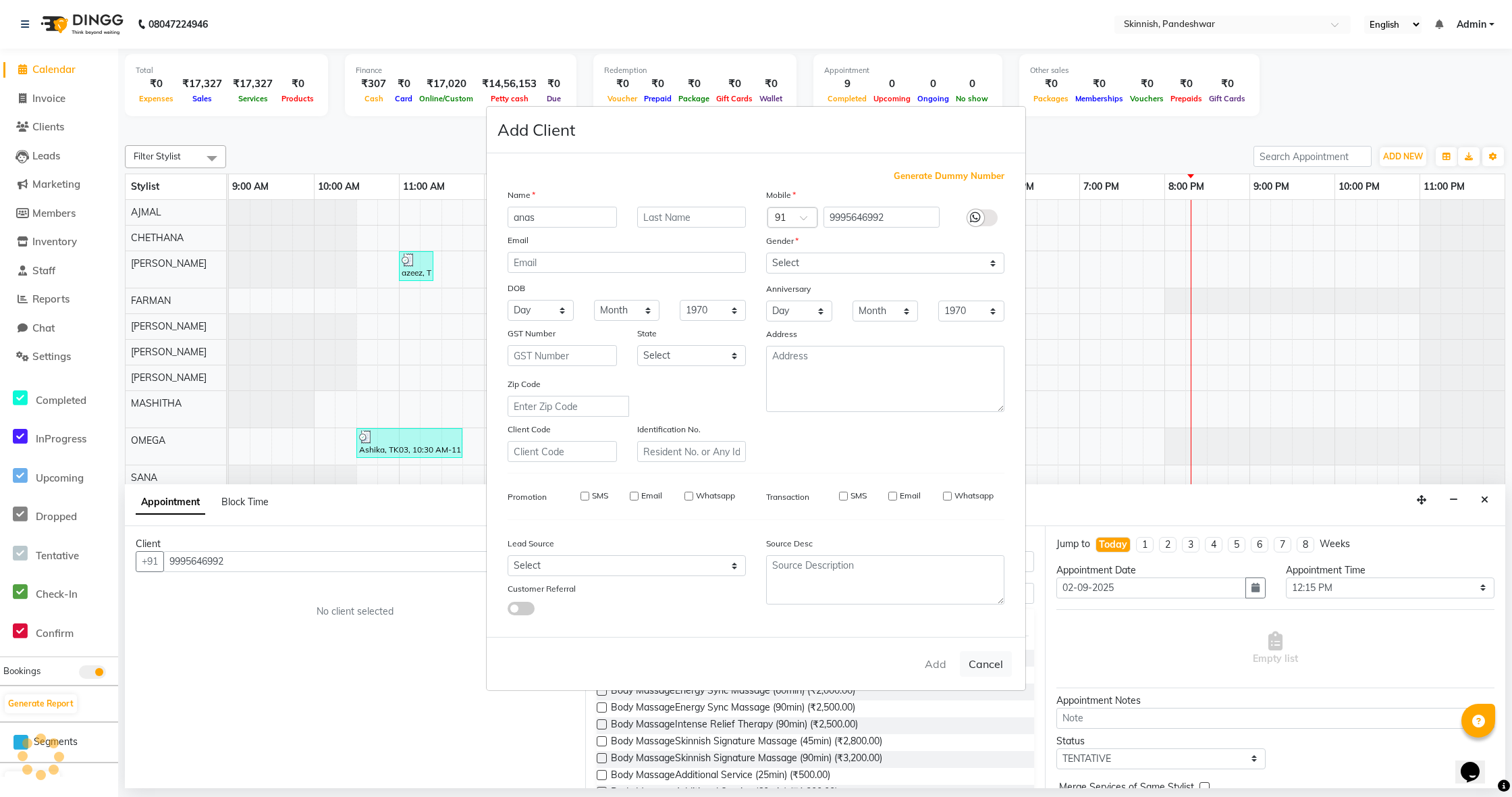
checkbox input "false"
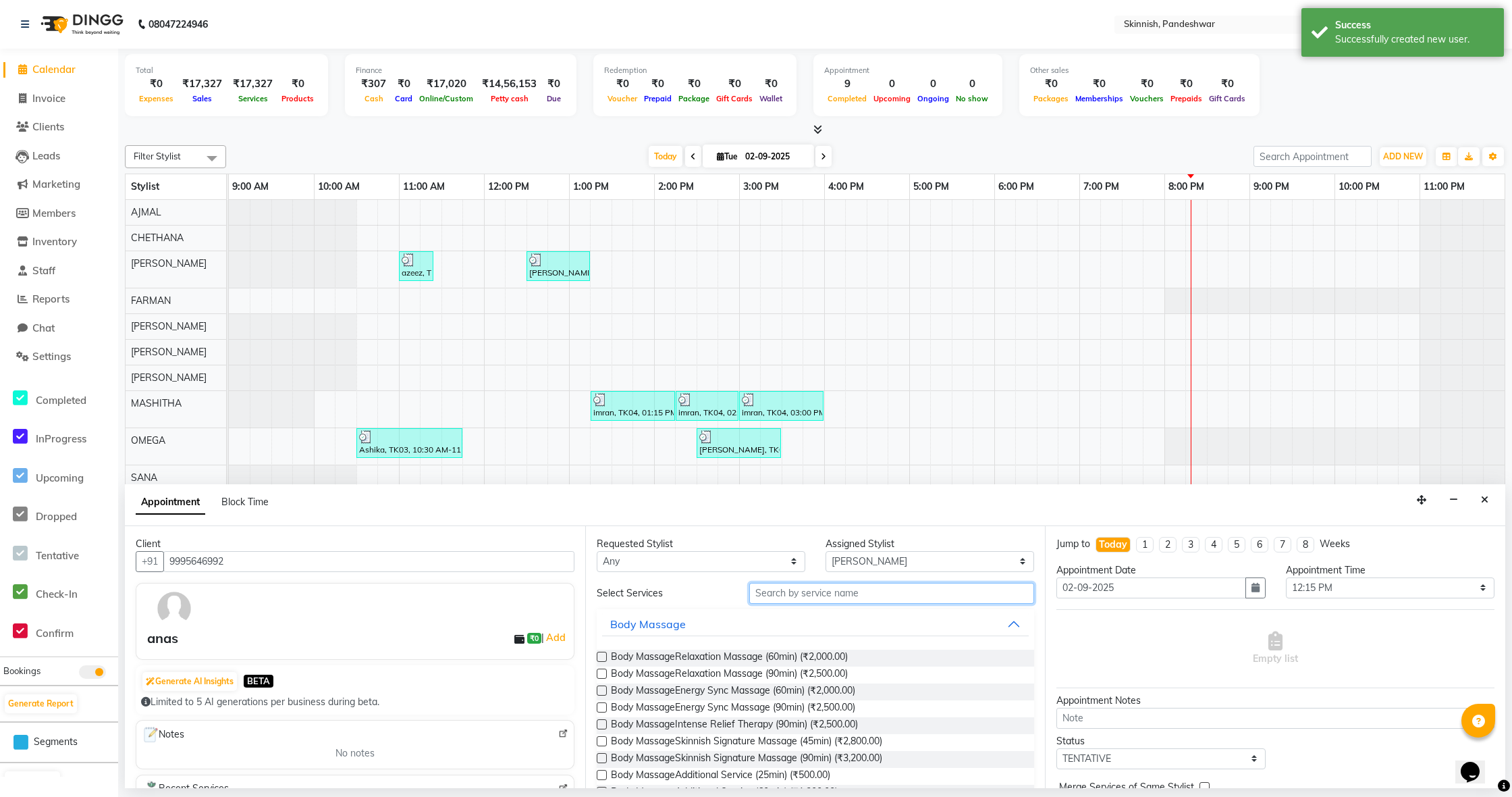
click at [829, 598] on input "text" at bounding box center [892, 593] width 285 height 21
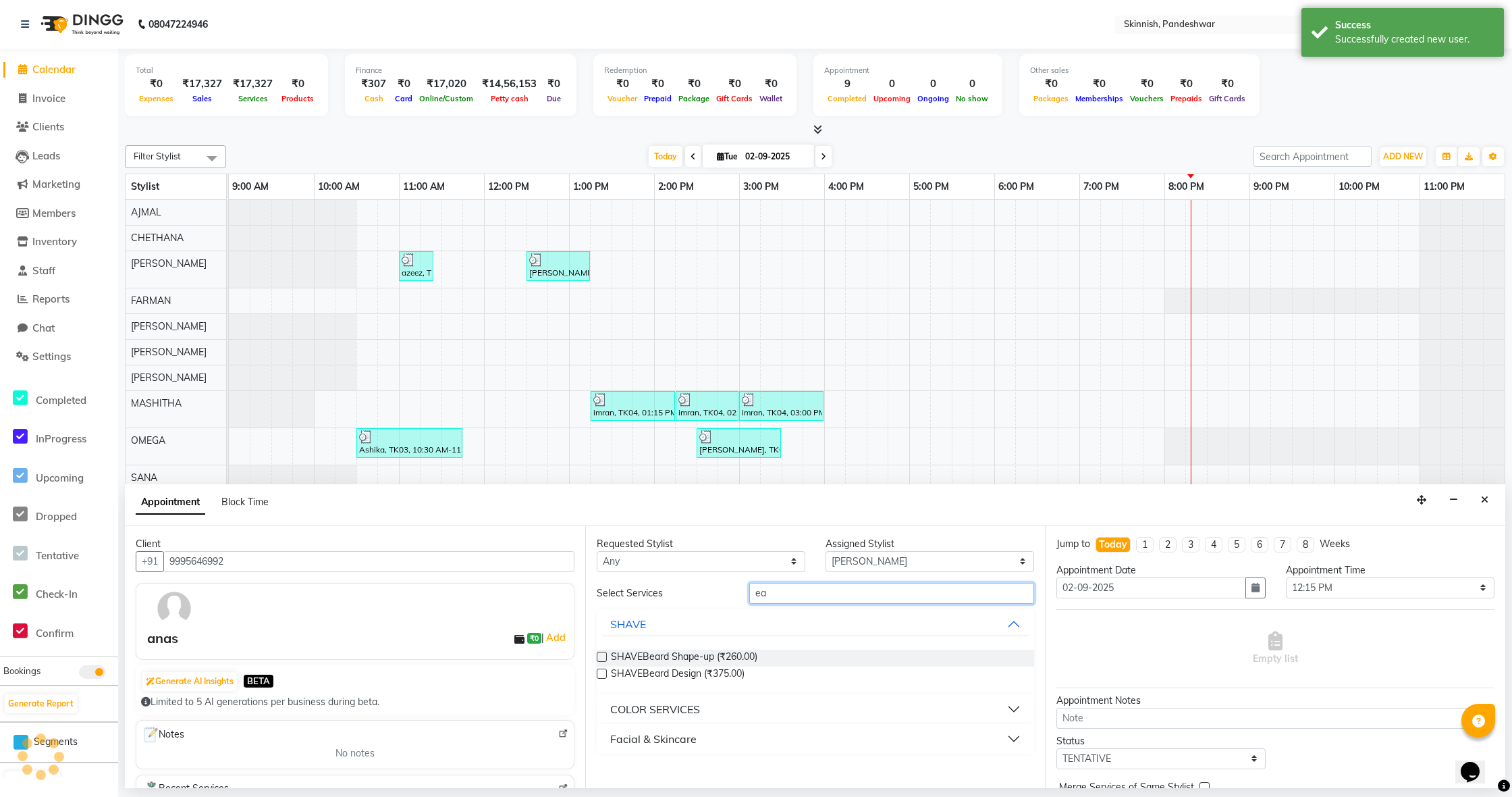
type input "e"
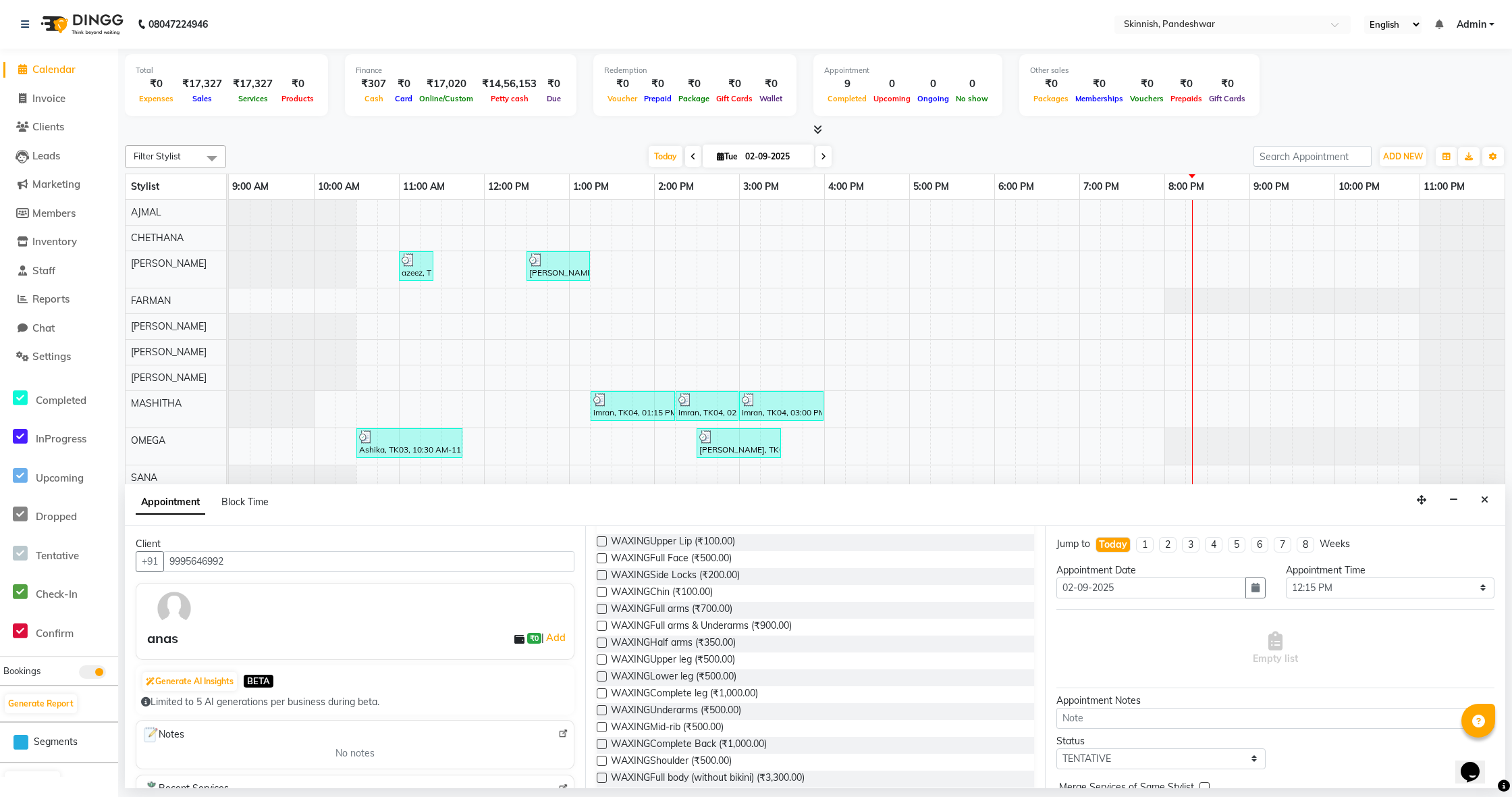
type input "wax"
click at [601, 593] on label at bounding box center [602, 592] width 10 height 10
click at [601, 593] on input "checkbox" at bounding box center [601, 593] width 9 height 9
checkbox input "false"
click at [1486, 652] on icon at bounding box center [1487, 650] width 8 height 9
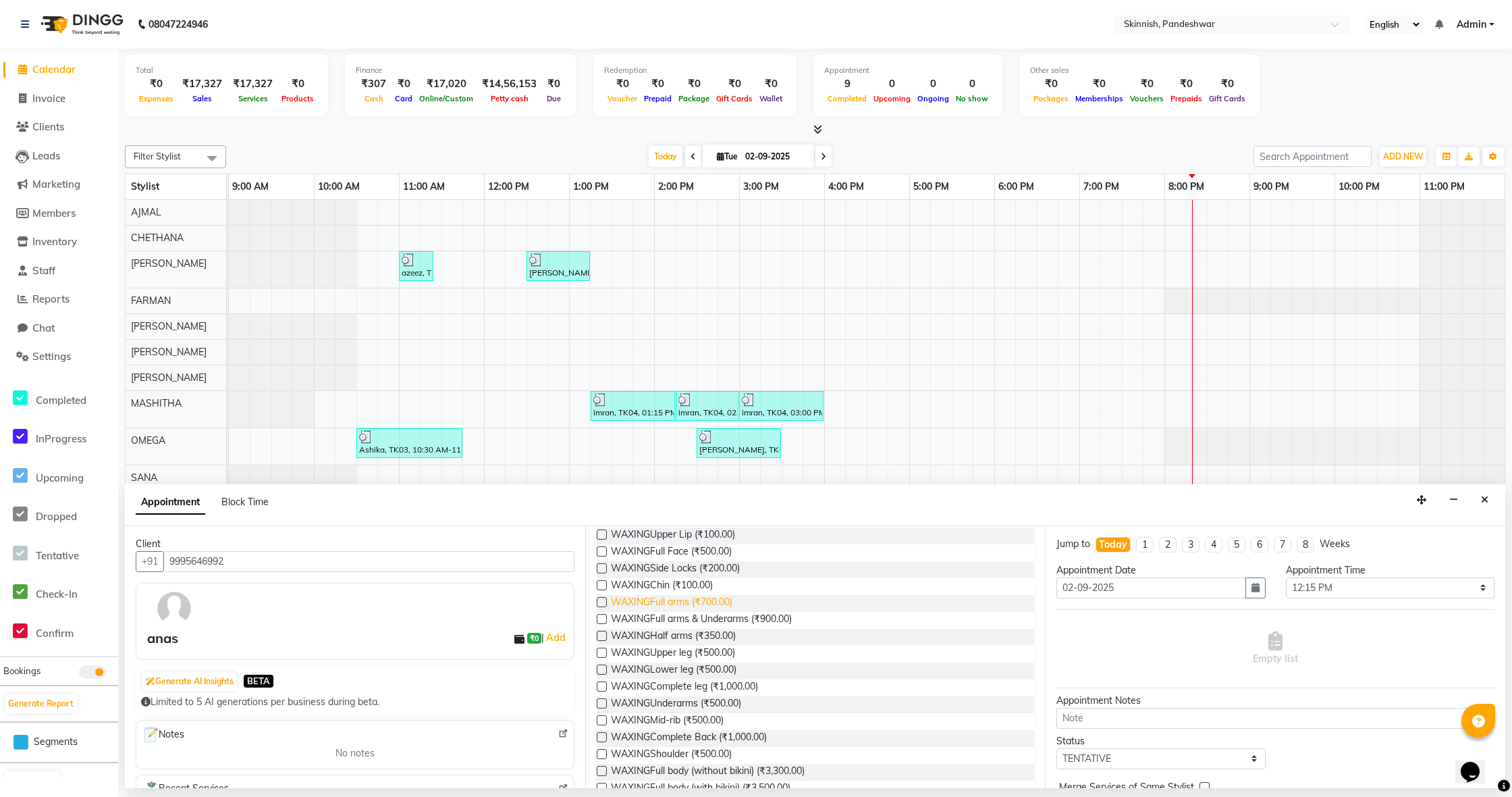
scroll to position [119, 0]
click at [602, 573] on label at bounding box center [602, 571] width 10 height 10
click at [602, 573] on input "checkbox" at bounding box center [601, 572] width 9 height 9
checkbox input "false"
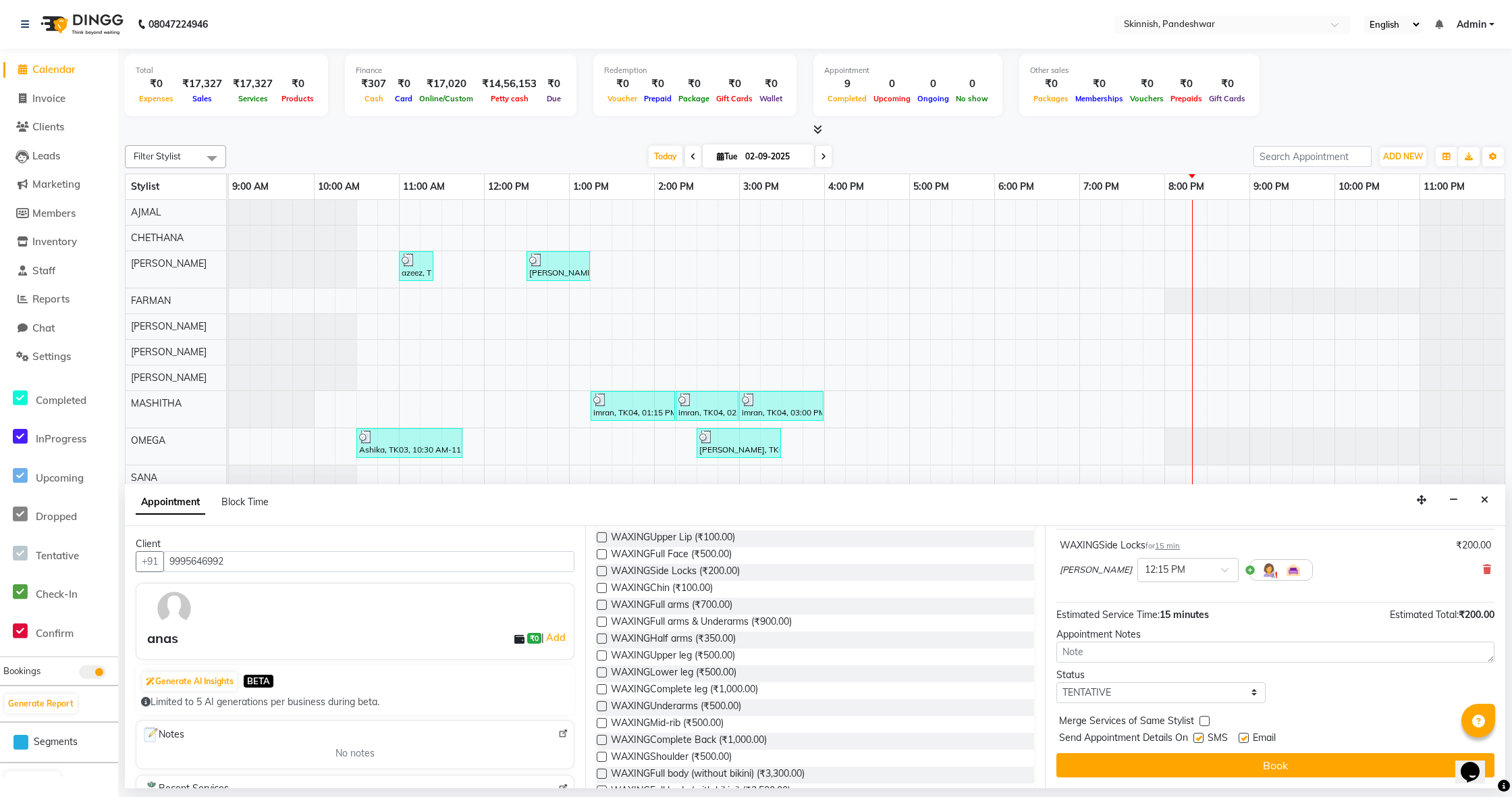
scroll to position [80, 0]
click at [1275, 769] on button "Book" at bounding box center [1275, 765] width 438 height 24
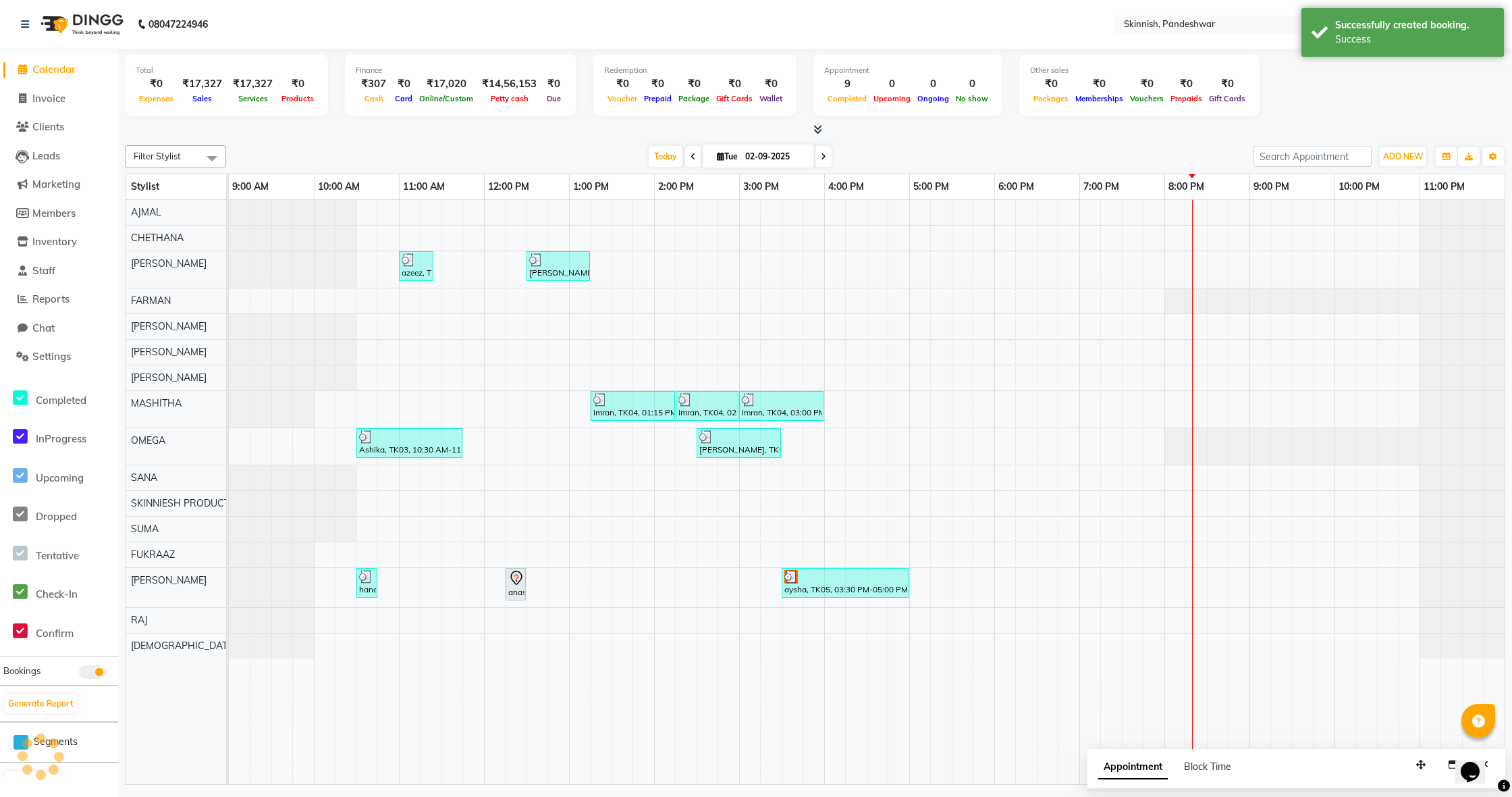
scroll to position [0, 0]
click at [520, 578] on icon at bounding box center [517, 579] width 17 height 17
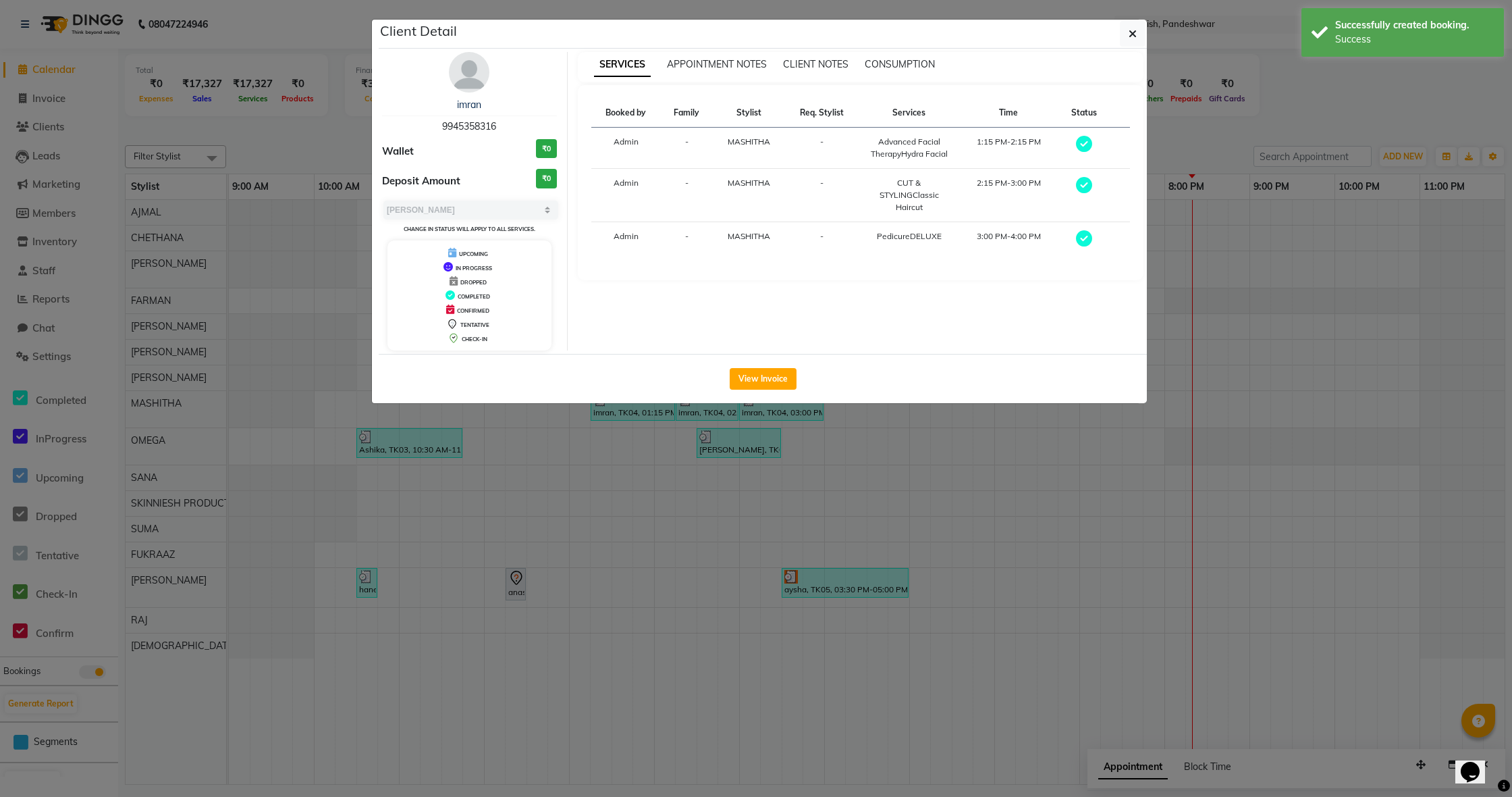
select select "7"
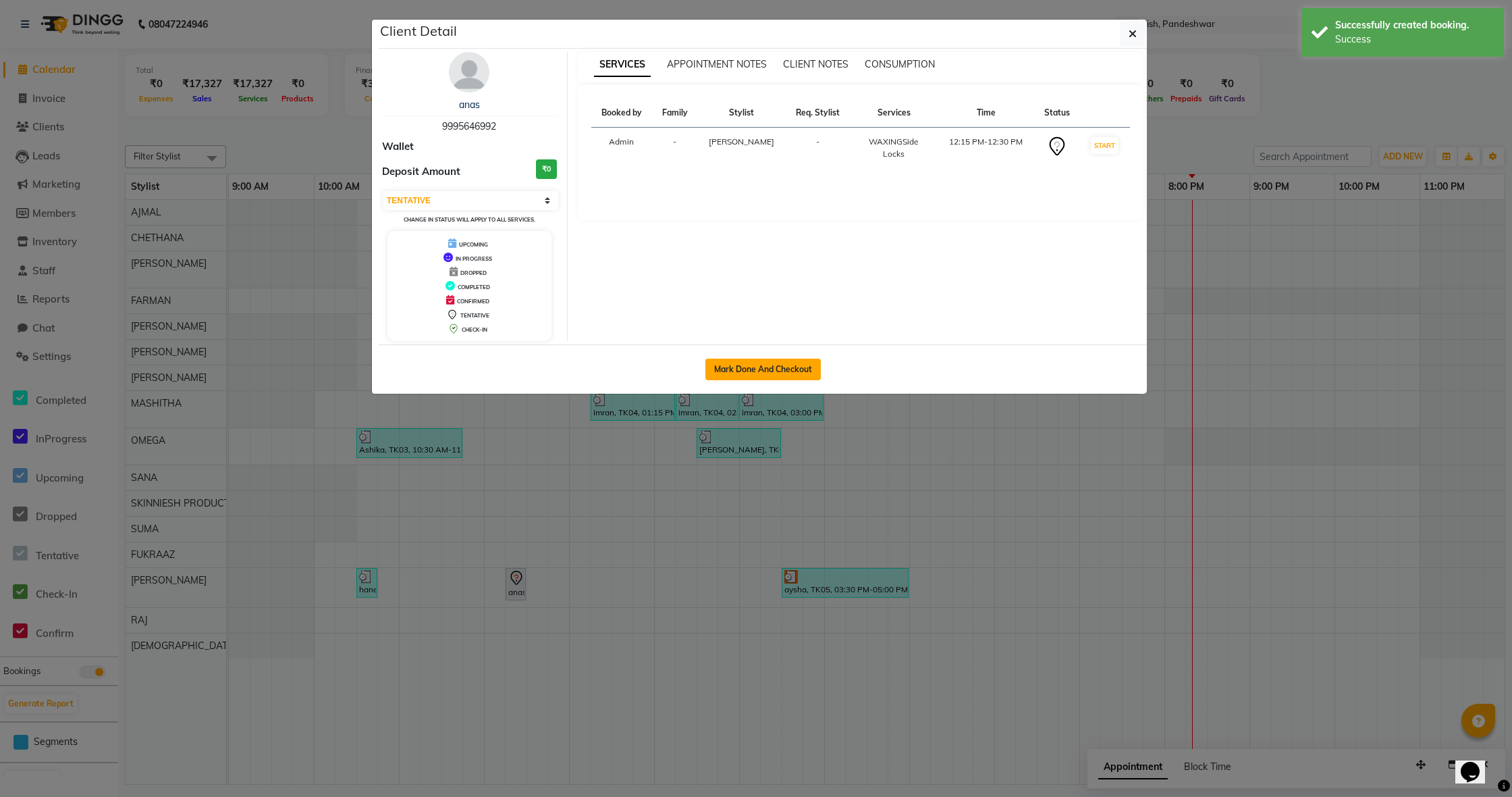
click at [725, 367] on button "Mark Done And Checkout" at bounding box center [763, 369] width 116 height 22
select select "service"
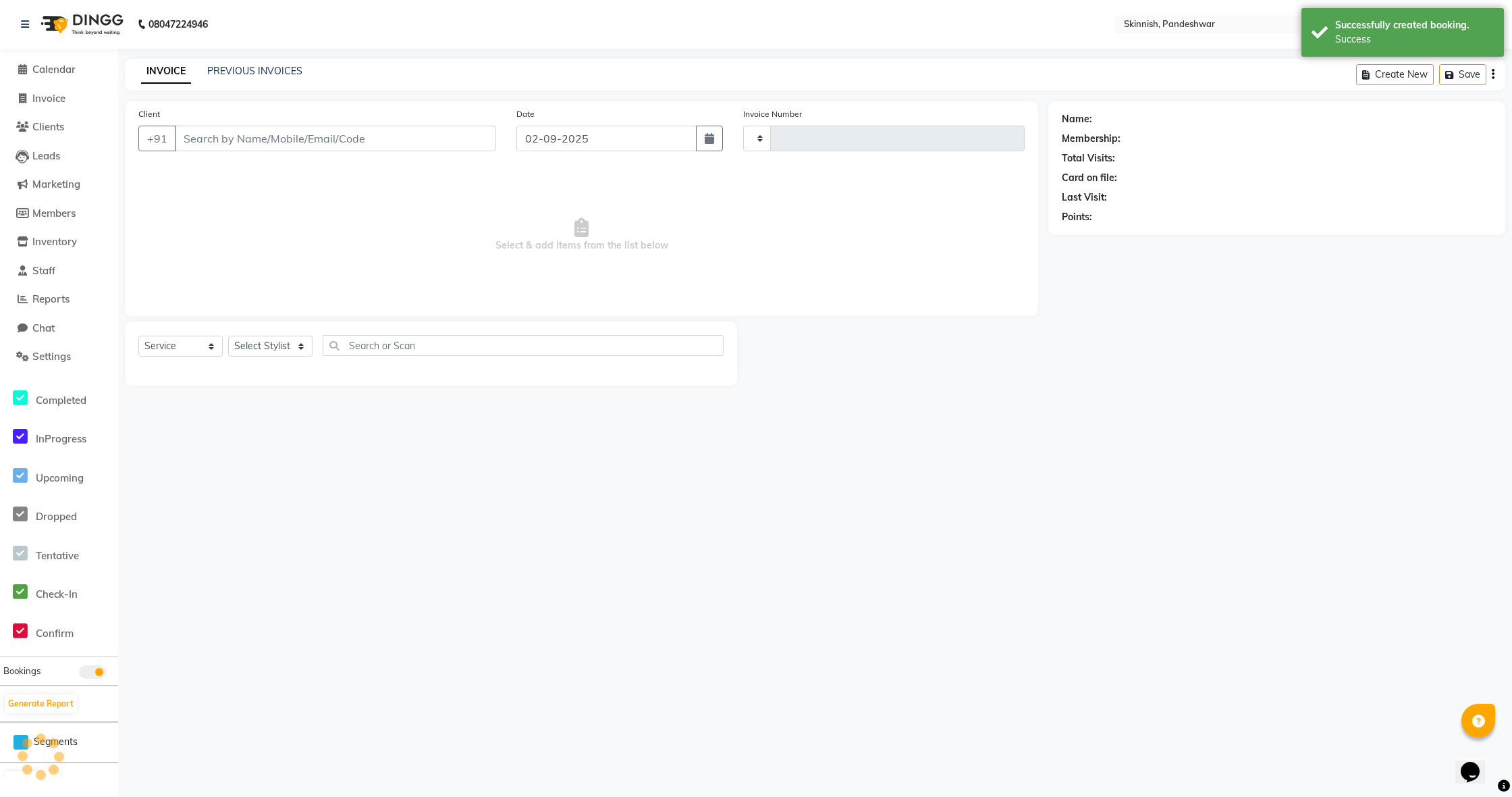
type input "1046"
select select "3"
select select "7886"
type input "9995646992"
select select "90616"
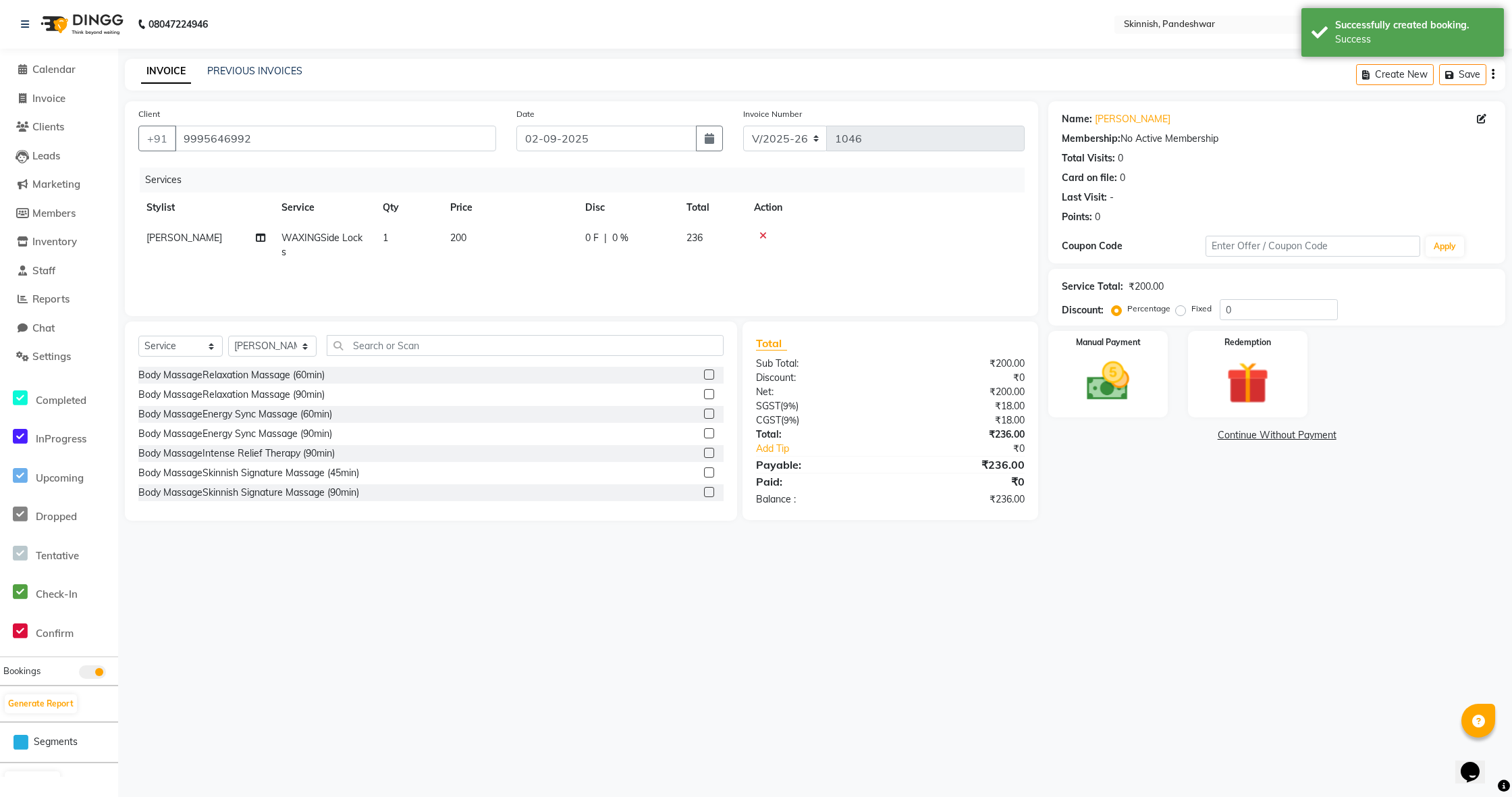
click at [1192, 305] on label "Fixed" at bounding box center [1202, 309] width 20 height 12
click at [1180, 305] on input "Fixed" at bounding box center [1183, 308] width 9 height 9
radio input "true"
click at [1237, 306] on input "0" at bounding box center [1279, 310] width 118 height 21
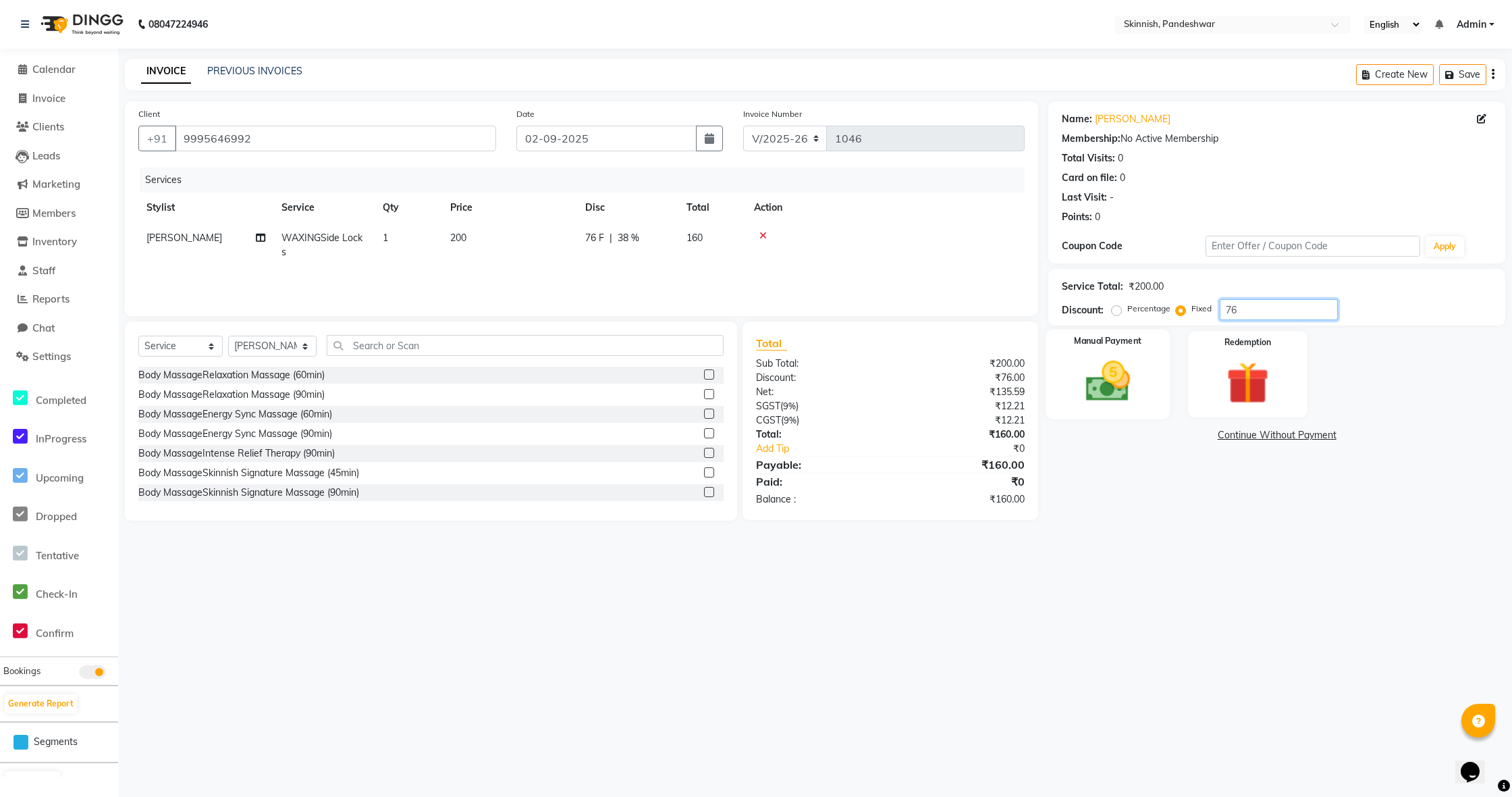
type input "7"
type input "86"
click at [1141, 409] on div "Manual Payment" at bounding box center [1108, 374] width 124 height 90
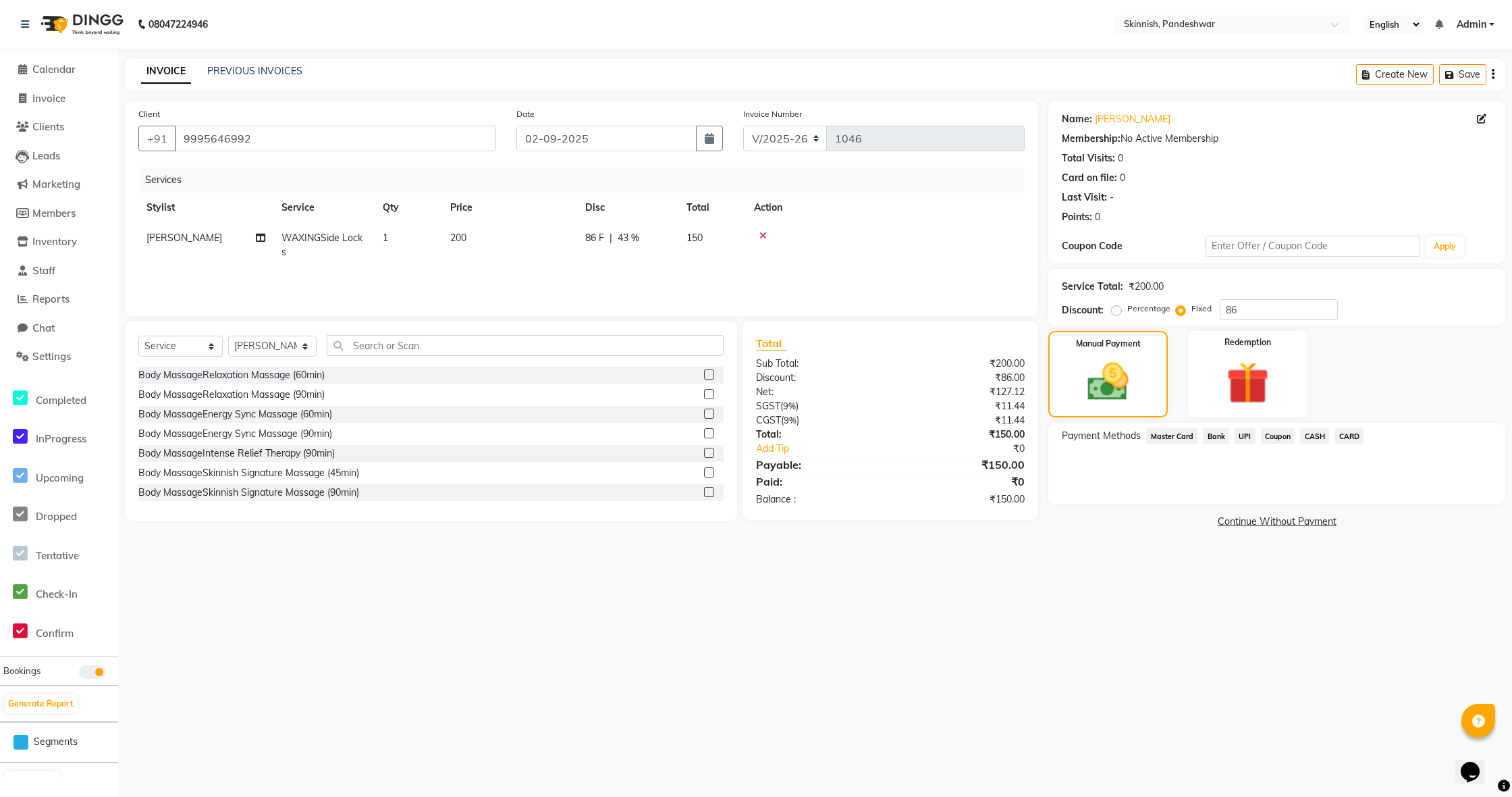
click at [1246, 434] on span "UPI" at bounding box center [1245, 435] width 21 height 16
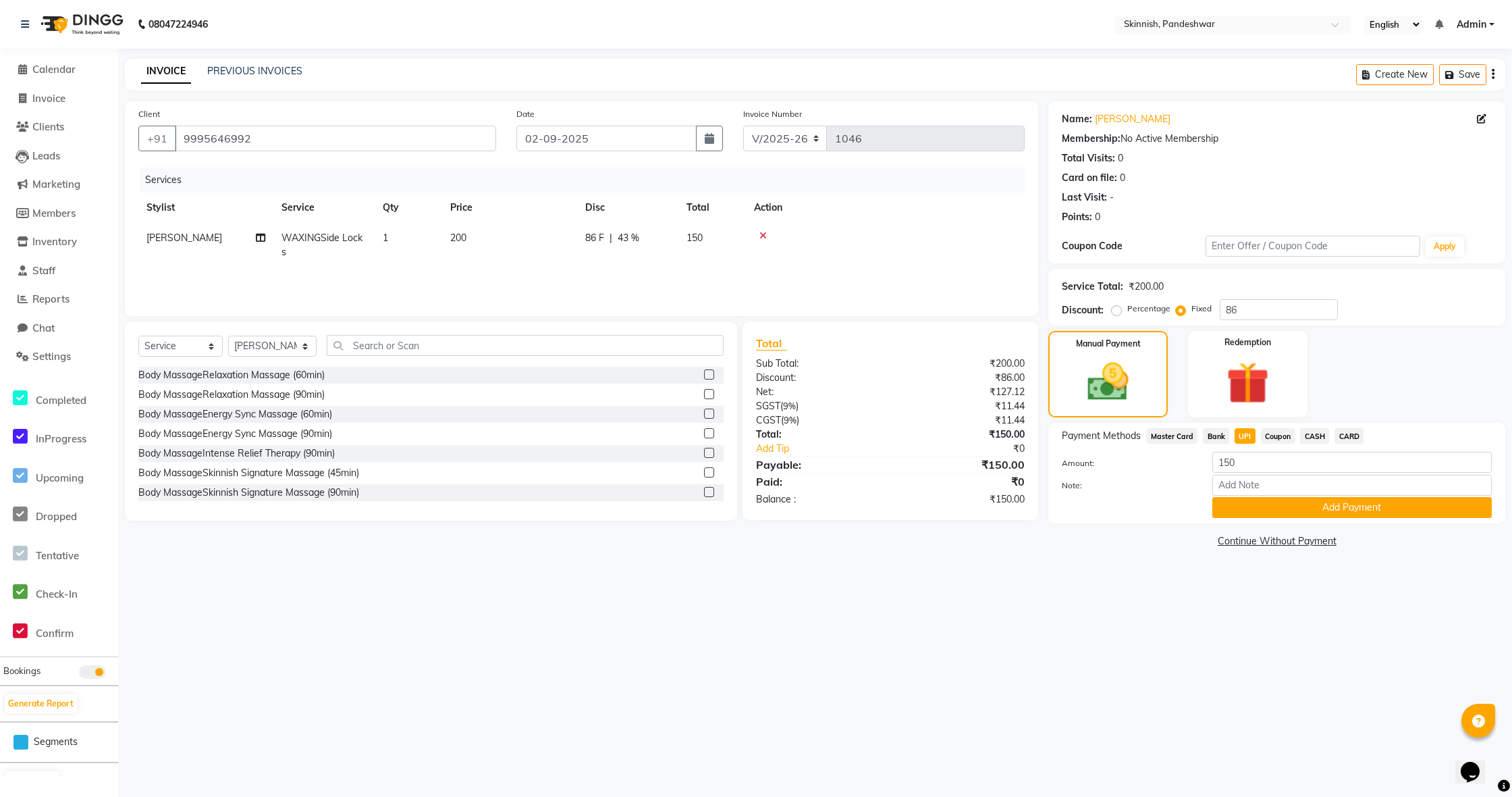
click at [1297, 508] on button "Add Payment" at bounding box center [1352, 507] width 280 height 21
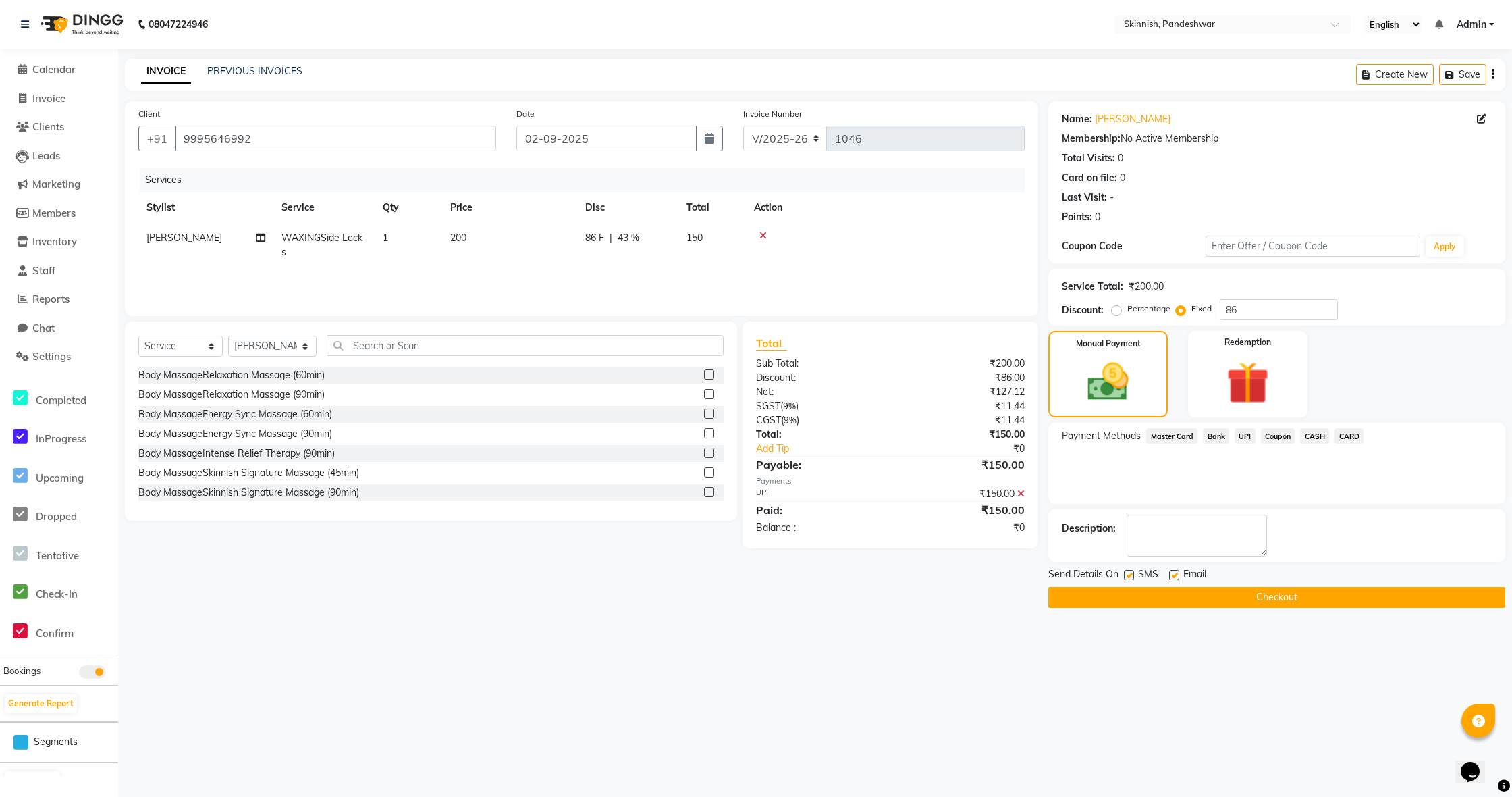
click at [1288, 606] on button "Checkout" at bounding box center [1277, 597] width 457 height 21
